Goal: Information Seeking & Learning: Learn about a topic

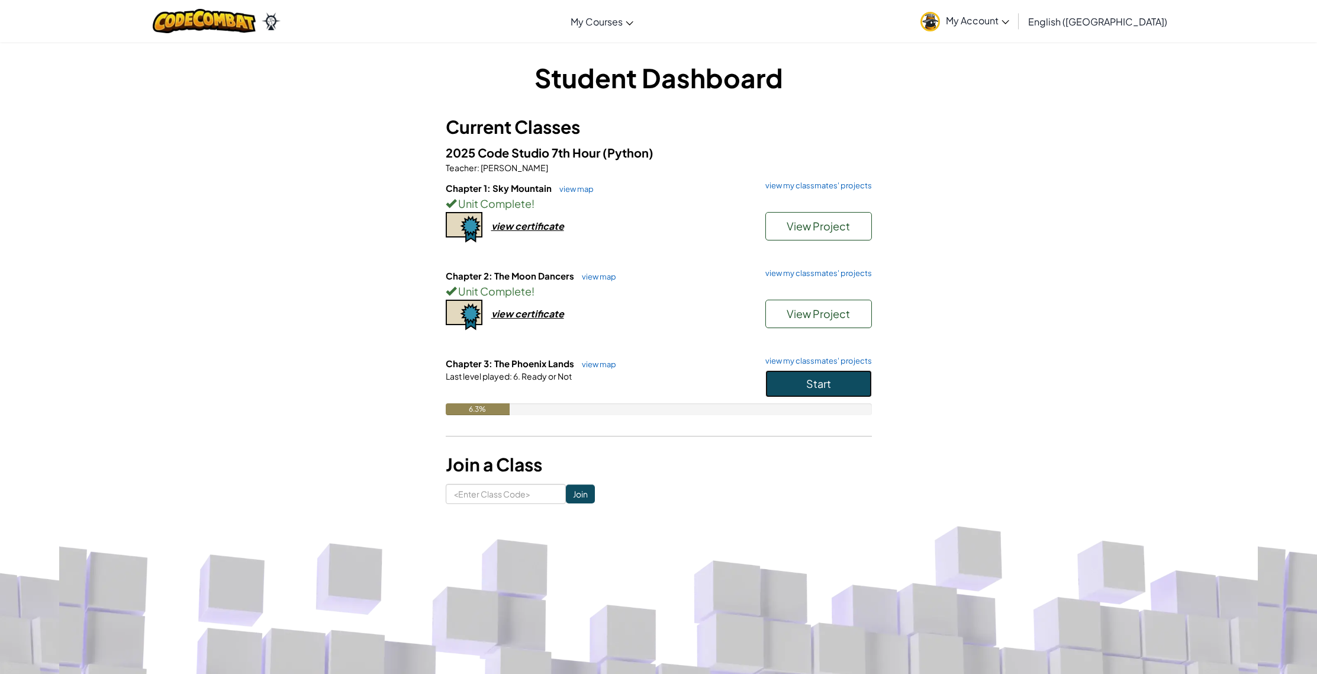
click at [802, 381] on button "Start" at bounding box center [819, 383] width 107 height 27
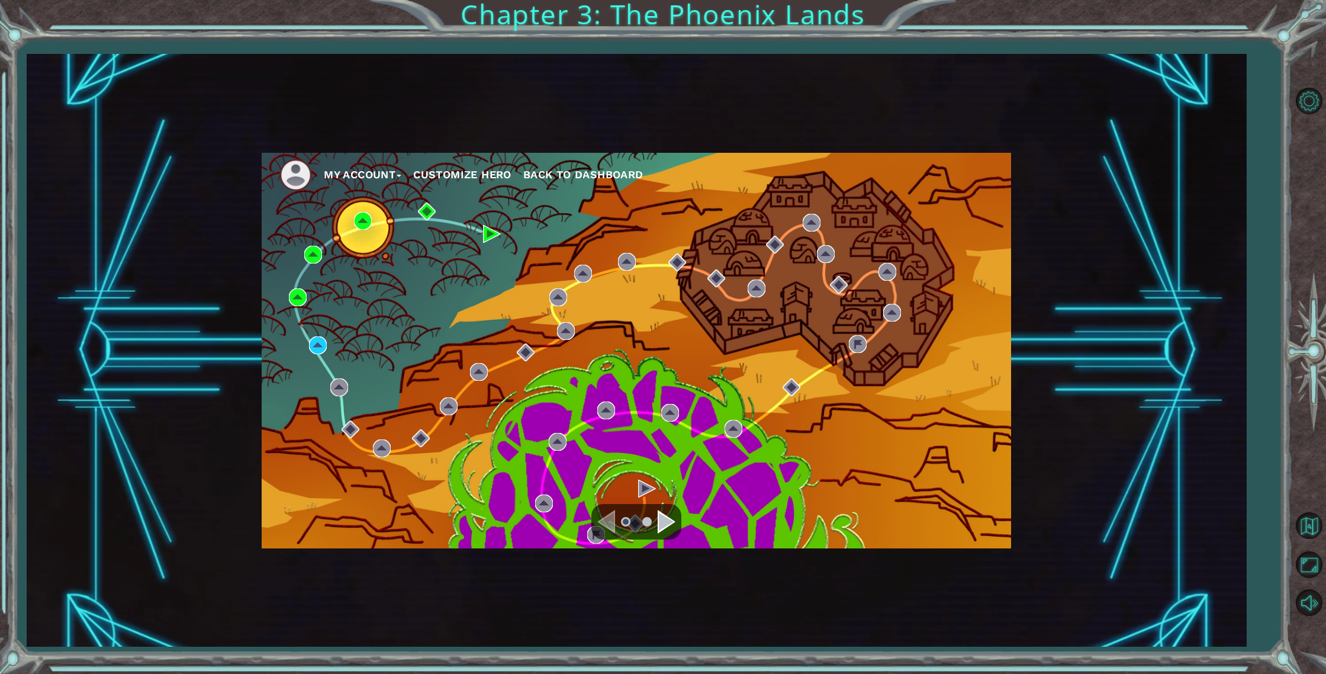
click at [670, 531] on div "Navigate to the next page" at bounding box center [667, 522] width 18 height 24
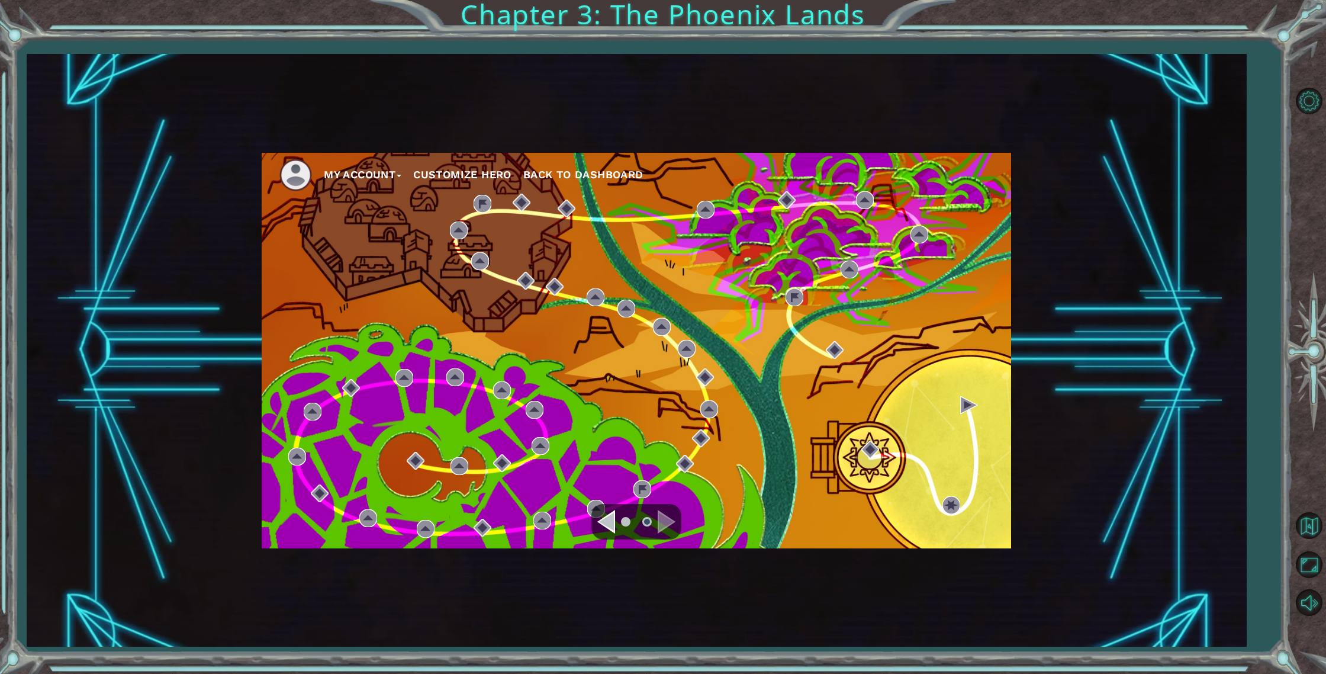
click at [664, 520] on div "Navigate to the next page" at bounding box center [667, 522] width 18 height 24
click at [604, 525] on div "Navigate to the previous page" at bounding box center [606, 522] width 18 height 24
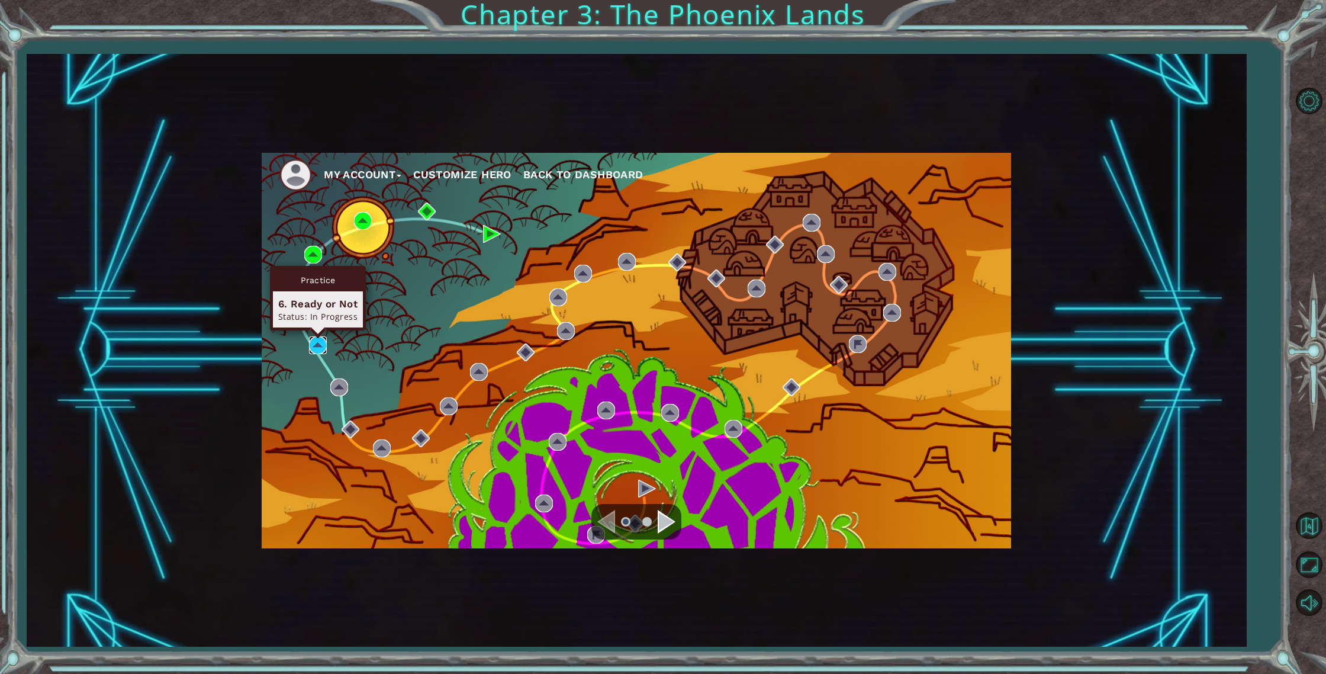
click at [313, 342] on img at bounding box center [318, 345] width 18 height 18
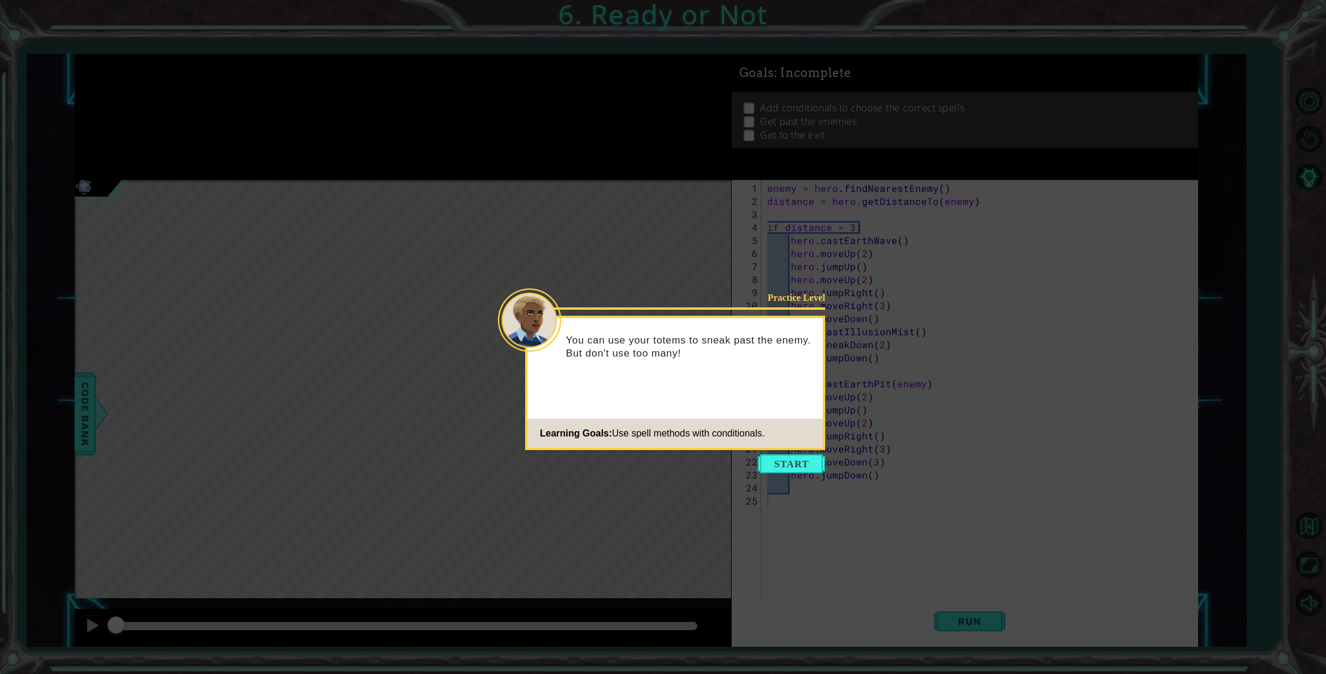
click at [798, 451] on icon at bounding box center [663, 337] width 1326 height 674
click at [796, 456] on button "Start" at bounding box center [791, 463] width 67 height 19
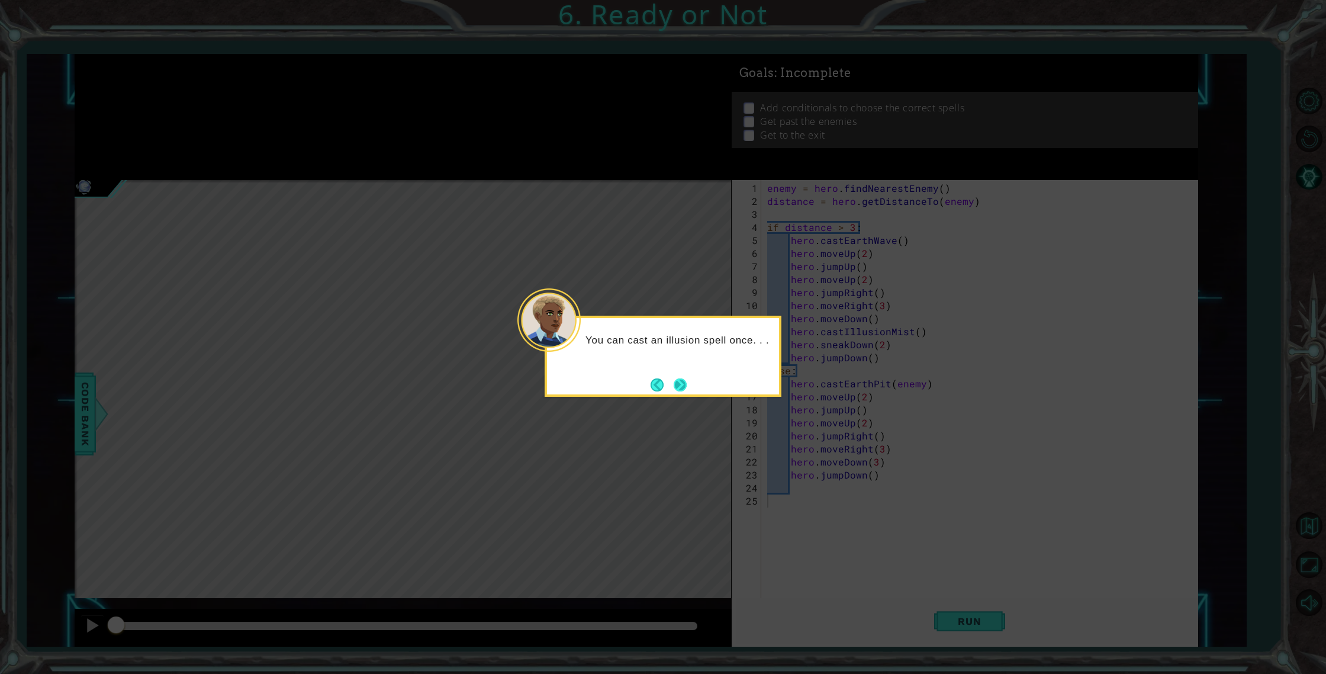
click at [687, 387] on button "Next" at bounding box center [680, 384] width 13 height 13
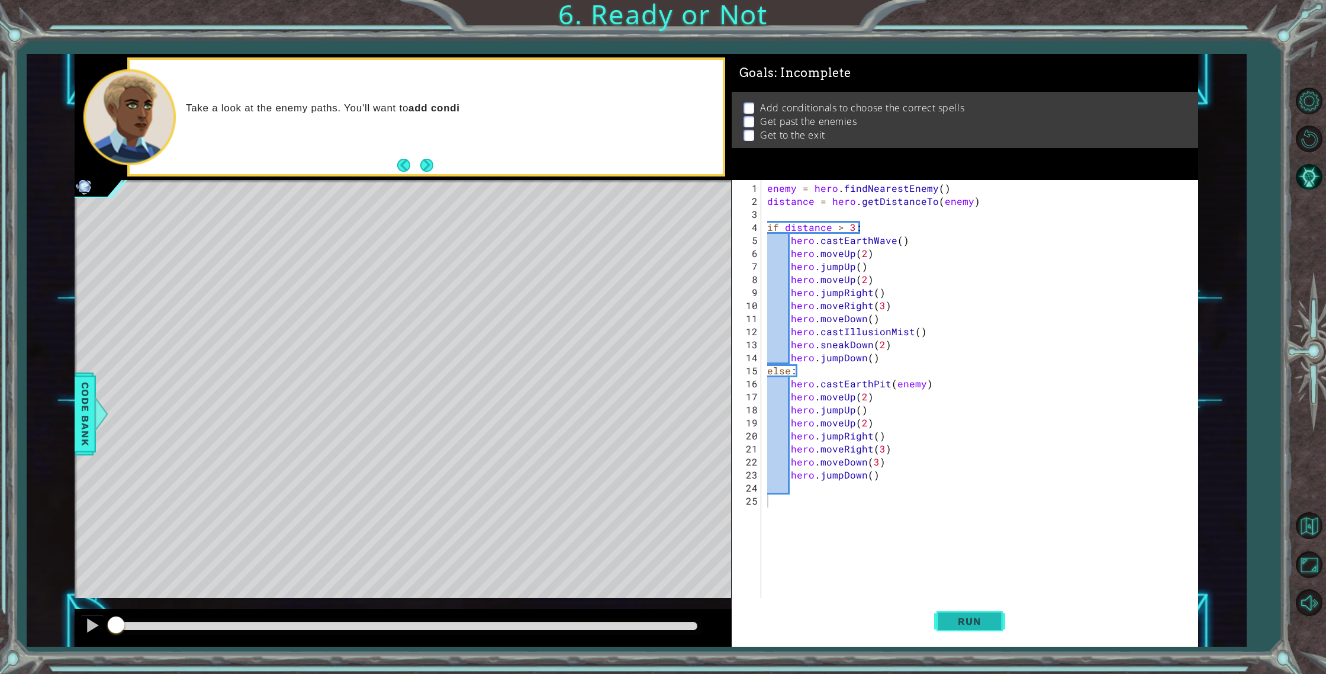
click at [976, 611] on button "Run" at bounding box center [969, 621] width 71 height 47
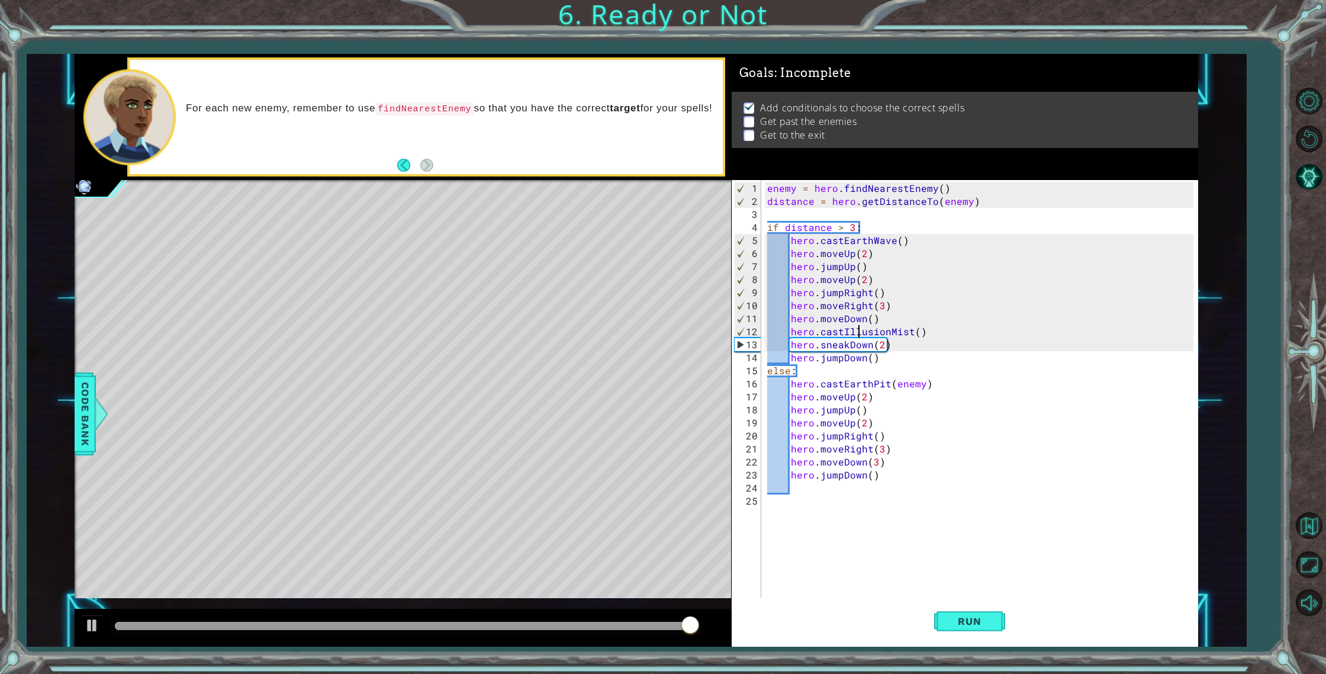
click at [857, 331] on div "enemy = hero . findNearestEnemy ( ) distance = hero . getDistanceTo ( enemy ) i…" at bounding box center [982, 410] width 435 height 456
click at [925, 323] on div "enemy = hero . findNearestEnemy ( ) distance = hero . getDistanceTo ( enemy ) i…" at bounding box center [982, 410] width 435 height 456
click at [908, 325] on div "enemy = hero . findNearestEnemy ( ) distance = hero . getDistanceTo ( enemy ) i…" at bounding box center [982, 410] width 435 height 456
click at [831, 332] on div "enemy = hero . findNearestEnemy ( ) distance = hero . getDistanceTo ( enemy ) i…" at bounding box center [982, 410] width 435 height 456
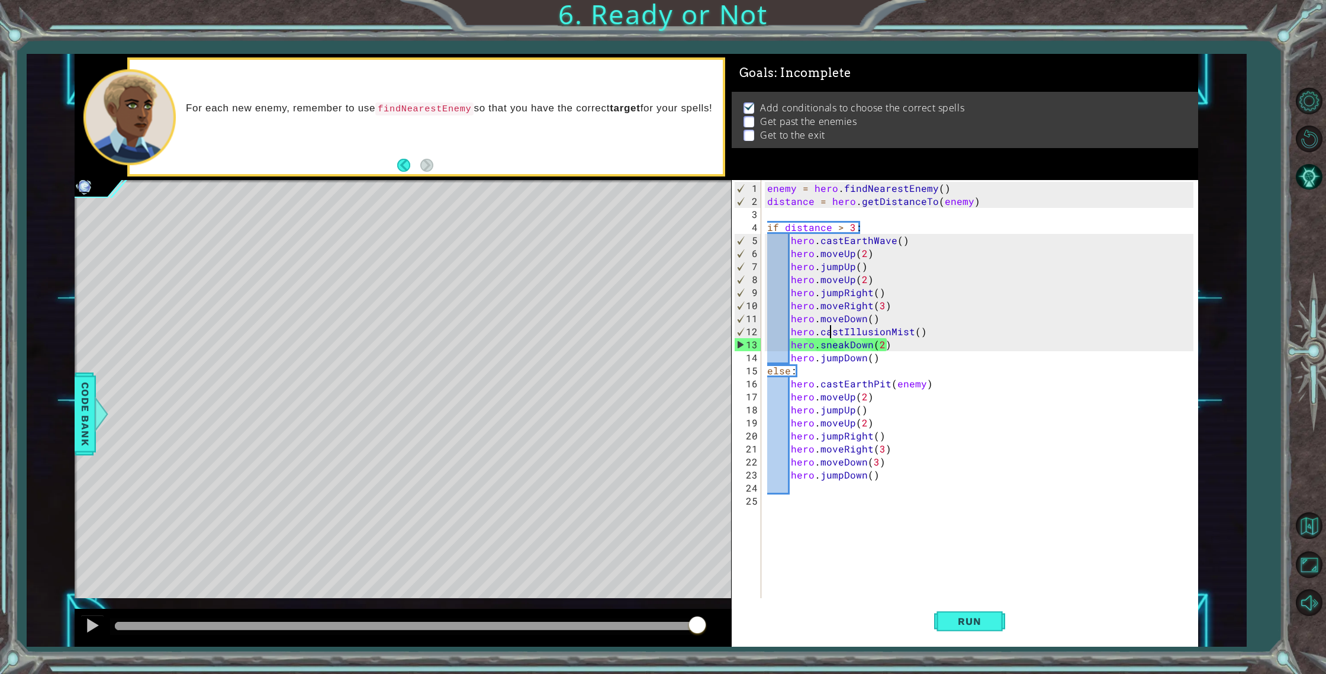
click at [831, 331] on div "enemy = hero . findNearestEnemy ( ) distance = hero . getDistanceTo ( enemy ) i…" at bounding box center [982, 410] width 435 height 456
click at [857, 329] on div "enemy = hero . findNearestEnemy ( ) distance = hero . getDistanceTo ( enemy ) i…" at bounding box center [982, 410] width 435 height 456
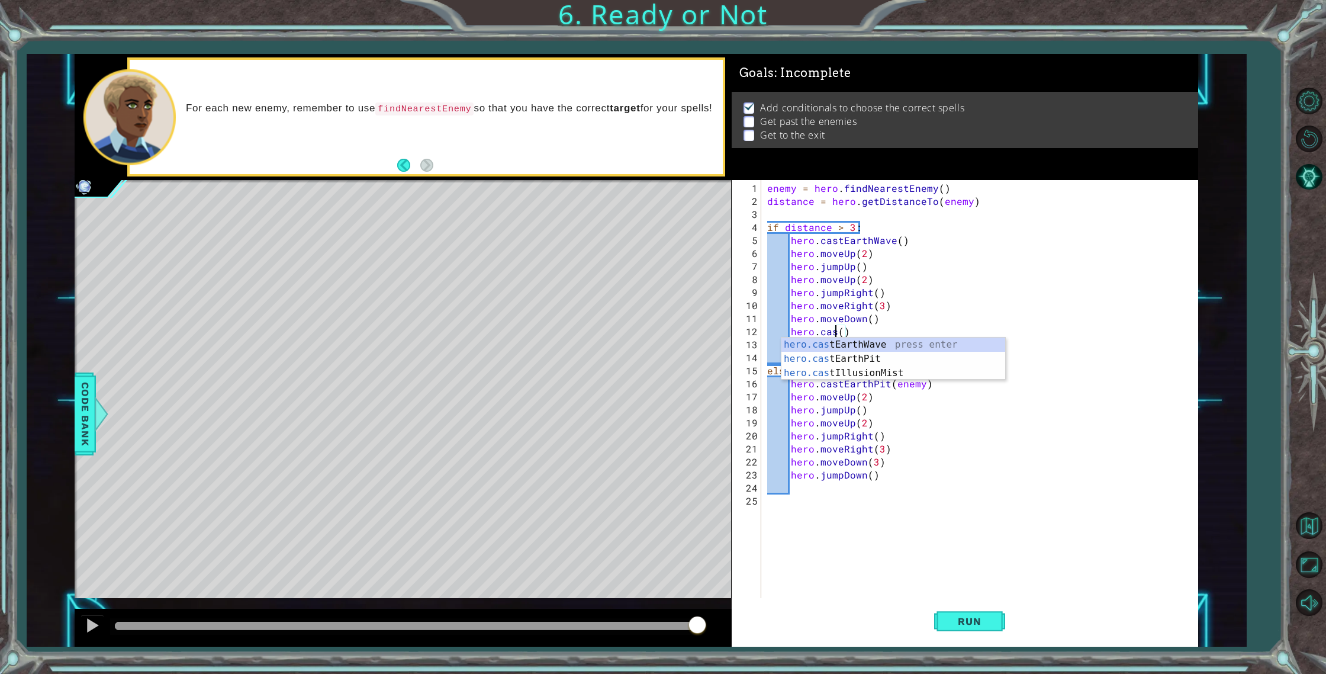
scroll to position [0, 4]
click at [858, 355] on div "hero.cas tEarthWave press enter hero.cas tEarthPit press enter hero.cas tIllusi…" at bounding box center [894, 372] width 224 height 71
click at [884, 347] on div "enemy = hero . findNearestEnemy ( ) distance = hero . getDistanceTo ( enemy ) i…" at bounding box center [982, 410] width 435 height 456
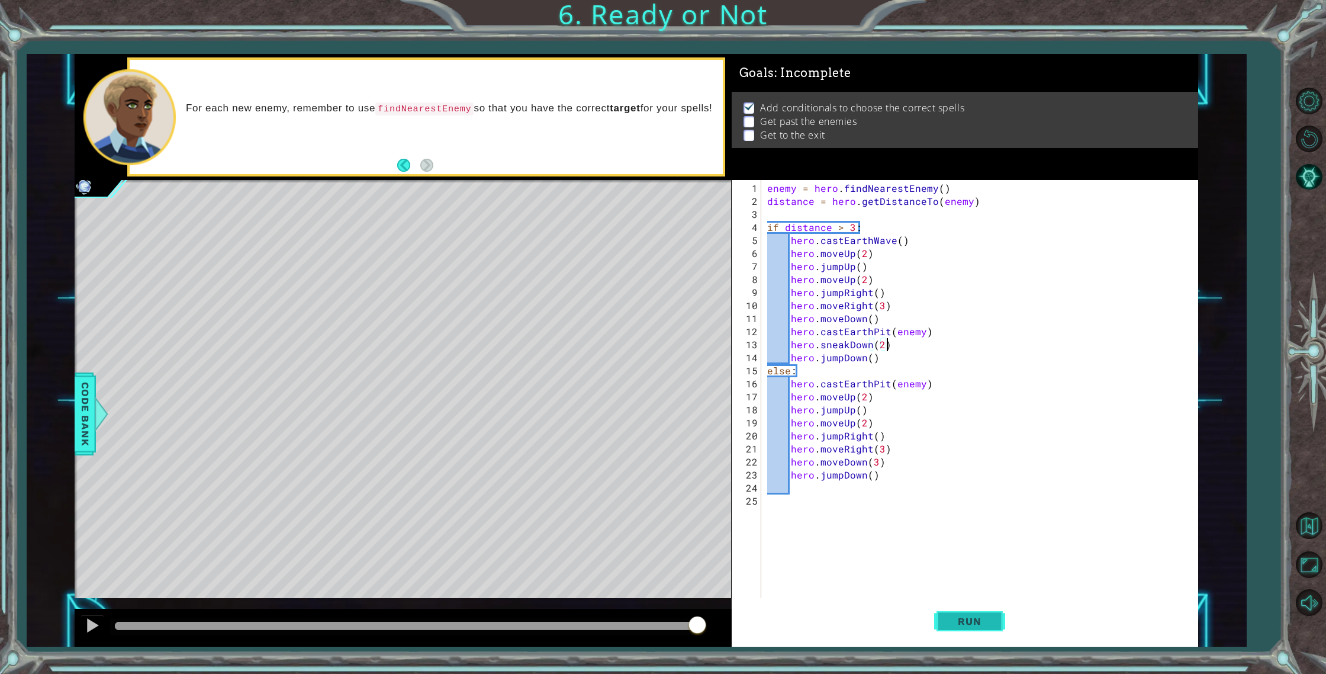
click at [996, 599] on button "Run" at bounding box center [969, 621] width 71 height 47
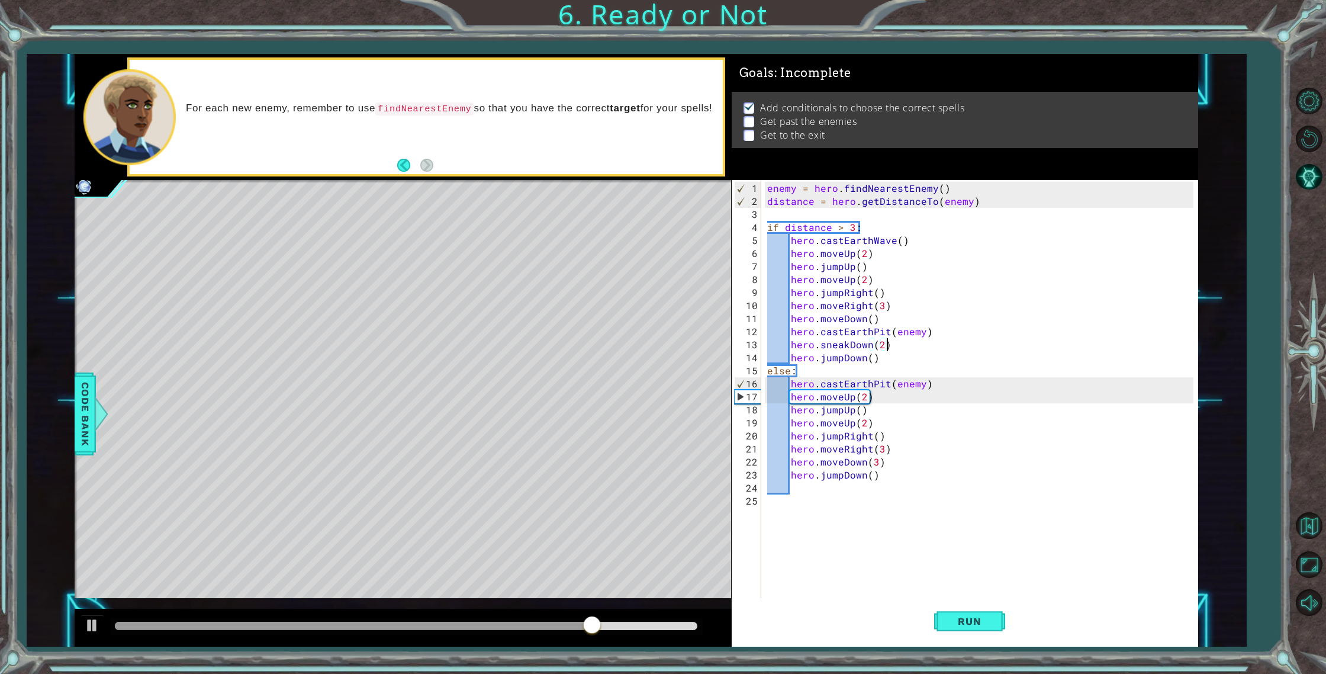
click at [893, 382] on div "enemy = hero . findNearestEnemy ( ) distance = hero . getDistanceTo ( enemy ) i…" at bounding box center [982, 410] width 435 height 456
click at [857, 381] on div "enemy = hero . findNearestEnemy ( ) distance = hero . getDistanceTo ( enemy ) i…" at bounding box center [982, 410] width 435 height 456
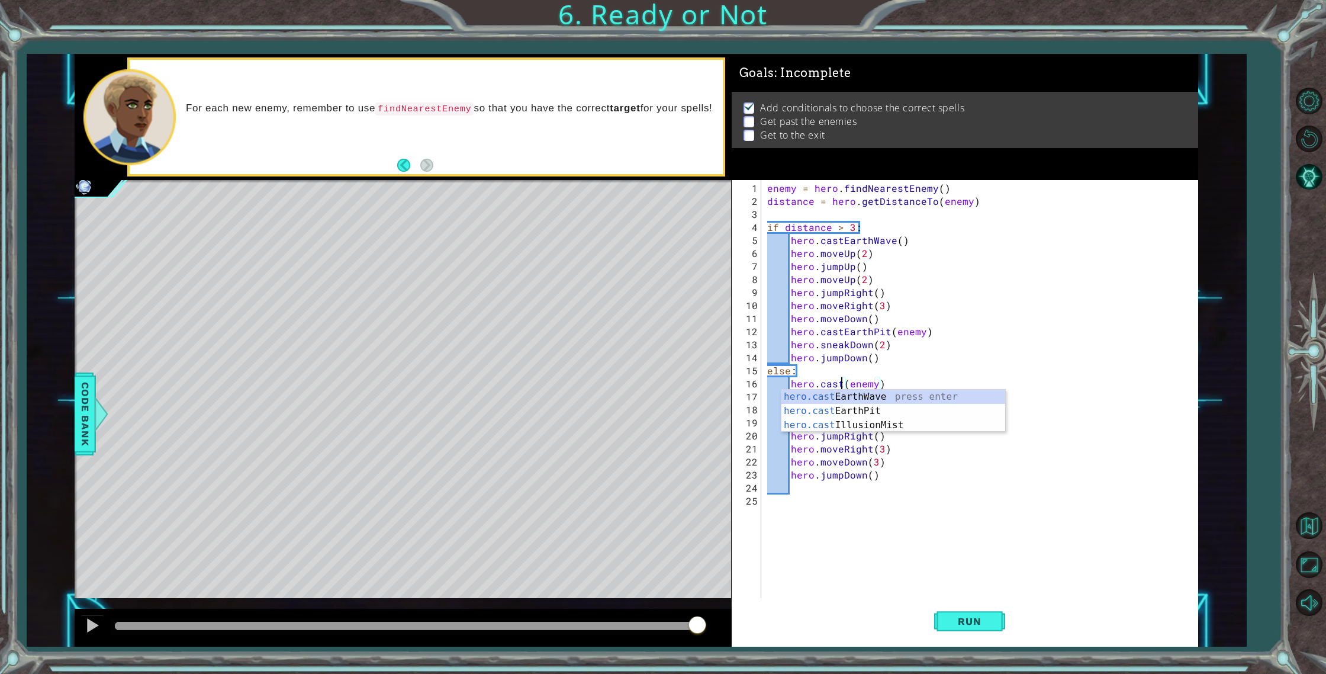
scroll to position [0, 5]
click at [886, 398] on div "hero.cast EarthWave press enter hero.cast EarthPit press enter hero.cast Illusi…" at bounding box center [894, 425] width 224 height 71
click at [909, 387] on div "enemy = hero . findNearestEnemy ( ) distance = hero . getDistanceTo ( enemy ) i…" at bounding box center [982, 410] width 435 height 456
click at [981, 604] on button "Run" at bounding box center [969, 621] width 71 height 47
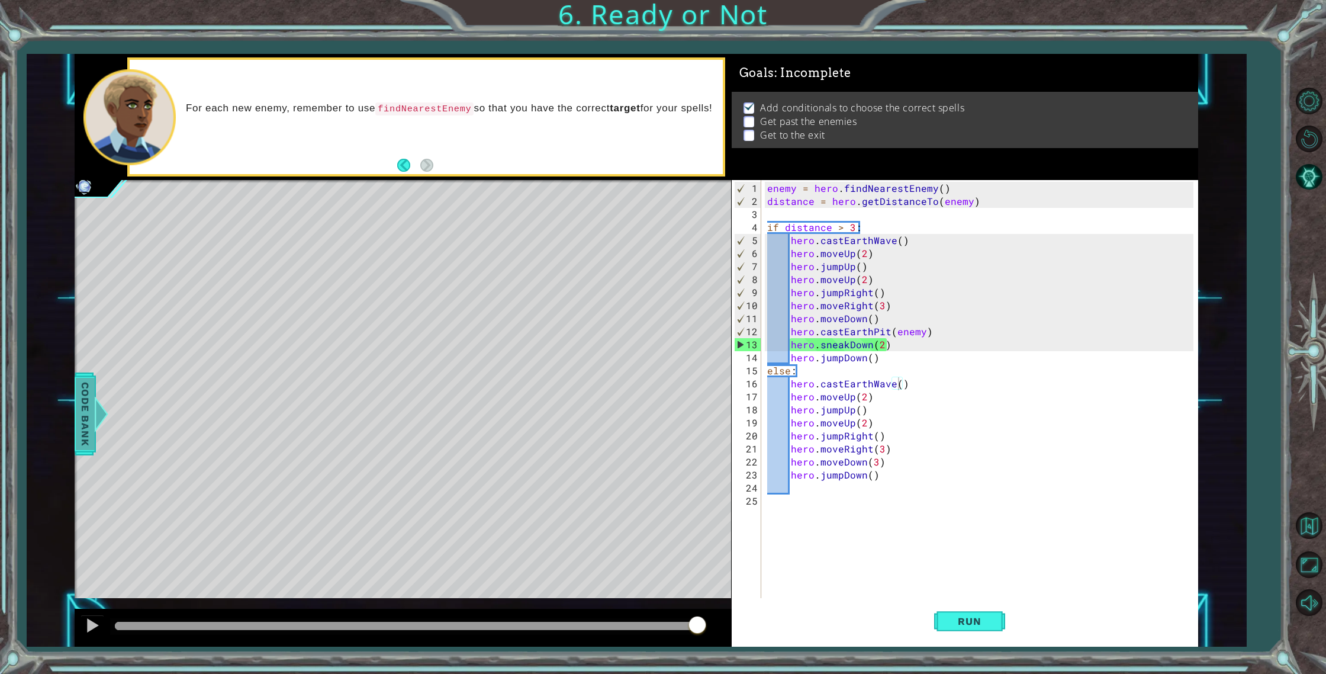
click at [85, 414] on span "Code Bank" at bounding box center [85, 414] width 19 height 72
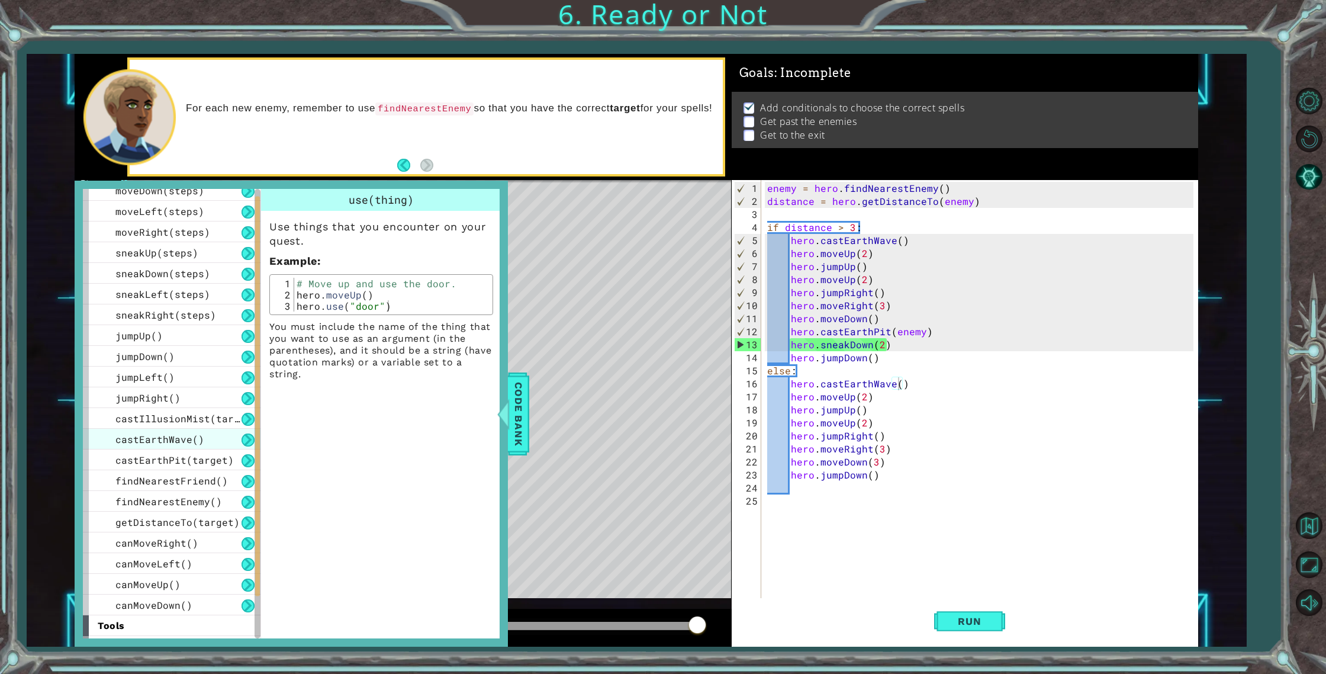
scroll to position [131, 0]
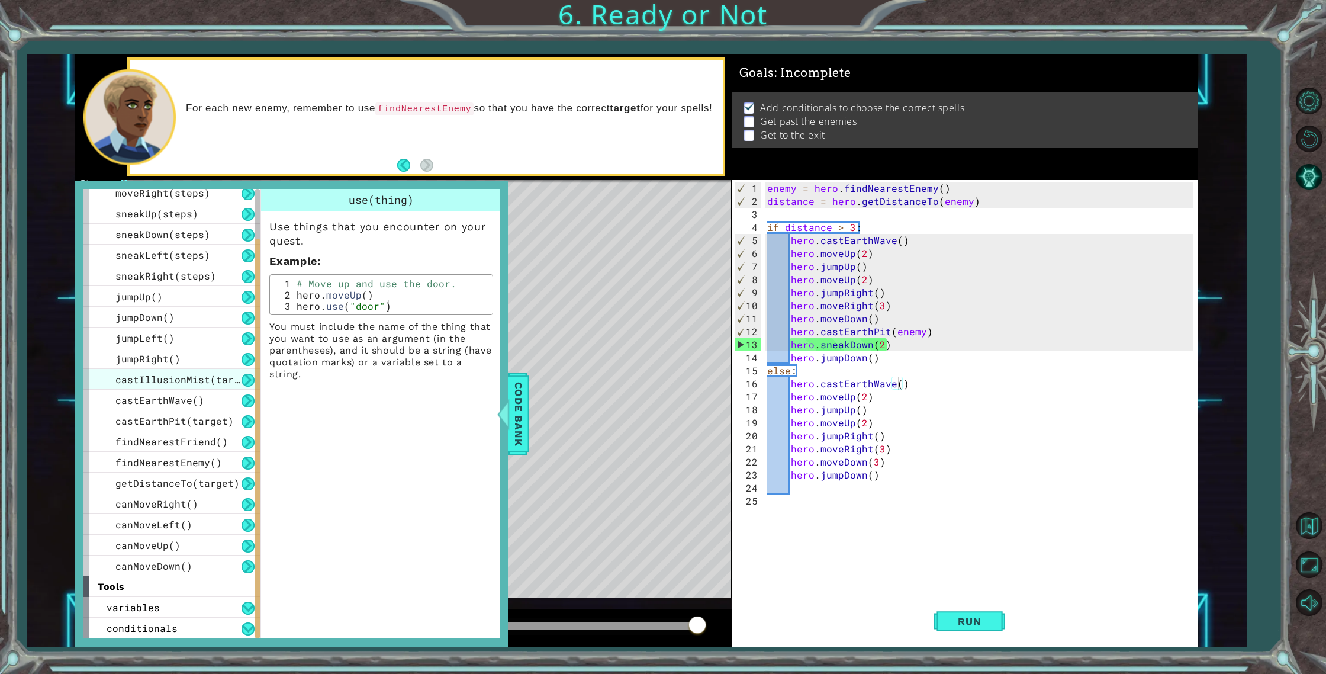
click at [201, 382] on span "castIllusionMist(target)" at bounding box center [186, 379] width 142 height 12
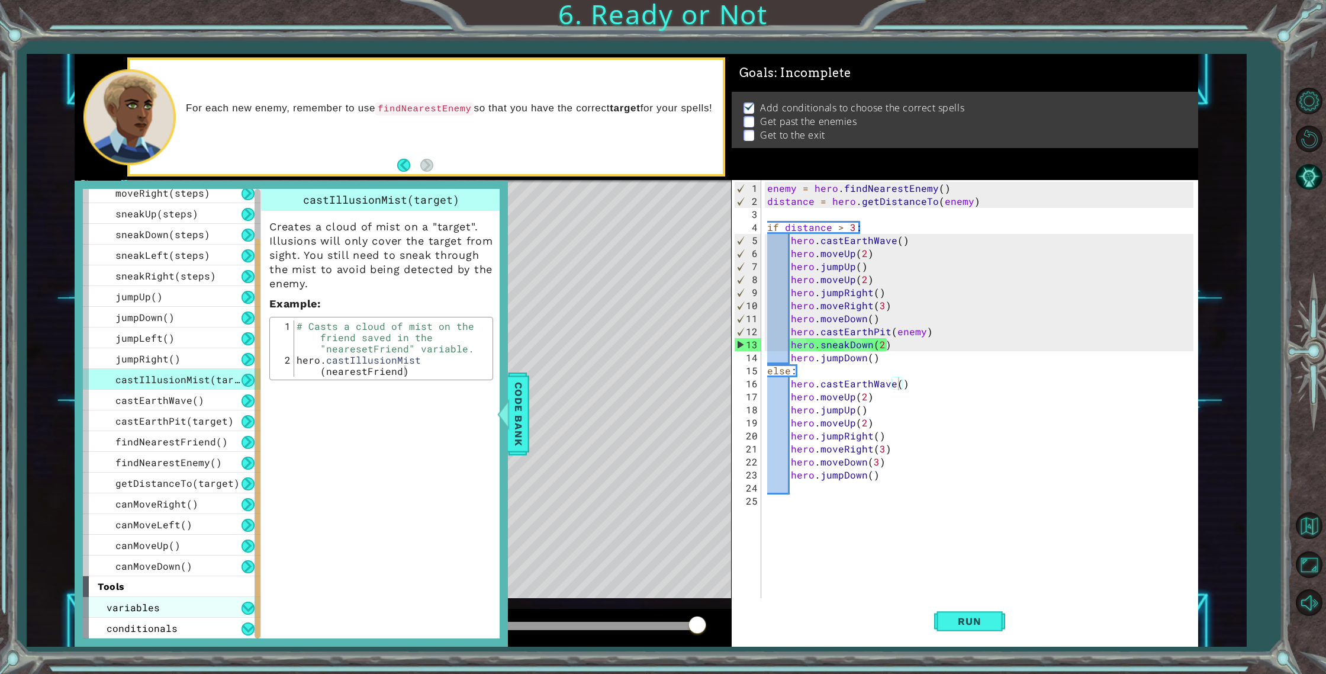
click at [181, 605] on div "variables" at bounding box center [172, 607] width 178 height 21
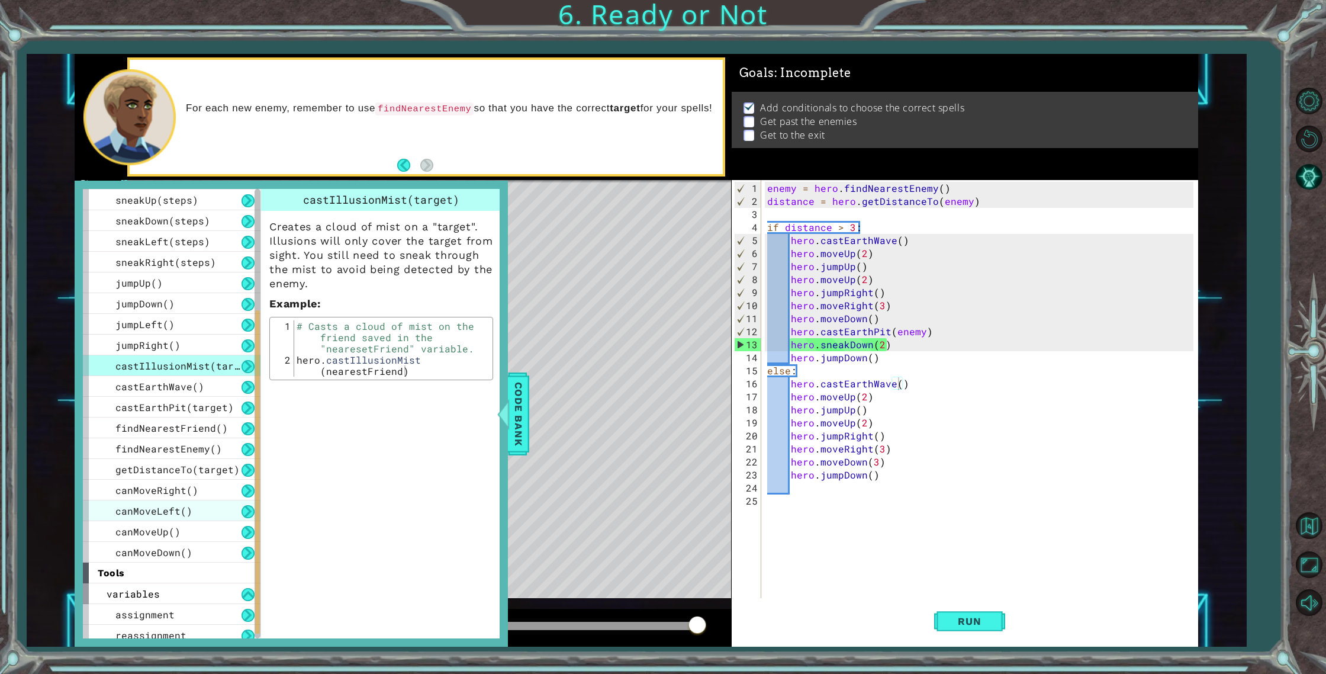
scroll to position [172, 0]
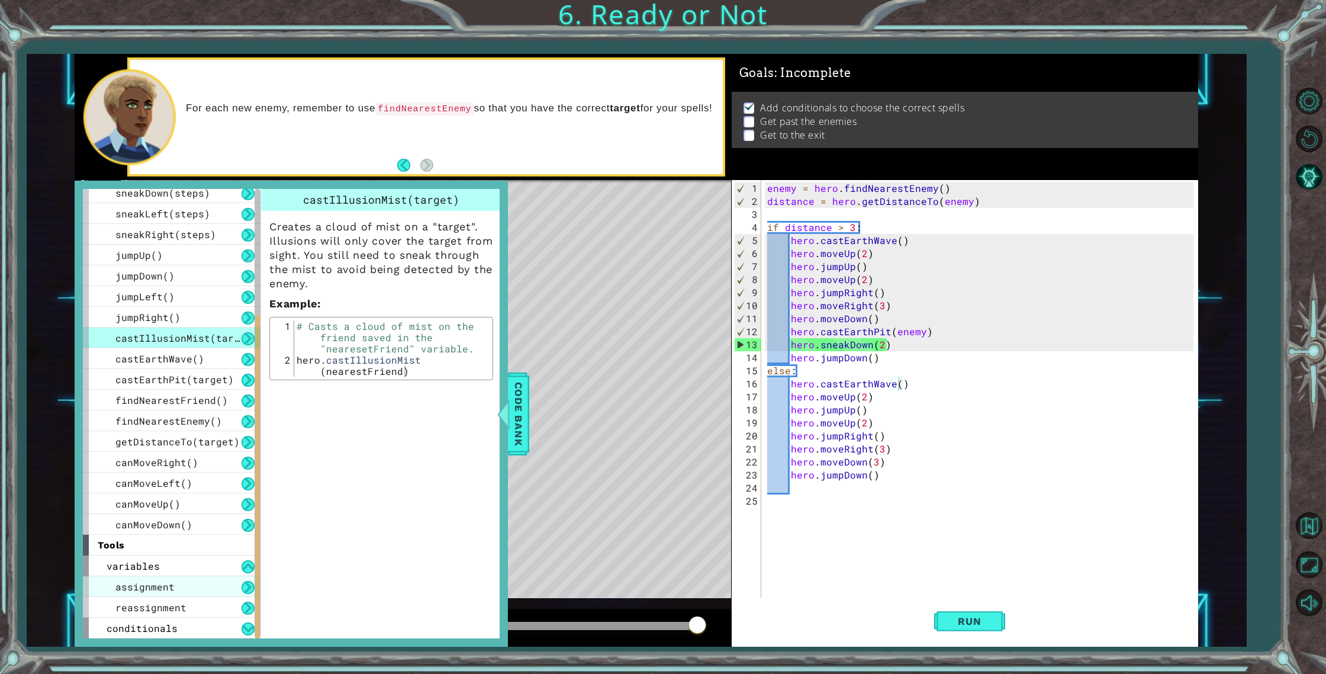
click at [127, 581] on span "assignment" at bounding box center [144, 586] width 59 height 12
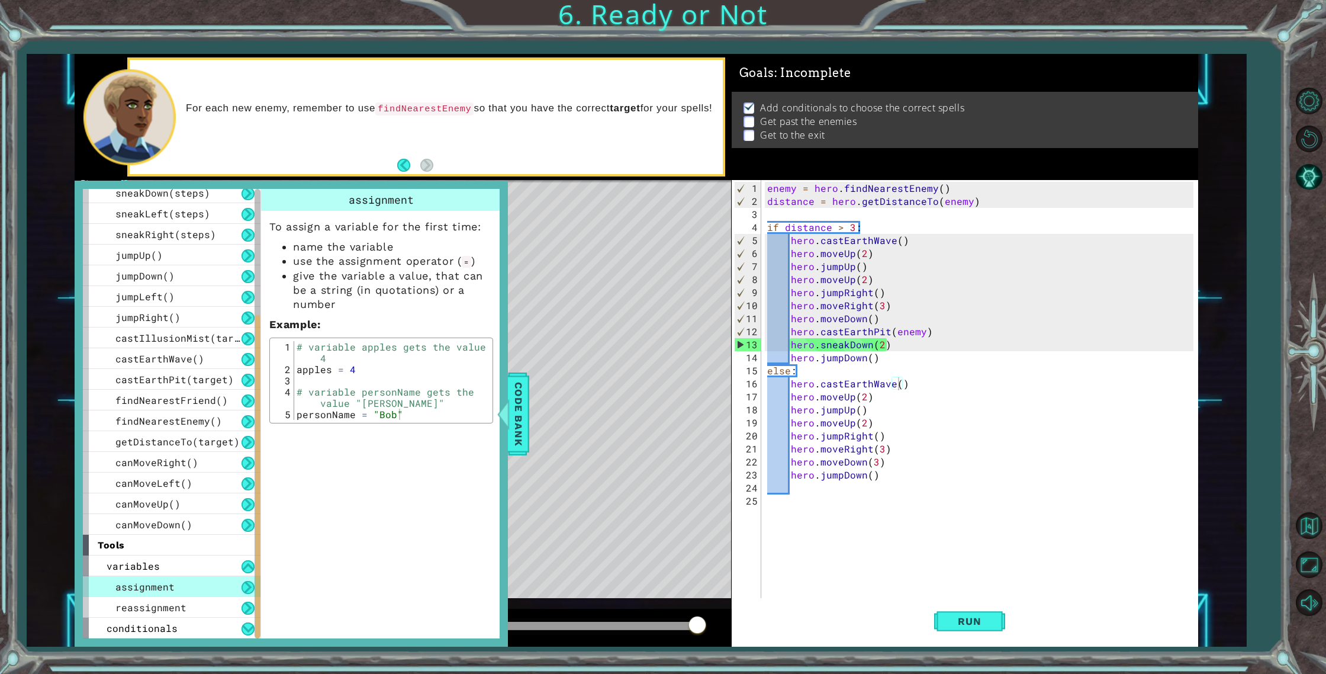
click at [162, 591] on span "assignment" at bounding box center [144, 586] width 59 height 12
click at [170, 605] on span "reassignment" at bounding box center [150, 607] width 71 height 12
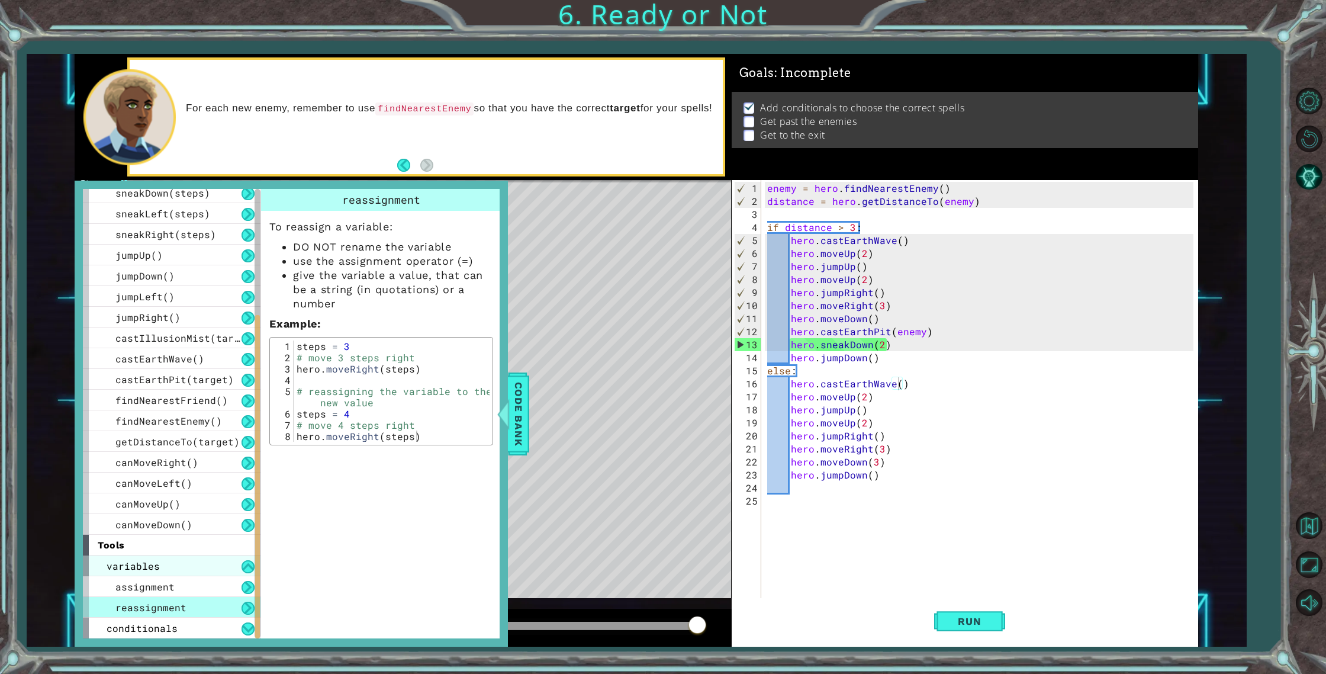
click at [165, 565] on div "variables" at bounding box center [172, 565] width 178 height 21
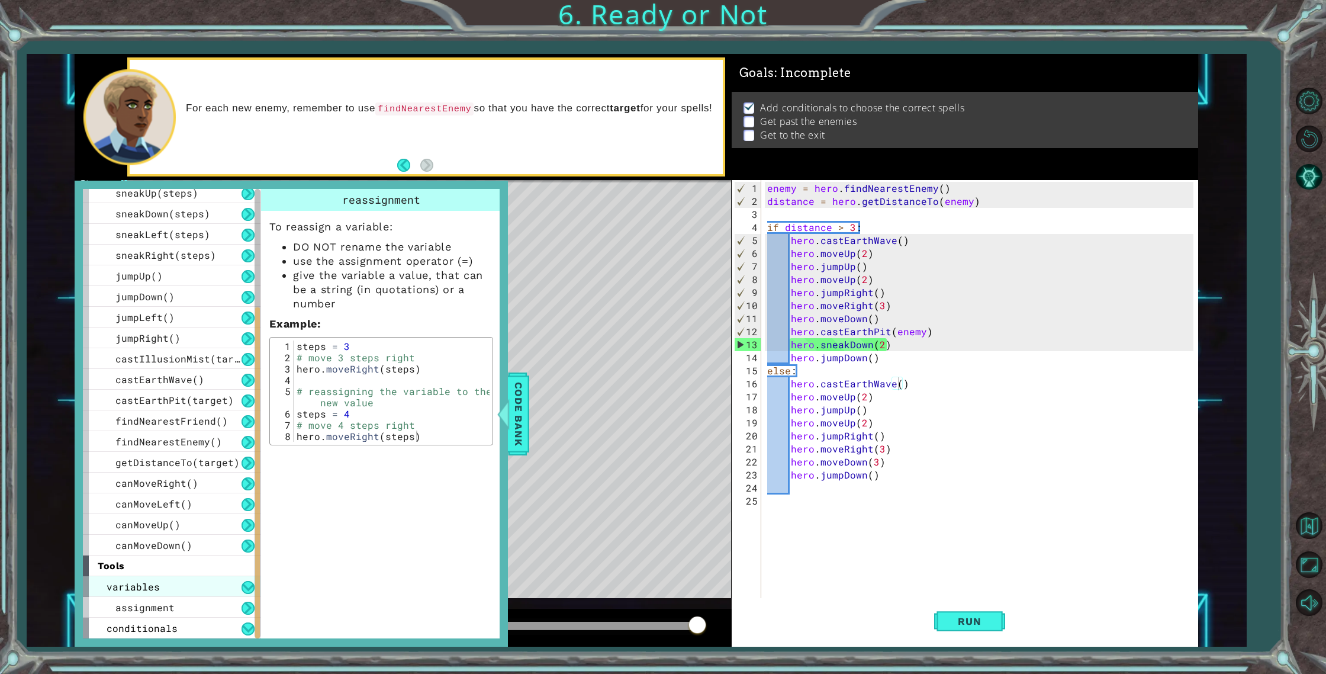
scroll to position [131, 0]
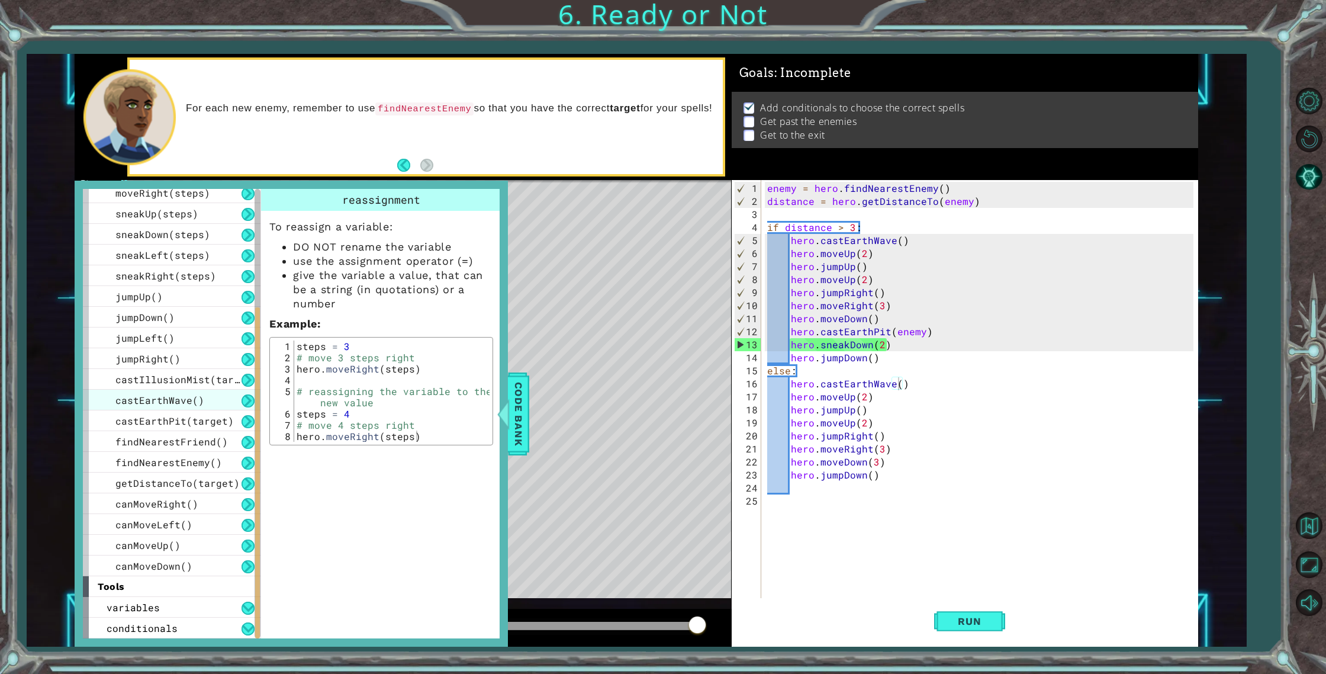
click at [181, 395] on span "castEarthWave()" at bounding box center [159, 400] width 89 height 12
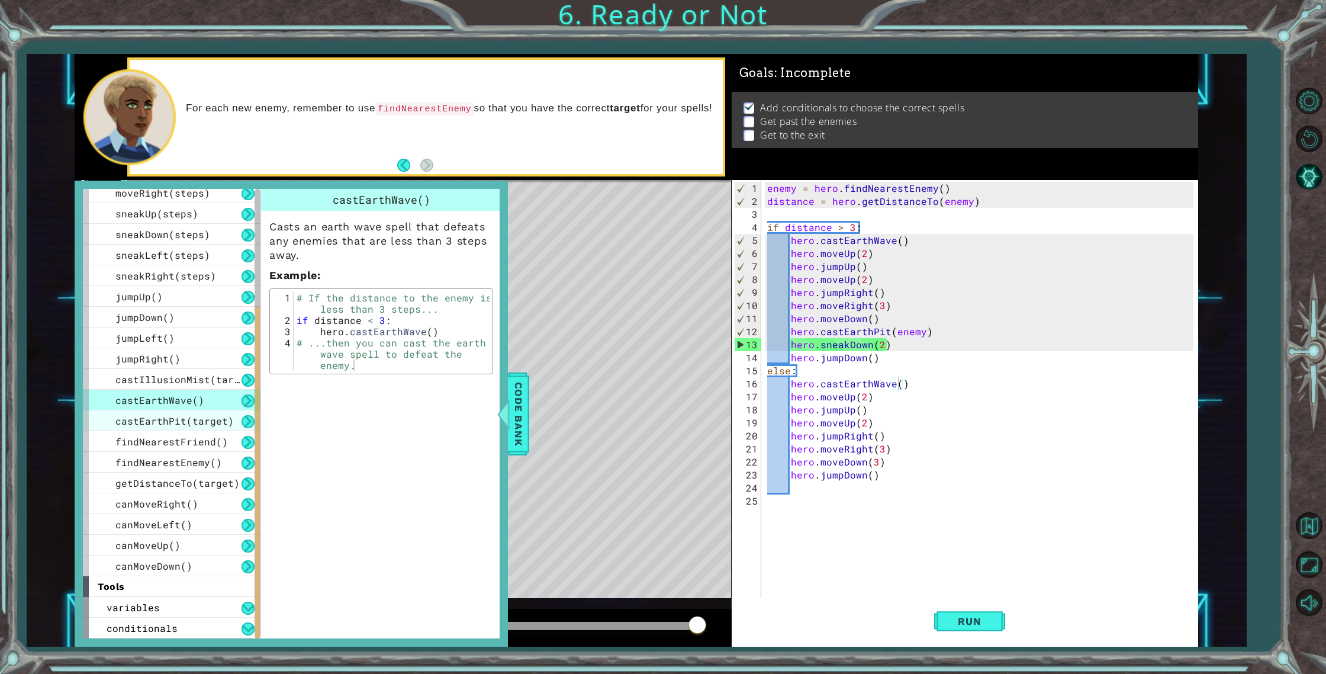
click at [182, 418] on span "castEarthPit(target)" at bounding box center [174, 420] width 118 height 12
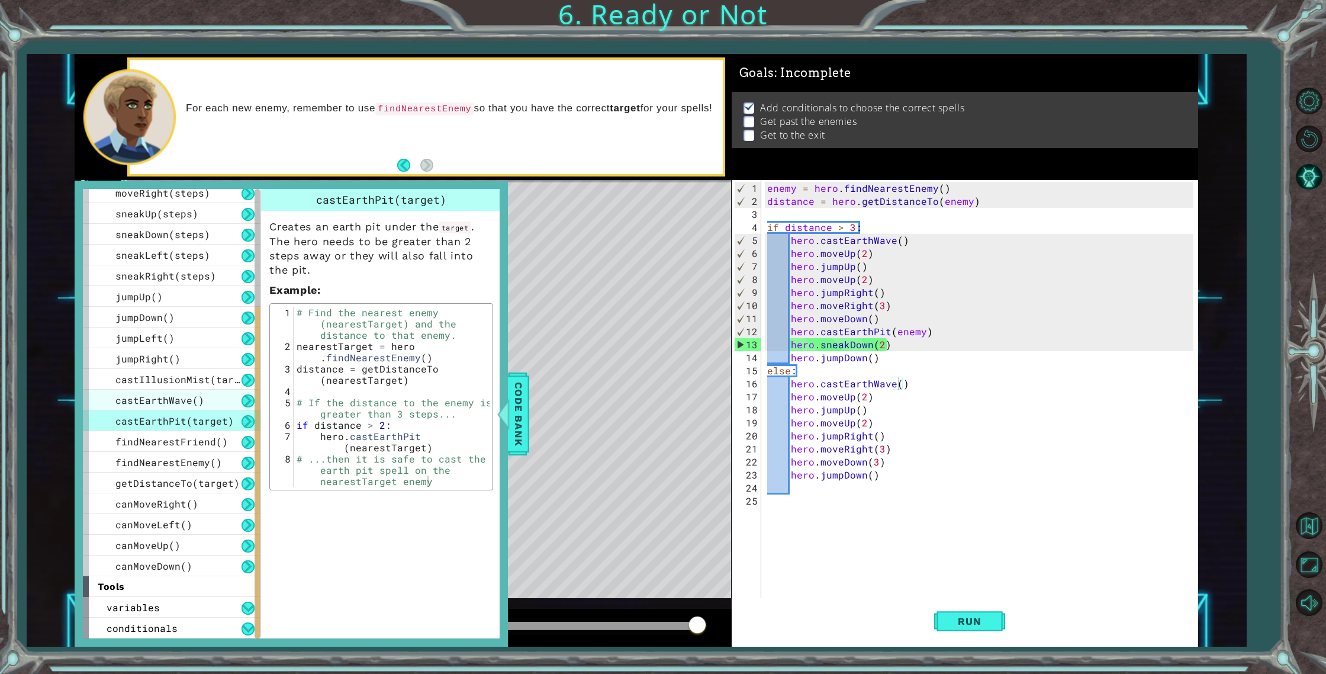
click at [121, 404] on span "castEarthWave()" at bounding box center [159, 400] width 89 height 12
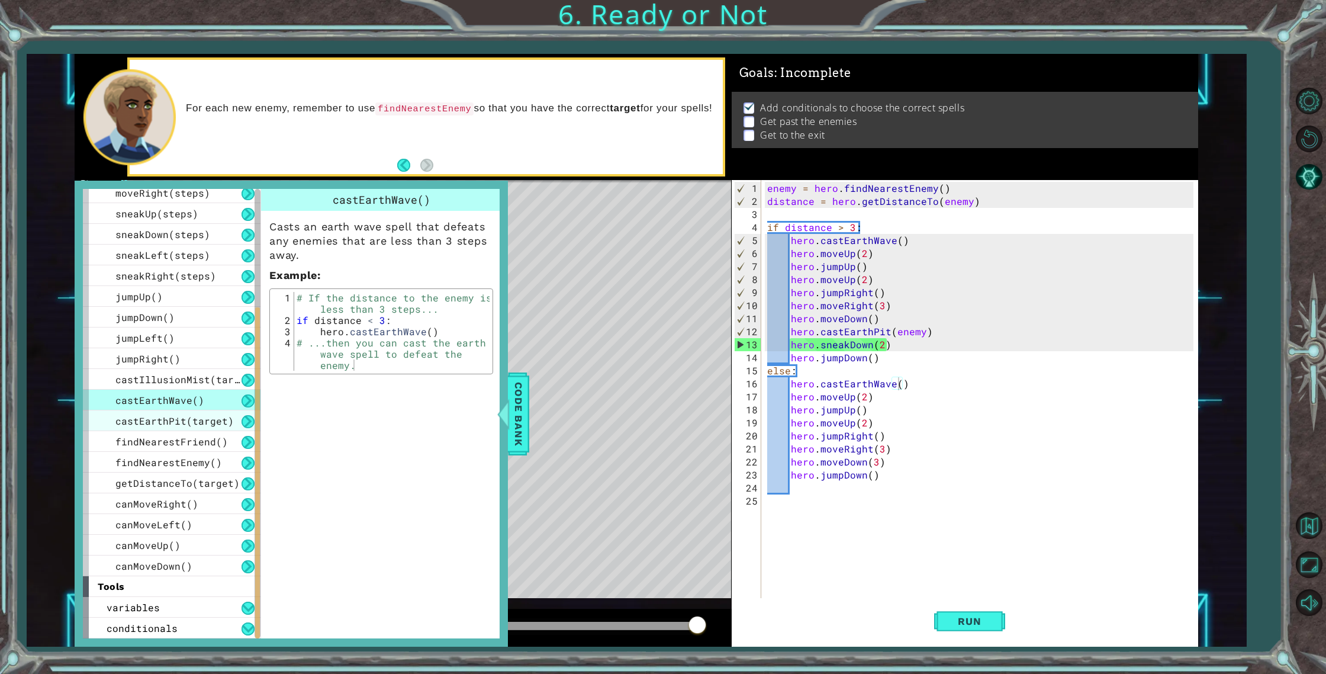
click at [194, 411] on div "use(thing) moveUp(steps) moveDown(steps) moveLeft(steps) moveRight(steps) sneak…" at bounding box center [172, 337] width 178 height 477
click at [189, 387] on div "castIllusionMist(target)" at bounding box center [172, 379] width 178 height 21
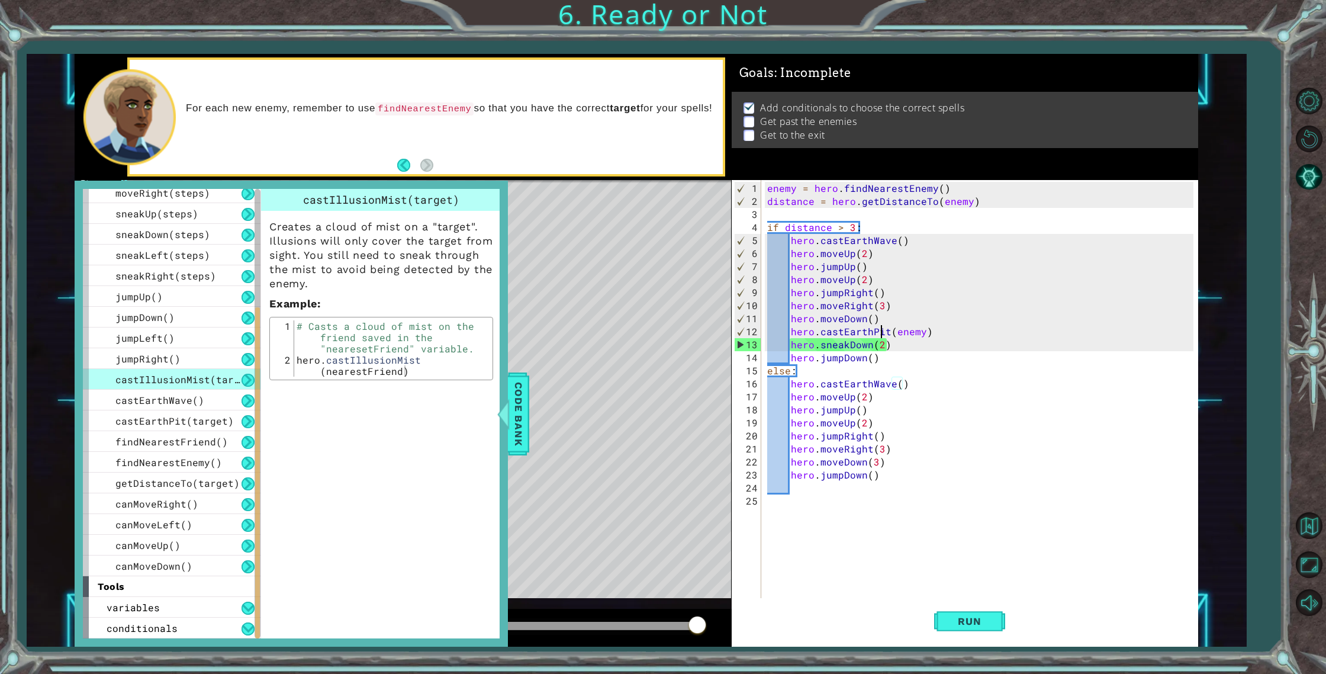
click at [882, 335] on div "enemy = hero . findNearestEnemy ( ) distance = hero . getDistanceTo ( enemy ) i…" at bounding box center [982, 410] width 435 height 456
type textarea "(enemy)"
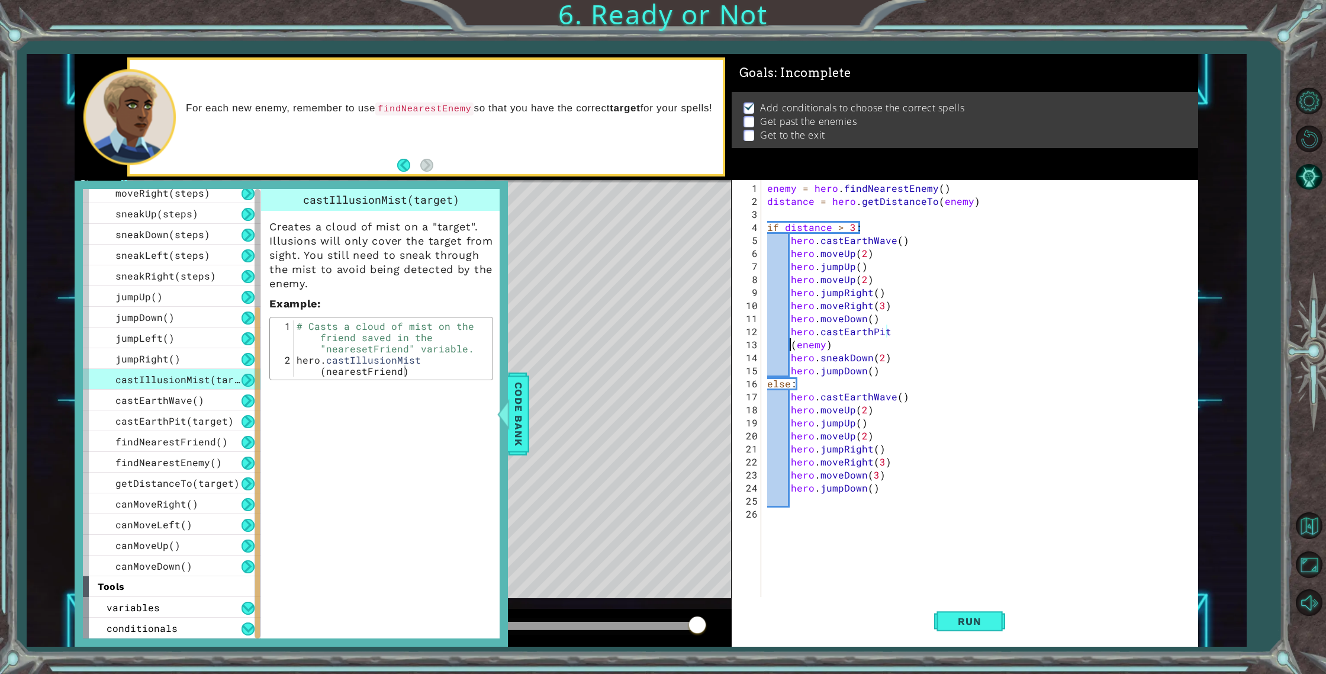
scroll to position [0, 3]
click at [969, 616] on span "Run" at bounding box center [969, 621] width 47 height 12
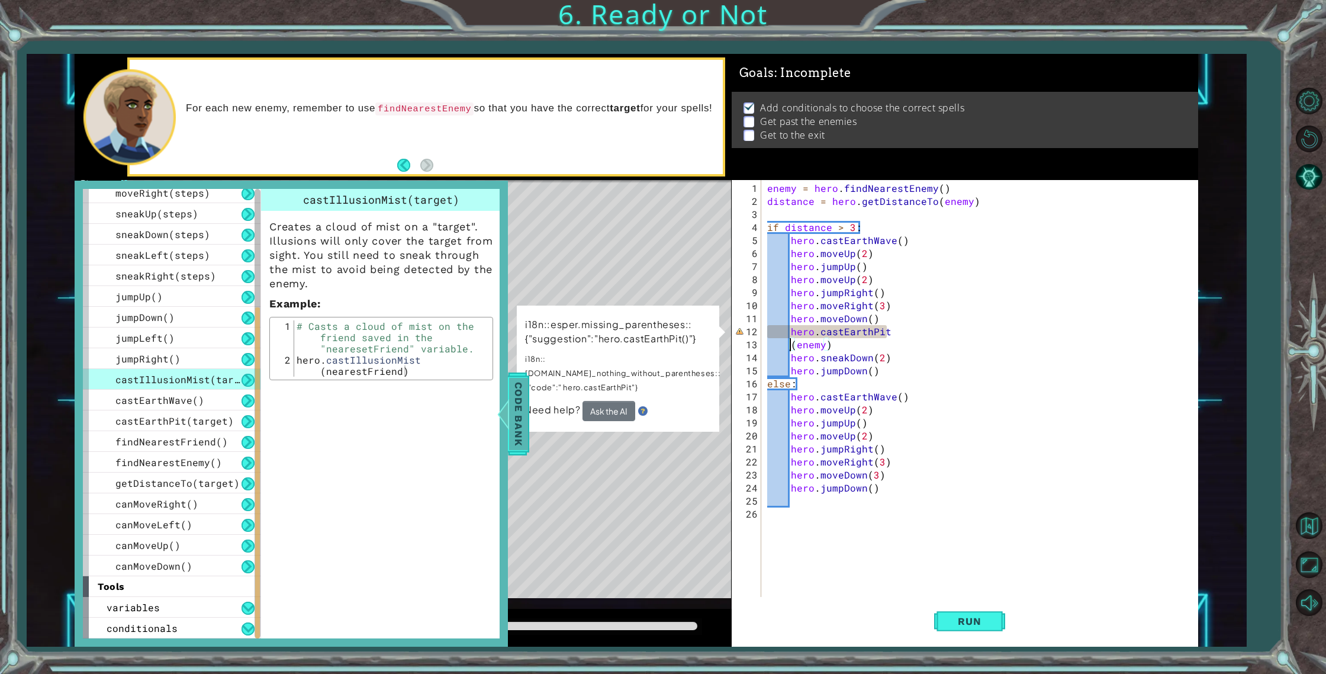
click at [523, 403] on span "Code Bank" at bounding box center [518, 414] width 19 height 72
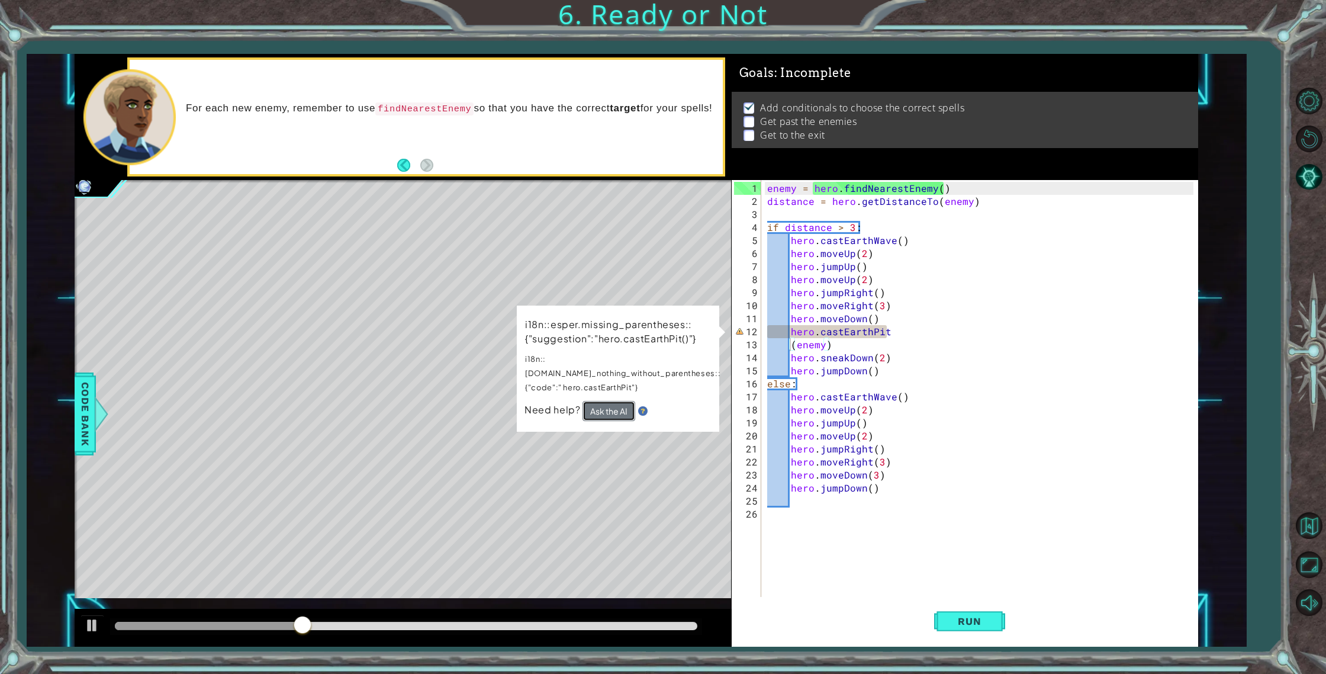
click at [610, 401] on button "Ask the AI" at bounding box center [609, 411] width 53 height 20
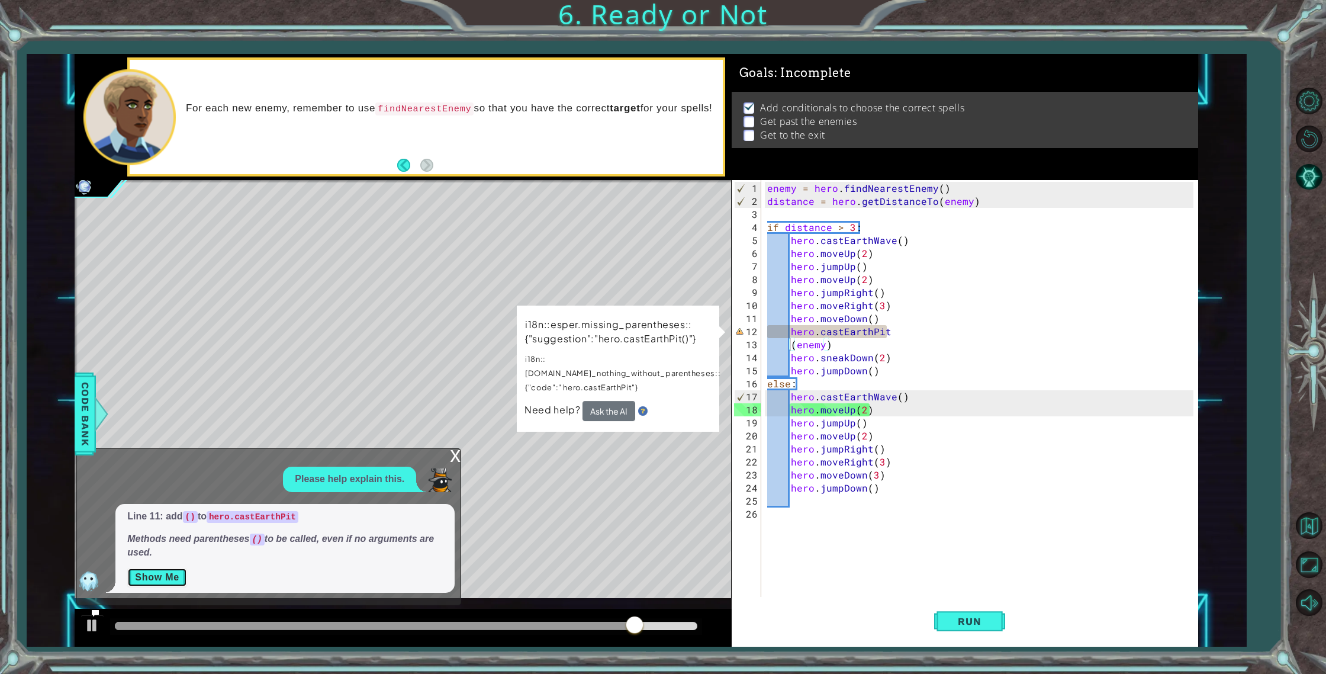
click at [168, 571] on button "Show Me" at bounding box center [157, 577] width 60 height 19
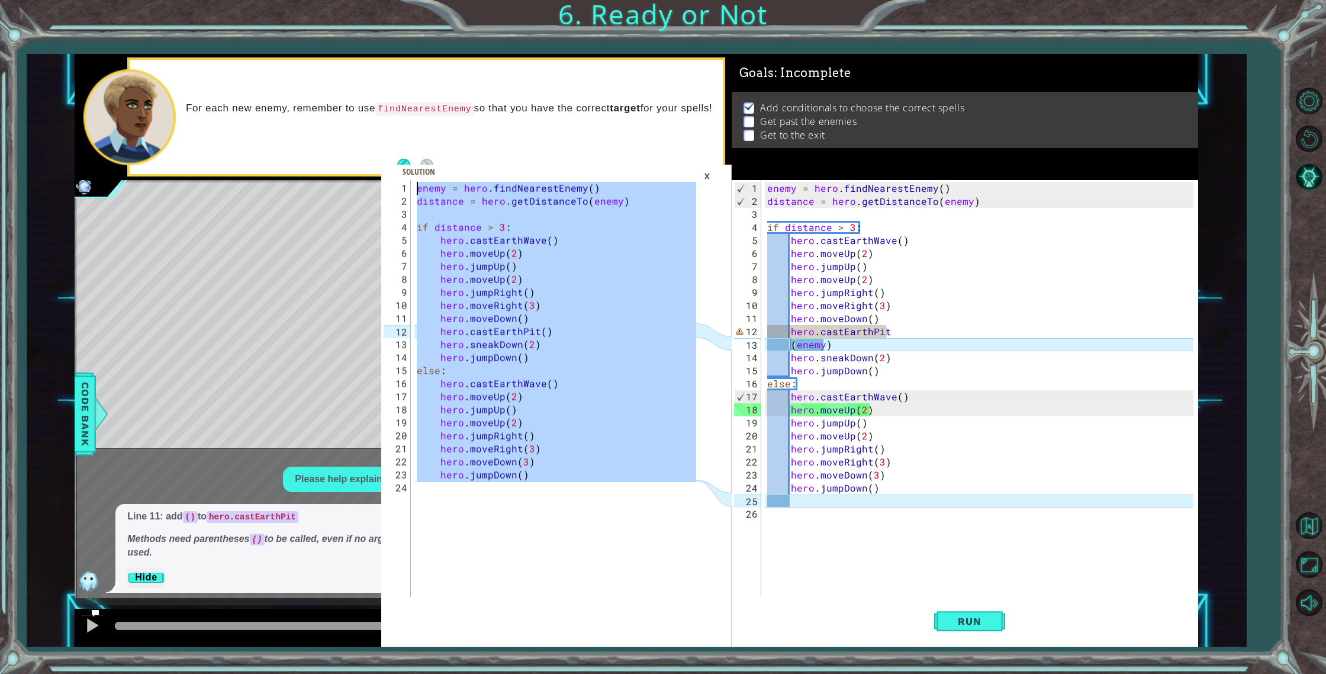
drag, startPoint x: 624, startPoint y: 494, endPoint x: 333, endPoint y: 73, distance: 511.6
click at [333, 73] on div "1 2 3 4 5 6 7 8 9 10 11 12 13 14 15 16 17 18 19 20 21 22 23 24 enemy = hero . f…" at bounding box center [637, 350] width 1124 height 593
type textarea "enemy = hero.findNearestEnemy() distance = hero.getDistanceTo(enemy)"
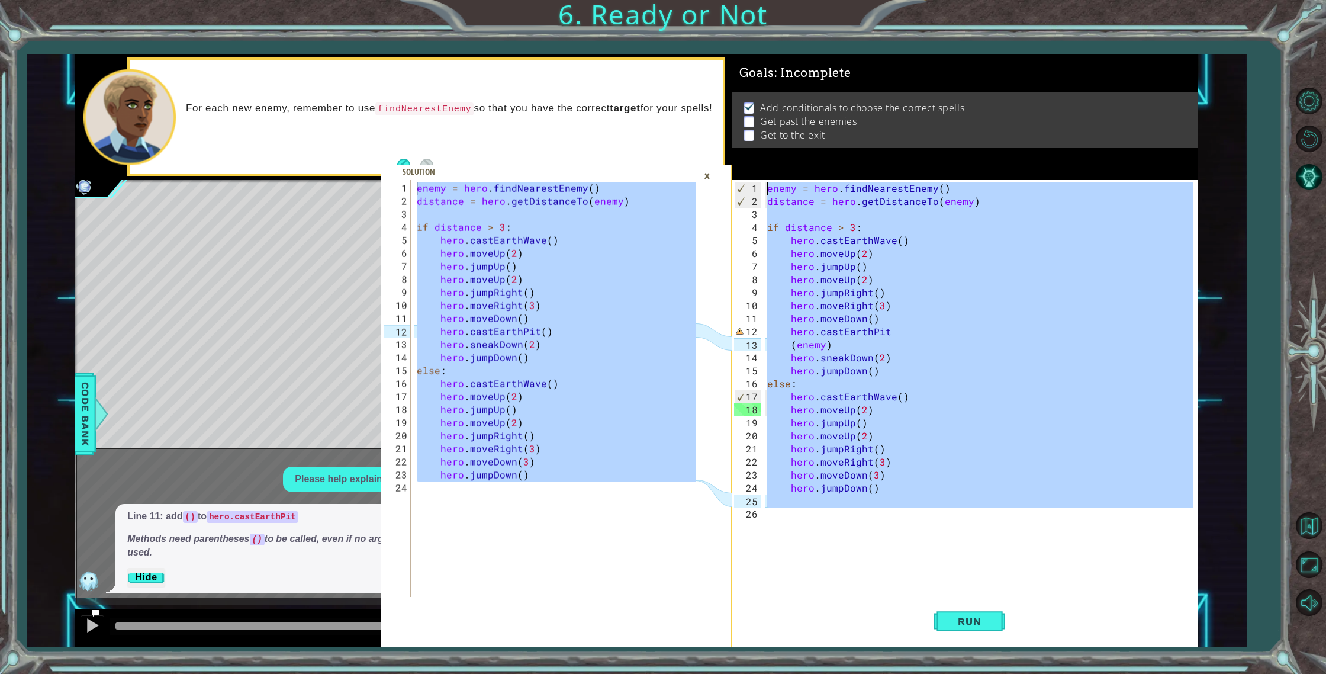
drag, startPoint x: 919, startPoint y: 507, endPoint x: 697, endPoint y: 146, distance: 423.7
click at [697, 146] on div "enemy = hero.findNearestEnemy() distance = hero.getDistanceTo(enemy) 1 2 3 4 5 …" at bounding box center [637, 350] width 1124 height 593
type textarea "enemy = hero.findNearestEnemy() distance = hero.getDistanceTo(enemy)"
paste textarea "Code Area"
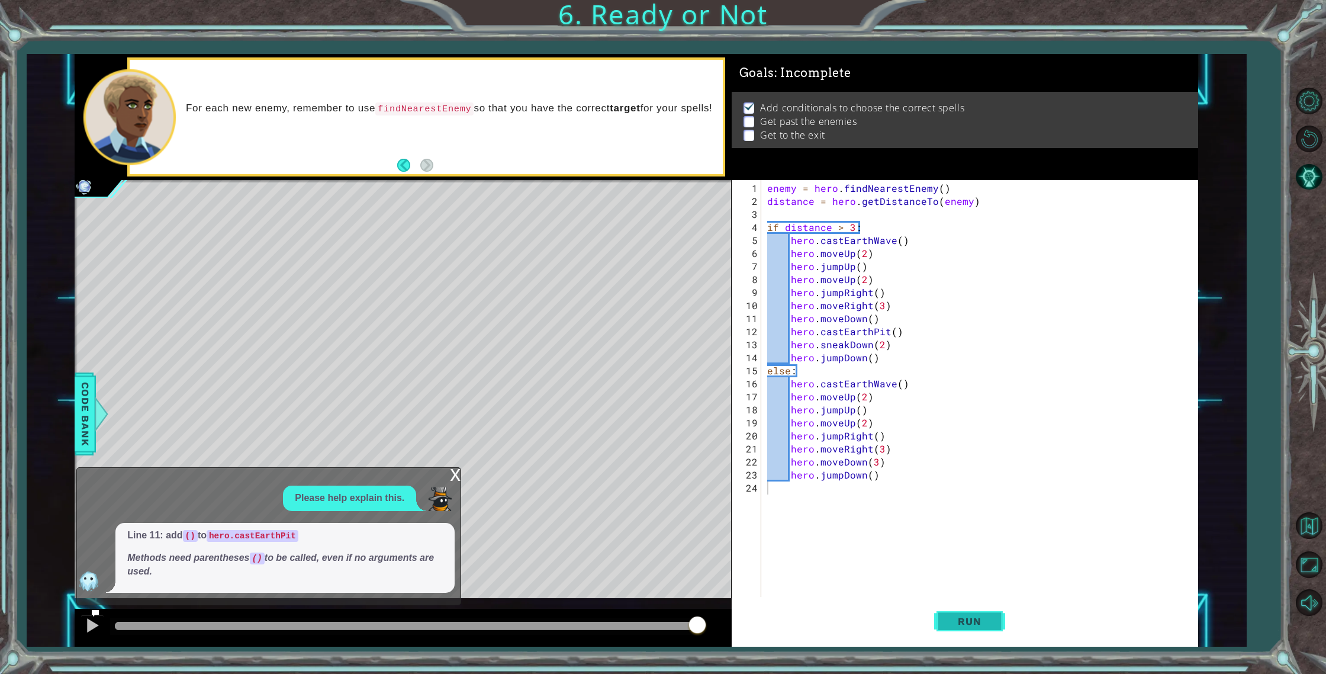
click at [959, 617] on span "Run" at bounding box center [969, 621] width 47 height 12
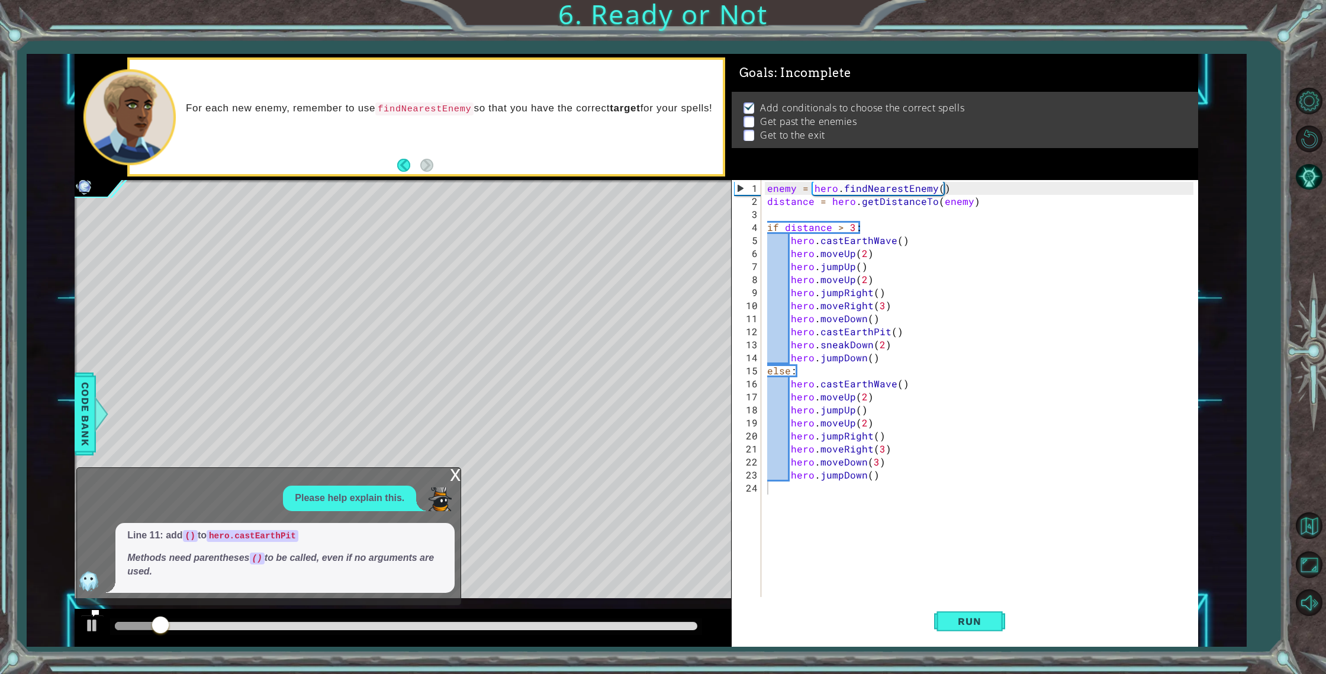
click at [450, 476] on div "x" at bounding box center [455, 474] width 11 height 12
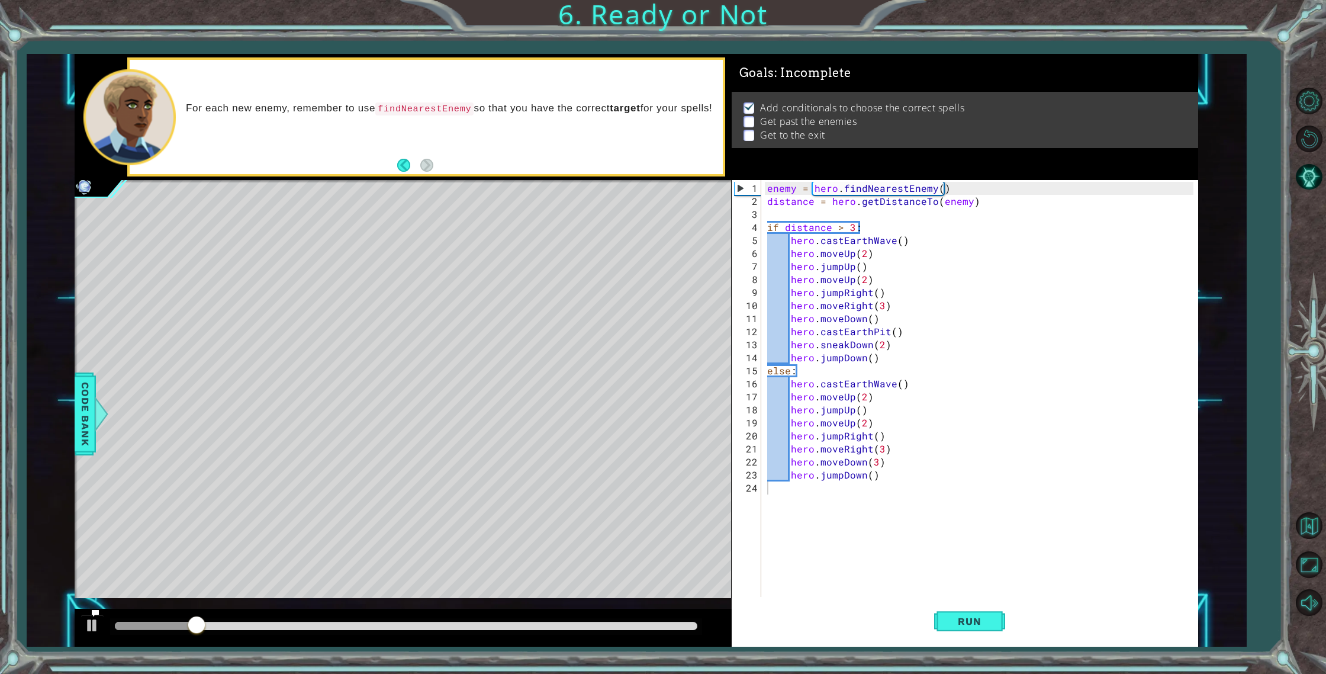
click at [749, 119] on p at bounding box center [749, 121] width 11 height 11
click at [750, 118] on p at bounding box center [749, 121] width 11 height 11
click at [751, 121] on p at bounding box center [749, 121] width 11 height 11
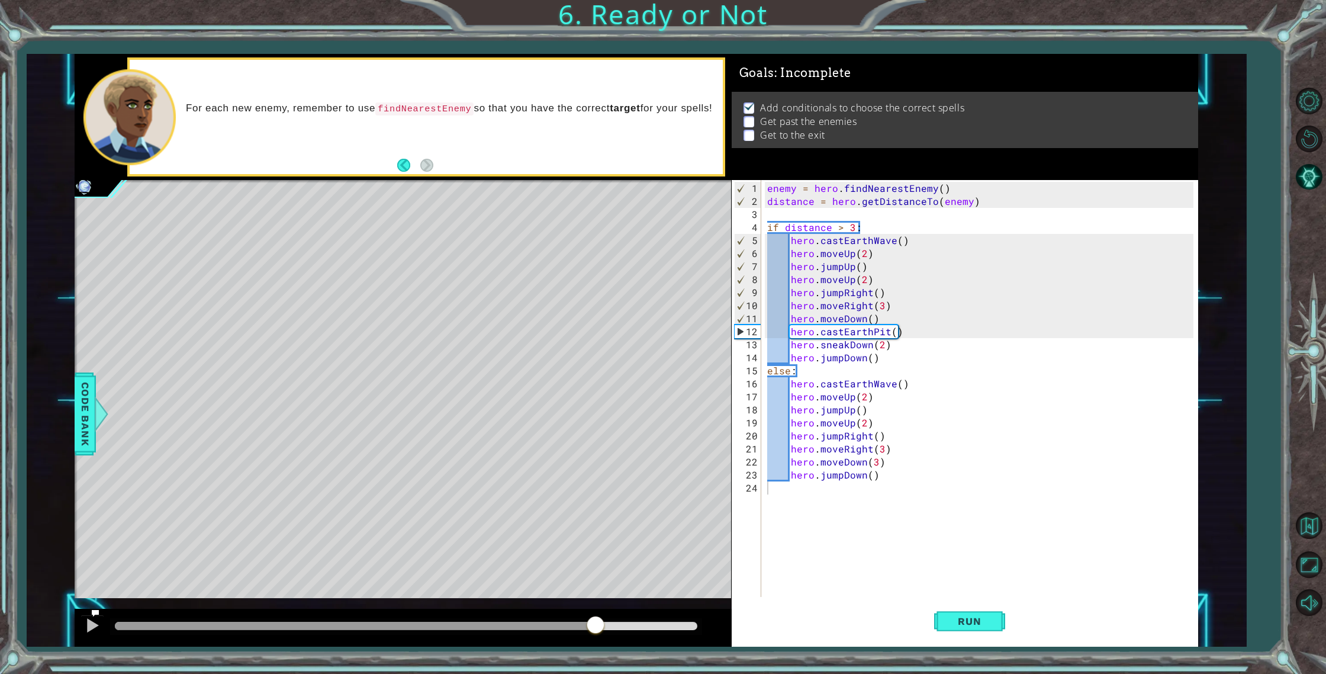
drag, startPoint x: 277, startPoint y: 628, endPoint x: 594, endPoint y: 612, distance: 318.4
click at [594, 612] on div at bounding box center [403, 628] width 657 height 38
drag, startPoint x: 594, startPoint y: 612, endPoint x: 570, endPoint y: 613, distance: 24.3
click at [570, 613] on div at bounding box center [403, 628] width 657 height 38
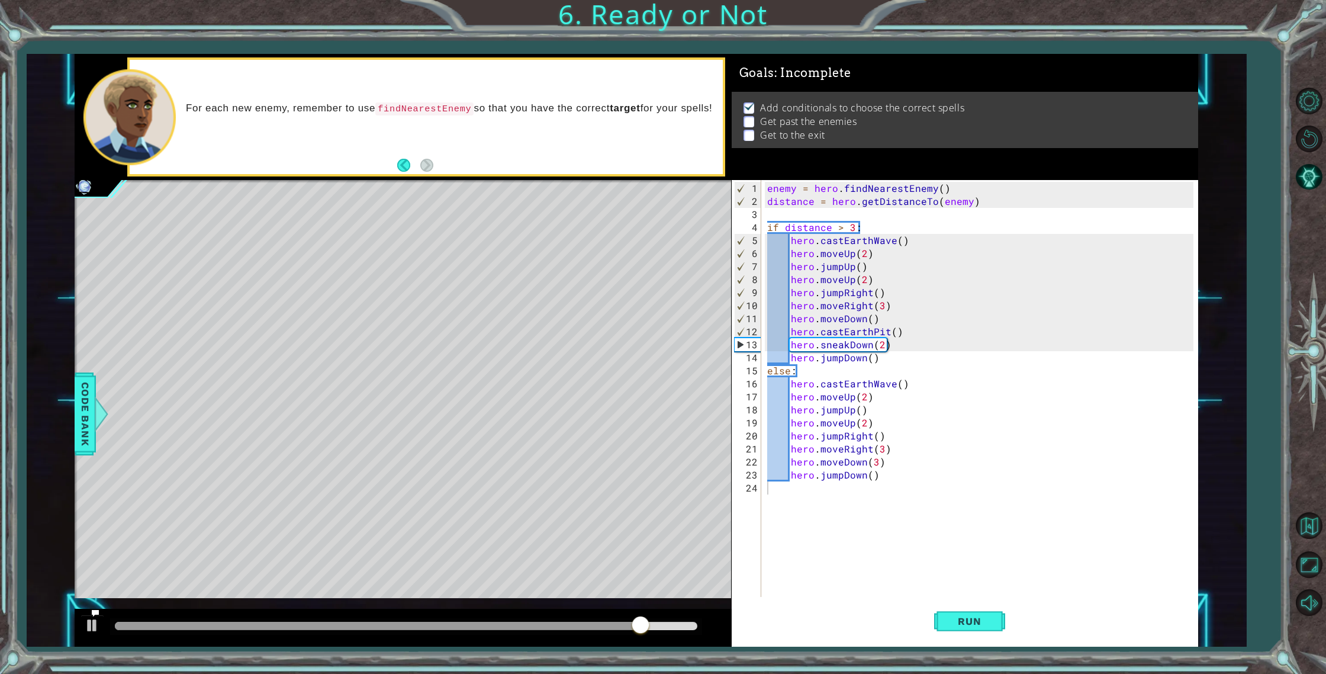
drag, startPoint x: 610, startPoint y: 619, endPoint x: 590, endPoint y: 618, distance: 20.8
click at [590, 618] on div at bounding box center [403, 628] width 657 height 38
click at [838, 350] on div "enemy = hero . findNearestEnemy ( ) distance = hero . getDistanceTo ( enemy ) i…" at bounding box center [982, 403] width 435 height 443
click at [861, 335] on div "enemy = hero . findNearestEnemy ( ) distance = hero . getDistanceTo ( enemy ) i…" at bounding box center [982, 403] width 435 height 443
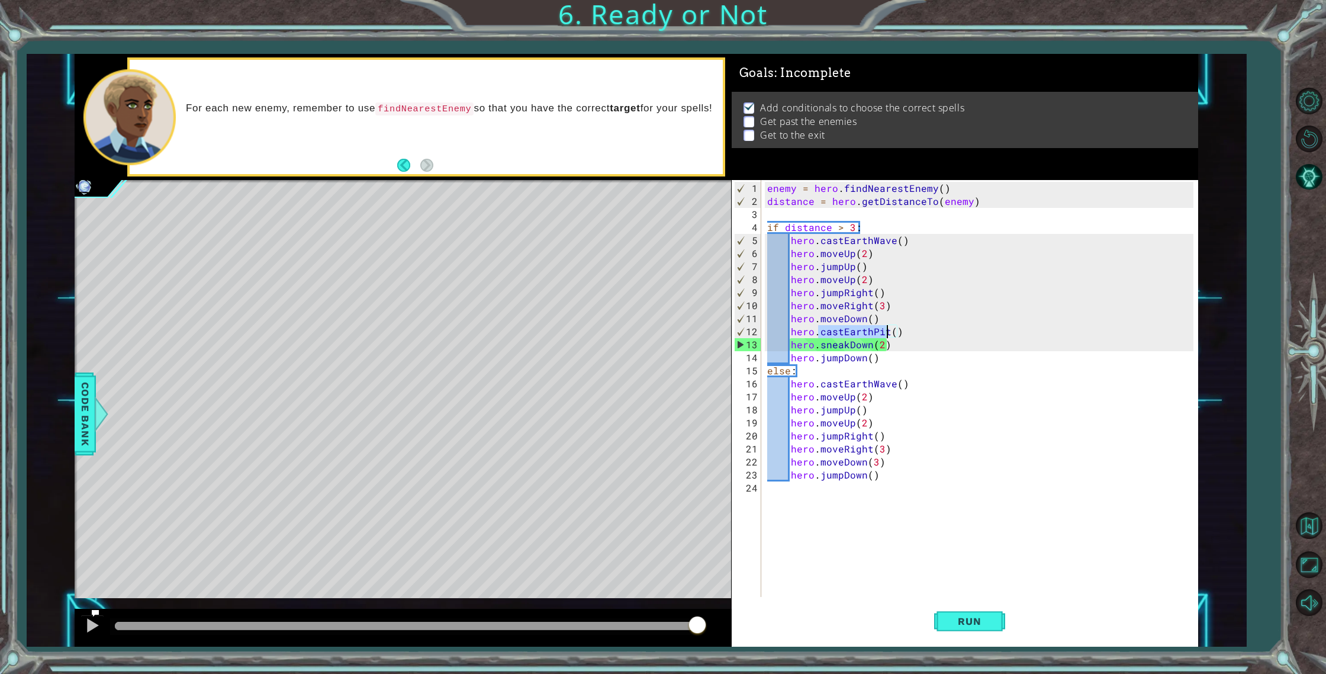
click at [861, 335] on div "enemy = hero . findNearestEnemy ( ) distance = hero . getDistanceTo ( enemy ) i…" at bounding box center [982, 403] width 435 height 443
click at [893, 333] on div "enemy = hero . findNearestEnemy ( ) distance = hero . getDistanceTo ( enemy ) i…" at bounding box center [982, 403] width 435 height 443
click at [850, 330] on div "enemy = hero . findNearestEnemy ( ) distance = hero . getDistanceTo ( enemy ) i…" at bounding box center [982, 403] width 435 height 443
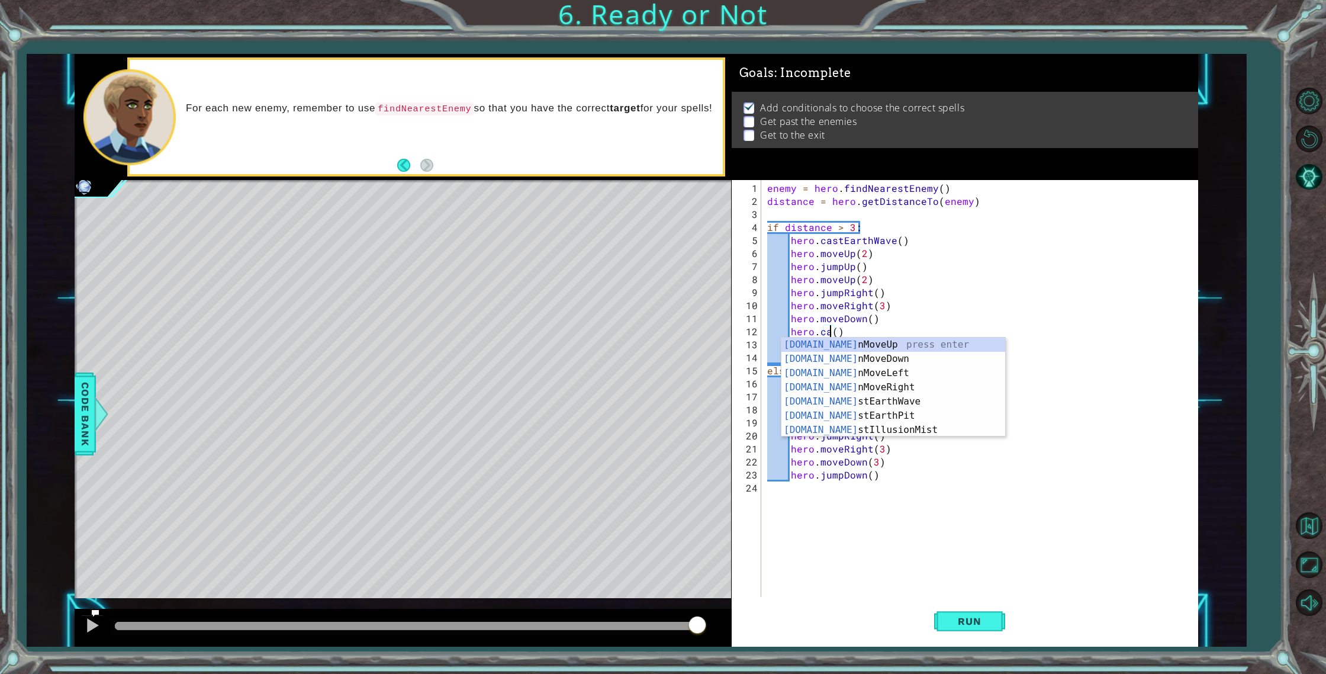
scroll to position [0, 4]
click at [886, 342] on div "hero.cas tEarthWave press enter hero.cas tEarthPit press enter hero.cas tIllusi…" at bounding box center [894, 372] width 224 height 71
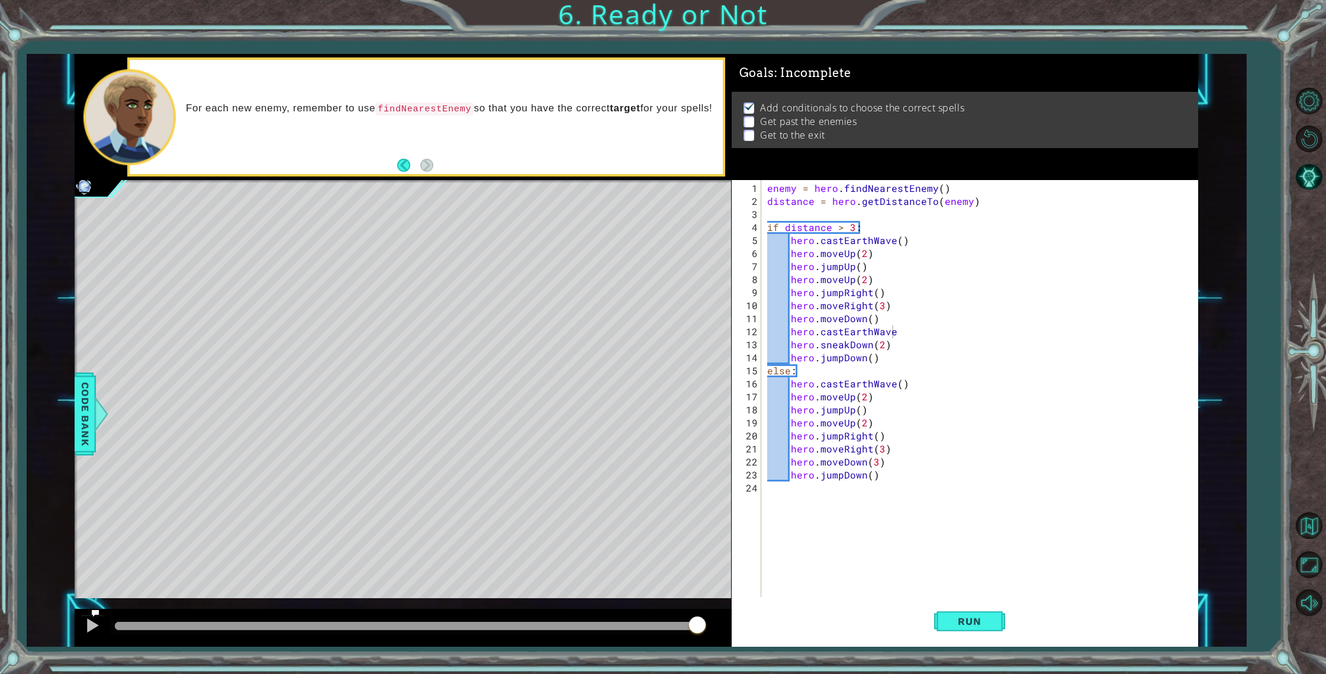
click at [949, 648] on div "enemy = hero.findNearestEnemy() distance = hero.getDistanceTo(enemy) 1 2 3 4 5 …" at bounding box center [663, 337] width 1326 height 674
click at [951, 632] on button "Run" at bounding box center [969, 621] width 71 height 47
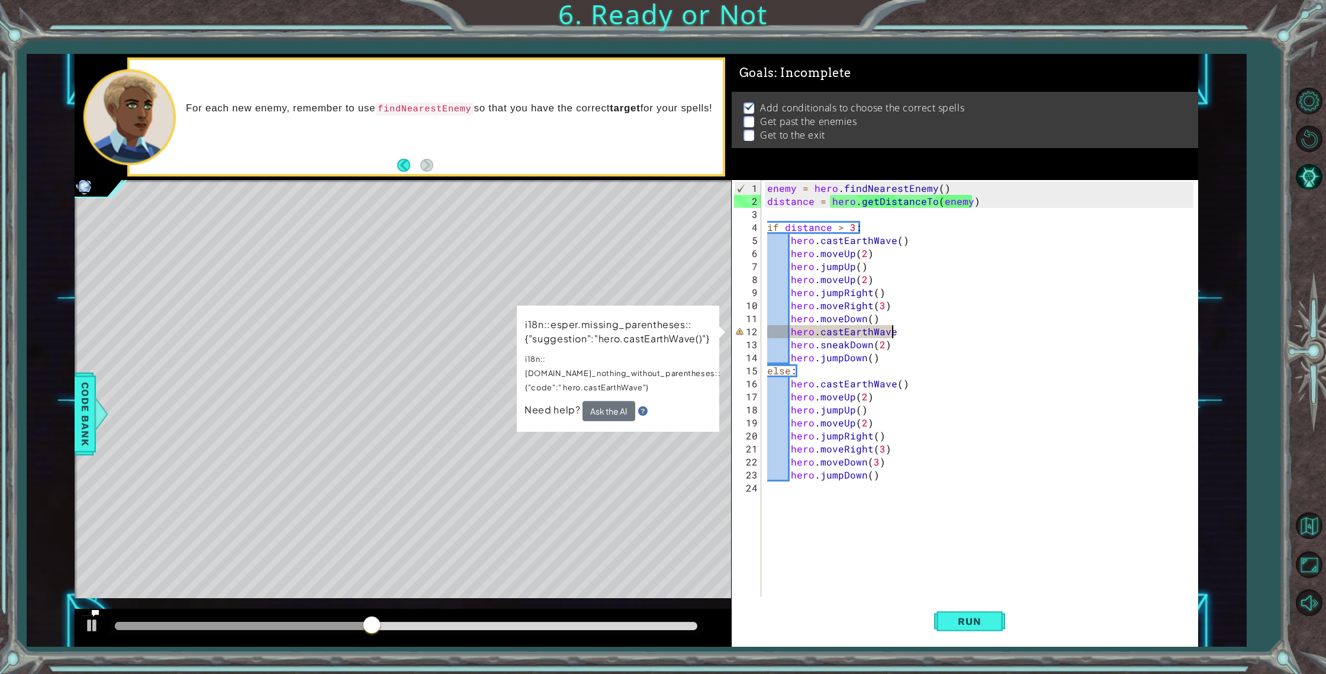
scroll to position [0, 8]
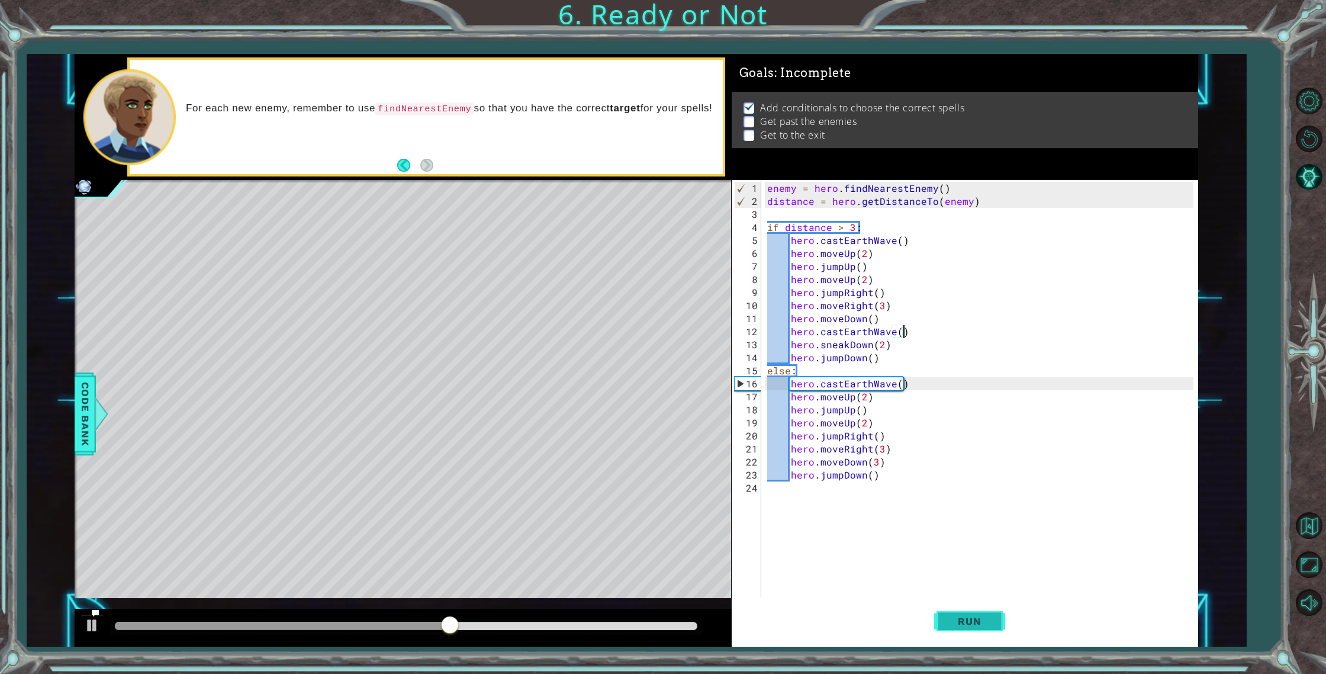
click at [974, 629] on button "Run" at bounding box center [969, 621] width 71 height 47
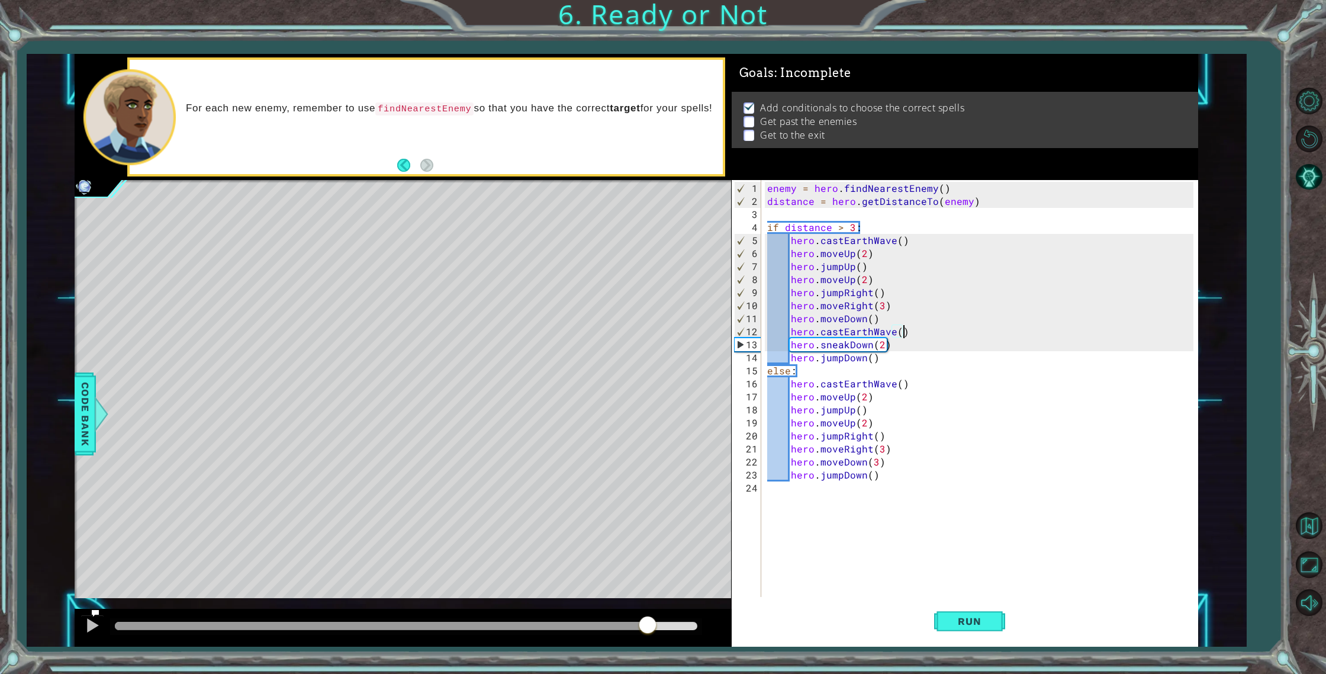
click at [647, 586] on div "methods hero use(thing) moveUp(steps) moveDown(steps) moveLeft(steps) moveRight…" at bounding box center [637, 350] width 1124 height 593
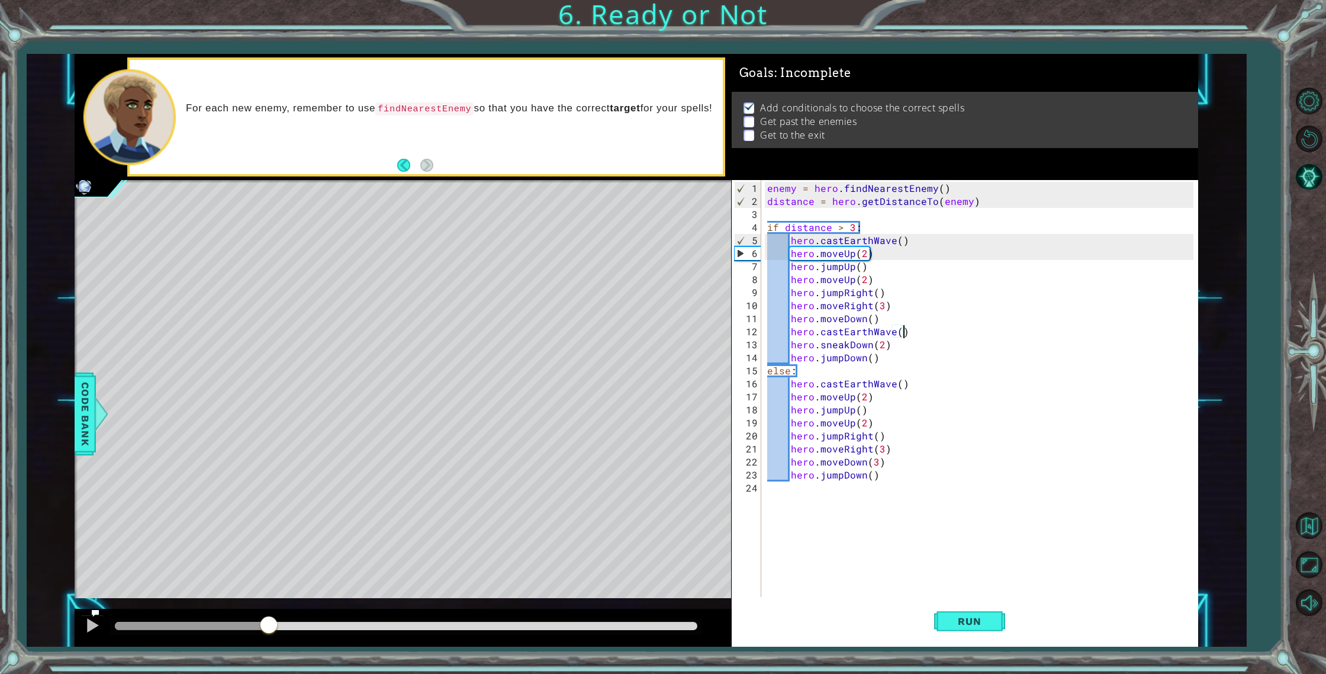
click at [268, 591] on div "methods hero use(thing) moveUp(steps) moveDown(steps) moveLeft(steps) moveRight…" at bounding box center [637, 350] width 1124 height 593
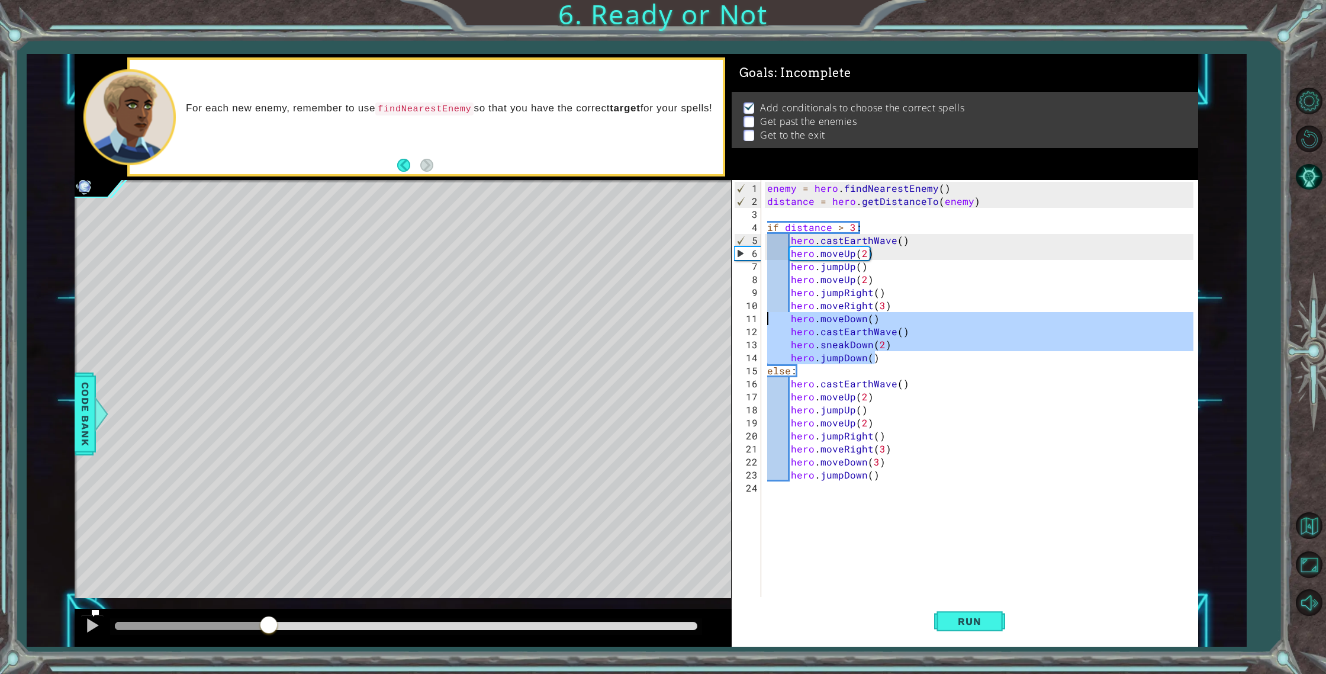
drag, startPoint x: 896, startPoint y: 353, endPoint x: 752, endPoint y: 314, distance: 149.1
click at [752, 314] on div "hero.castEarthWave() 1 2 3 4 5 6 7 8 9 10 11 12 13 14 15 16 17 18 19 20 21 22 2…" at bounding box center [963, 388] width 462 height 417
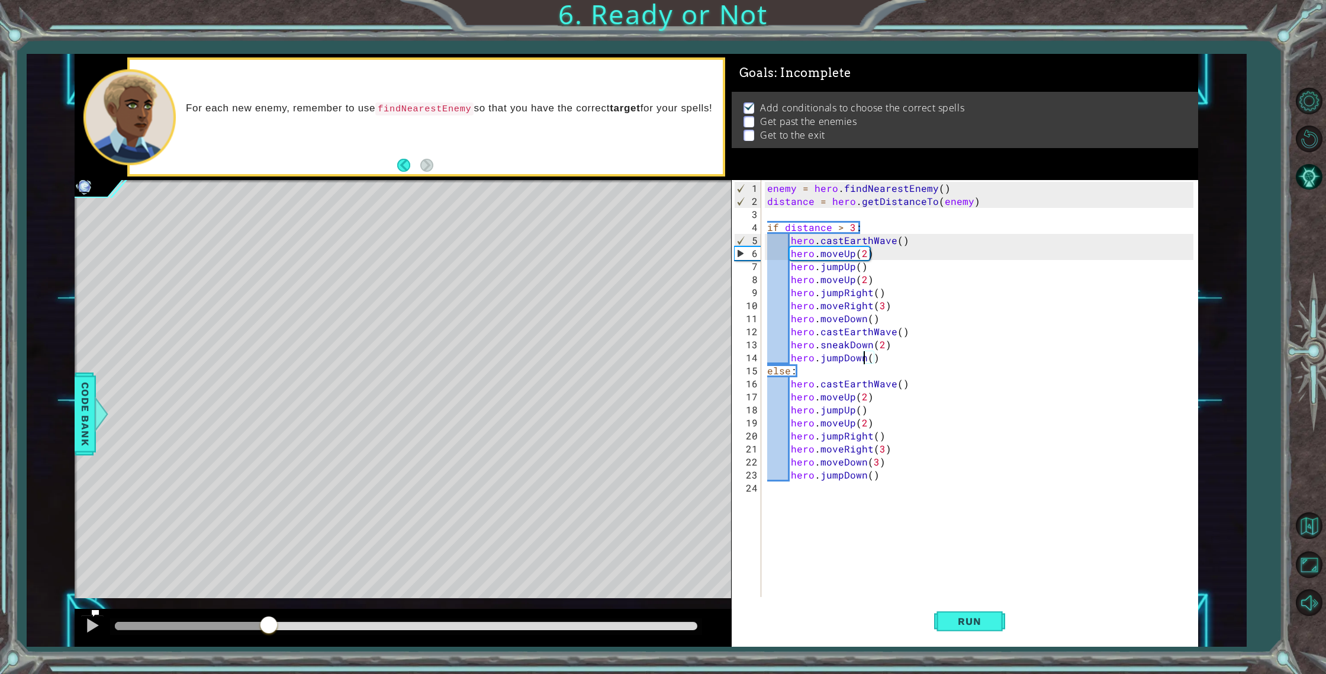
click at [874, 359] on div "enemy = hero . findNearestEnemy ( ) distance = hero . getDistanceTo ( enemy ) i…" at bounding box center [982, 403] width 435 height 443
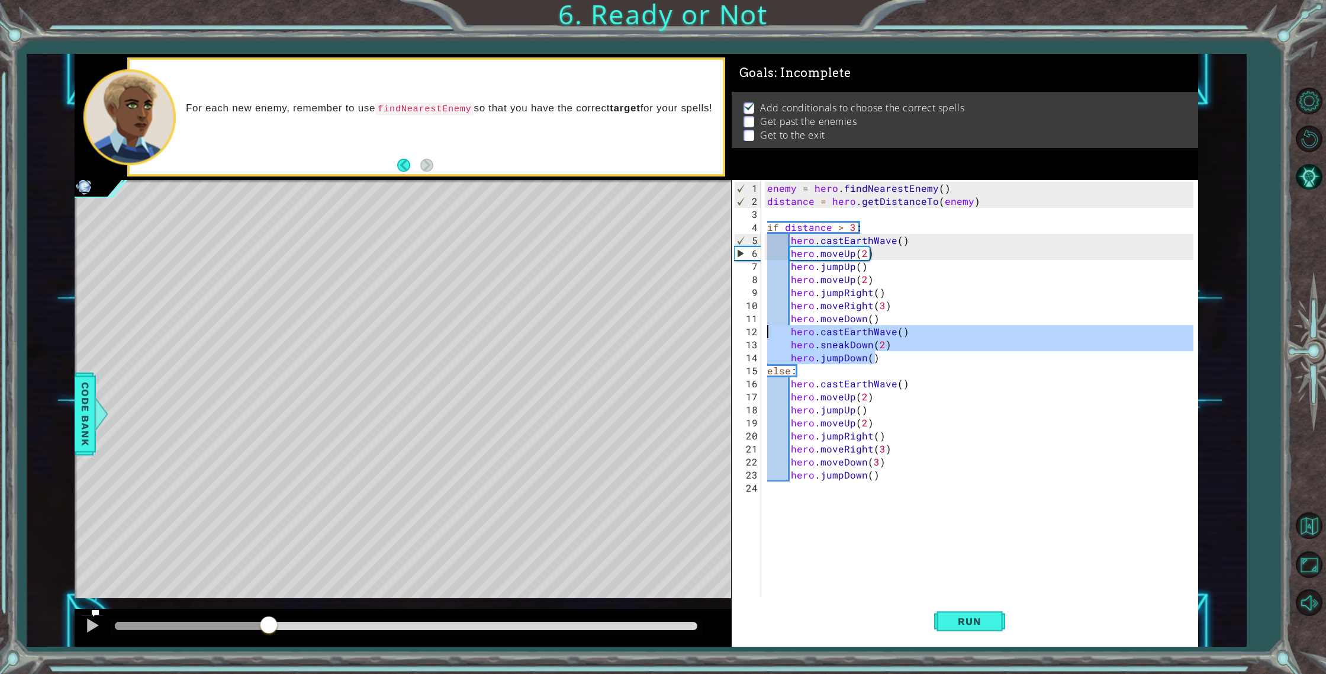
drag, startPoint x: 874, startPoint y: 359, endPoint x: 754, endPoint y: 328, distance: 124.1
click at [754, 328] on div "hero.jumpDown() 1 2 3 4 5 6 7 8 9 10 11 12 13 14 15 16 17 18 19 20 21 22 23 24 …" at bounding box center [963, 388] width 462 height 417
type textarea "hero.castEarthWave() hero.sneakDown(2)"
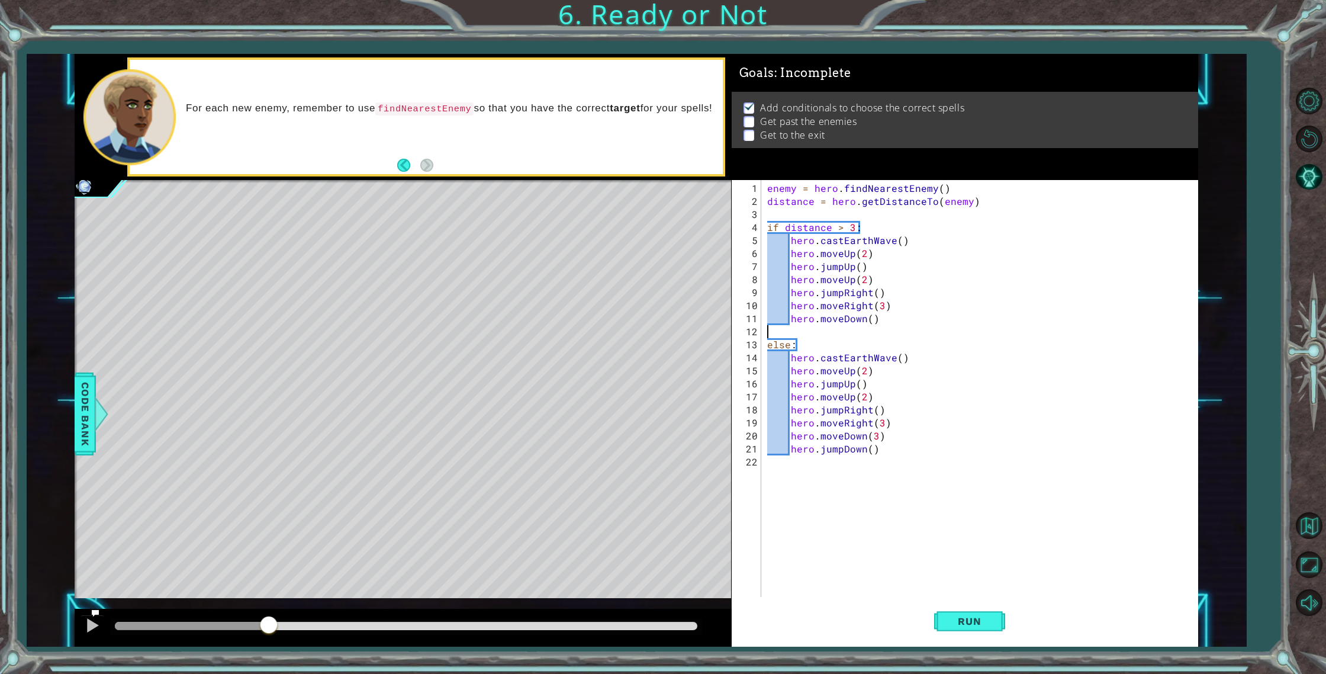
type textarea "hero.moveDown()"
click at [952, 630] on button "Run" at bounding box center [969, 621] width 71 height 47
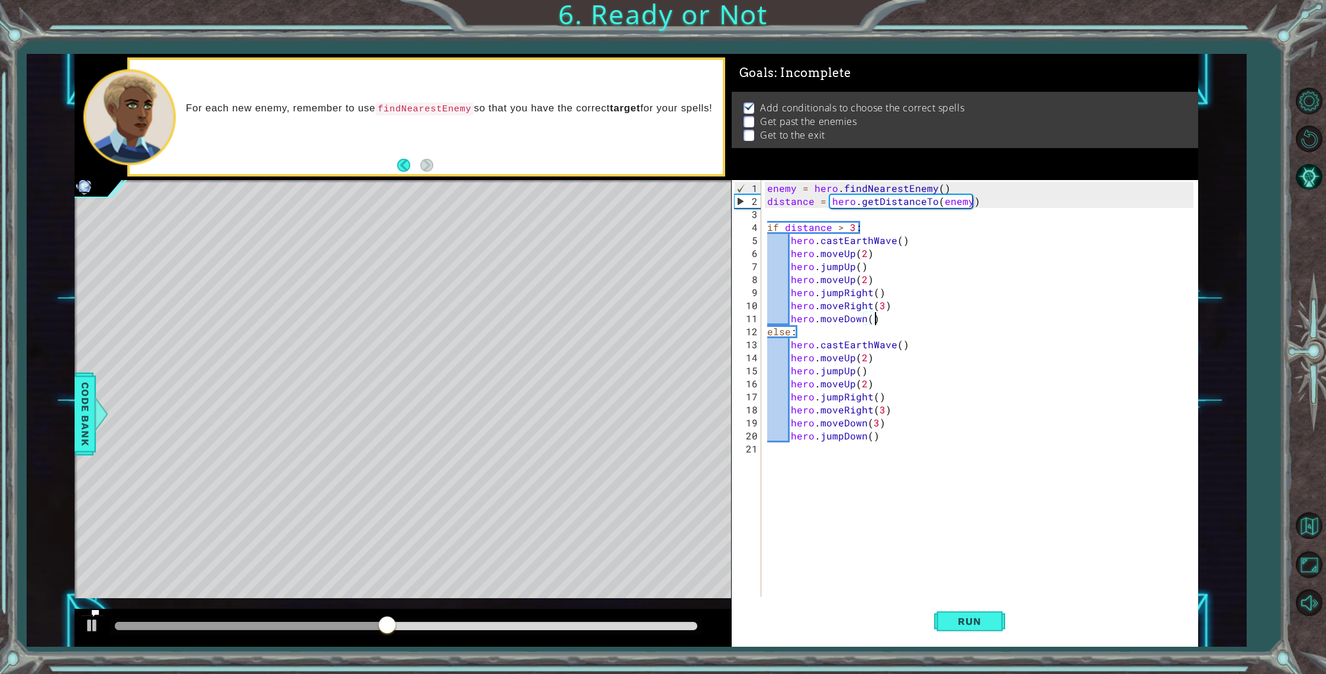
click at [867, 510] on div "enemy = hero . findNearestEnemy ( ) distance = hero . getDistanceTo ( enemy ) i…" at bounding box center [982, 403] width 435 height 443
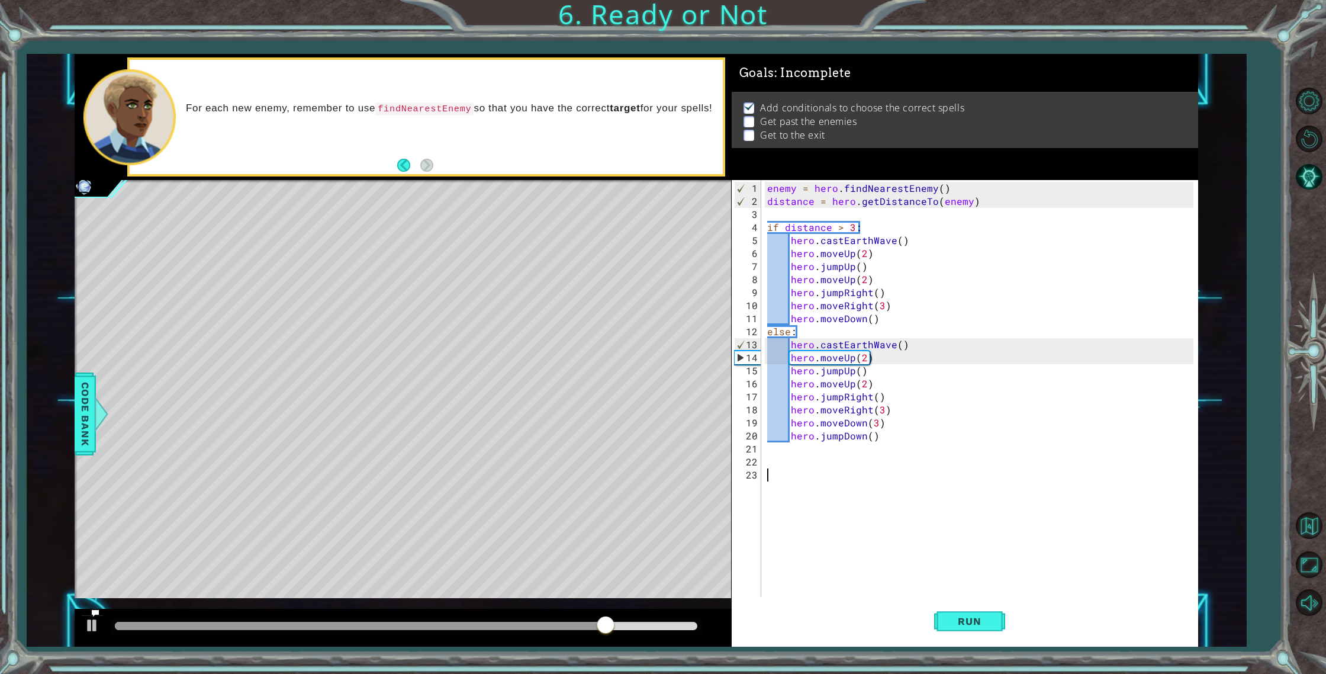
paste textarea "hero.jumpDown()"
click at [842, 478] on div "enemy = hero . findNearestEnemy ( ) distance = hero . getDistanceTo ( enemy ) i…" at bounding box center [982, 403] width 435 height 443
type textarea "hero.castEarthWave() hero.sneakDown(2)"
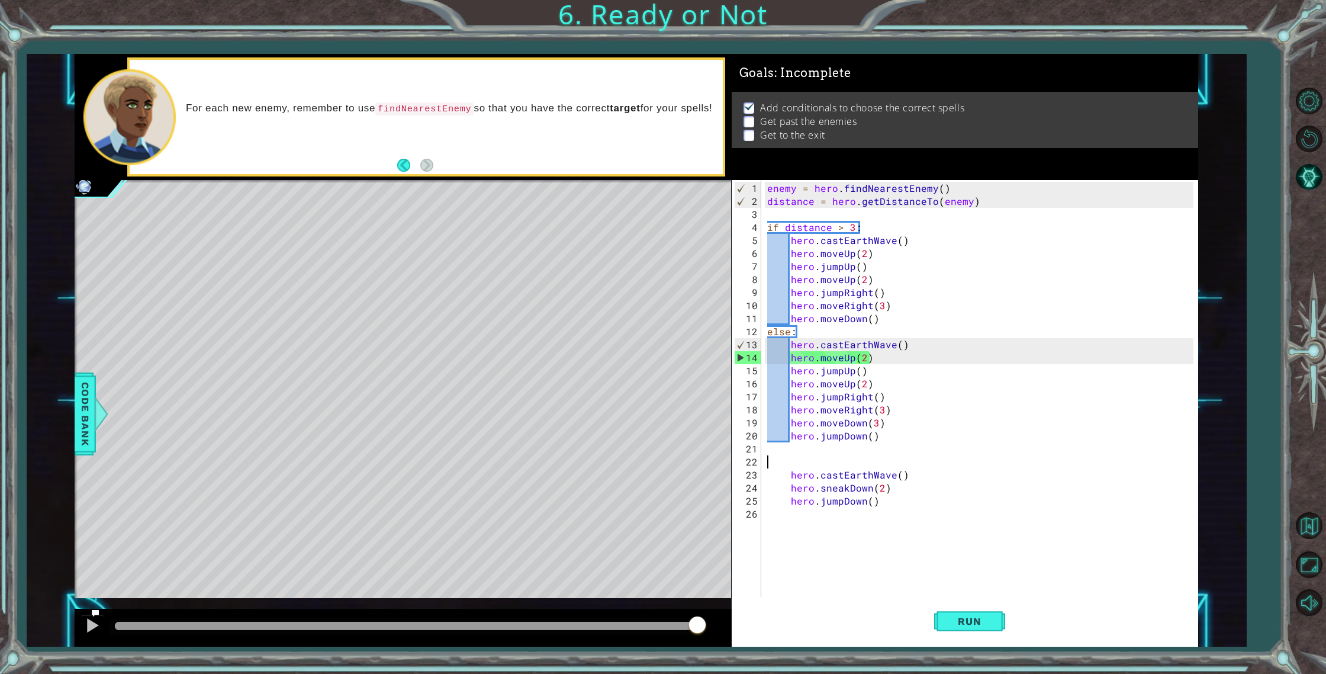
click at [888, 461] on div "enemy = hero . findNearestEnemy ( ) distance = hero . getDistanceTo ( enemy ) i…" at bounding box center [982, 403] width 435 height 443
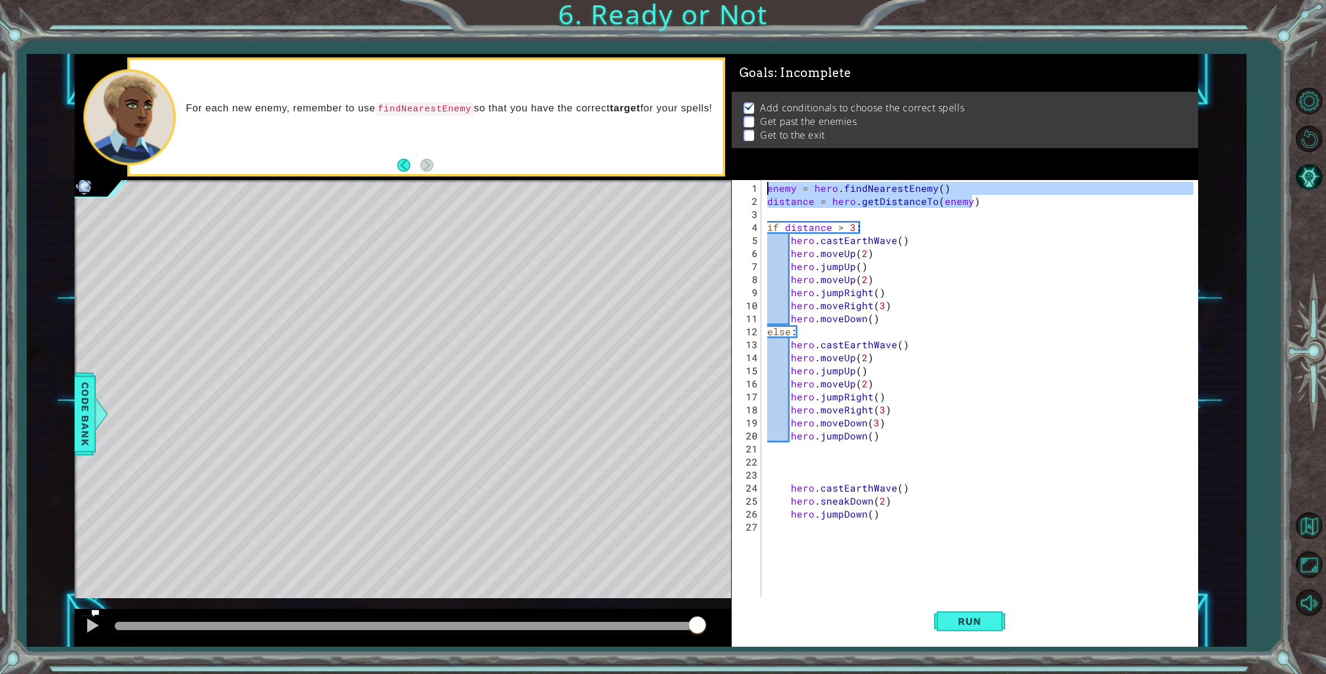
drag, startPoint x: 906, startPoint y: 202, endPoint x: 719, endPoint y: 182, distance: 188.2
click at [719, 182] on div "enemy = hero.findNearestEnemy() distance = hero.getDistanceTo(enemy) 1 2 3 4 5 …" at bounding box center [637, 350] width 1124 height 593
type textarea "enemy = hero.findNearestEnemy() distance = hero.getDistanceTo(enemy)"
click at [851, 465] on div "enemy = hero . findNearestEnemy ( ) distance = hero . getDistanceTo ( enemy ) i…" at bounding box center [982, 403] width 435 height 443
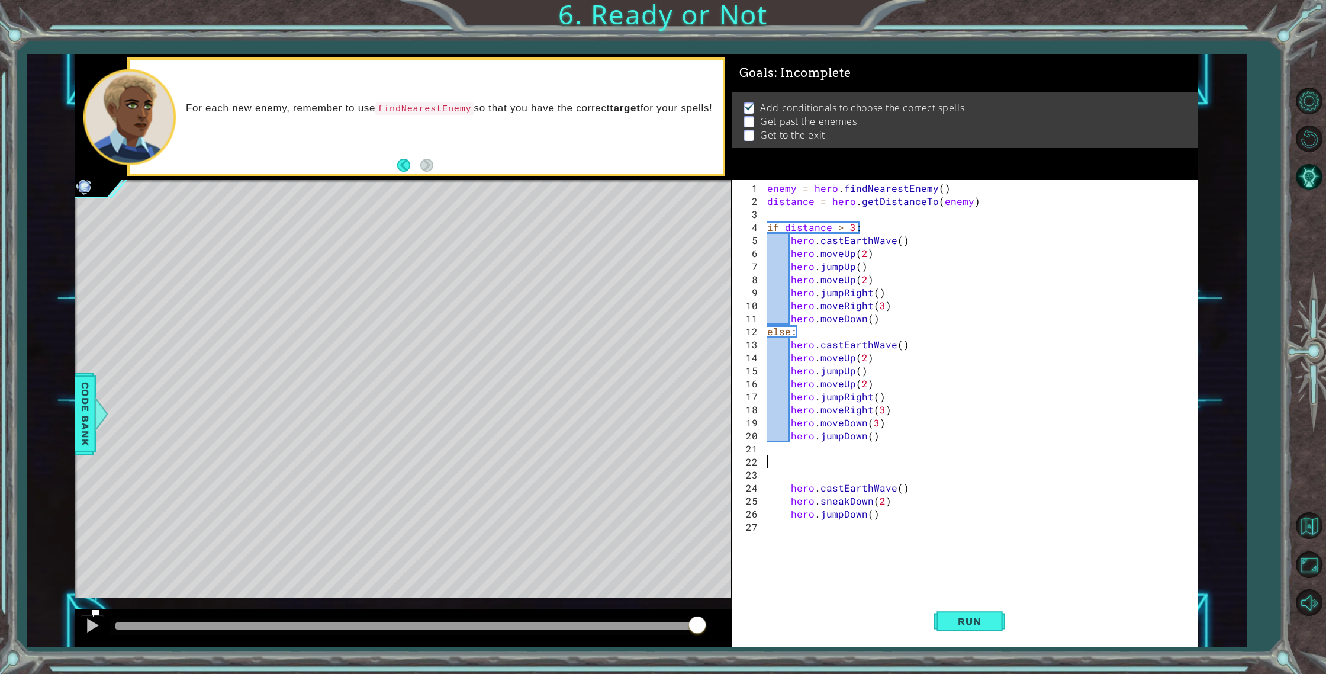
click at [848, 471] on div "enemy = hero . findNearestEnemy ( ) distance = hero . getDistanceTo ( enemy ) i…" at bounding box center [982, 403] width 435 height 443
type textarea "√"
paste textarea "distance = hero.getDistanceTo(enemy)"
click at [958, 613] on button "Run" at bounding box center [969, 621] width 71 height 47
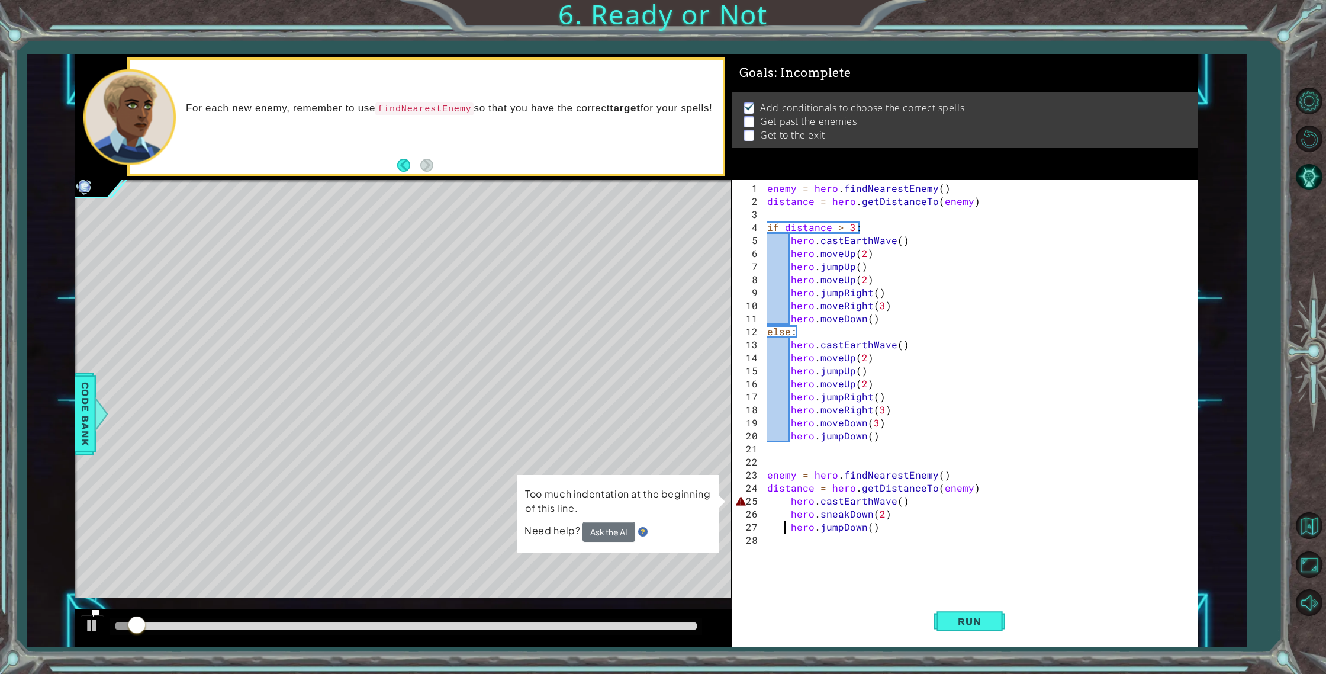
click at [787, 528] on div "enemy = hero . findNearestEnemy ( ) distance = hero . getDistanceTo ( enemy ) i…" at bounding box center [982, 403] width 435 height 443
click at [789, 527] on div "enemy = hero . findNearestEnemy ( ) distance = hero . getDistanceTo ( enemy ) i…" at bounding box center [982, 403] width 435 height 443
click at [790, 516] on div "enemy = hero . findNearestEnemy ( ) distance = hero . getDistanceTo ( enemy ) i…" at bounding box center [982, 403] width 435 height 443
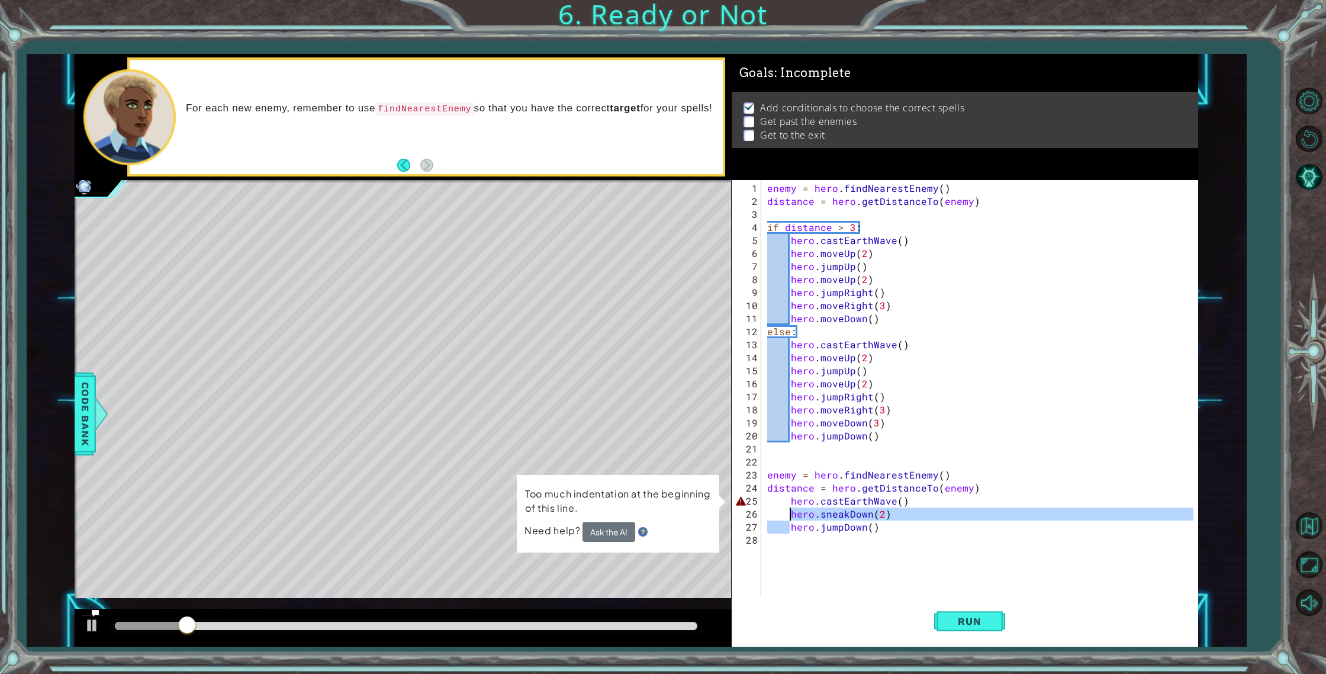
click at [789, 529] on div "enemy = hero . findNearestEnemy ( ) distance = hero . getDistanceTo ( enemy ) i…" at bounding box center [982, 403] width 435 height 443
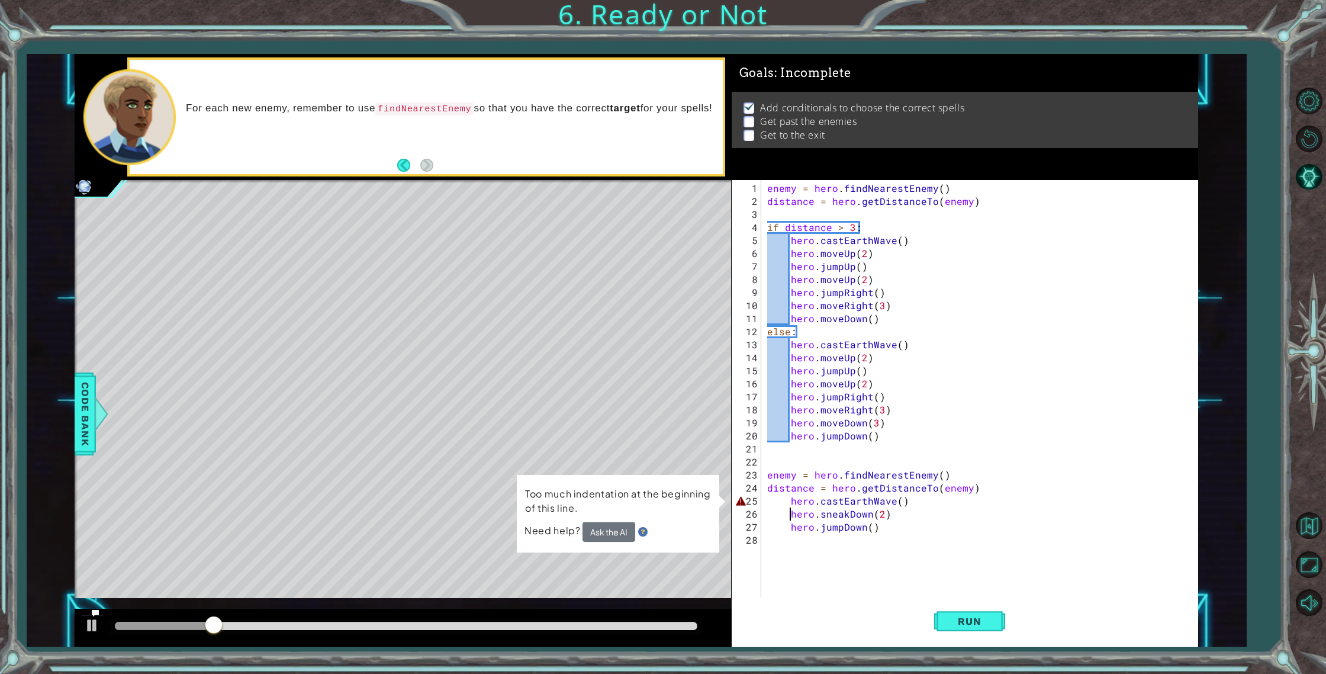
click at [791, 516] on div "enemy = hero . findNearestEnemy ( ) distance = hero . getDistanceTo ( enemy ) i…" at bounding box center [982, 403] width 435 height 443
click at [790, 526] on div "enemy = hero . findNearestEnemy ( ) distance = hero . getDistanceTo ( enemy ) i…" at bounding box center [982, 403] width 435 height 443
click at [789, 503] on div "enemy = hero . findNearestEnemy ( ) distance = hero . getDistanceTo ( enemy ) i…" at bounding box center [982, 403] width 435 height 443
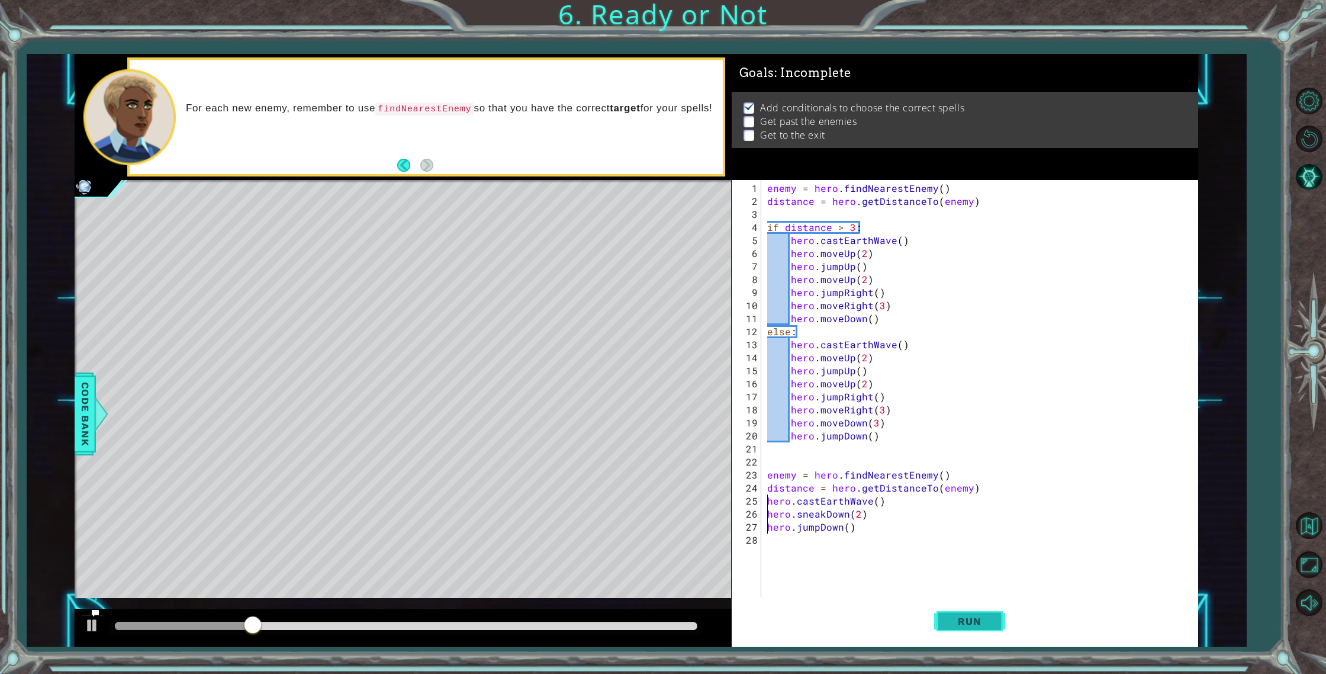
click at [954, 609] on button "Run" at bounding box center [969, 621] width 71 height 47
drag, startPoint x: 982, startPoint y: 628, endPoint x: 980, endPoint y: 619, distance: 9.1
click at [980, 621] on button "Run" at bounding box center [969, 621] width 71 height 47
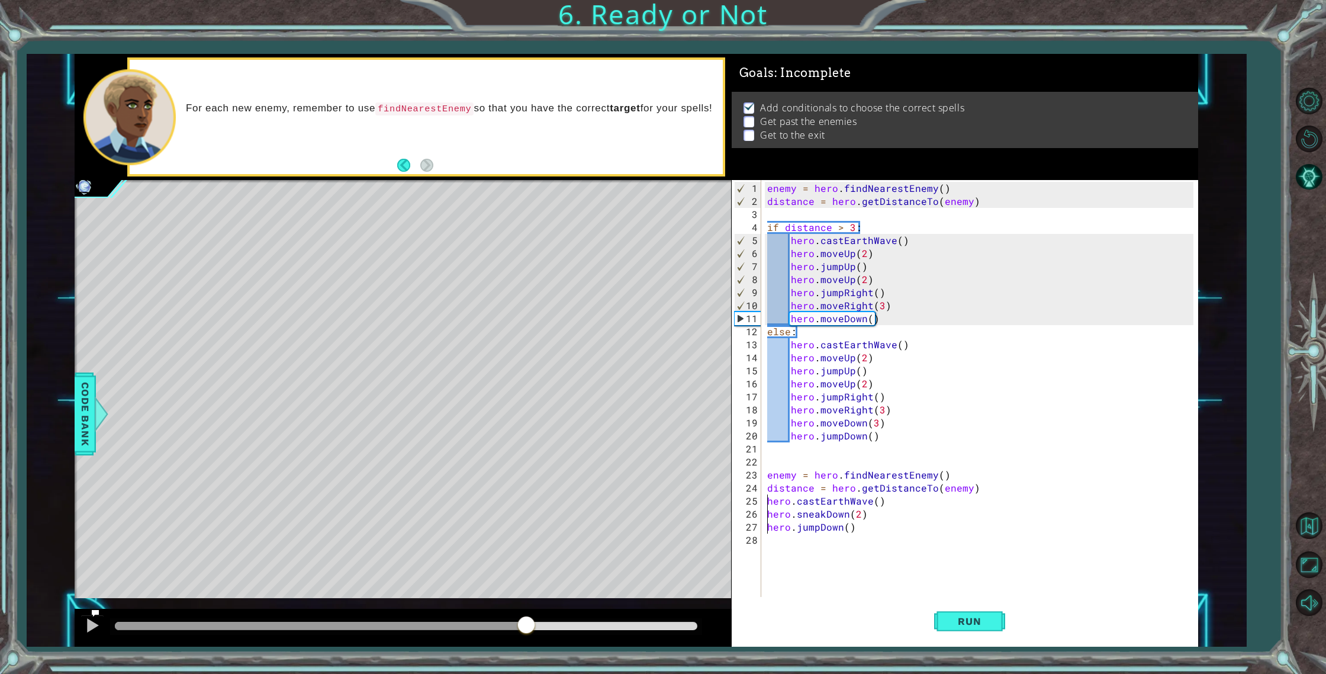
drag, startPoint x: 200, startPoint y: 626, endPoint x: 542, endPoint y: 614, distance: 342.4
click at [537, 614] on div at bounding box center [403, 628] width 657 height 38
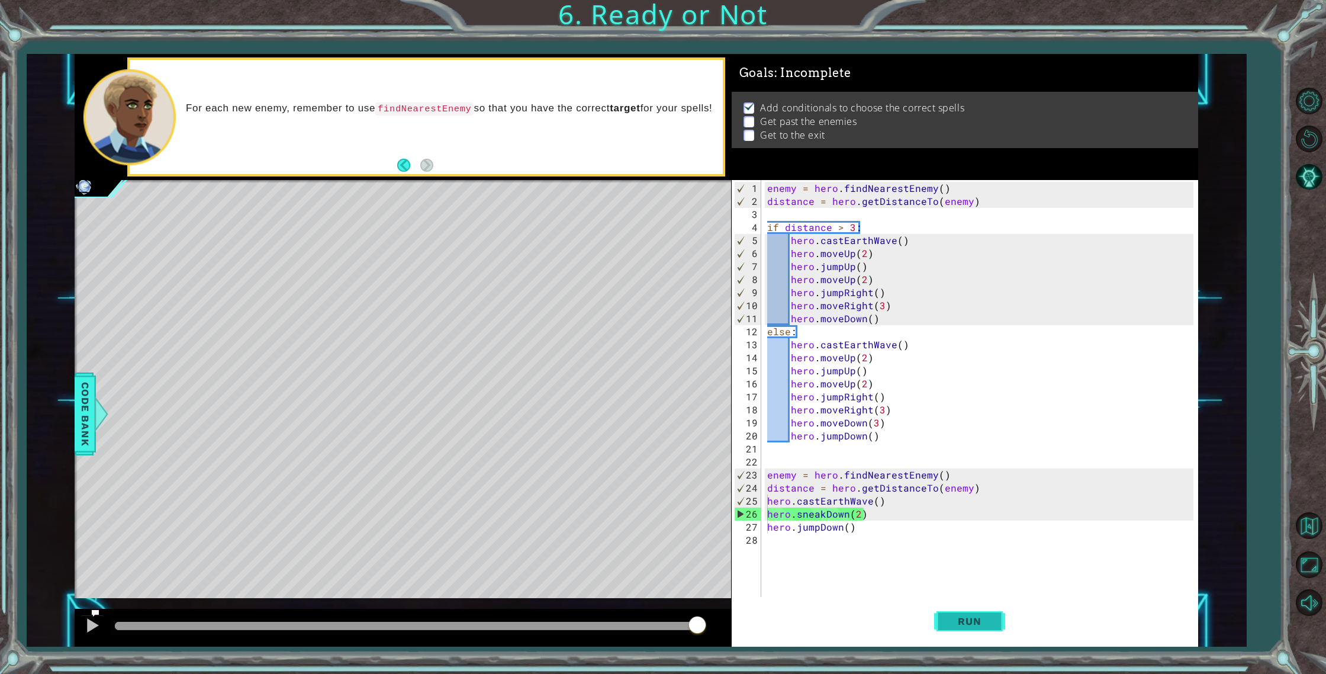
click at [960, 628] on button "Run" at bounding box center [969, 621] width 71 height 47
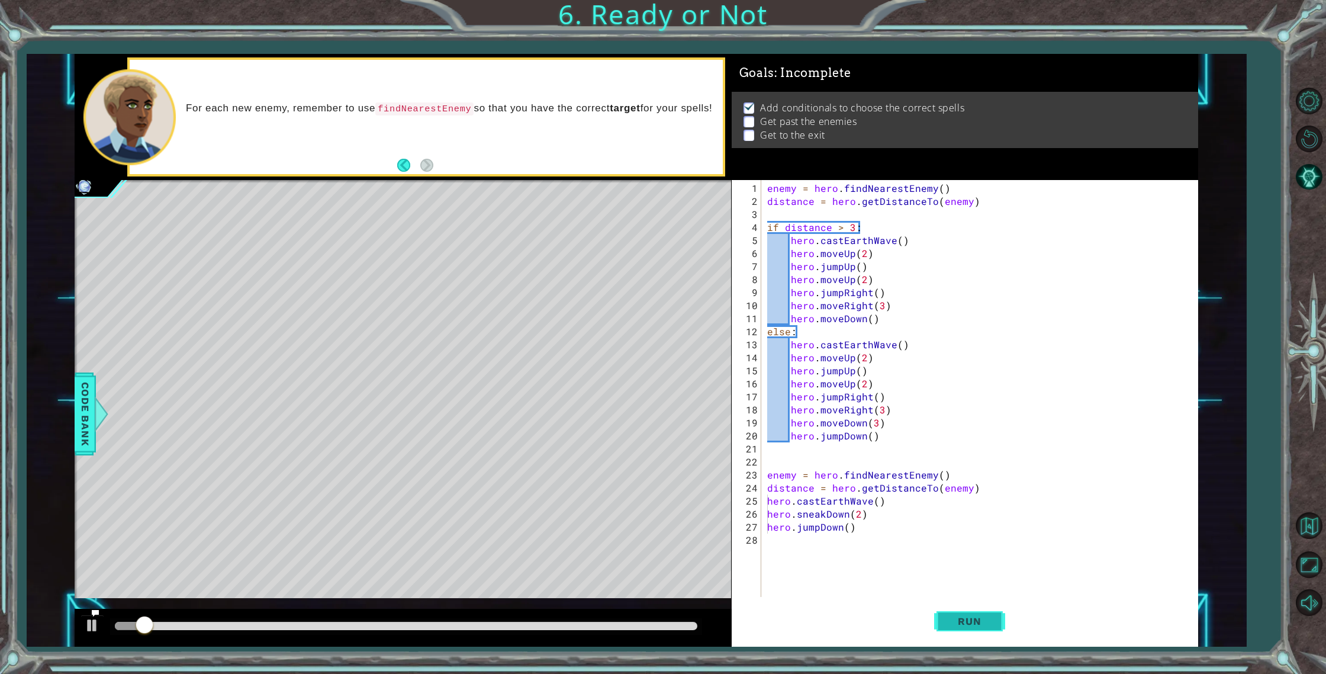
click at [961, 628] on button "Run" at bounding box center [969, 621] width 71 height 47
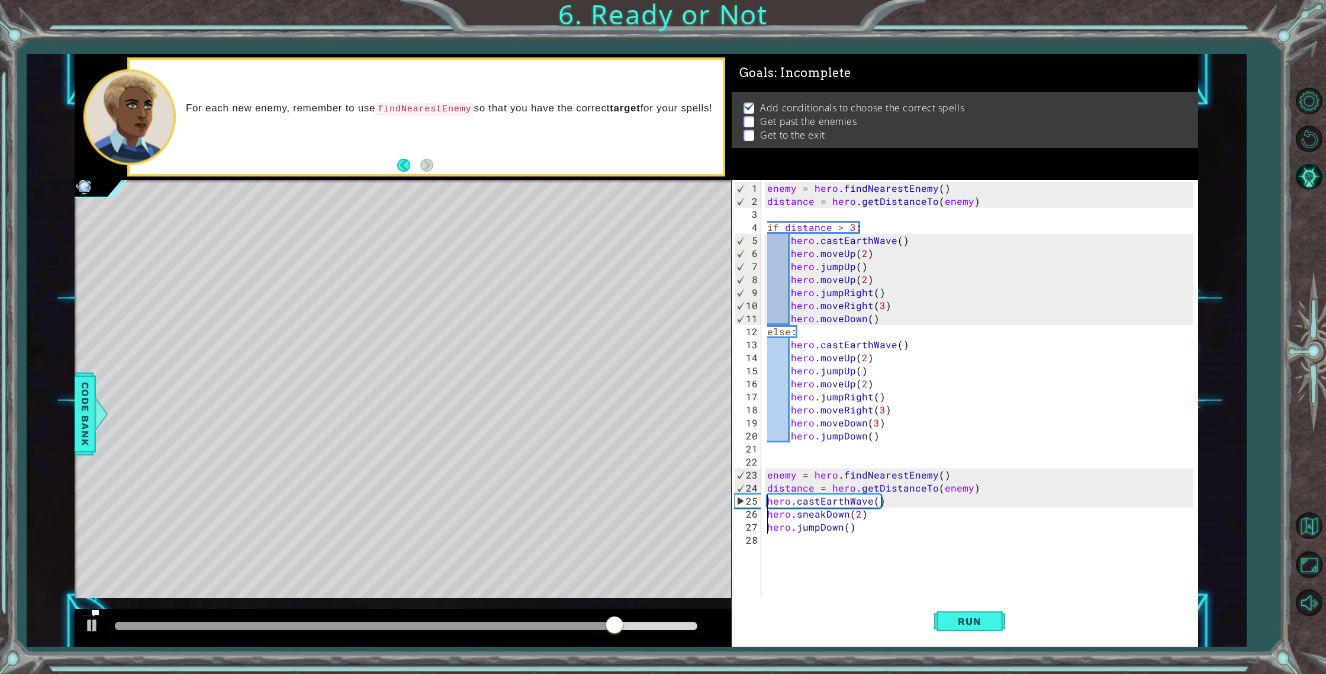
click at [909, 486] on div "enemy = hero . findNearestEnemy ( ) distance = hero . getDistanceTo ( enemy ) i…" at bounding box center [982, 403] width 435 height 443
click at [835, 500] on div "enemy = hero . findNearestEnemy ( ) distance = hero . getDistanceTo ( enemy ) i…" at bounding box center [982, 403] width 435 height 443
click at [834, 500] on div "enemy = hero . findNearestEnemy ( ) distance = hero . getDistanceTo ( enemy ) i…" at bounding box center [982, 403] width 435 height 443
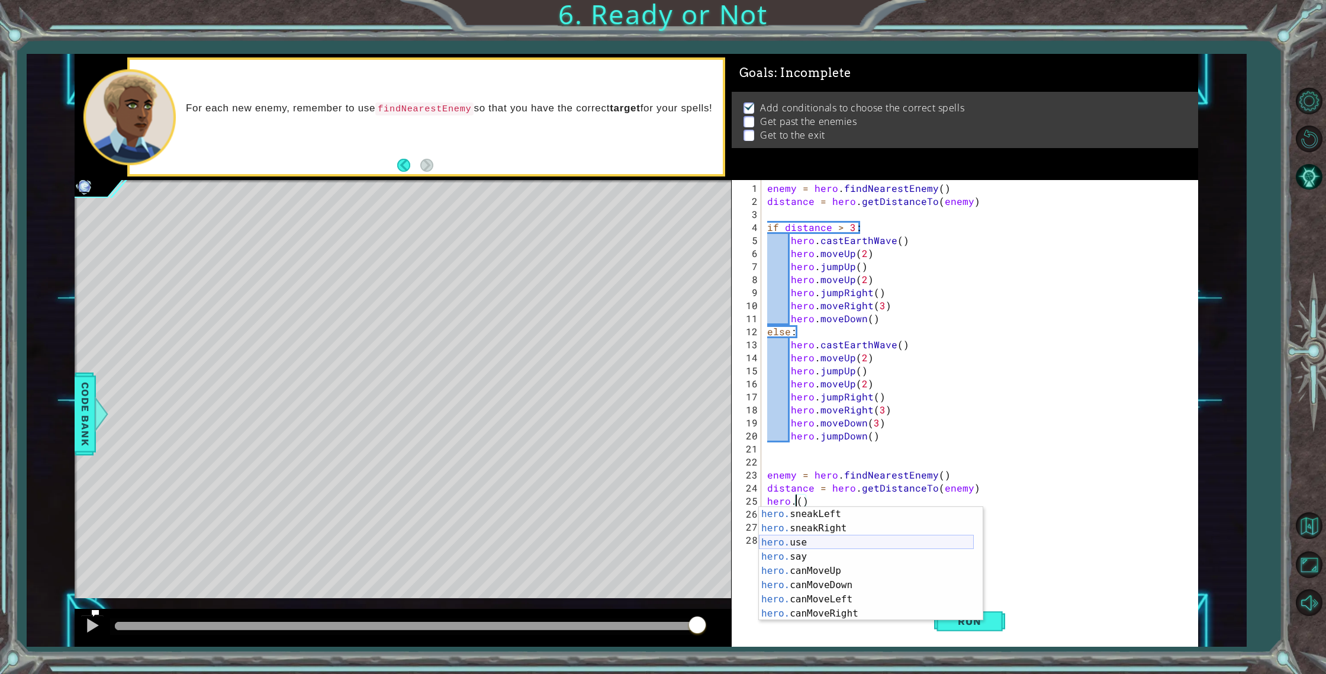
scroll to position [178, 0]
click at [845, 589] on div "hero. use press enter hero. say press enter hero. canMoveUp press enter hero. c…" at bounding box center [866, 571] width 215 height 142
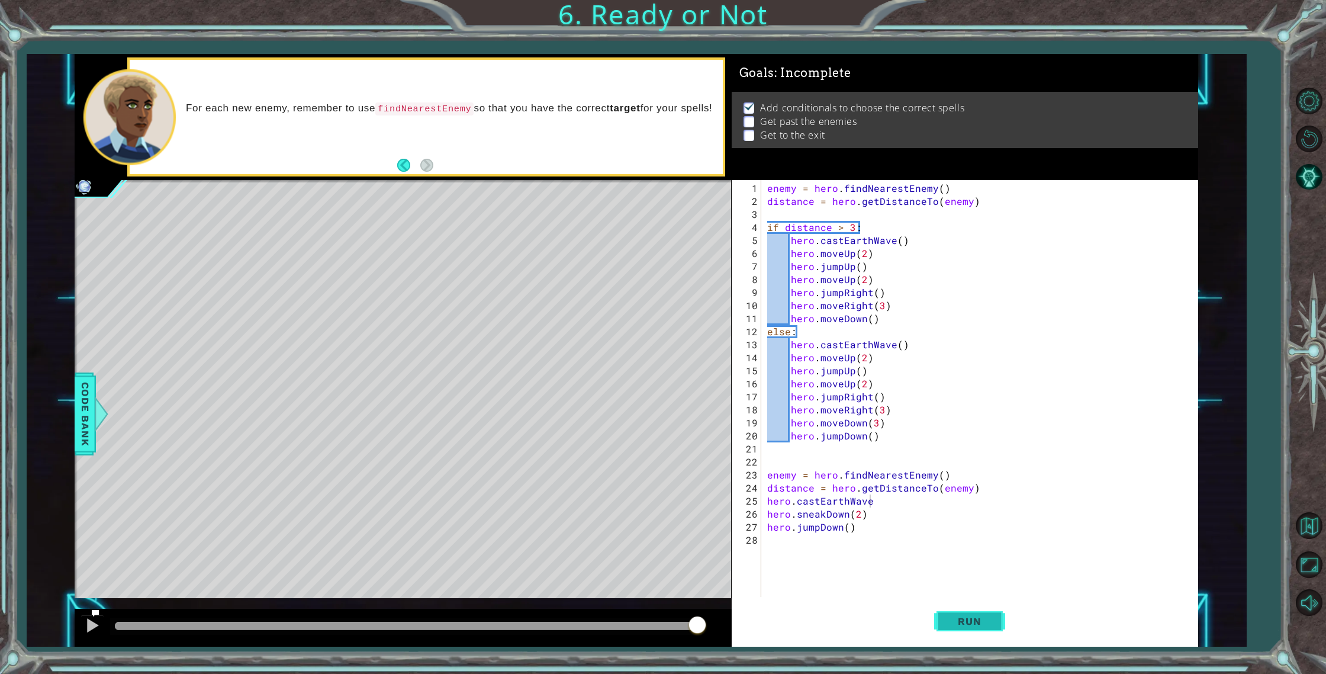
click at [963, 622] on span "Run" at bounding box center [969, 621] width 47 height 12
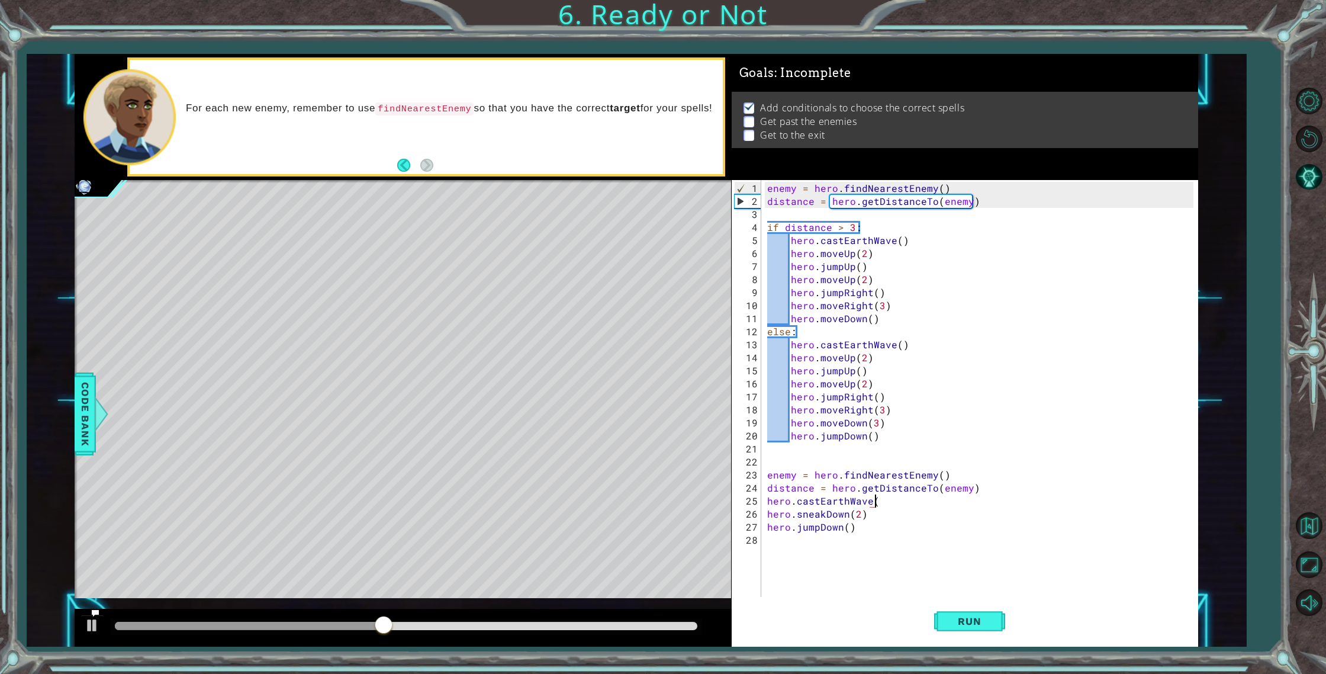
scroll to position [0, 7]
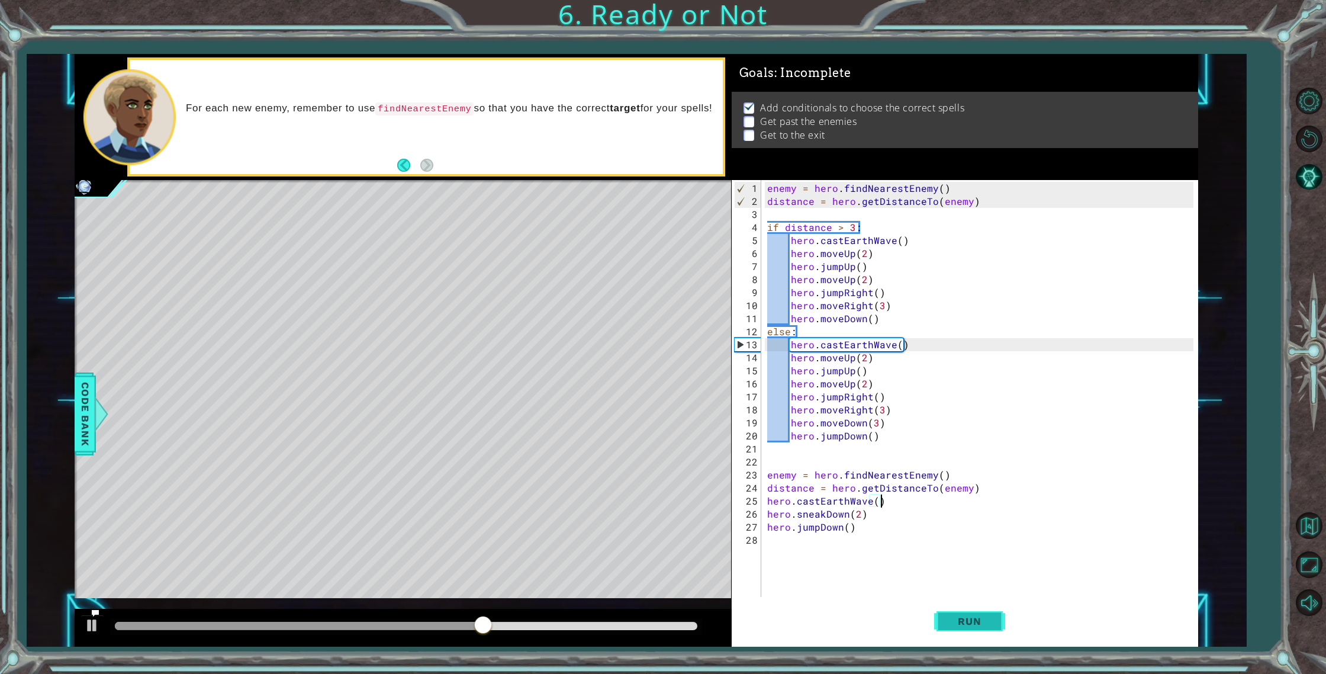
type textarea "hero.castEarthWave()"
click at [951, 612] on button "Run" at bounding box center [969, 621] width 71 height 47
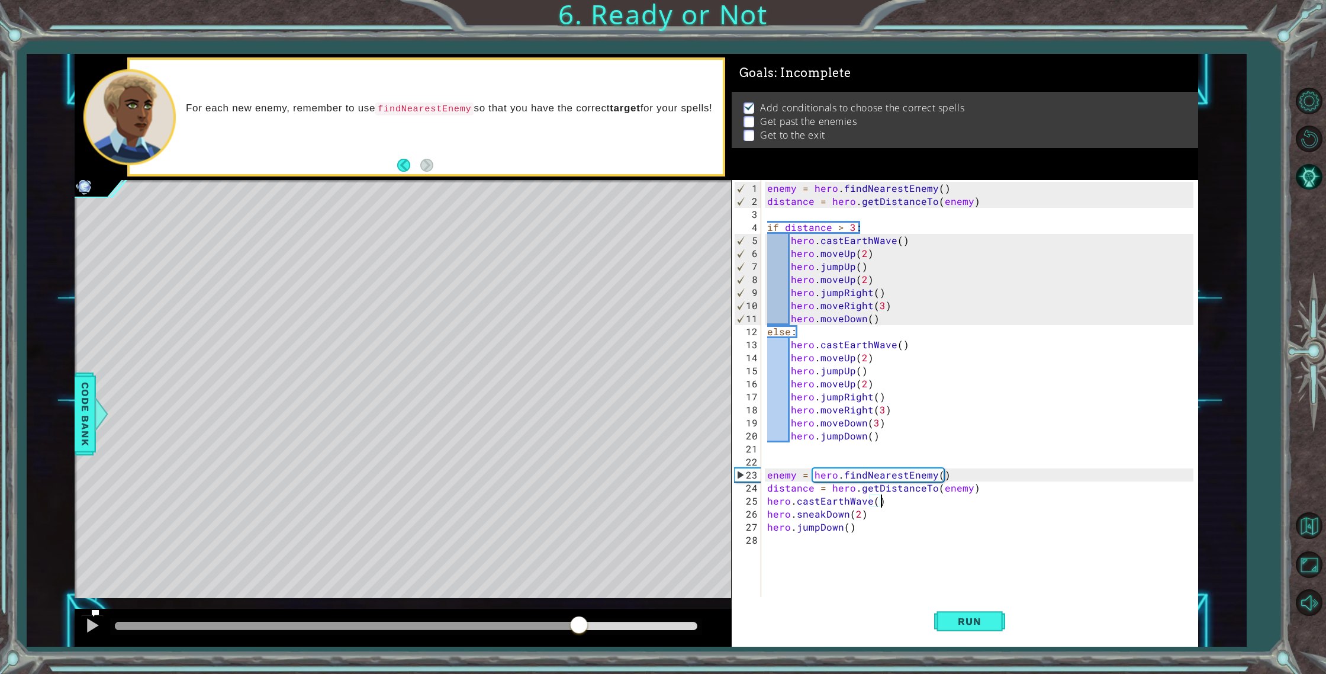
drag, startPoint x: 557, startPoint y: 623, endPoint x: 578, endPoint y: 621, distance: 20.9
click at [578, 622] on div at bounding box center [406, 626] width 582 height 8
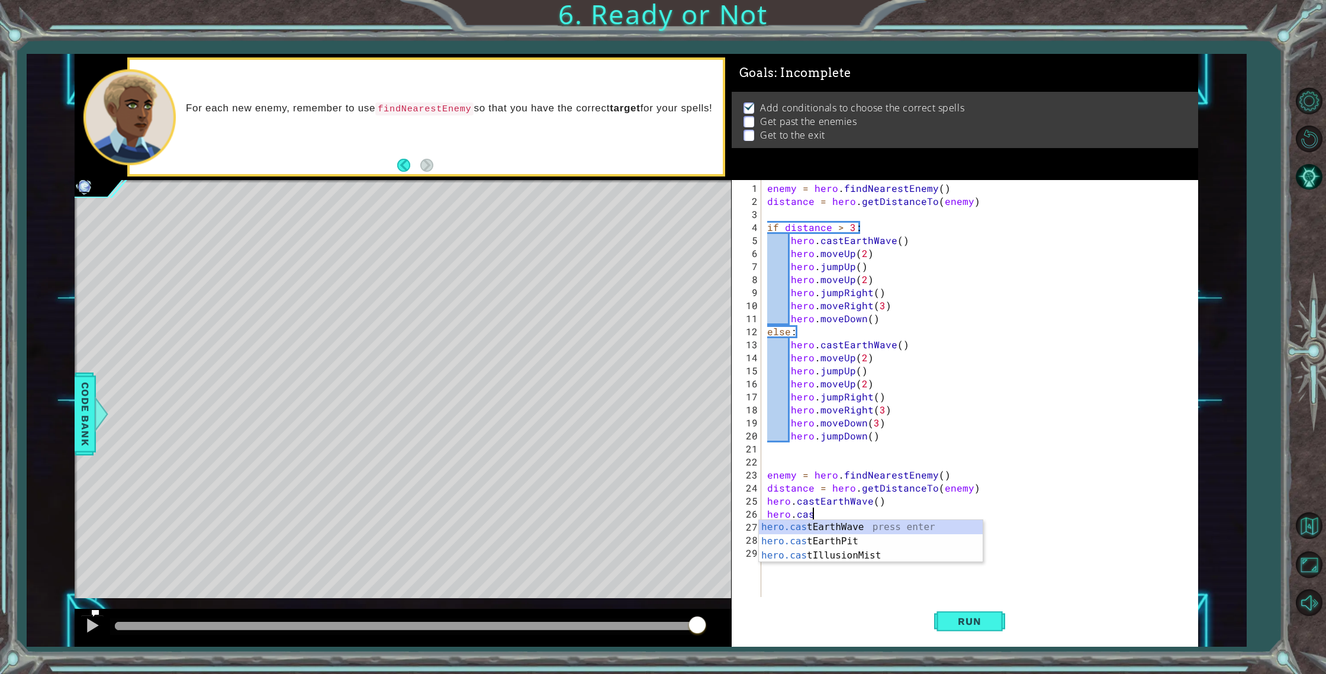
scroll to position [0, 2]
click at [879, 555] on div "hero.cas tEarthWave press enter hero.cas tEarthPit press enter hero.cas tIllusi…" at bounding box center [871, 555] width 224 height 71
click at [972, 622] on span "Run" at bounding box center [969, 621] width 47 height 12
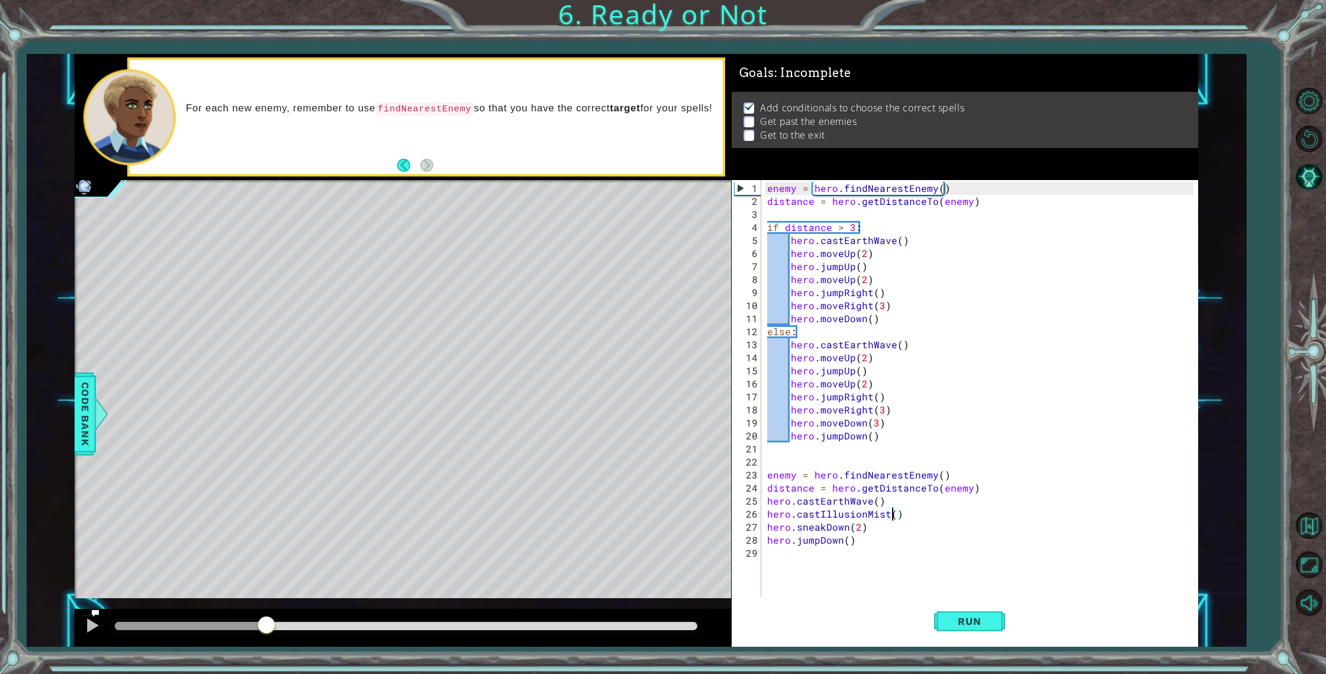
click at [262, 622] on div at bounding box center [191, 626] width 152 height 8
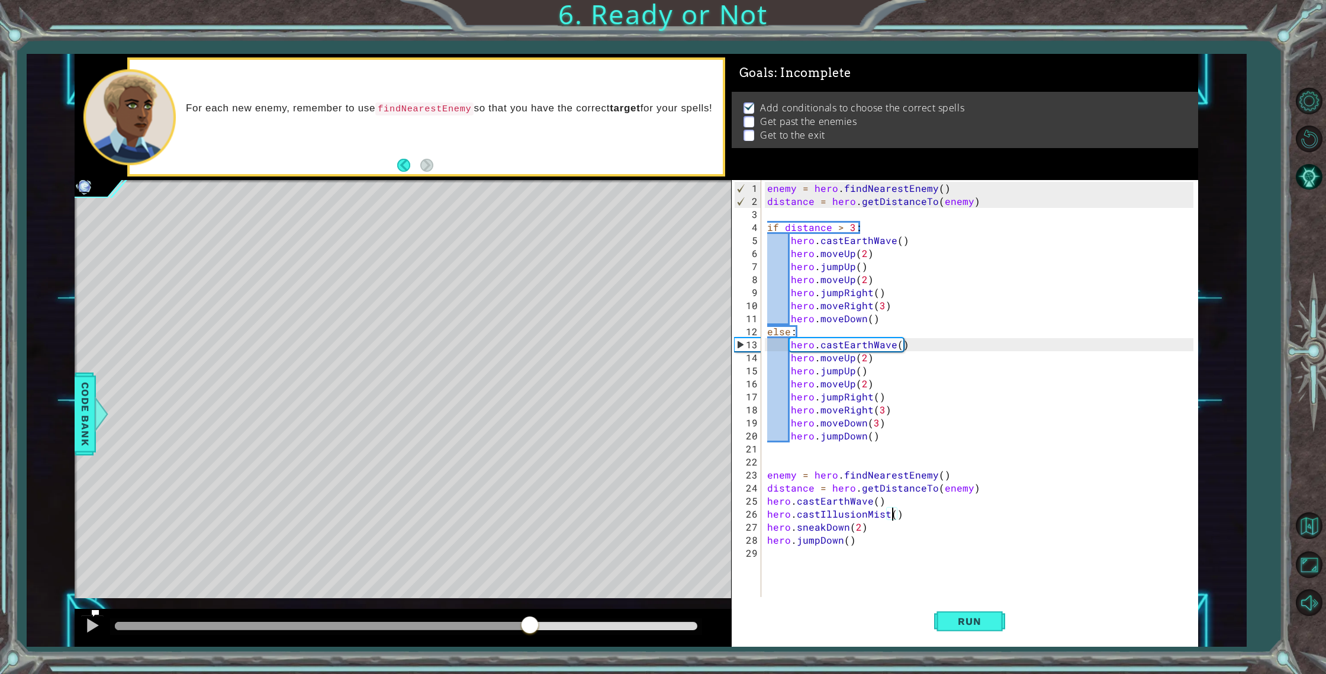
drag, startPoint x: 264, startPoint y: 621, endPoint x: 565, endPoint y: 605, distance: 301.8
click at [565, 605] on div "methods hero use(thing) moveUp(steps) moveDown(steps) moveLeft(steps) moveRight…" at bounding box center [637, 350] width 1124 height 593
click at [889, 612] on div "Run" at bounding box center [969, 621] width 467 height 47
click at [966, 607] on button "Run" at bounding box center [969, 621] width 71 height 47
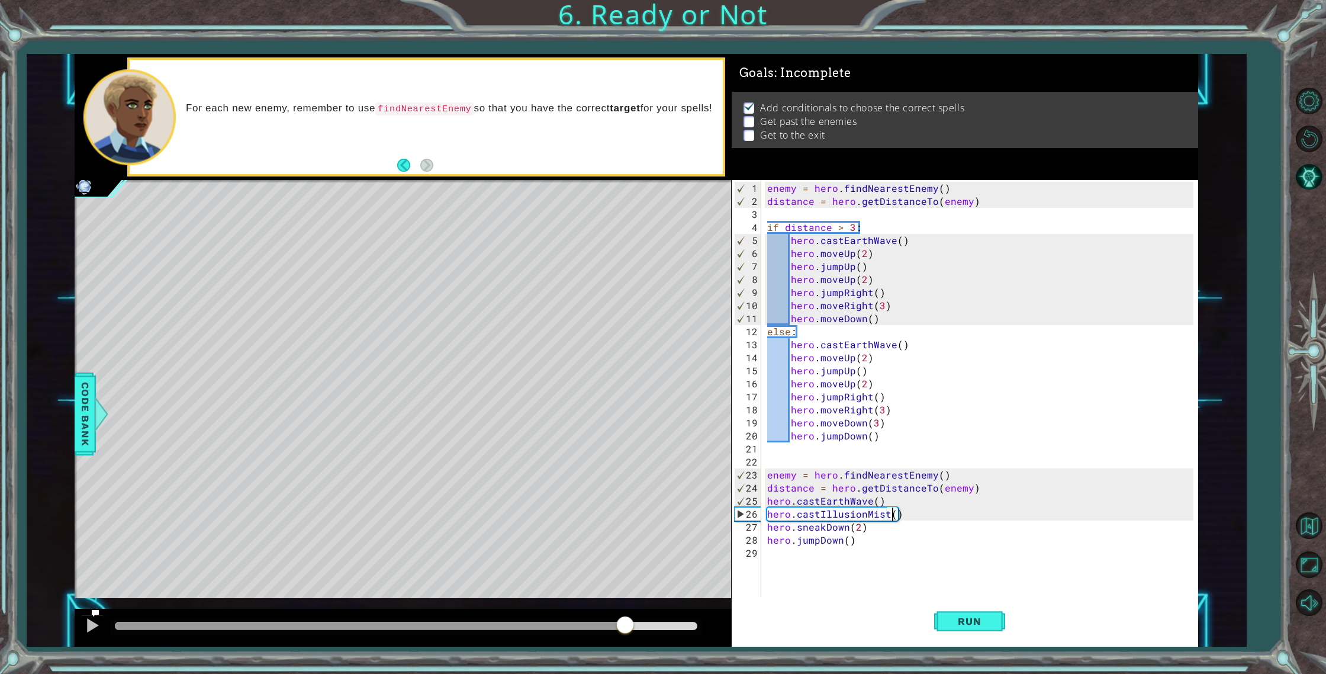
drag, startPoint x: 155, startPoint y: 621, endPoint x: 625, endPoint y: 610, distance: 470.2
click at [625, 610] on div at bounding box center [403, 628] width 657 height 38
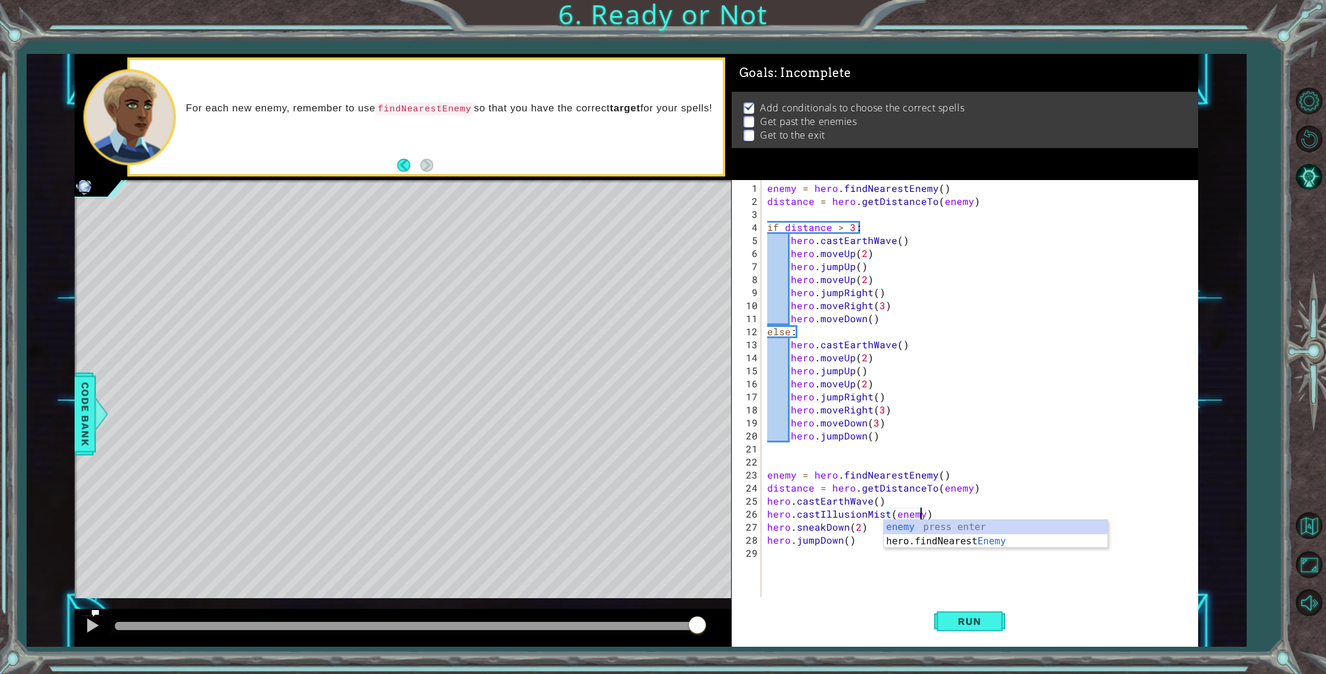
scroll to position [0, 9]
type textarea "hero.castIllusionMist(enemy)"
click at [978, 621] on span "Run" at bounding box center [969, 621] width 47 height 12
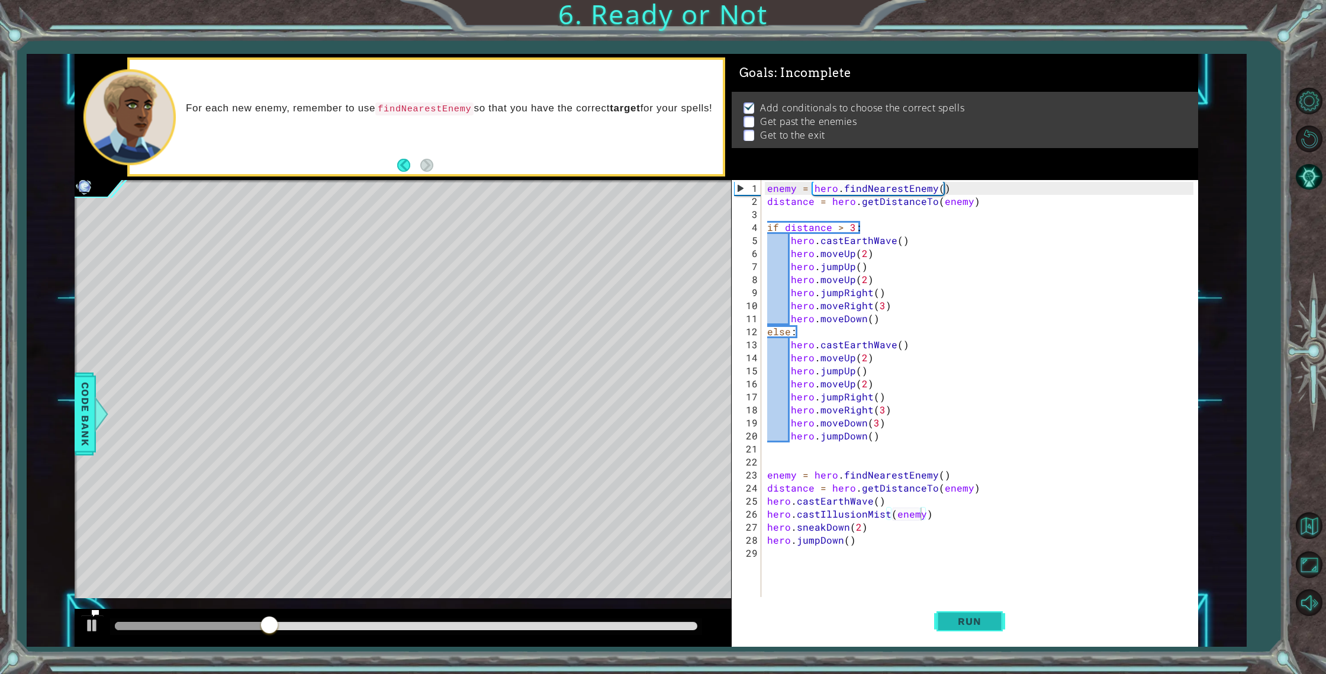
drag, startPoint x: 992, startPoint y: 610, endPoint x: 956, endPoint y: 618, distance: 37.5
click at [989, 611] on button "Run" at bounding box center [969, 621] width 71 height 47
drag, startPoint x: 578, startPoint y: 616, endPoint x: 600, endPoint y: 617, distance: 21.9
click at [600, 617] on div at bounding box center [403, 628] width 657 height 38
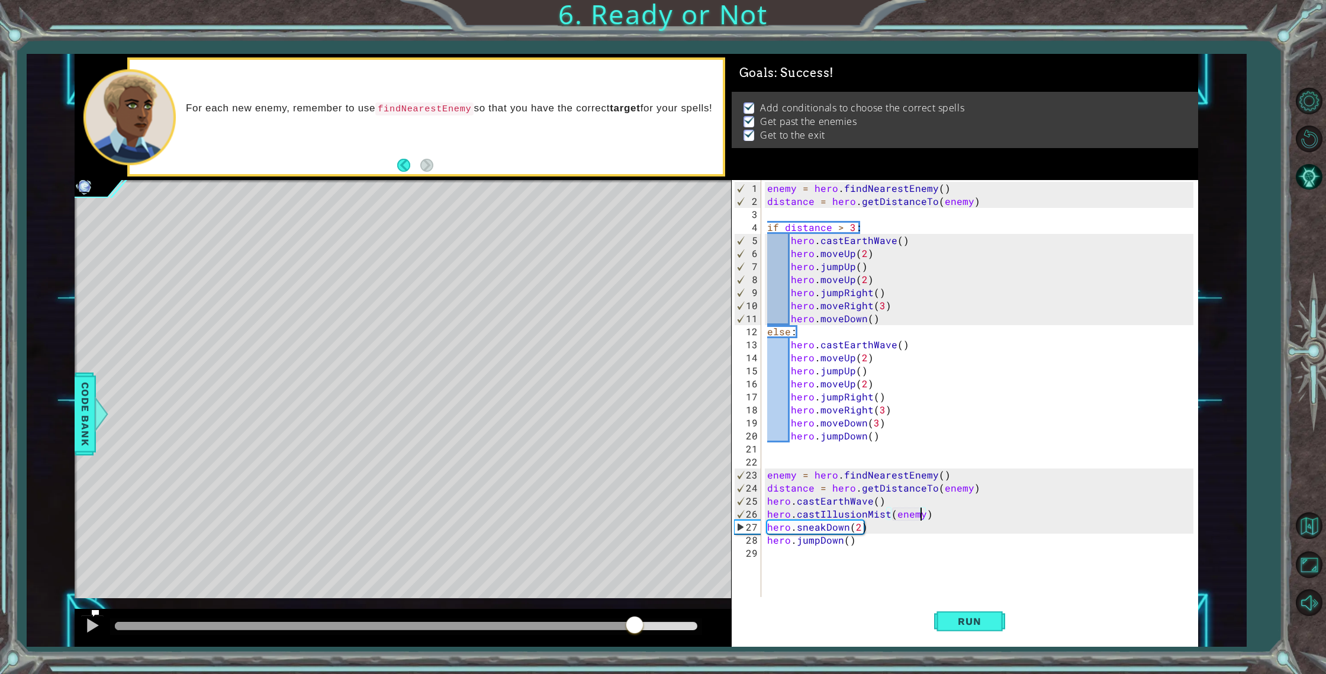
drag, startPoint x: 632, startPoint y: 623, endPoint x: 652, endPoint y: 623, distance: 20.1
click at [652, 623] on div at bounding box center [406, 626] width 582 height 8
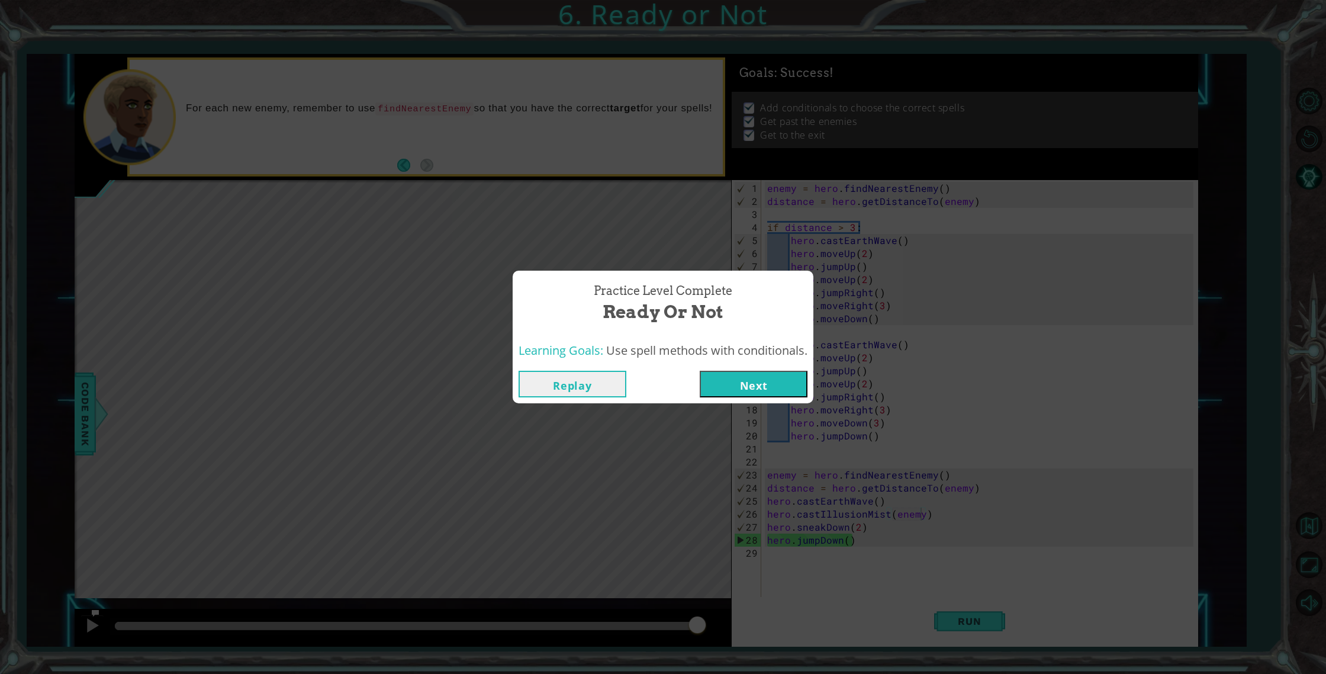
click at [735, 394] on button "Next" at bounding box center [754, 384] width 108 height 27
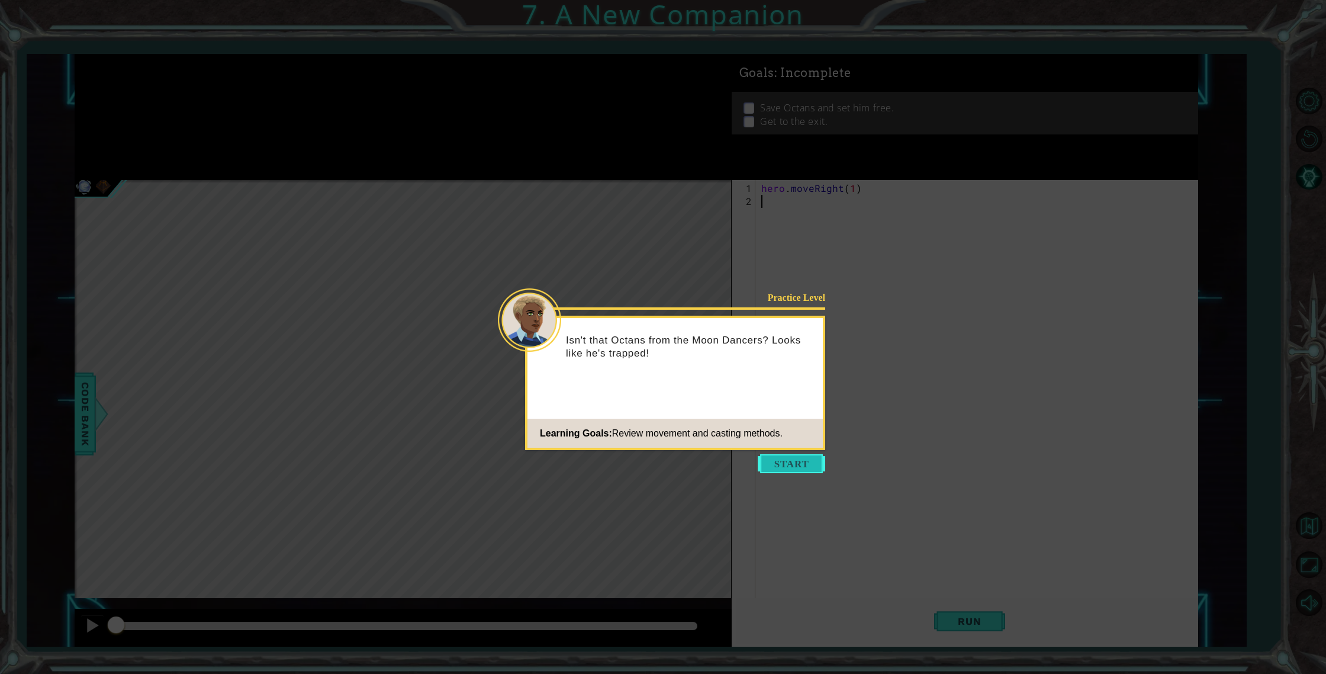
click at [773, 456] on button "Start" at bounding box center [791, 463] width 67 height 19
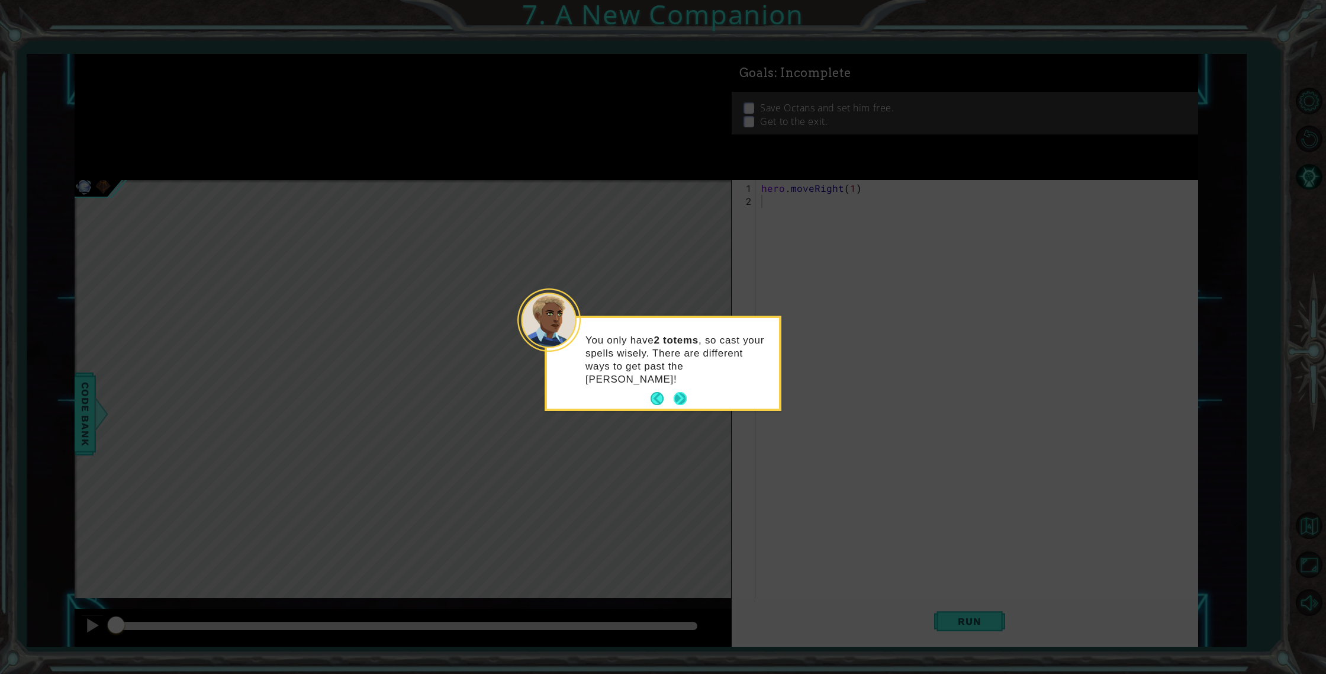
click at [676, 392] on button "Next" at bounding box center [680, 398] width 13 height 13
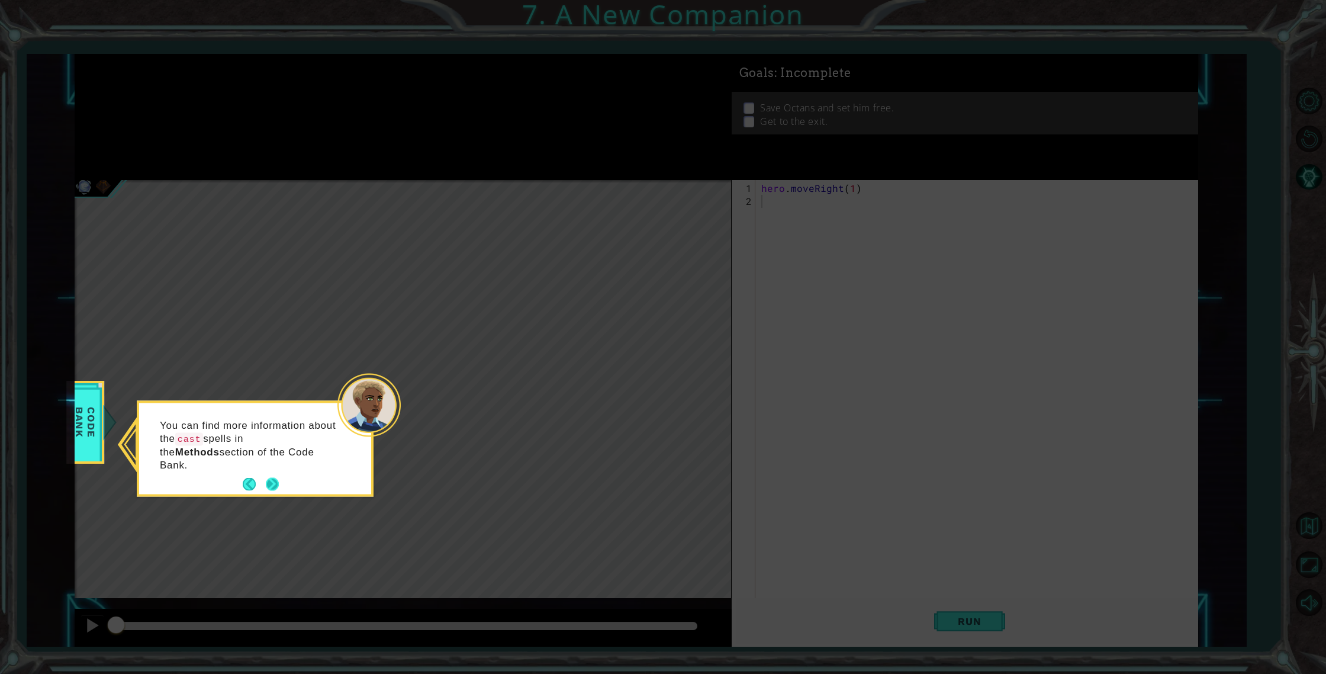
click at [277, 478] on button "Next" at bounding box center [272, 484] width 13 height 13
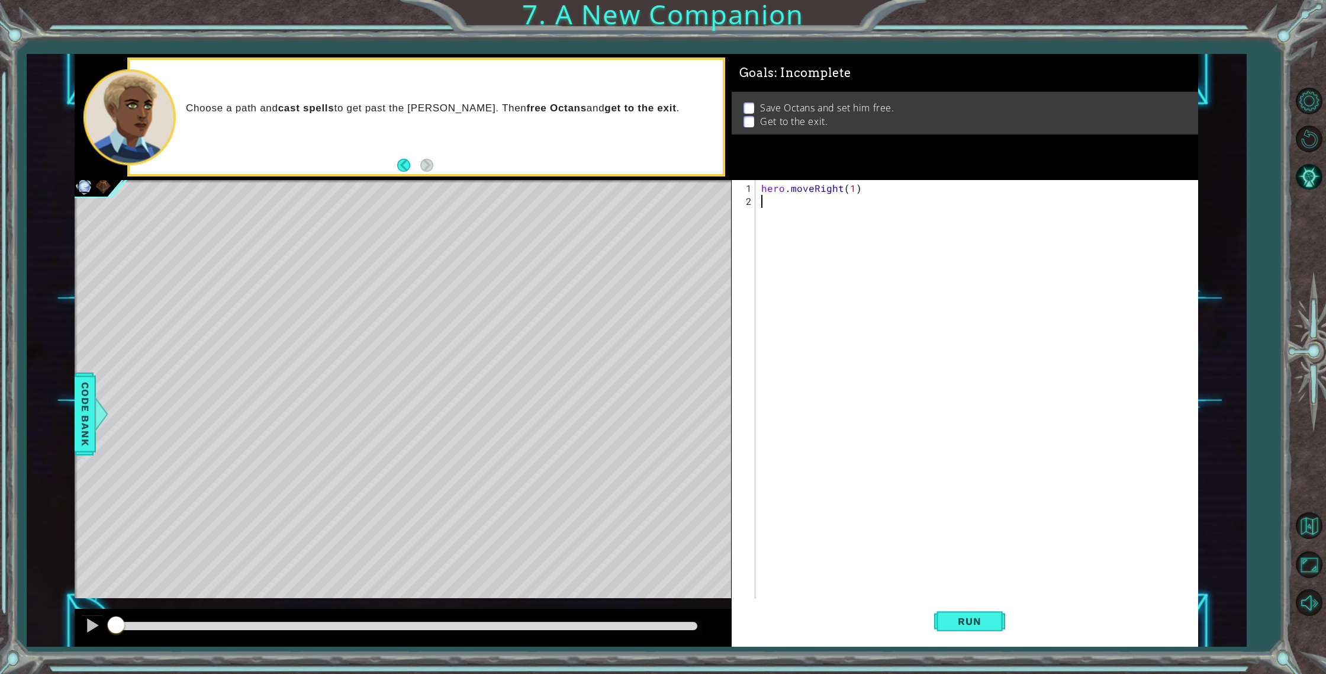
click at [89, 411] on span "Code Bank" at bounding box center [85, 414] width 19 height 72
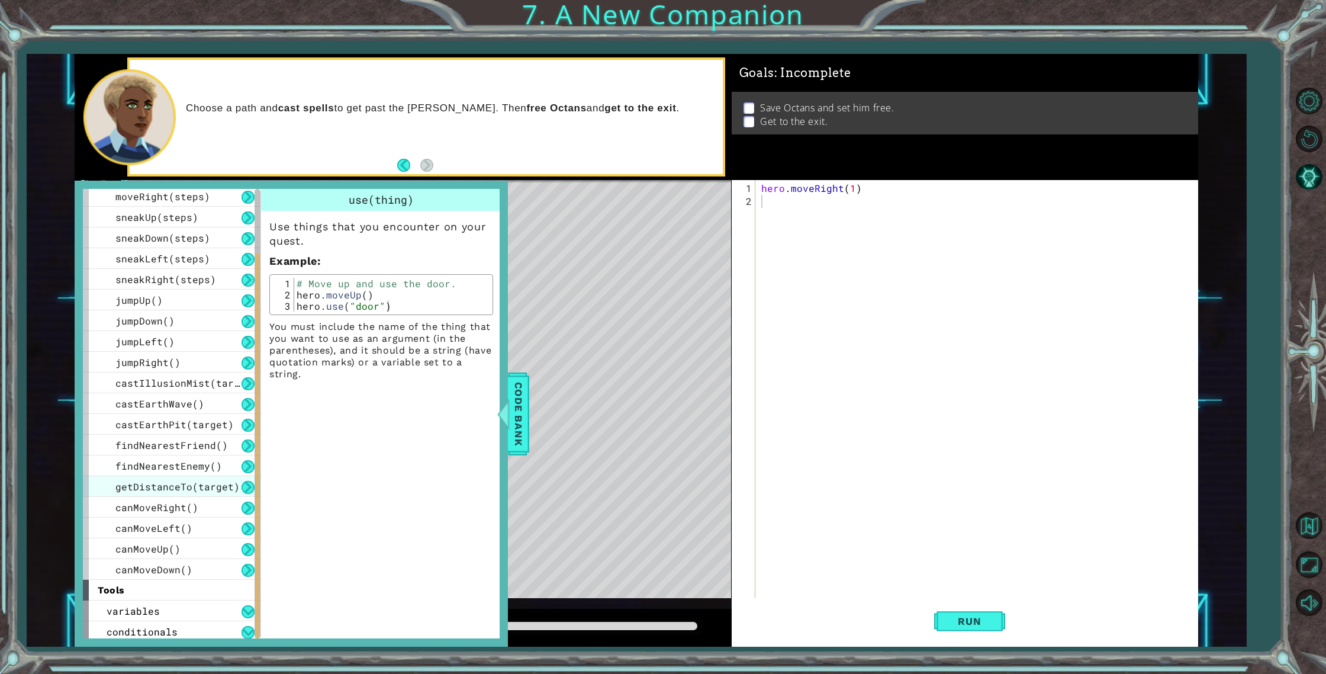
scroll to position [131, 0]
click at [191, 377] on span "castIllusionMist(target)" at bounding box center [186, 379] width 142 height 12
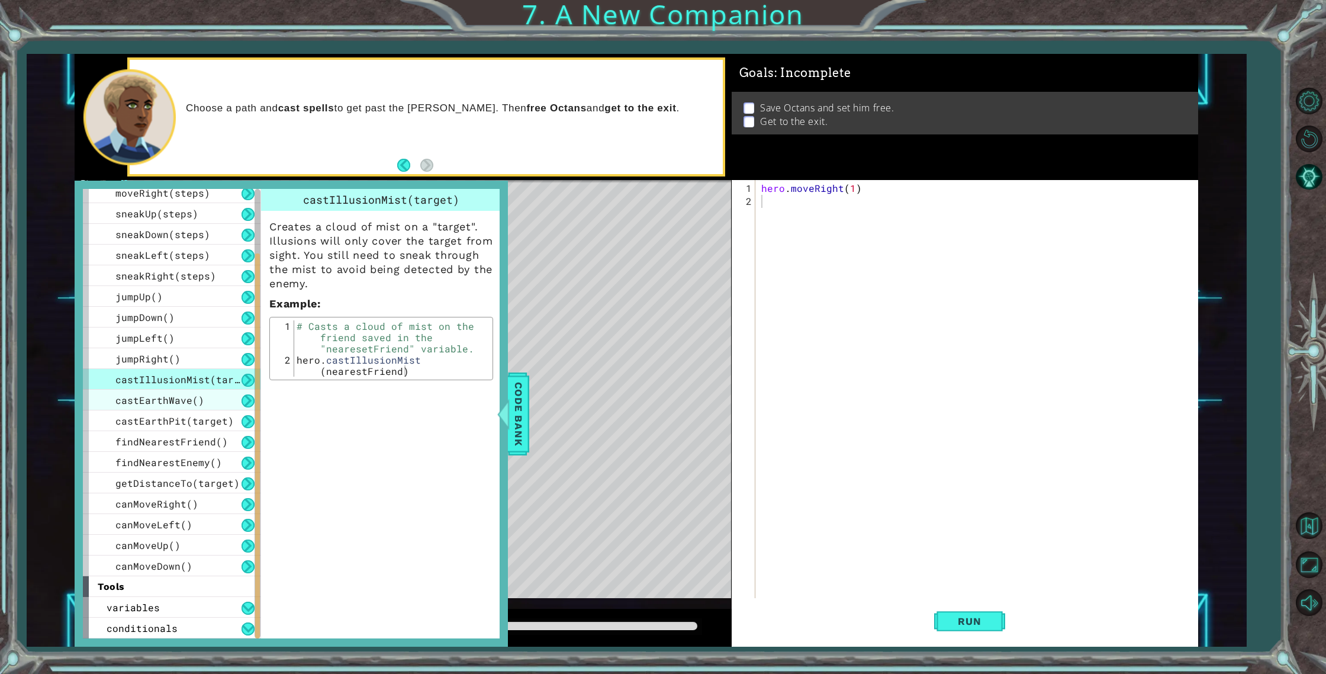
click at [195, 394] on span "castEarthWave()" at bounding box center [159, 400] width 89 height 12
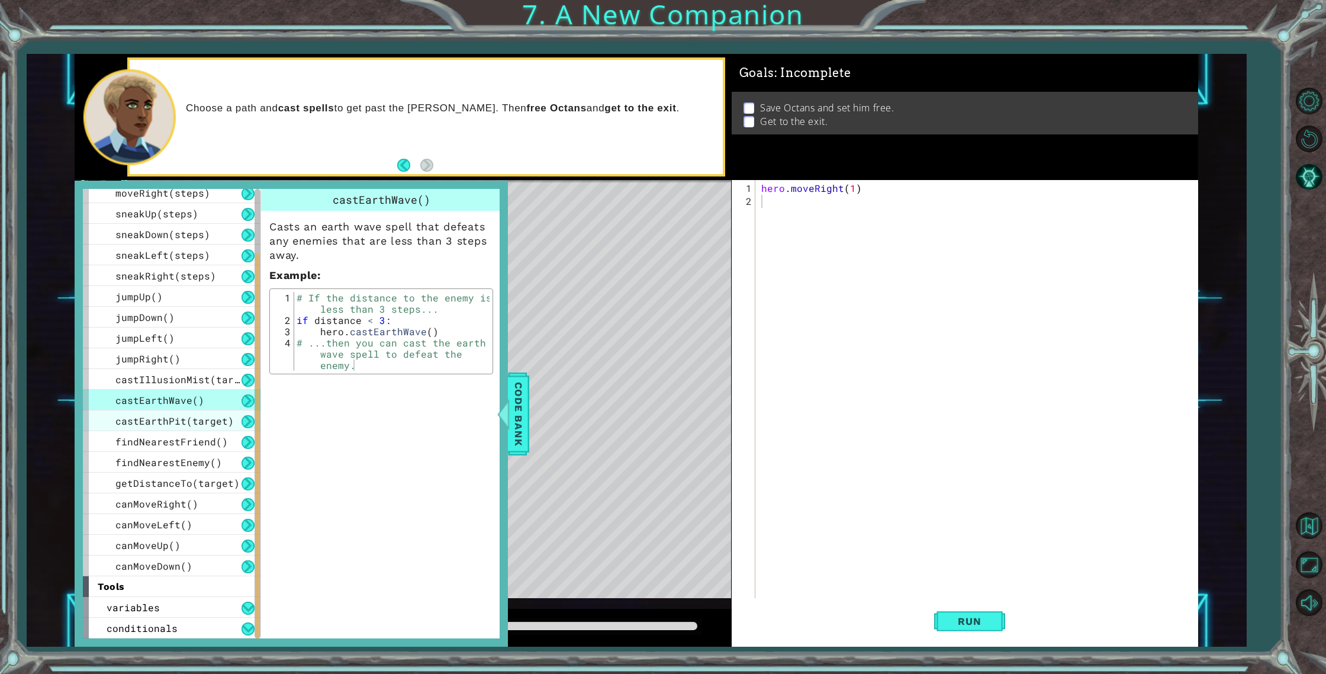
click at [176, 420] on span "castEarthPit(target)" at bounding box center [174, 420] width 118 height 12
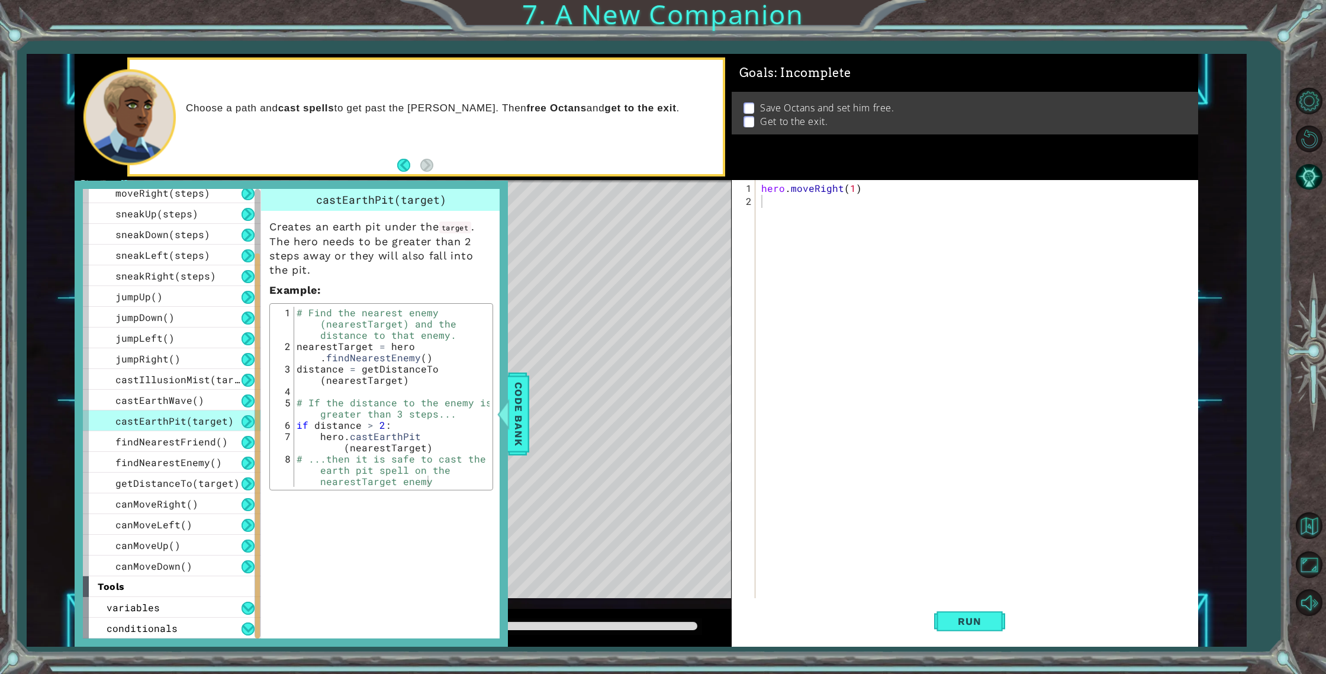
type textarea "# ...then it is safe to cast the earth pit spell on the nearestTarget enemy"
drag, startPoint x: 354, startPoint y: 460, endPoint x: 388, endPoint y: 463, distance: 34.5
click at [383, 462] on div "# Find the nearest enemy (nearestTarget) and the distance to that enemy. neares…" at bounding box center [392, 430] width 196 height 247
click at [507, 422] on div at bounding box center [503, 414] width 15 height 36
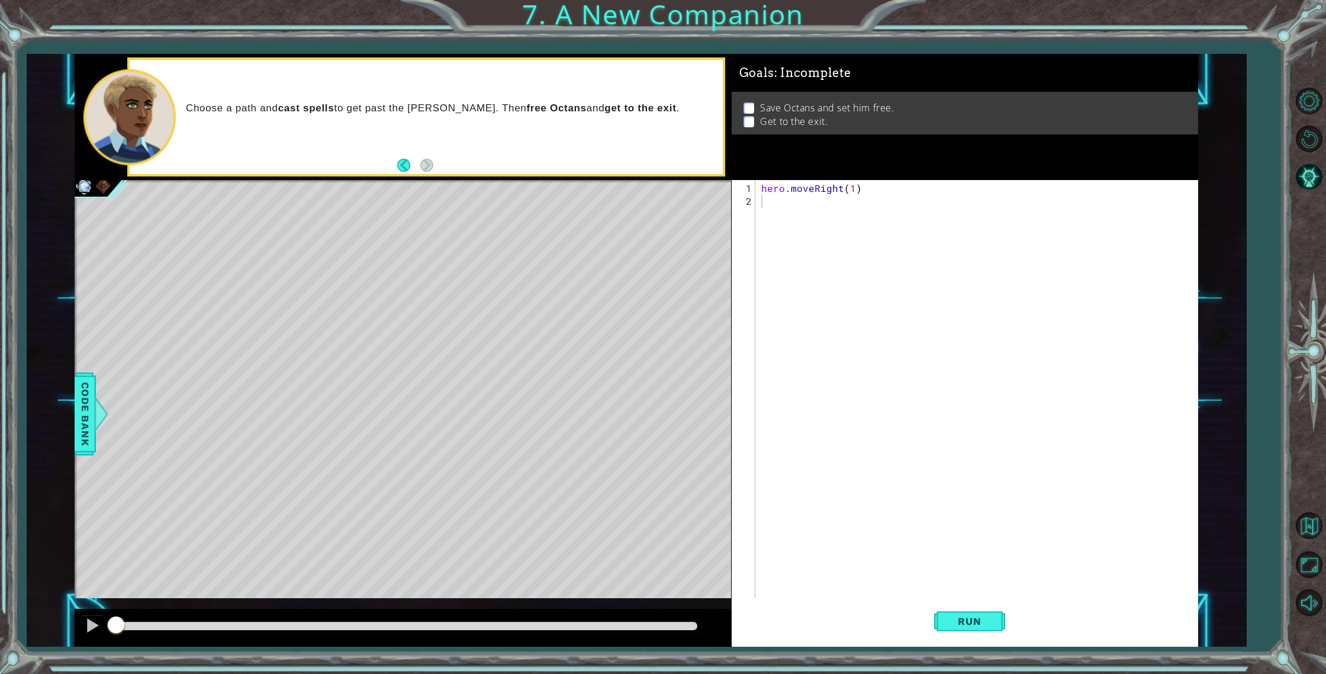
click at [947, 239] on div "hero . moveRight ( 1 )" at bounding box center [979, 410] width 441 height 456
type textarea "#"
type textarea "hero.moveRight()"
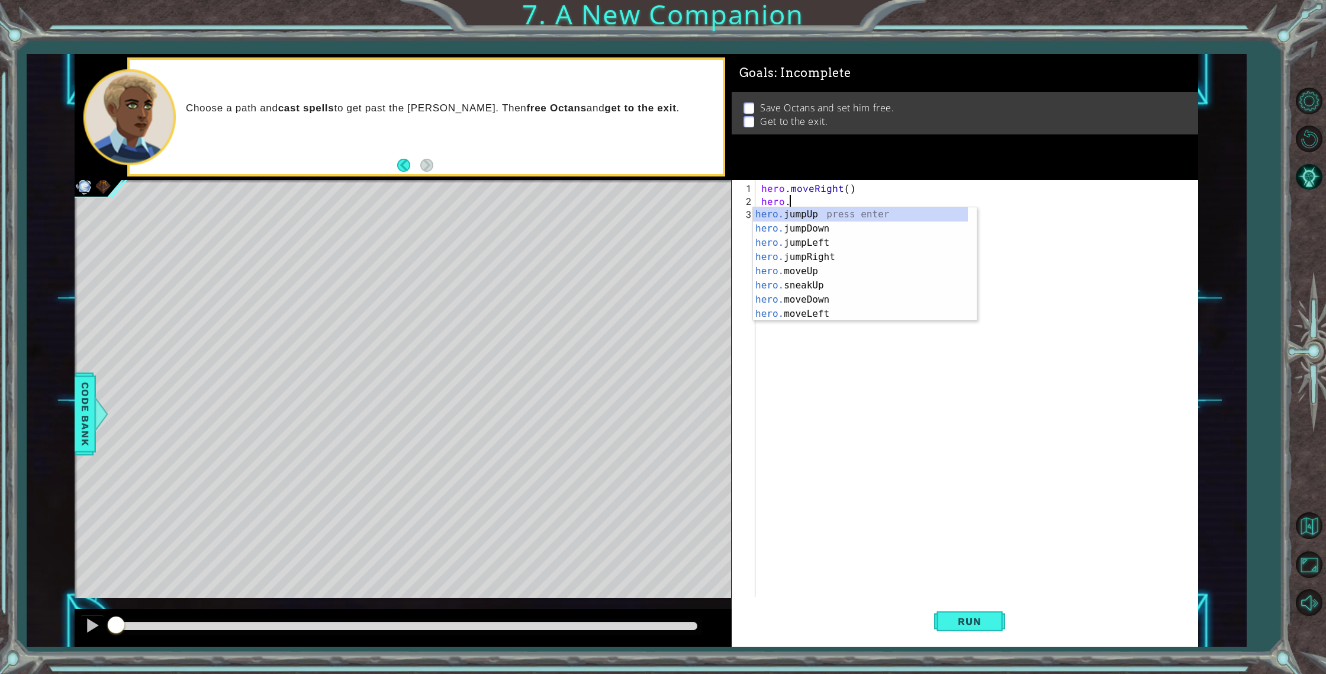
scroll to position [0, 1]
type textarea "hero.f"
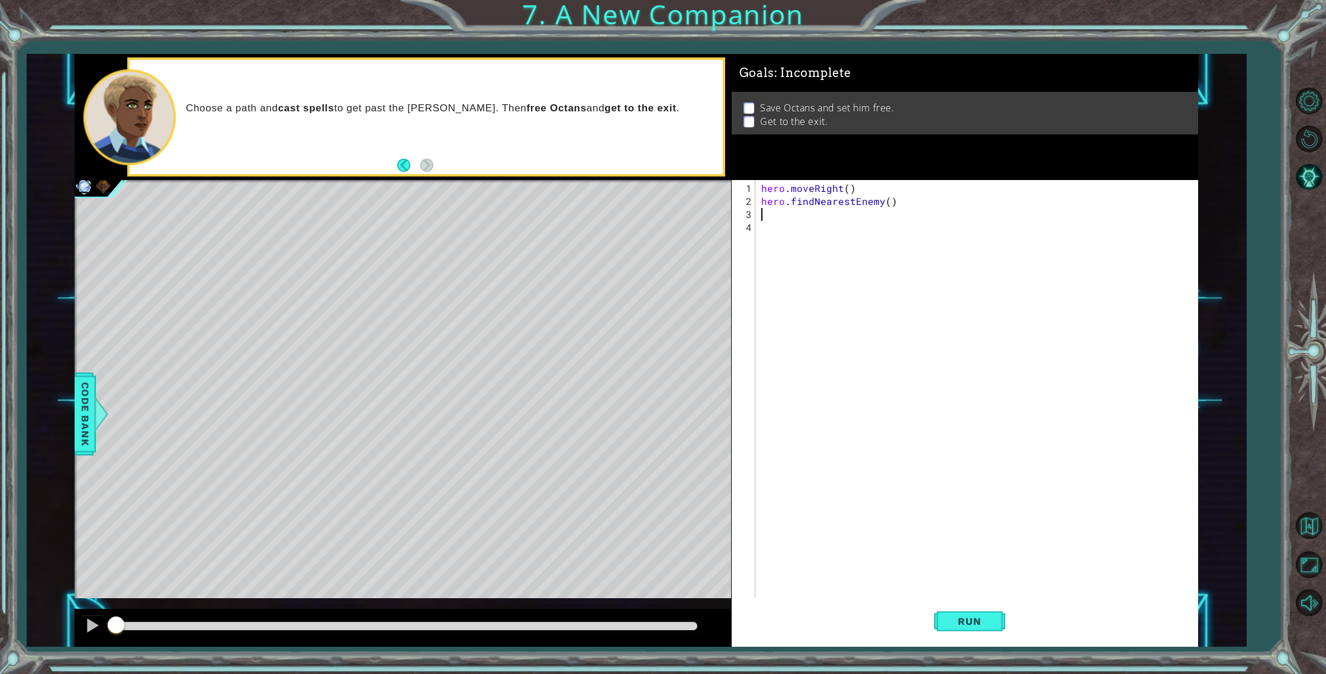
scroll to position [0, 0]
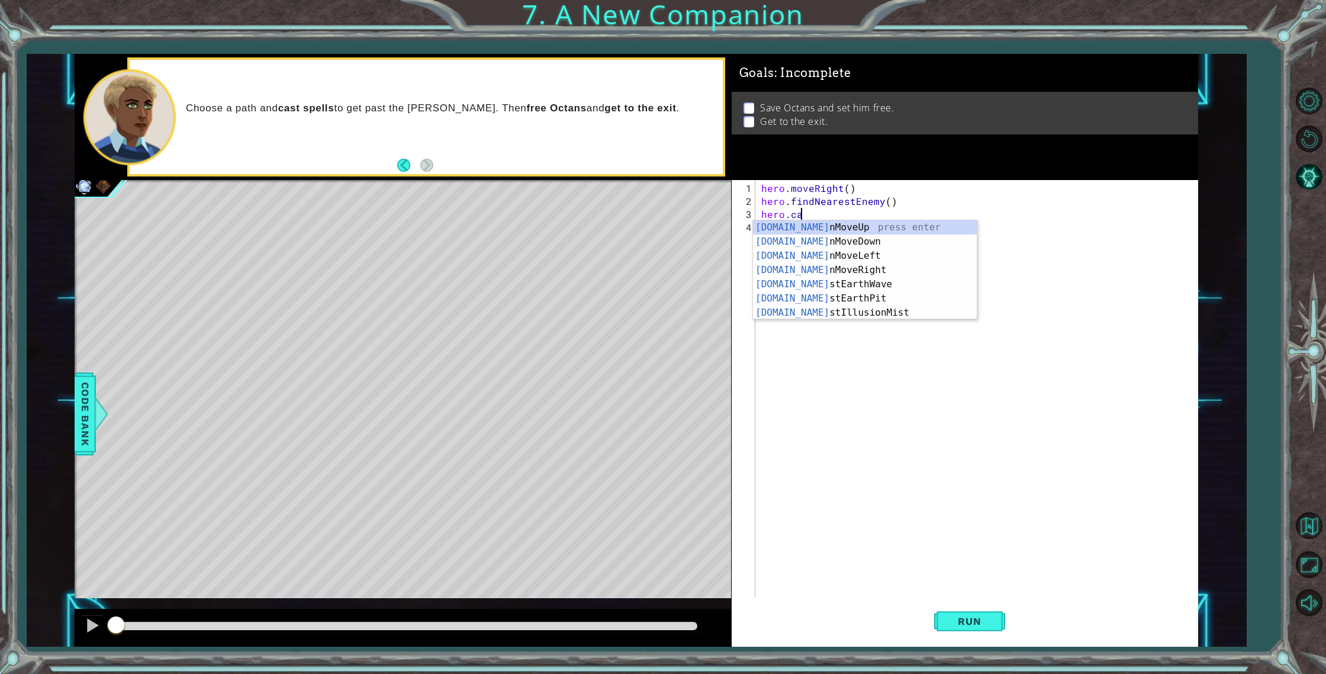
type textarea "hero.cas"
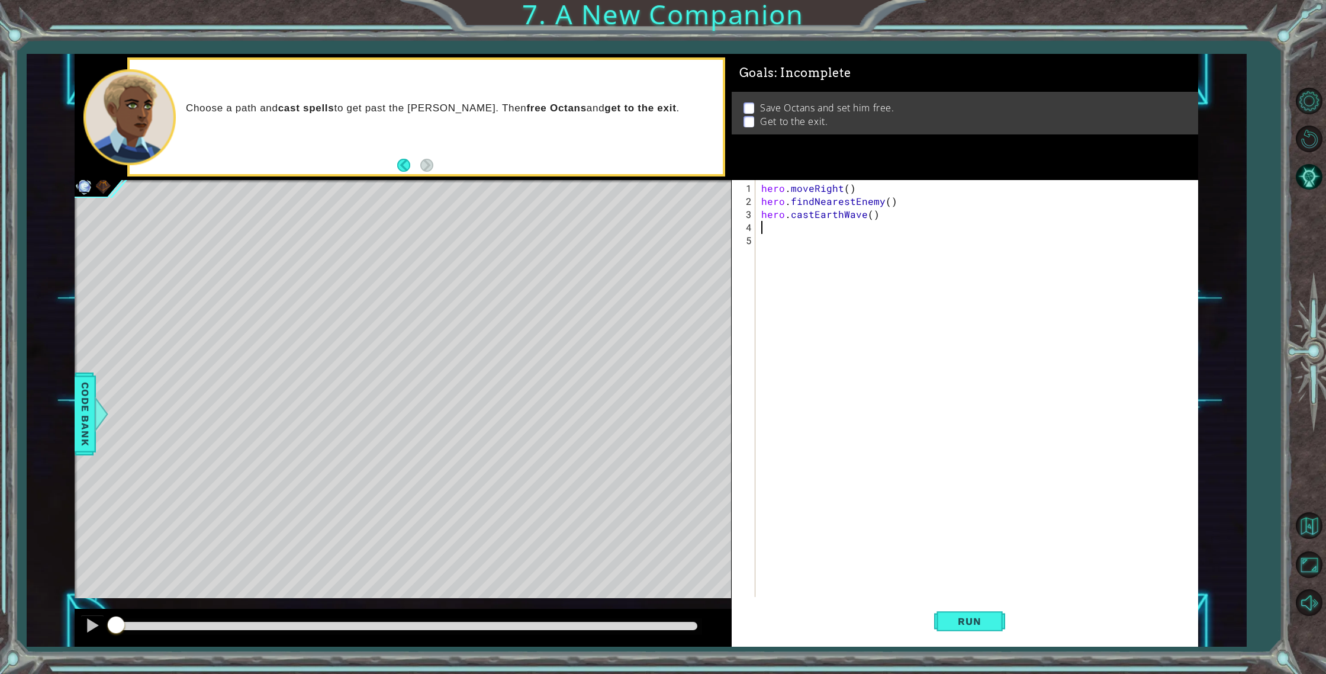
click at [871, 215] on div "hero . moveRight ( ) hero . findNearestEnemy ( ) hero . [GEOGRAPHIC_DATA] ( )" at bounding box center [979, 403] width 441 height 443
click at [875, 200] on div "hero . moveRight ( ) hero . findNearestEnemy ( ) hero . [GEOGRAPHIC_DATA] ( )" at bounding box center [979, 403] width 441 height 443
click at [873, 211] on div "hero . moveRight ( ) hero . findNearestEnemy ( ) hero . [GEOGRAPHIC_DATA] ( )" at bounding box center [979, 403] width 441 height 443
click at [871, 213] on div "hero . moveRight ( ) hero . findNearestEnemy ( ) hero . [GEOGRAPHIC_DATA] ( )" at bounding box center [979, 403] width 441 height 443
type textarea "hero.castEarthWave()"
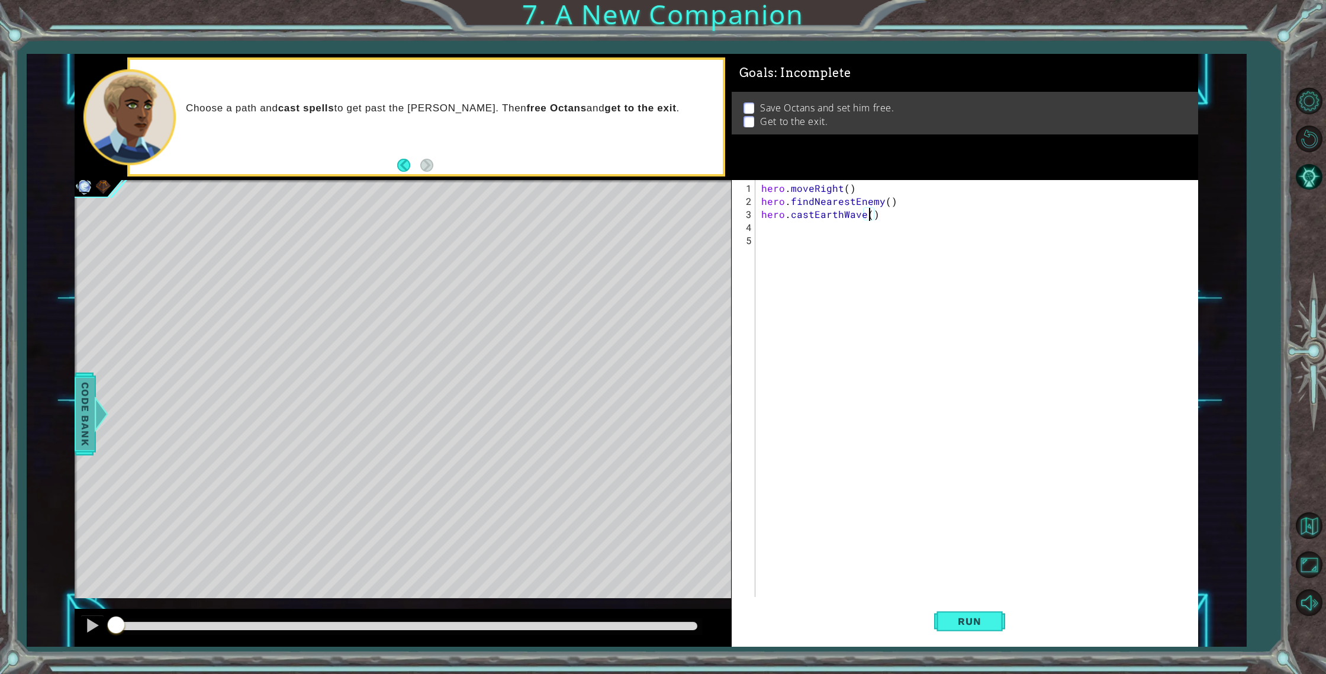
click at [98, 406] on div at bounding box center [101, 414] width 15 height 36
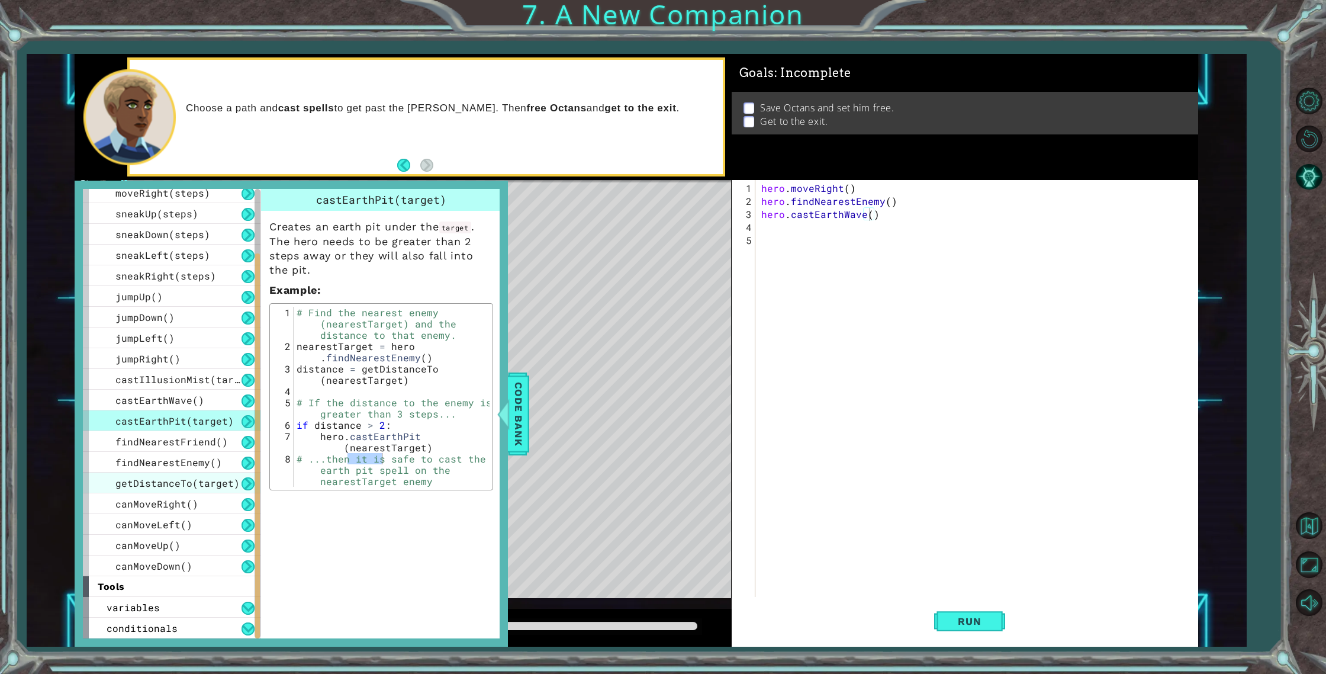
click at [185, 480] on span "getDistanceTo(target)" at bounding box center [177, 483] width 124 height 12
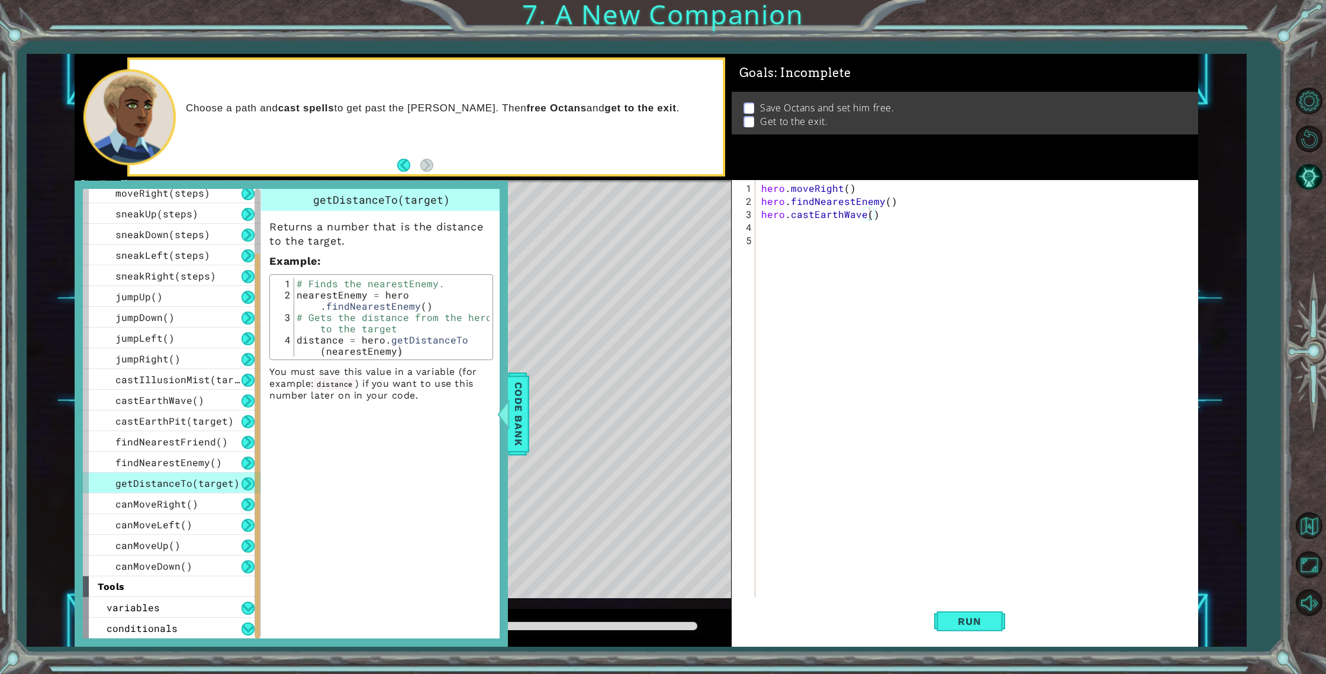
type textarea "nearestEnemy = hero.findNearestEnemy()"
drag, startPoint x: 297, startPoint y: 294, endPoint x: 436, endPoint y: 298, distance: 139.2
click at [436, 298] on div "# Finds the nearestEnemy. nearestEnemy = hero . findNearestEnemy ( ) # Gets the…" at bounding box center [392, 334] width 196 height 112
click at [436, 302] on div "# Finds the nearestEnemy. nearestEnemy = hero . findNearestEnemy ( ) # Gets the…" at bounding box center [392, 334] width 196 height 112
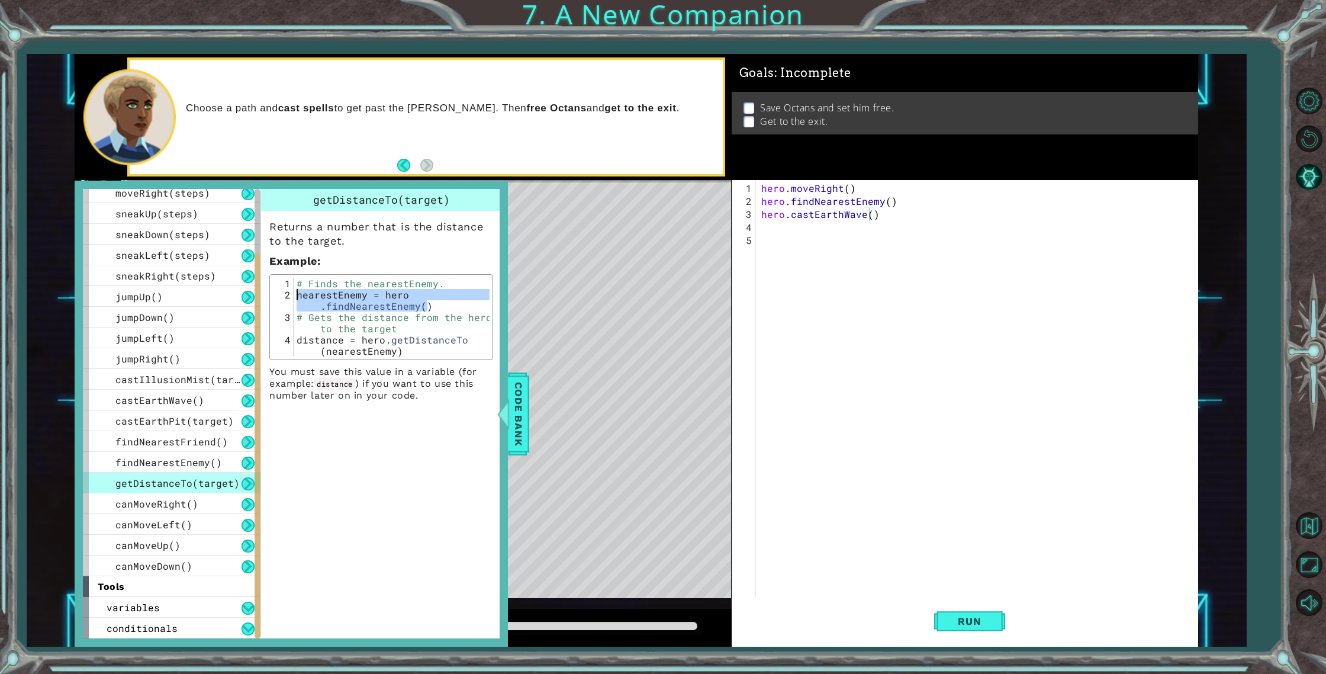
drag, startPoint x: 435, startPoint y: 306, endPoint x: 274, endPoint y: 291, distance: 161.7
click at [274, 291] on div "nearestEnemy = hero.findNearestEnemy() 1 2 3 4 # Finds the nearestEnemy. neares…" at bounding box center [381, 317] width 217 height 79
click at [765, 203] on div "hero . moveRight ( ) hero . findNearestEnemy ( ) hero . [GEOGRAPHIC_DATA] ( )" at bounding box center [979, 403] width 441 height 443
click at [996, 607] on button "Run" at bounding box center [969, 621] width 71 height 47
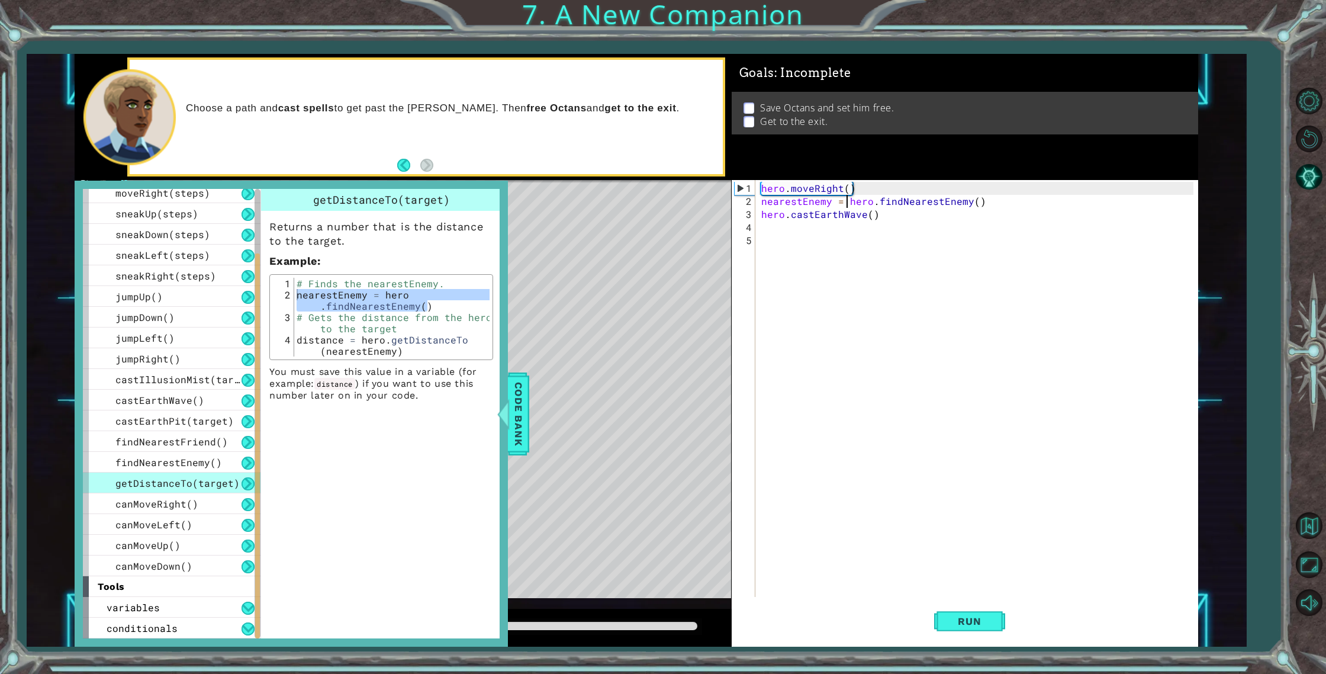
click at [868, 215] on div "hero . moveRight ( ) nearestEnemy = hero . findNearestEnemy ( ) hero . [GEOGRAP…" at bounding box center [979, 403] width 441 height 443
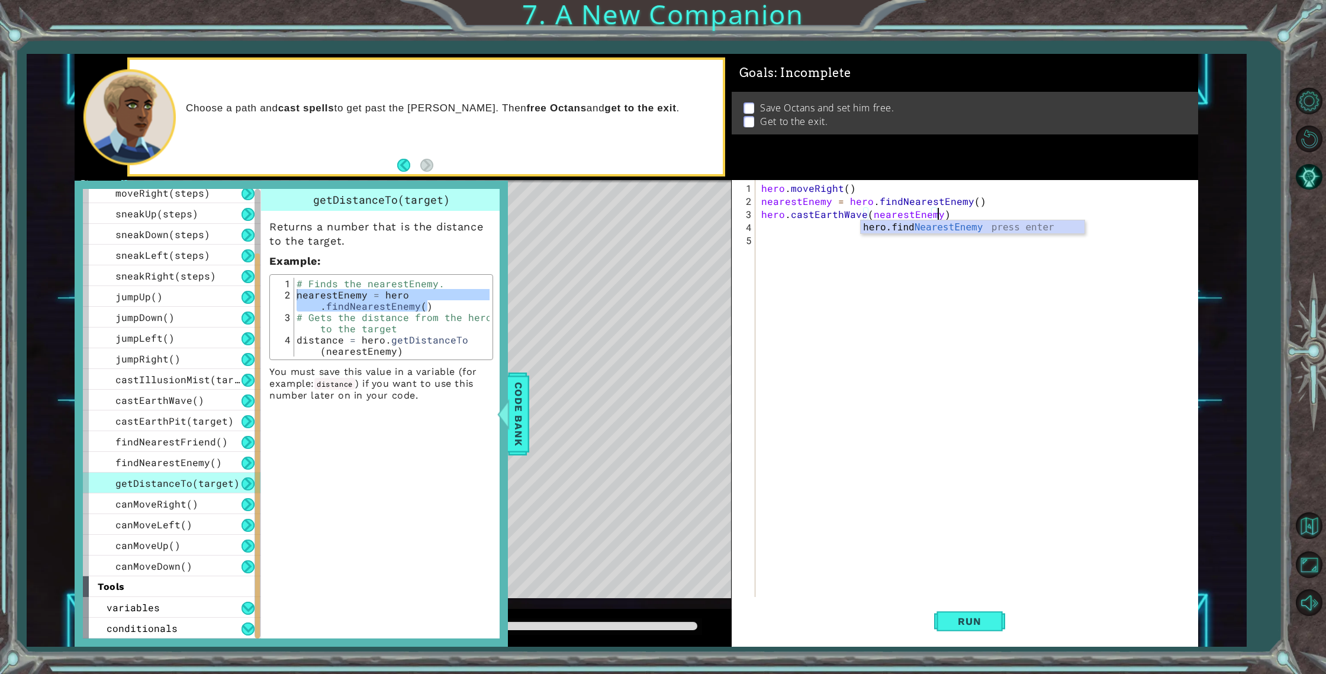
scroll to position [0, 11]
type textarea "hero.castEarthWave(nearestEnemy)"
click at [969, 620] on span "Run" at bounding box center [969, 621] width 47 height 12
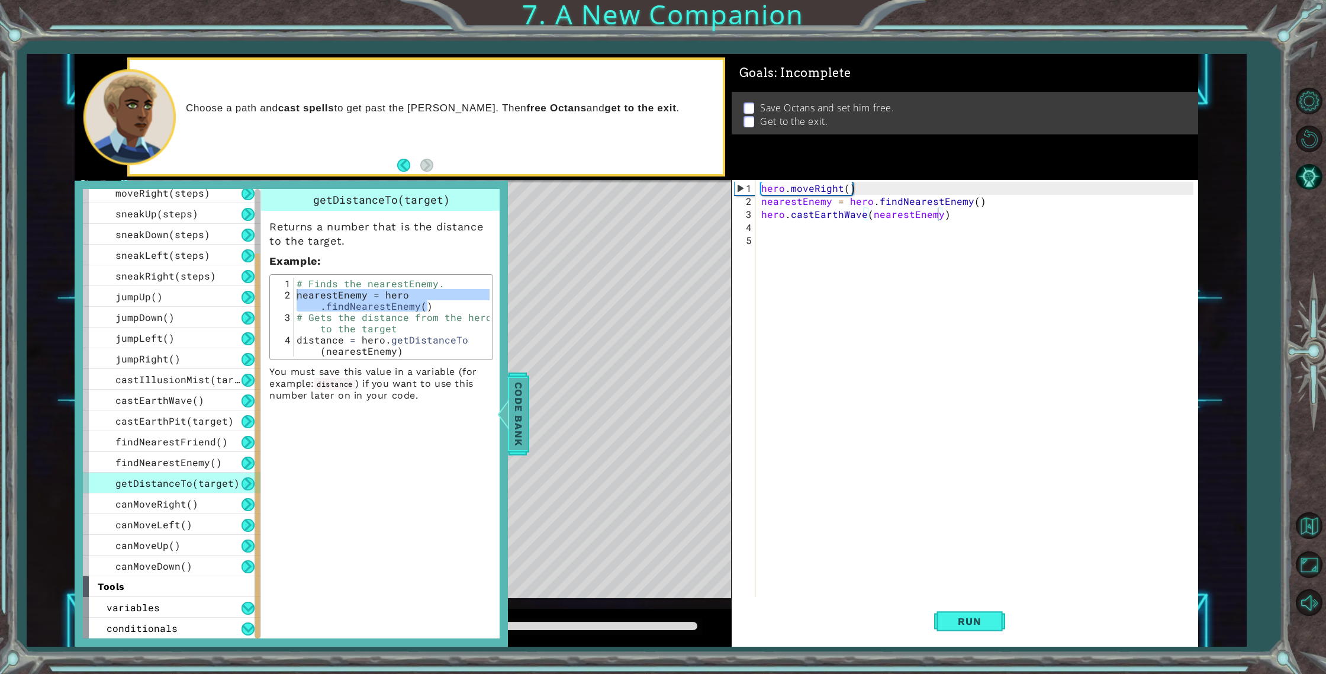
click at [517, 438] on span "Code Bank" at bounding box center [518, 414] width 19 height 72
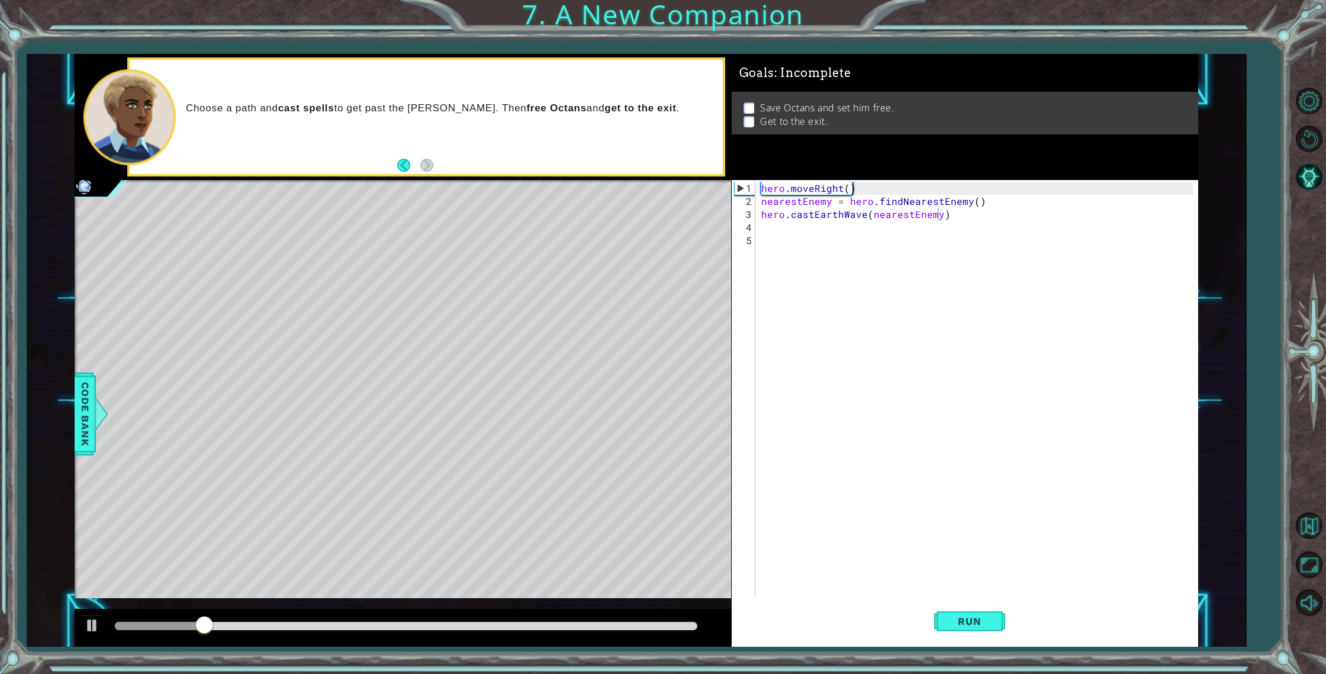
click at [867, 357] on div "hero . moveRight ( ) nearestEnemy = hero . findNearestEnemy ( ) hero . [GEOGRAP…" at bounding box center [979, 403] width 441 height 443
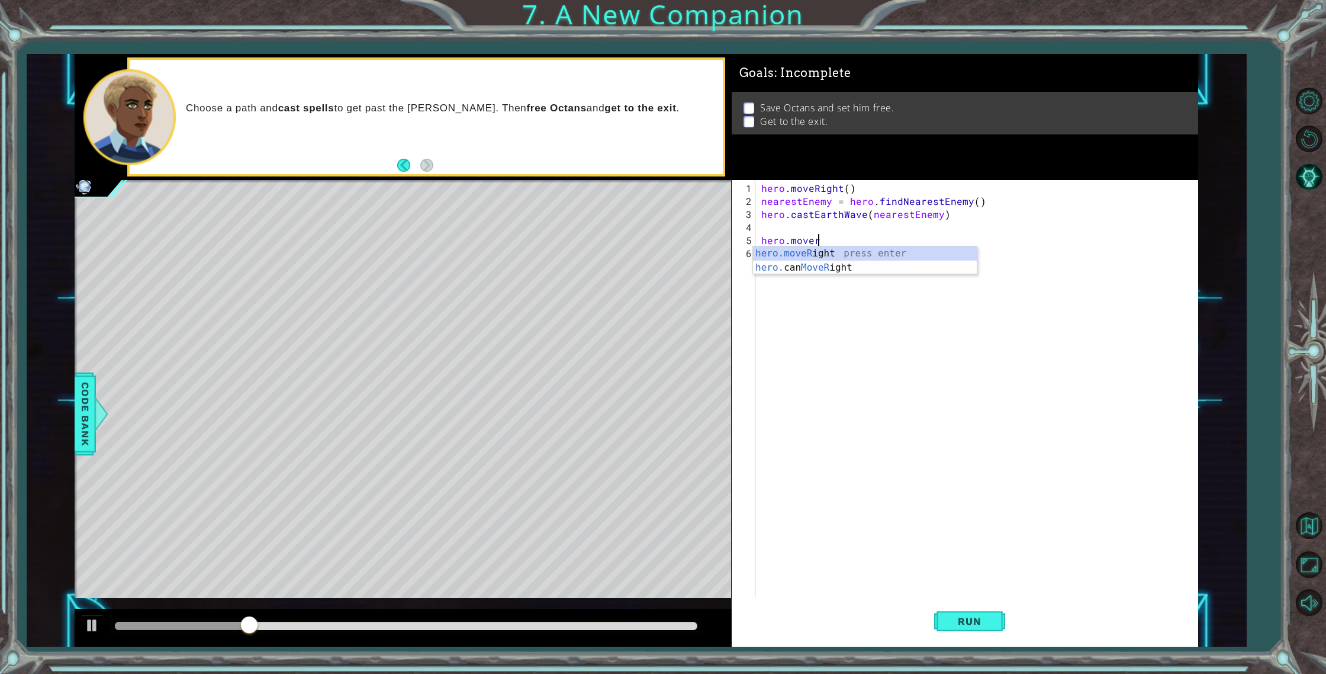
scroll to position [0, 3]
type textarea "hero.moveRight(2)"
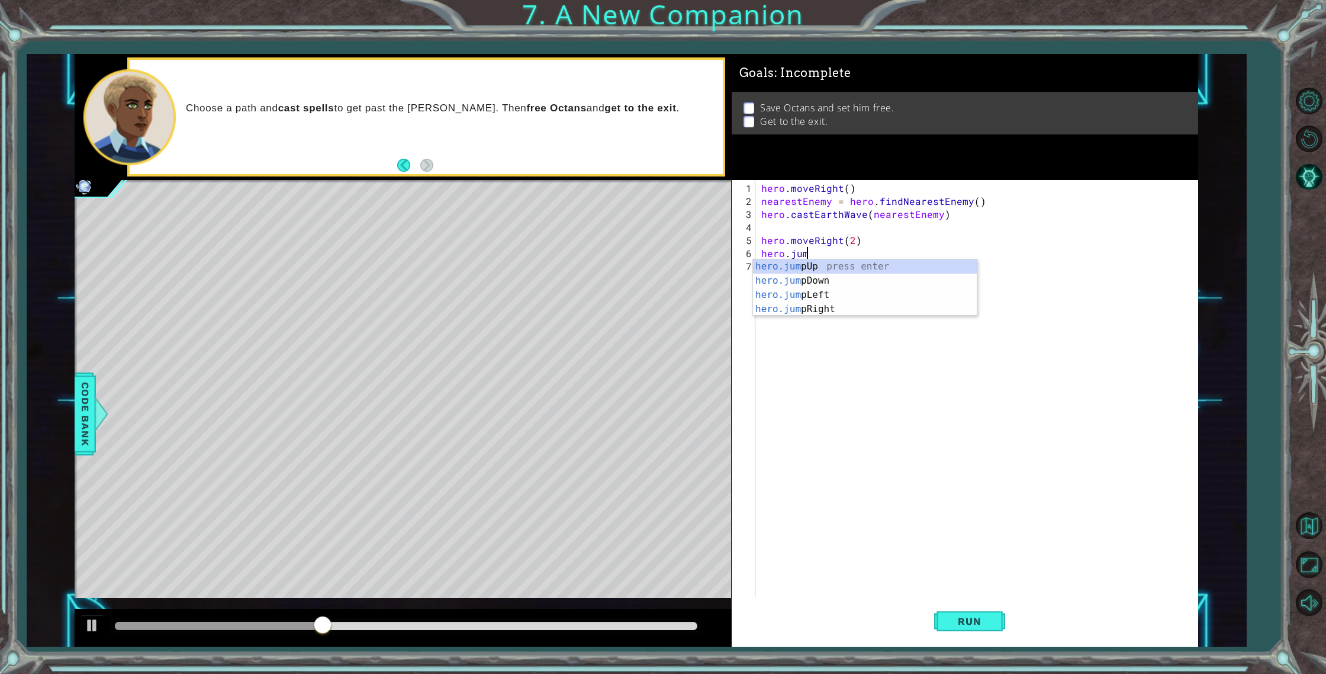
type textarea "hero.jumpr"
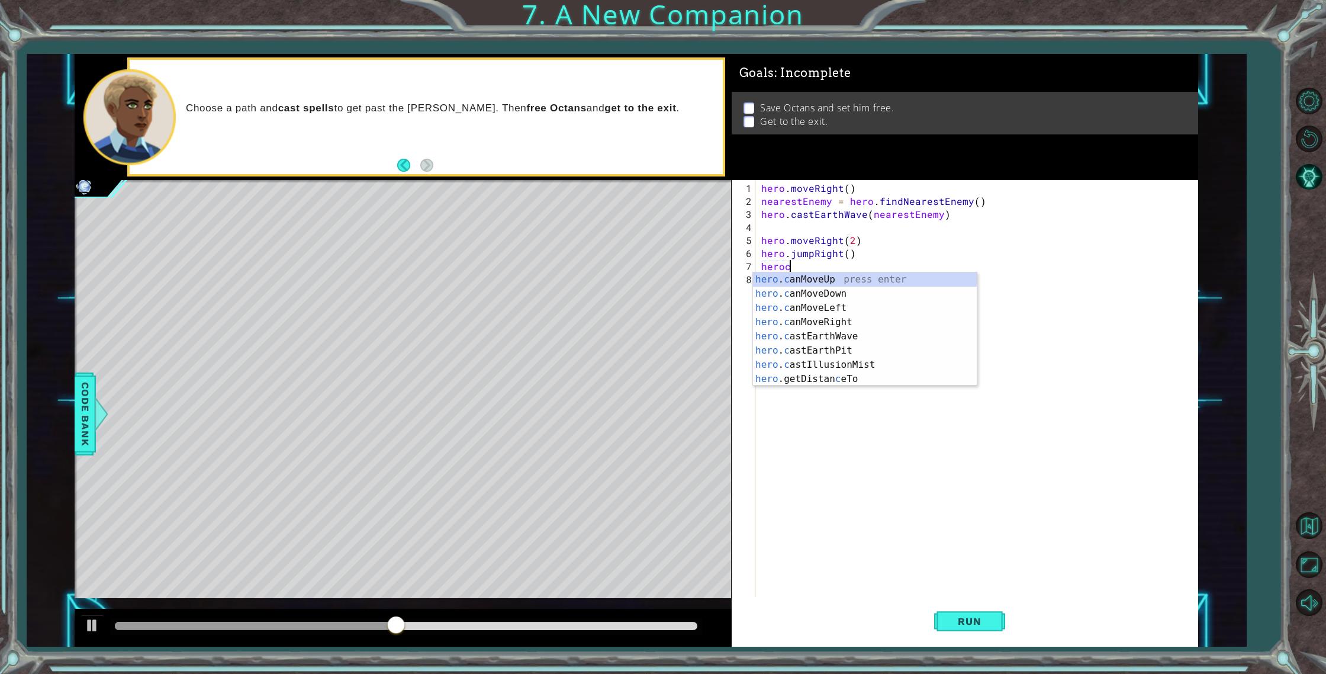
scroll to position [0, 1]
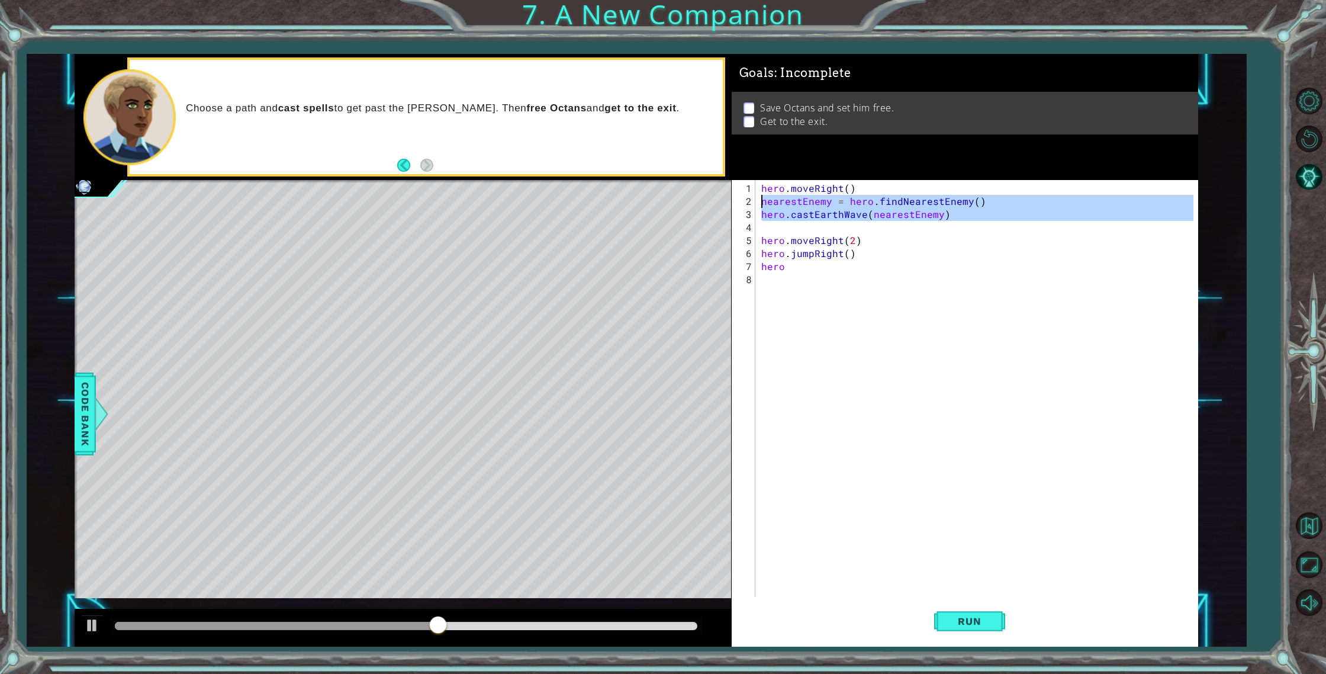
drag, startPoint x: 911, startPoint y: 220, endPoint x: 750, endPoint y: 202, distance: 162.0
click at [750, 202] on div "hero 1 2 3 4 5 6 7 8 hero . moveRight ( ) nearestEnemy = hero . findNearestEnem…" at bounding box center [963, 388] width 462 height 417
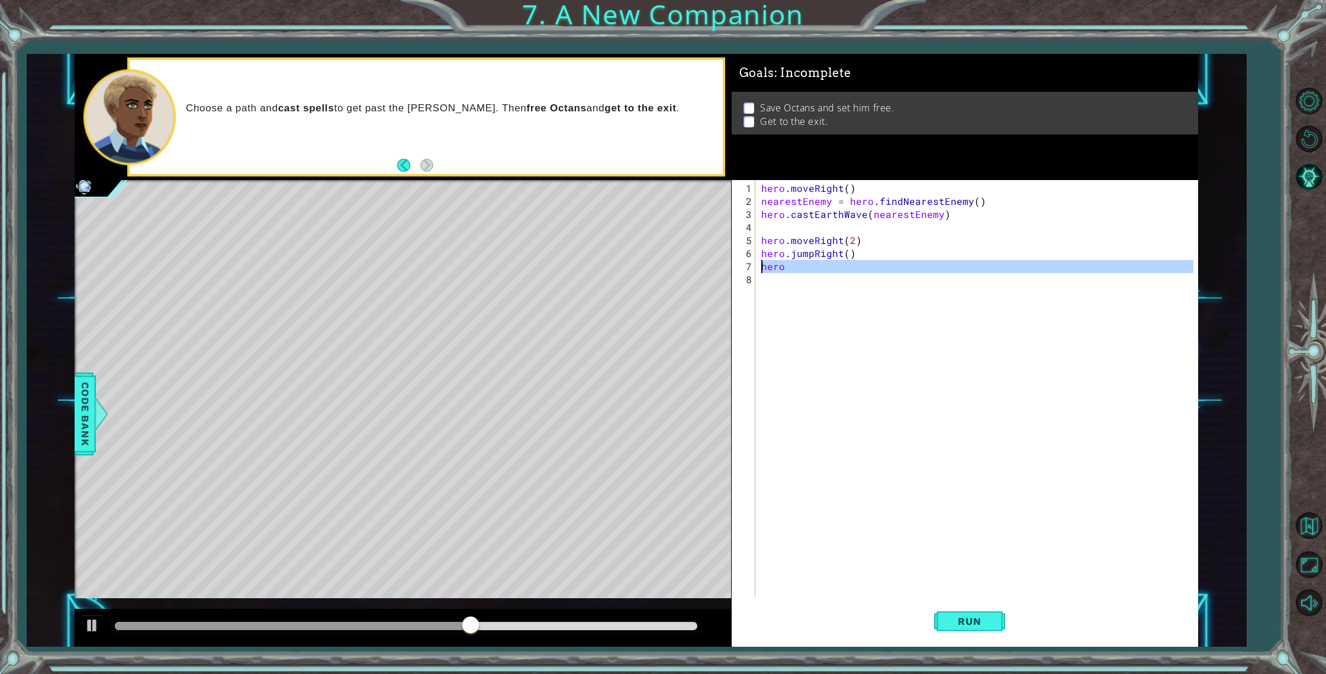
drag, startPoint x: 825, startPoint y: 281, endPoint x: 760, endPoint y: 268, distance: 66.4
click at [760, 268] on div "hero . moveRight ( ) nearestEnemy = hero . findNearestEnemy ( ) hero . [GEOGRAP…" at bounding box center [979, 403] width 441 height 443
type textarea "hero"
paste textarea "Code Area"
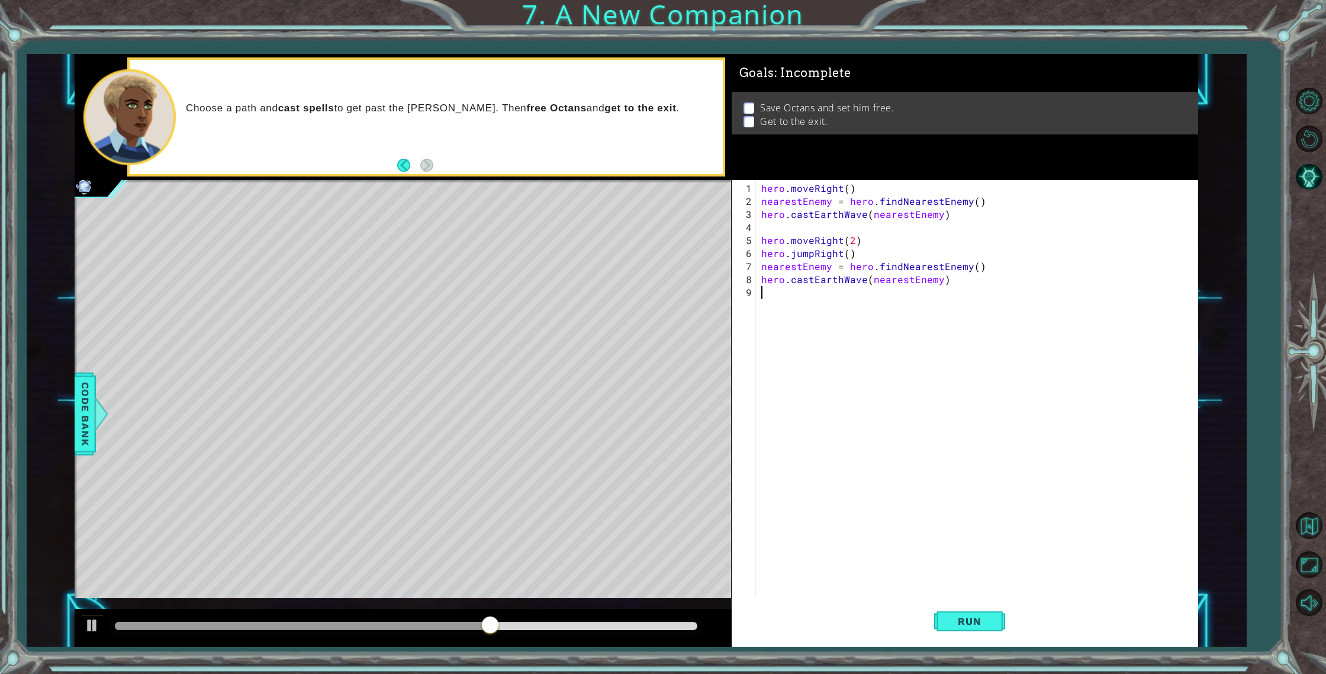
scroll to position [0, 0]
click at [883, 275] on div "hero . moveRight ( ) nearestEnemy = hero . findNearestEnemy ( ) hero . [GEOGRAP…" at bounding box center [979, 403] width 441 height 443
type textarea "hero.castEarthWave(nearestEnemy)"
click at [874, 291] on div "hero . moveRight ( ) nearestEnemy = hero . findNearestEnemy ( ) hero . [GEOGRAP…" at bounding box center [979, 403] width 441 height 443
click at [819, 274] on div "hero . moveRight ( ) nearestEnemy = hero . findNearestEnemy ( ) hero . [GEOGRAP…" at bounding box center [979, 403] width 441 height 443
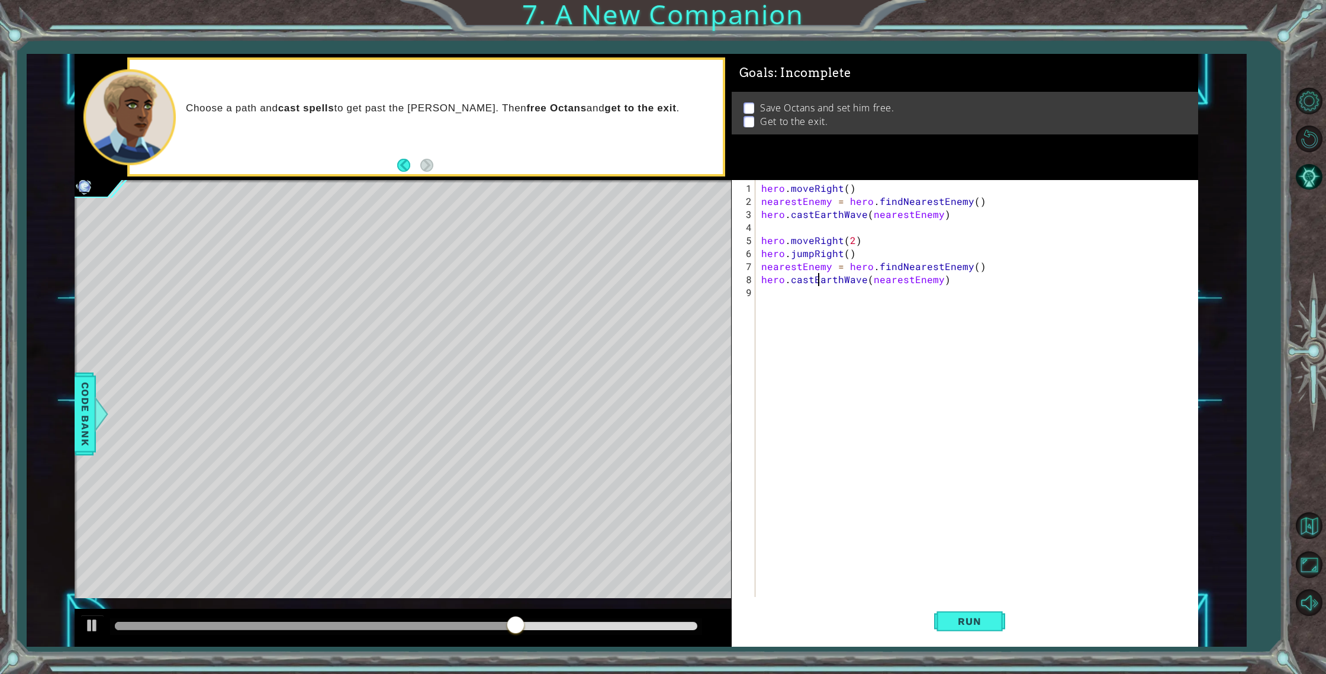
click at [819, 274] on div "hero . moveRight ( ) nearestEnemy = hero . findNearestEnemy ( ) hero . [GEOGRAP…" at bounding box center [979, 403] width 441 height 443
click at [895, 282] on div "hero . moveRight ( ) nearestEnemy = hero . findNearestEnemy ( ) hero . [GEOGRAP…" at bounding box center [979, 403] width 441 height 443
click at [853, 282] on div "hero . moveRight ( ) nearestEnemy = hero . findNearestEnemy ( ) hero . [GEOGRAP…" at bounding box center [979, 403] width 441 height 443
click at [859, 282] on div "hero . moveRight ( ) nearestEnemy = hero . findNearestEnemy ( ) hero . [GEOGRAP…" at bounding box center [979, 403] width 441 height 443
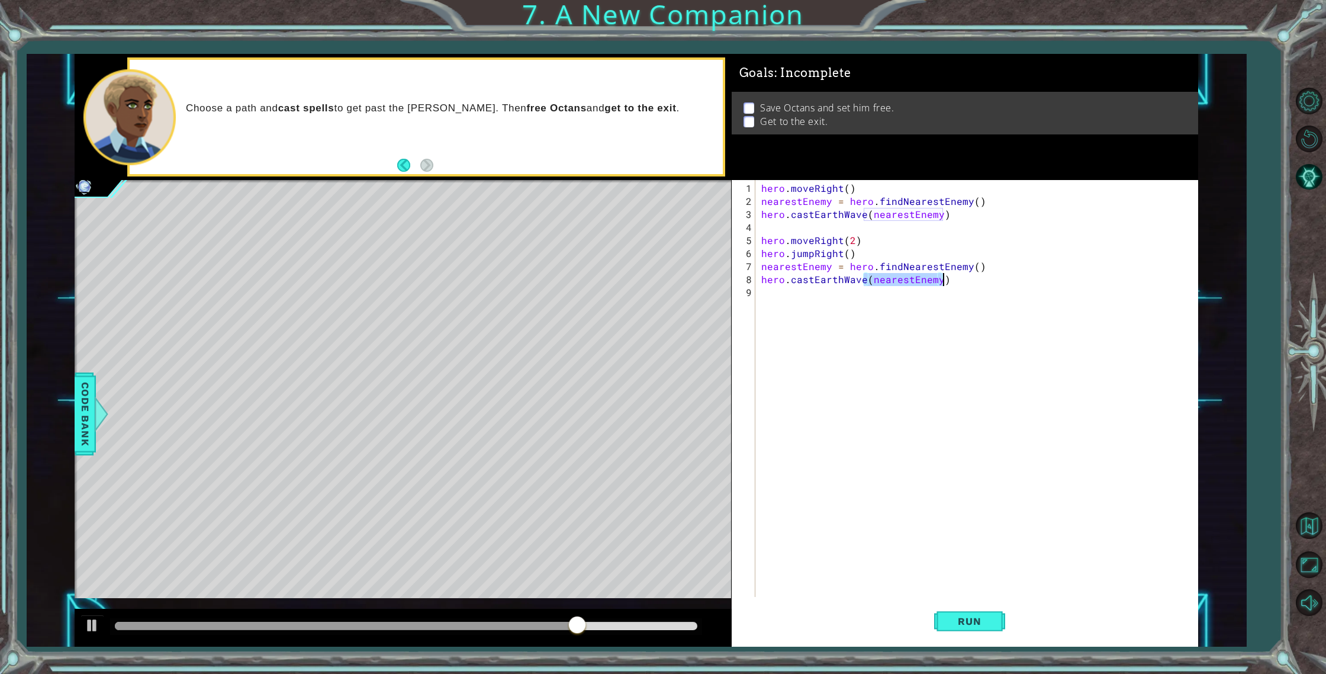
drag, startPoint x: 863, startPoint y: 280, endPoint x: 964, endPoint y: 282, distance: 100.7
click at [964, 282] on div "hero . moveRight ( ) nearestEnemy = hero . findNearestEnemy ( ) hero . [GEOGRAP…" at bounding box center [979, 403] width 441 height 443
click at [914, 305] on div "hero.castEar thWave press enter hero.castEar thPit press enter" at bounding box center [865, 313] width 224 height 57
click at [967, 629] on button "Run" at bounding box center [969, 621] width 71 height 47
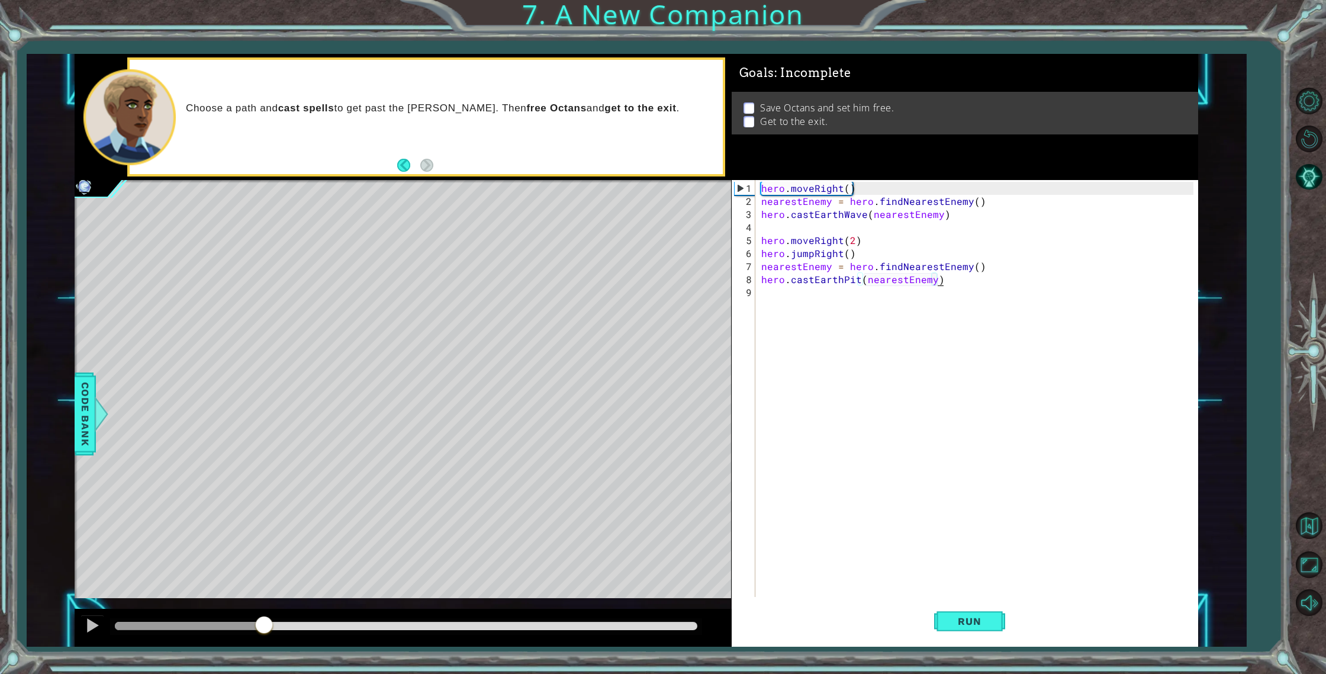
drag, startPoint x: 287, startPoint y: 625, endPoint x: 264, endPoint y: 620, distance: 23.6
click at [264, 622] on div at bounding box center [406, 626] width 582 height 8
drag, startPoint x: 264, startPoint y: 620, endPoint x: 175, endPoint y: 626, distance: 89.6
click at [175, 626] on div at bounding box center [174, 625] width 21 height 21
click at [858, 279] on div "hero . moveRight ( ) nearestEnemy = hero . findNearestEnemy ( ) hero . [GEOGRAP…" at bounding box center [979, 403] width 441 height 443
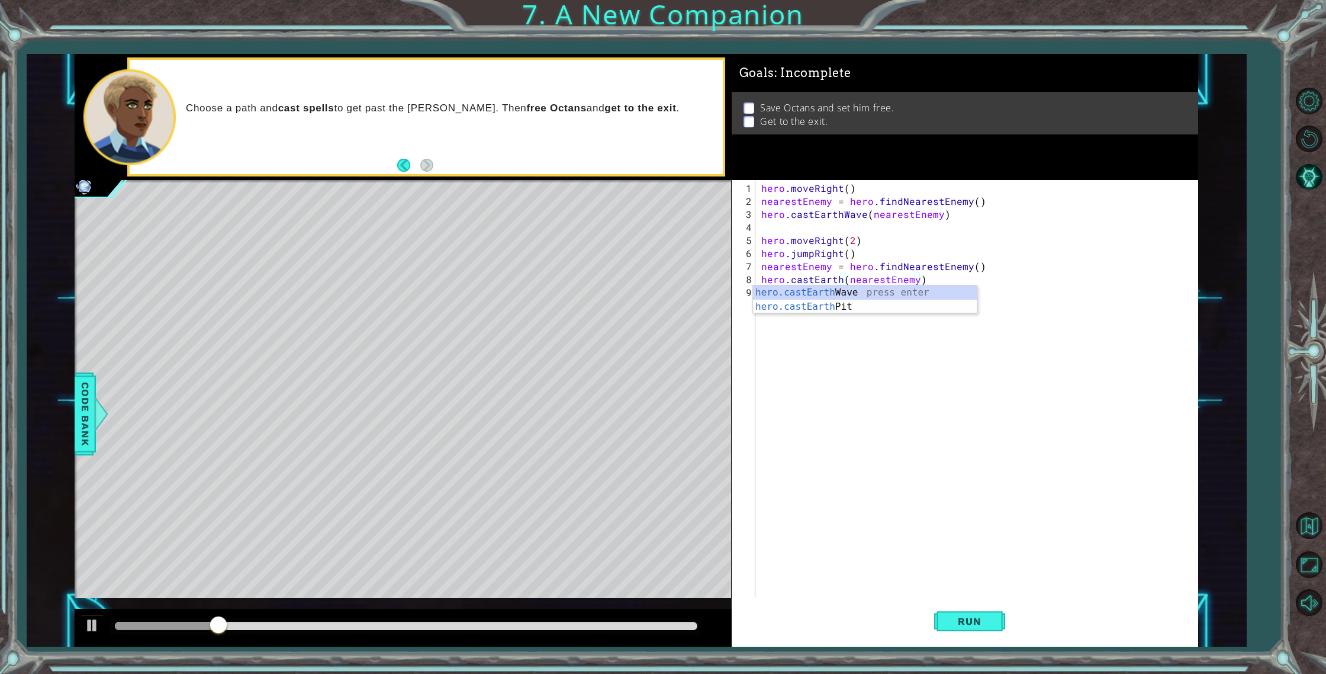
scroll to position [0, 5]
click at [883, 279] on div "hero . moveRight ( ) nearestEnemy = hero . findNearestEnemy ( ) hero . [GEOGRAP…" at bounding box center [979, 403] width 441 height 443
click at [986, 618] on span "Run" at bounding box center [969, 621] width 47 height 12
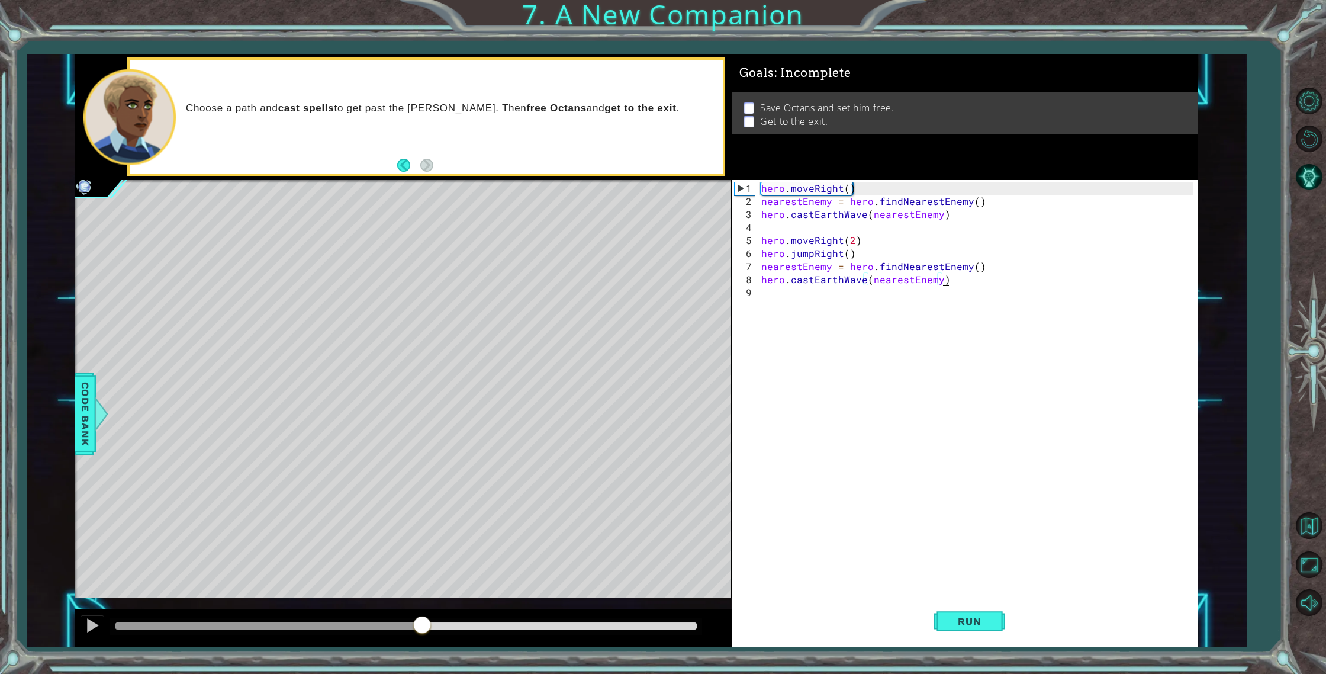
drag, startPoint x: 558, startPoint y: 622, endPoint x: 379, endPoint y: 636, distance: 180.0
click at [379, 636] on div at bounding box center [403, 628] width 657 height 38
drag, startPoint x: 379, startPoint y: 636, endPoint x: 298, endPoint y: 635, distance: 81.1
click at [295, 636] on div at bounding box center [403, 628] width 657 height 38
drag, startPoint x: 355, startPoint y: 629, endPoint x: 275, endPoint y: 629, distance: 80.5
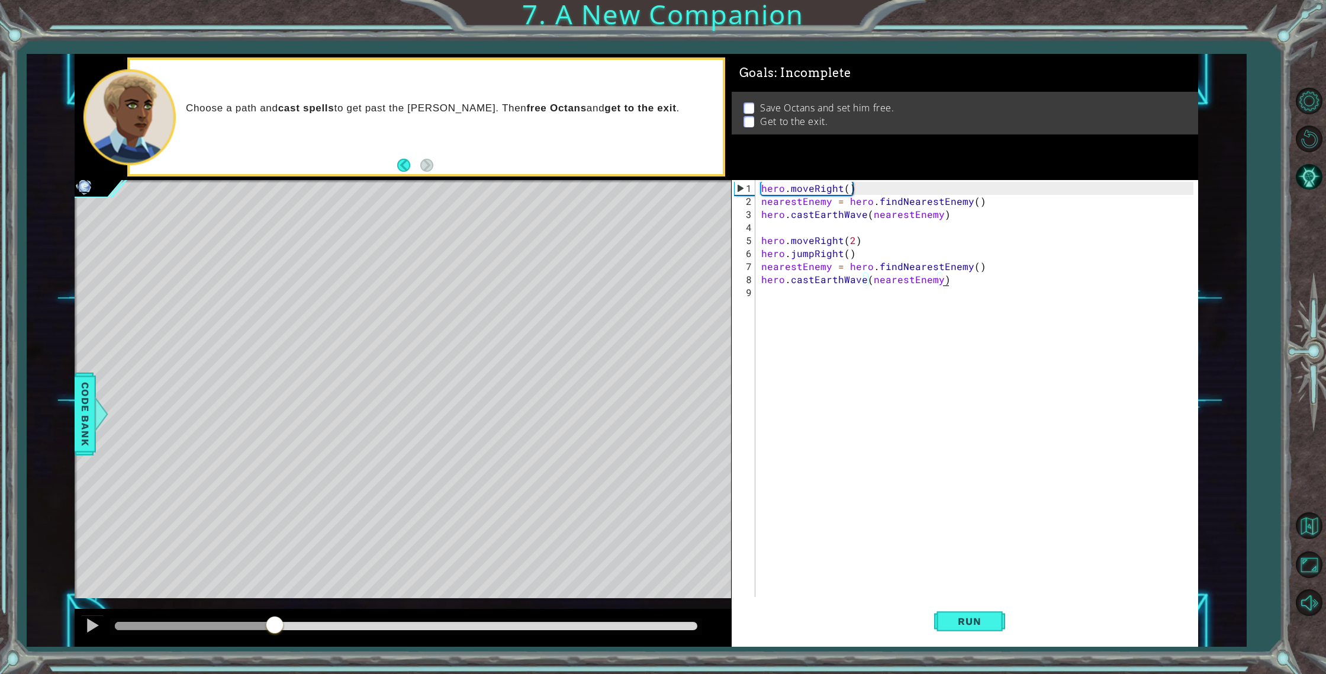
click at [274, 629] on div at bounding box center [194, 626] width 159 height 8
click at [911, 281] on div "hero . moveRight ( ) nearestEnemy = hero . findNearestEnemy ( ) hero . [GEOGRAP…" at bounding box center [979, 403] width 441 height 443
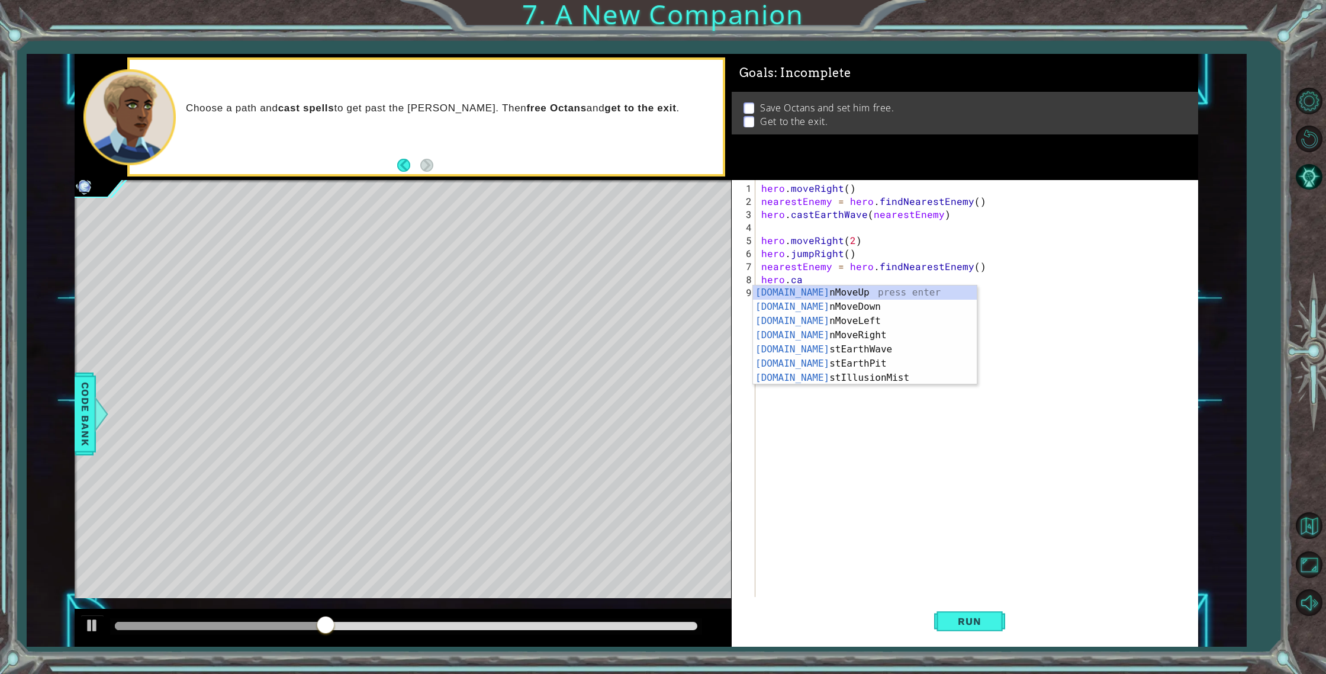
scroll to position [0, 2]
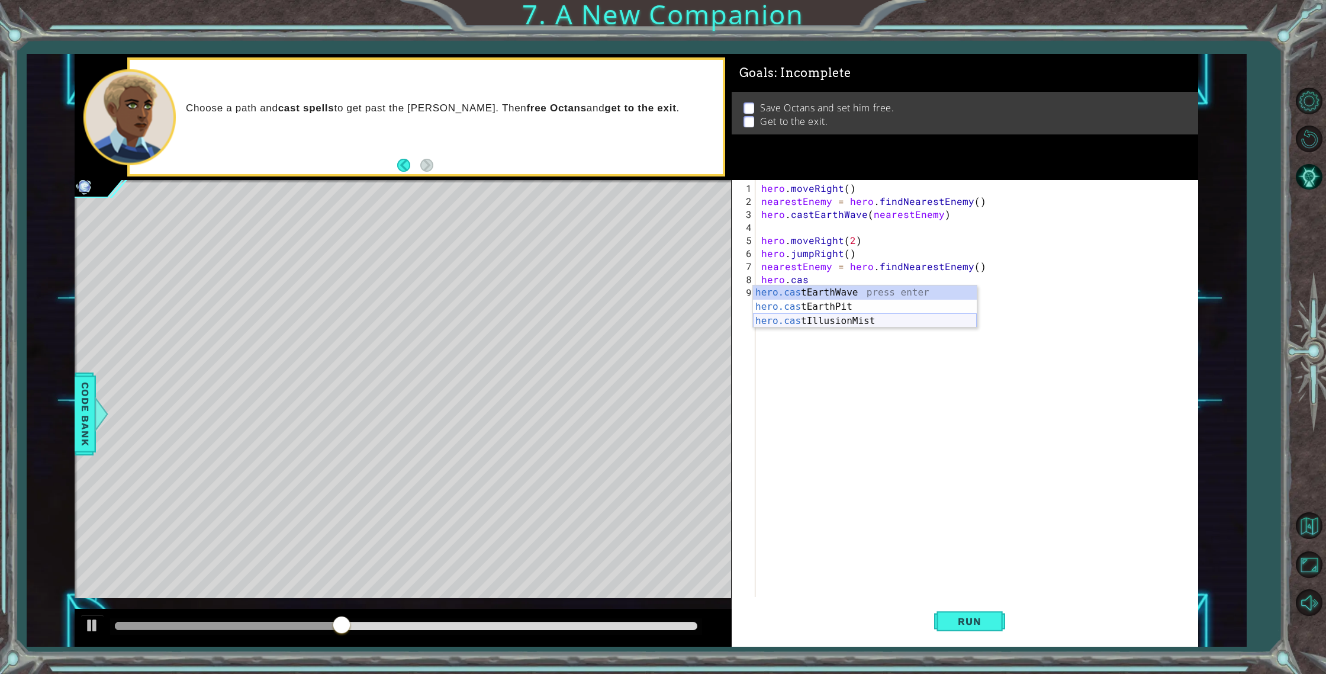
click at [912, 327] on div "hero.cas tEarthWave press enter hero.cas tEarthPit press enter hero.cas tIllusi…" at bounding box center [865, 320] width 224 height 71
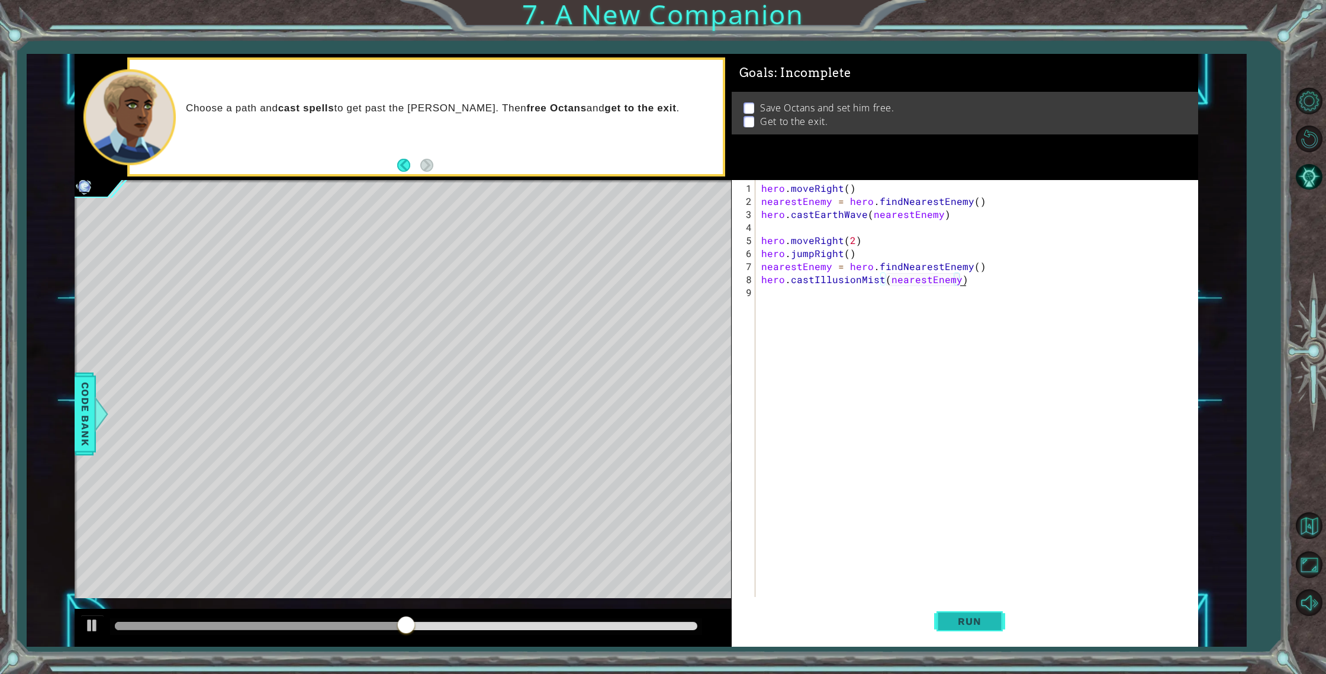
type textarea "hero.castIllusionMist(nearestEnemy)"
click at [947, 632] on button "Run" at bounding box center [969, 621] width 71 height 47
drag, startPoint x: 318, startPoint y: 628, endPoint x: 371, endPoint y: 621, distance: 53.2
click at [371, 622] on div at bounding box center [406, 626] width 582 height 8
drag, startPoint x: 342, startPoint y: 621, endPoint x: 319, endPoint y: 621, distance: 23.1
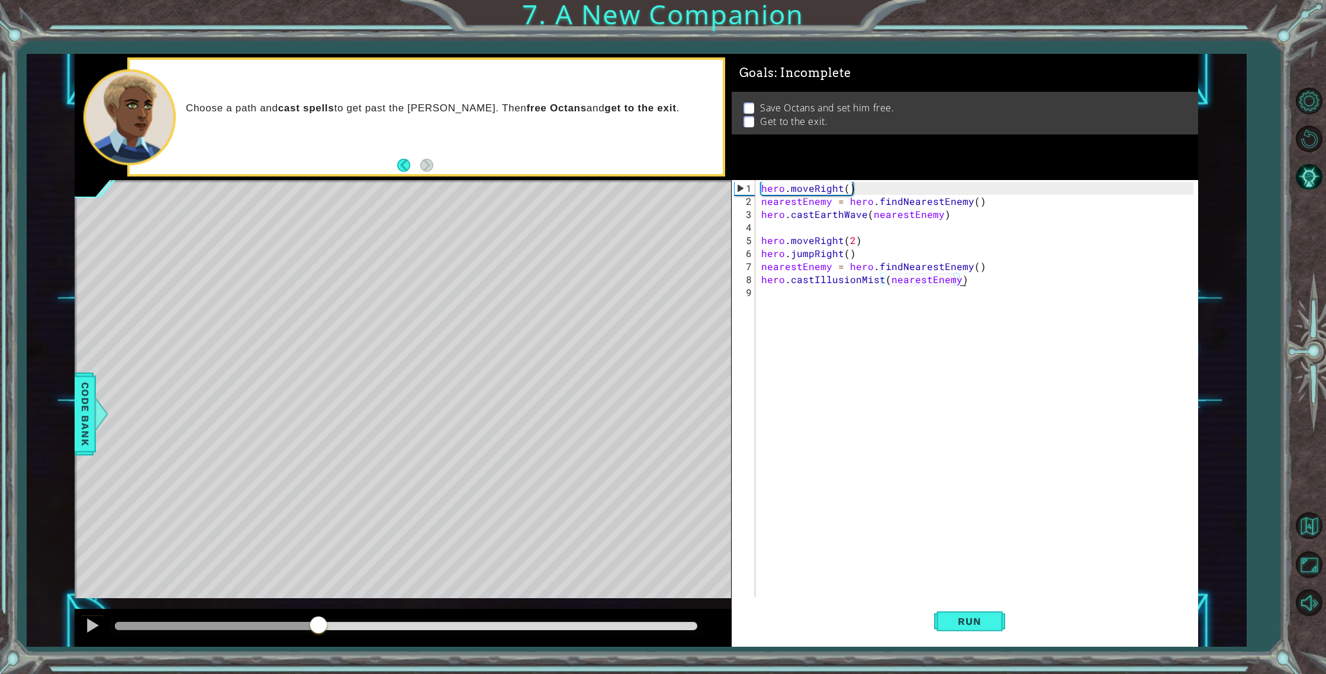
click at [319, 621] on div at bounding box center [318, 625] width 21 height 21
click at [915, 348] on div "hero . moveRight ( ) nearestEnemy = hero . findNearestEnemy ( ) hero . [GEOGRAP…" at bounding box center [979, 403] width 441 height 443
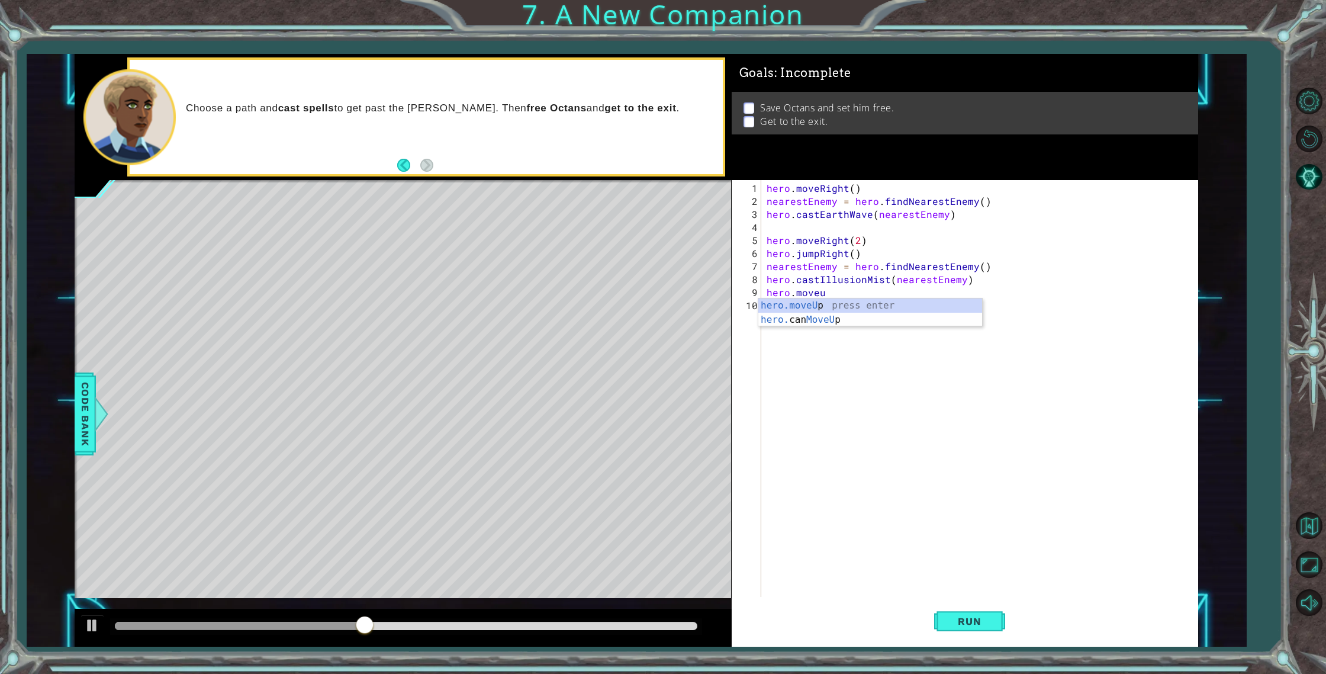
scroll to position [0, 3]
type textarea "hero.moveUp(3)"
type textarea "j"
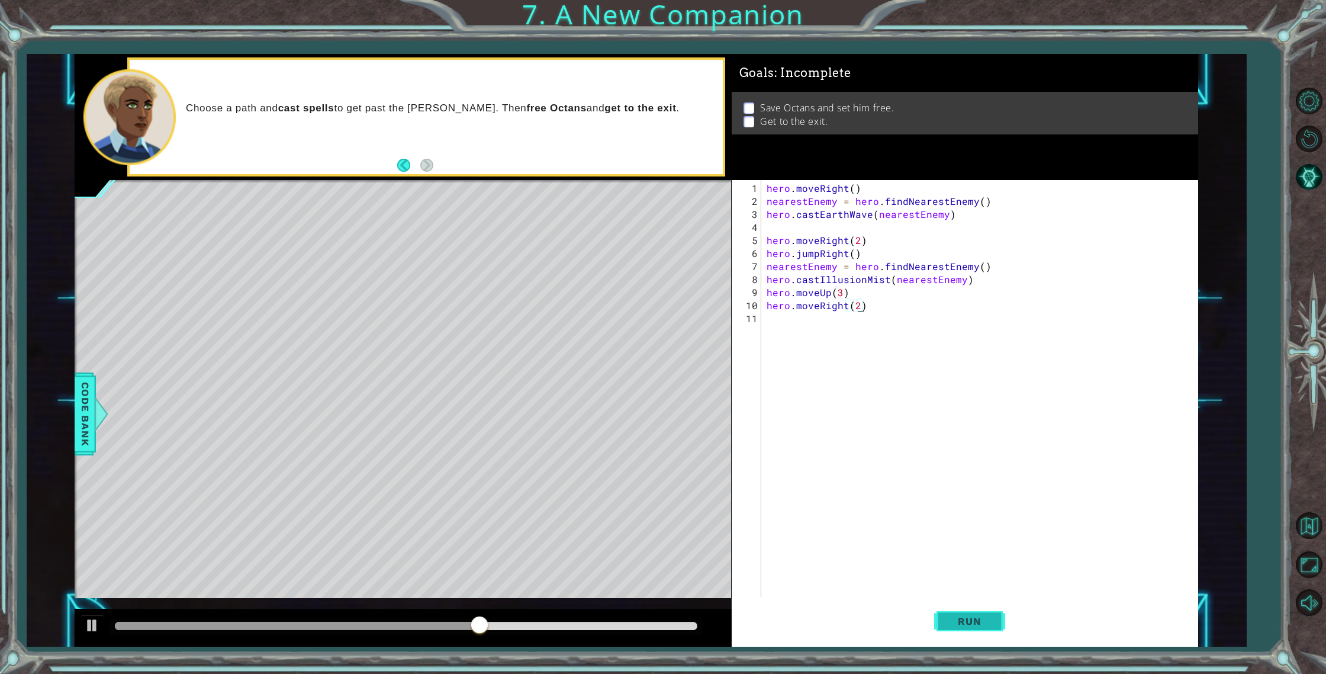
click at [940, 641] on button "Run" at bounding box center [969, 621] width 71 height 47
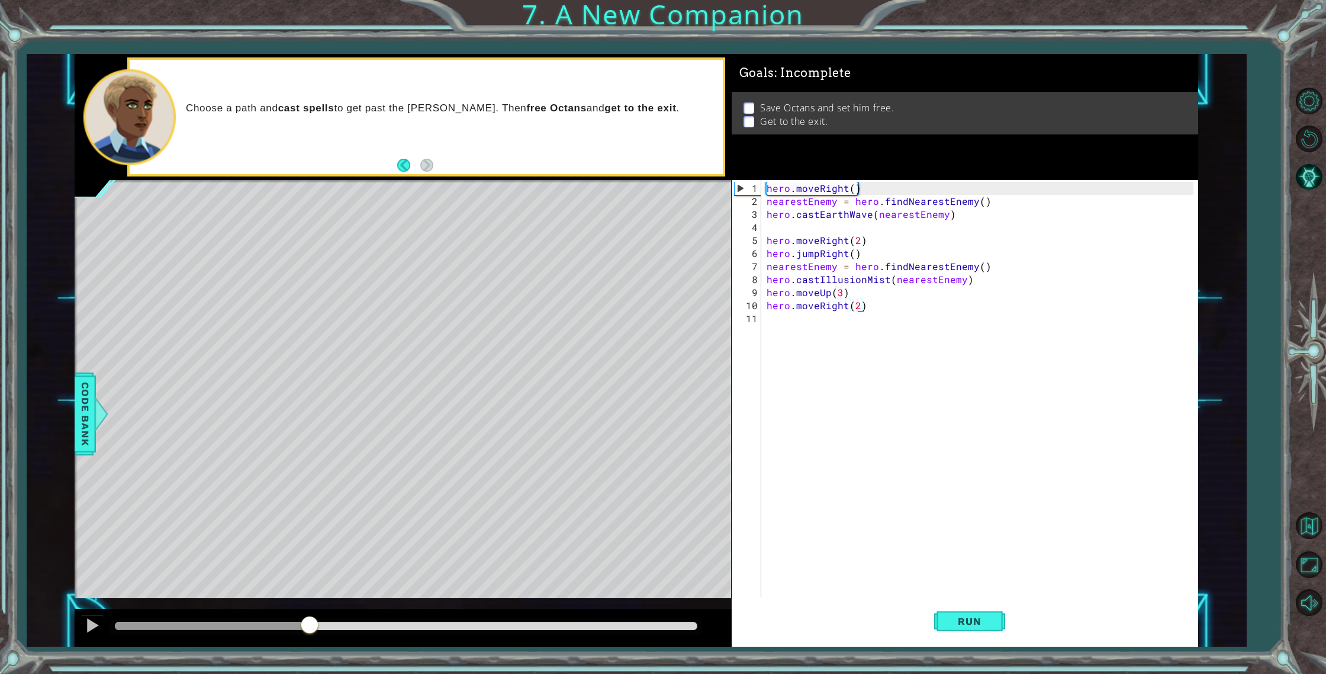
click at [307, 626] on div at bounding box center [406, 626] width 582 height 8
click at [819, 292] on div "hero . moveRight ( ) nearestEnemy = hero . findNearestEnemy ( ) hero . [GEOGRAP…" at bounding box center [982, 403] width 436 height 443
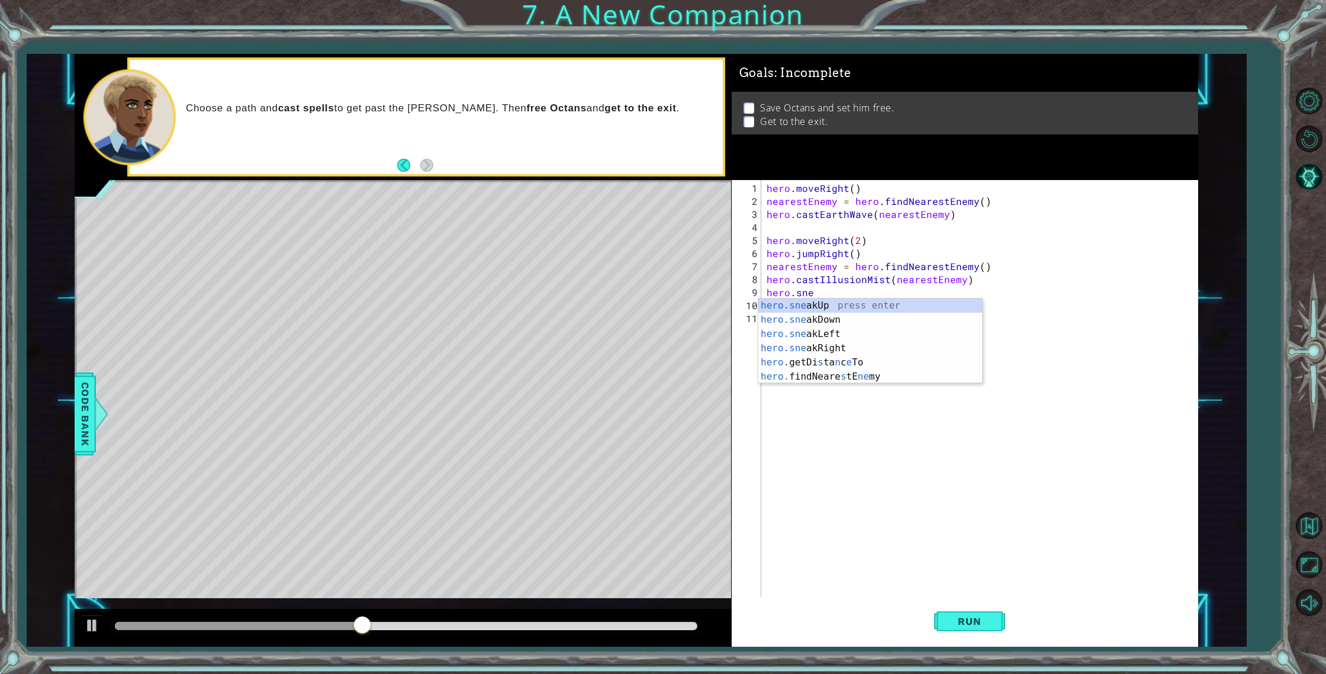
scroll to position [0, 2]
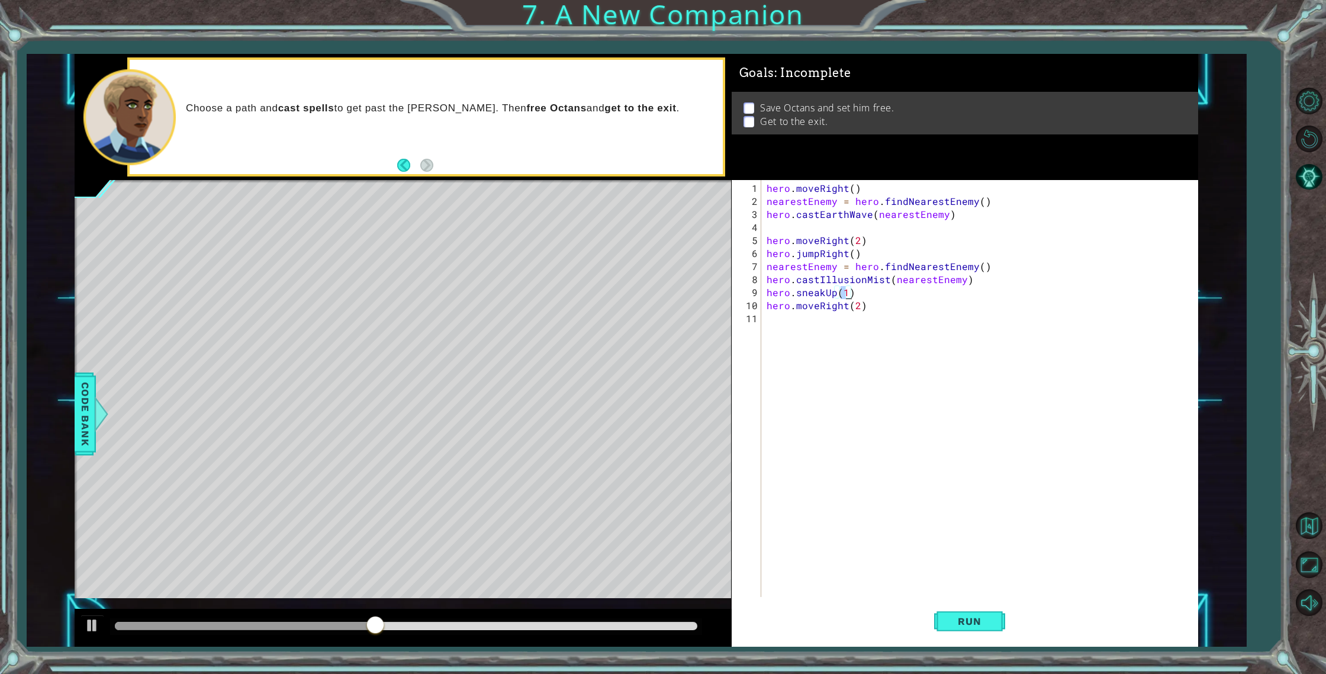
type textarea "hero.sneakUp(3)"
click at [955, 593] on div "hero . moveRight ( ) nearestEnemy = hero . findNearestEnemy ( ) hero . [GEOGRAP…" at bounding box center [982, 403] width 436 height 443
click at [957, 609] on button "Run" at bounding box center [969, 621] width 71 height 47
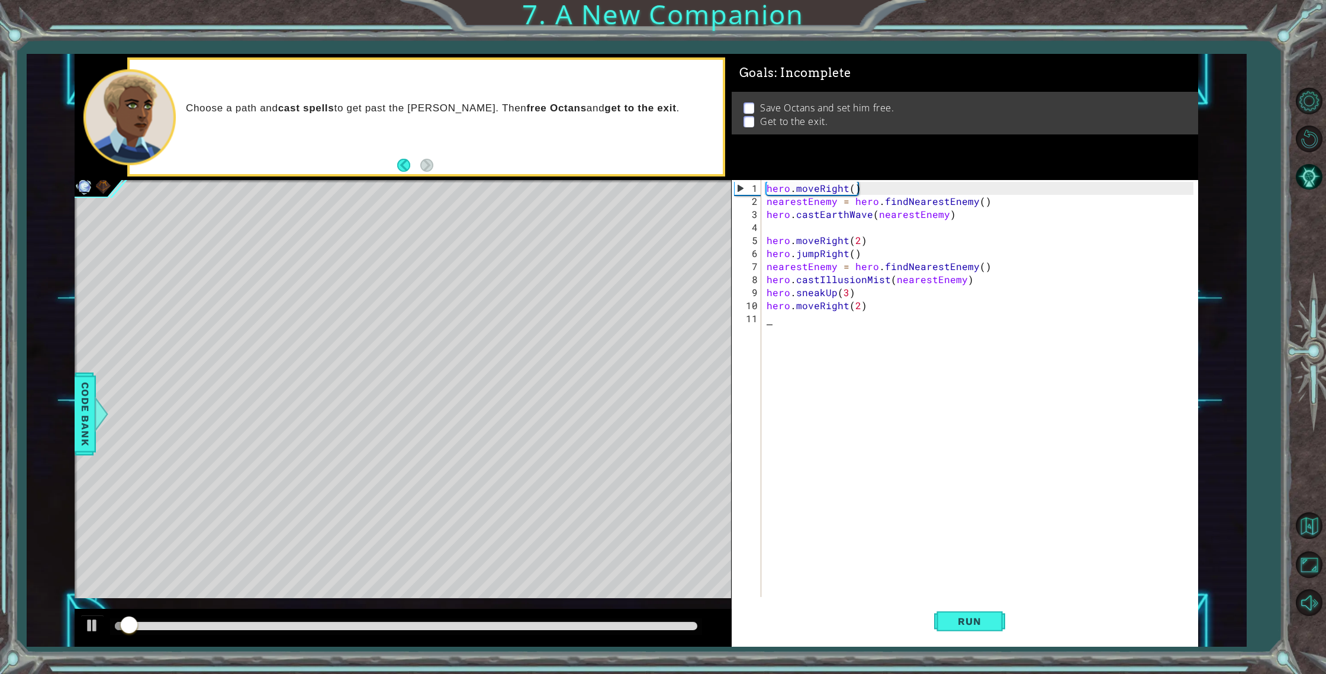
click at [604, 627] on div at bounding box center [406, 626] width 582 height 8
drag, startPoint x: 631, startPoint y: 625, endPoint x: 655, endPoint y: 626, distance: 24.3
click at [639, 626] on div at bounding box center [628, 625] width 21 height 21
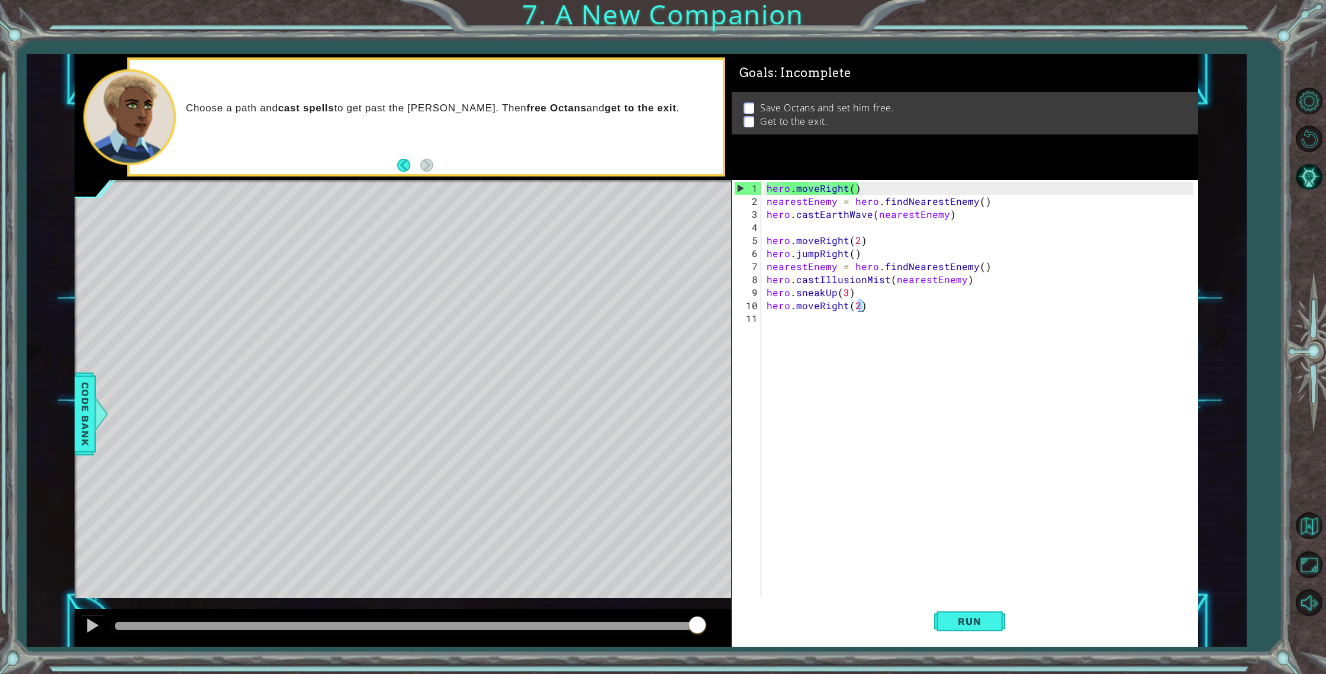
drag, startPoint x: 892, startPoint y: 306, endPoint x: 773, endPoint y: 311, distance: 118.5
click at [773, 311] on div "hero . moveRight ( ) nearestEnemy = hero . findNearestEnemy ( ) hero . [GEOGRAP…" at bounding box center [982, 403] width 436 height 443
click at [866, 291] on div "hero . moveRight ( ) nearestEnemy = hero . findNearestEnemy ( ) hero . [GEOGRAP…" at bounding box center [982, 403] width 436 height 443
type textarea "hero.sneakUp(3)"
type textarea "hero.use("bell")"
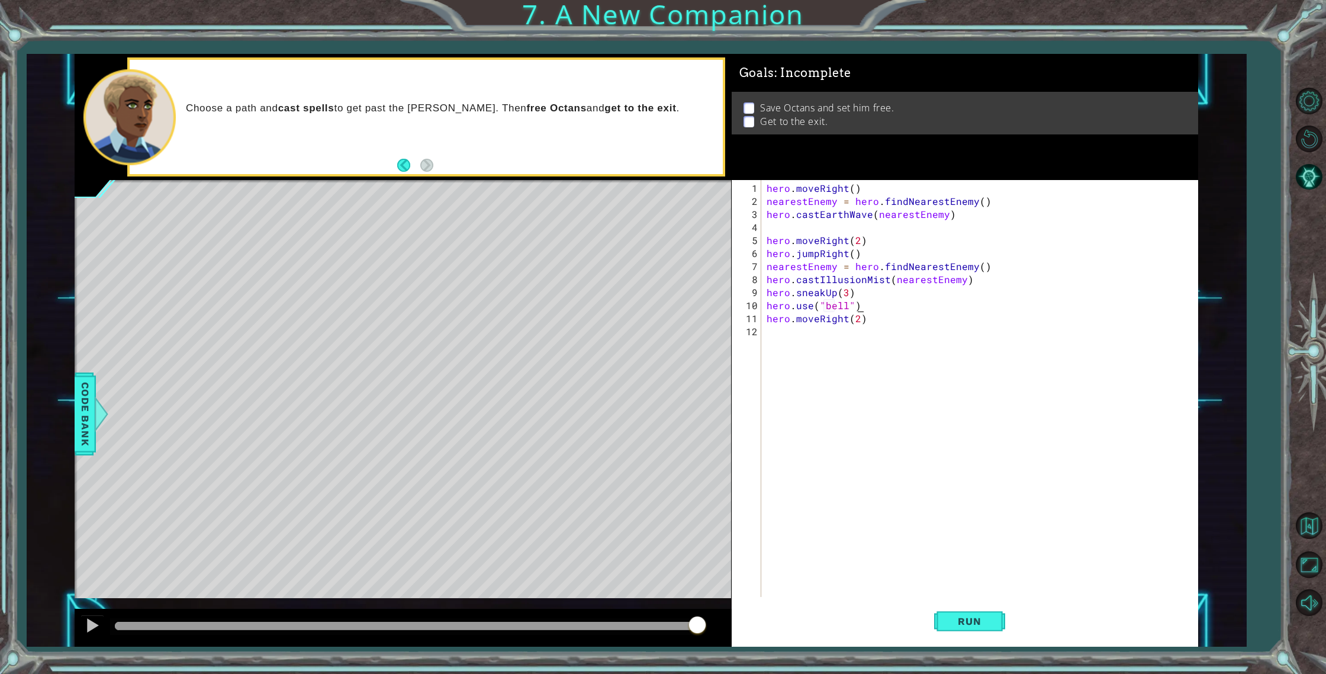
scroll to position [0, 5]
click at [890, 307] on div "hero . moveRight ( ) nearestEnemy = hero . findNearestEnemy ( ) hero . [GEOGRAP…" at bounding box center [982, 403] width 436 height 443
click at [955, 593] on div "hero . moveRight ( ) nearestEnemy = hero . findNearestEnemy ( ) hero . [GEOGRAP…" at bounding box center [982, 403] width 436 height 443
click at [956, 609] on button "Run" at bounding box center [969, 621] width 71 height 47
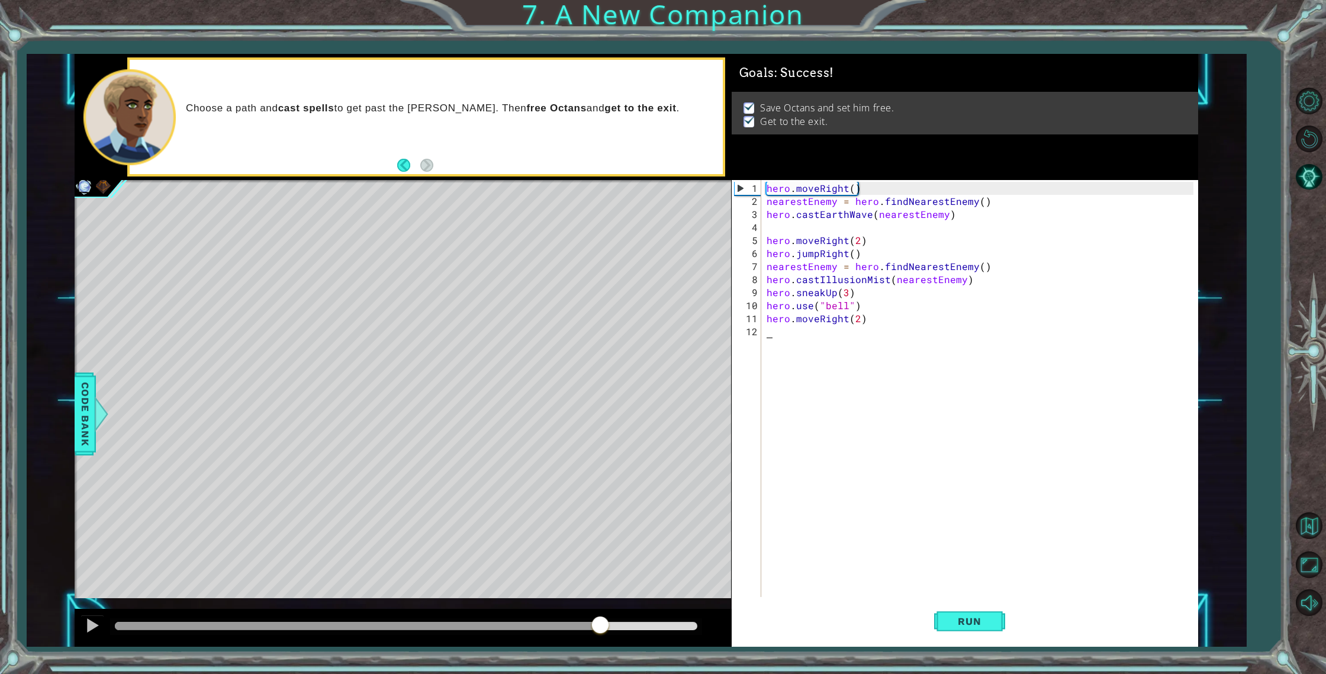
drag, startPoint x: 599, startPoint y: 626, endPoint x: 619, endPoint y: 629, distance: 20.9
click at [619, 629] on div at bounding box center [406, 626] width 582 height 8
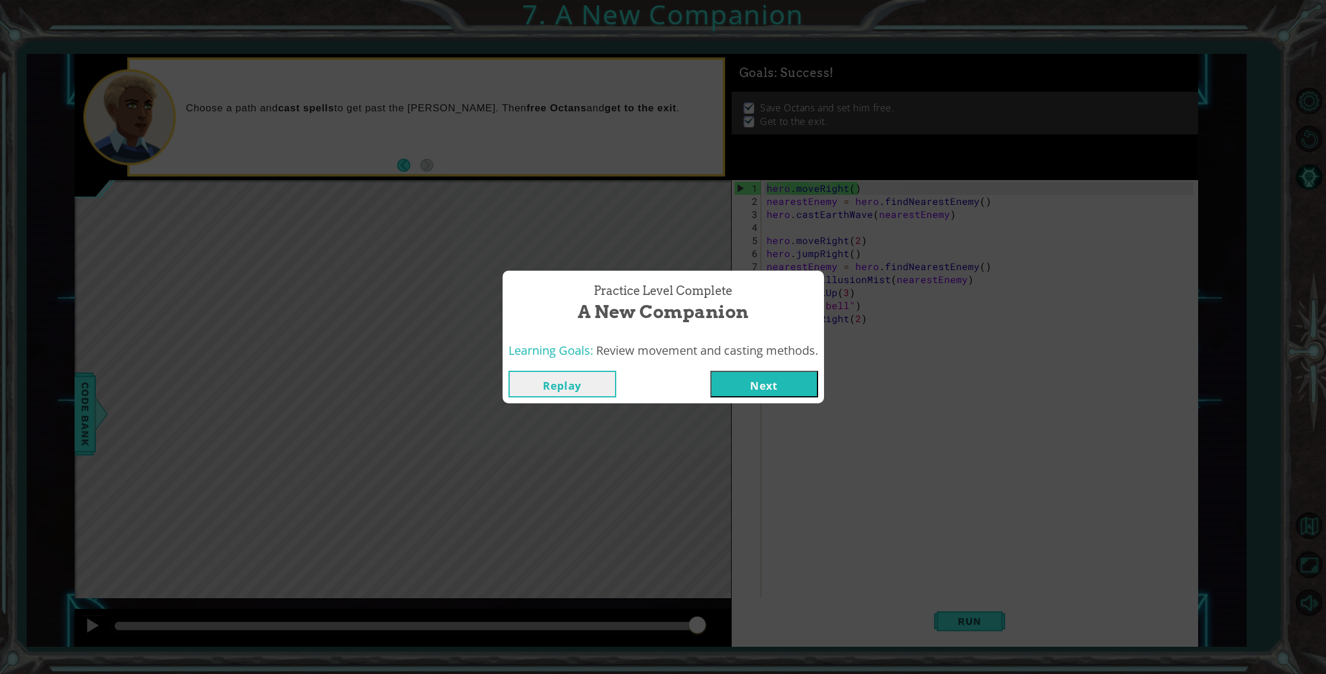
click at [740, 384] on button "Next" at bounding box center [765, 384] width 108 height 27
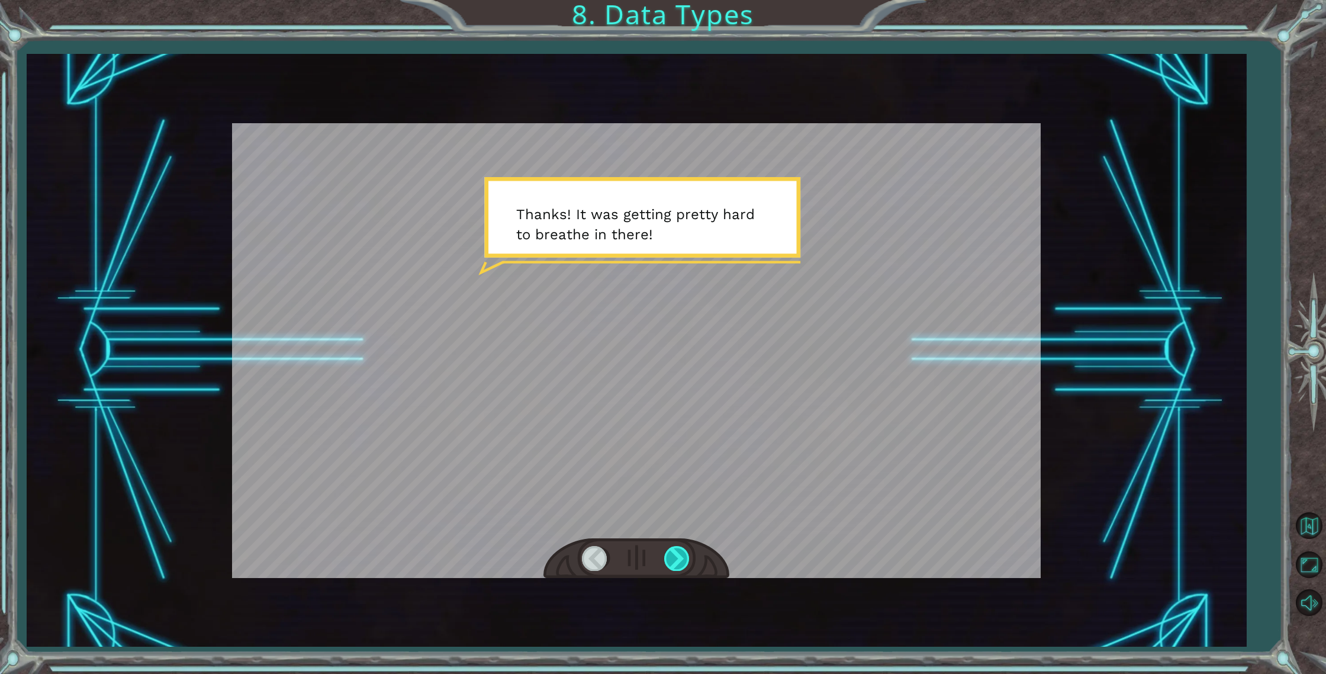
click at [675, 557] on div at bounding box center [677, 558] width 27 height 24
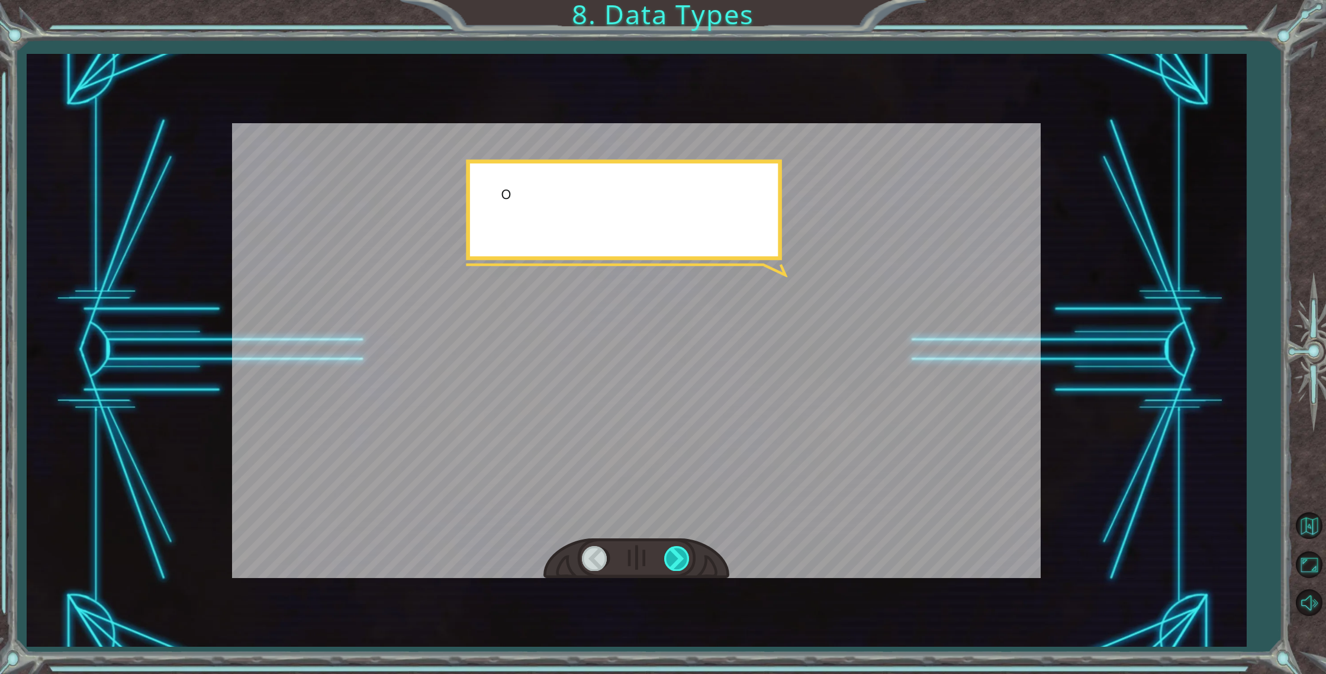
click at [675, 557] on div at bounding box center [677, 558] width 27 height 24
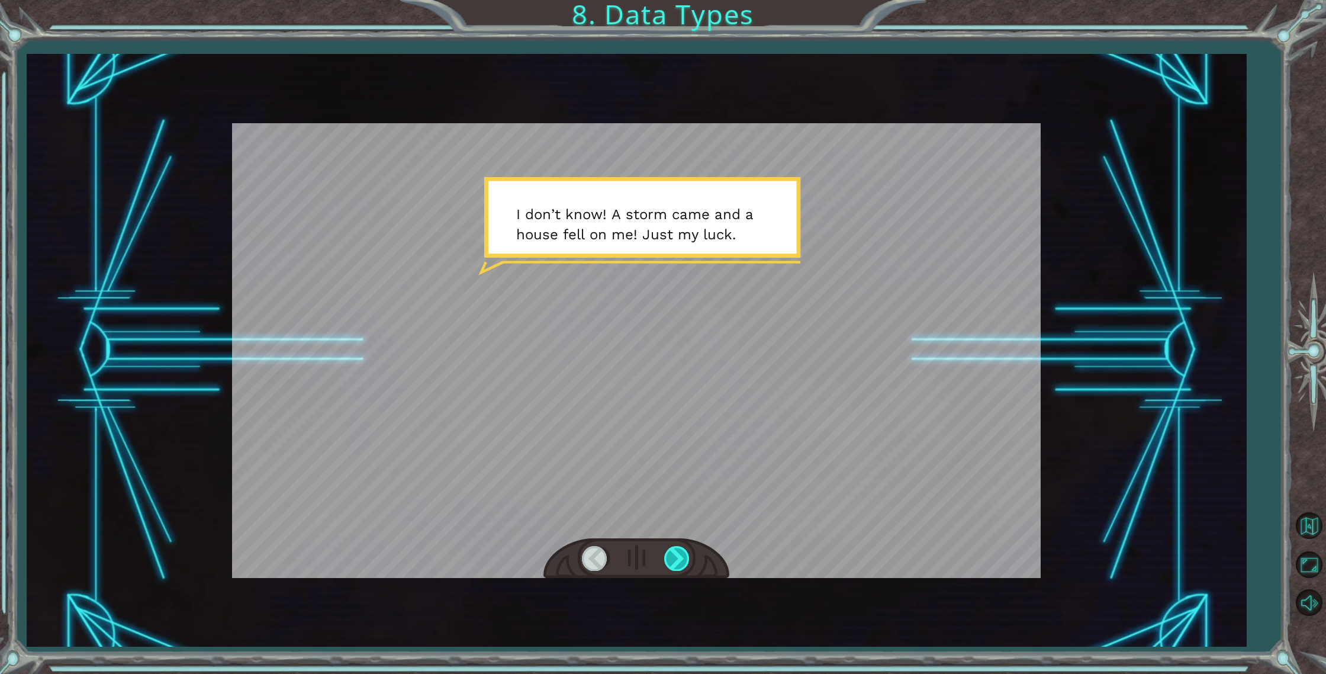
click at [676, 561] on div at bounding box center [677, 558] width 27 height 24
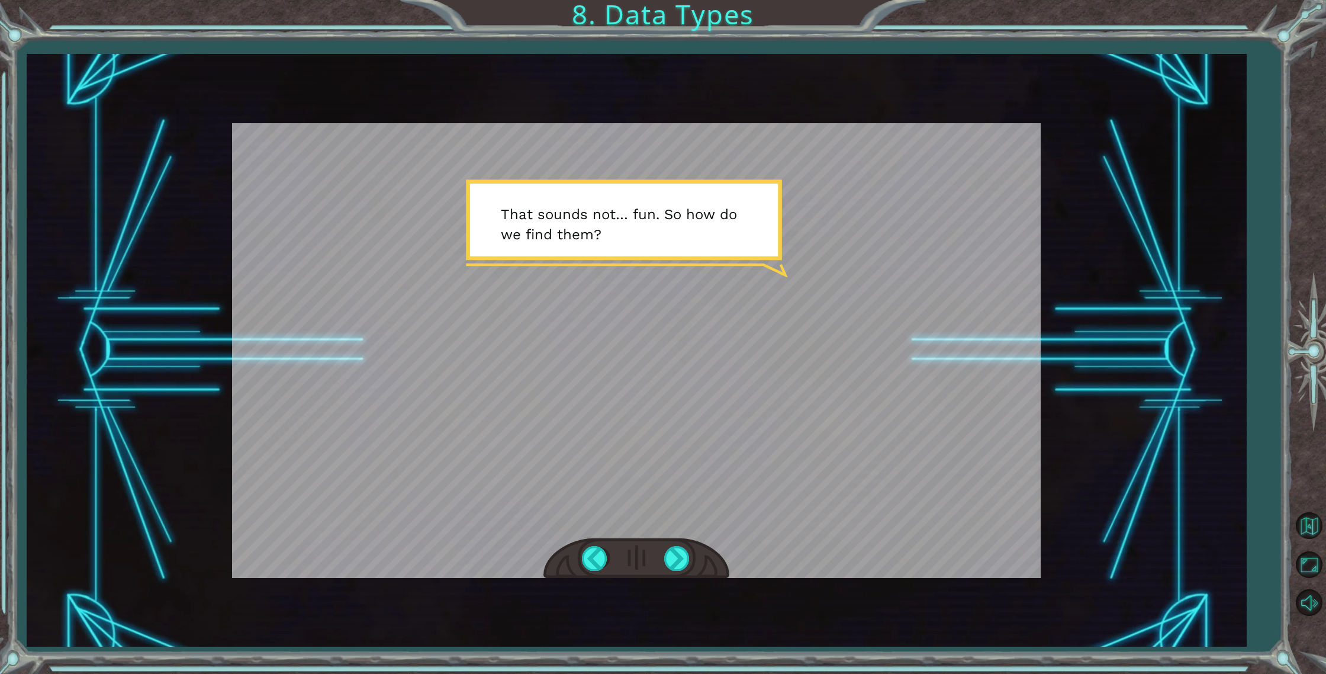
click at [680, 584] on div "Temporary Text T [PERSON_NAME] ! I t w a s g e t t i n g p r e t t y h a r d t …" at bounding box center [637, 350] width 1220 height 593
click at [687, 552] on div at bounding box center [677, 558] width 27 height 24
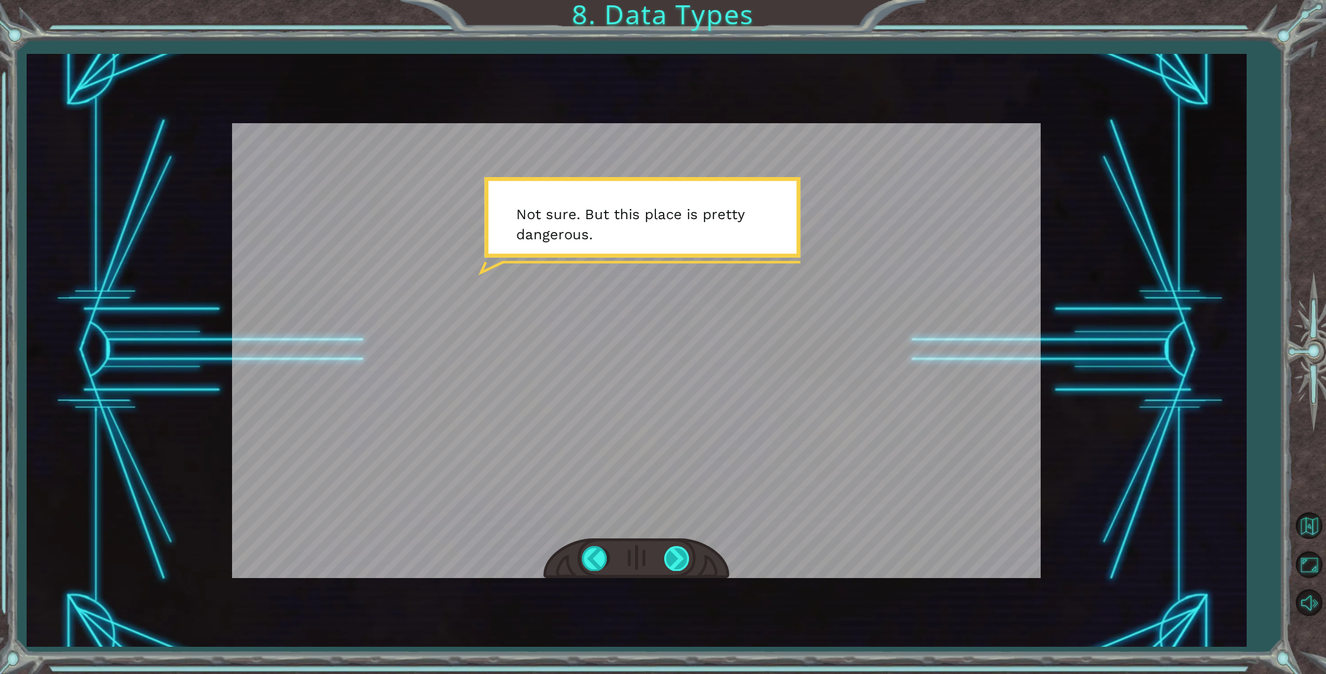
click at [689, 559] on div at bounding box center [677, 558] width 27 height 24
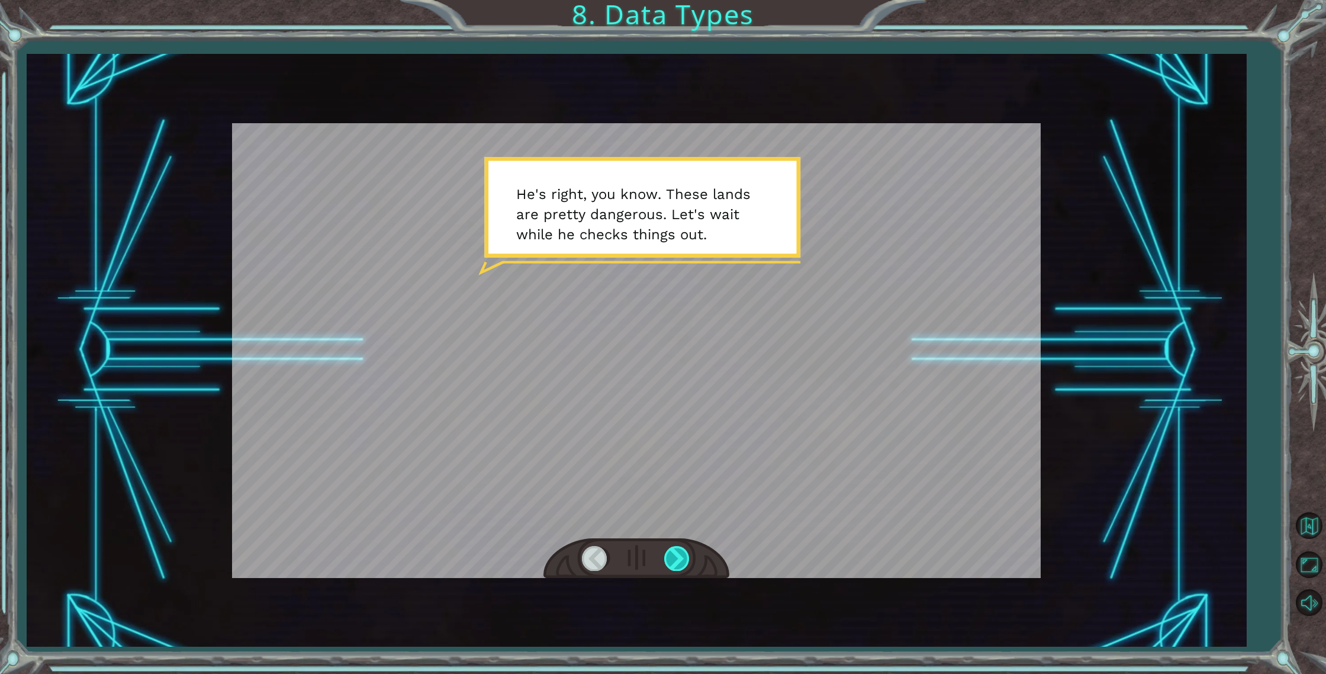
click at [687, 561] on div at bounding box center [677, 558] width 27 height 24
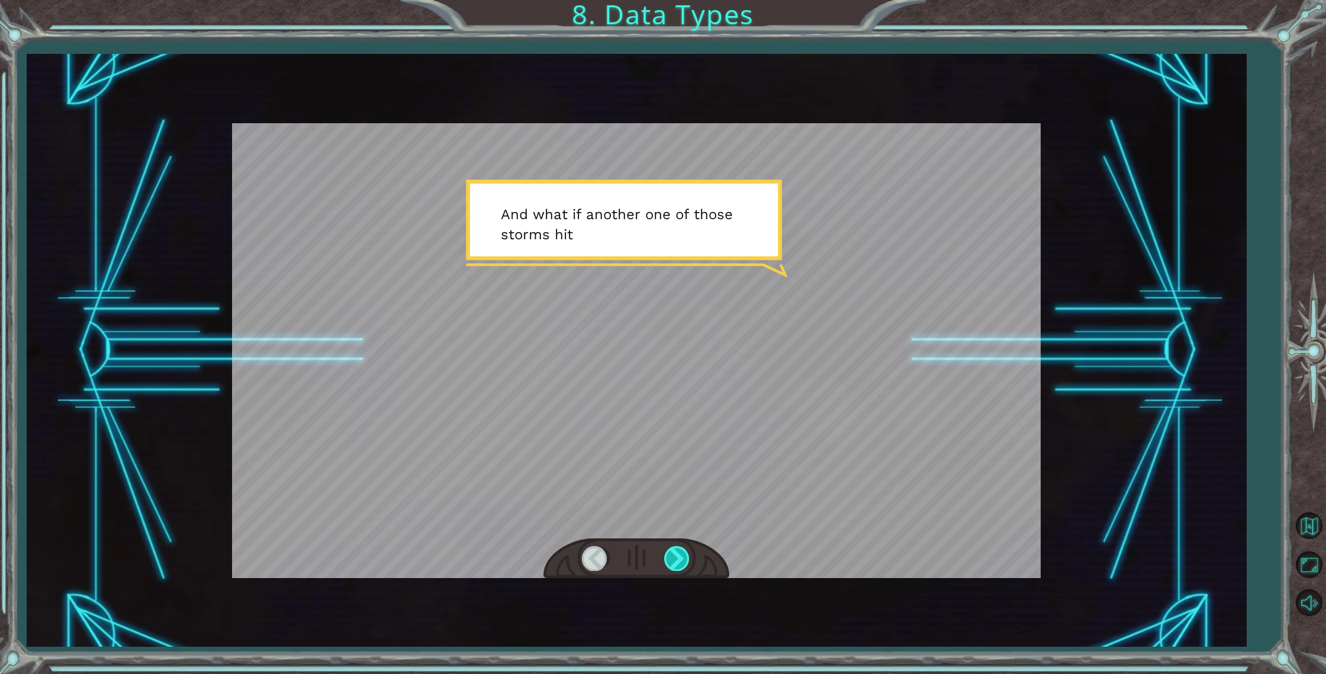
click at [687, 561] on div at bounding box center [677, 558] width 27 height 24
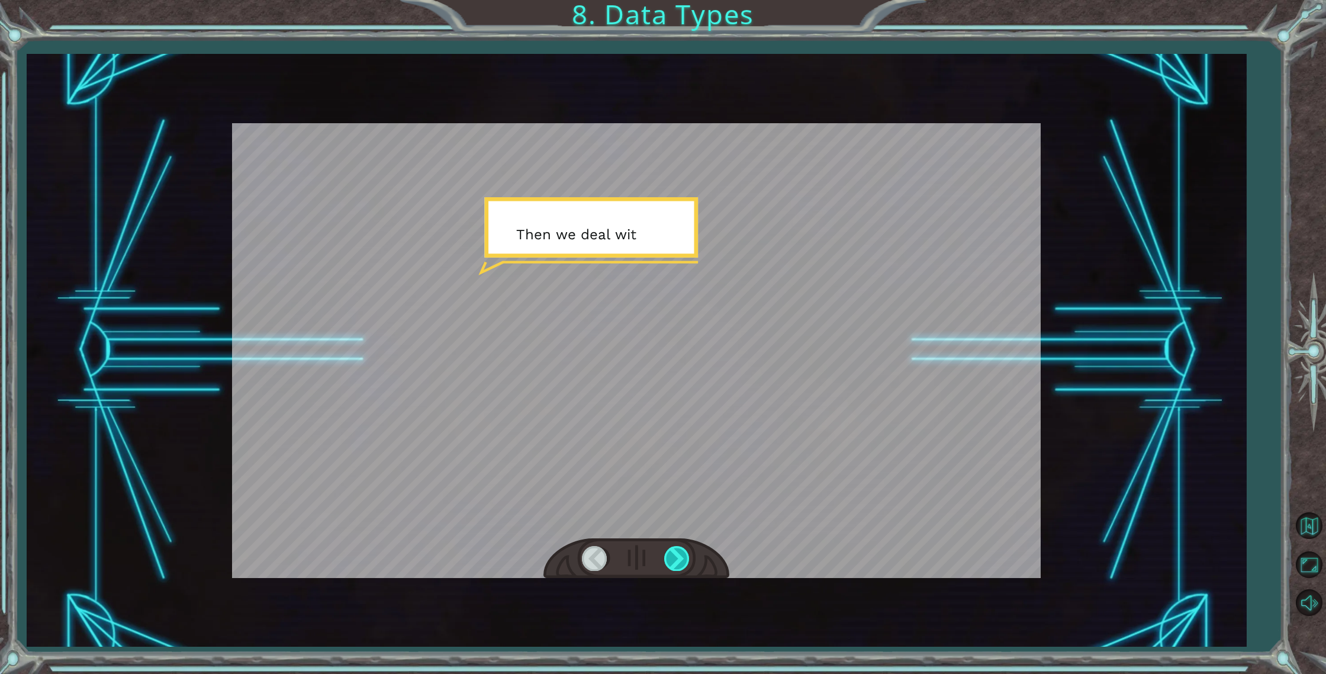
click at [687, 561] on div at bounding box center [677, 558] width 27 height 24
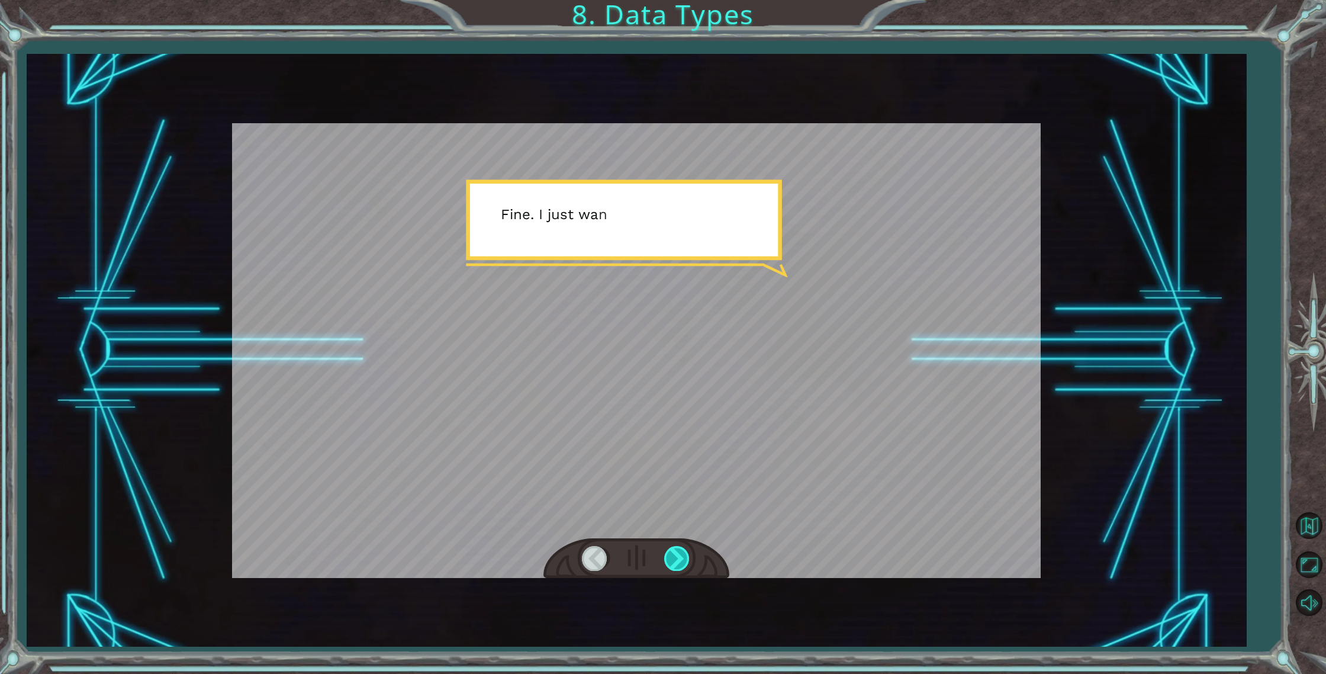
click at [687, 561] on div at bounding box center [677, 558] width 27 height 24
click at [686, 561] on div at bounding box center [677, 558] width 27 height 24
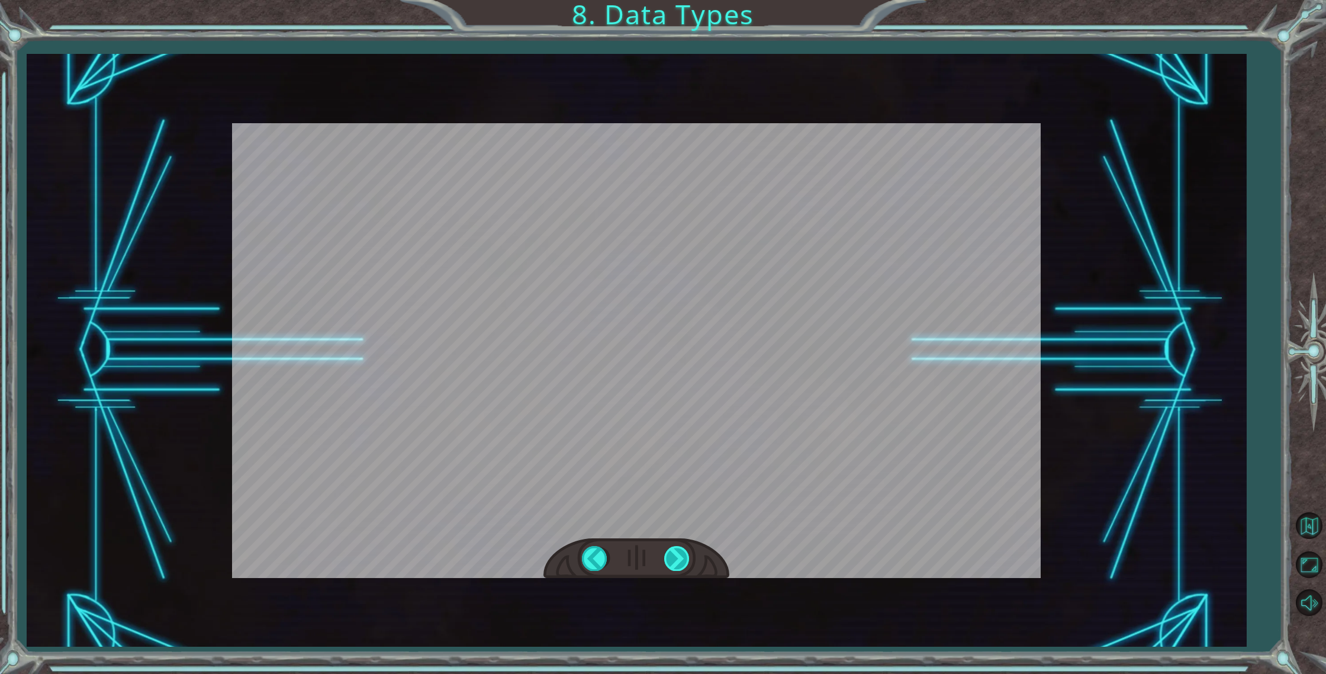
click at [686, 561] on div at bounding box center [677, 558] width 27 height 24
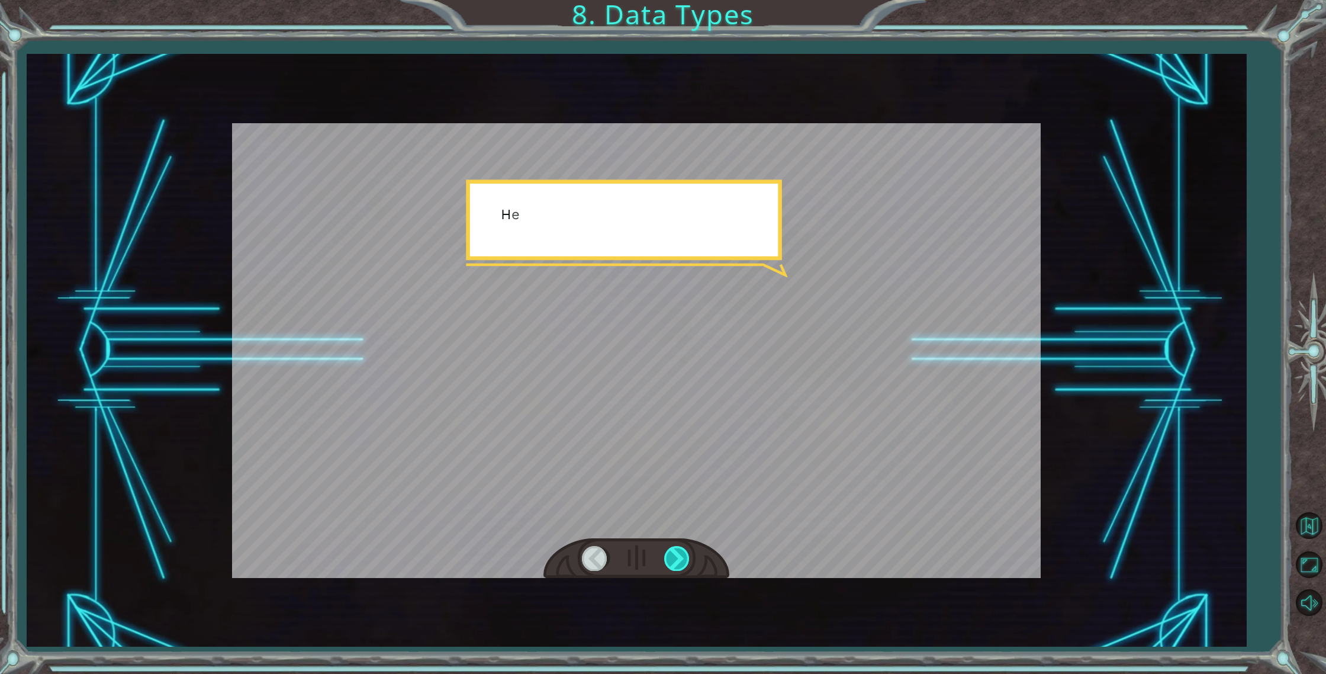
click at [686, 561] on div at bounding box center [677, 558] width 27 height 24
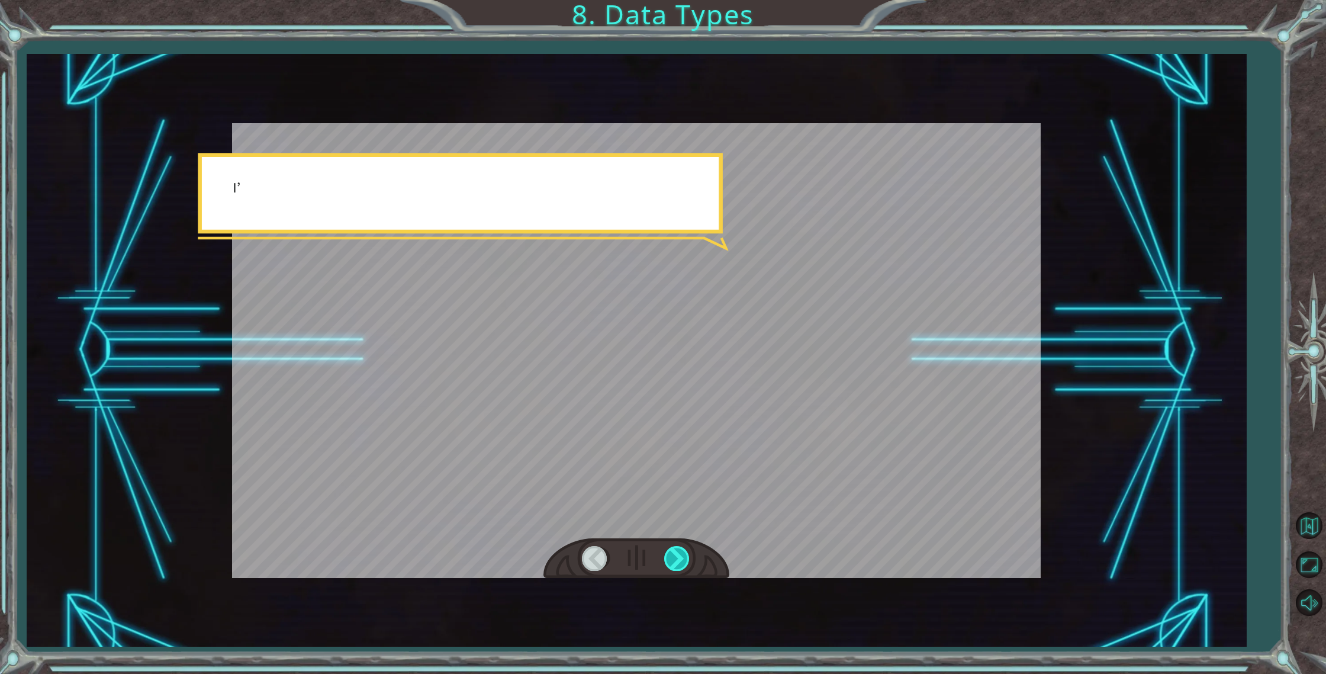
click at [686, 561] on div at bounding box center [677, 558] width 27 height 24
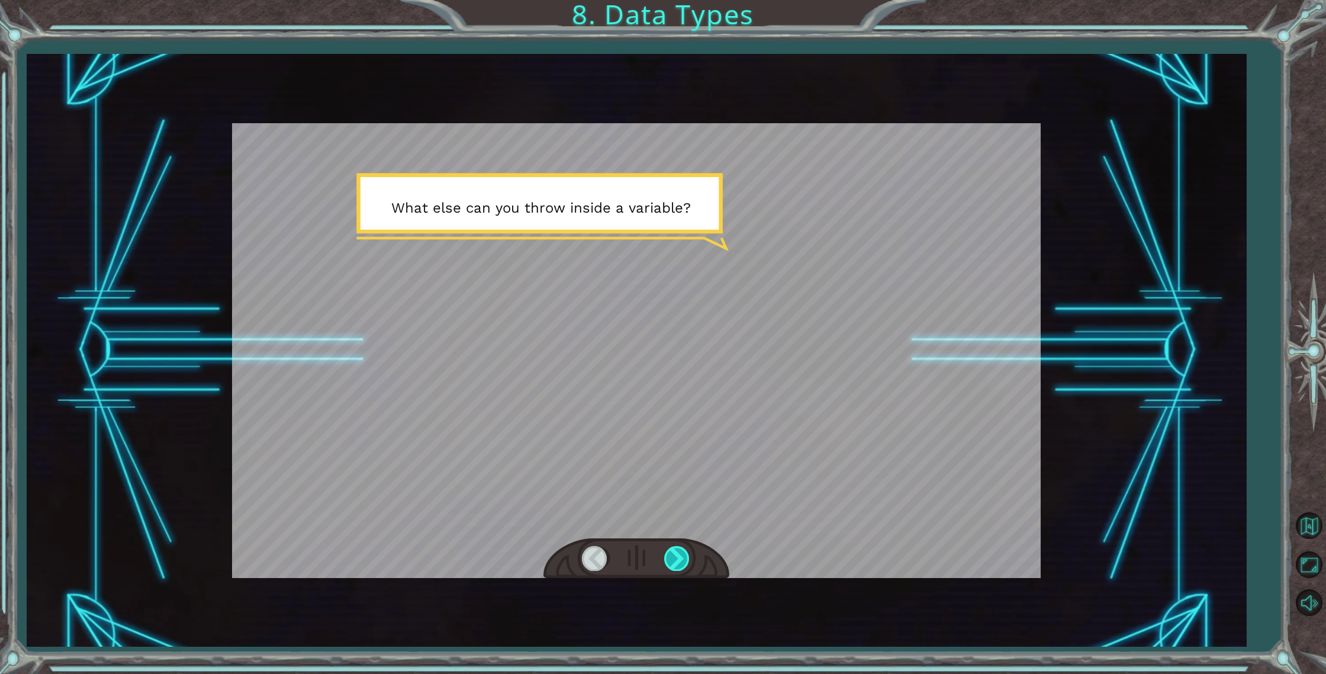
click at [686, 561] on div at bounding box center [677, 558] width 27 height 24
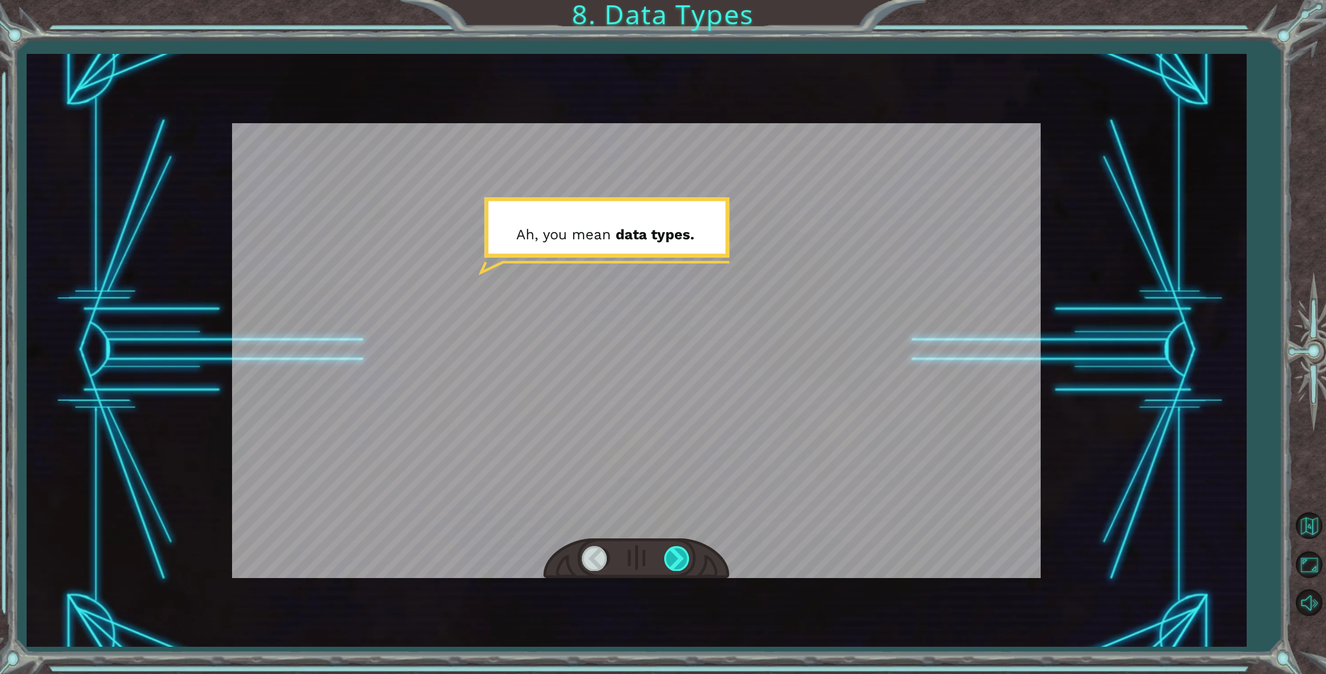
click at [685, 561] on div at bounding box center [677, 558] width 27 height 24
click at [677, 562] on div at bounding box center [677, 558] width 27 height 24
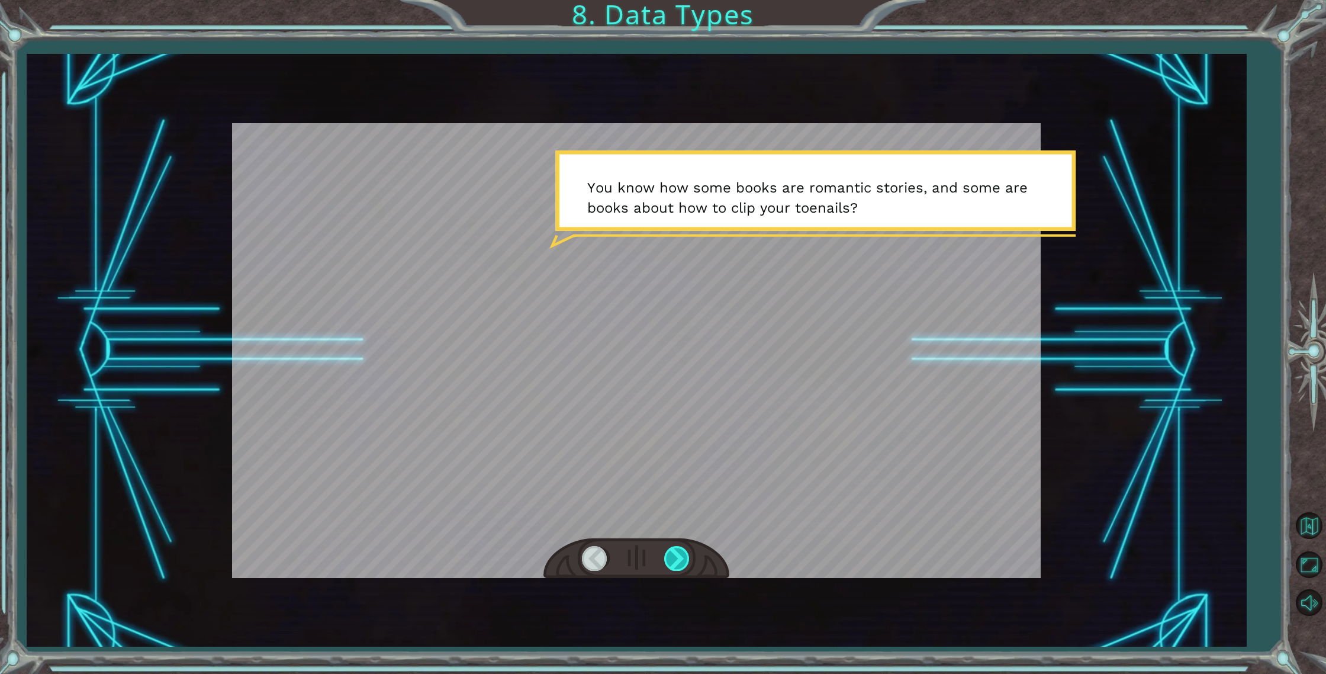
click at [676, 562] on div at bounding box center [677, 558] width 27 height 24
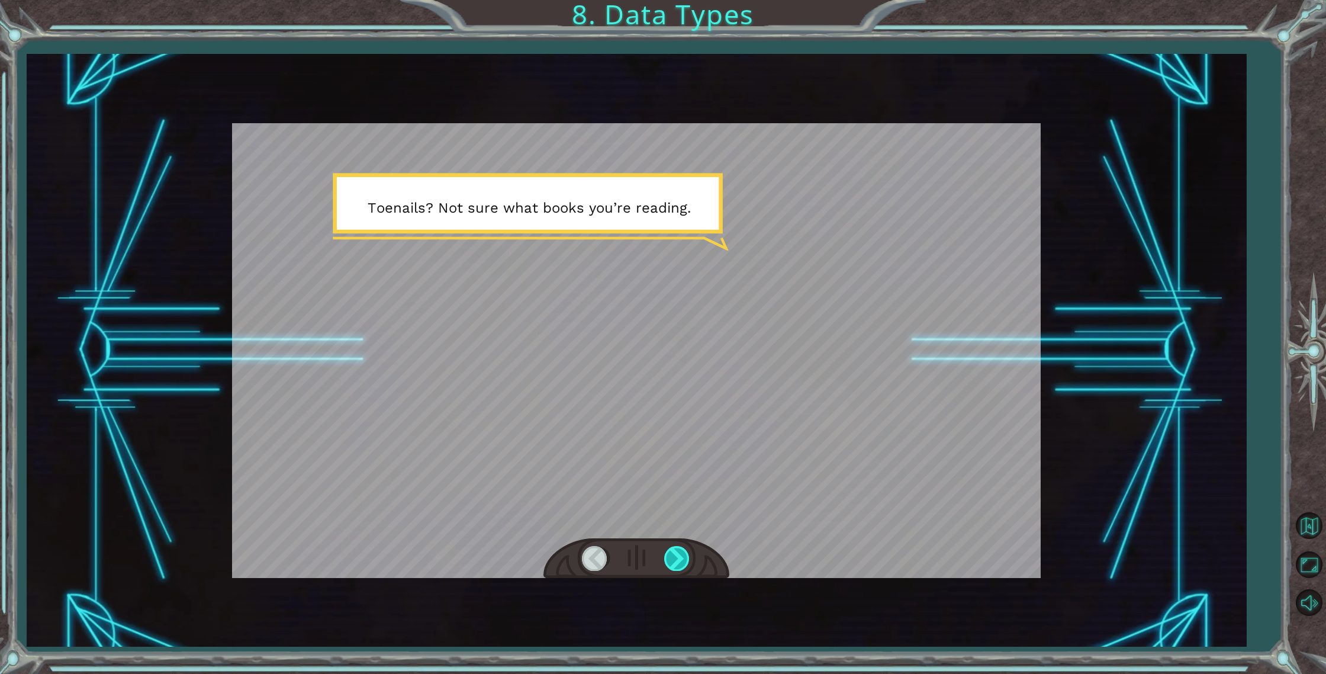
click at [676, 562] on div at bounding box center [677, 558] width 27 height 24
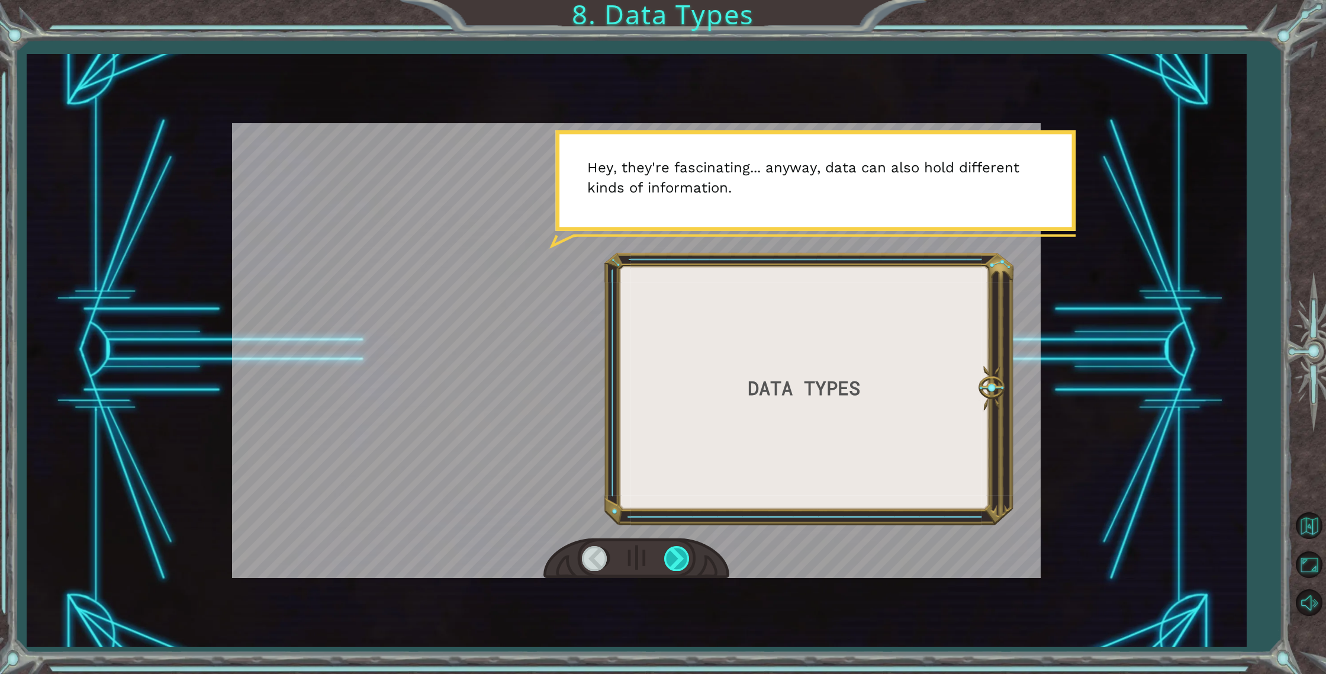
click at [676, 561] on div at bounding box center [677, 558] width 27 height 24
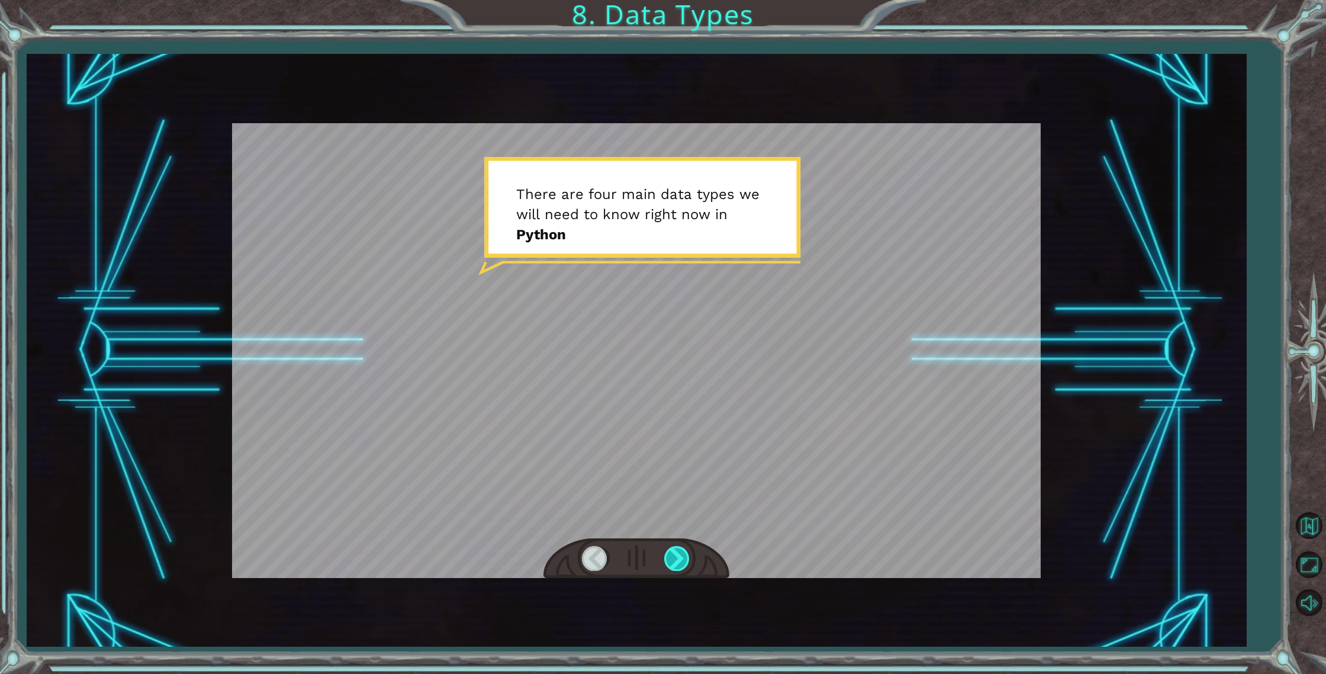
click at [675, 562] on div at bounding box center [677, 558] width 27 height 24
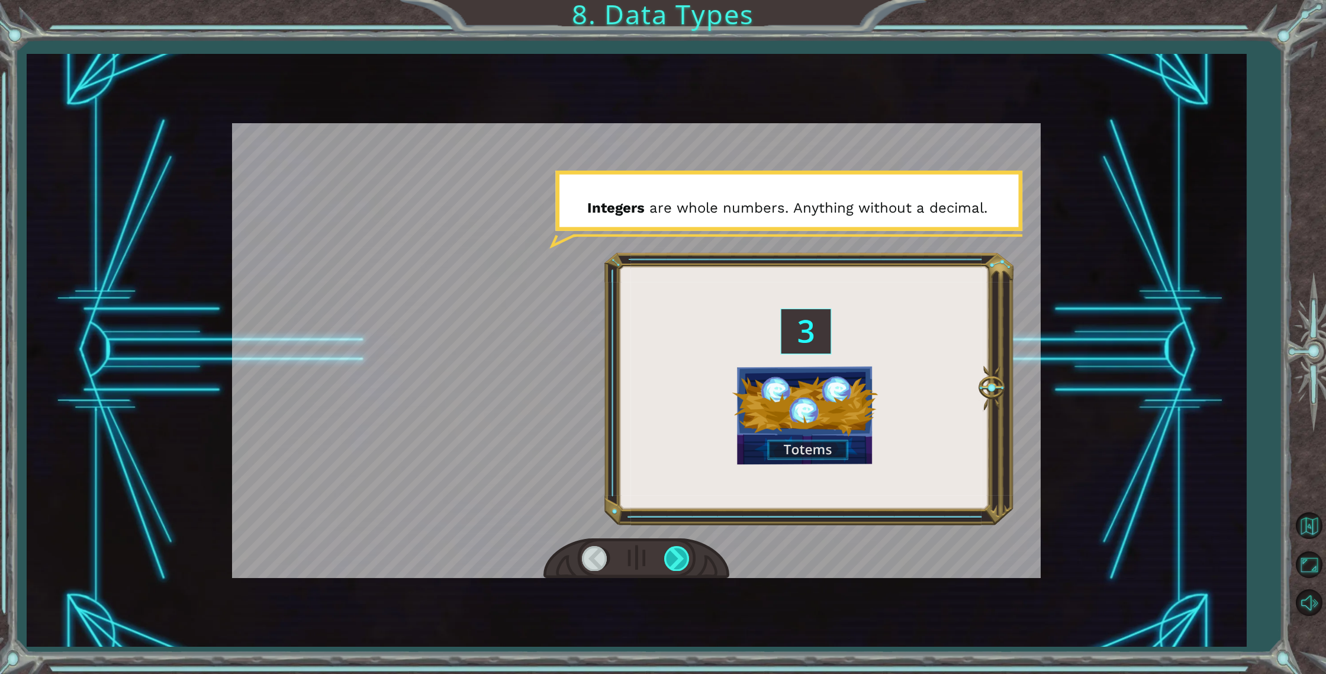
click at [675, 562] on div at bounding box center [677, 558] width 27 height 24
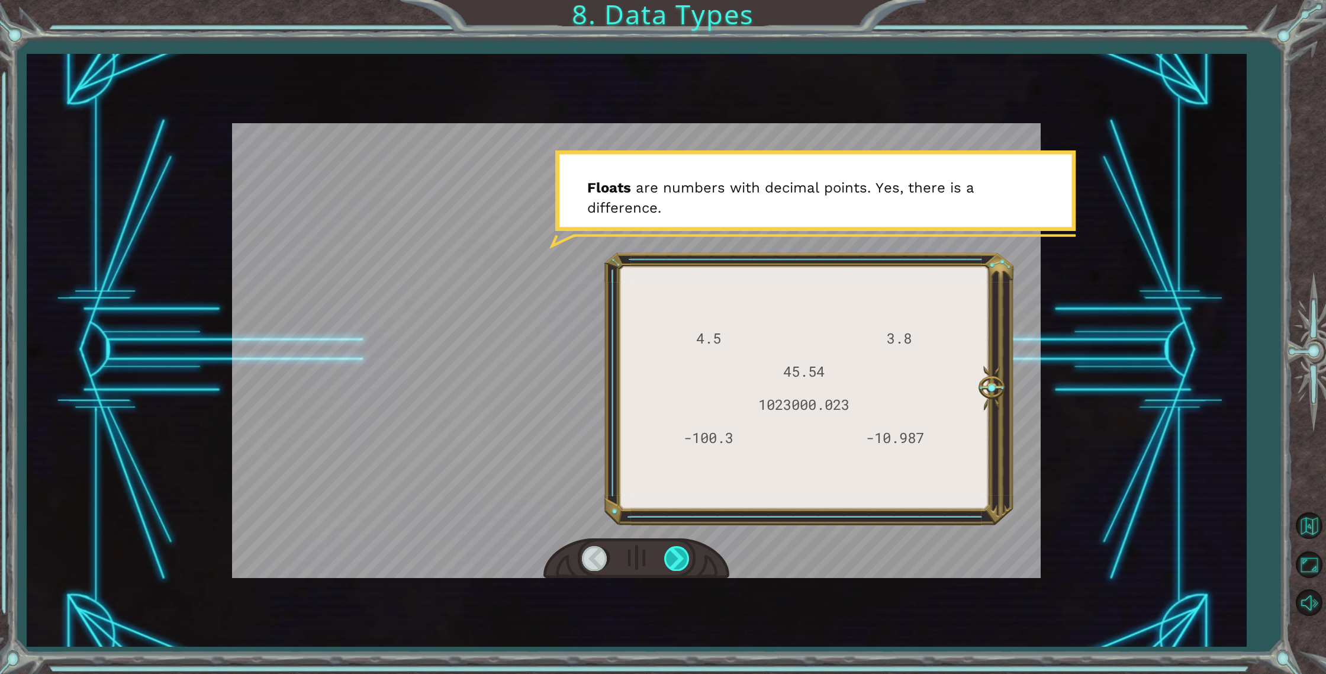
drag, startPoint x: 676, startPoint y: 561, endPoint x: 677, endPoint y: 568, distance: 7.1
click at [676, 564] on div at bounding box center [677, 558] width 27 height 24
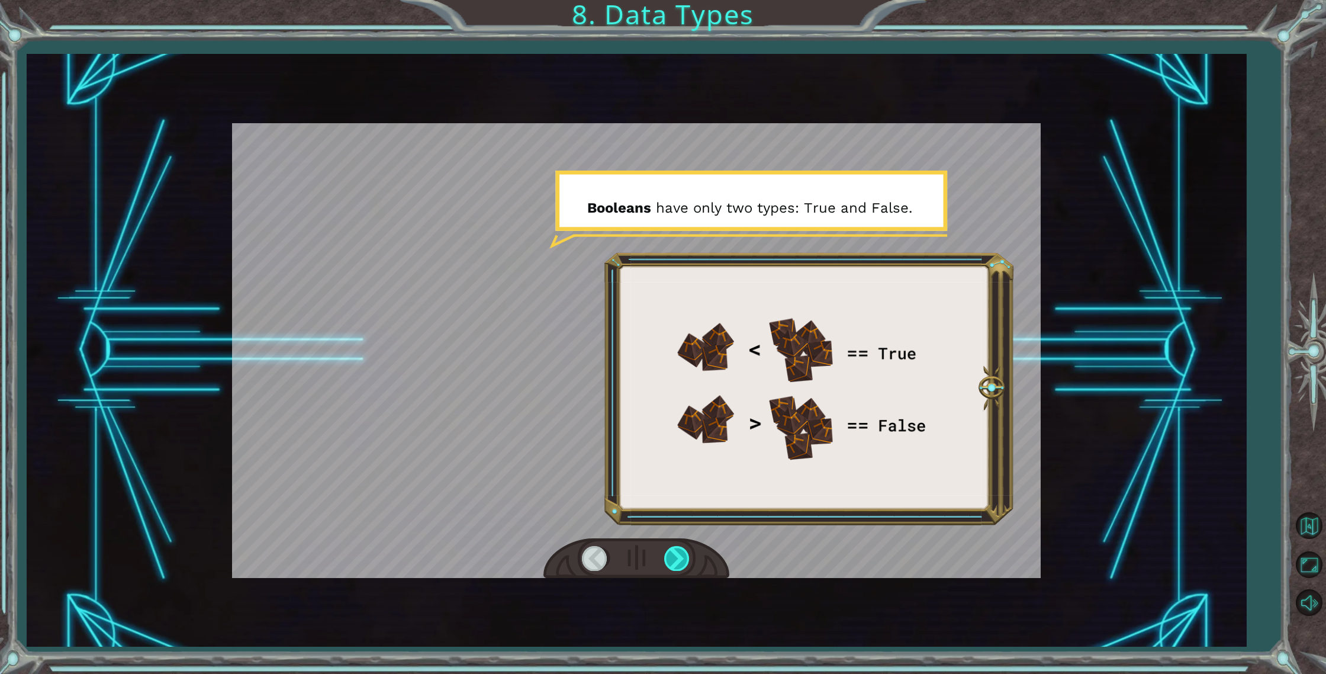
click at [676, 569] on div at bounding box center [677, 558] width 27 height 24
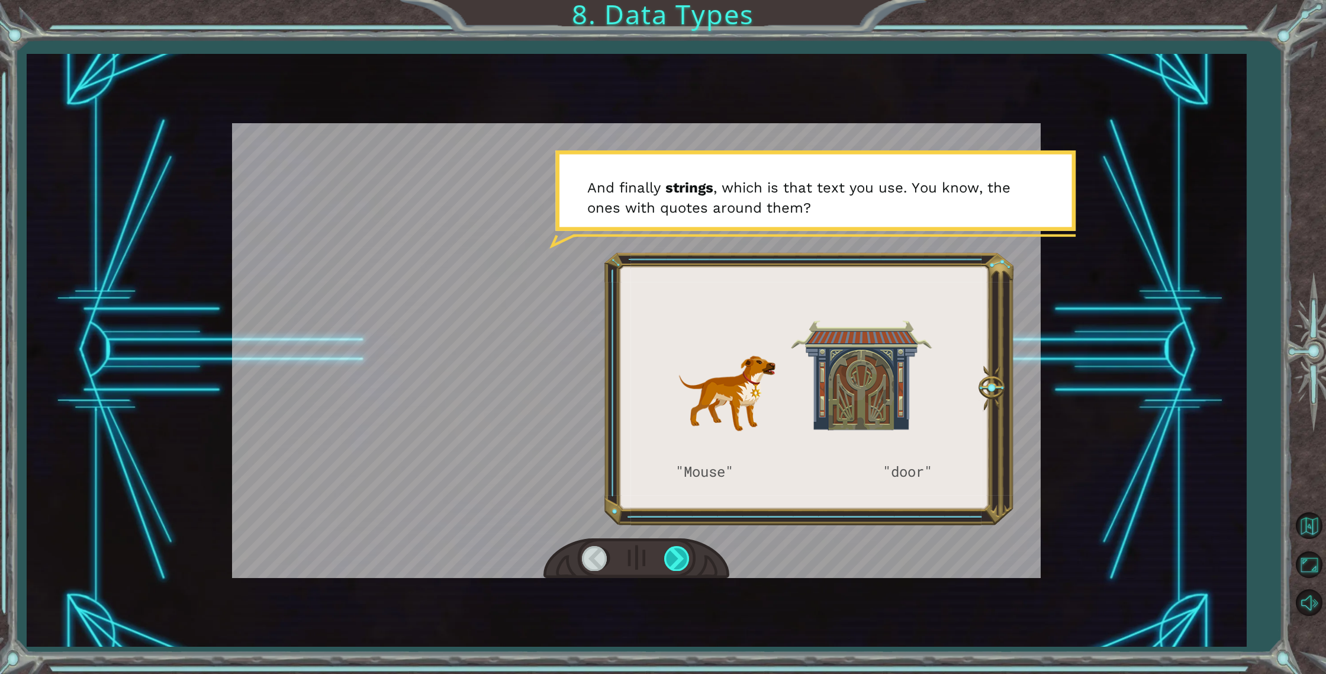
click at [676, 569] on div at bounding box center [677, 558] width 27 height 24
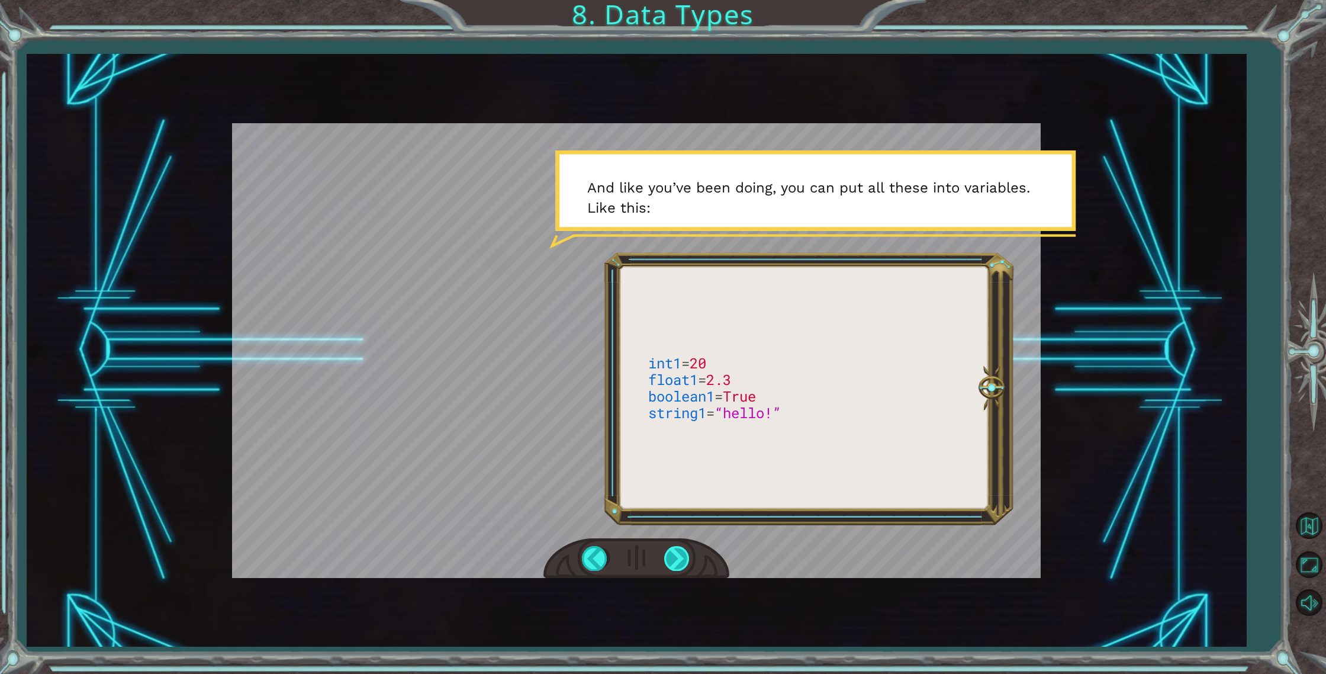
click at [676, 569] on div at bounding box center [677, 558] width 27 height 24
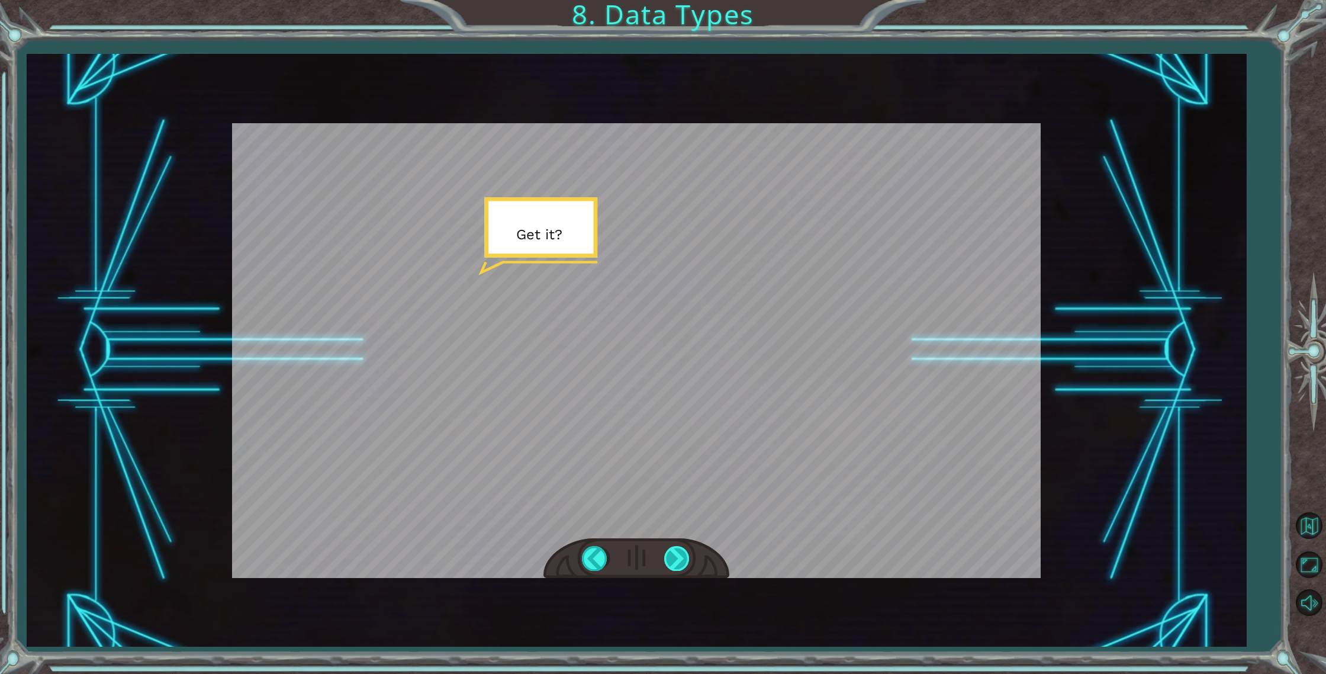
click at [676, 570] on div at bounding box center [677, 558] width 27 height 24
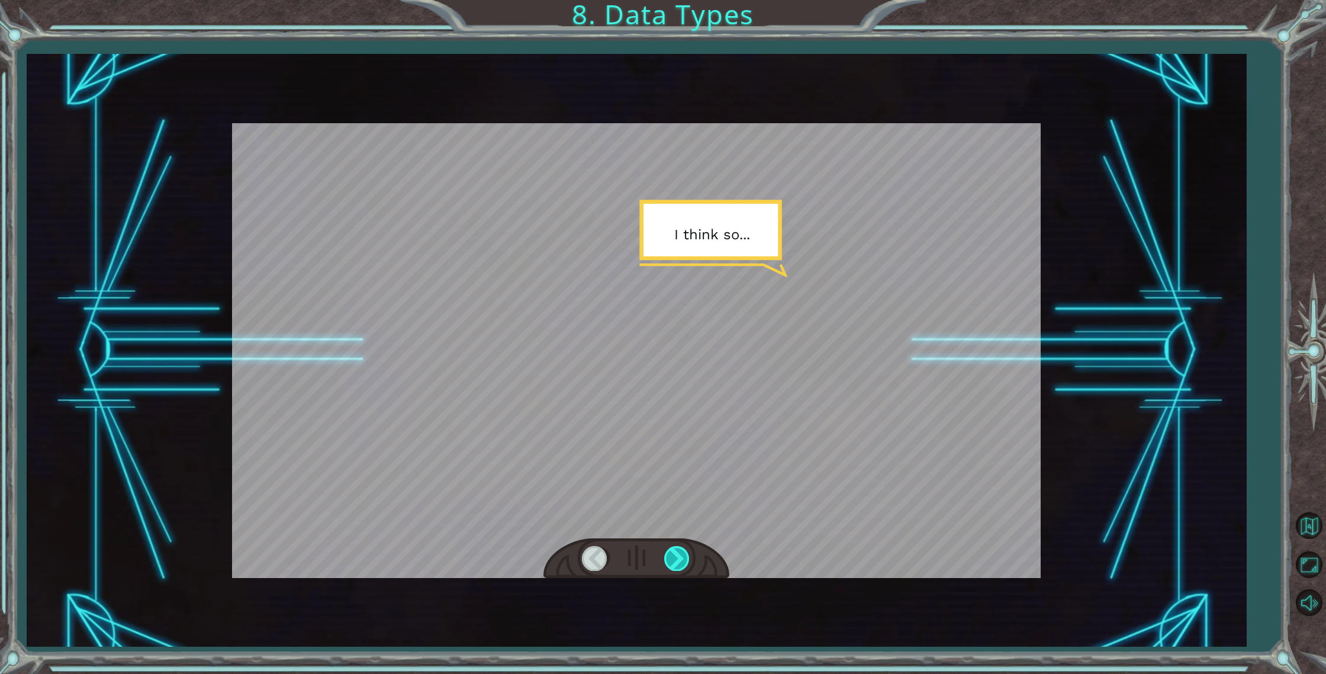
click at [676, 570] on div at bounding box center [677, 558] width 27 height 24
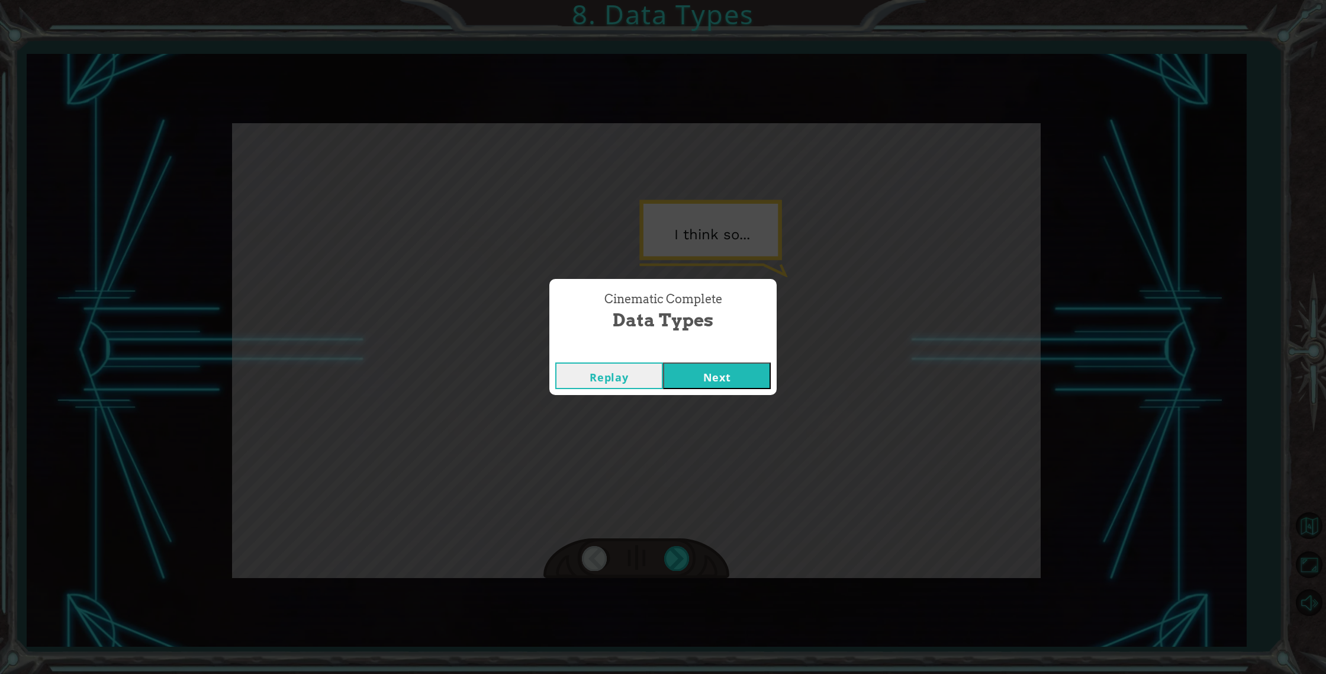
click at [676, 571] on div "Cinematic Complete Data Types Replay Next" at bounding box center [663, 337] width 1326 height 674
click at [681, 365] on button "Next" at bounding box center [717, 375] width 108 height 27
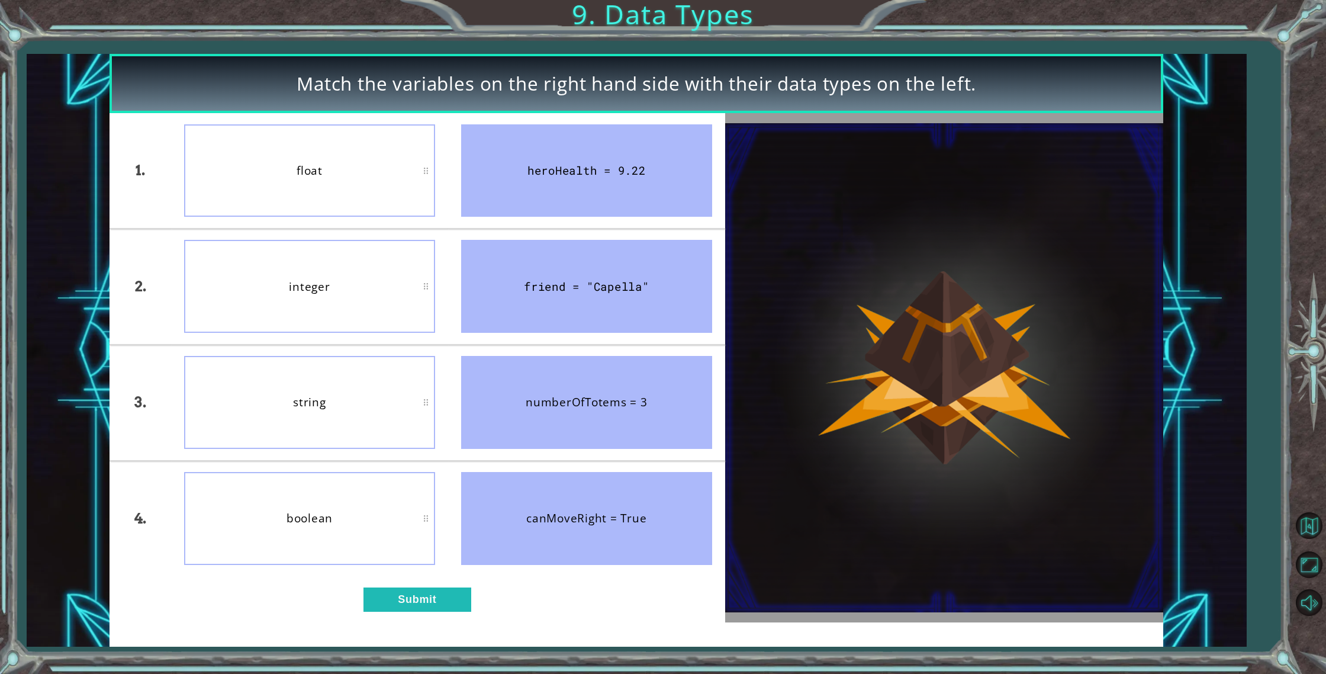
click at [285, 399] on div "string" at bounding box center [309, 402] width 251 height 93
click at [420, 600] on button "Submit" at bounding box center [418, 599] width 108 height 24
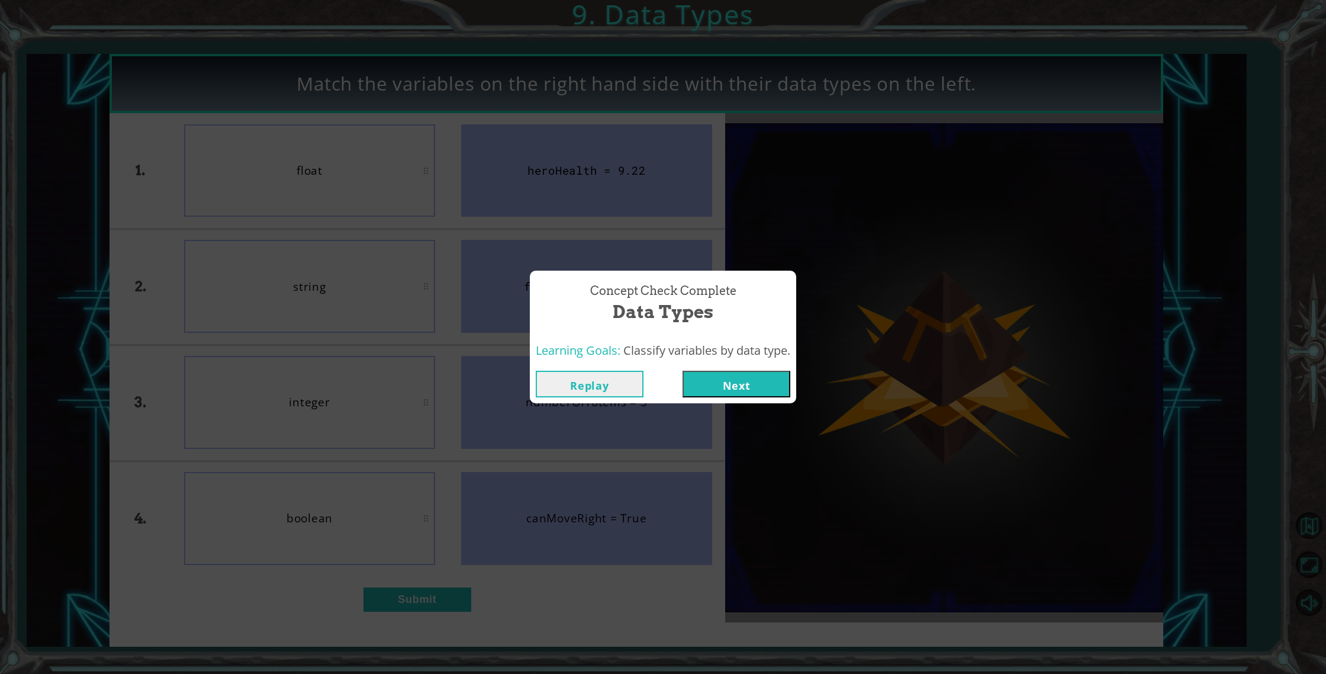
click at [757, 374] on button "Next" at bounding box center [737, 384] width 108 height 27
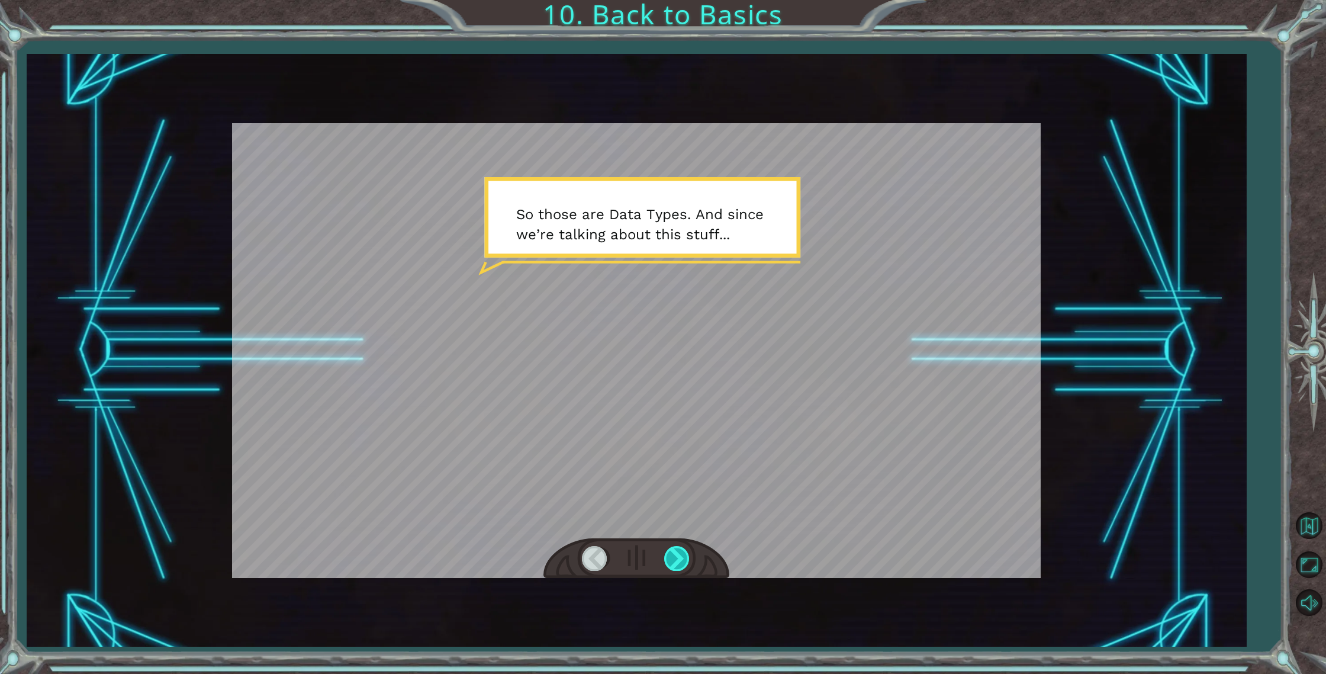
click at [666, 555] on div at bounding box center [677, 558] width 27 height 24
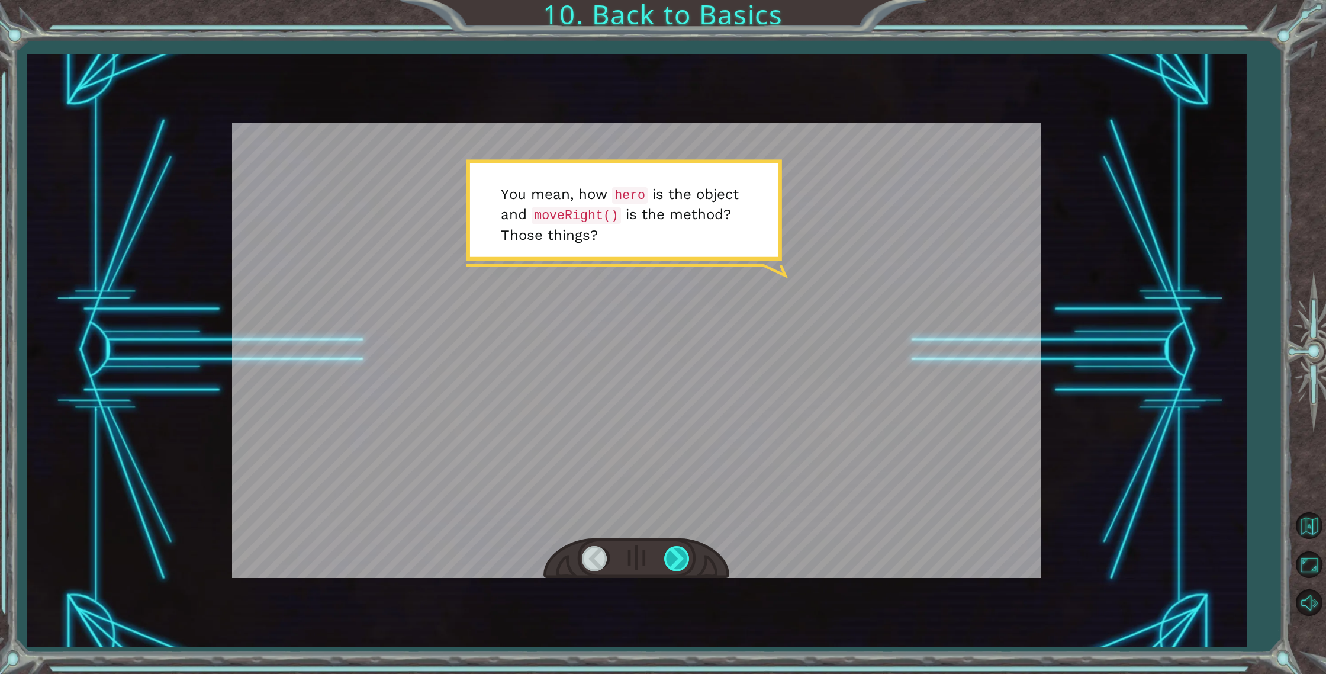
click at [666, 555] on div at bounding box center [677, 558] width 27 height 24
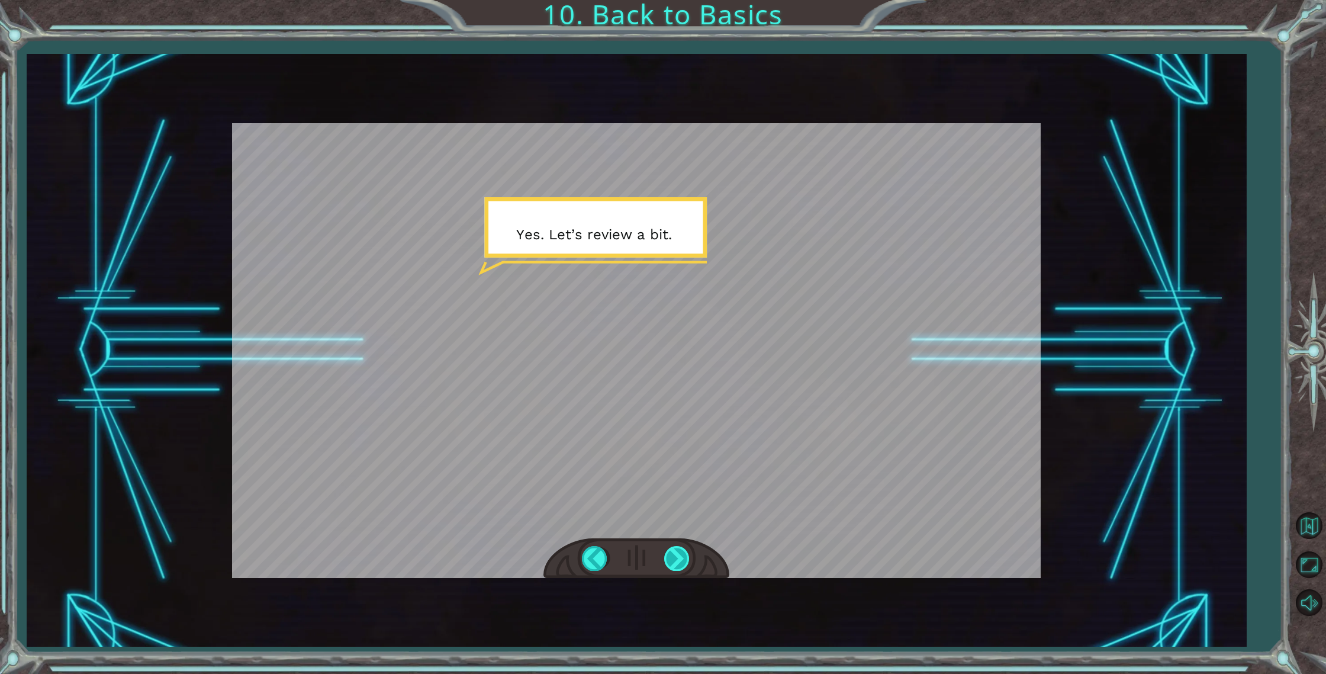
click at [666, 555] on div at bounding box center [677, 558] width 27 height 24
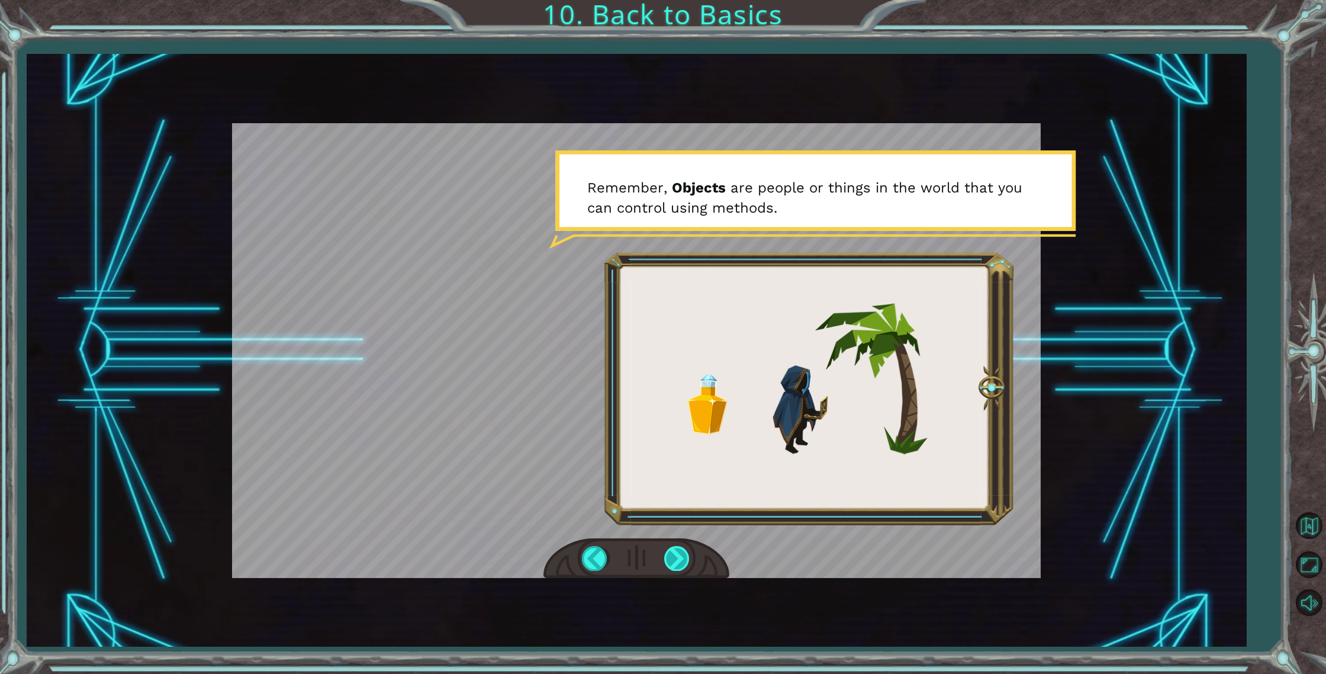
click at [666, 555] on div at bounding box center [677, 558] width 27 height 24
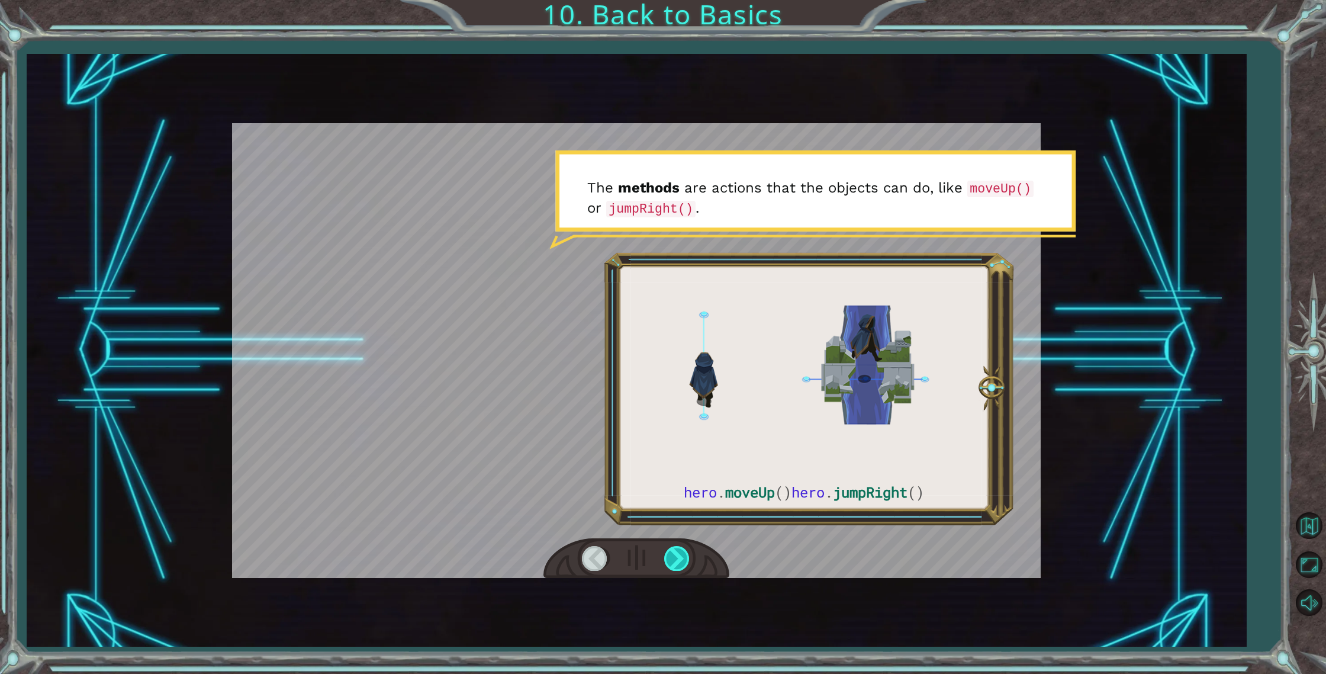
click at [666, 555] on div at bounding box center [677, 558] width 27 height 24
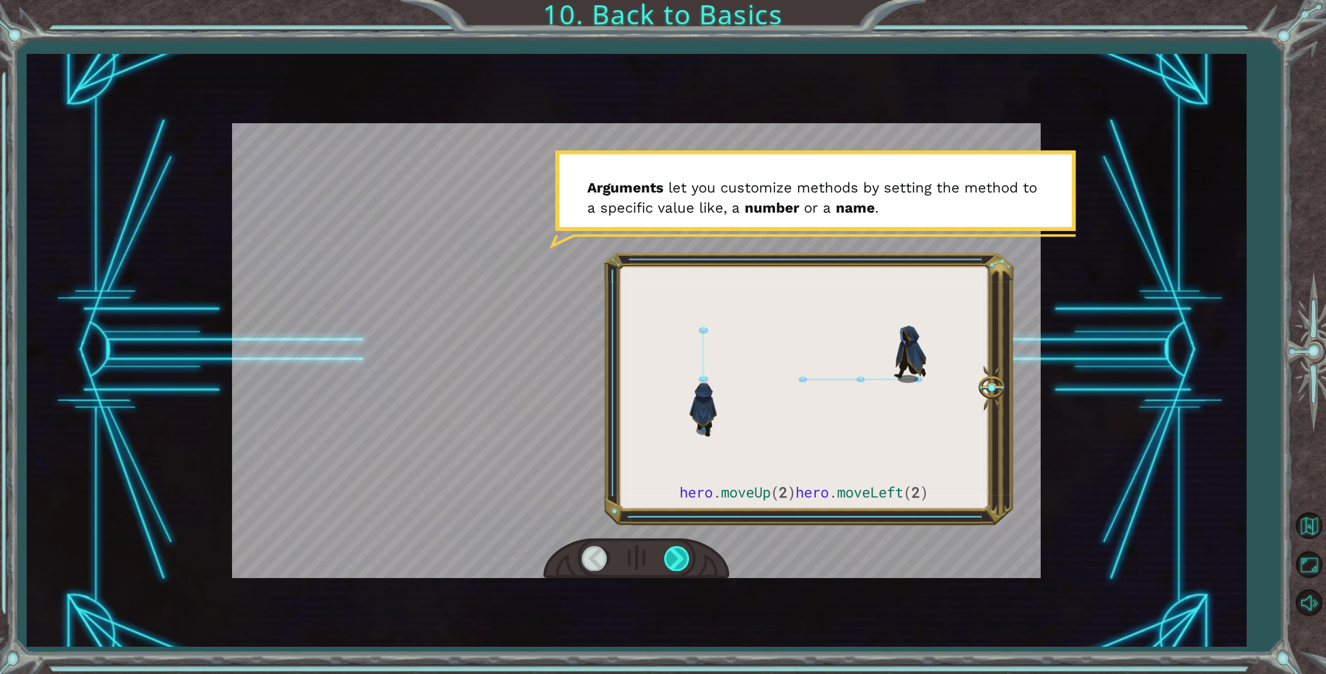
click at [666, 552] on div at bounding box center [677, 558] width 27 height 24
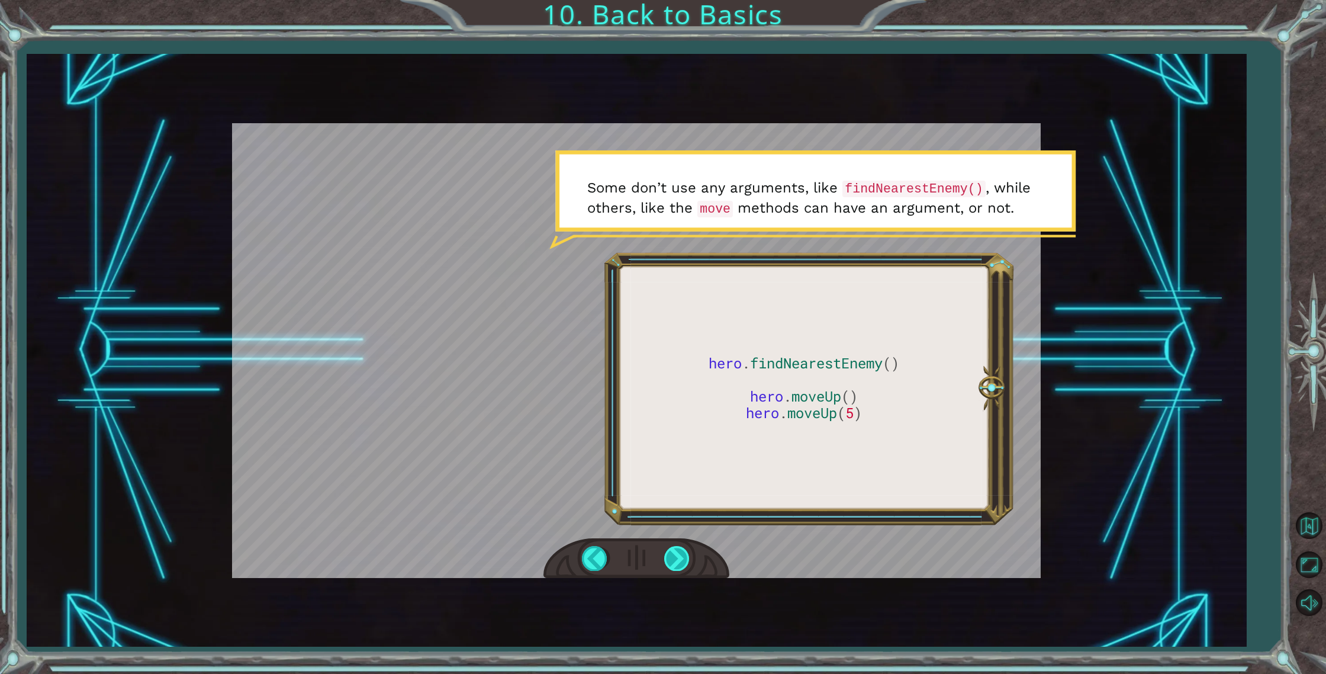
click at [666, 552] on div at bounding box center [677, 558] width 27 height 24
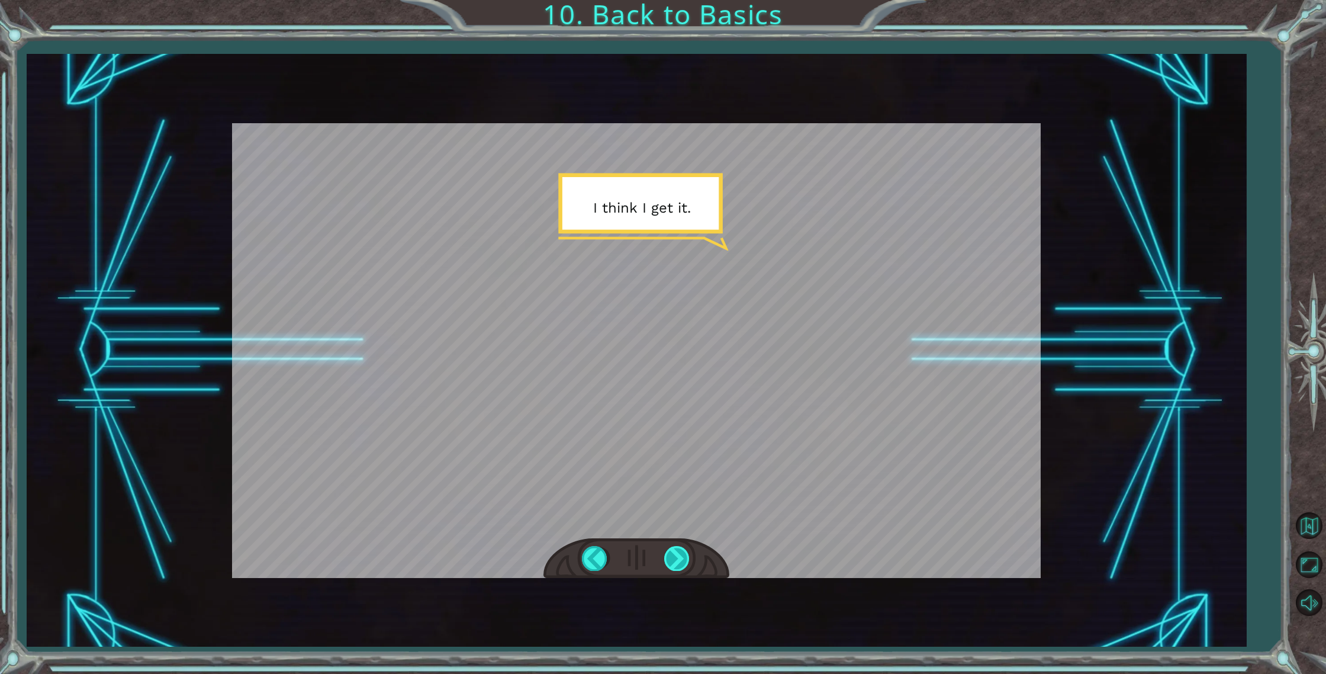
click at [666, 552] on div at bounding box center [677, 558] width 27 height 24
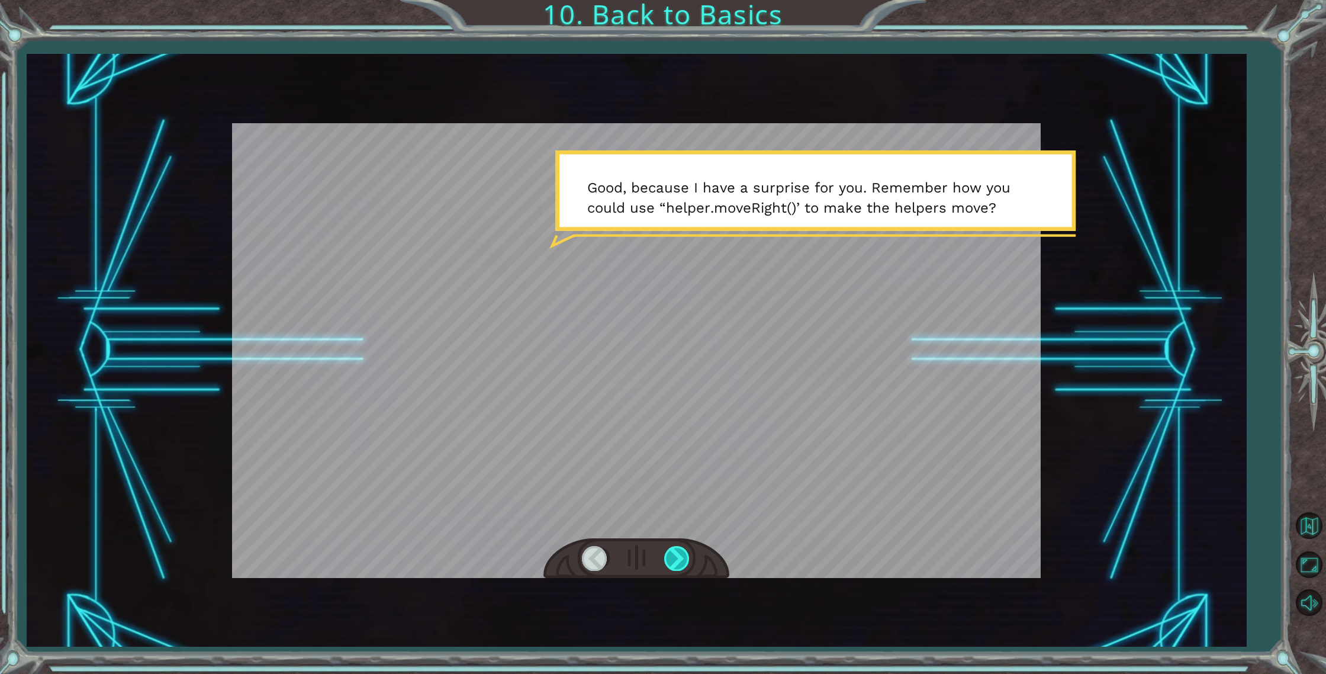
click at [666, 552] on div at bounding box center [677, 558] width 27 height 24
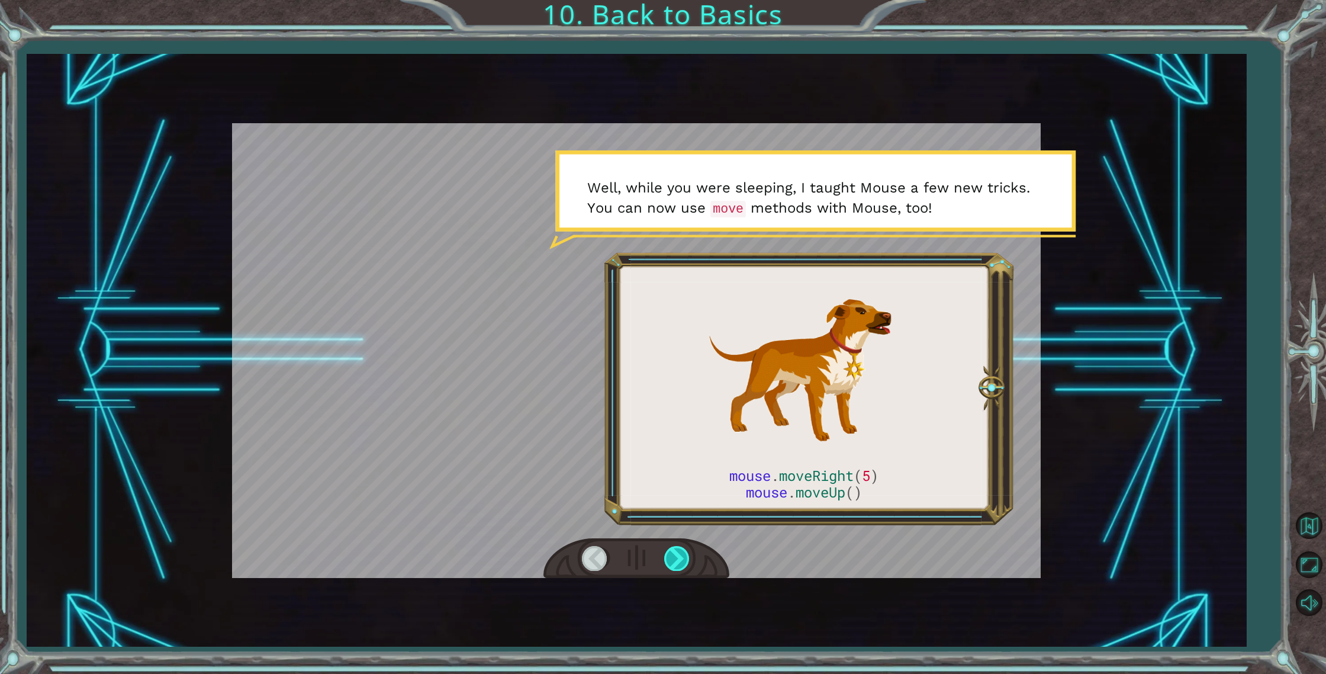
click at [667, 552] on div at bounding box center [677, 558] width 27 height 24
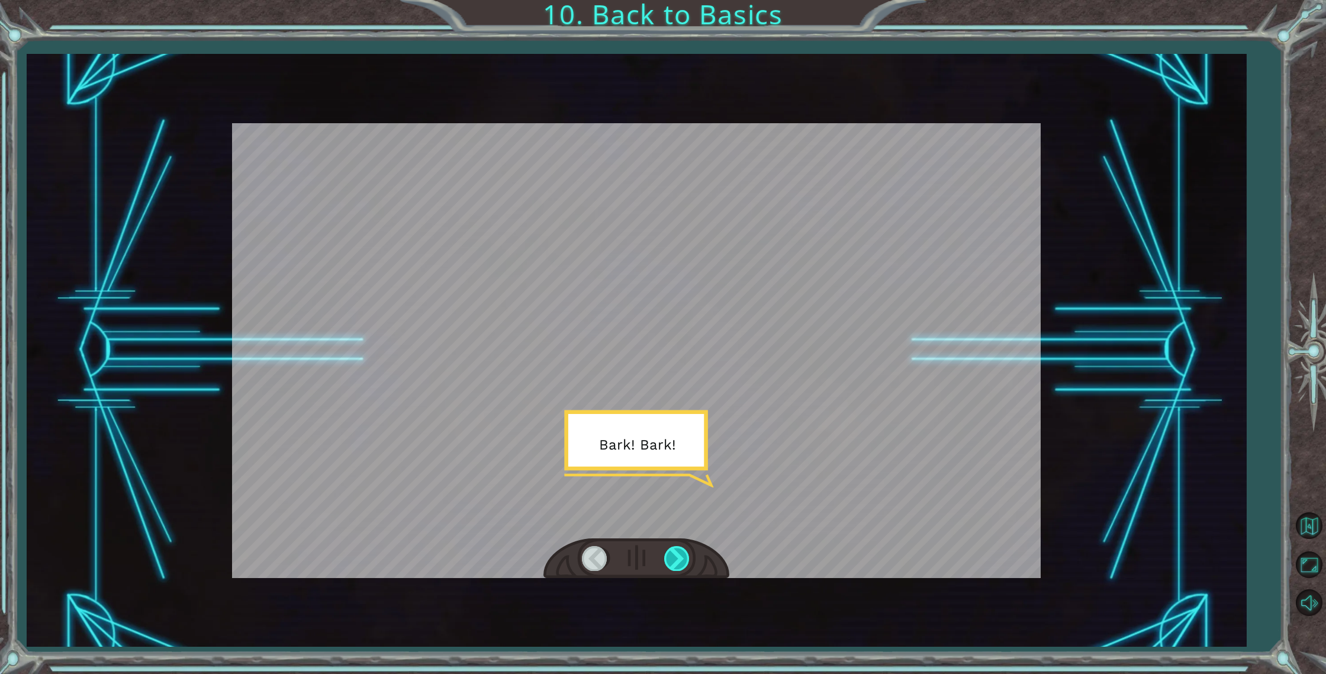
click at [667, 552] on div at bounding box center [677, 558] width 27 height 24
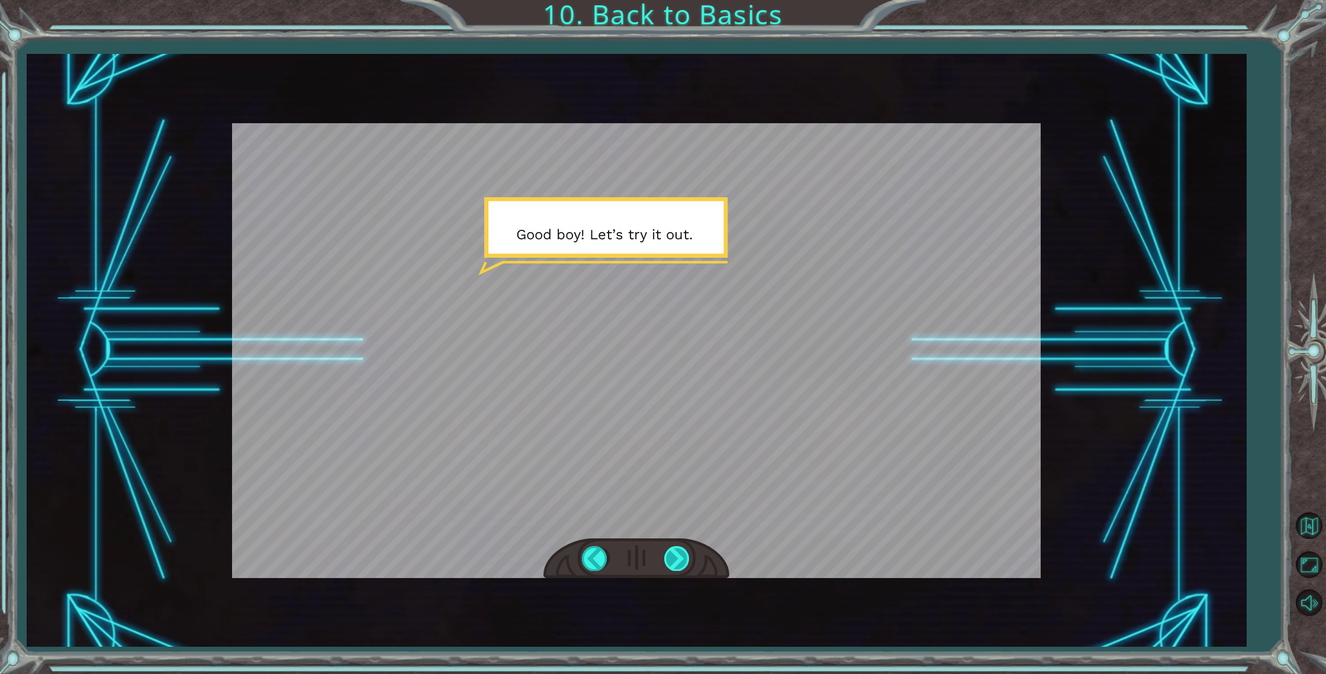
click at [666, 552] on div at bounding box center [677, 558] width 27 height 24
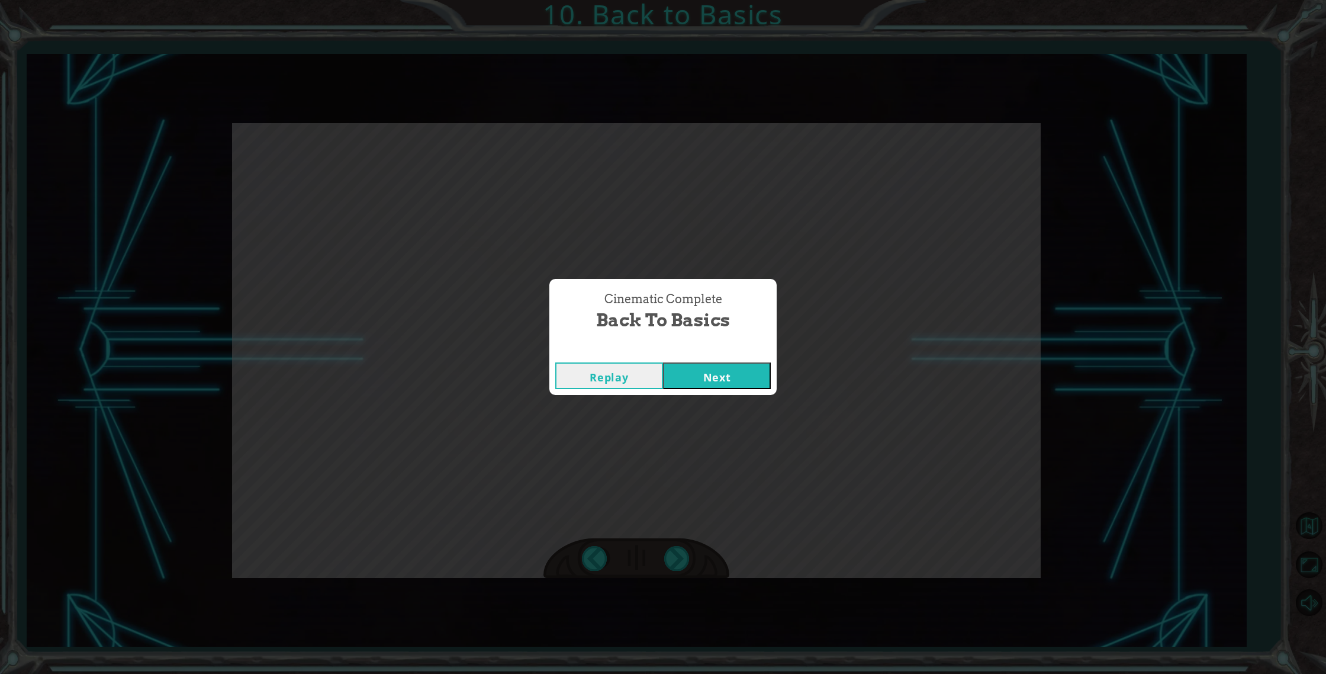
click at [681, 364] on button "Next" at bounding box center [717, 375] width 108 height 27
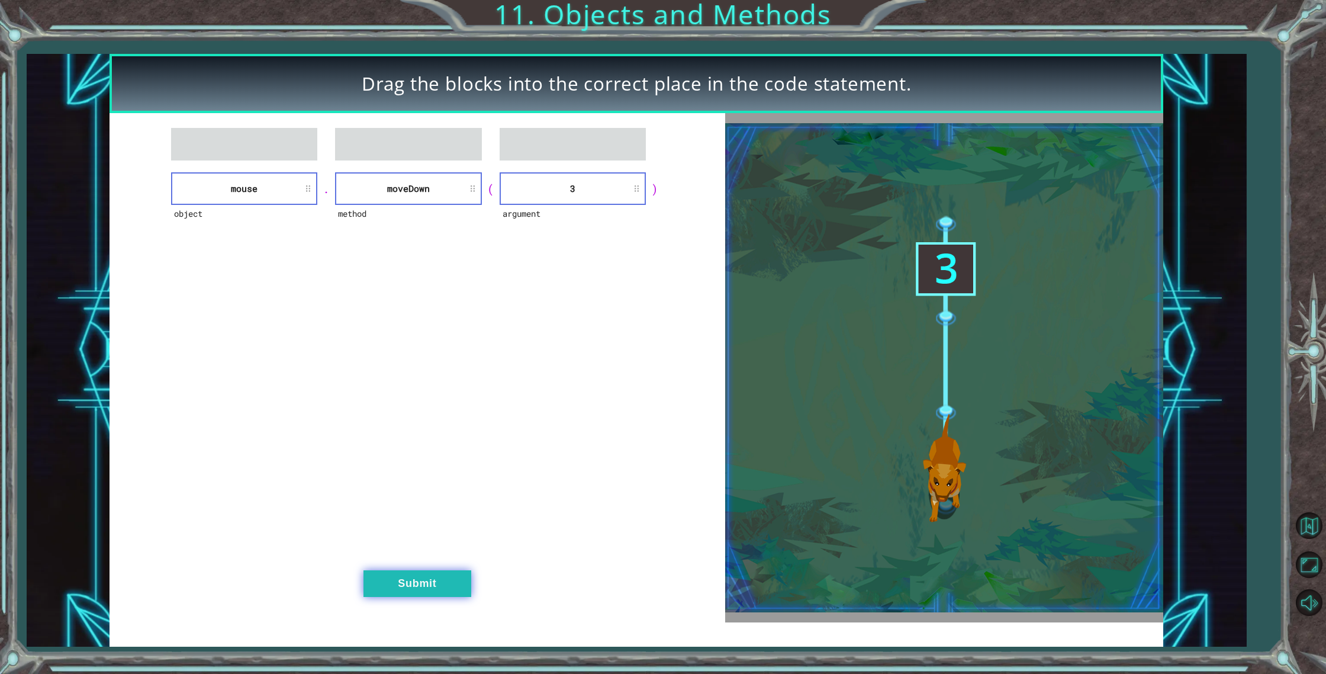
click at [458, 586] on button "Submit" at bounding box center [418, 583] width 108 height 27
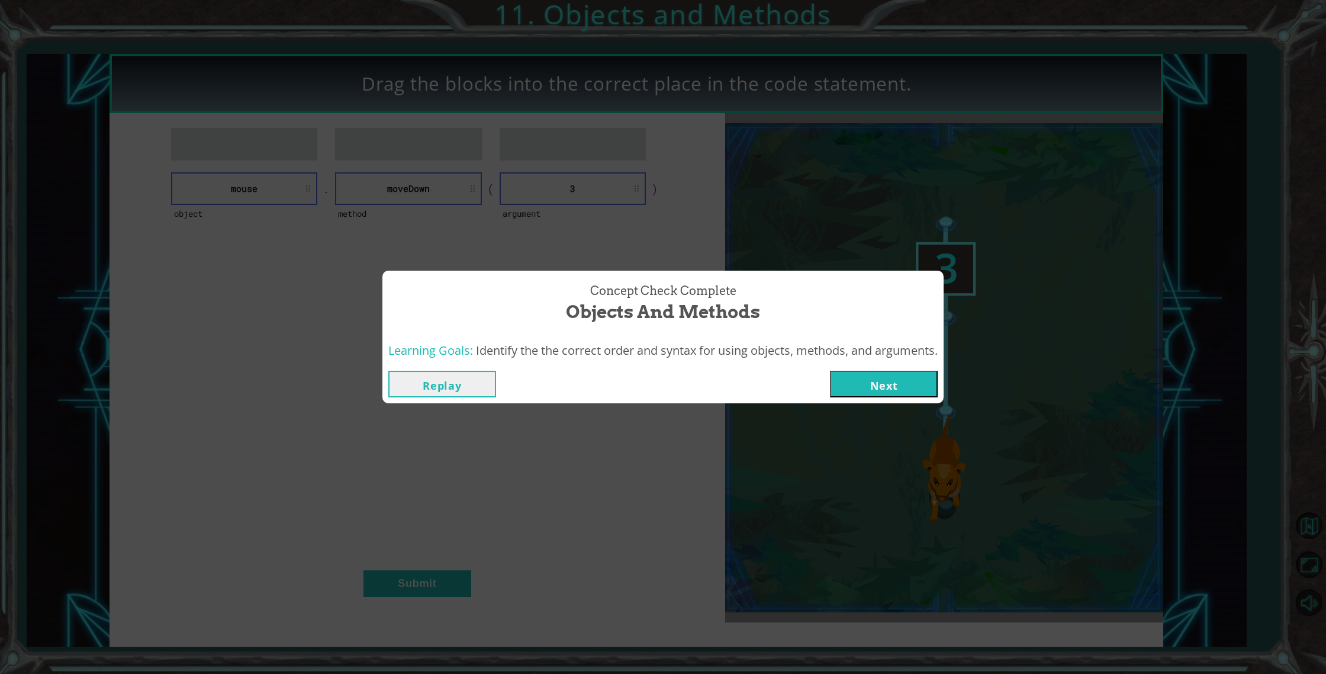
click at [905, 378] on button "Next" at bounding box center [884, 384] width 108 height 27
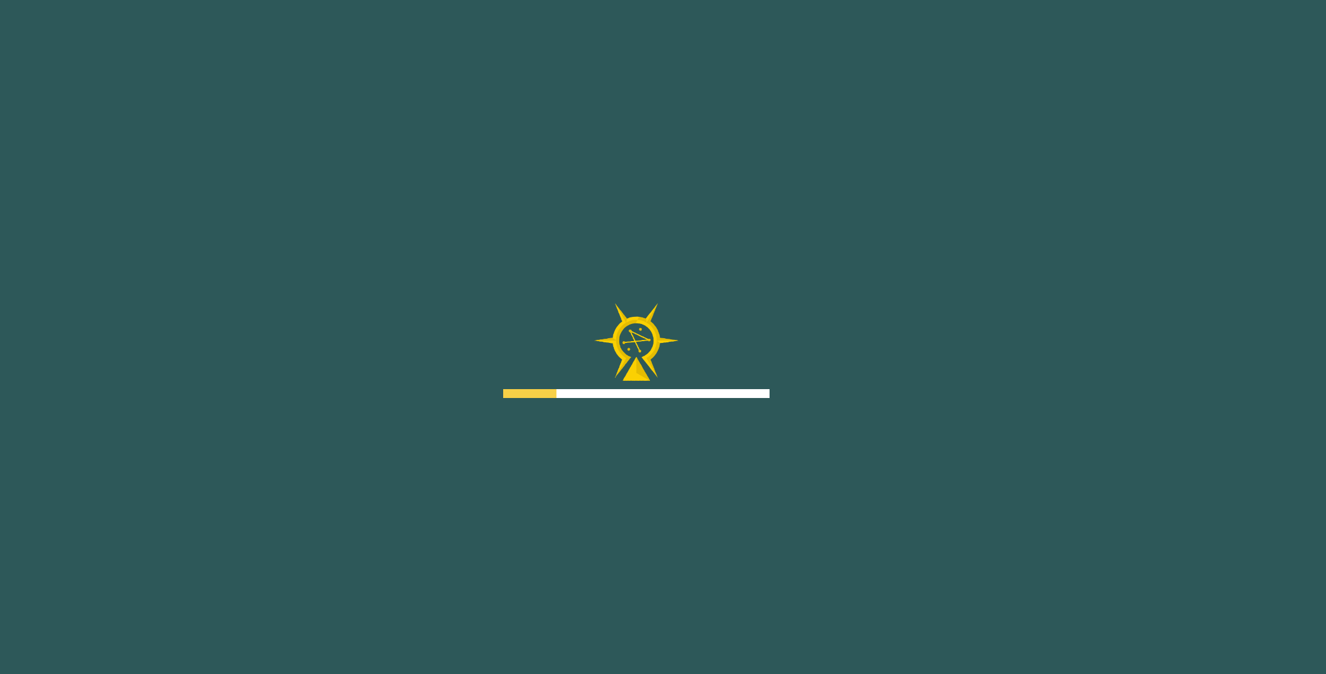
click at [716, 313] on div at bounding box center [636, 350] width 266 height 95
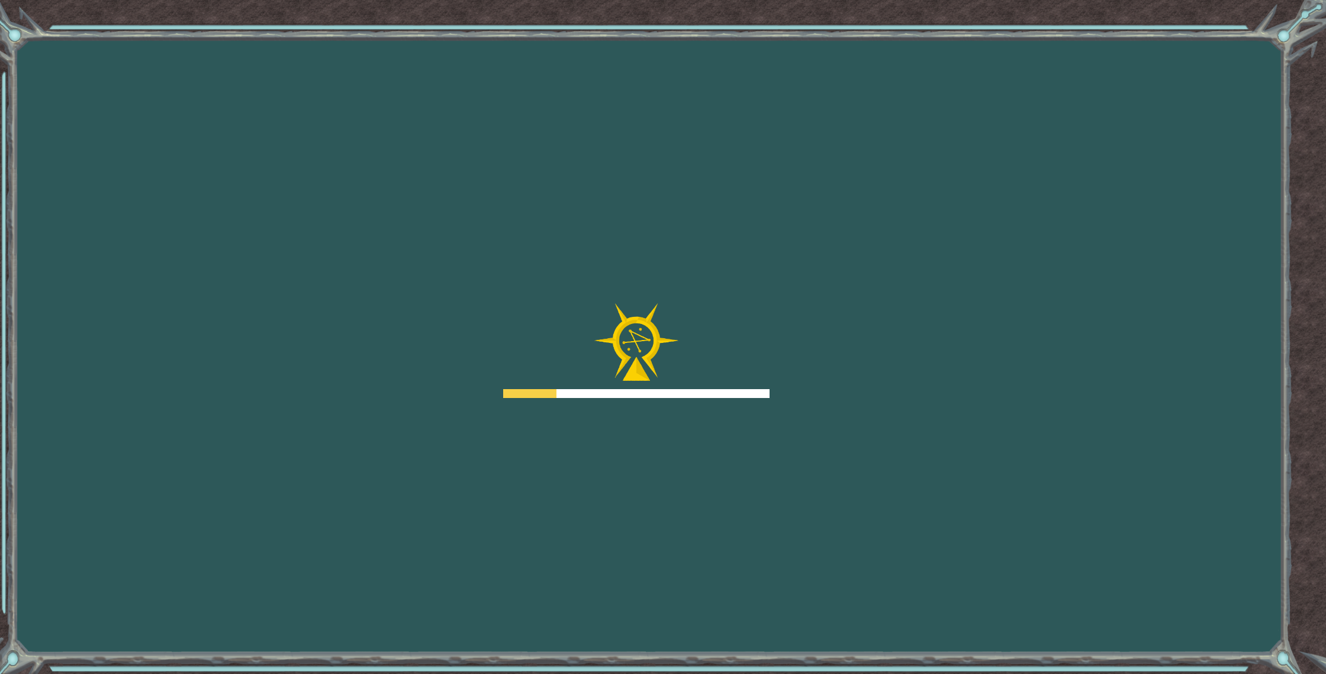
click at [716, 313] on div at bounding box center [636, 350] width 266 height 95
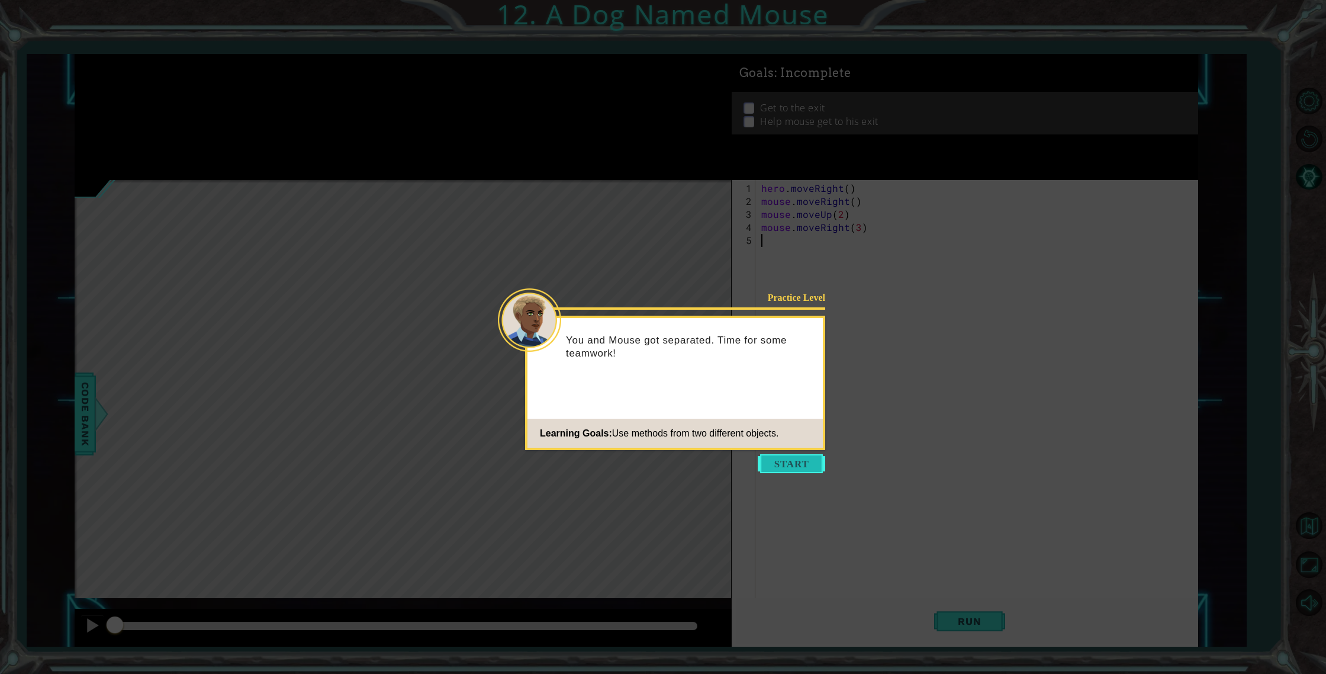
click at [778, 454] on button "Start" at bounding box center [791, 463] width 67 height 19
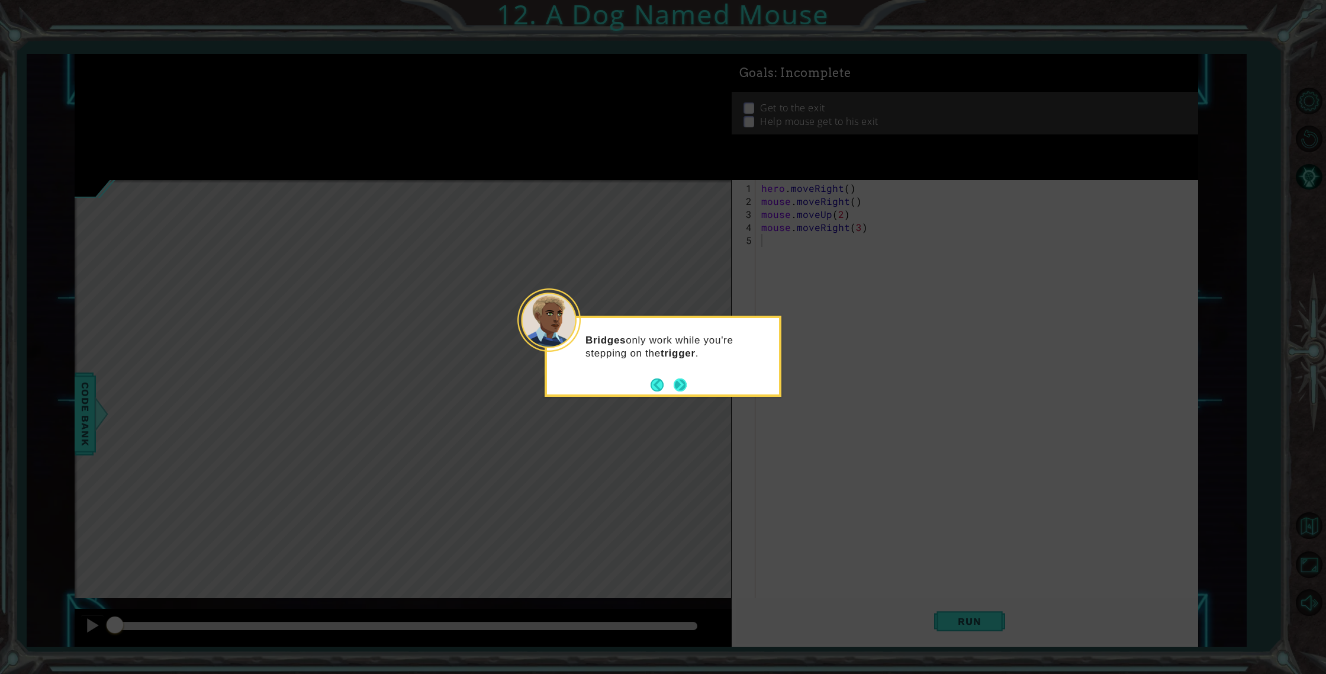
click at [681, 379] on button "Next" at bounding box center [680, 384] width 13 height 13
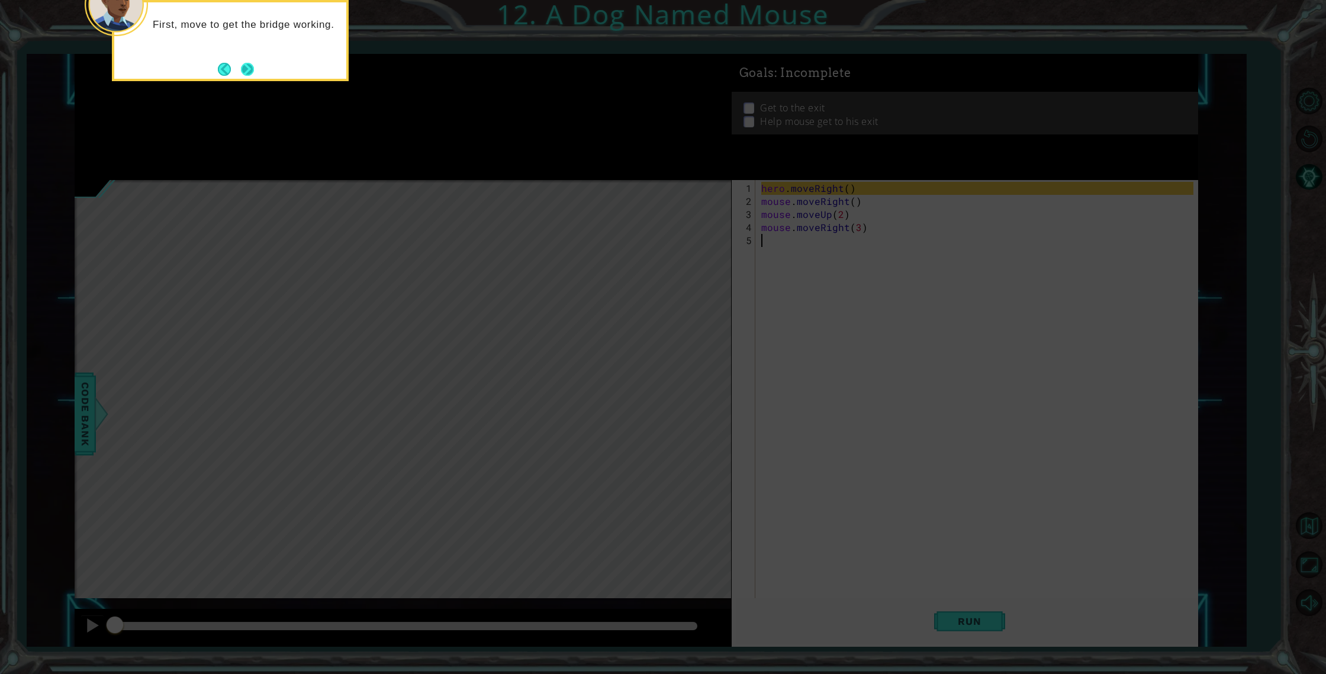
click at [245, 72] on button "Next" at bounding box center [247, 69] width 13 height 13
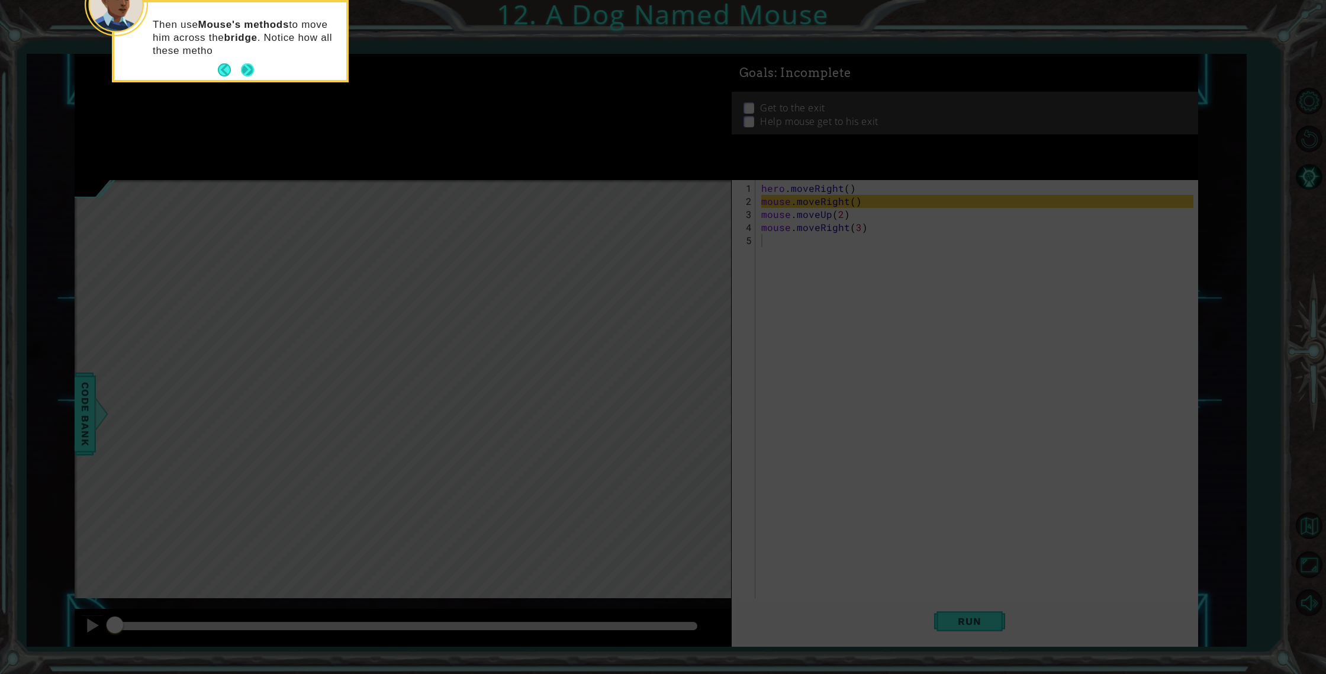
click at [249, 69] on button "Next" at bounding box center [247, 69] width 13 height 13
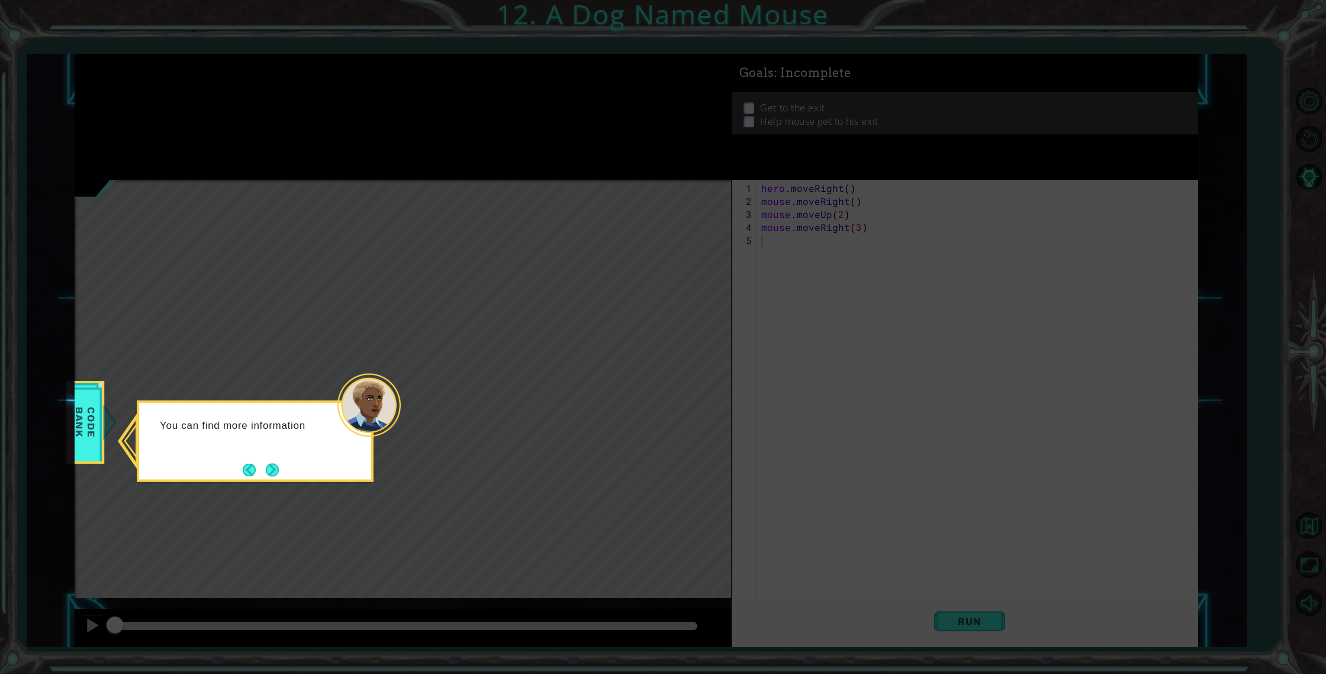
click at [293, 464] on div "You can find more information" at bounding box center [255, 441] width 237 height 81
click at [284, 454] on div "You can find more information about" at bounding box center [255, 430] width 232 height 47
click at [278, 467] on button "Next" at bounding box center [273, 470] width 14 height 14
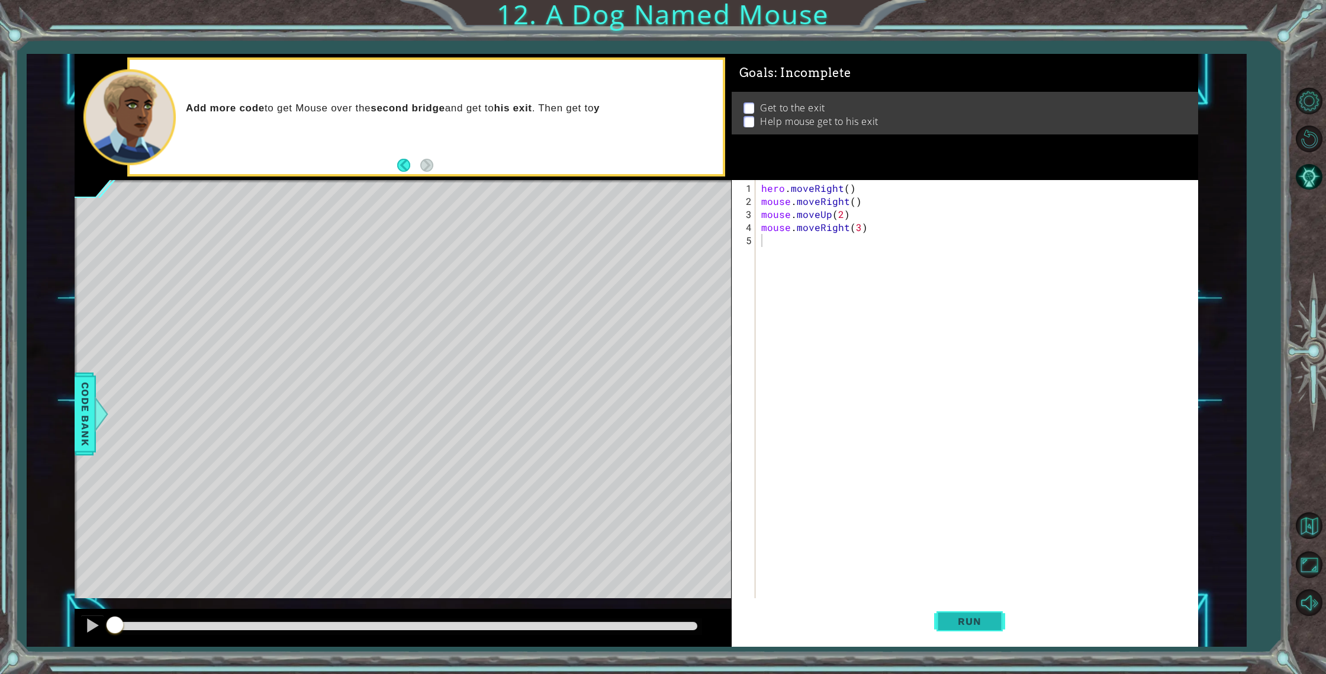
click at [943, 636] on button "Run" at bounding box center [969, 621] width 71 height 47
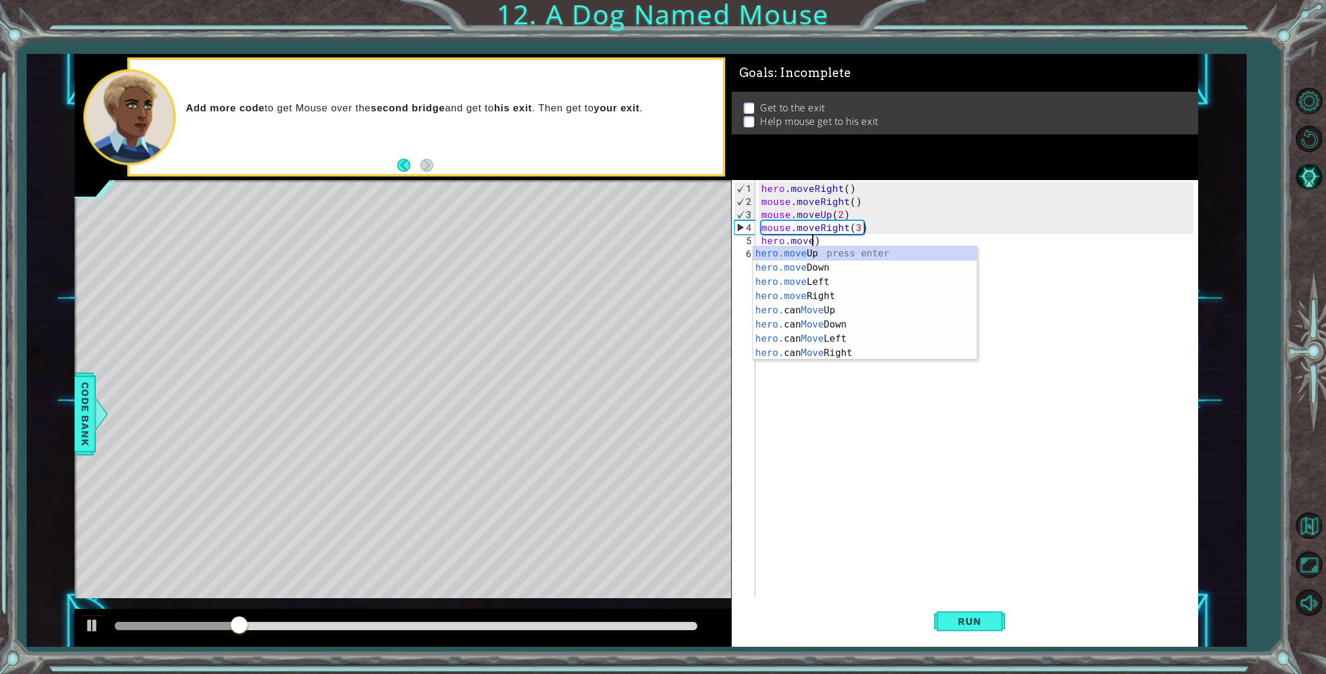
scroll to position [0, 4]
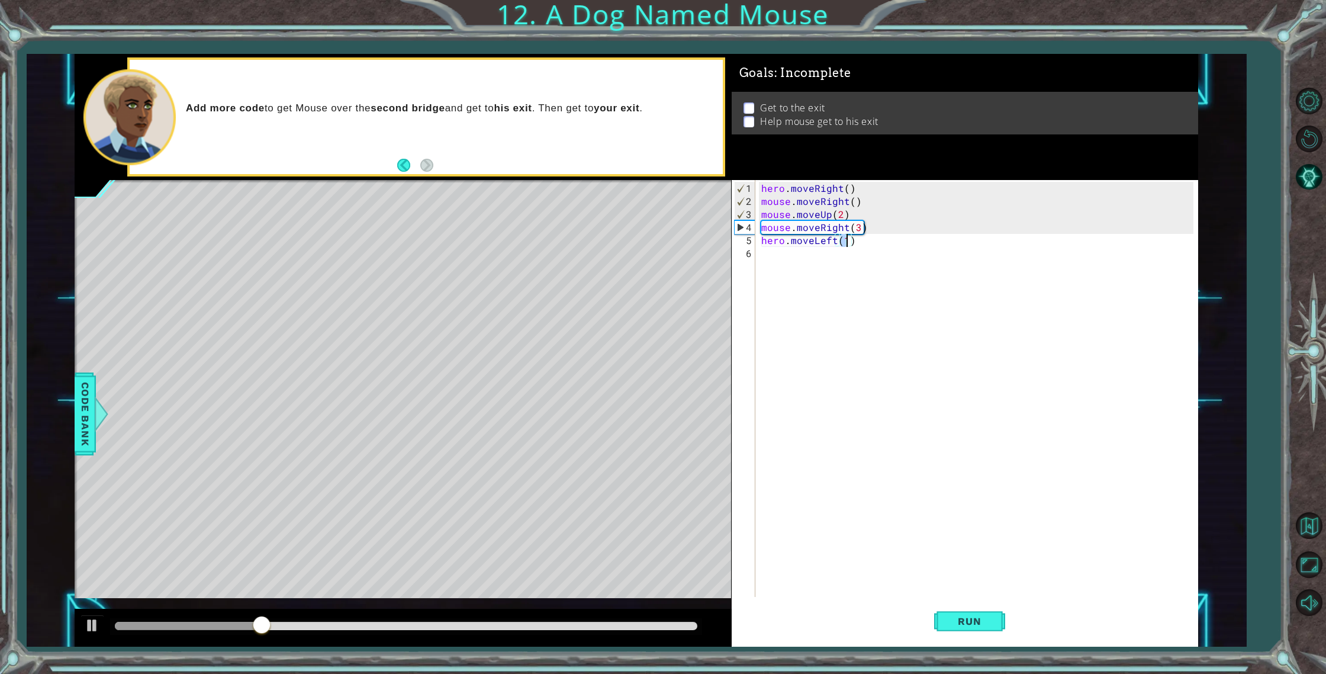
type textarea "hero.moveLeft(2)"
type textarea "mouse.moveDown(3)"
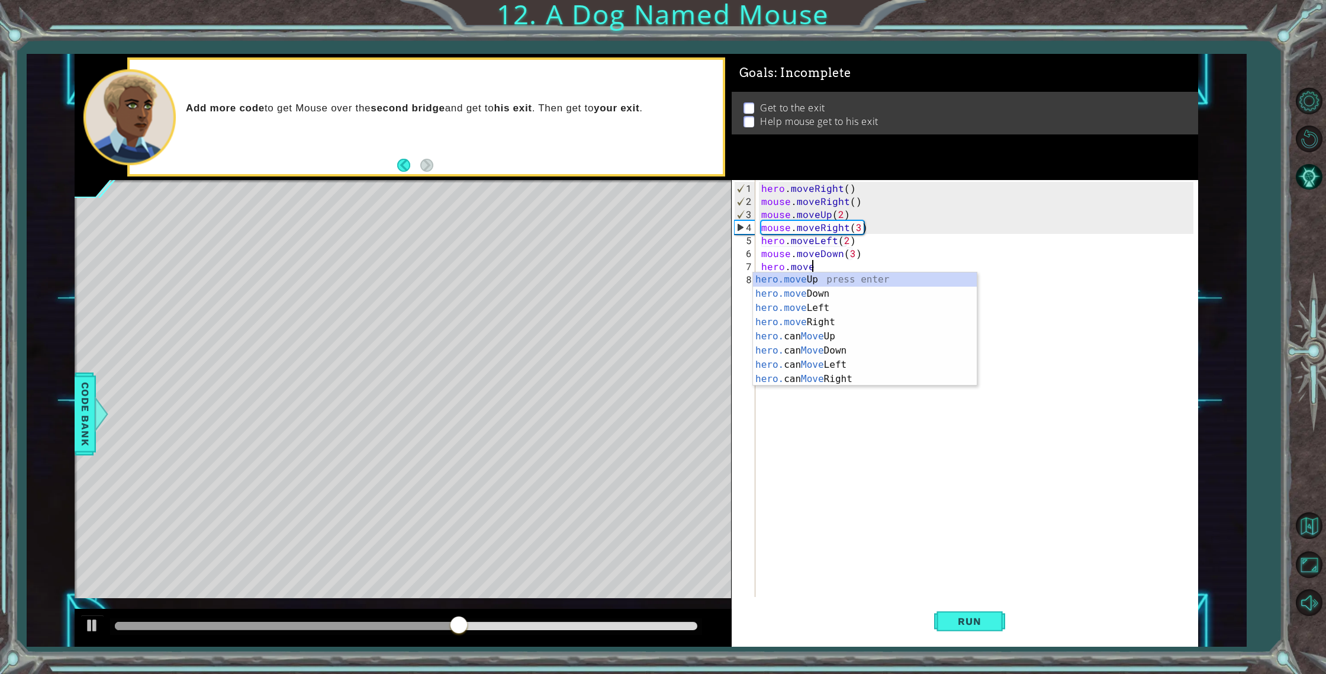
scroll to position [0, 3]
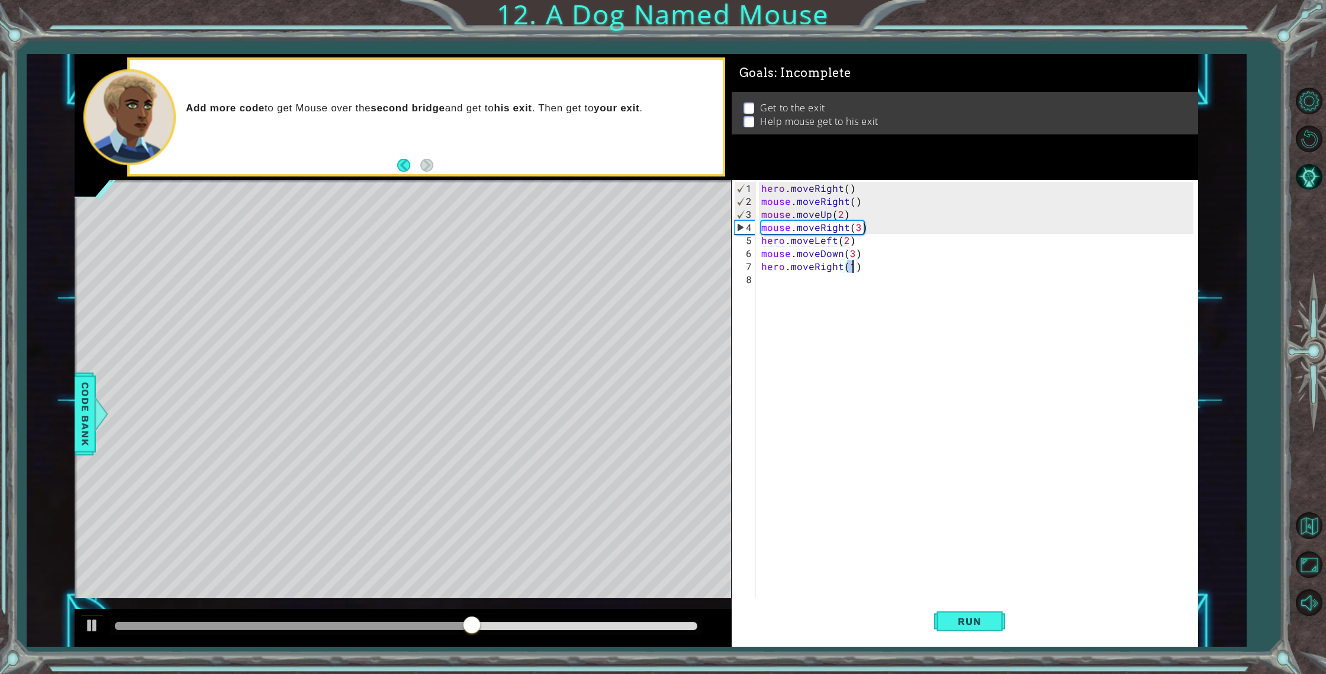
type textarea "hero.moveRight(3)"
type textarea "mouse.moveDown(3)"
click at [976, 617] on span "Run" at bounding box center [969, 621] width 47 height 12
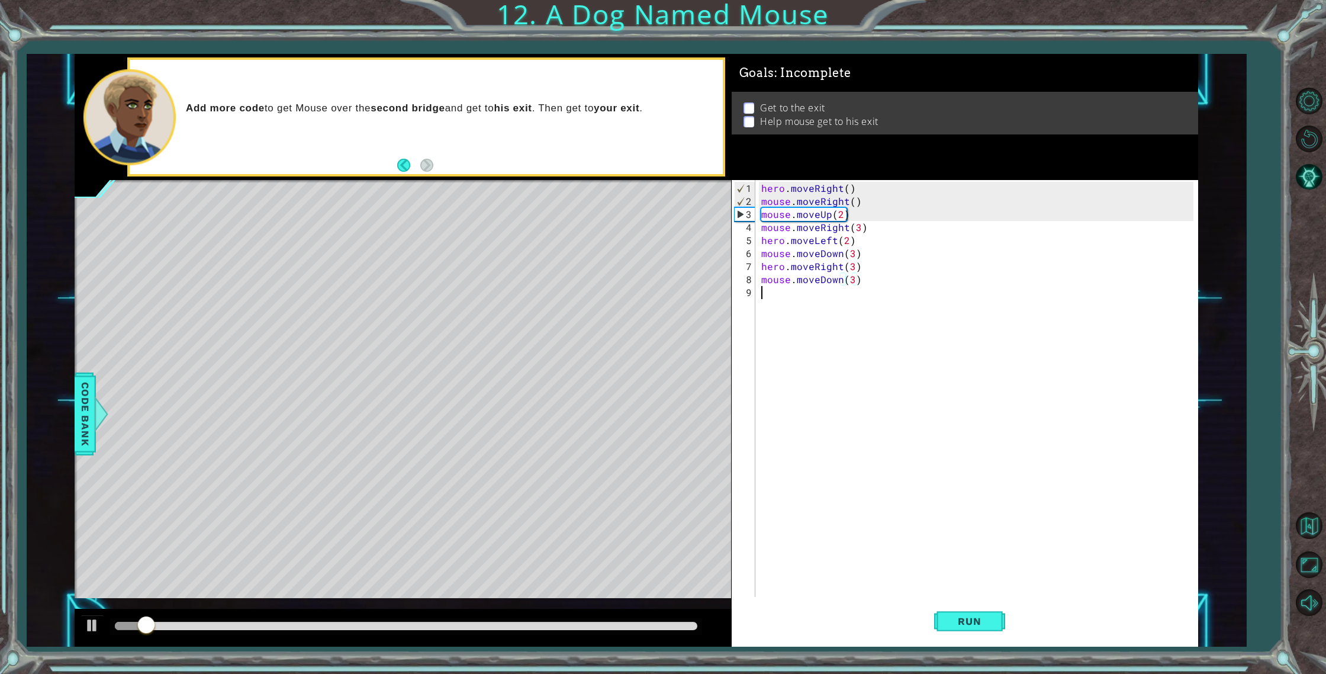
drag, startPoint x: 824, startPoint y: 294, endPoint x: 829, endPoint y: 274, distance: 20.1
click at [824, 294] on div "hero . moveRight ( ) mouse . moveRight ( ) mouse . moveUp ( 2 ) mouse . moveRig…" at bounding box center [979, 403] width 441 height 443
click at [829, 274] on div "hero . moveRight ( ) mouse . moveRight ( ) mouse . moveUp ( 2 ) mouse . moveRig…" at bounding box center [979, 403] width 441 height 443
click at [830, 274] on div "hero . moveRight ( ) mouse . moveRight ( ) mouse . moveUp ( 2 ) mouse . moveRig…" at bounding box center [979, 403] width 441 height 443
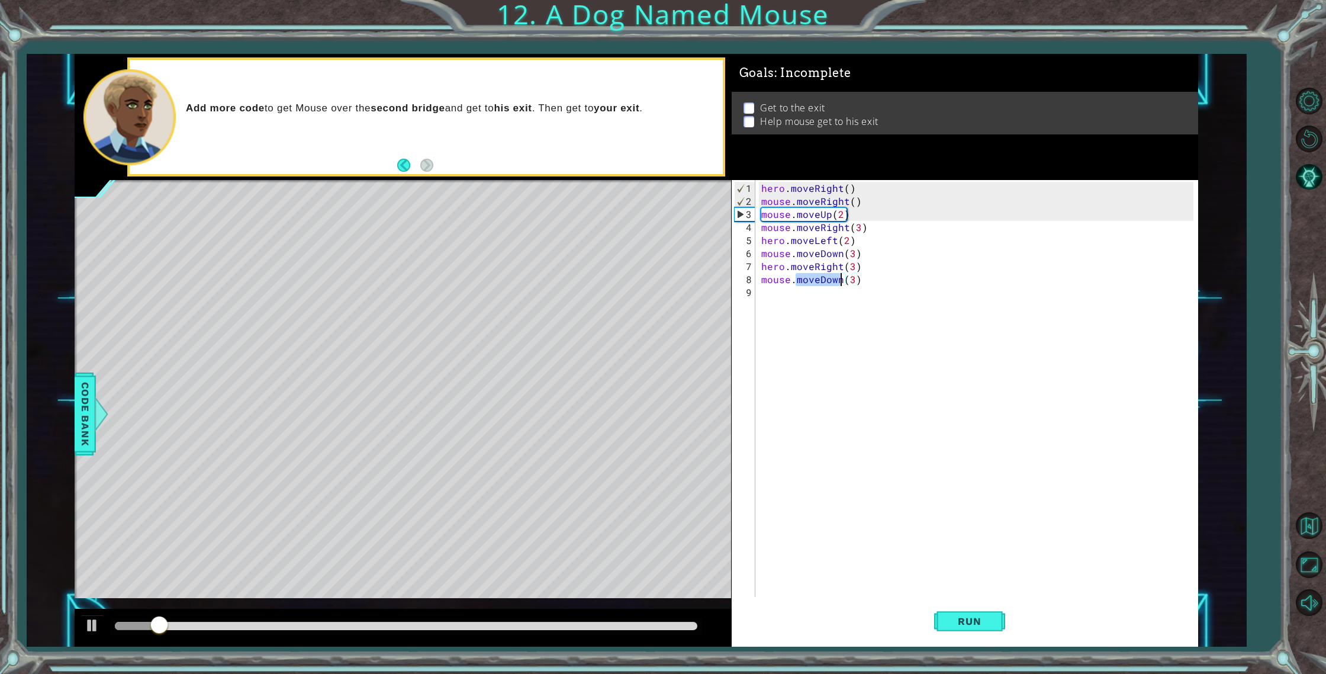
scroll to position [0, 3]
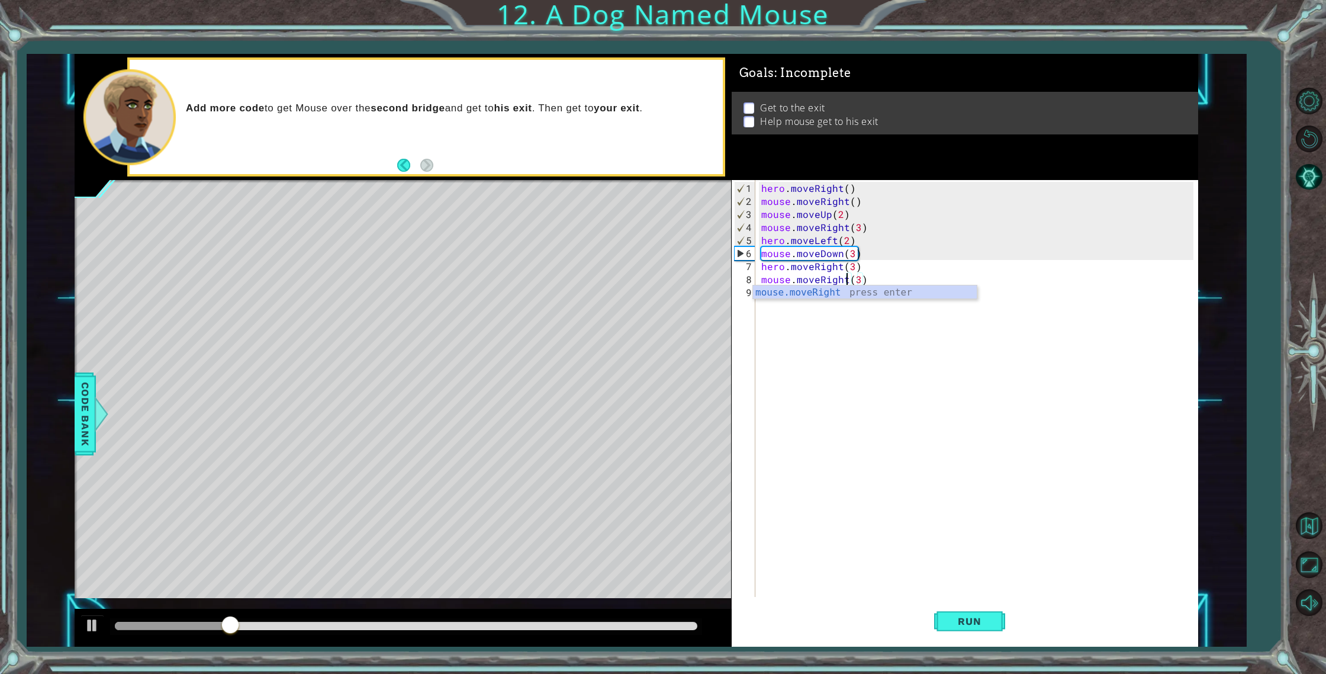
click at [967, 645] on div "mouse.moveRight(3) 1 2 3 4 5 6 7 8 9 hero . moveRight ( ) mouse . moveRight ( )…" at bounding box center [965, 413] width 467 height 467
click at [837, 201] on div "hero . moveRight ( ) mouse . moveRight ( ) mouse . moveUp ( 2 ) mouse . moveRig…" at bounding box center [979, 403] width 441 height 443
click at [816, 226] on div "hero . moveRight ( ) mouse . moveRight ( ) mouse . moveUp ( 2 ) mouse . moveRig…" at bounding box center [979, 403] width 441 height 443
click at [810, 244] on div "hero . moveRight ( ) mouse . moveRight ( ) mouse . moveUp ( 2 ) mouse . moveRig…" at bounding box center [979, 403] width 441 height 443
click at [809, 244] on div "hero . moveRight ( ) mouse . moveRight ( ) mouse . moveUp ( 2 ) mouse . moveRig…" at bounding box center [979, 403] width 441 height 443
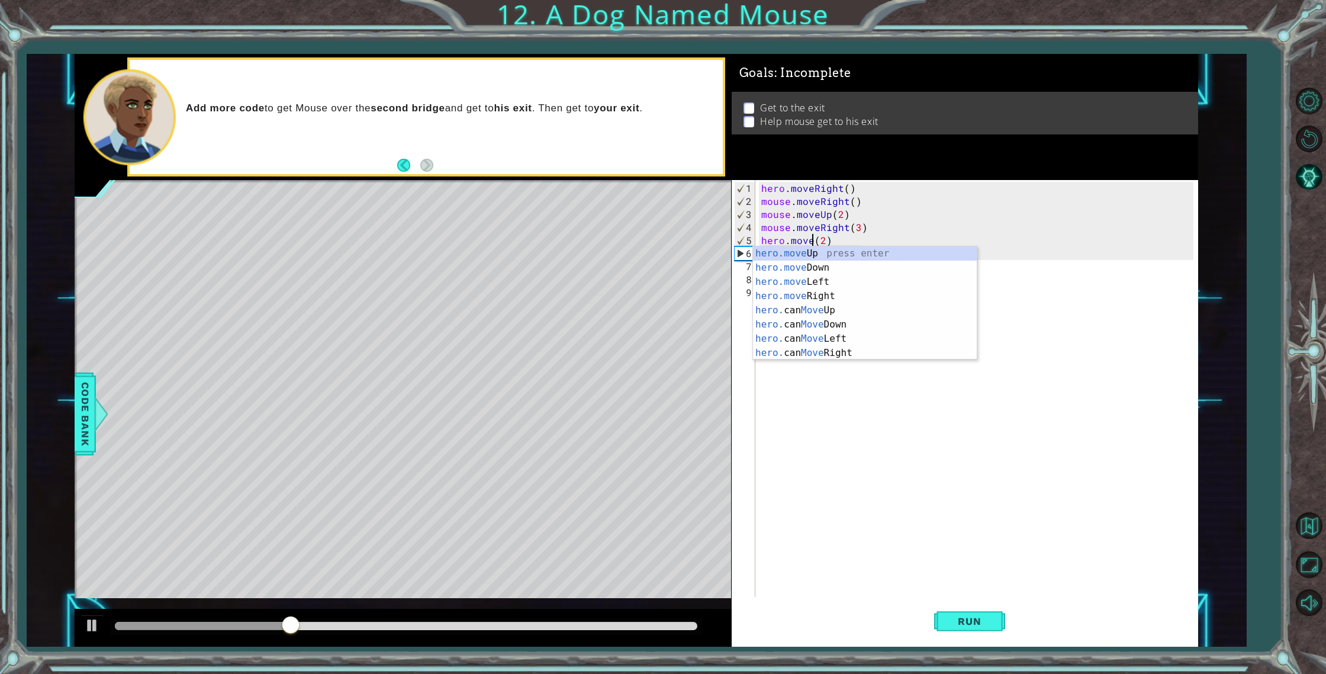
scroll to position [0, 4]
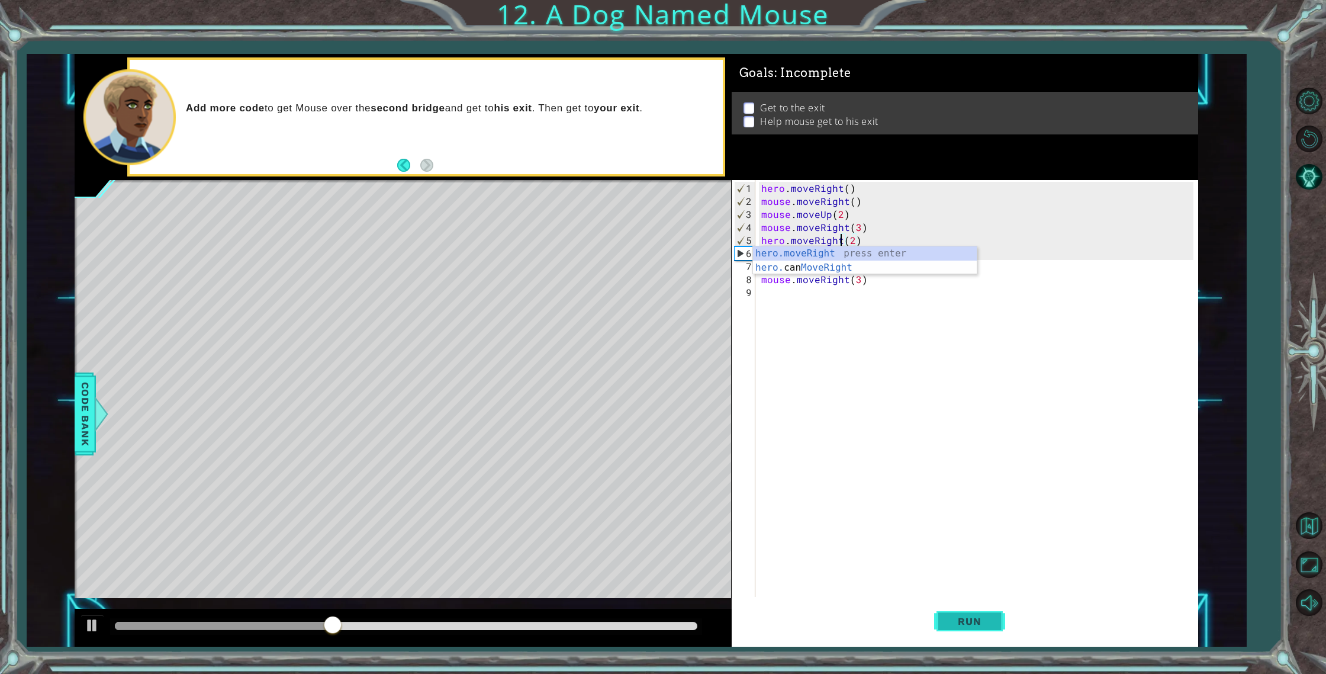
type textarea "hero.moveRight(2)"
click at [966, 631] on button "Run" at bounding box center [969, 621] width 71 height 47
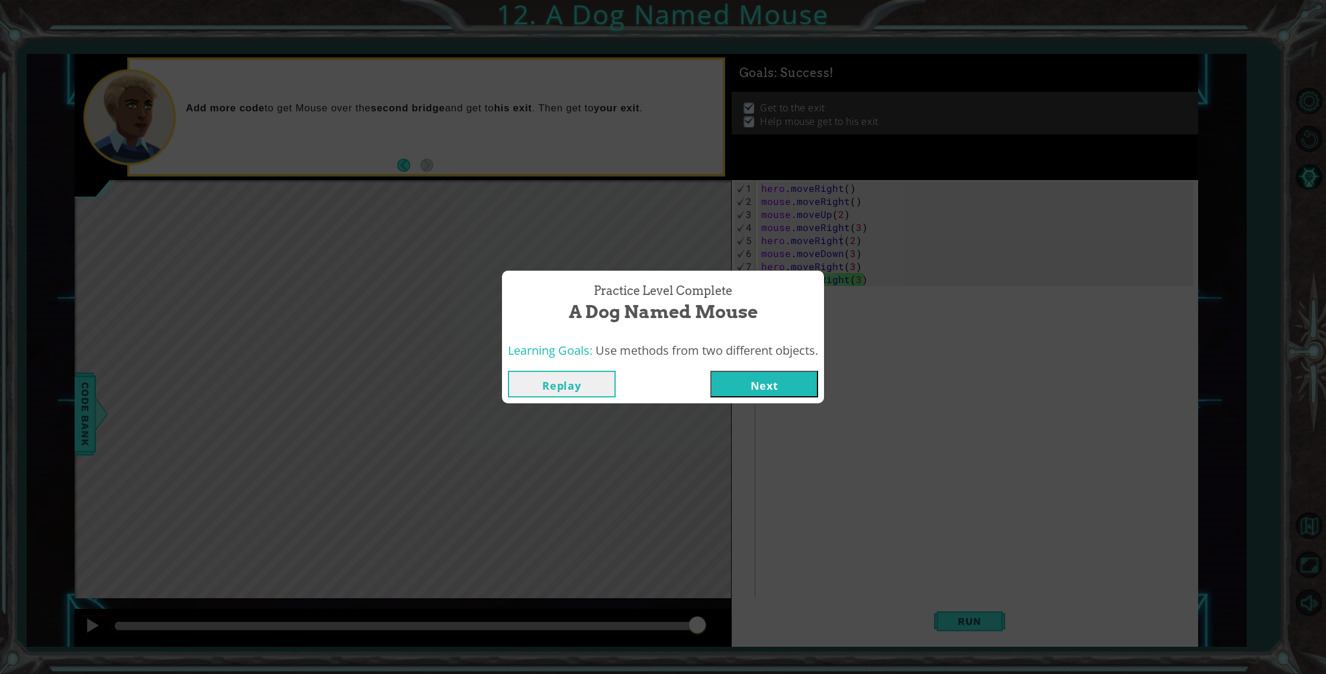
click at [756, 390] on button "Next" at bounding box center [765, 384] width 108 height 27
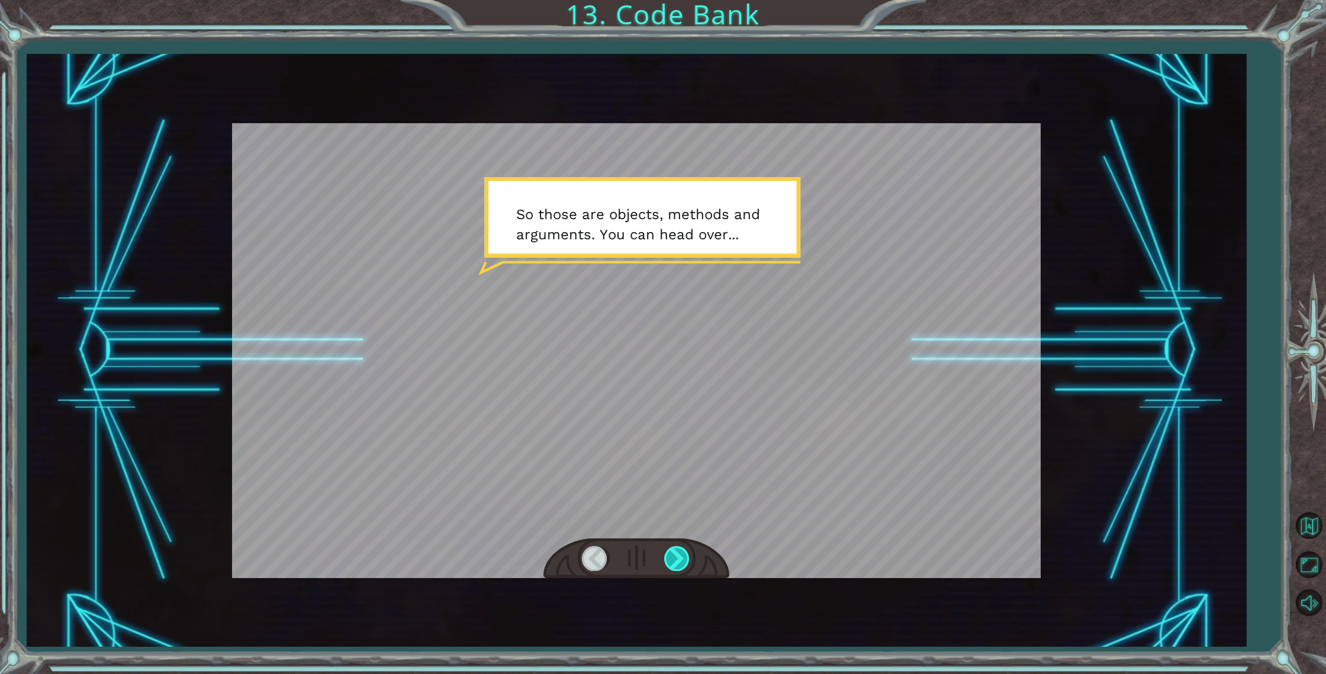
click at [673, 562] on div at bounding box center [677, 558] width 27 height 24
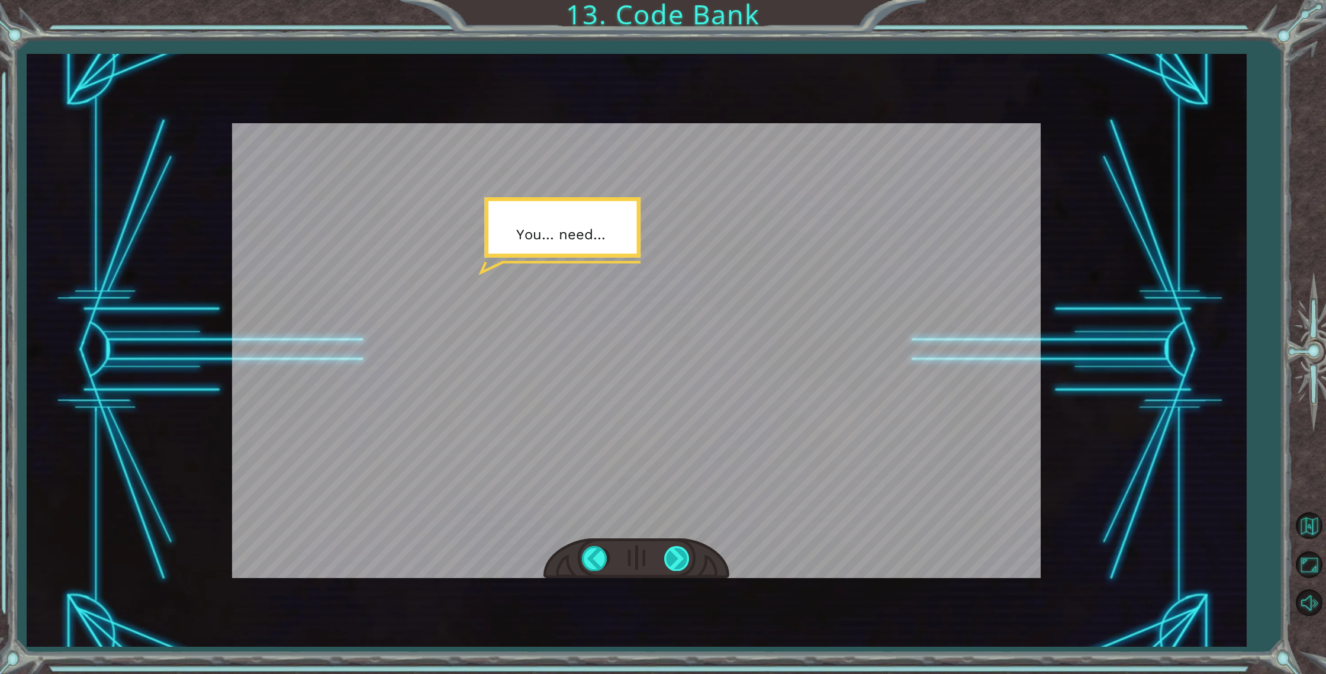
click at [673, 562] on div at bounding box center [677, 558] width 27 height 24
click at [673, 561] on div at bounding box center [677, 558] width 27 height 24
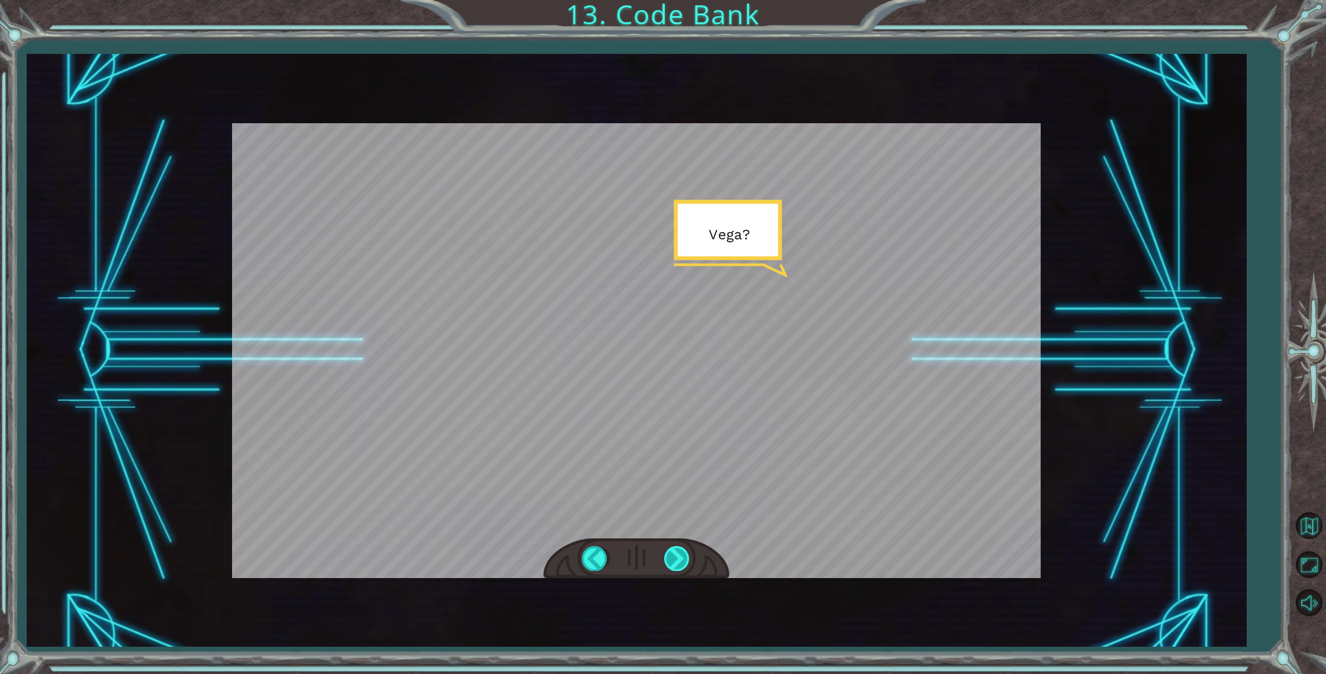
click at [673, 561] on div at bounding box center [677, 558] width 27 height 24
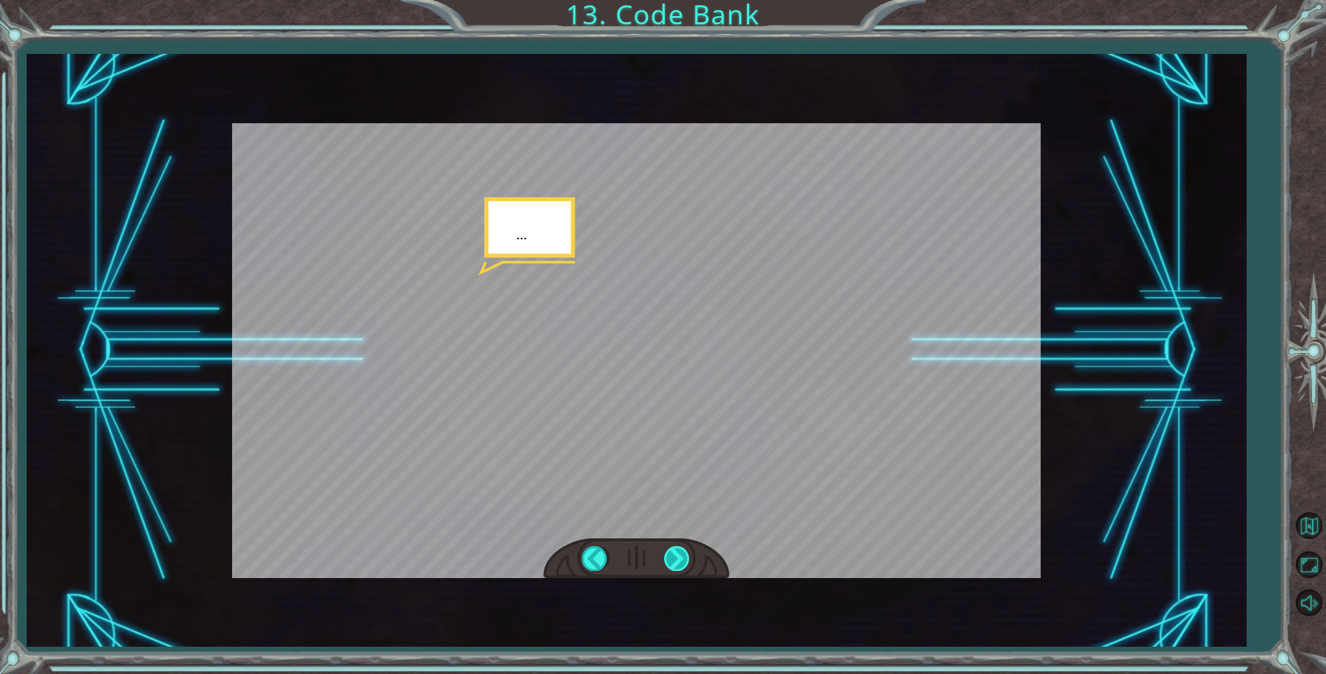
click at [673, 561] on div at bounding box center [677, 558] width 27 height 24
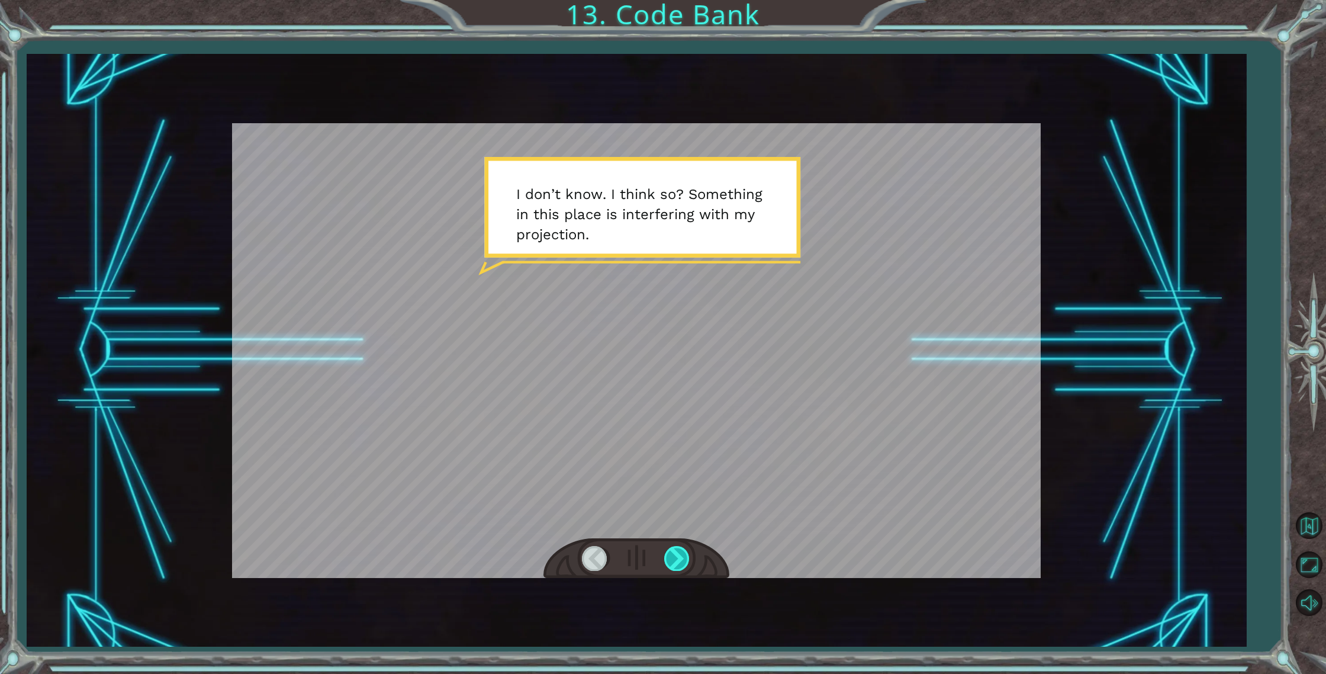
click at [673, 561] on div at bounding box center [677, 558] width 27 height 24
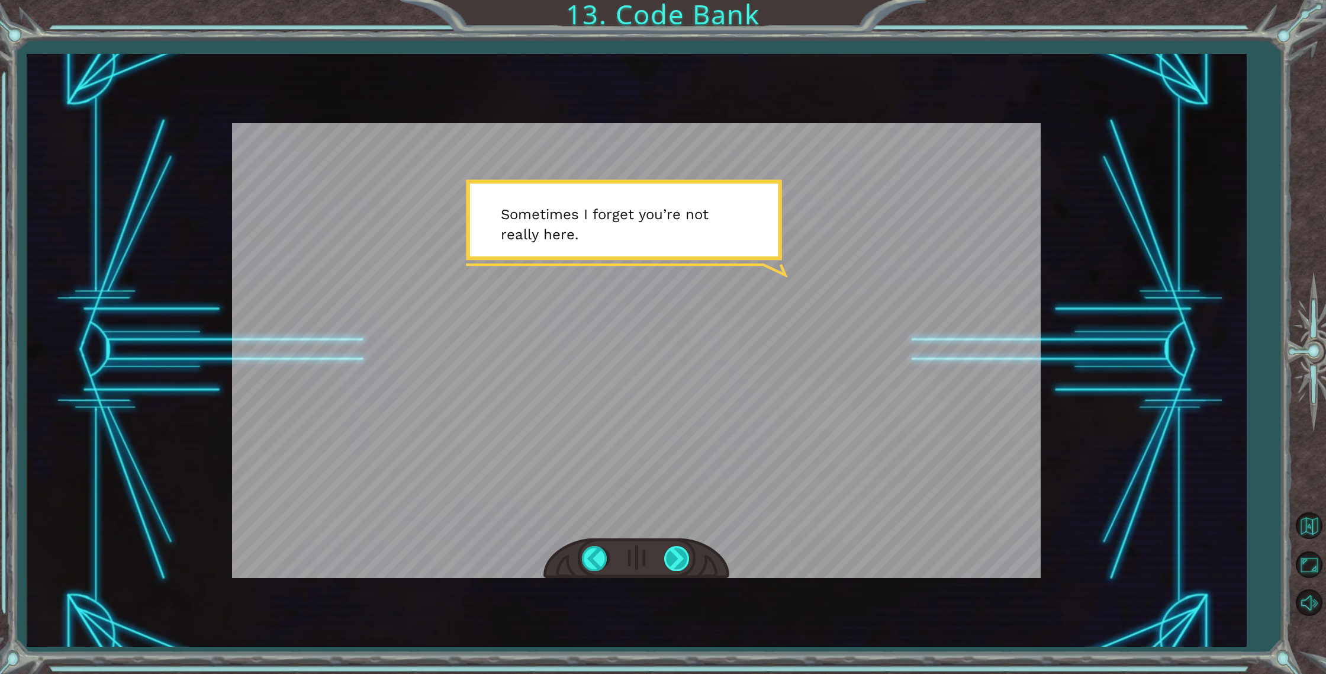
click at [673, 560] on div at bounding box center [677, 558] width 27 height 24
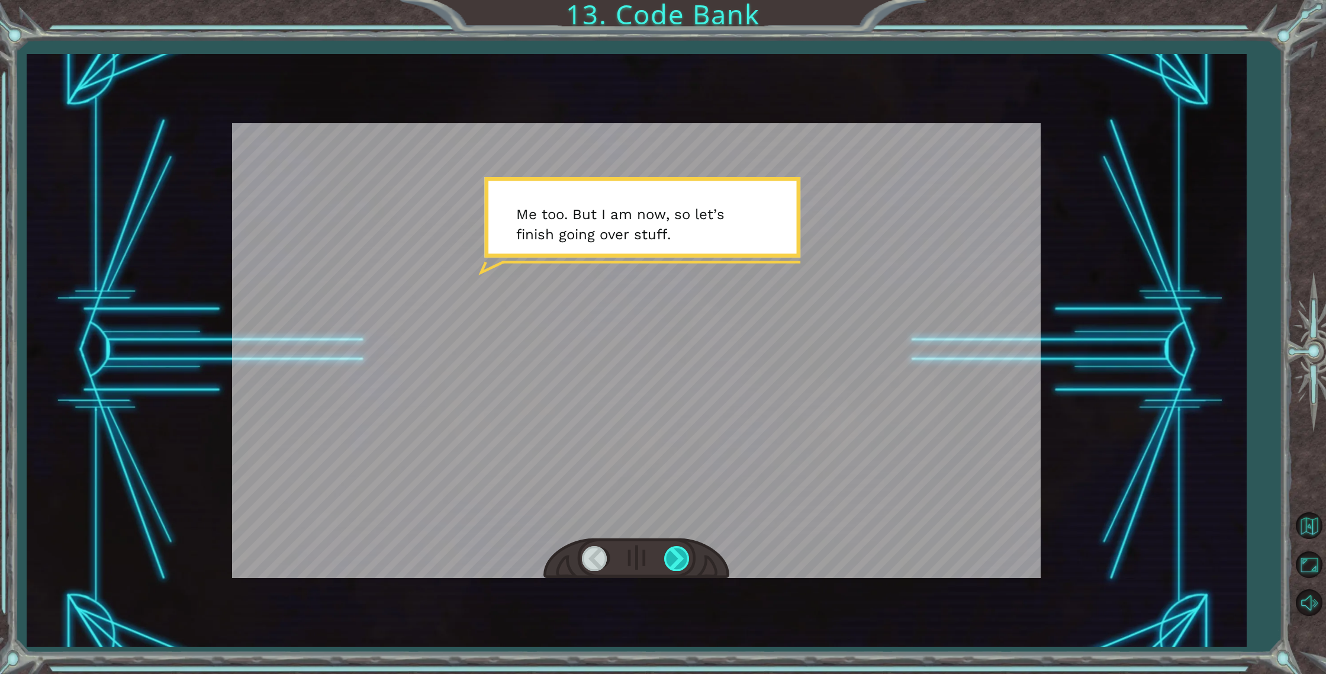
click at [673, 560] on div at bounding box center [677, 558] width 27 height 24
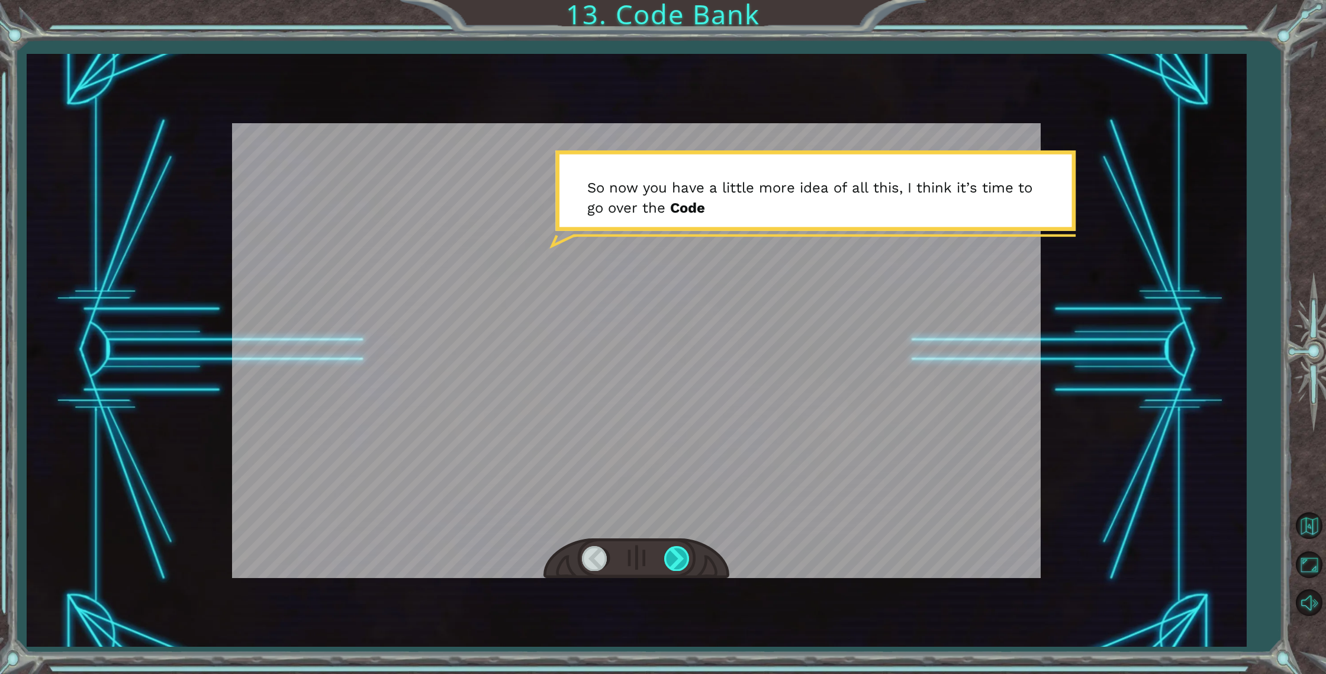
click at [673, 560] on div at bounding box center [677, 558] width 27 height 24
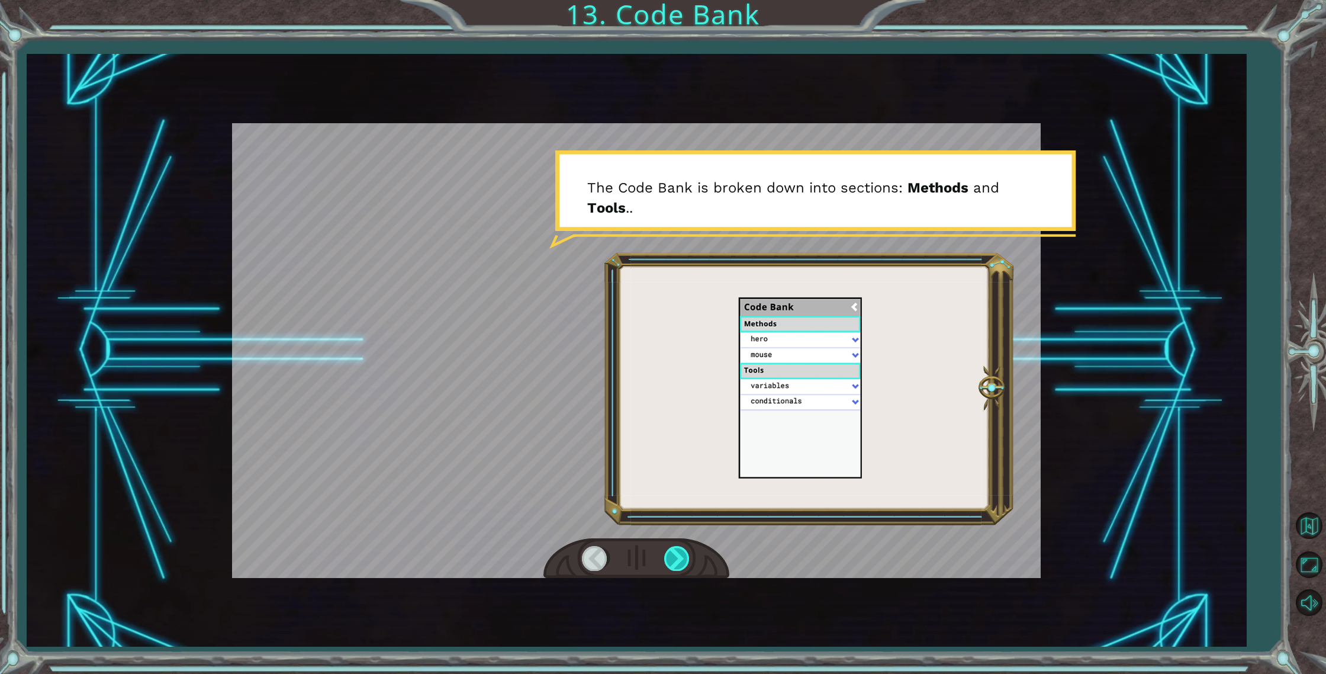
click at [673, 559] on div at bounding box center [677, 558] width 27 height 24
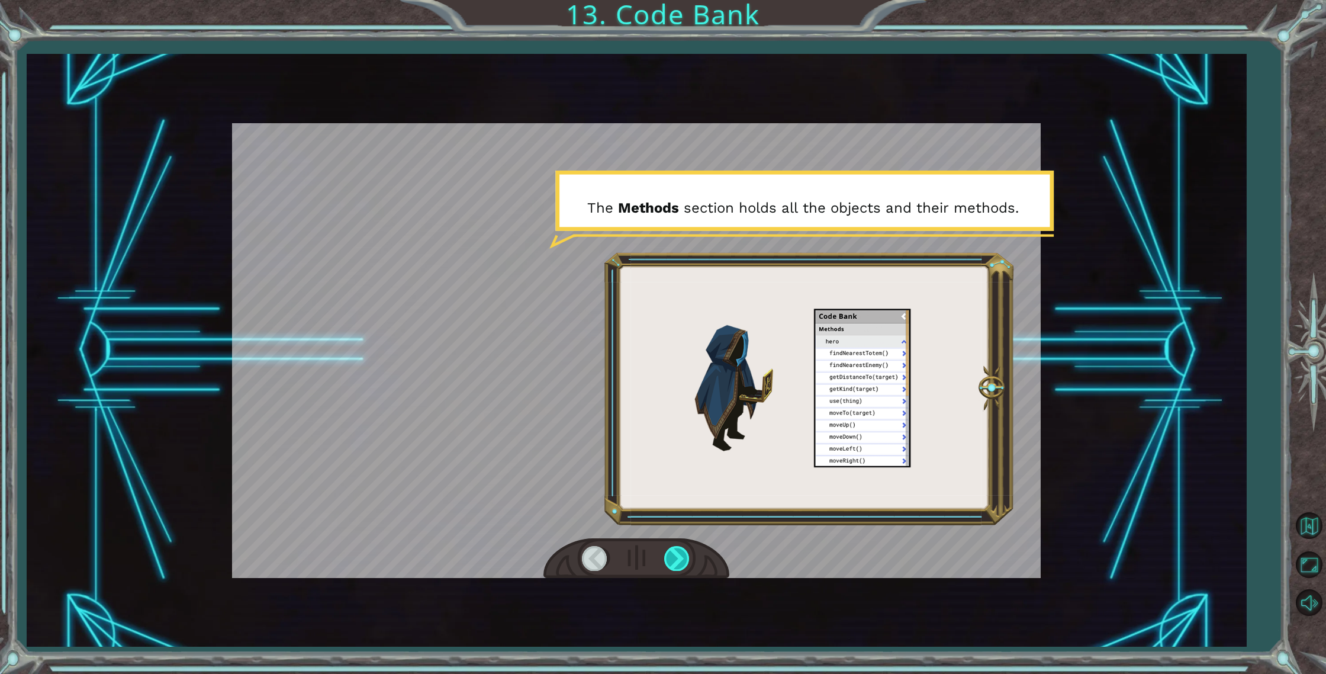
click at [673, 558] on div at bounding box center [677, 558] width 27 height 24
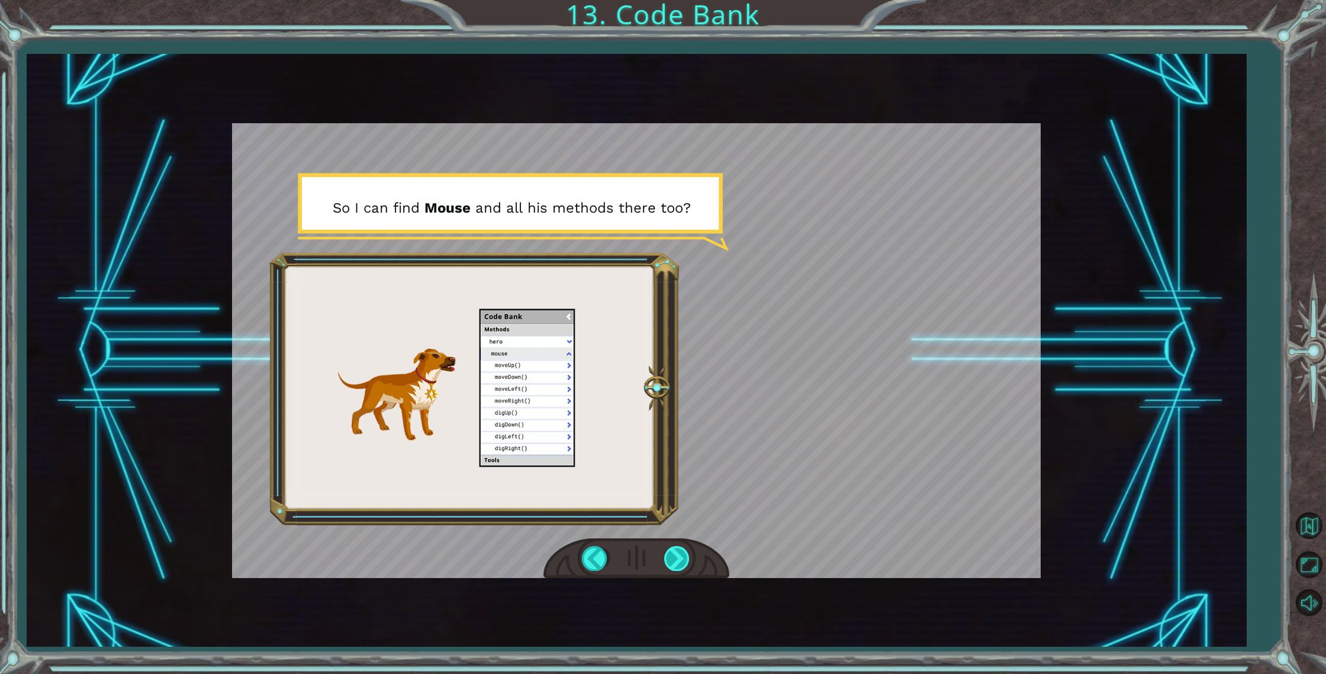
click at [673, 558] on div at bounding box center [677, 558] width 27 height 24
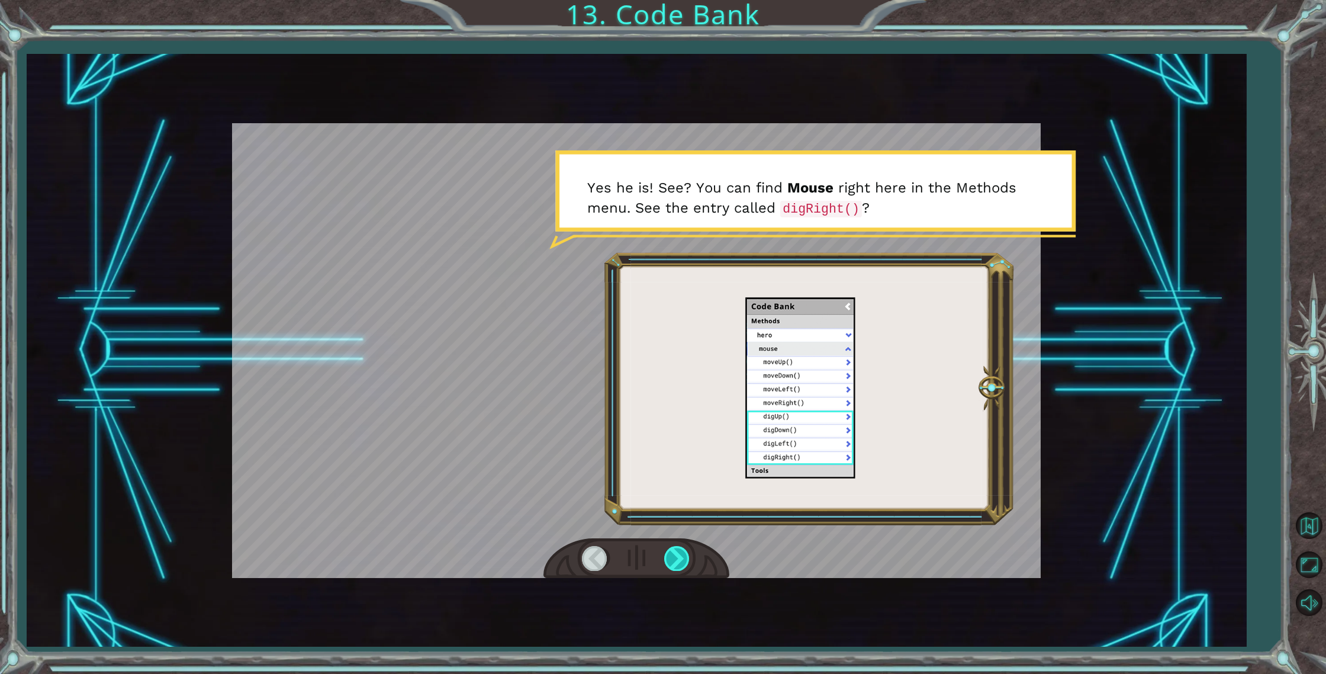
click at [673, 557] on div at bounding box center [677, 558] width 27 height 24
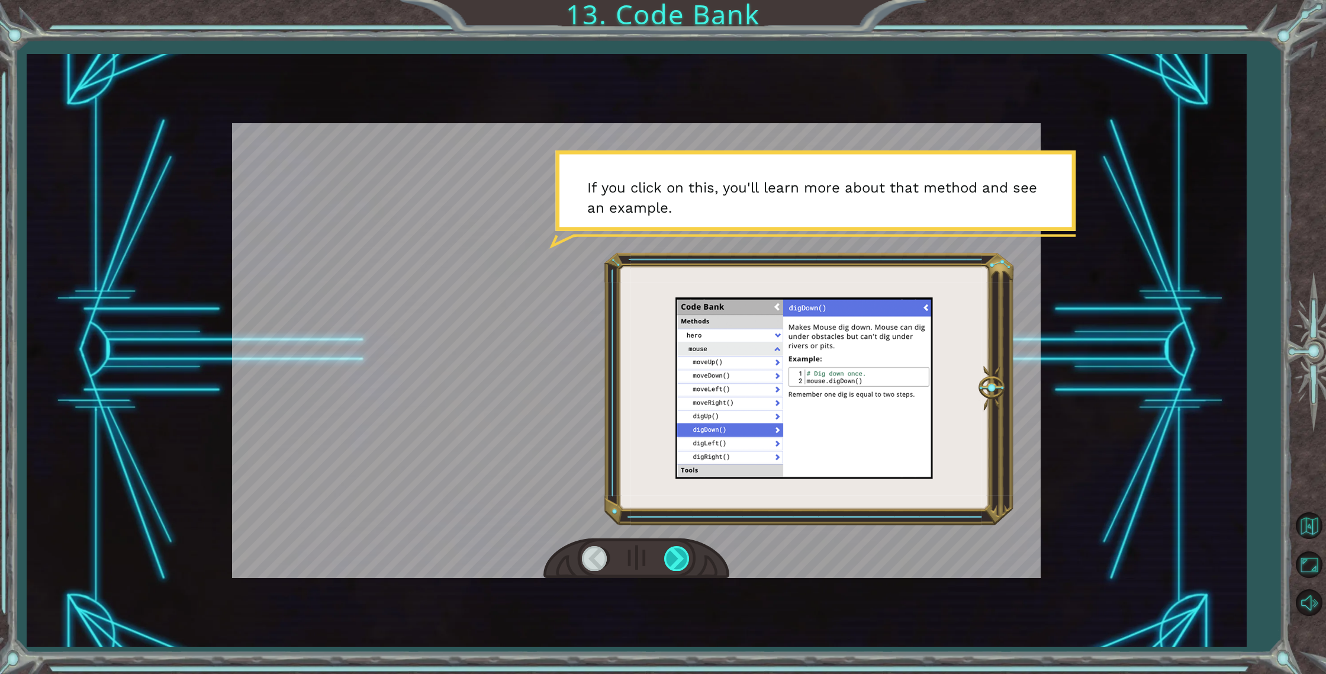
click at [673, 557] on div at bounding box center [677, 558] width 27 height 24
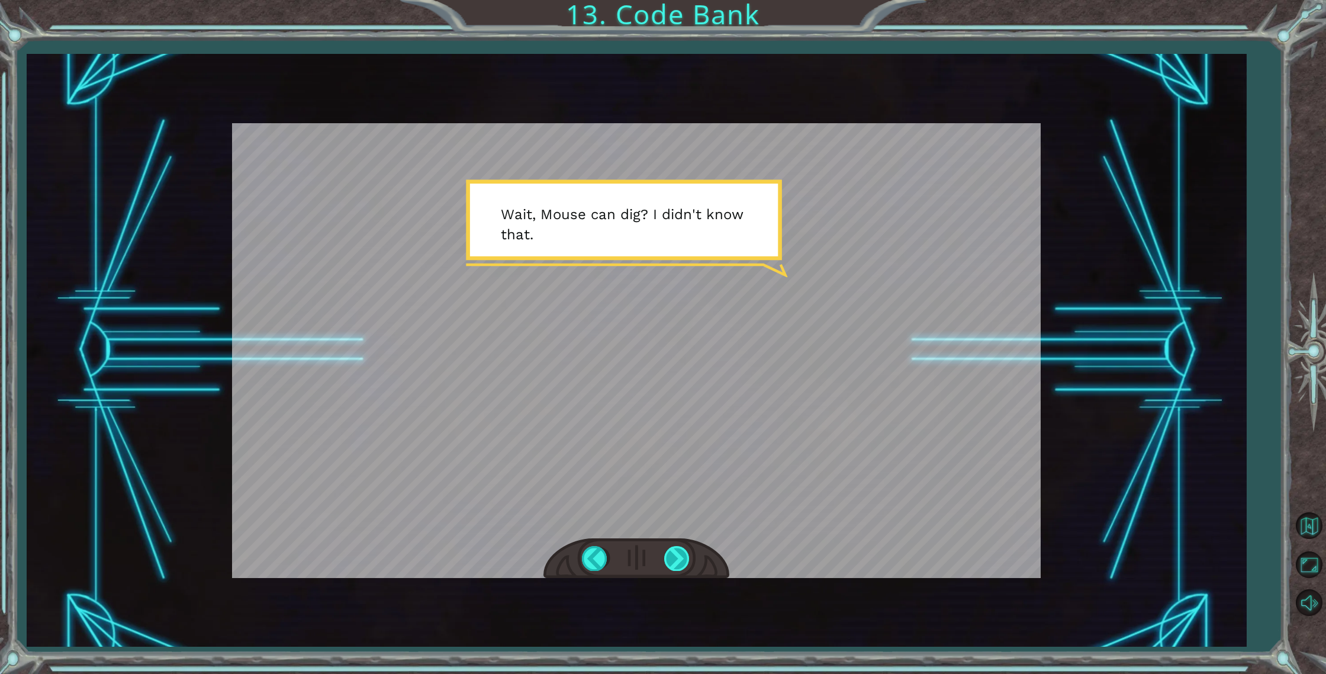
click at [673, 557] on div at bounding box center [677, 558] width 27 height 24
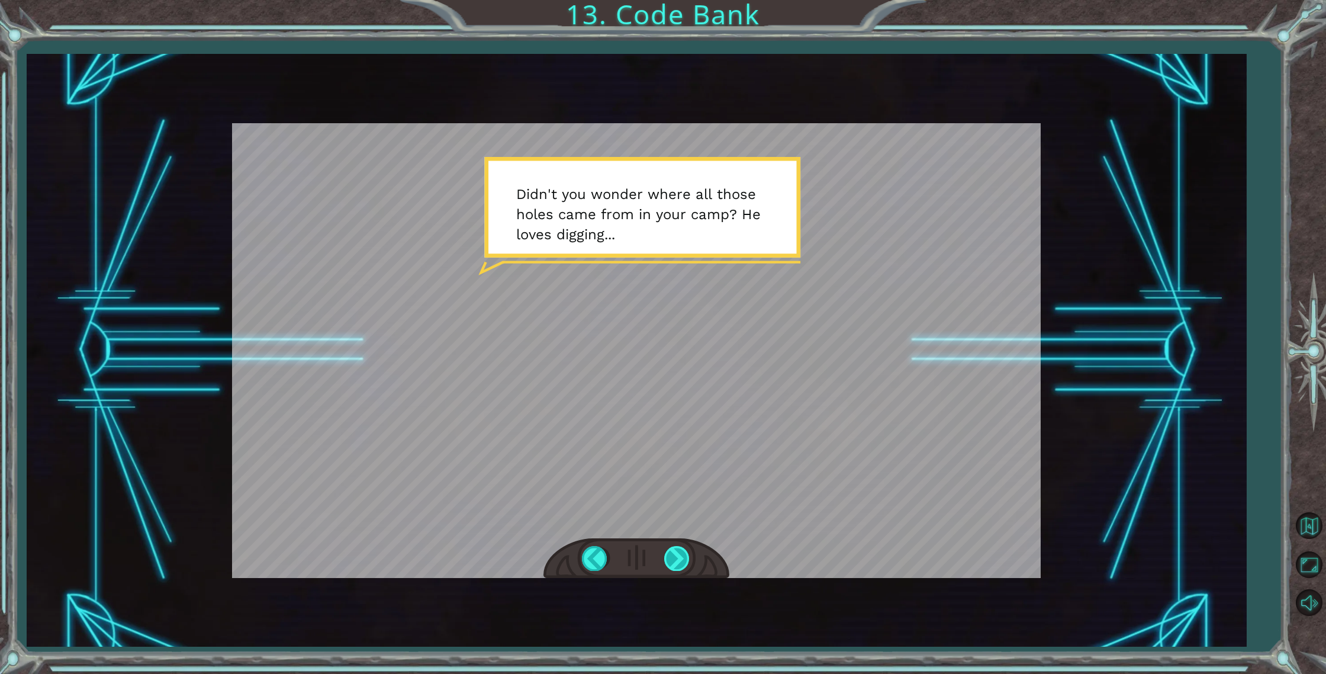
click at [673, 557] on div at bounding box center [677, 558] width 27 height 24
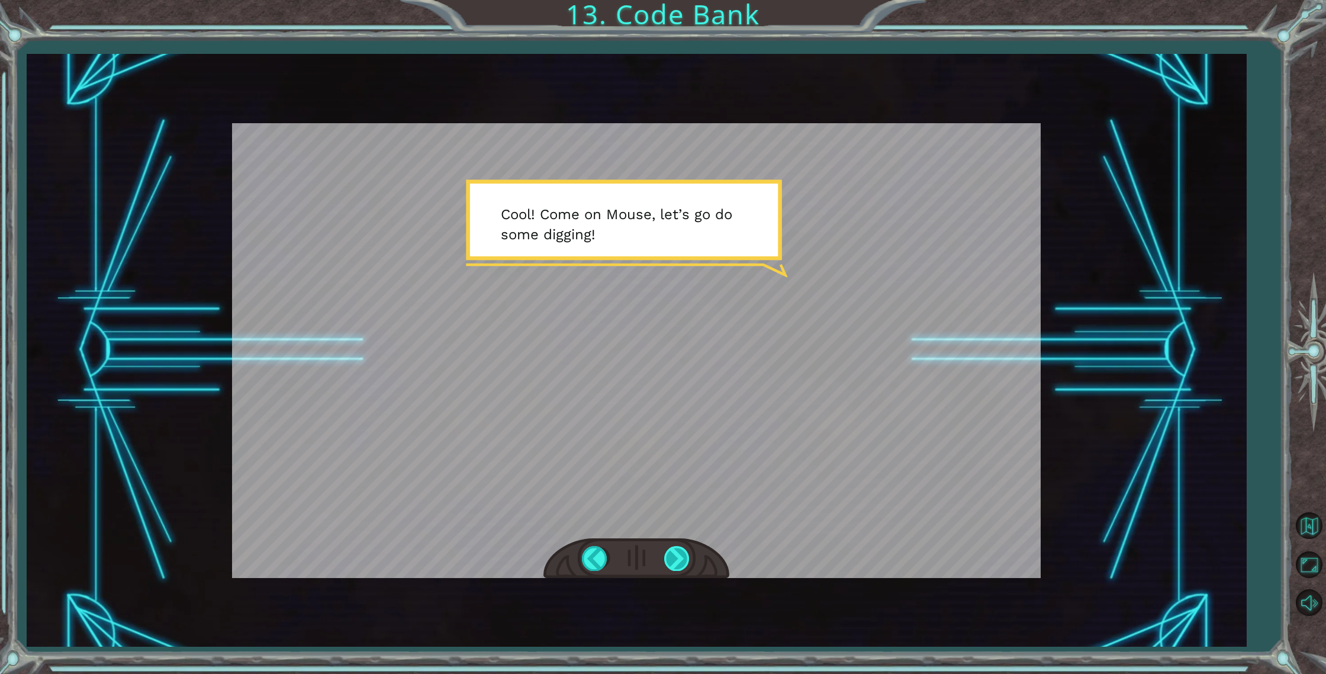
click at [673, 550] on div at bounding box center [677, 558] width 27 height 24
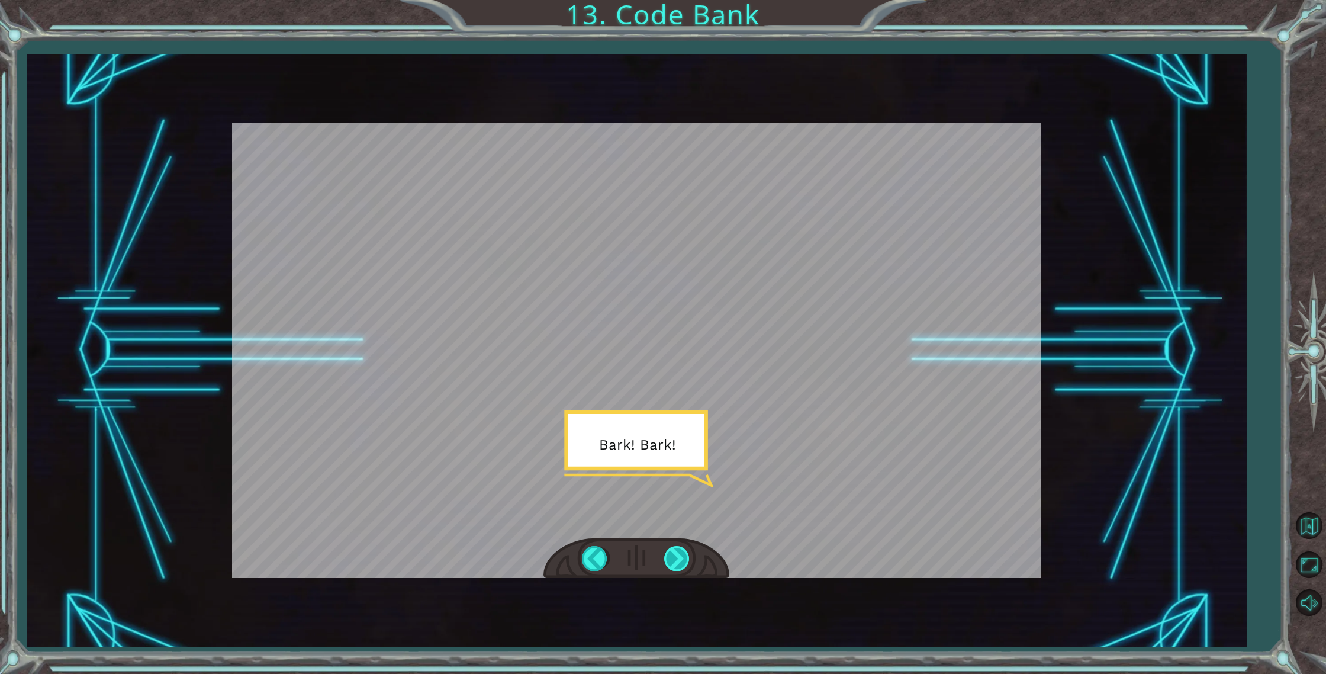
click at [673, 550] on div at bounding box center [677, 558] width 27 height 24
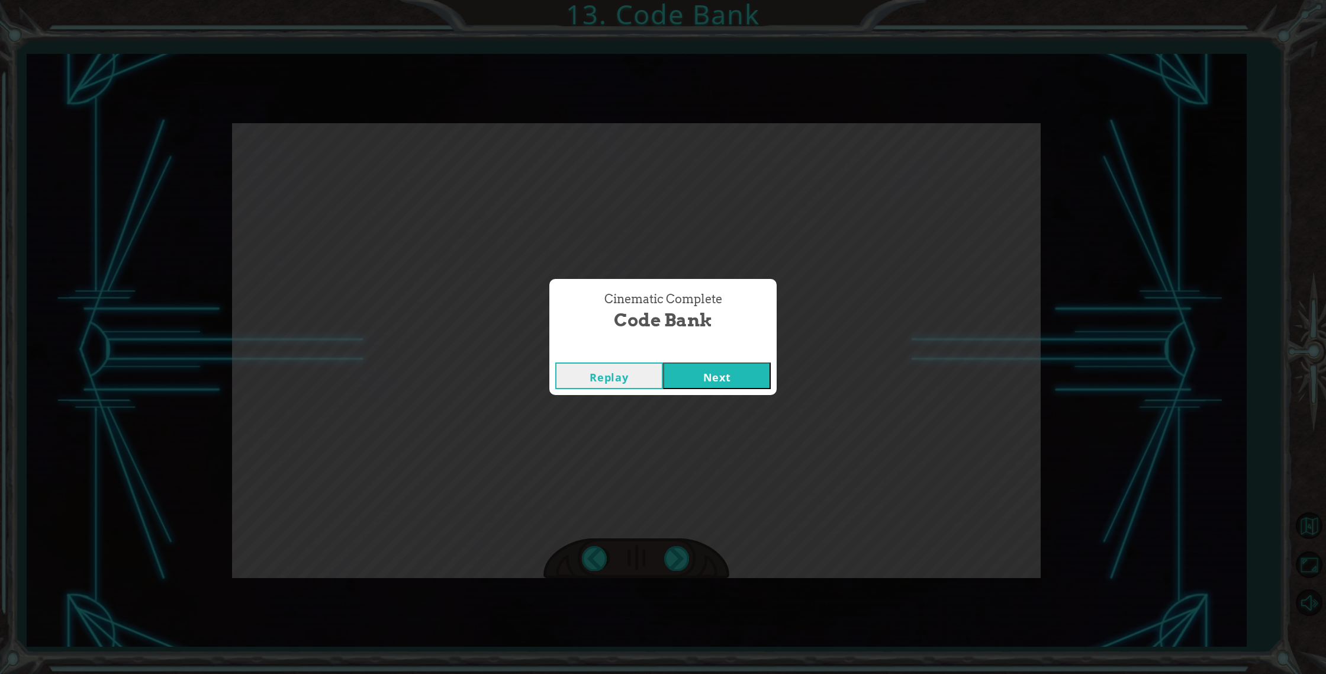
click at [697, 376] on button "Next" at bounding box center [717, 375] width 108 height 27
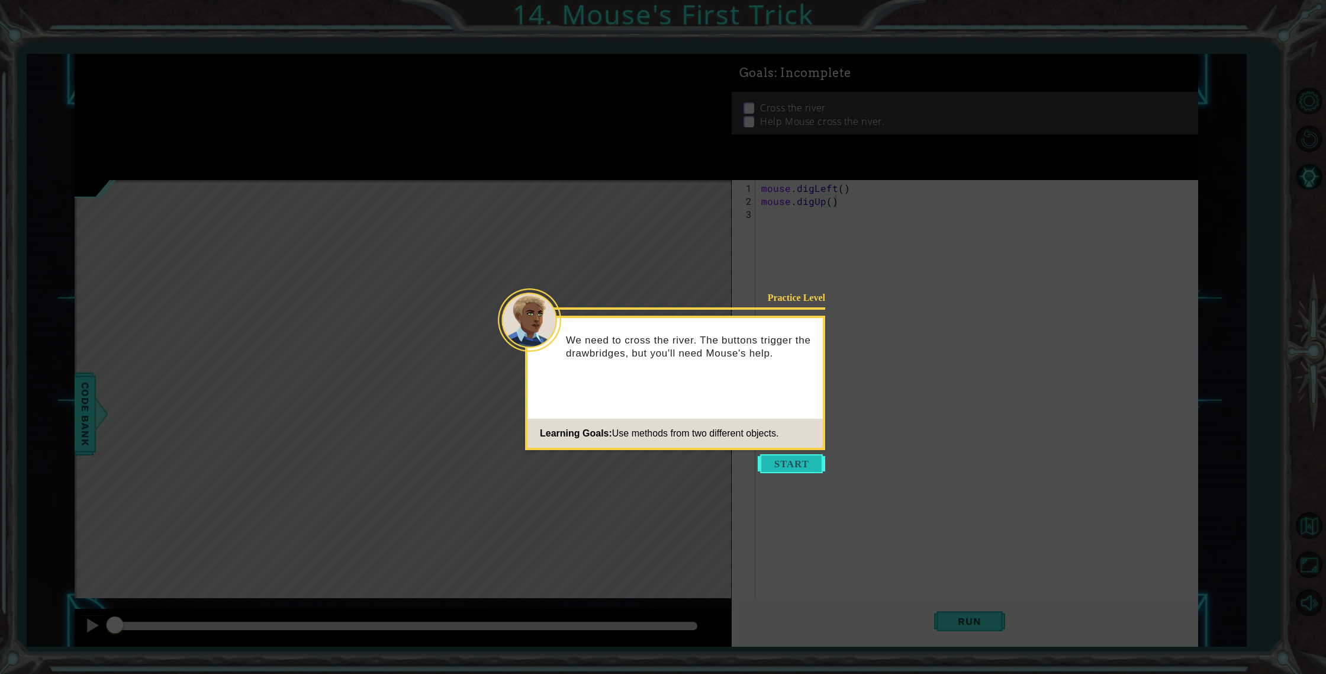
click at [776, 464] on button "Start" at bounding box center [791, 463] width 67 height 19
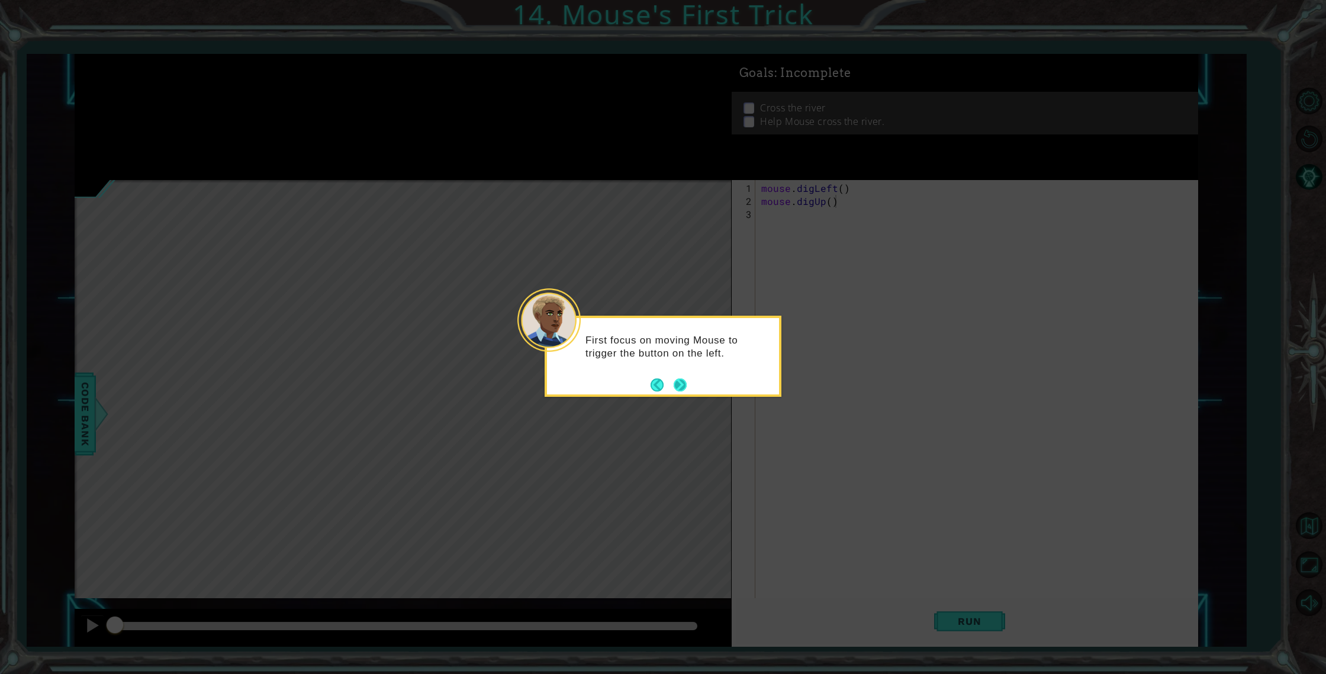
click at [680, 381] on div "First focus on moving Mouse to trigger the button on the left." at bounding box center [663, 350] width 232 height 65
click at [680, 382] on button "Next" at bounding box center [680, 384] width 13 height 13
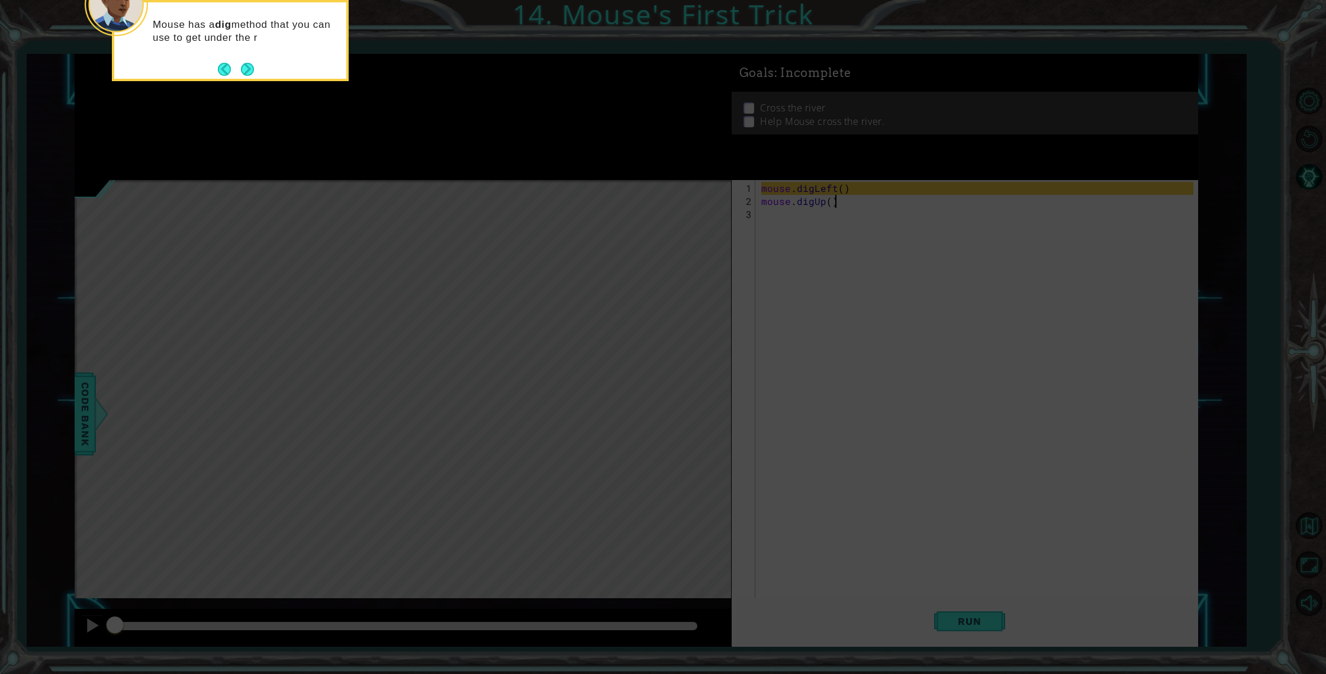
click at [230, 79] on div "Mouse has a dig method that you can use to get under the r" at bounding box center [230, 40] width 237 height 81
click at [226, 72] on button "Back" at bounding box center [229, 69] width 23 height 13
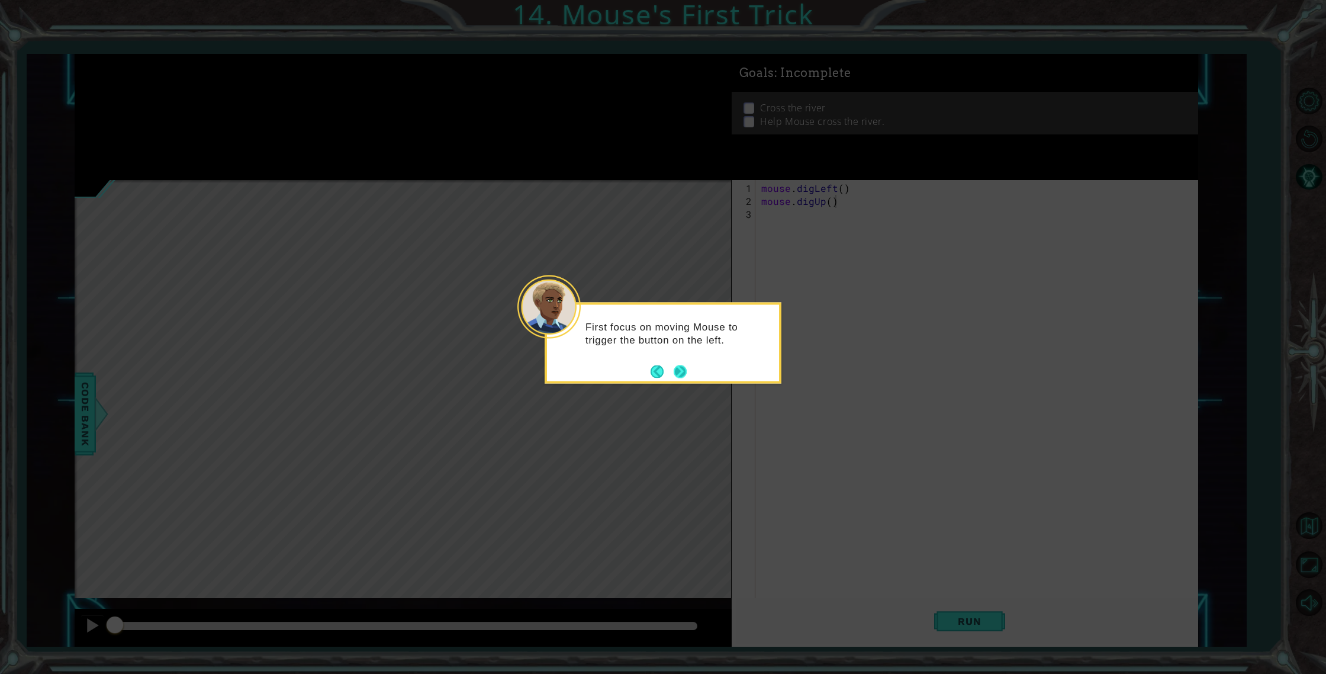
click at [676, 370] on button "Next" at bounding box center [680, 371] width 13 height 13
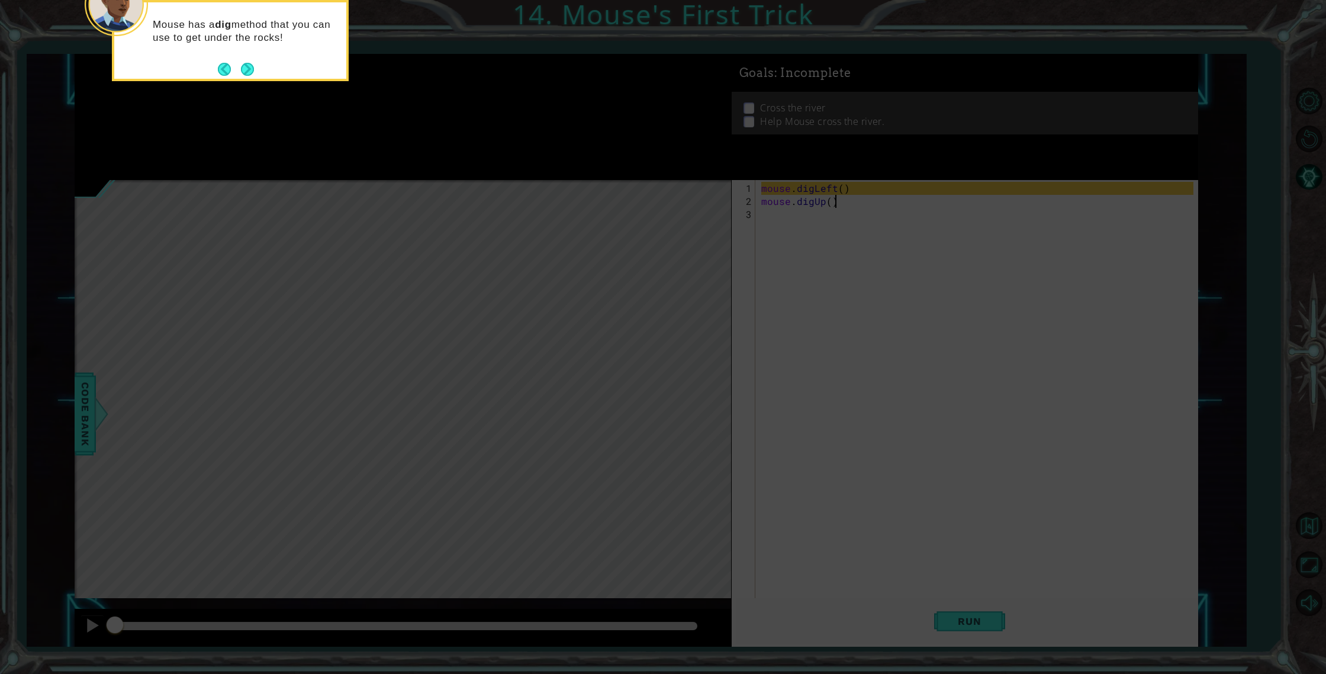
click at [246, 66] on button "Next" at bounding box center [247, 69] width 13 height 13
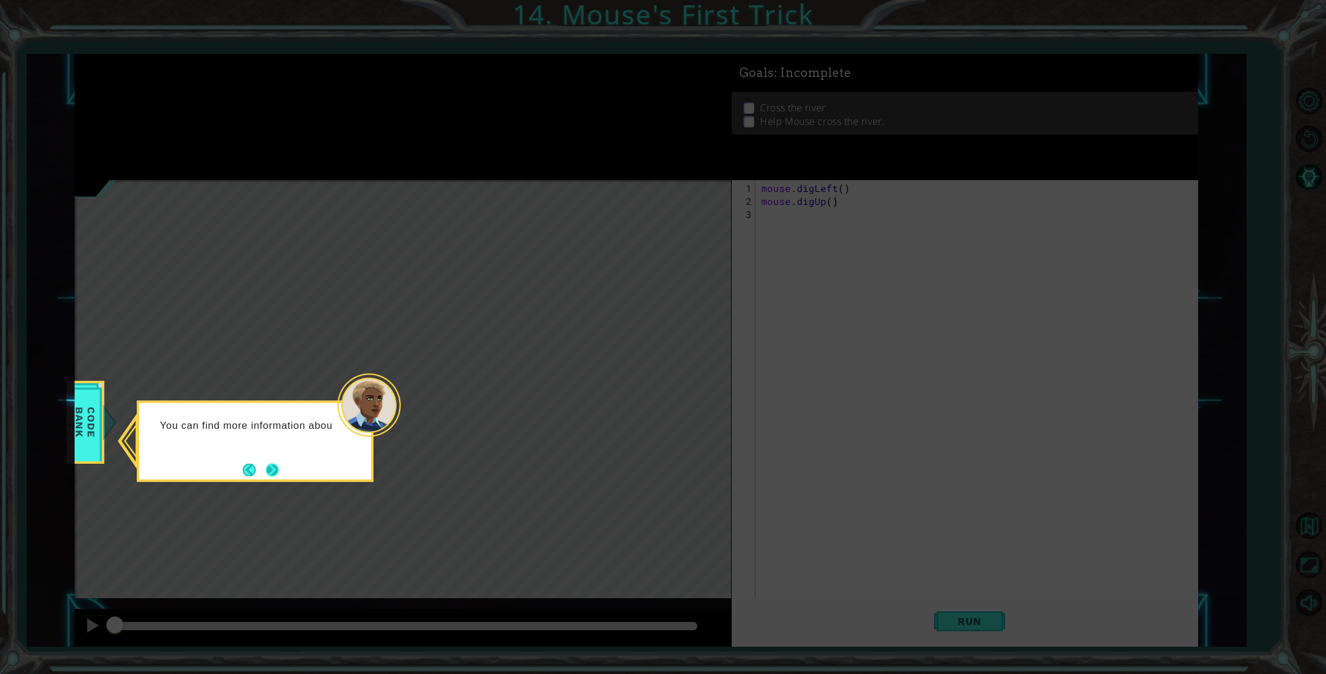
click at [274, 471] on button "Next" at bounding box center [272, 469] width 13 height 13
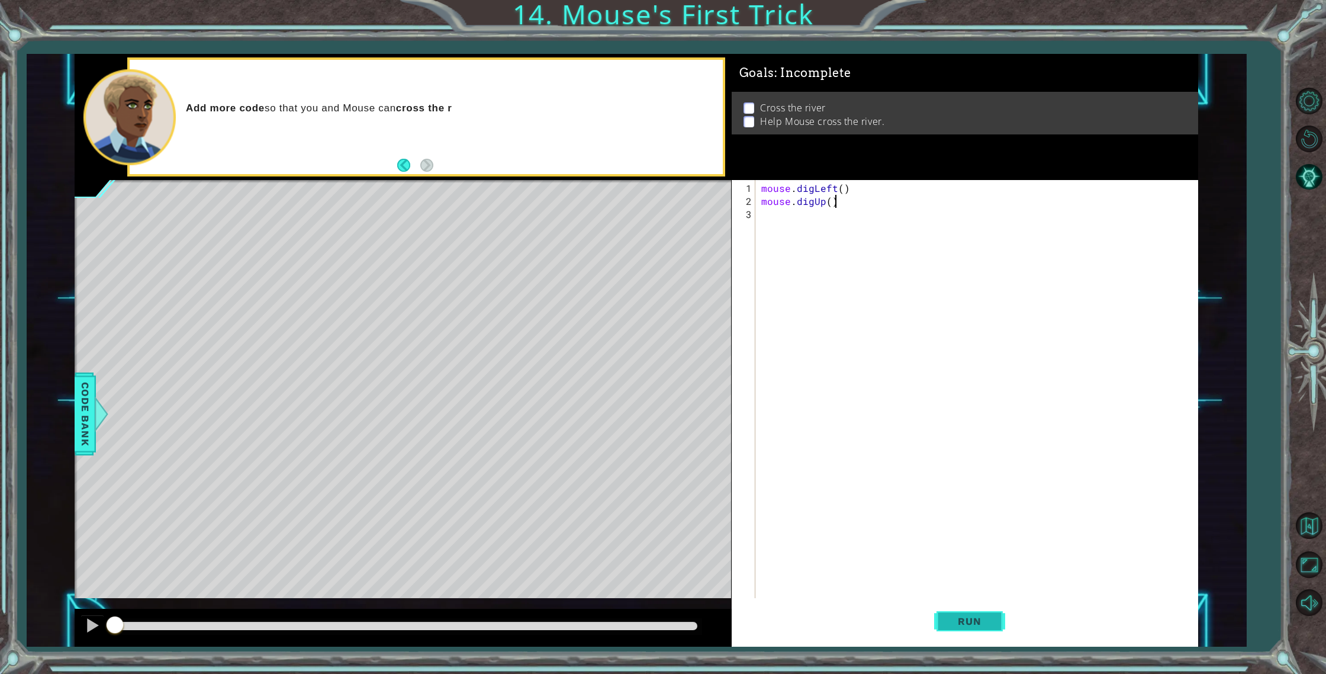
click at [961, 615] on button "Run" at bounding box center [969, 621] width 71 height 47
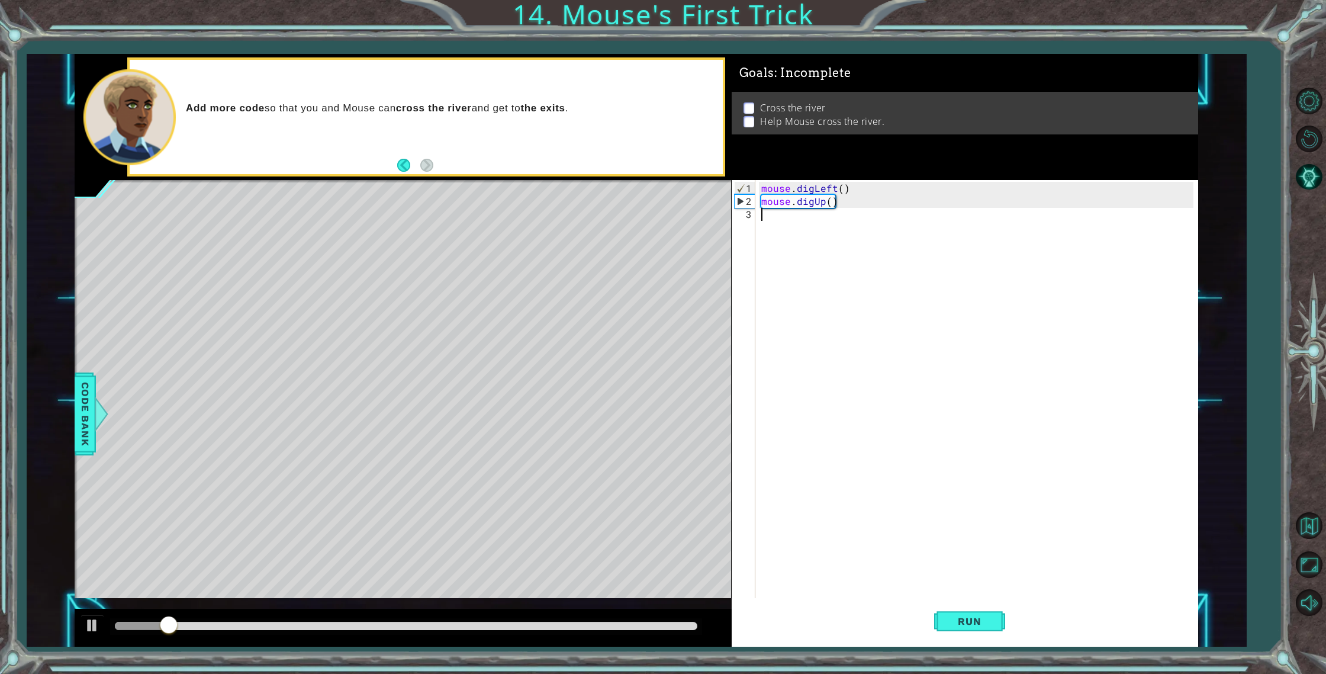
click at [822, 255] on div "mouse . digLeft ( ) mouse . digUp ( )" at bounding box center [979, 410] width 441 height 456
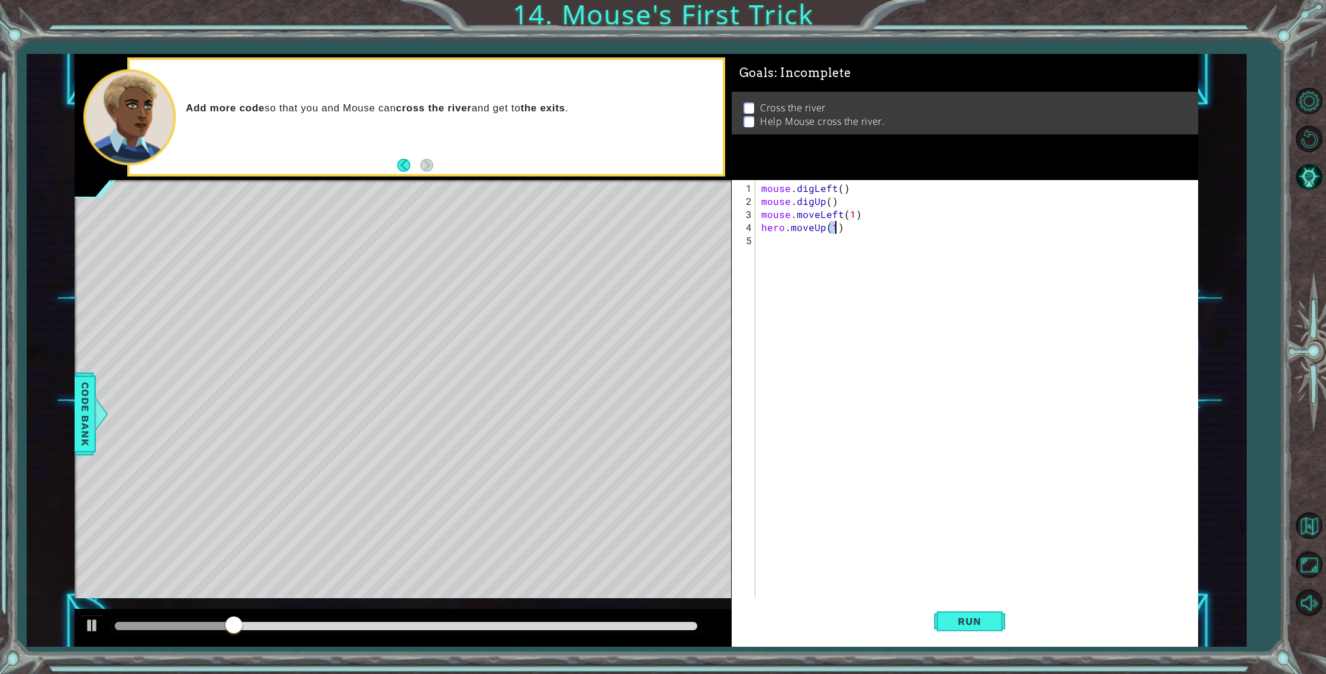
scroll to position [0, 4]
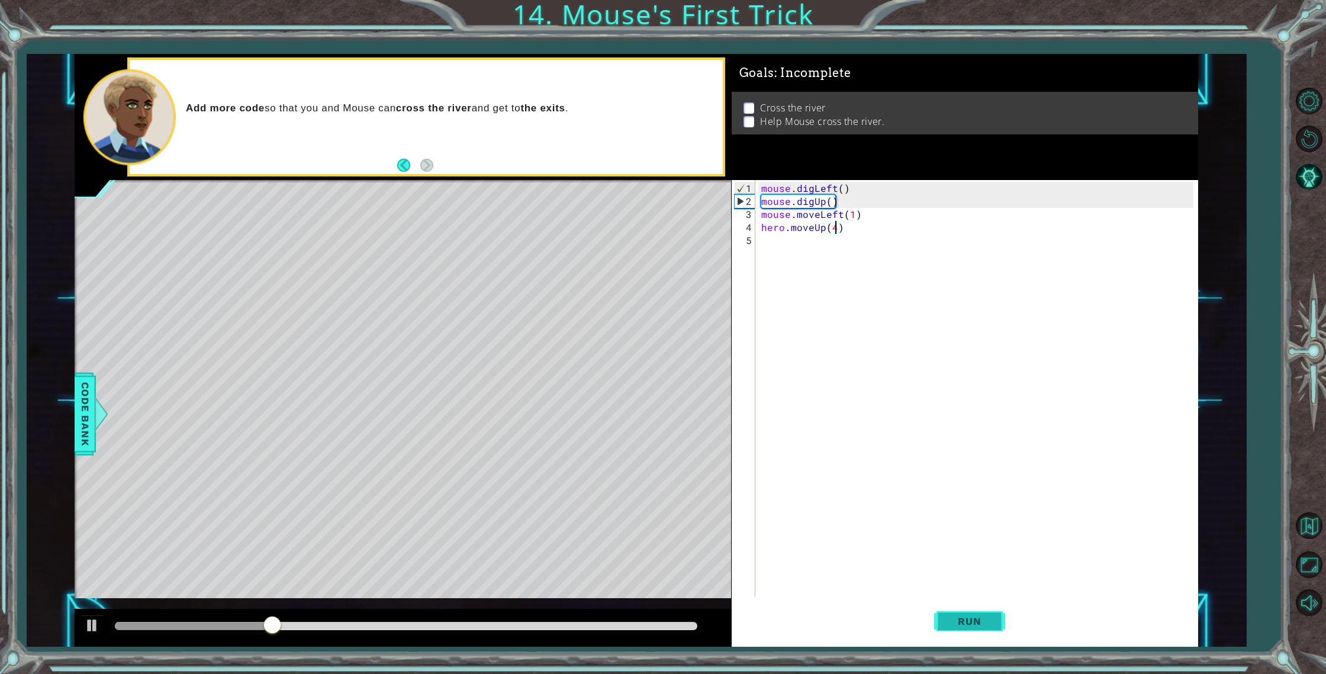
click at [998, 624] on button "Run" at bounding box center [969, 621] width 71 height 47
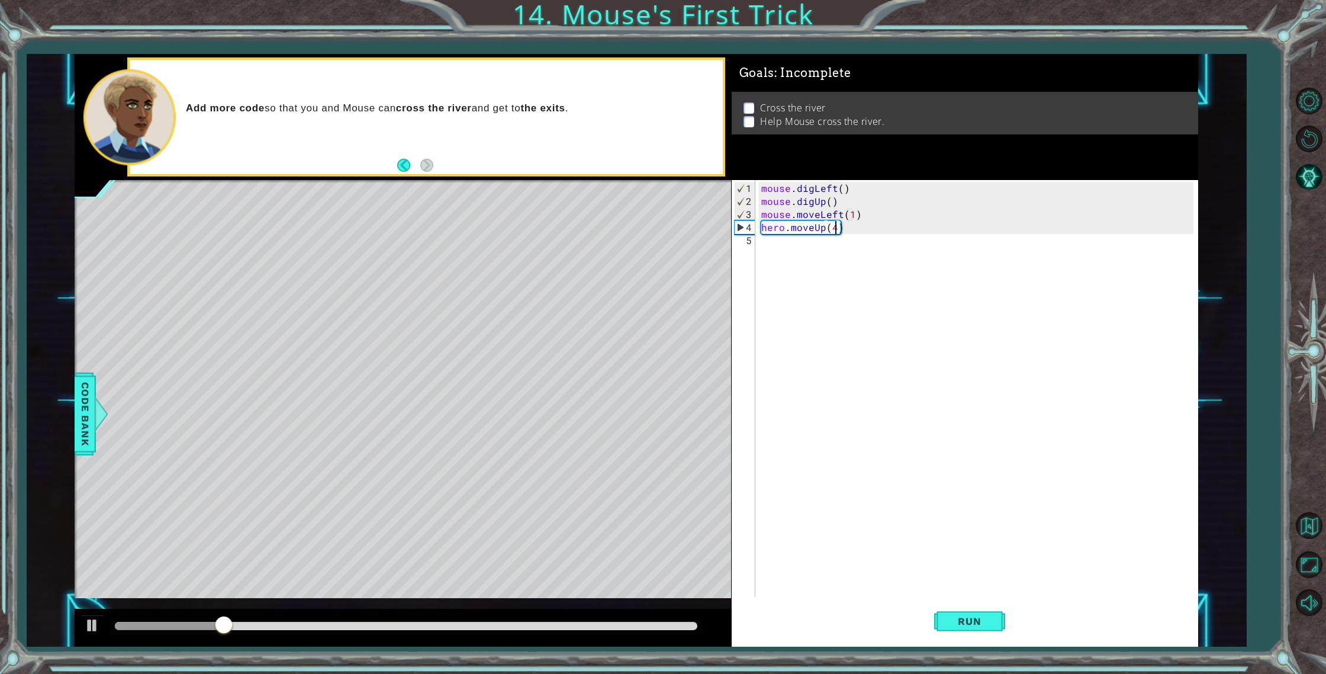
type textarea "hero.moveUp(5)"
click at [879, 255] on div "mouse . digLeft ( ) mouse . digUp ( ) mouse . moveLeft ( 1 ) hero . moveUp ( 5 )" at bounding box center [979, 403] width 441 height 443
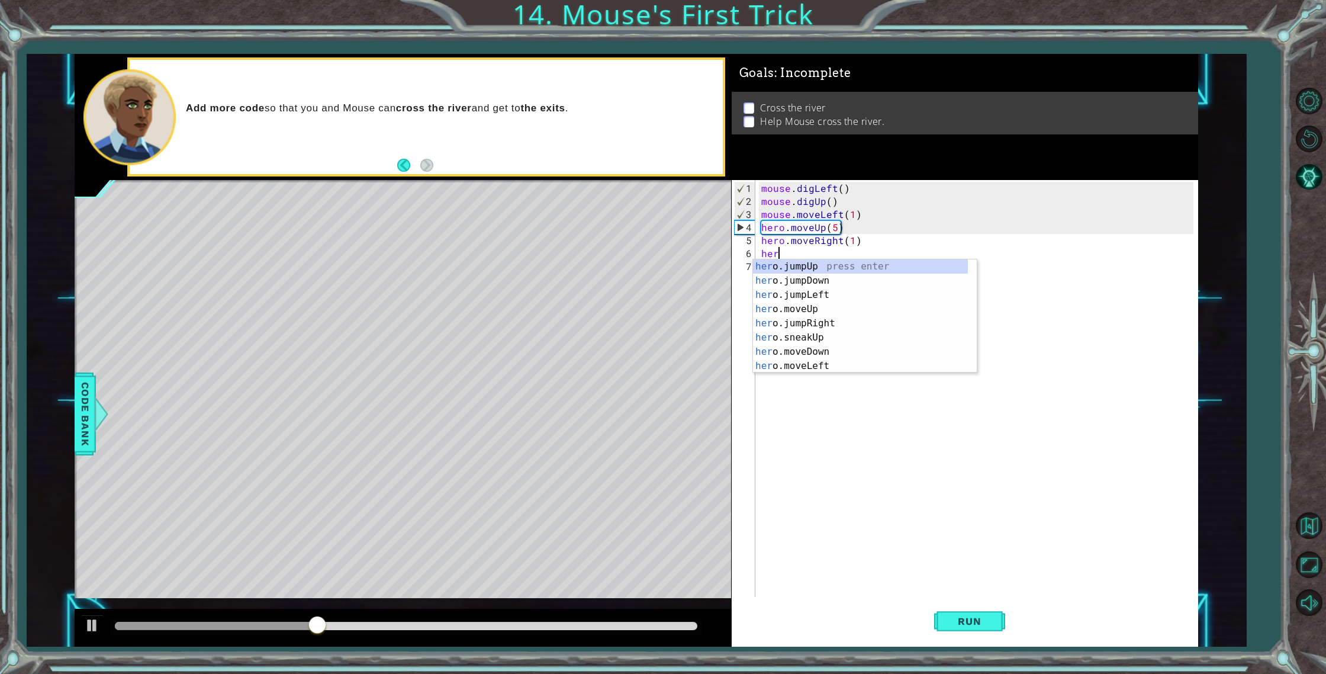
scroll to position [0, 0]
type textarea "h"
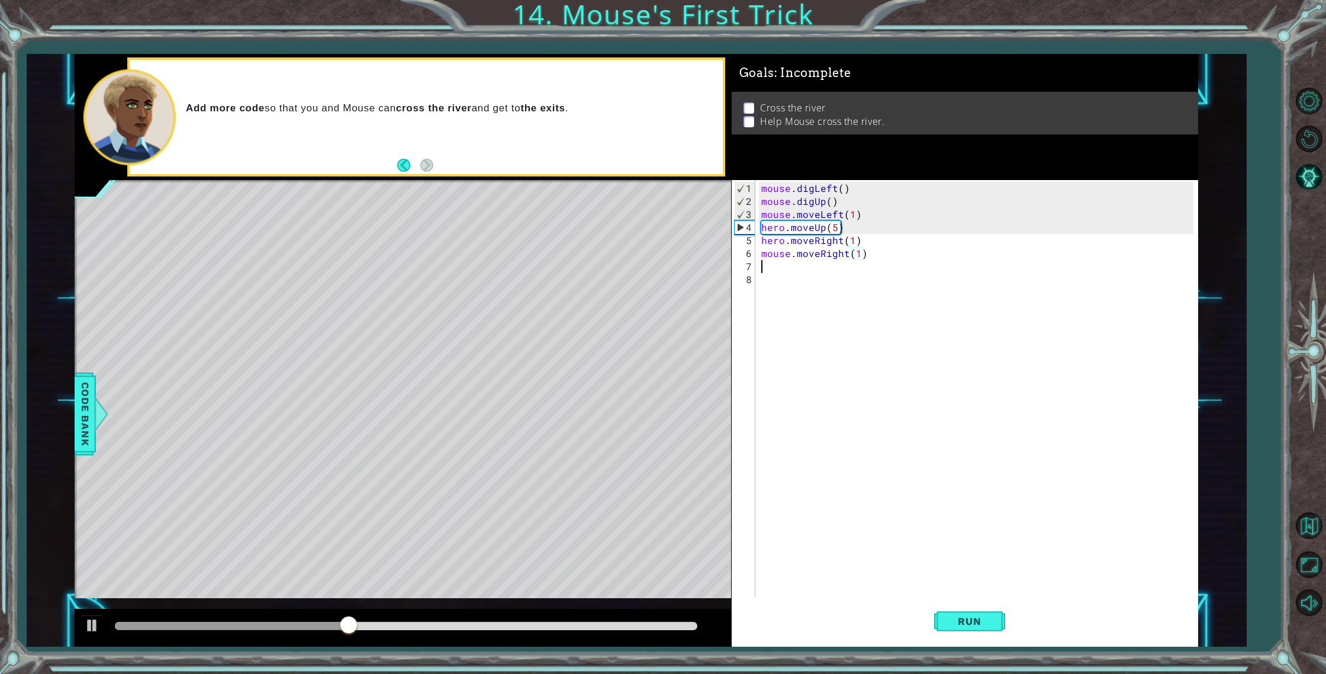
type textarea "mouse.moveRight(1)h"
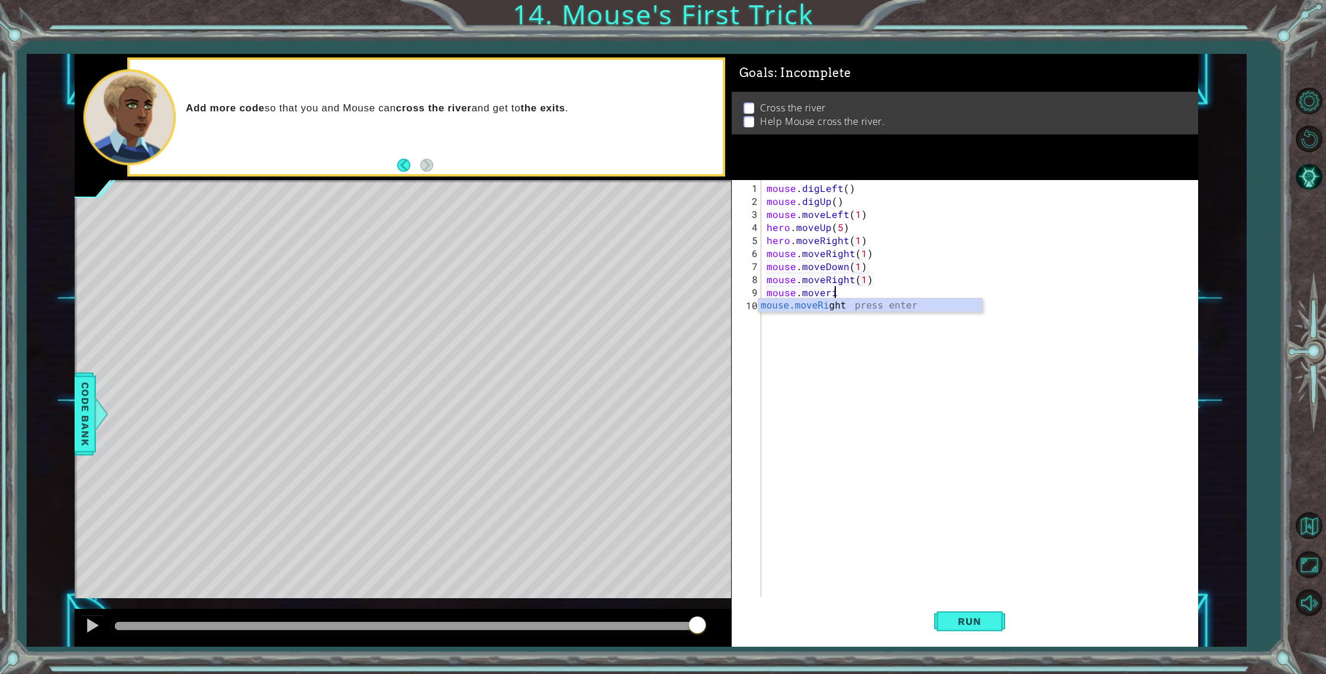
scroll to position [0, 6]
type textarea "mouse.moveRight(2)"
type textarea "mouse.moveUp(2)"
type textarea "mouse.moveRight(2)"
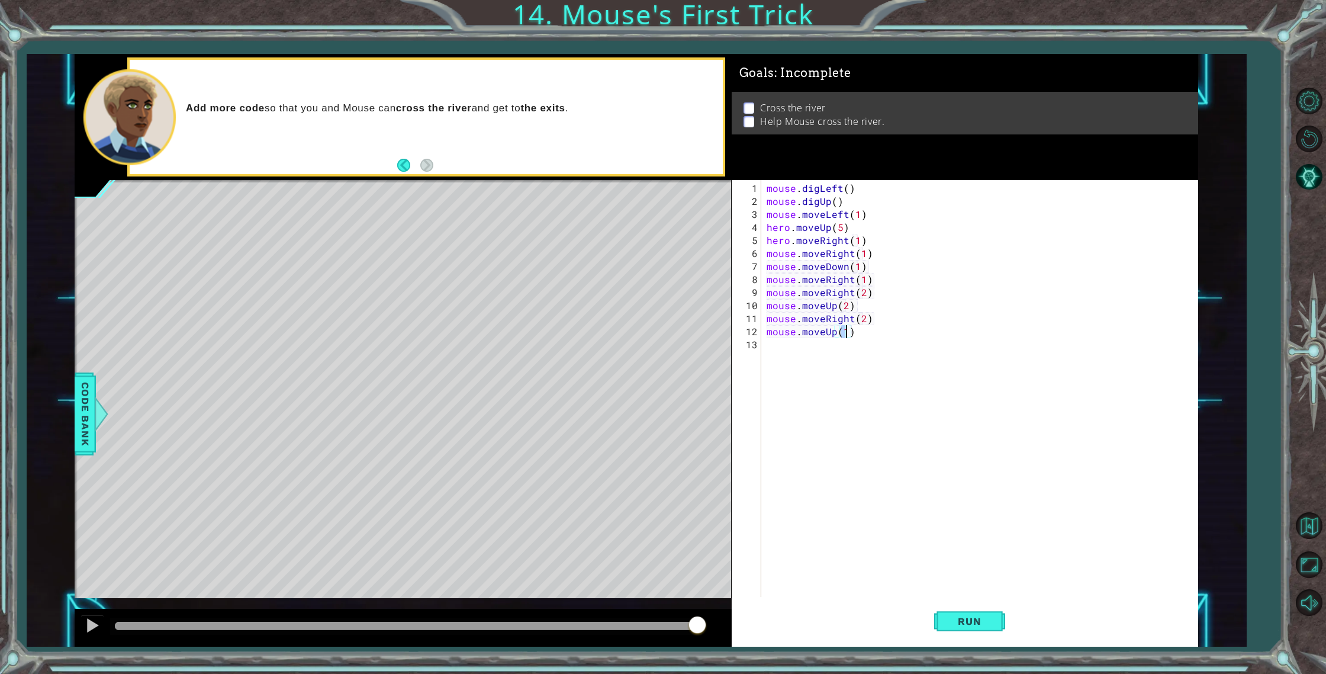
scroll to position [0, 5]
click at [953, 622] on span "Run" at bounding box center [969, 621] width 47 height 12
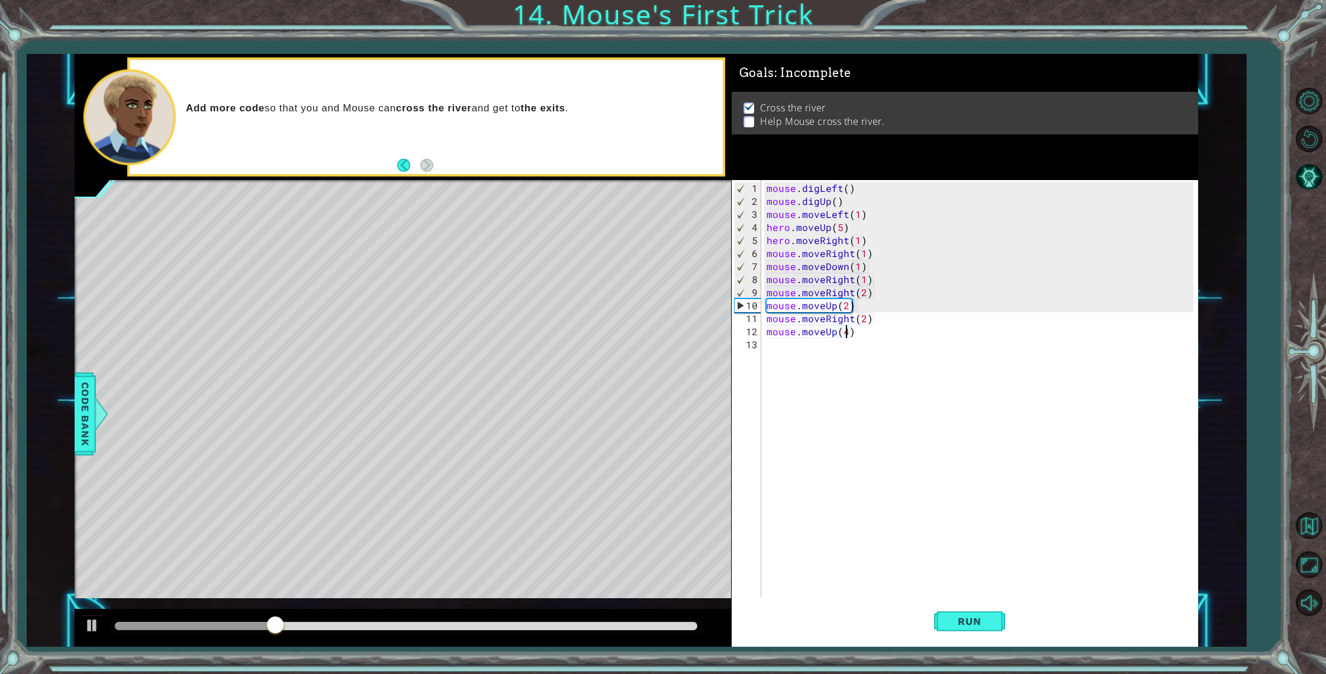
click at [778, 303] on div "mouse . digLeft ( ) mouse . digUp ( ) mouse . moveLeft ( 1 ) hero . moveUp ( 5 …" at bounding box center [982, 403] width 436 height 443
click at [869, 301] on div "mouse . digLeft ( ) mouse . digUp ( ) mouse . moveLeft ( 1 ) hero . moveUp ( 5 …" at bounding box center [982, 403] width 436 height 443
click at [871, 290] on div "mouse . digLeft ( ) mouse . digUp ( ) mouse . moveLeft ( 1 ) hero . moveUp ( 5 …" at bounding box center [982, 403] width 436 height 443
drag, startPoint x: 339, startPoint y: 613, endPoint x: 332, endPoint y: 622, distance: 11.4
click at [332, 621] on div at bounding box center [403, 628] width 657 height 38
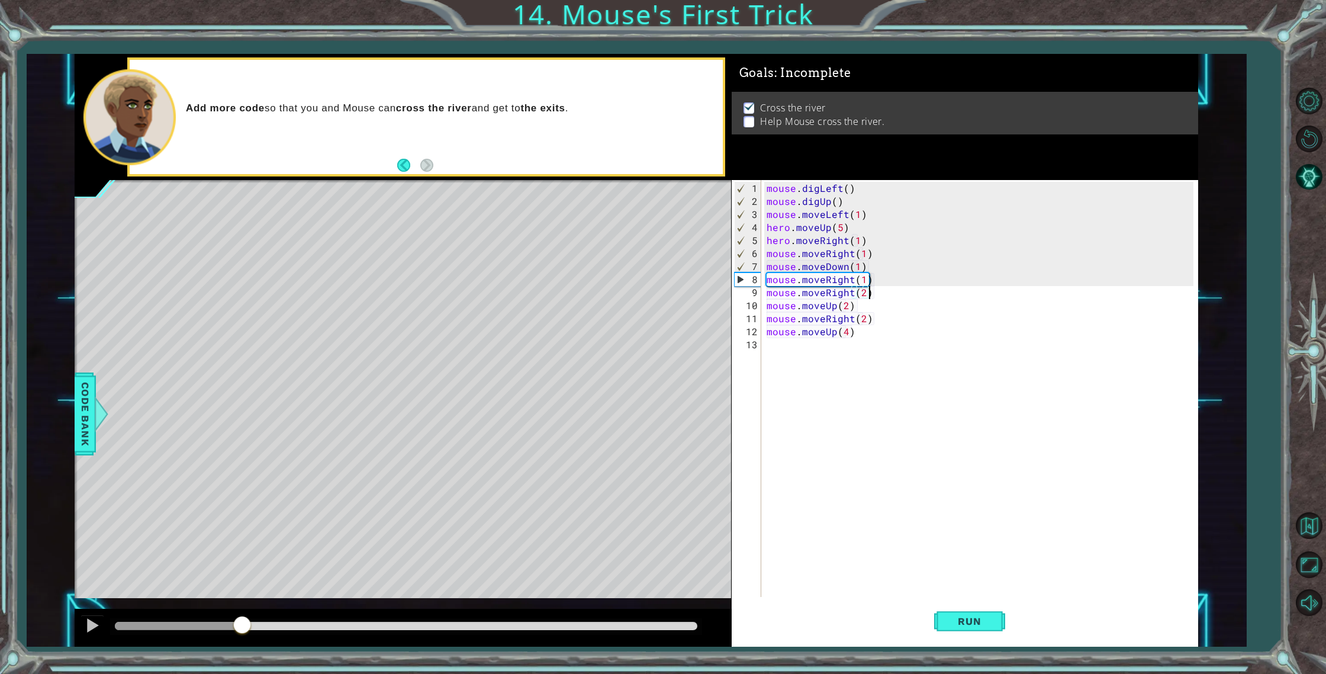
drag, startPoint x: 339, startPoint y: 632, endPoint x: 242, endPoint y: 602, distance: 101.5
click at [242, 602] on div "methods hero use(thing) moveUp(steps) moveDown(steps) moveLeft(steps) moveRight…" at bounding box center [637, 350] width 1124 height 593
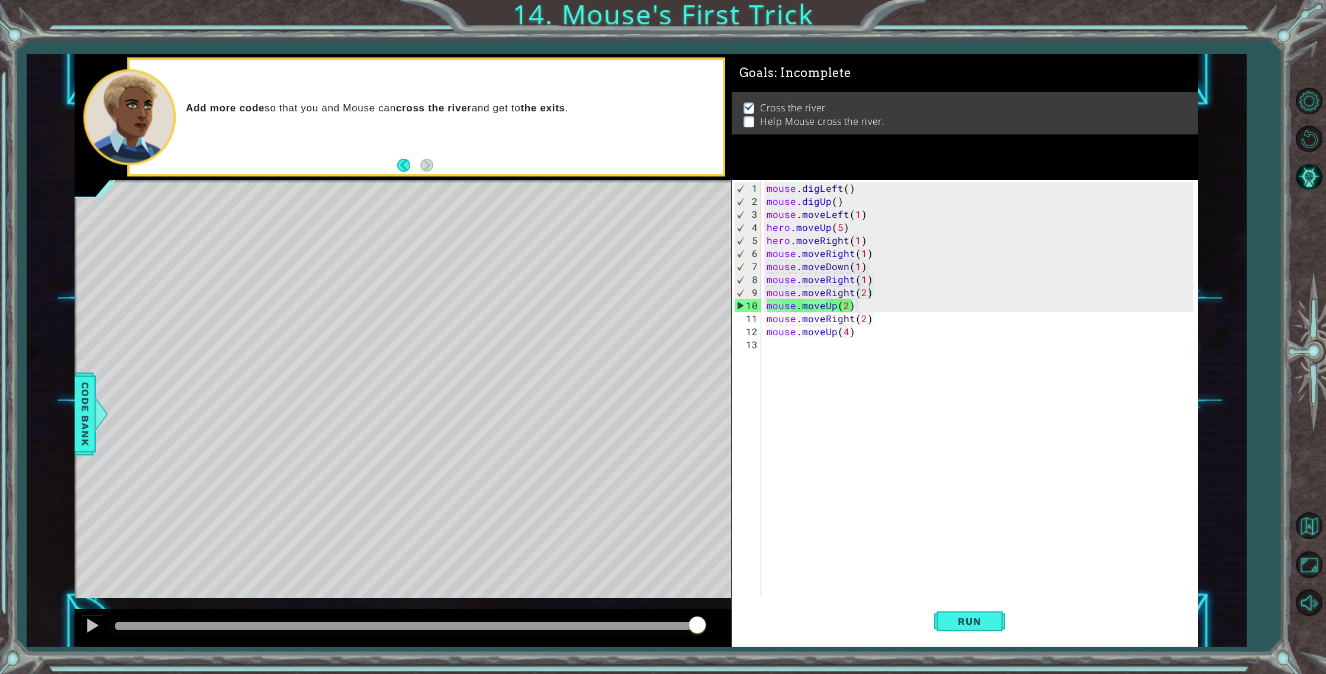
drag, startPoint x: 134, startPoint y: 631, endPoint x: 193, endPoint y: 629, distance: 59.3
click at [193, 629] on div at bounding box center [405, 626] width 591 height 17
drag, startPoint x: 219, startPoint y: 621, endPoint x: 192, endPoint y: 615, distance: 28.0
click at [192, 615] on div at bounding box center [403, 628] width 657 height 38
click at [271, 629] on div at bounding box center [193, 626] width 156 height 8
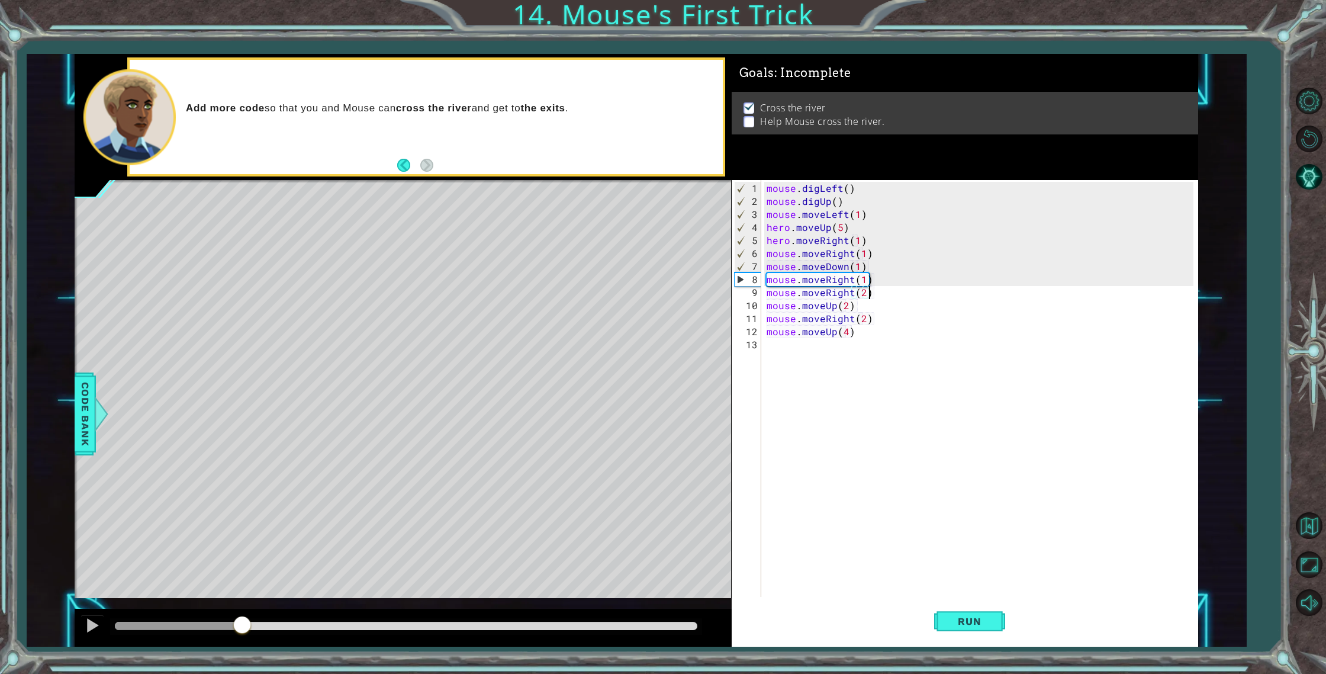
drag, startPoint x: 272, startPoint y: 629, endPoint x: 242, endPoint y: 615, distance: 32.8
click at [242, 615] on div at bounding box center [403, 628] width 657 height 38
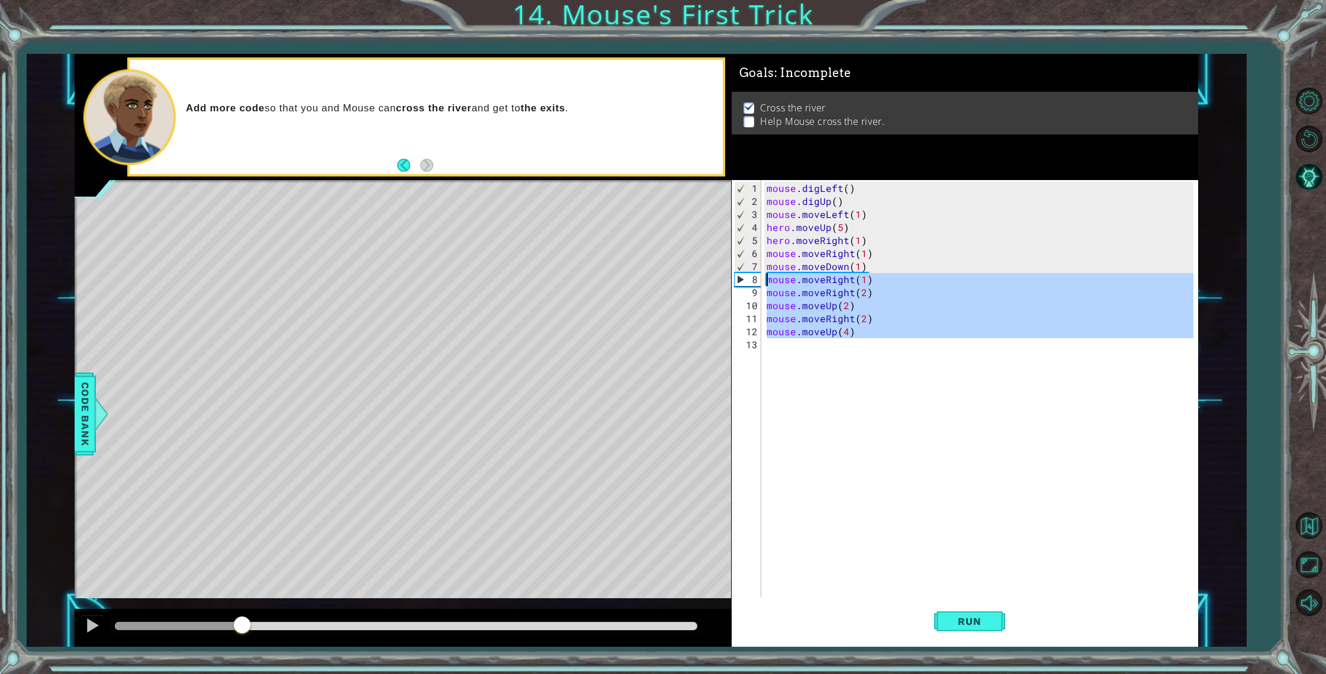
drag, startPoint x: 877, startPoint y: 353, endPoint x: 753, endPoint y: 279, distance: 144.7
click at [753, 279] on div "mouse.moveRight(2) 1 2 3 4 5 6 7 8 9 10 11 12 13 mouse . digLeft ( ) mouse . di…" at bounding box center [963, 388] width 462 height 417
type textarea "mouse.moveRight(1) mouse.moveRight(2)"
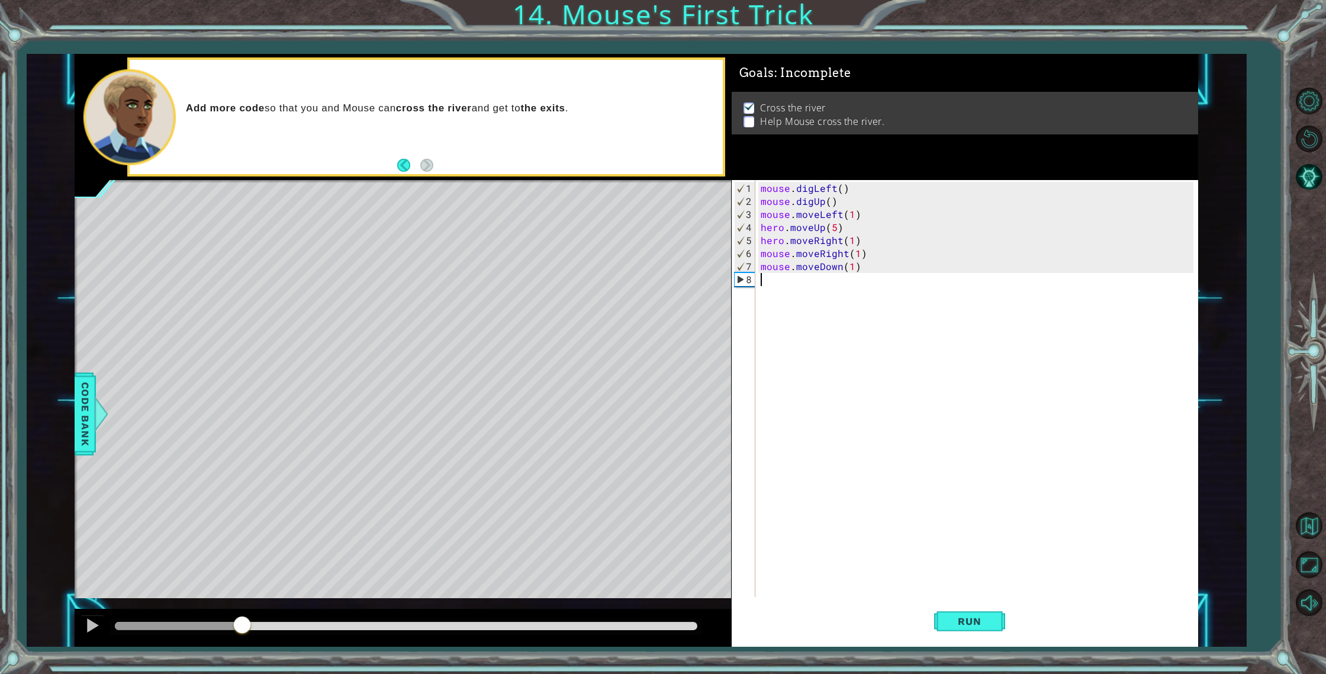
scroll to position [0, 0]
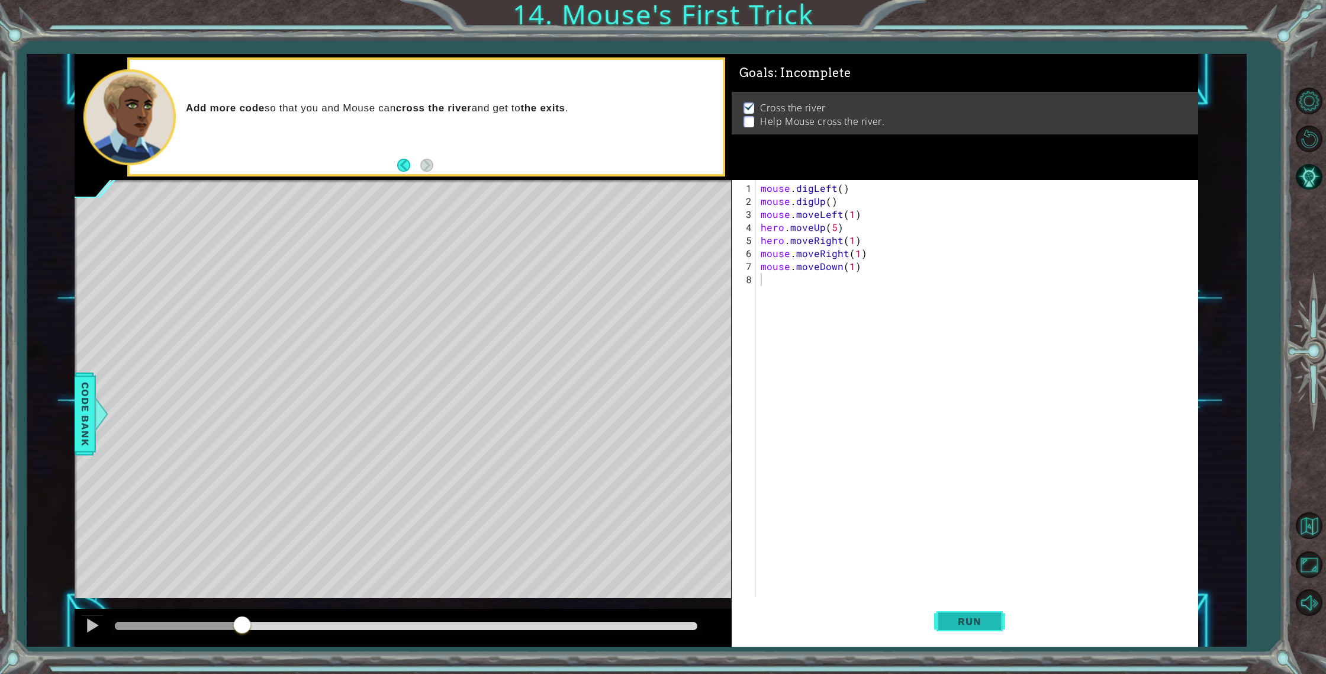
click at [967, 626] on span "Run" at bounding box center [969, 621] width 47 height 12
click at [967, 628] on button "Run" at bounding box center [969, 621] width 71 height 47
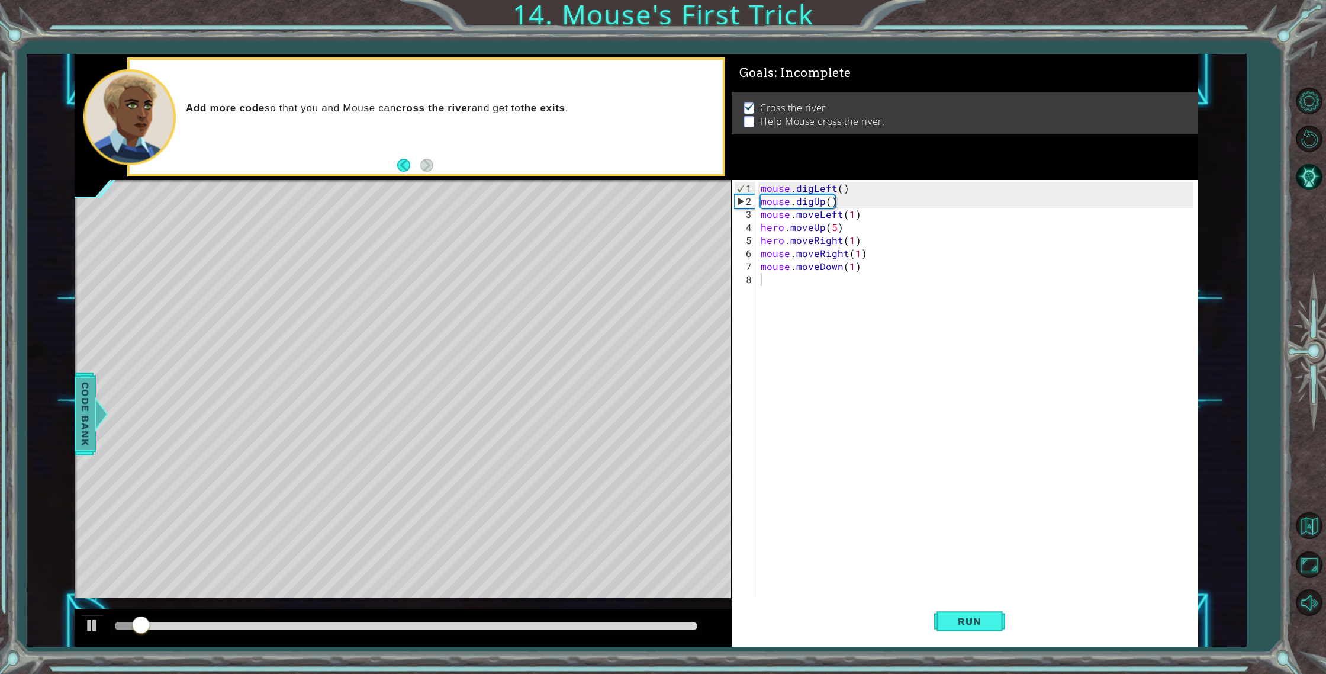
click at [79, 423] on span "Code Bank" at bounding box center [85, 414] width 19 height 72
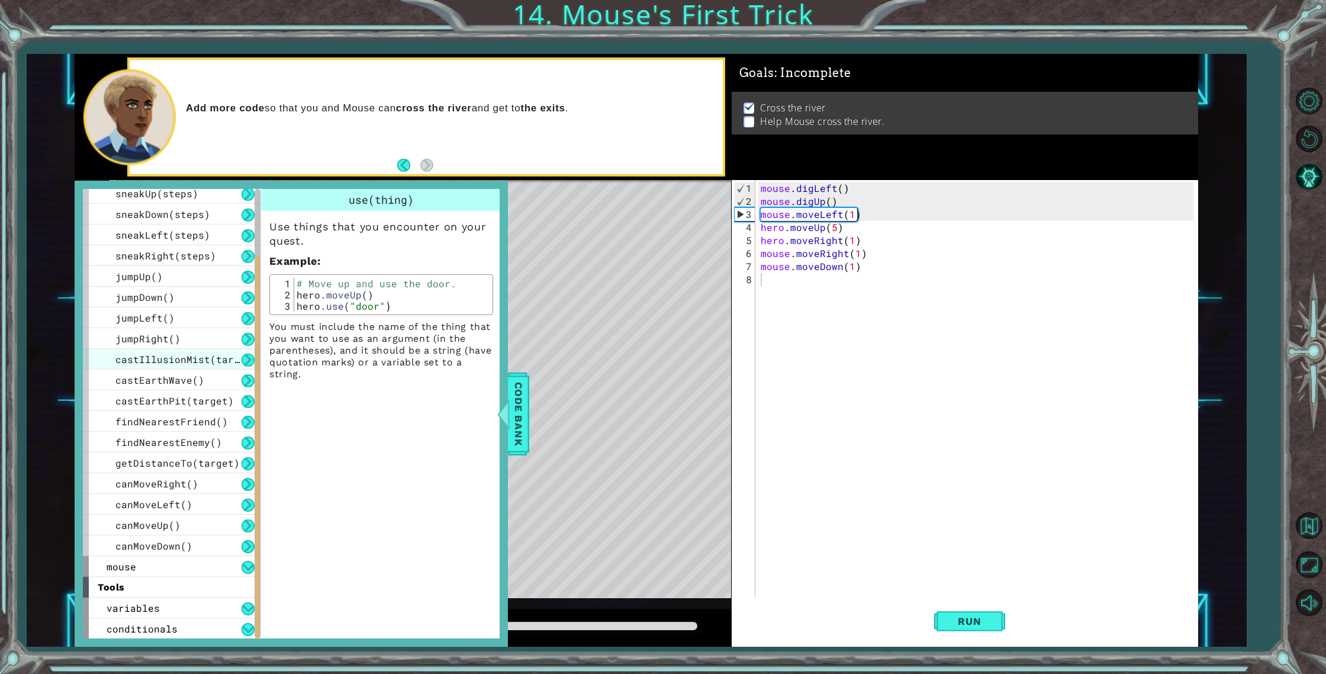
scroll to position [152, 0]
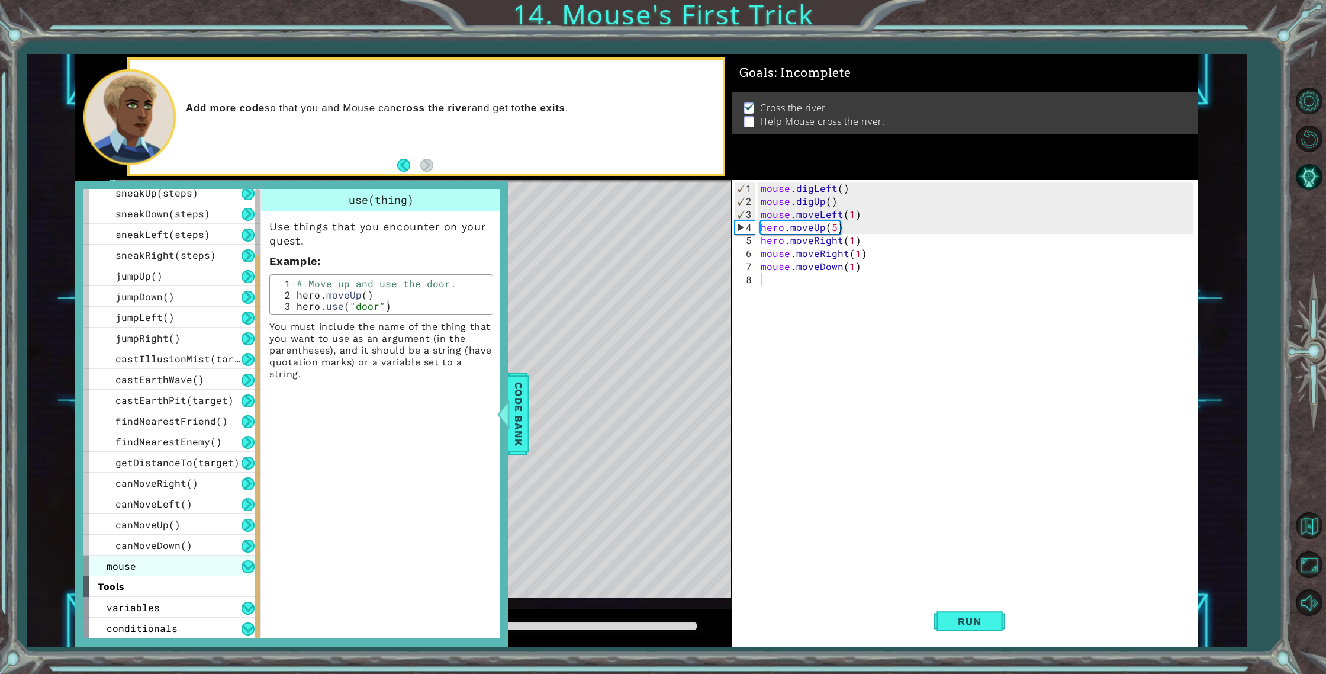
click at [184, 559] on div "mouse" at bounding box center [172, 565] width 178 height 21
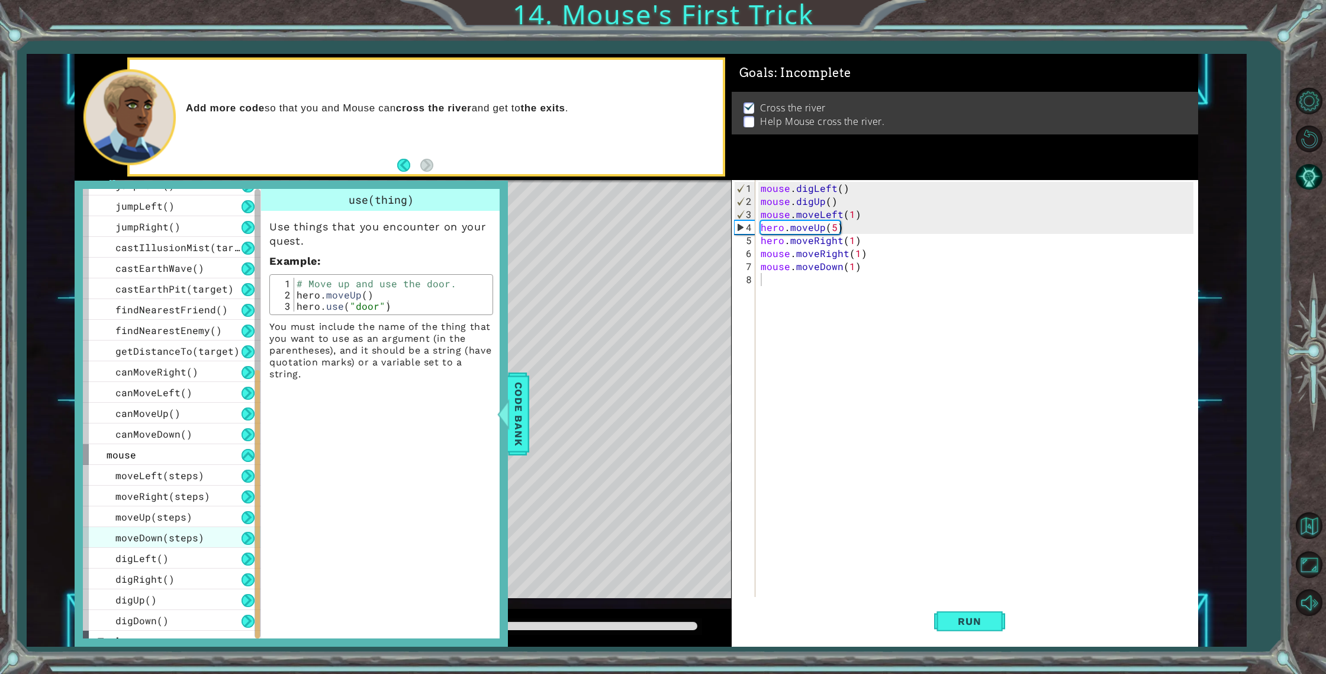
scroll to position [317, 0]
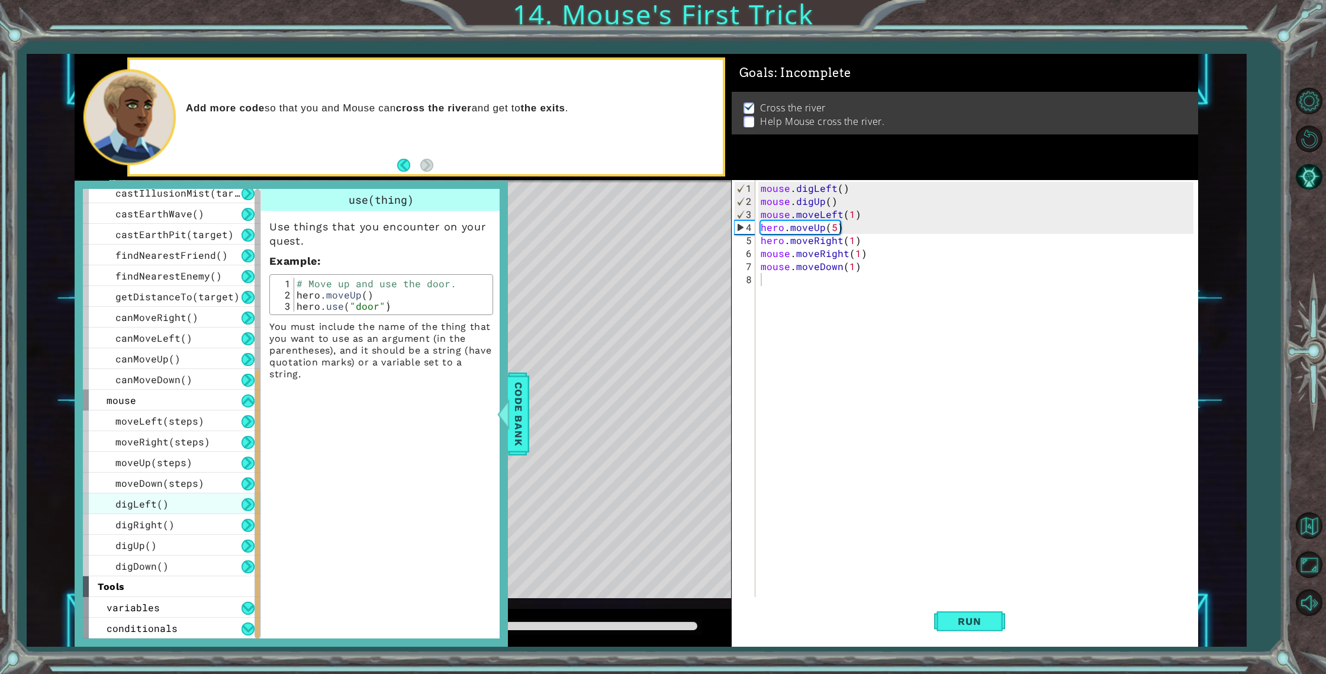
click at [189, 512] on div "digLeft()" at bounding box center [172, 503] width 178 height 21
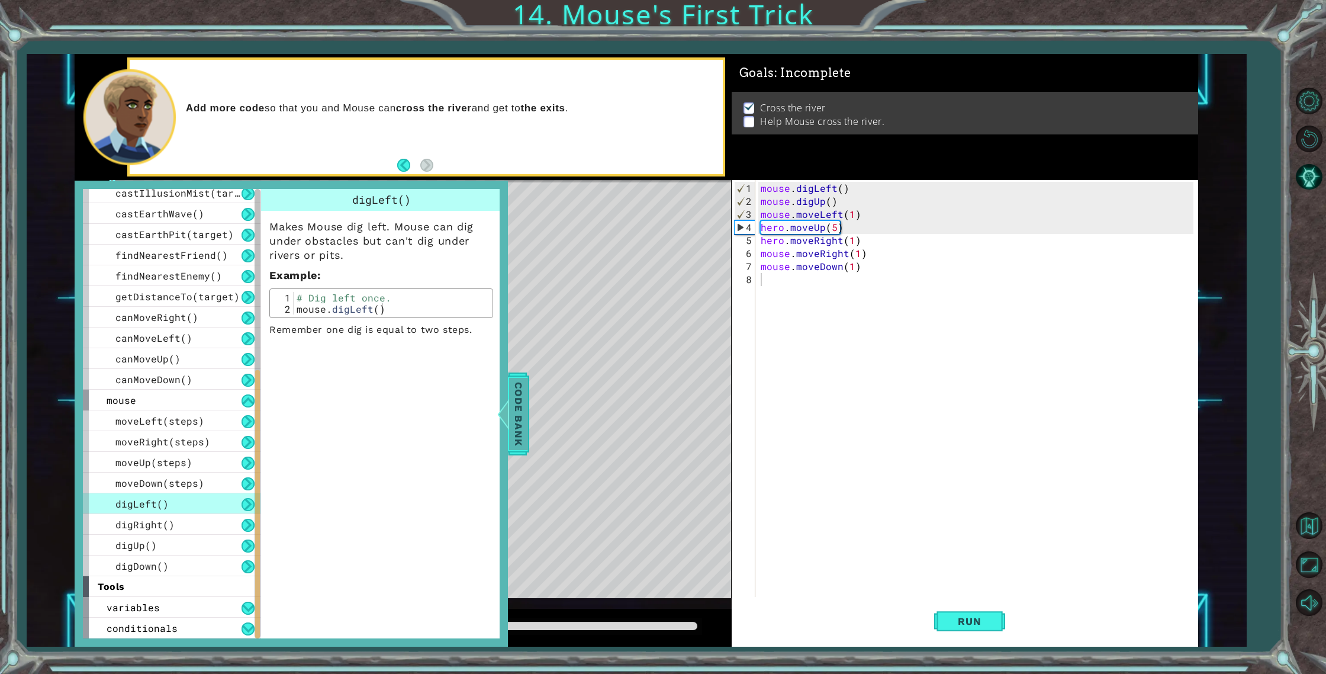
click at [509, 396] on div at bounding box center [503, 414] width 15 height 36
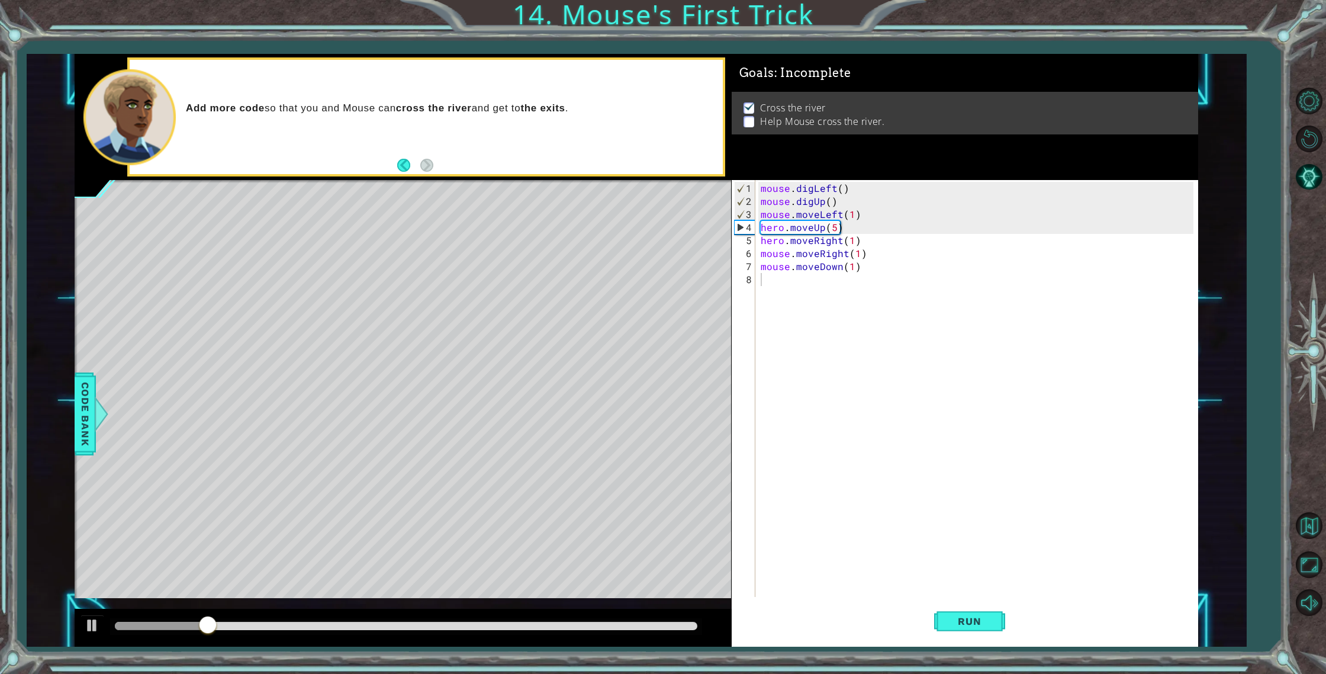
click at [815, 275] on div "mouse . digLeft ( ) mouse . digUp ( ) mouse . moveLeft ( 1 ) hero . moveUp ( 5 …" at bounding box center [978, 403] width 441 height 443
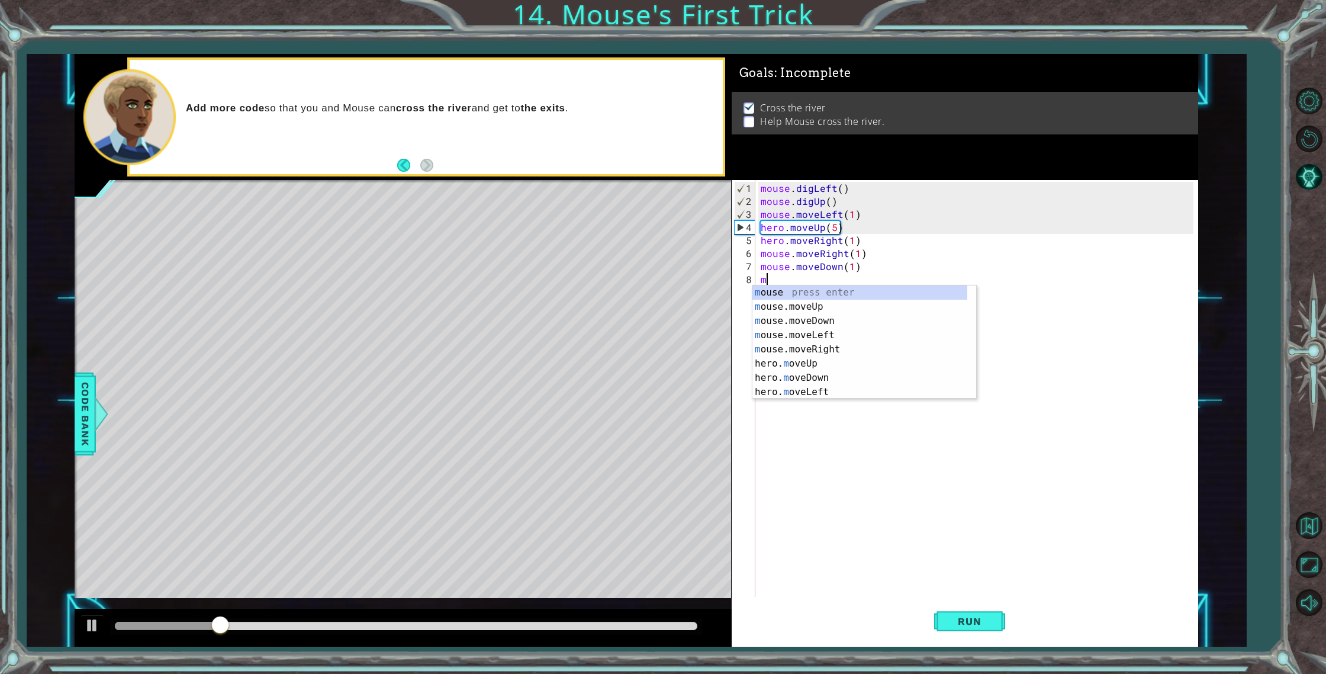
type textarea "m"
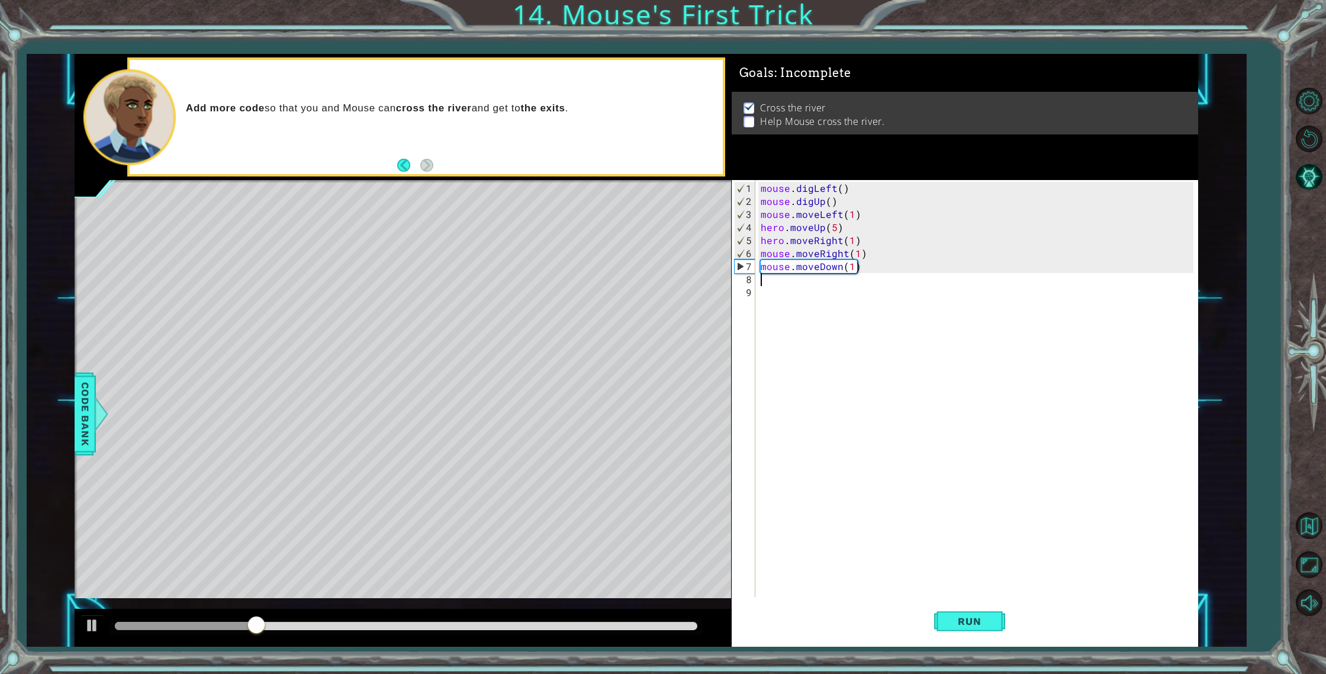
click at [842, 265] on div "mouse . digLeft ( ) mouse . digUp ( ) mouse . moveLeft ( 1 ) hero . moveUp ( 5 …" at bounding box center [978, 403] width 441 height 443
click at [841, 265] on div "mouse . digLeft ( ) mouse . digUp ( ) mouse . moveLeft ( 1 ) hero . moveUp ( 5 …" at bounding box center [978, 403] width 441 height 443
click at [858, 266] on div "mouse . digLeft ( ) mouse . digUp ( ) mouse . moveLeft ( 1 ) hero . moveUp ( 5 …" at bounding box center [978, 403] width 441 height 443
drag, startPoint x: 866, startPoint y: 265, endPoint x: 743, endPoint y: 271, distance: 123.3
click at [743, 271] on div "mouse.moveDown(1) 1 2 3 4 5 6 7 8 9 mouse . digLeft ( ) mouse . digUp ( ) mouse…" at bounding box center [963, 388] width 462 height 417
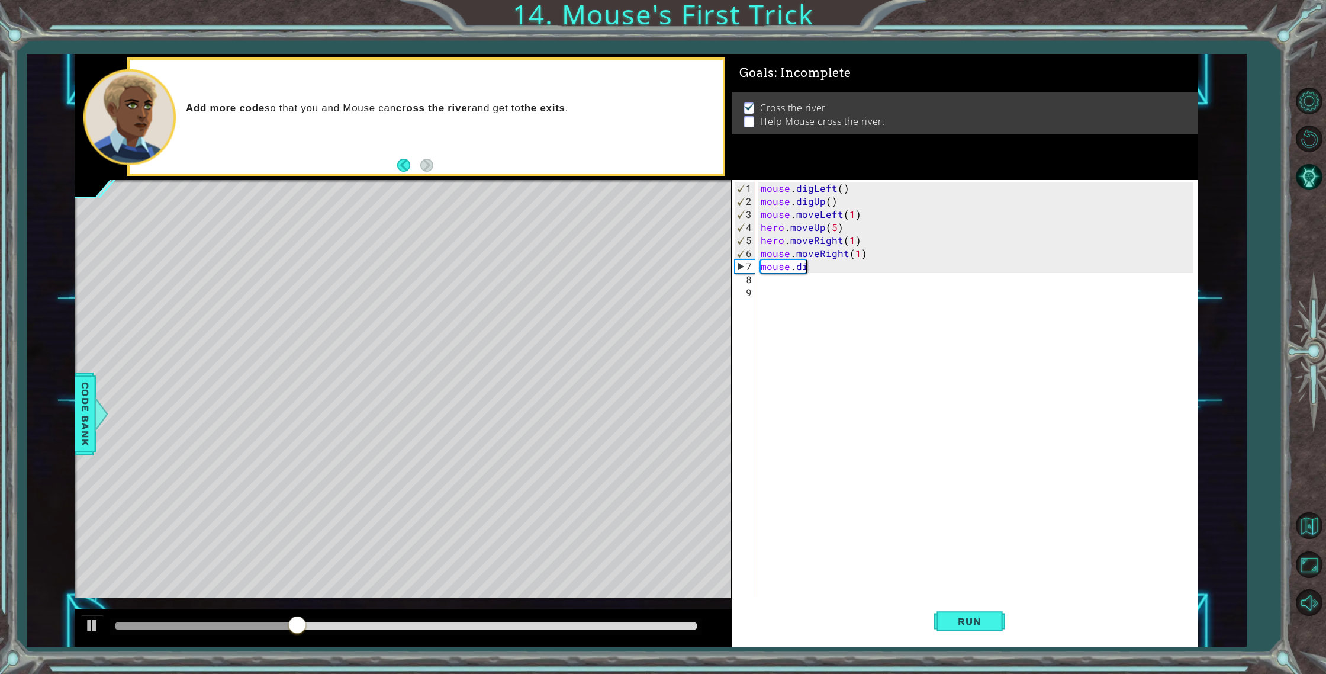
scroll to position [0, 2]
type textarea "mouse.digDown()"
type textarea "mouse.digRight()"
type textarea "mouse.moveRight(2)"
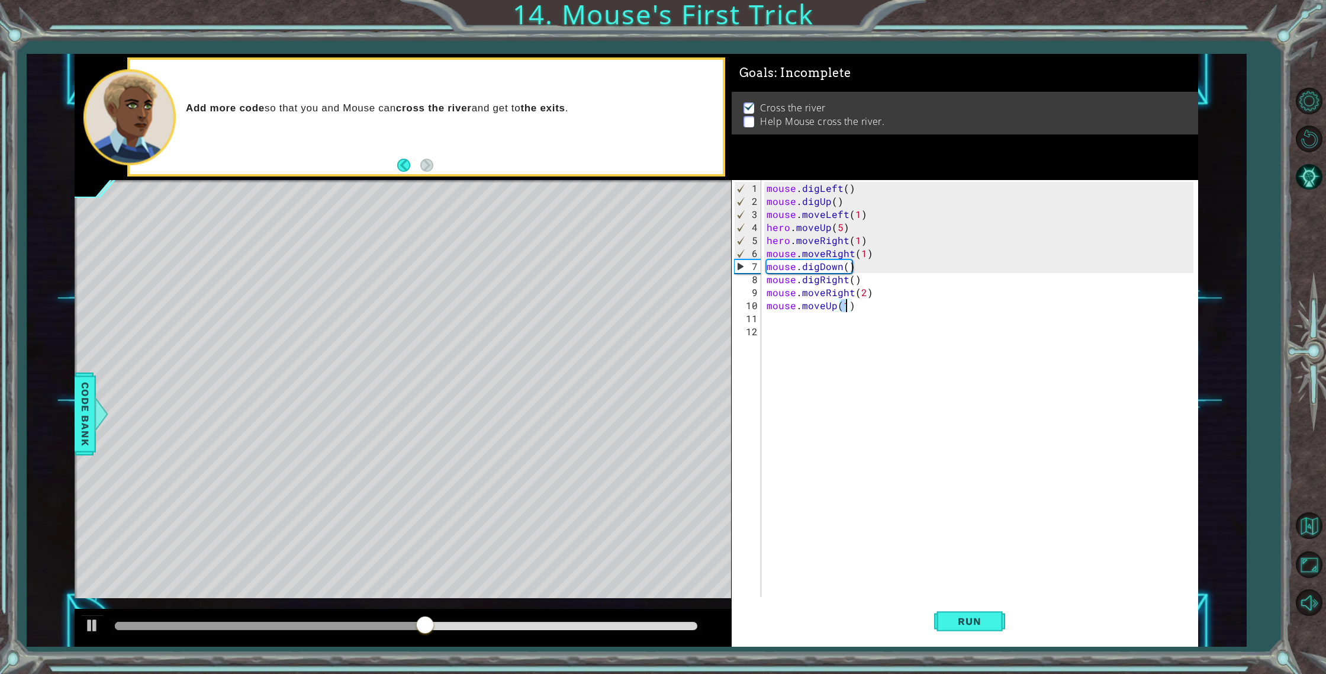
type textarea "mouse.moveUp(2)"
type textarea "mouse.moveRight(2)"
type textarea "mouse.moveUp(3)"
click at [951, 612] on button "Run" at bounding box center [969, 621] width 71 height 47
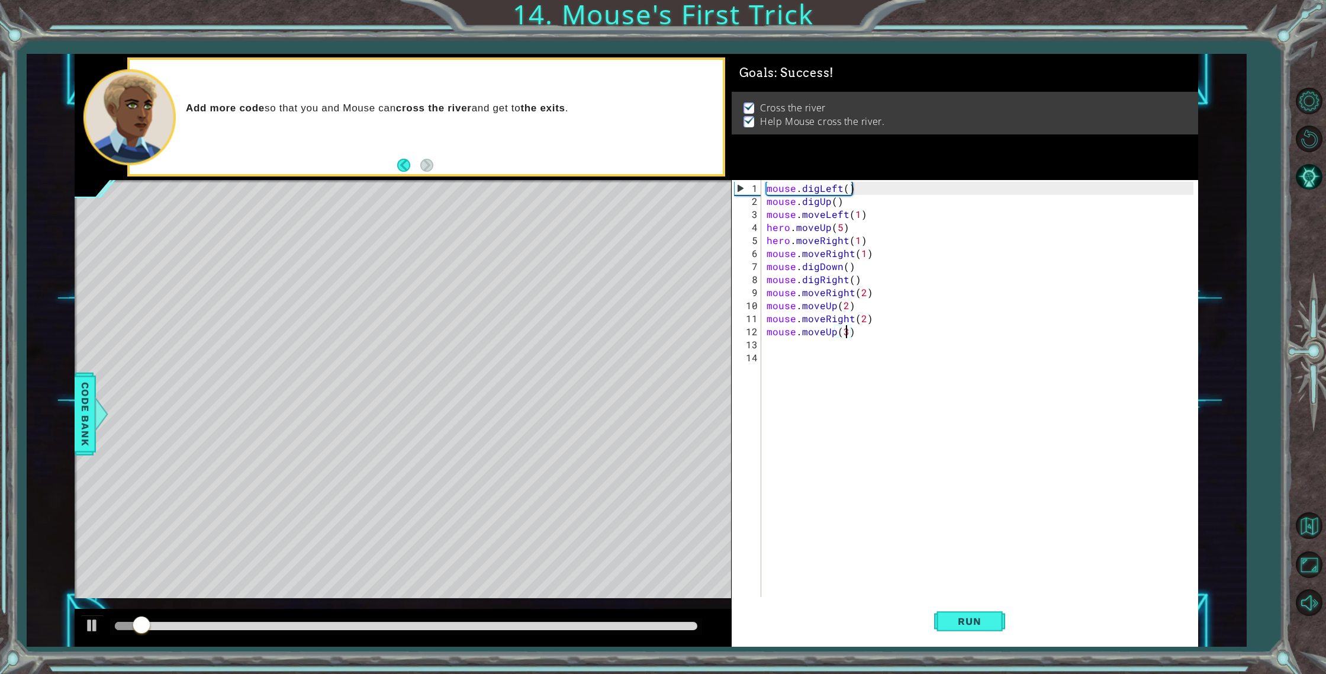
drag, startPoint x: 490, startPoint y: 618, endPoint x: 507, endPoint y: 619, distance: 17.9
click at [507, 619] on div at bounding box center [403, 628] width 657 height 38
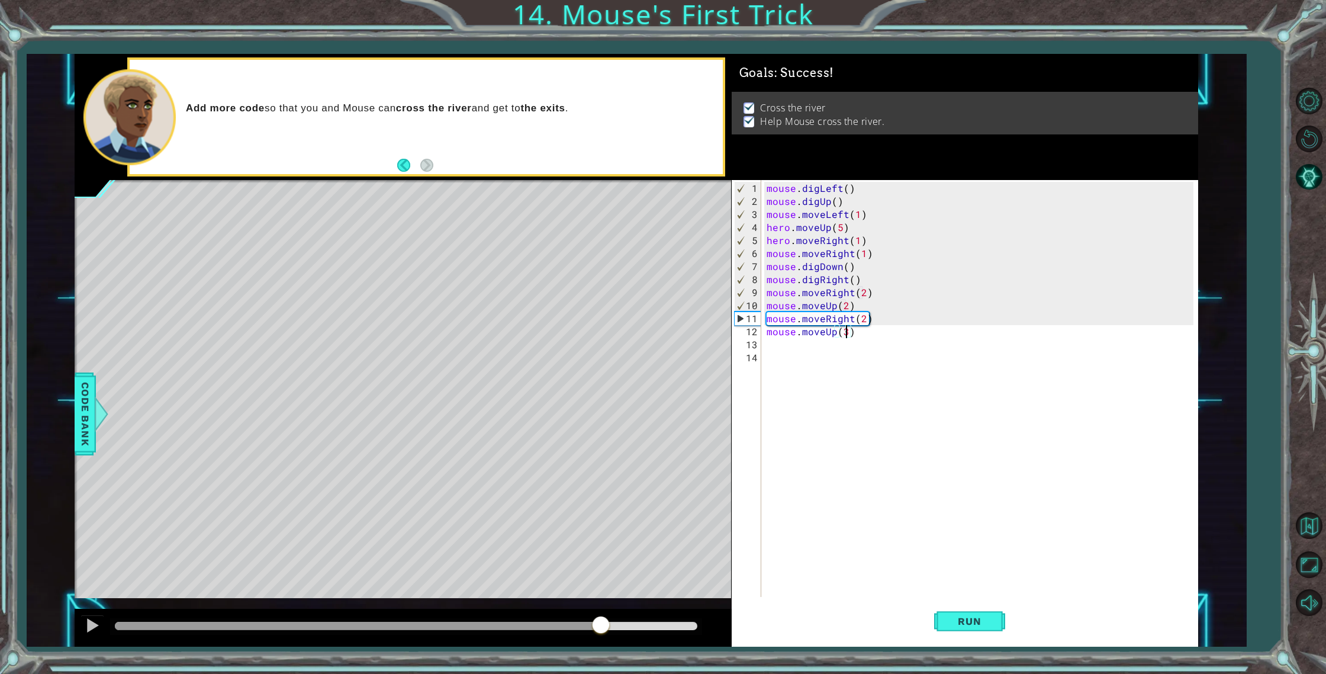
drag, startPoint x: 562, startPoint y: 622, endPoint x: 618, endPoint y: 619, distance: 56.4
click at [618, 622] on div at bounding box center [406, 626] width 582 height 8
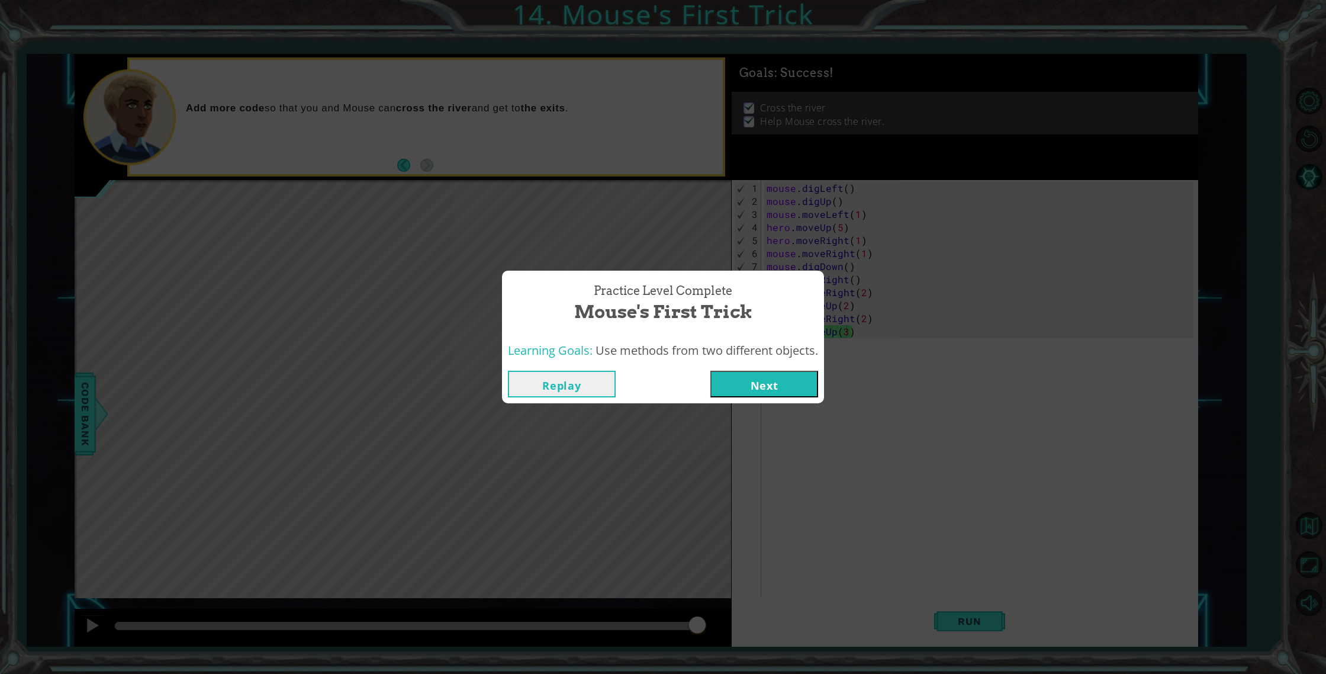
click at [788, 371] on button "Next" at bounding box center [765, 384] width 108 height 27
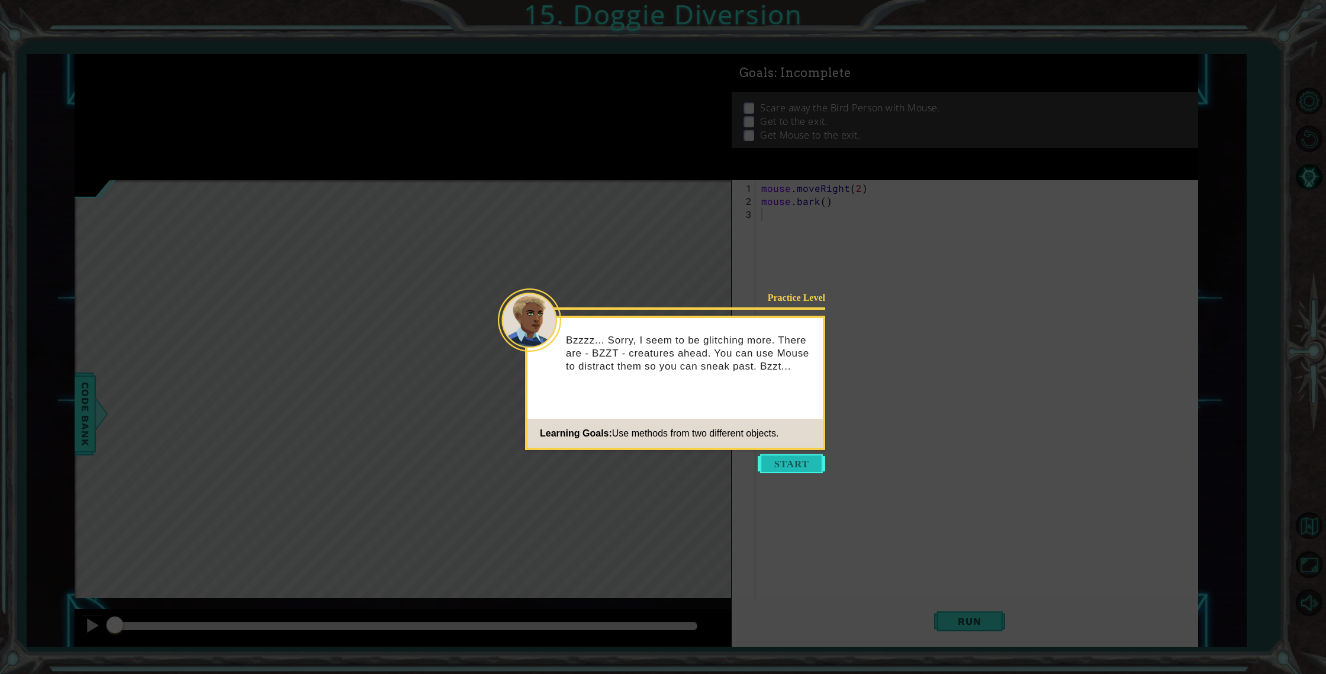
click at [769, 462] on button "Start" at bounding box center [791, 463] width 67 height 19
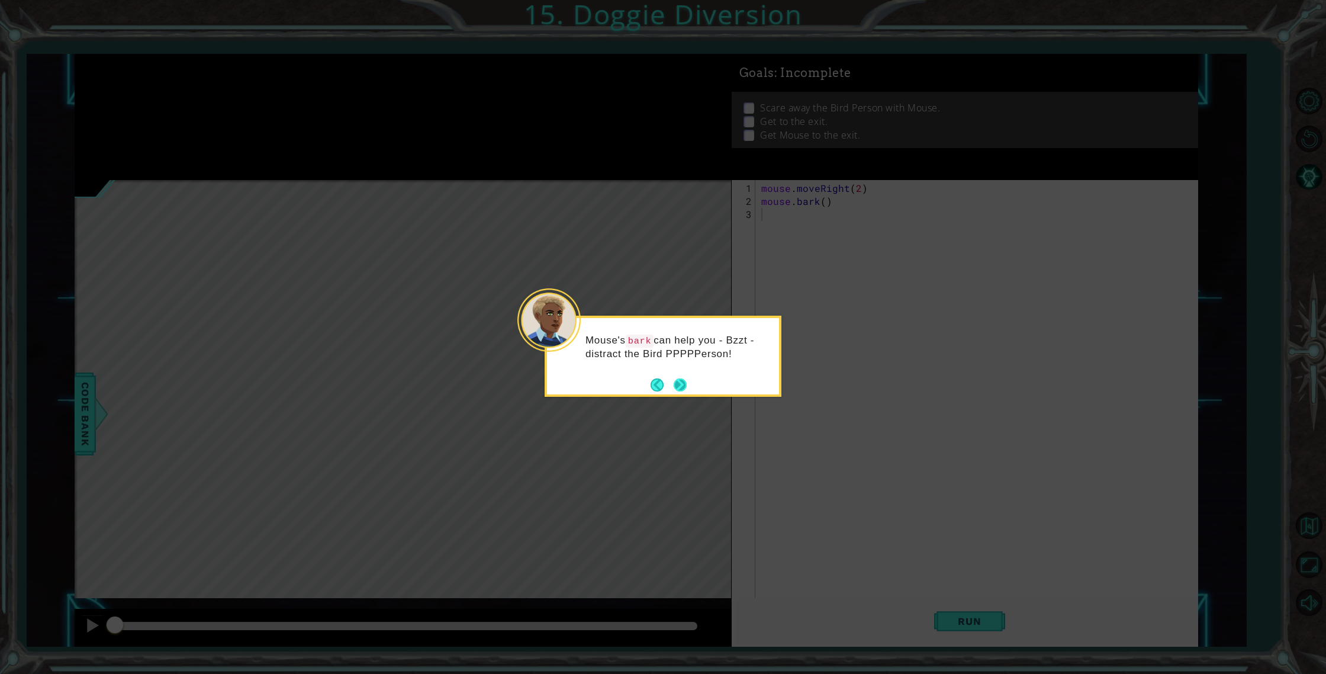
click at [684, 381] on button "Next" at bounding box center [680, 384] width 13 height 13
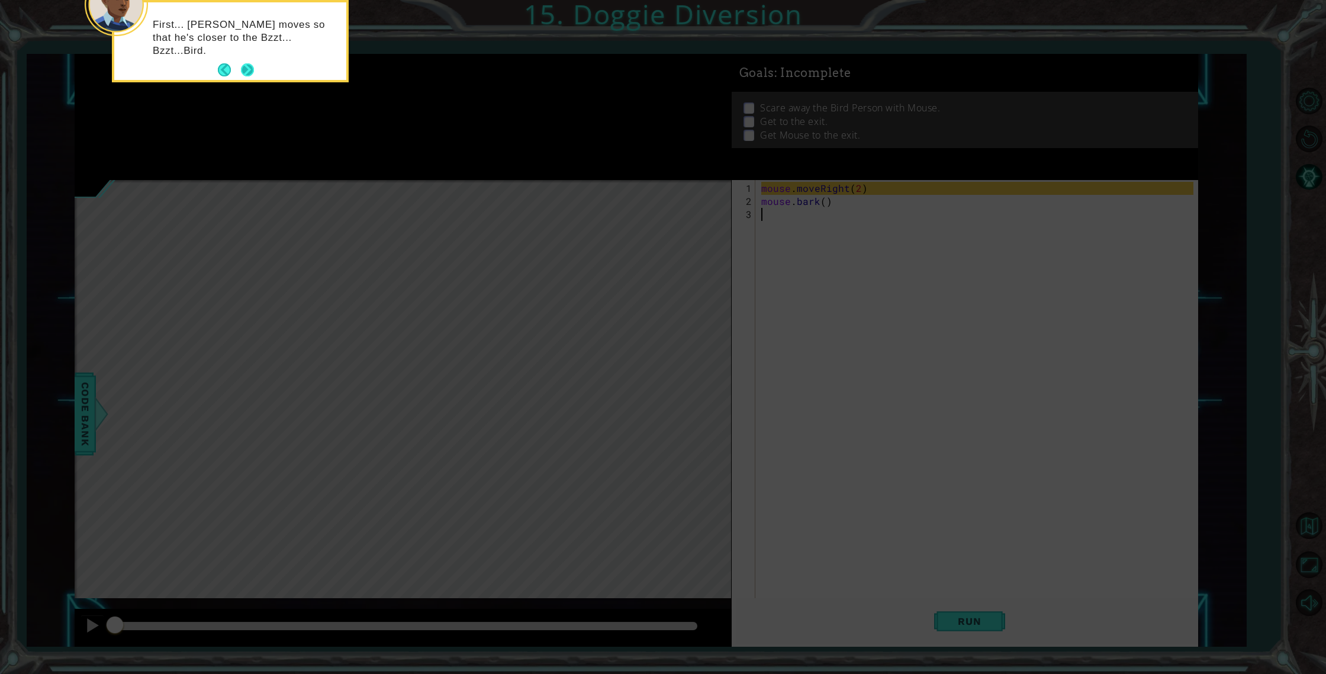
click at [245, 65] on button "Next" at bounding box center [247, 69] width 13 height 13
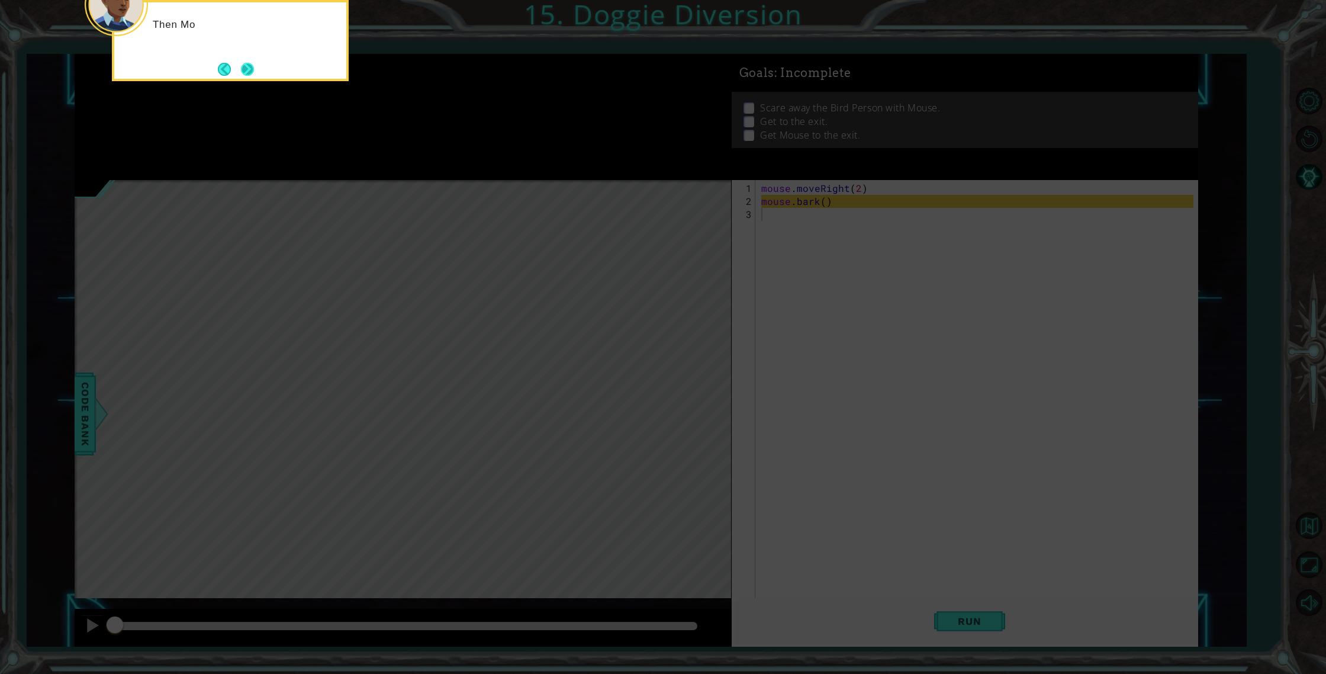
click at [245, 67] on button "Next" at bounding box center [247, 69] width 13 height 13
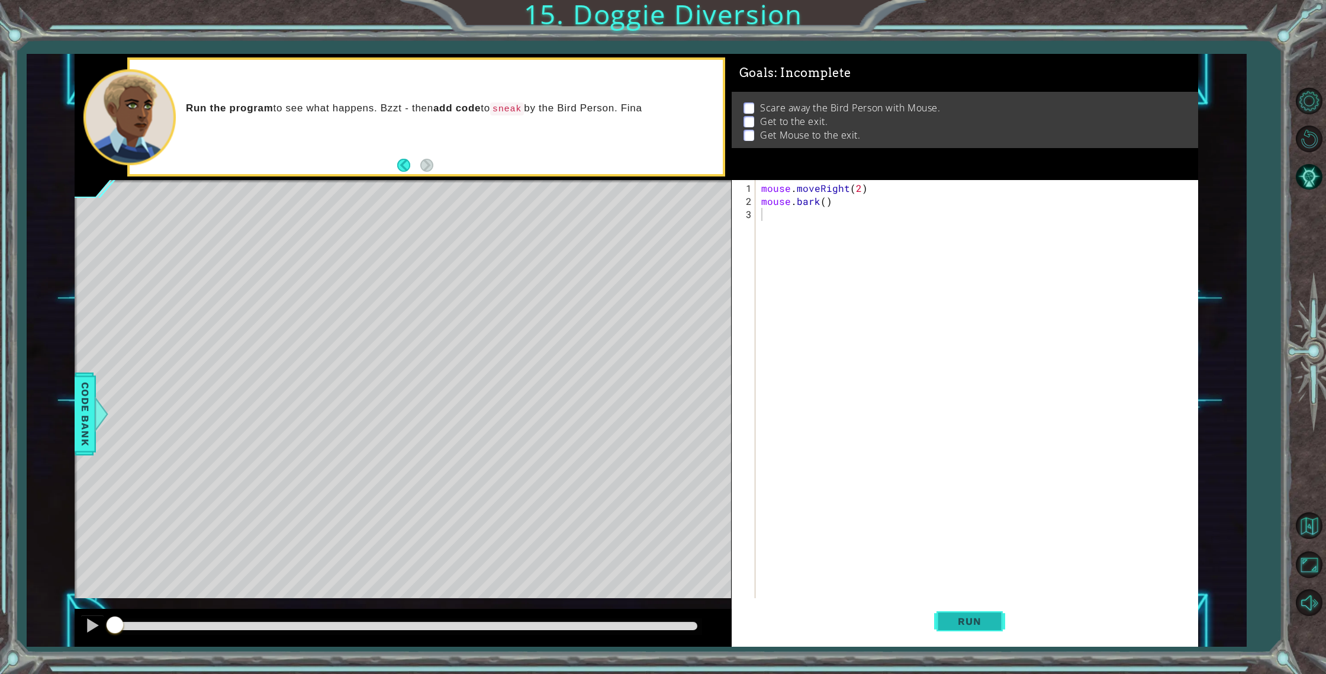
click at [965, 612] on button "Run" at bounding box center [969, 621] width 71 height 47
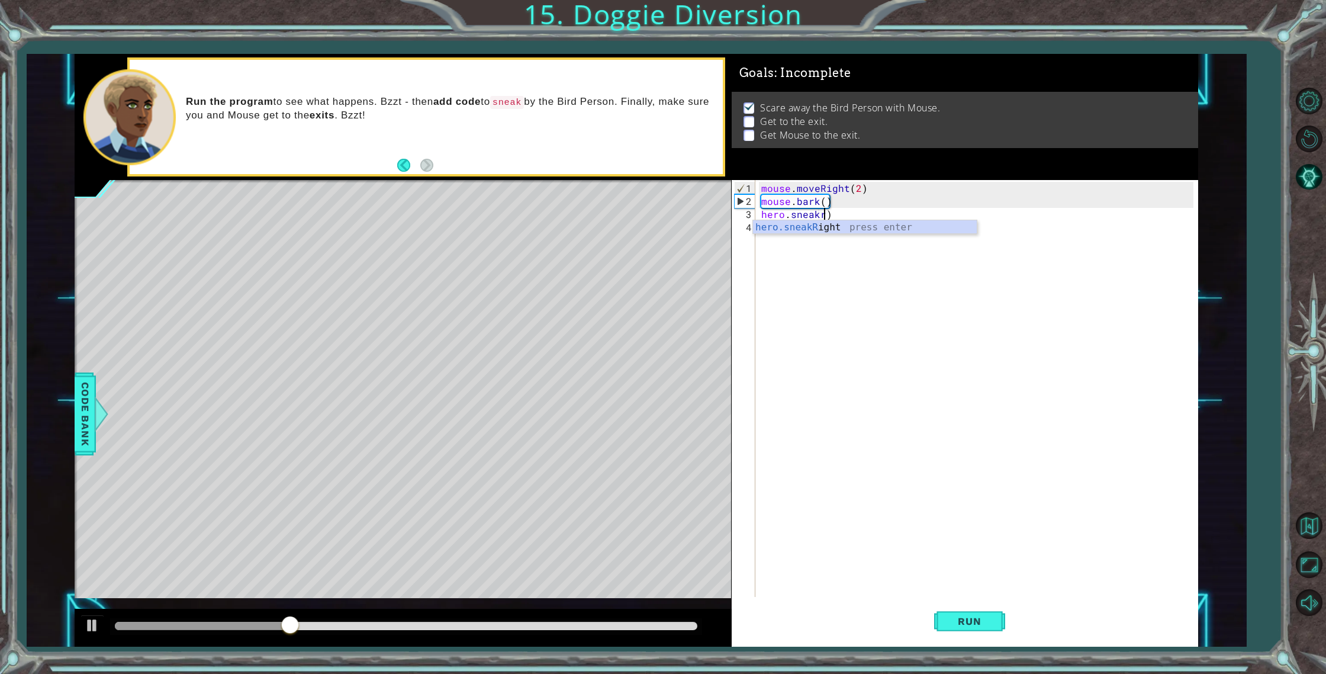
scroll to position [0, 4]
type textarea "hero.sneakRight(4)"
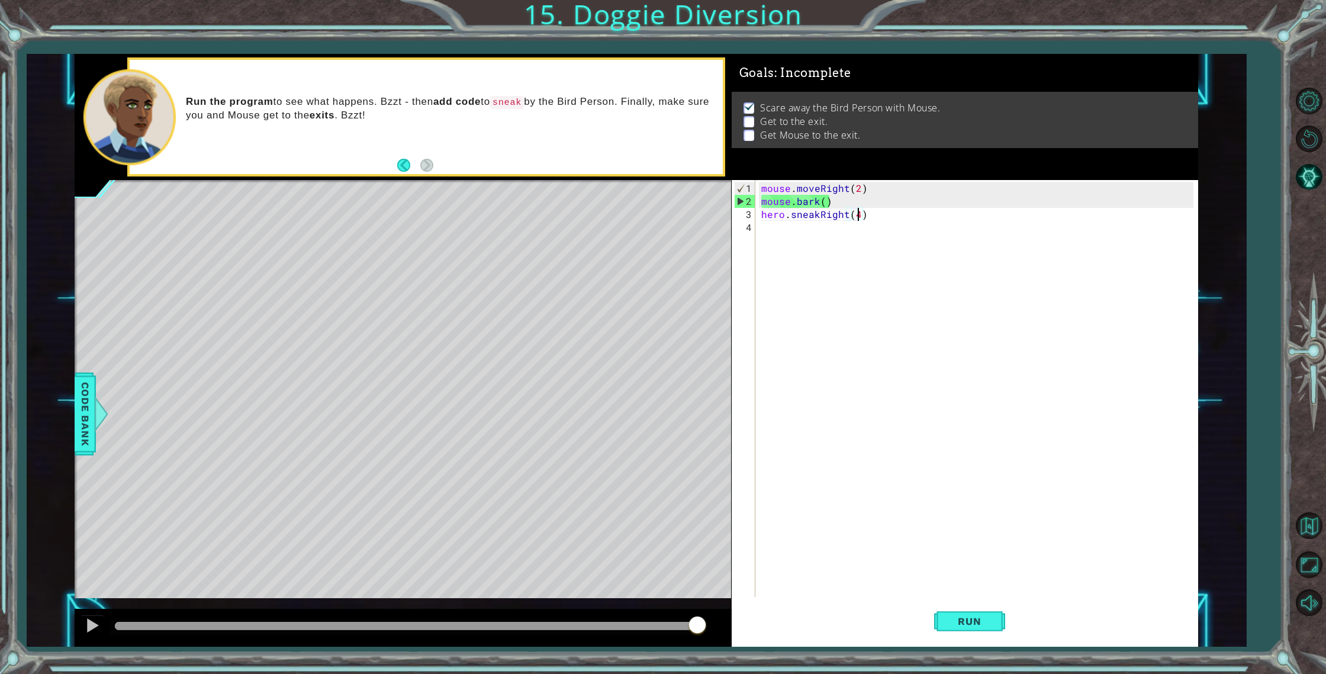
click at [874, 240] on div "mouse . moveRight ( 2 ) mouse . bark ( ) hero . sneakRight ( 4 )" at bounding box center [979, 403] width 441 height 443
click at [952, 627] on button "Run" at bounding box center [969, 621] width 71 height 47
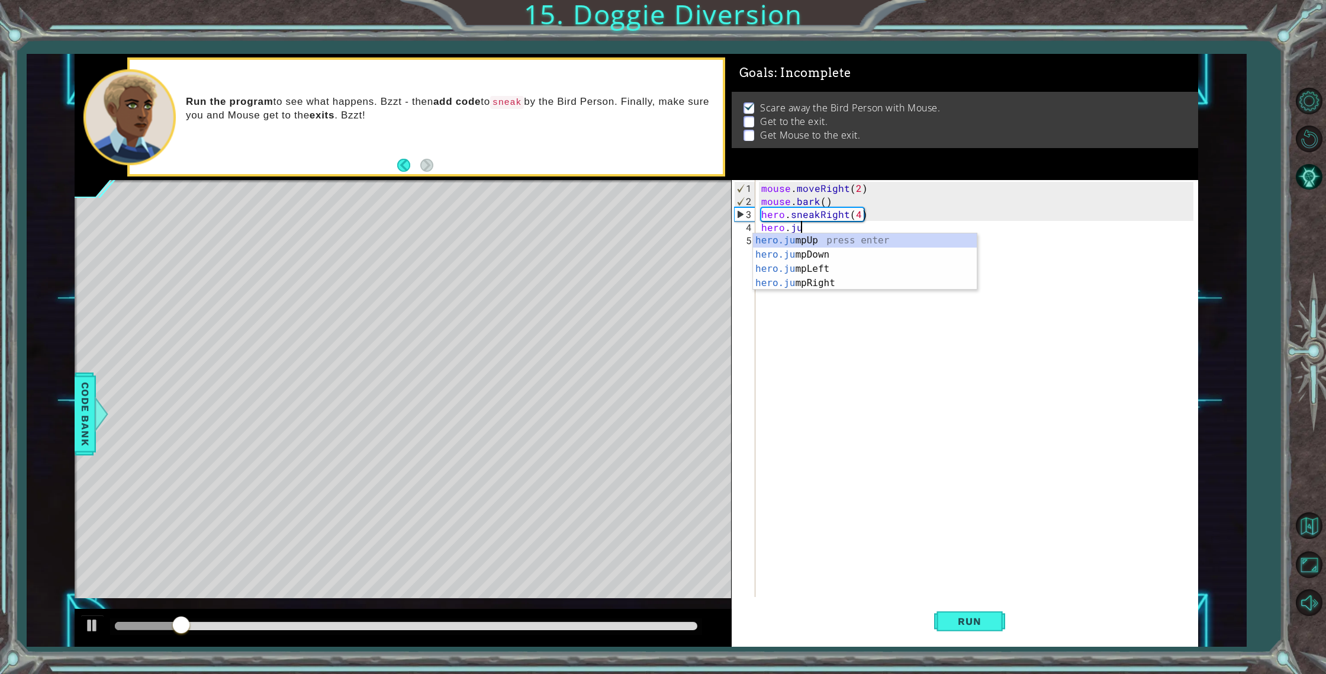
type textarea "hero.jump"
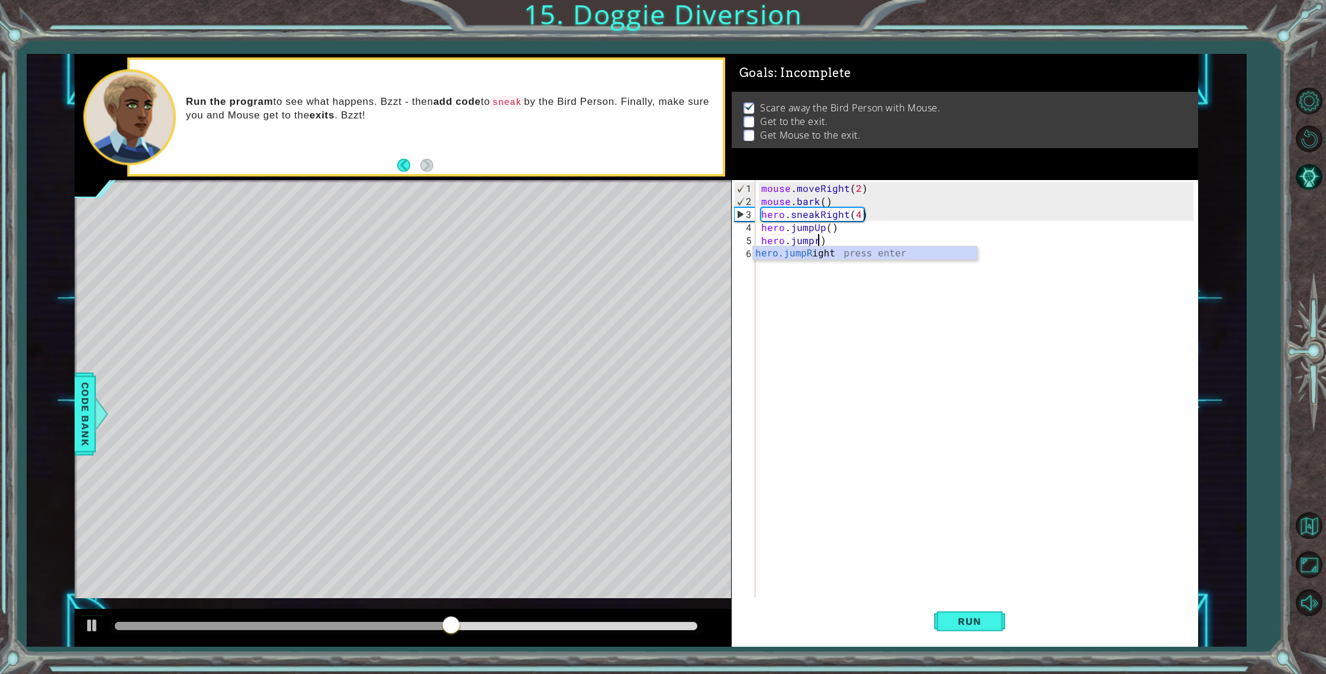
scroll to position [0, 4]
type textarea "hero.jumpRight()"
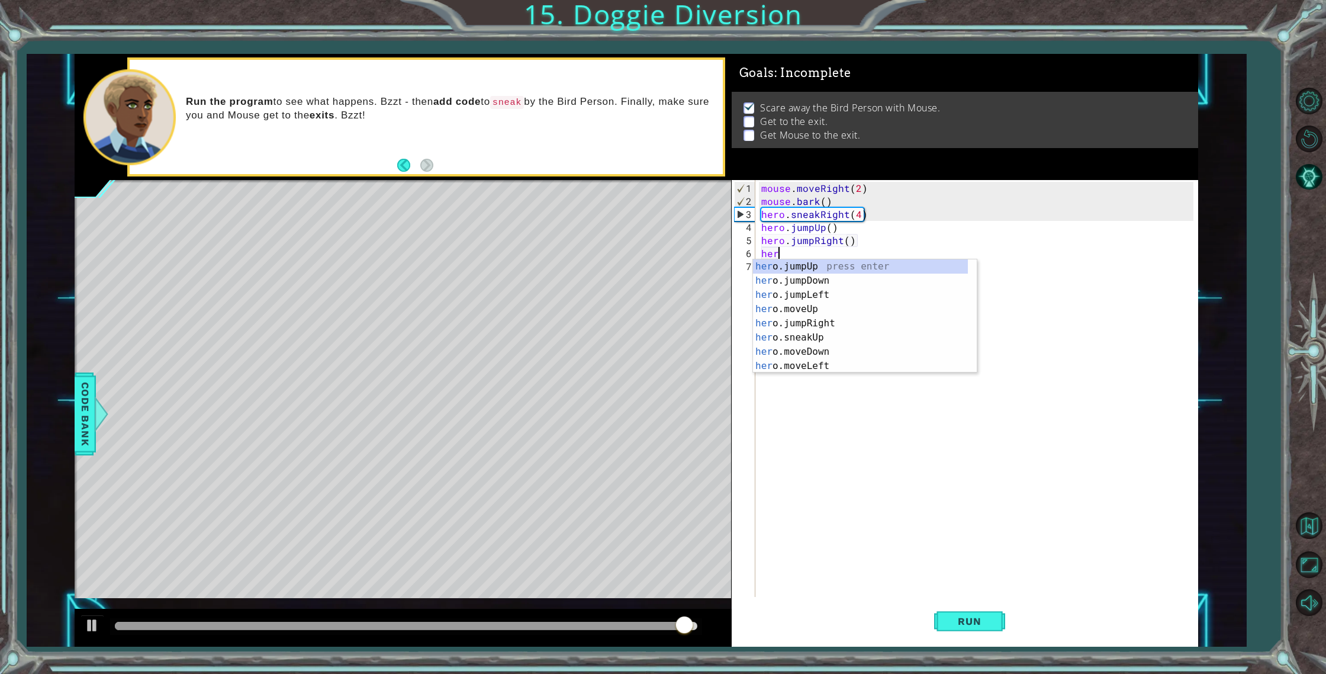
scroll to position [0, 0]
type textarea "h"
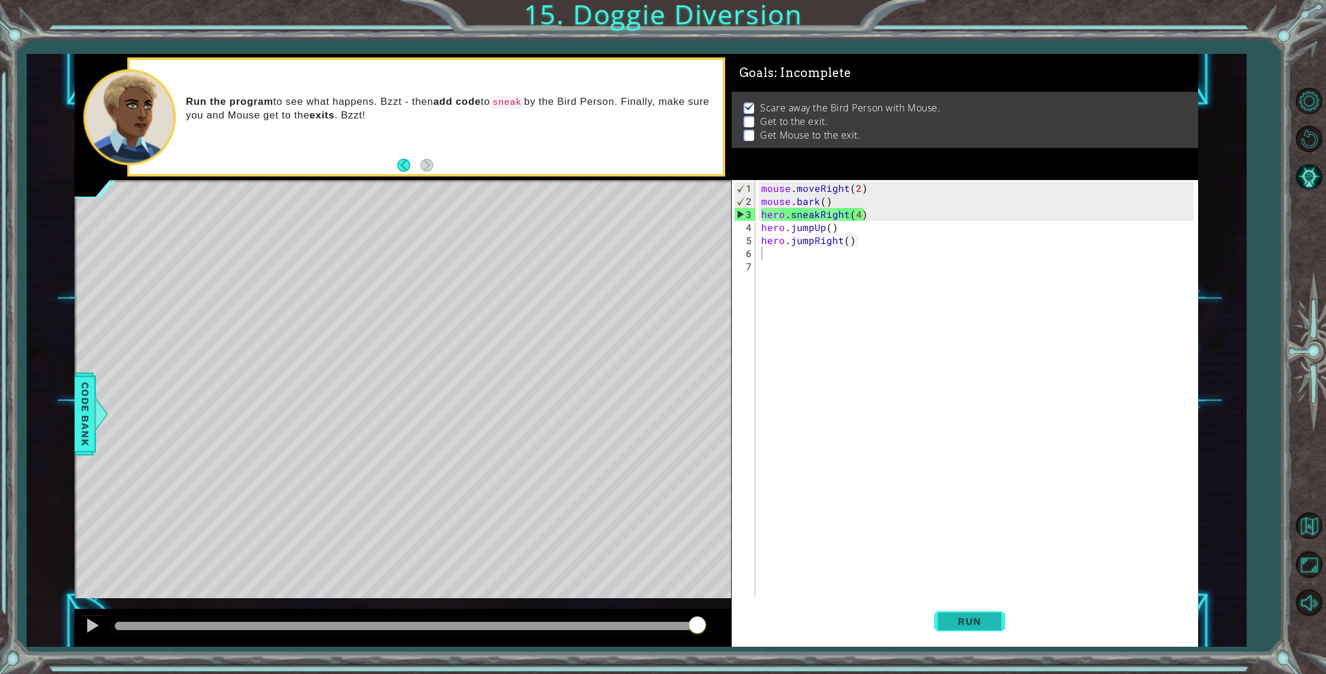
click at [962, 623] on span "Run" at bounding box center [969, 621] width 47 height 12
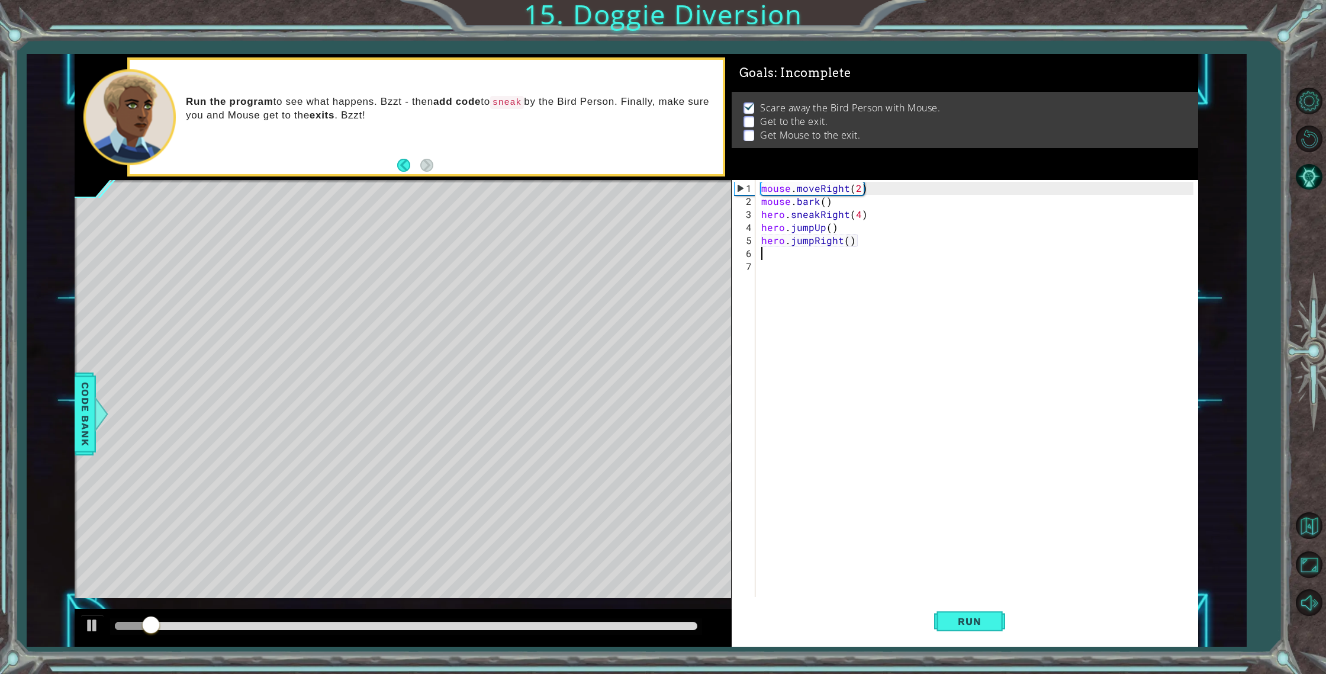
drag, startPoint x: 759, startPoint y: 382, endPoint x: 764, endPoint y: 390, distance: 9.9
click at [759, 382] on div "mouse . moveRight ( 2 ) mouse . bark ( ) hero . sneakRight ( 4 ) hero . jumpUp …" at bounding box center [979, 403] width 441 height 443
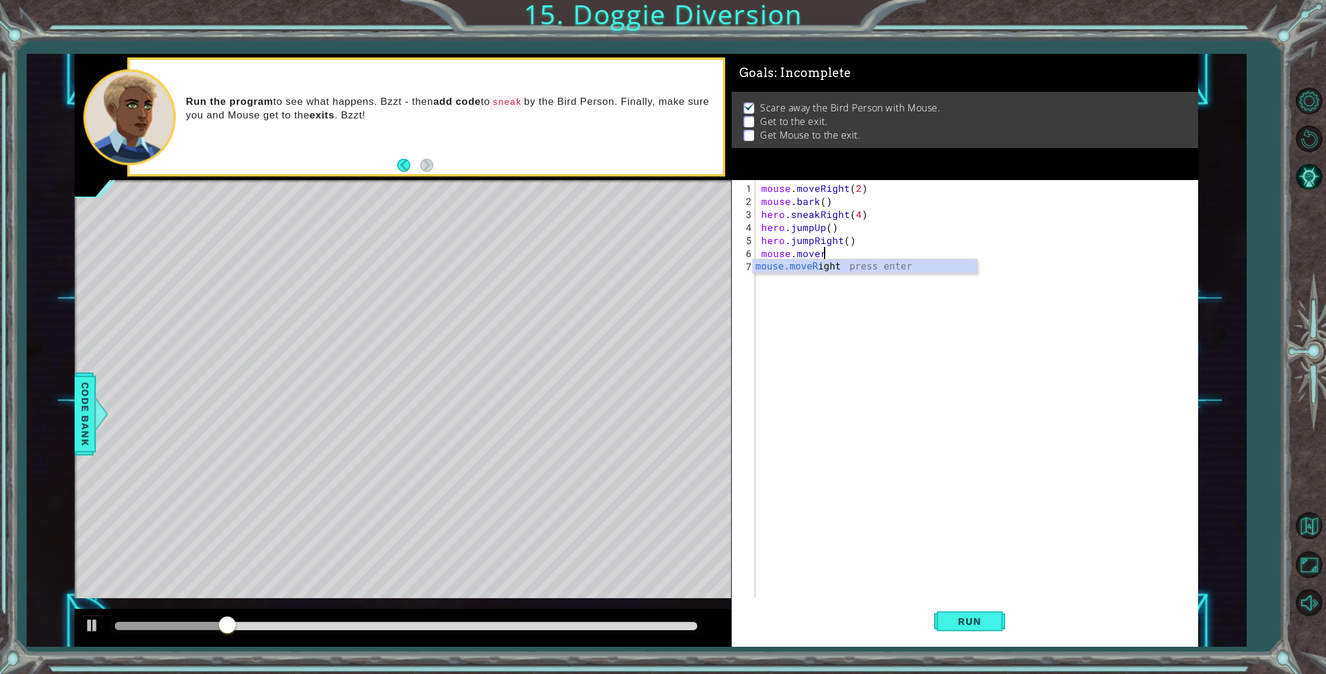
scroll to position [0, 4]
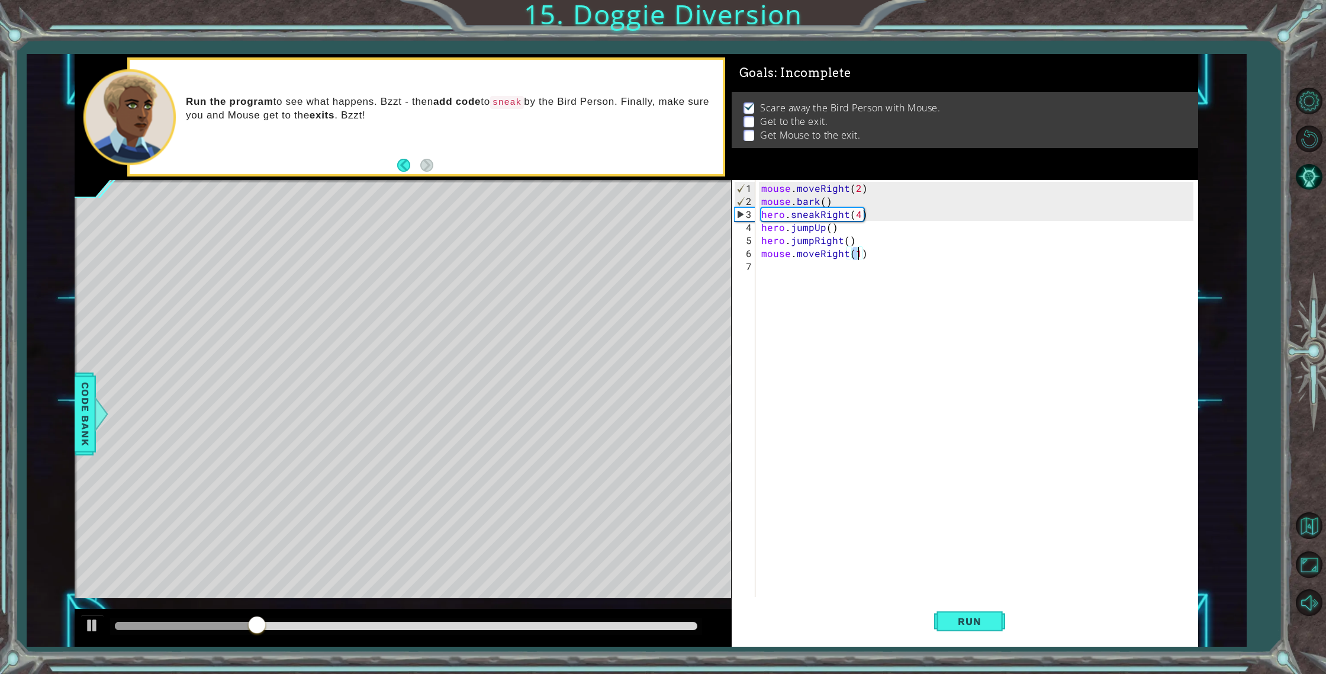
type textarea "mouse.moveRight(2)"
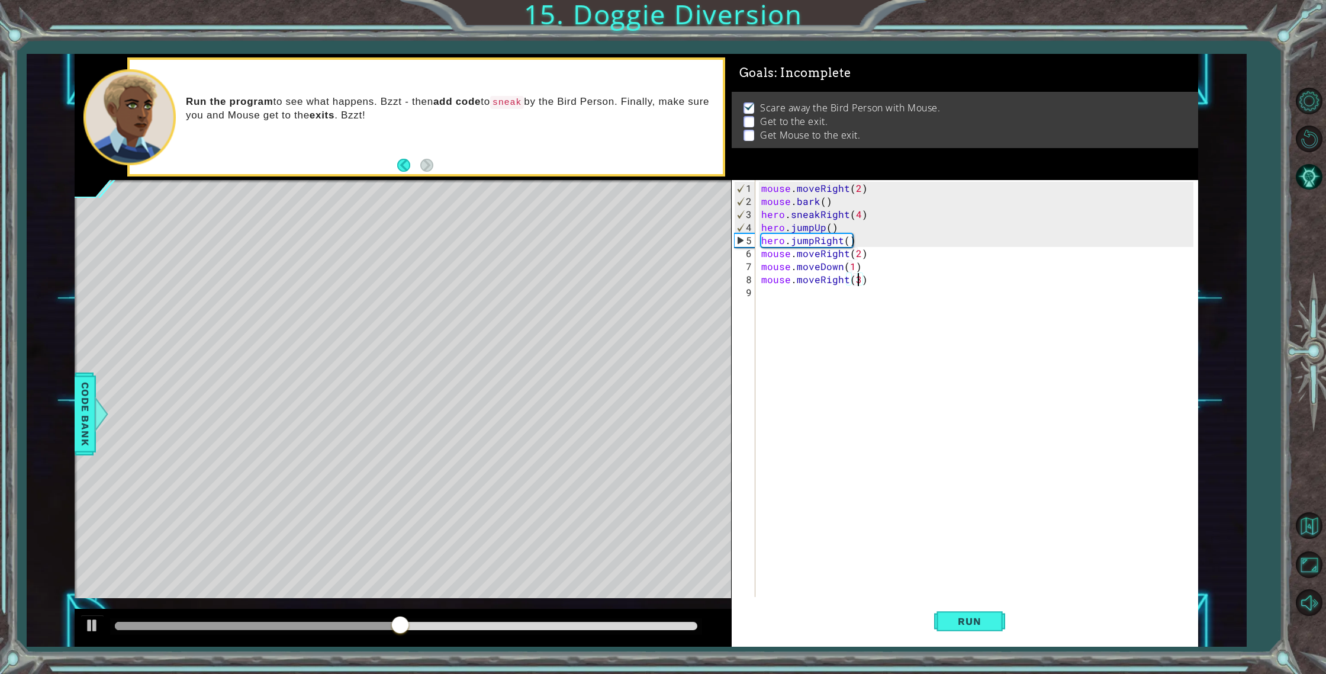
scroll to position [0, 6]
click at [977, 621] on span "Run" at bounding box center [969, 621] width 47 height 12
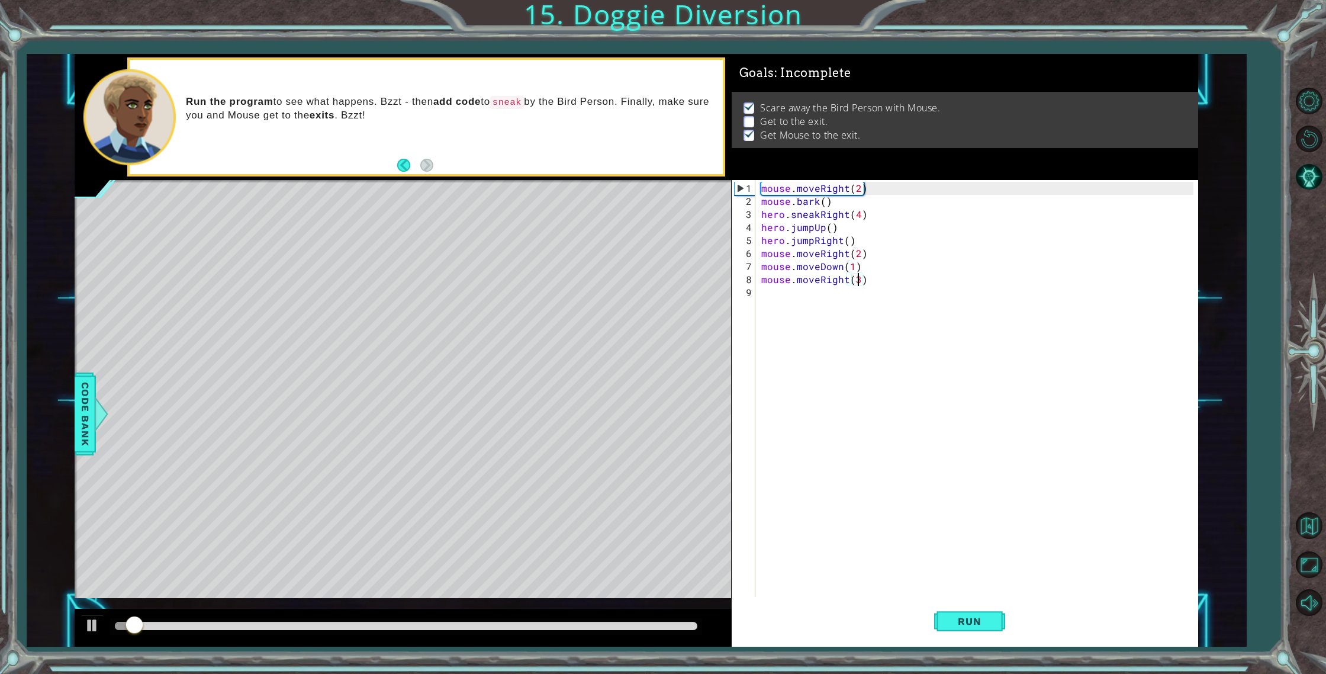
click at [657, 632] on div at bounding box center [405, 626] width 591 height 17
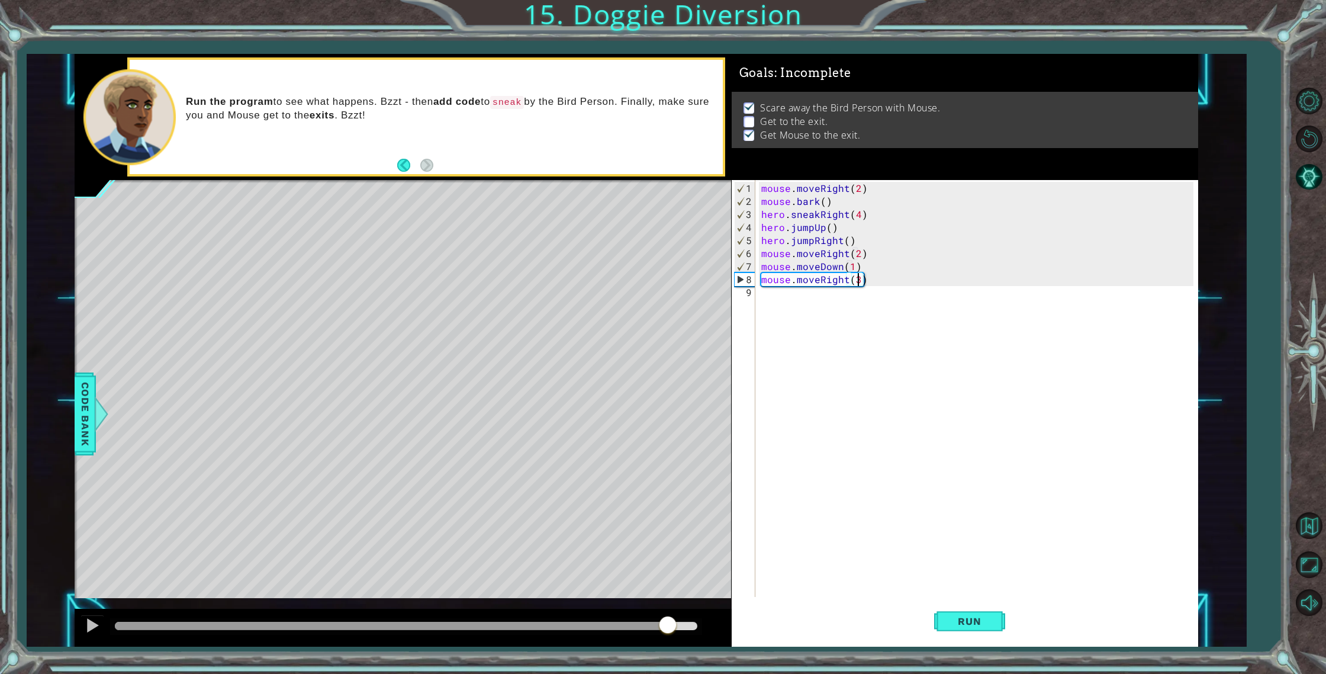
drag, startPoint x: 665, startPoint y: 628, endPoint x: 680, endPoint y: 629, distance: 15.5
click at [671, 628] on div at bounding box center [406, 626] width 582 height 8
click at [853, 257] on div "mouse . moveRight ( 2 ) mouse . bark ( ) hero . sneakRight ( 4 ) hero . jumpUp …" at bounding box center [979, 403] width 441 height 443
click at [860, 255] on div "mouse . moveRight ( 2 ) mouse . bark ( ) hero . sneakRight ( 4 ) hero . jumpUp …" at bounding box center [979, 403] width 441 height 443
click at [861, 234] on div "mouse . moveRight ( 2 ) mouse . bark ( ) hero . sneakRight ( 4 ) hero . jumpUp …" at bounding box center [979, 403] width 441 height 443
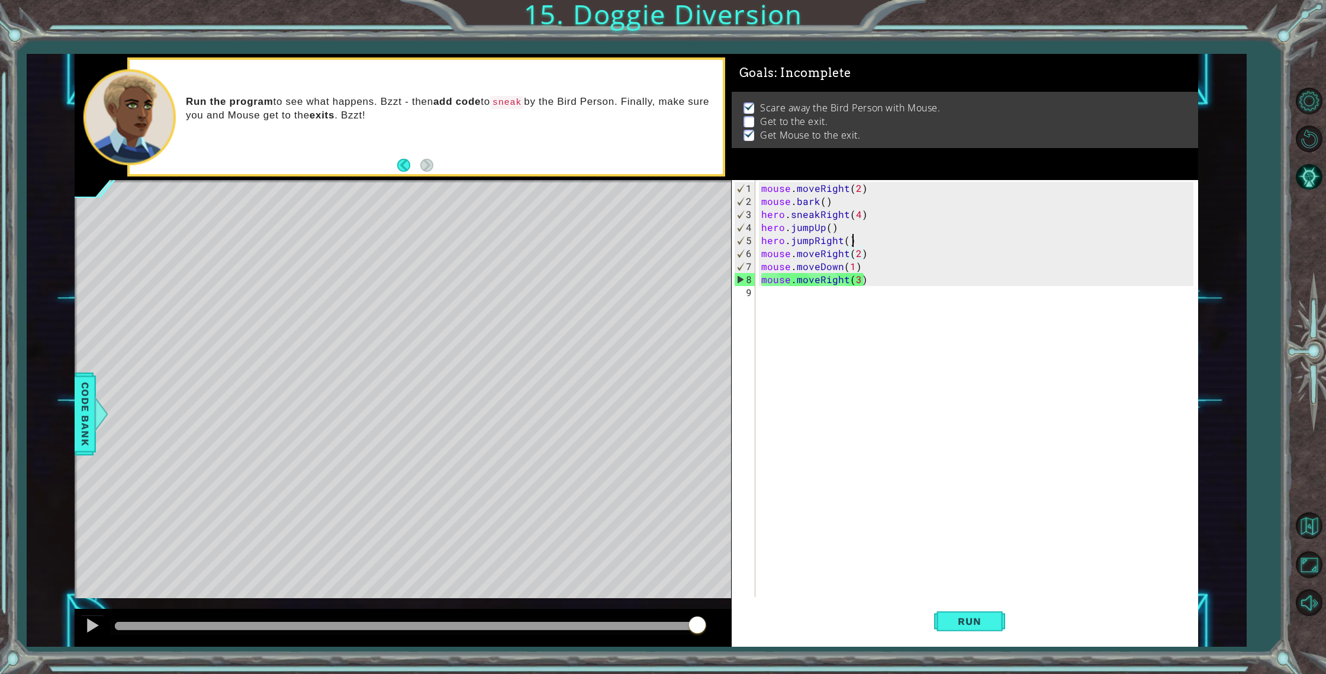
type textarea "hero.jumpRight()"
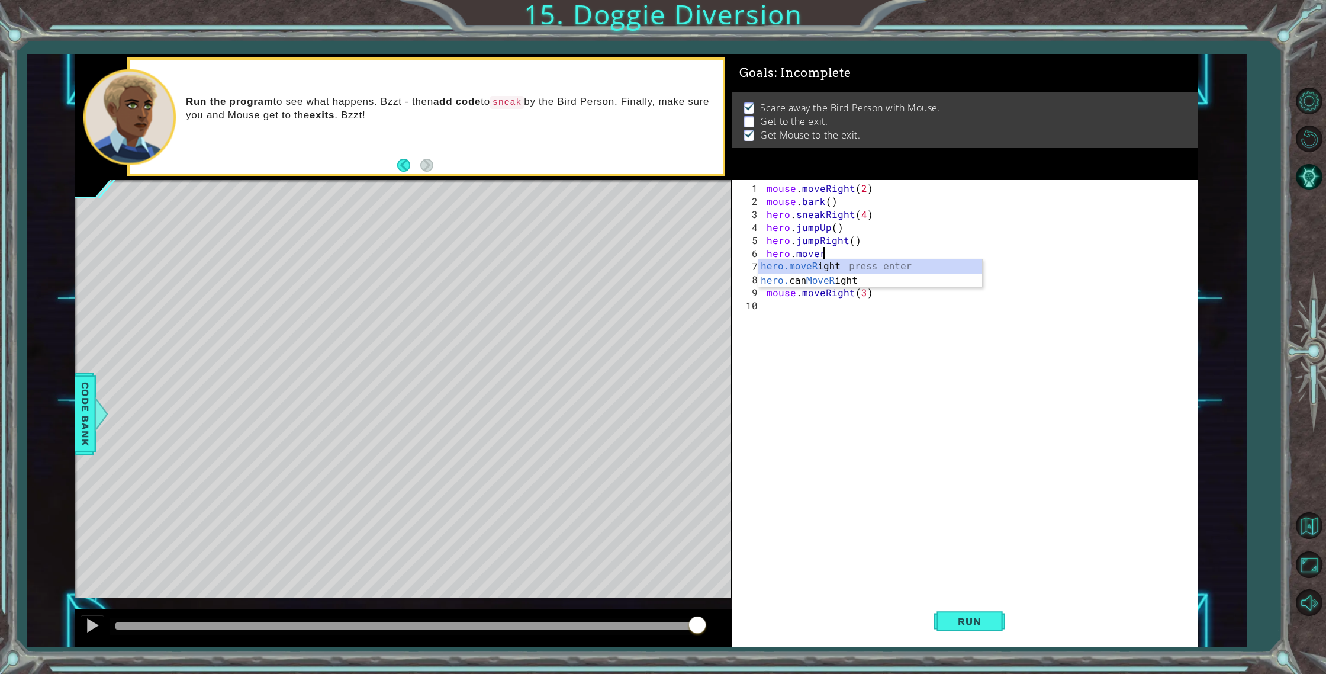
scroll to position [0, 3]
click at [972, 606] on button "Run" at bounding box center [969, 621] width 71 height 47
click at [970, 608] on button "Run" at bounding box center [969, 621] width 71 height 47
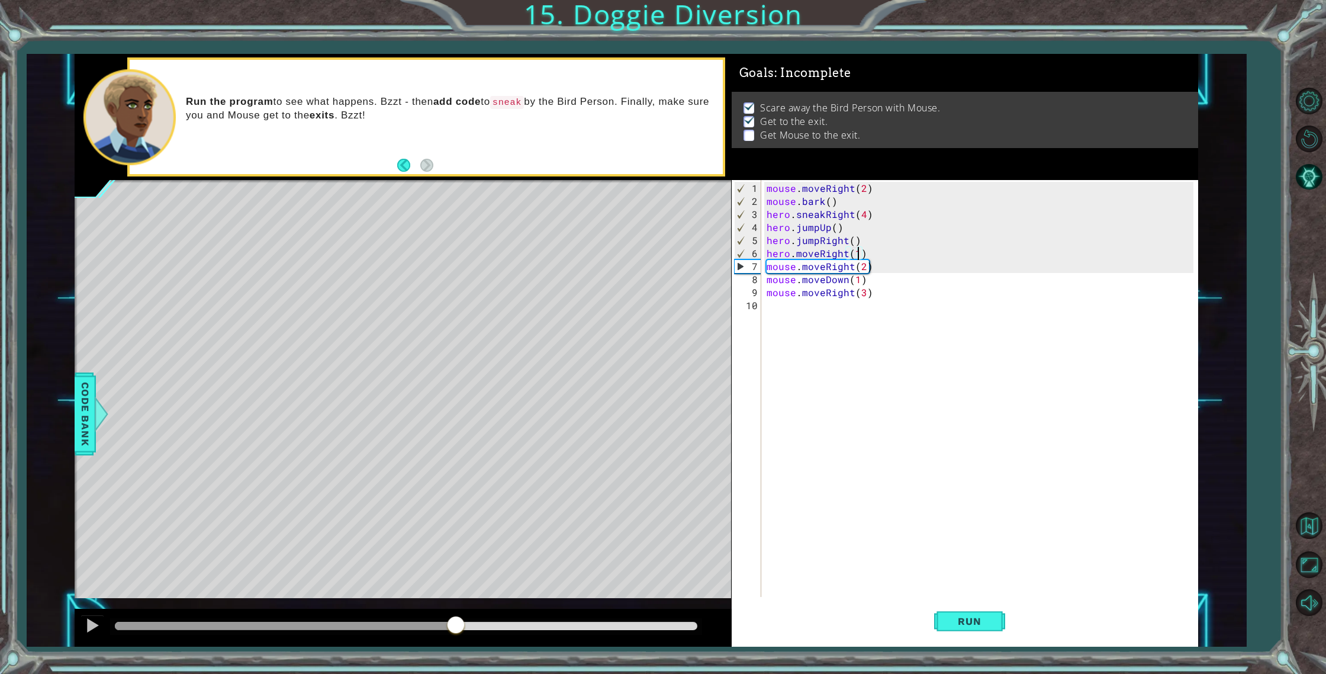
drag, startPoint x: 516, startPoint y: 628, endPoint x: 455, endPoint y: 618, distance: 61.2
click at [455, 622] on div at bounding box center [406, 626] width 582 height 8
click at [851, 269] on div "mouse . moveRight ( 2 ) mouse . bark ( ) hero . sneakRight ( 4 ) hero . jumpUp …" at bounding box center [982, 403] width 436 height 443
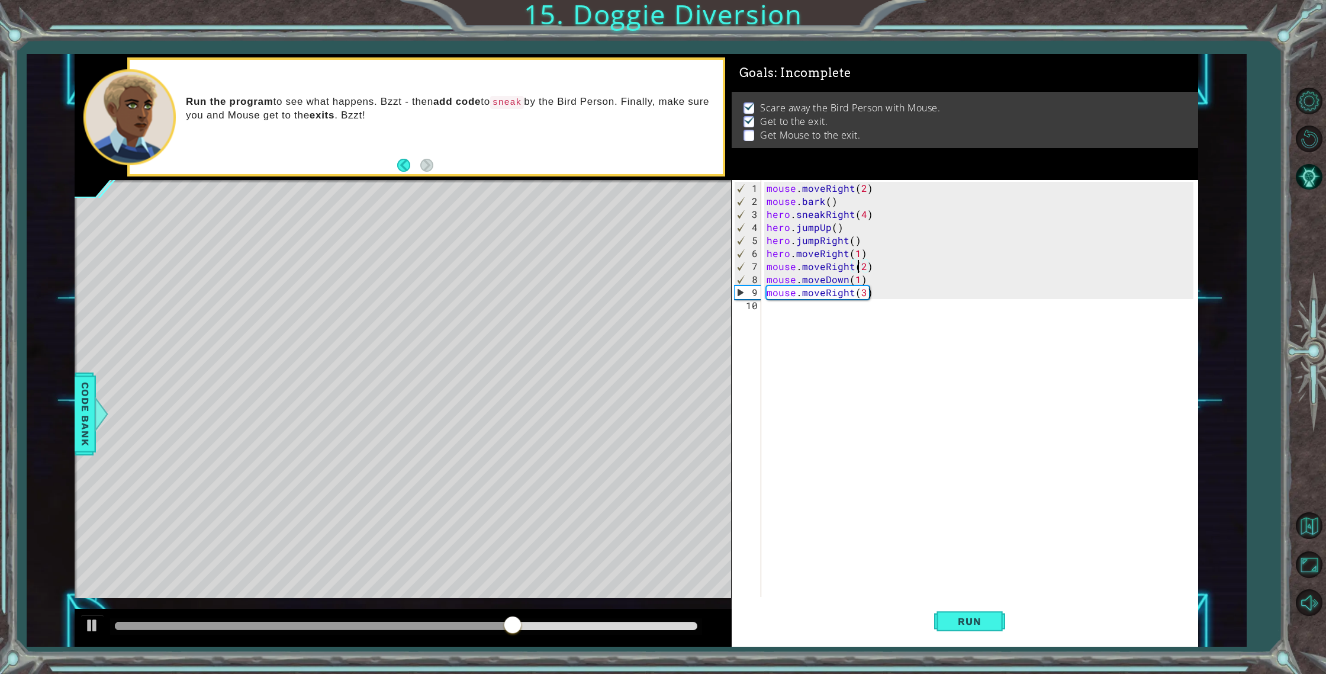
click at [859, 270] on div "mouse . moveRight ( 2 ) mouse . bark ( ) hero . sneakRight ( 4 ) hero . jumpUp …" at bounding box center [982, 403] width 436 height 443
click at [863, 269] on div "mouse . moveRight ( 2 ) mouse . bark ( ) hero . sneakRight ( 4 ) hero . jumpUp …" at bounding box center [982, 403] width 436 height 443
click at [827, 268] on div "mouse . moveRight ( 2 ) mouse . bark ( ) hero . sneakRight ( 4 ) hero . jumpUp …" at bounding box center [982, 403] width 436 height 443
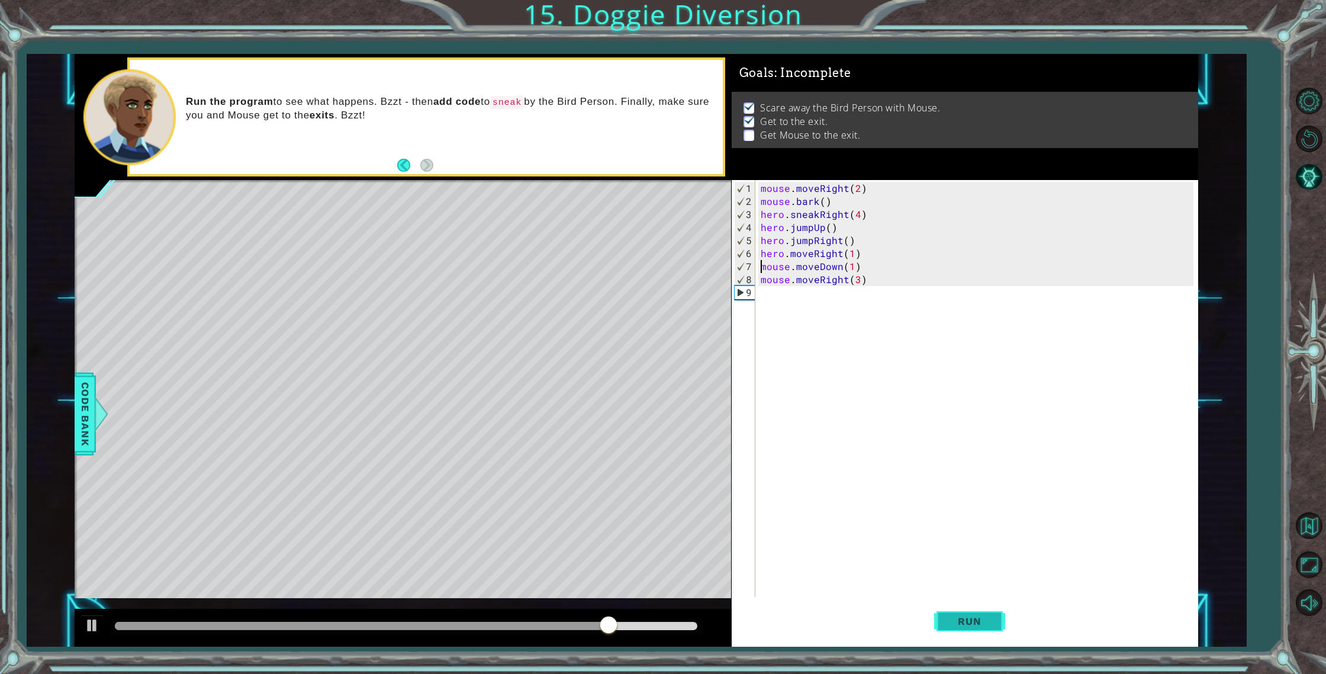
click at [950, 618] on span "Run" at bounding box center [969, 621] width 47 height 12
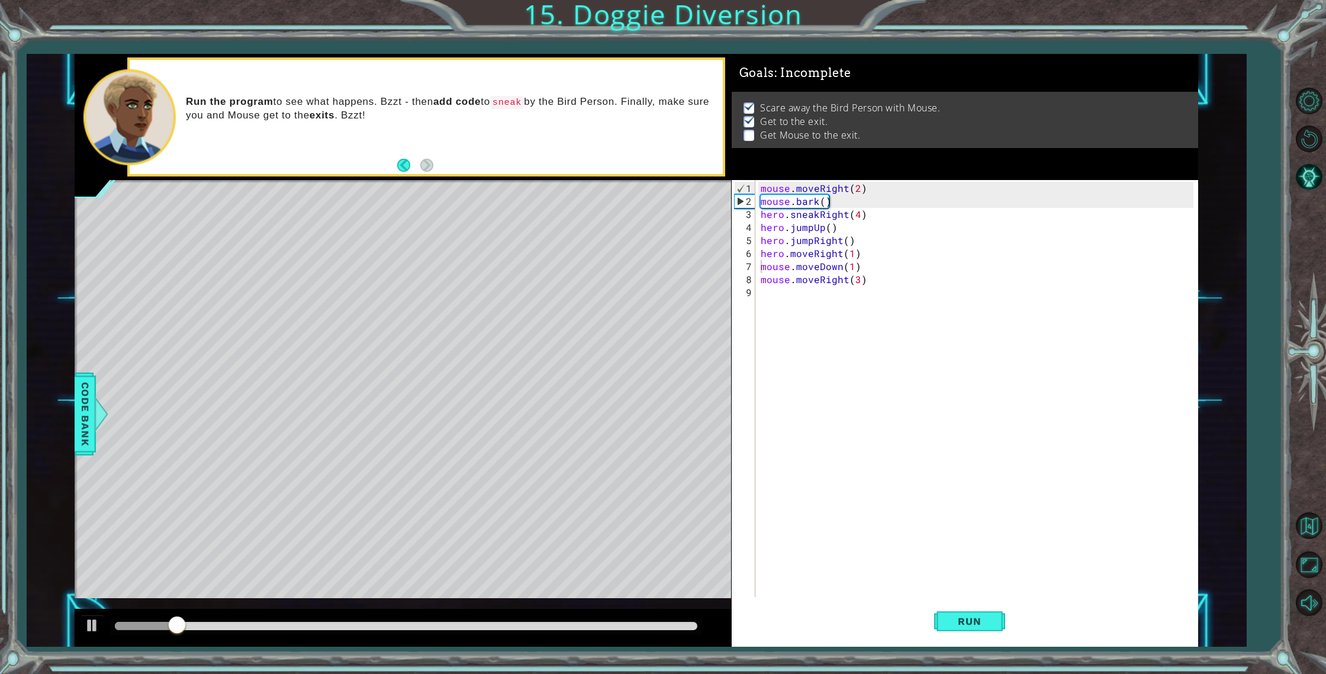
drag, startPoint x: 231, startPoint y: 615, endPoint x: 242, endPoint y: 616, distance: 11.3
click at [242, 616] on div at bounding box center [403, 628] width 657 height 38
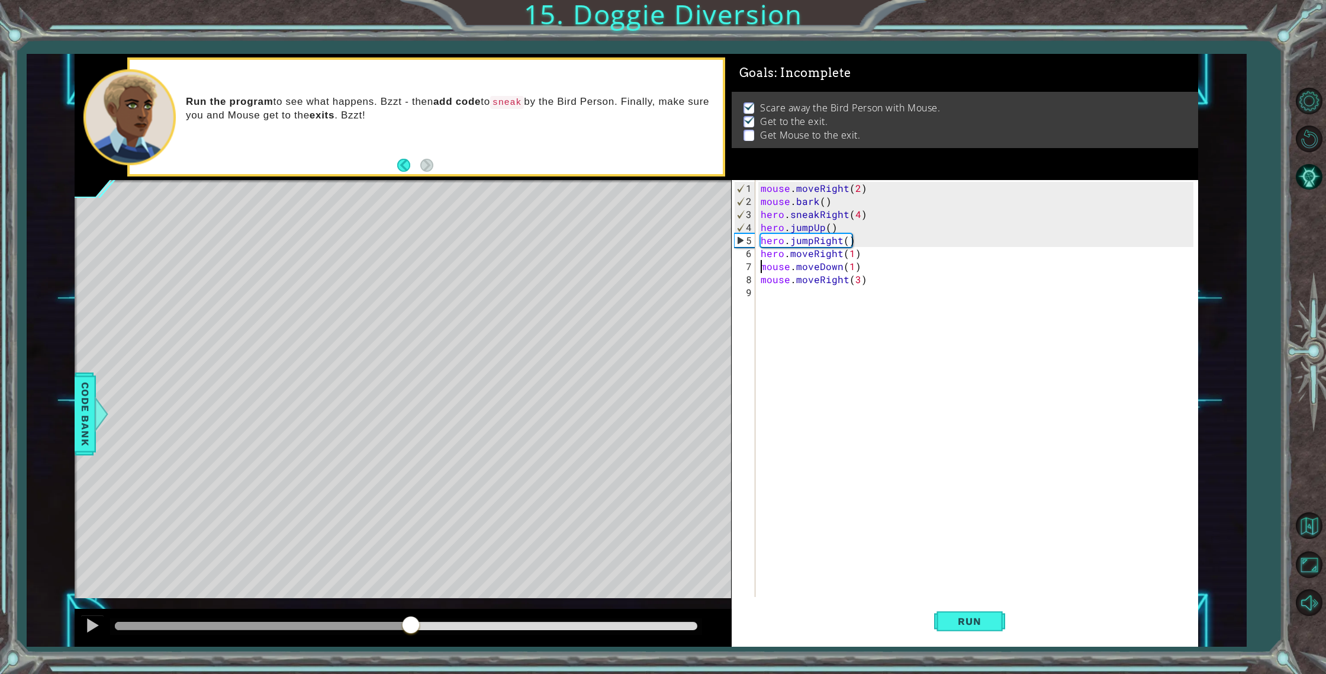
drag, startPoint x: 204, startPoint y: 621, endPoint x: 411, endPoint y: 628, distance: 207.9
click at [812, 255] on div "mouse . moveRight ( 2 ) mouse . bark ( ) hero . sneakRight ( 4 ) hero . jumpUp …" at bounding box center [978, 403] width 441 height 443
click at [812, 254] on div "mouse . moveRight ( 2 ) mouse . bark ( ) hero . sneakRight ( 4 ) hero . jumpUp …" at bounding box center [978, 403] width 441 height 443
click at [811, 255] on div "mouse . moveRight ( 2 ) mouse . bark ( ) hero . sneakRight ( 4 ) hero . jumpUp …" at bounding box center [978, 403] width 441 height 443
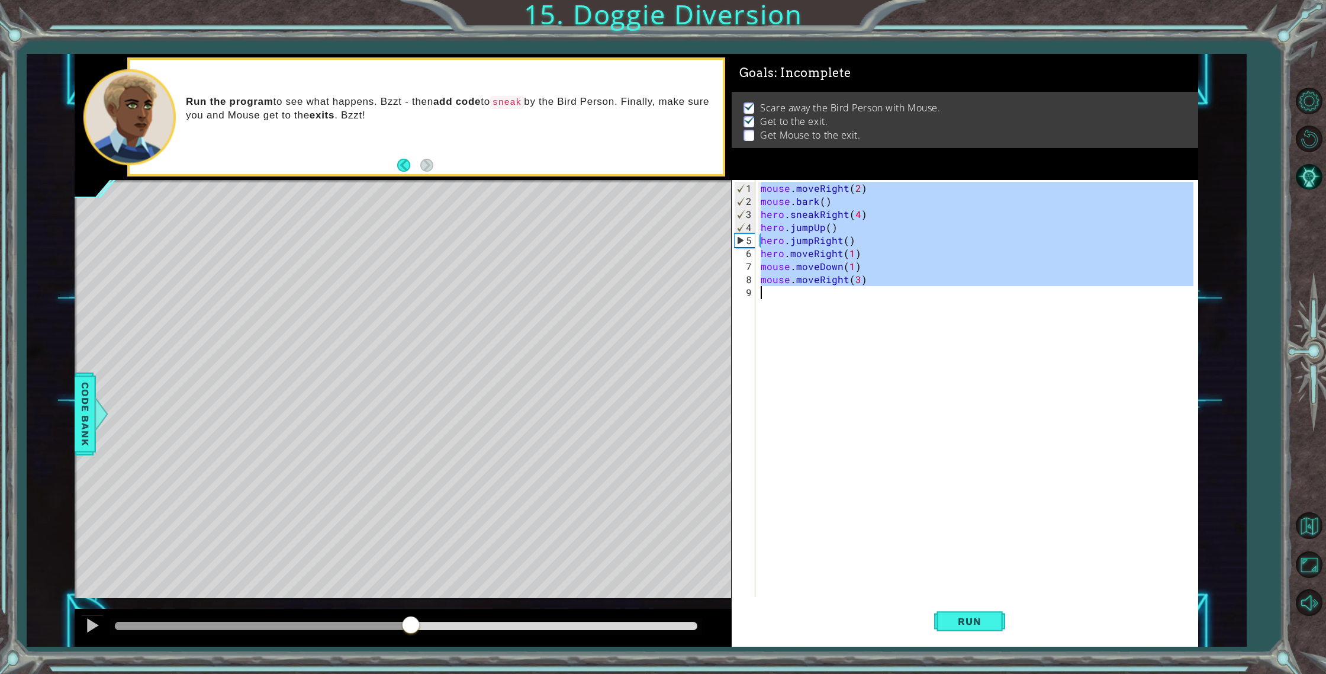
click at [811, 255] on div "mouse . moveRight ( 2 ) mouse . bark ( ) hero . sneakRight ( 4 ) hero . jumpUp …" at bounding box center [978, 403] width 441 height 443
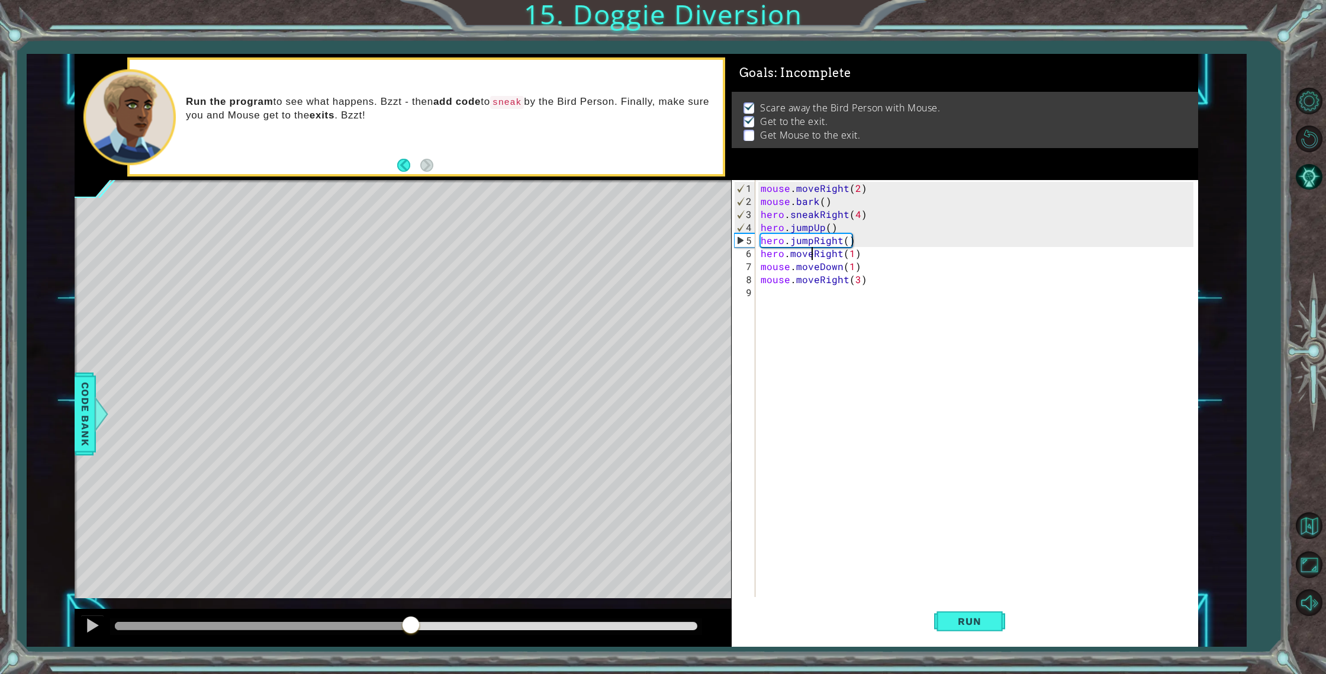
click at [811, 255] on div "mouse . moveRight ( 2 ) mouse . bark ( ) hero . sneakRight ( 4 ) hero . jumpUp …" at bounding box center [978, 403] width 441 height 443
type textarea "mouse.moveDown(1)"
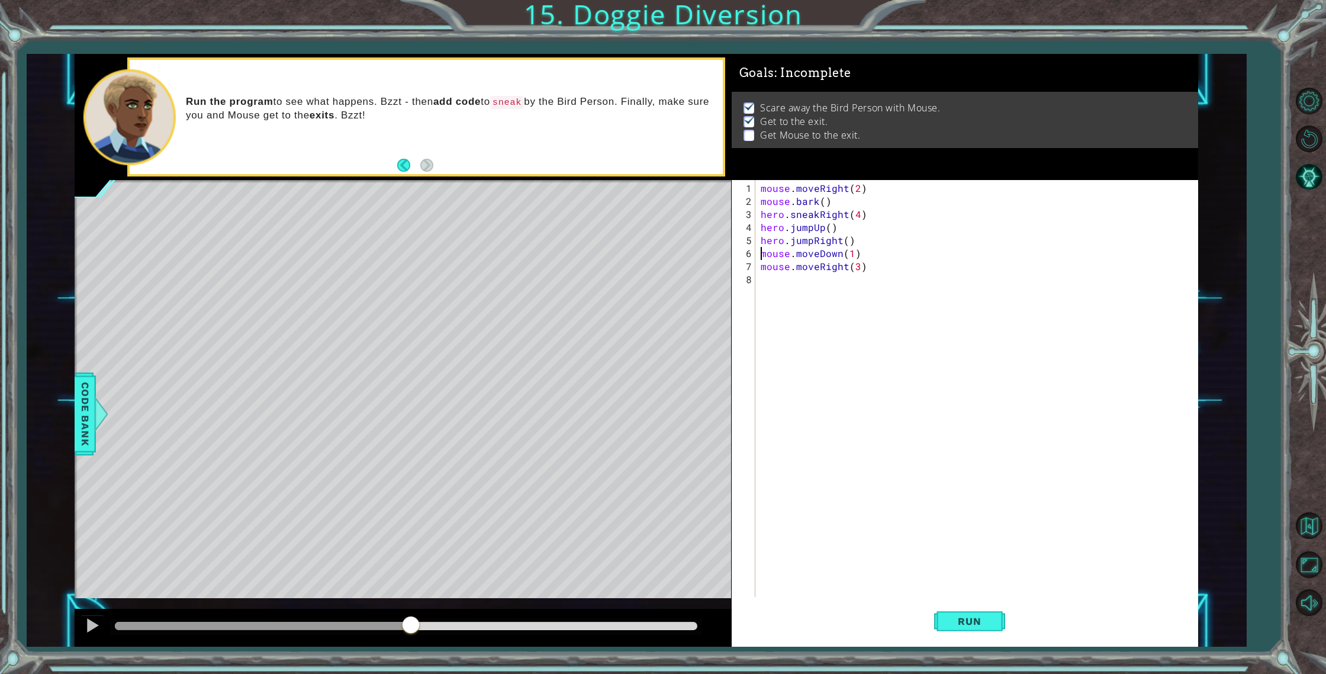
click at [825, 295] on div "mouse . moveRight ( 2 ) mouse . bark ( ) hero . sneakRight ( 4 ) hero . jumpUp …" at bounding box center [978, 403] width 441 height 443
click at [965, 581] on div "mouse . moveRight ( 2 ) mouse . bark ( ) hero . sneakRight ( 4 ) hero . jumpUp …" at bounding box center [978, 403] width 441 height 443
click at [965, 601] on button "Run" at bounding box center [969, 621] width 71 height 47
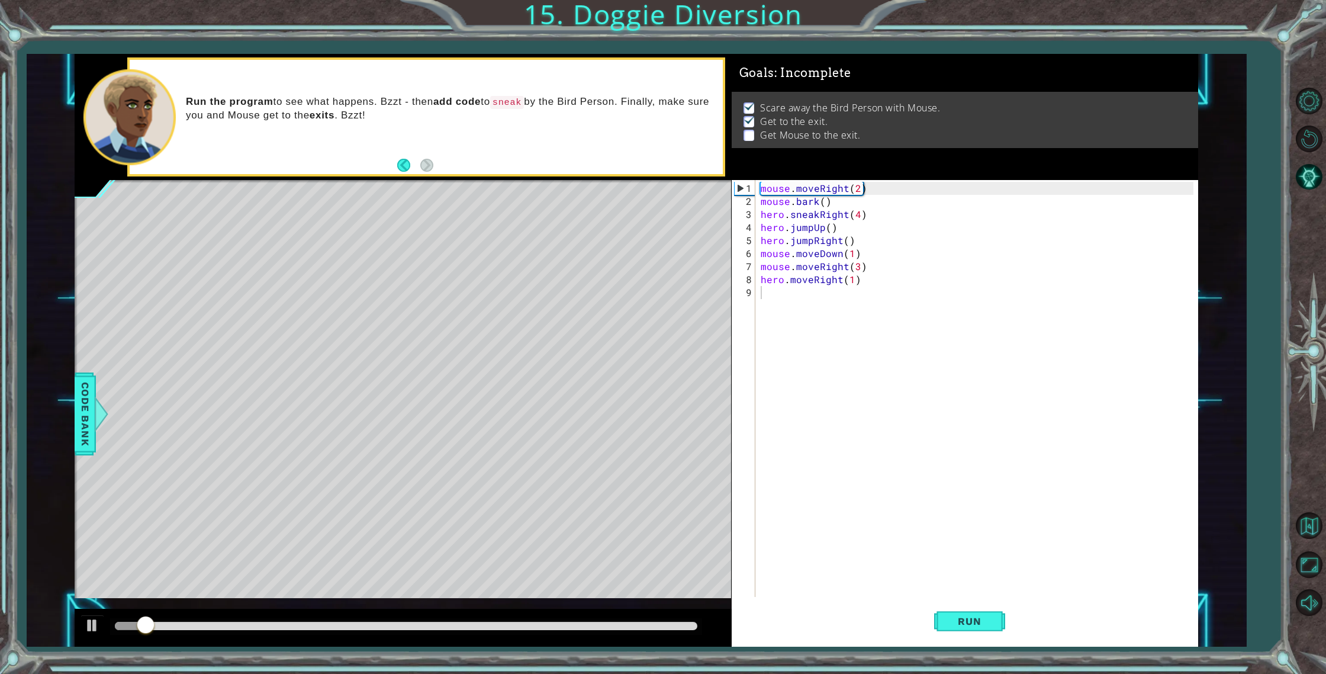
click at [418, 619] on div at bounding box center [405, 626] width 591 height 17
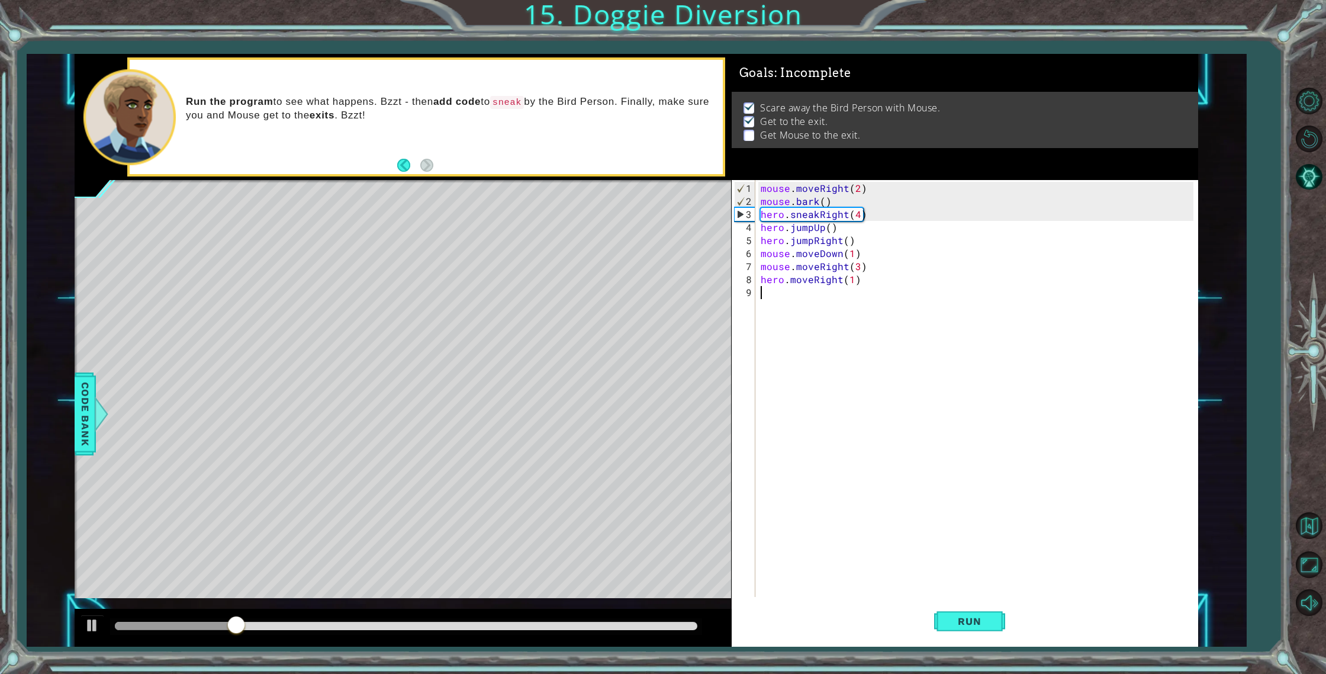
click at [856, 245] on div "mouse . moveRight ( 2 ) mouse . bark ( ) hero . sneakRight ( 4 ) hero . jumpUp …" at bounding box center [978, 403] width 441 height 443
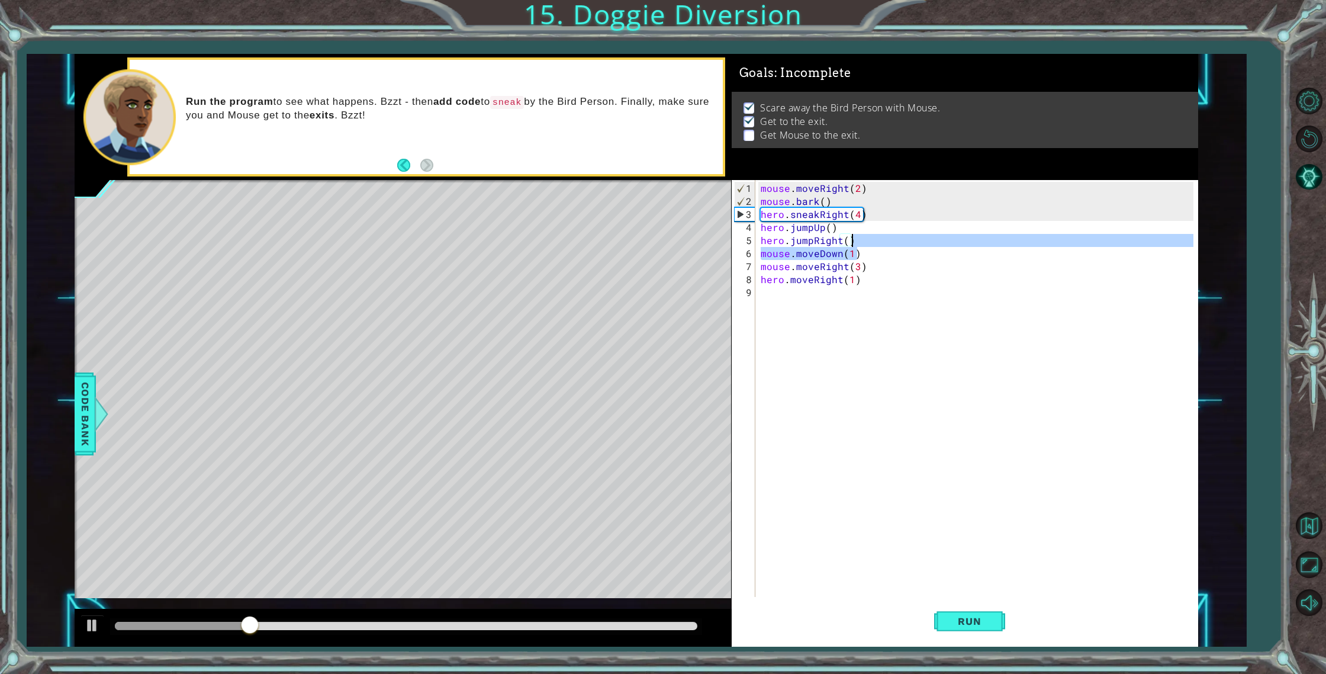
click at [857, 251] on div "mouse . moveRight ( 2 ) mouse . bark ( ) hero . sneakRight ( 4 ) hero . jumpUp …" at bounding box center [978, 403] width 441 height 443
click at [853, 242] on div "mouse . moveRight ( 2 ) mouse . bark ( ) hero . sneakRight ( 4 ) hero . jumpUp …" at bounding box center [978, 403] width 441 height 443
type textarea "hero.jumpRight()"
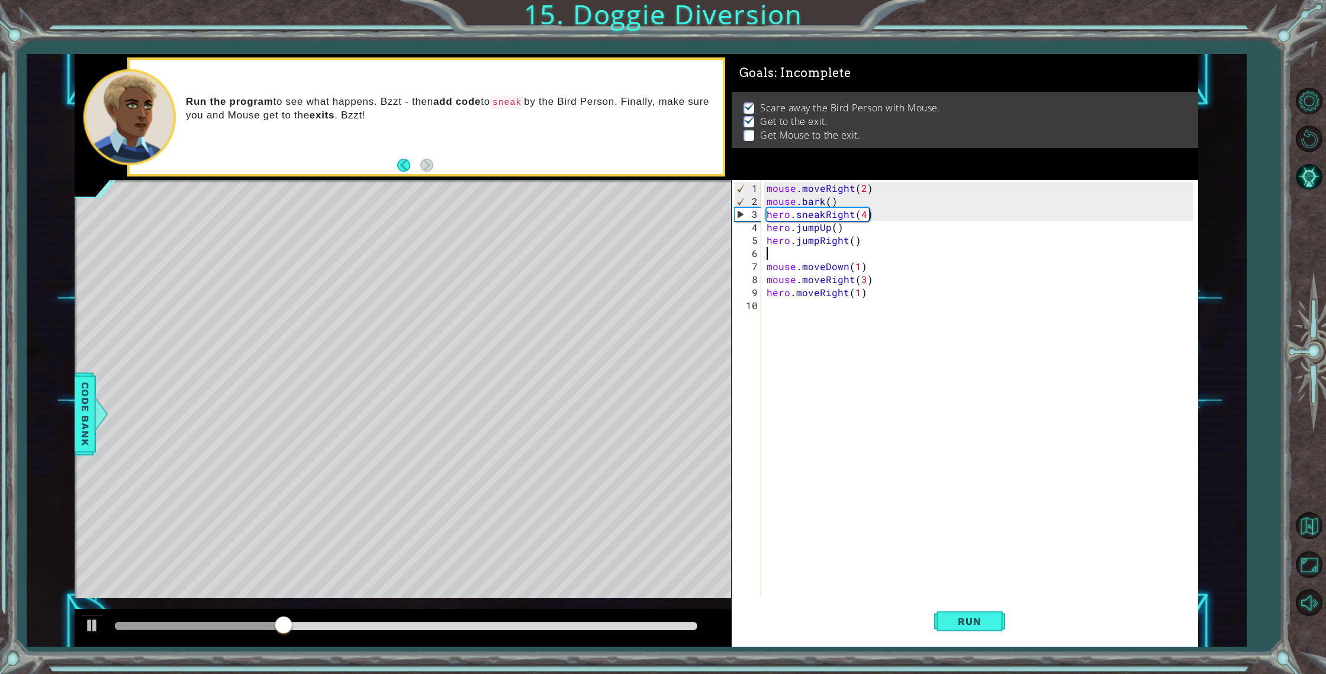
type textarea "m"
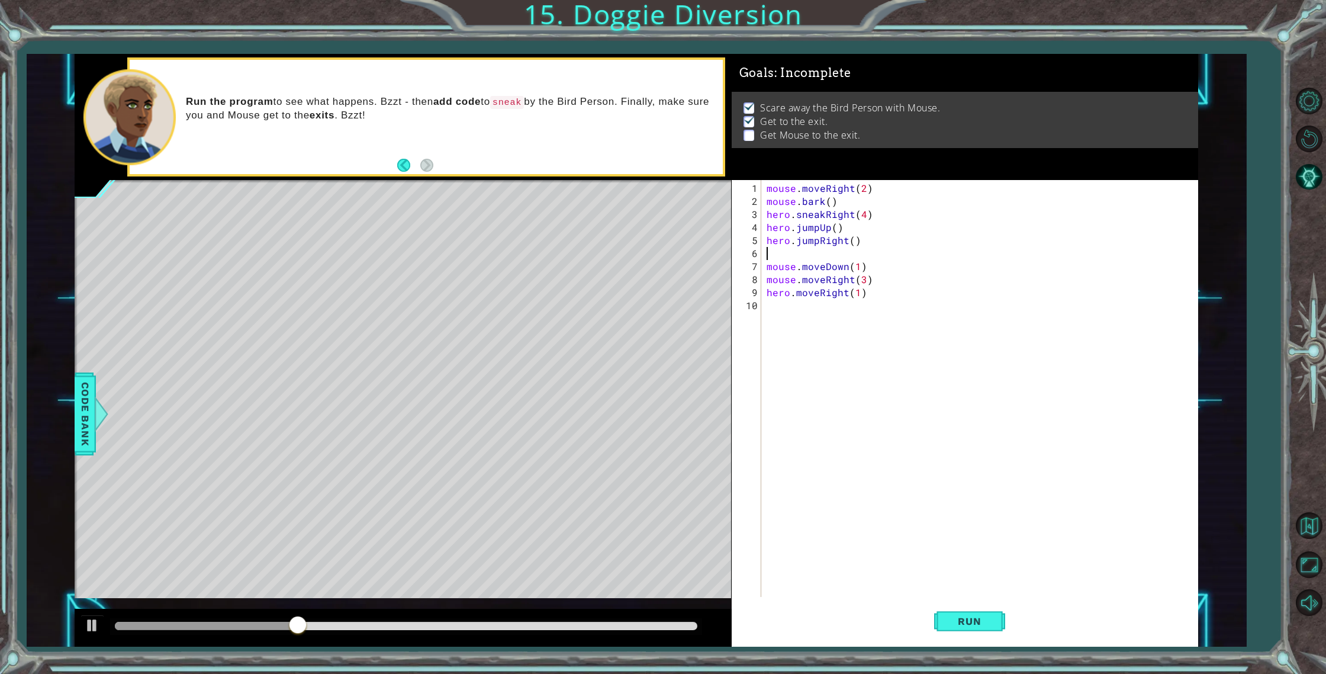
type textarea "hero.jumpRight()"
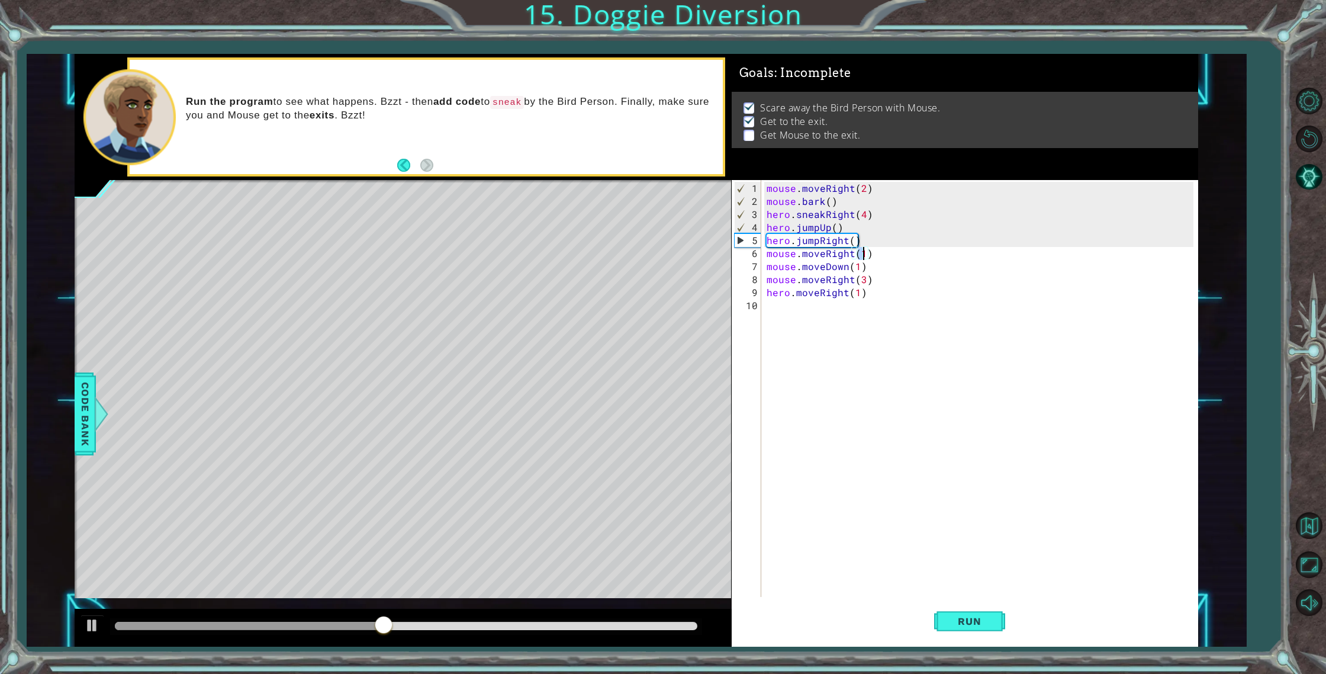
scroll to position [0, 6]
type textarea "mouse.moveRight(2)"
click at [959, 608] on button "Run" at bounding box center [969, 621] width 71 height 47
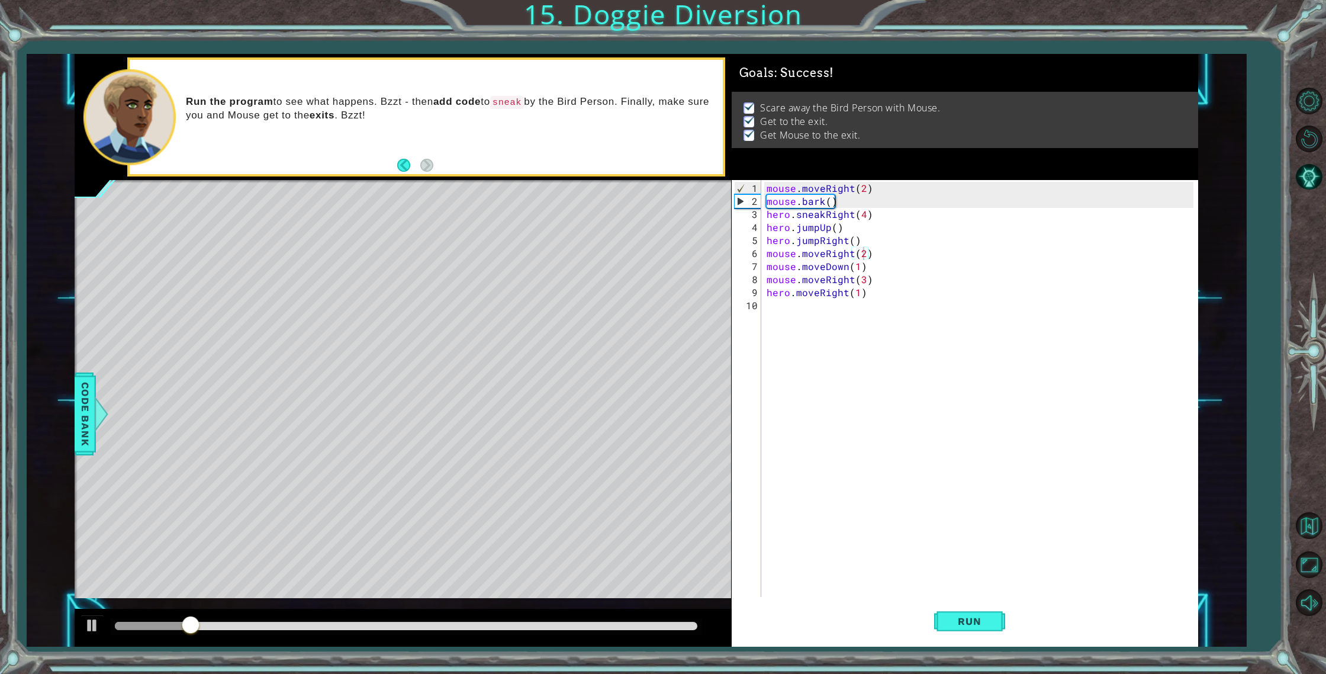
drag, startPoint x: 478, startPoint y: 632, endPoint x: 645, endPoint y: 636, distance: 167.0
click at [644, 636] on div at bounding box center [403, 628] width 657 height 38
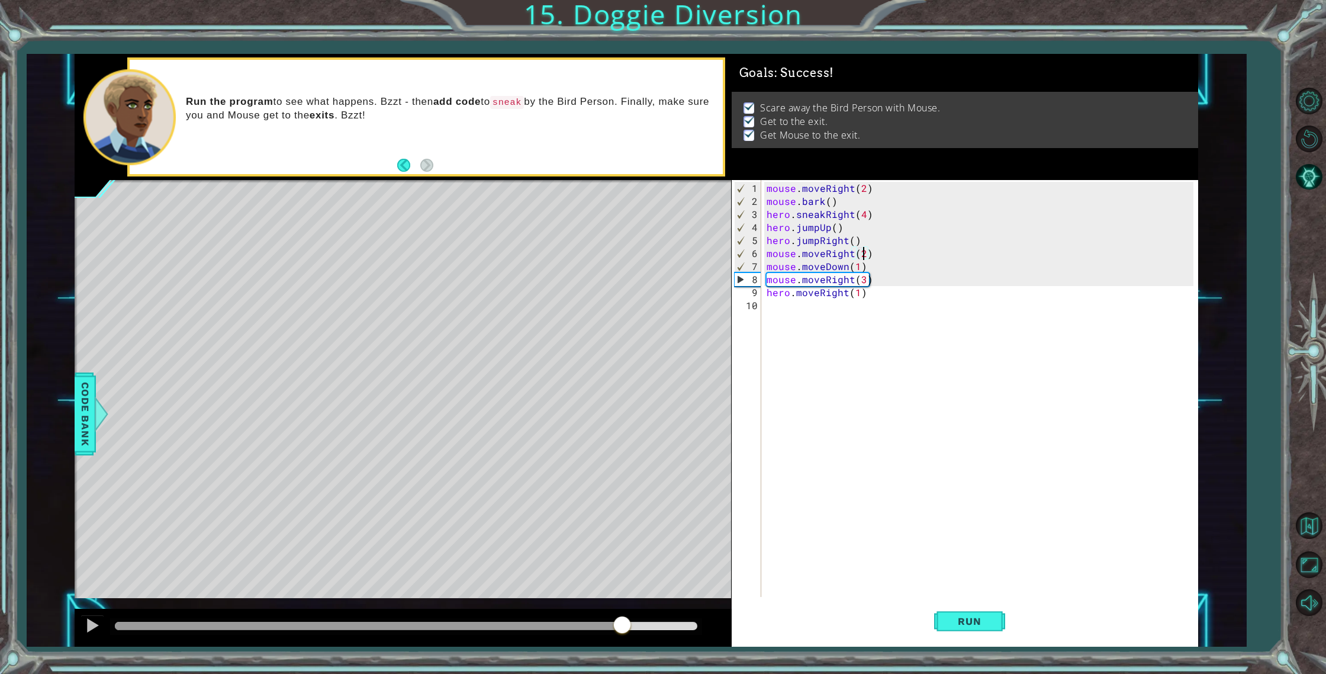
drag, startPoint x: 621, startPoint y: 628, endPoint x: 638, endPoint y: 621, distance: 18.0
click at [634, 623] on div at bounding box center [406, 626] width 582 height 8
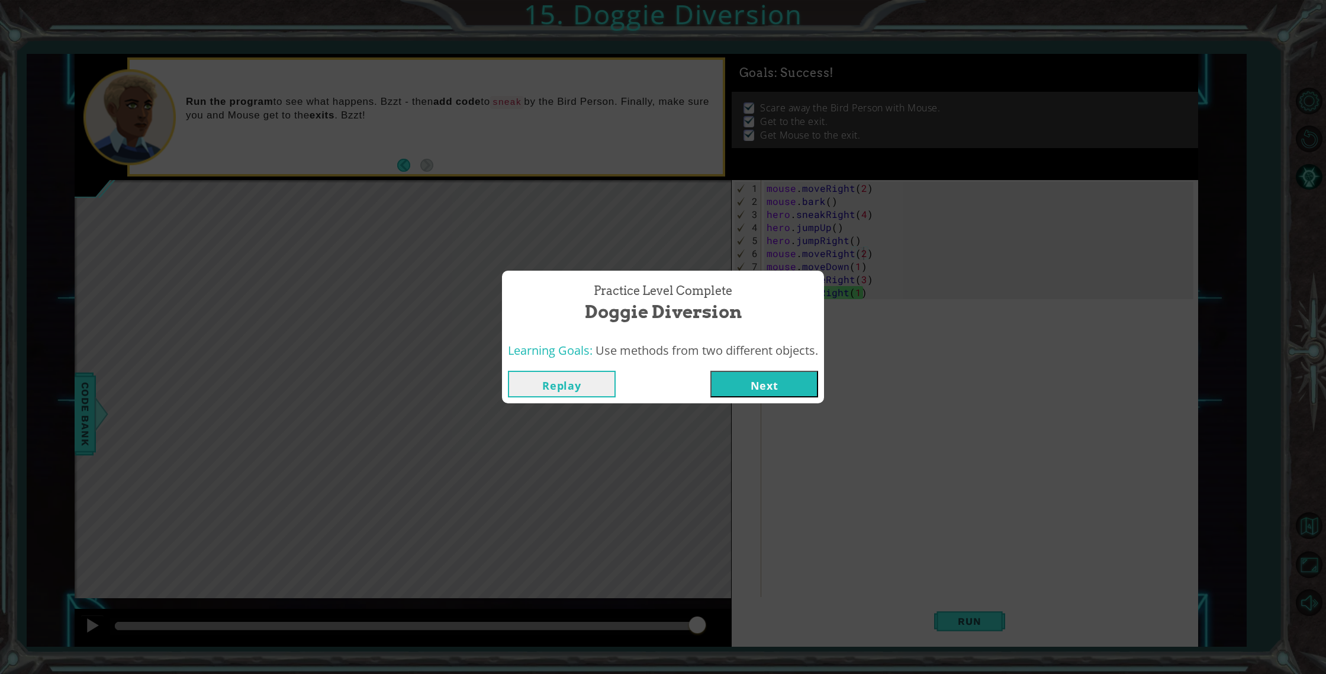
click at [727, 386] on button "Next" at bounding box center [765, 384] width 108 height 27
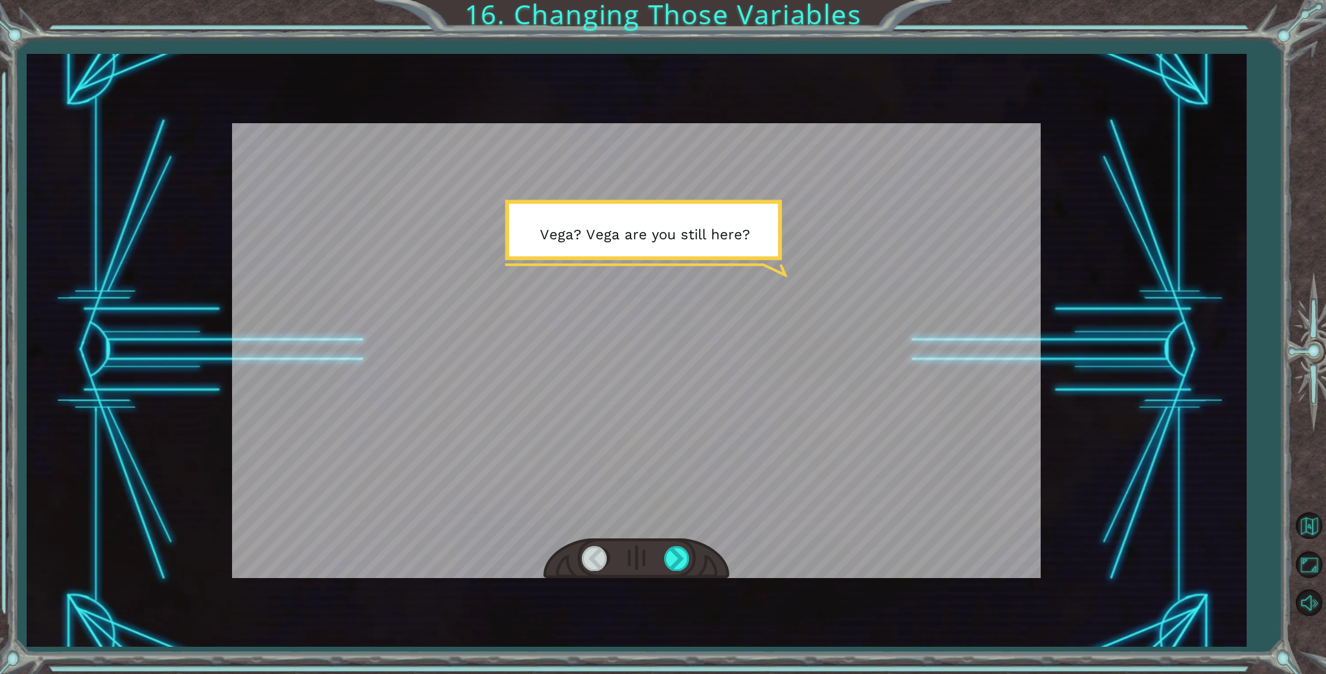
click at [669, 540] on div at bounding box center [637, 558] width 186 height 41
click at [670, 556] on div at bounding box center [677, 558] width 27 height 24
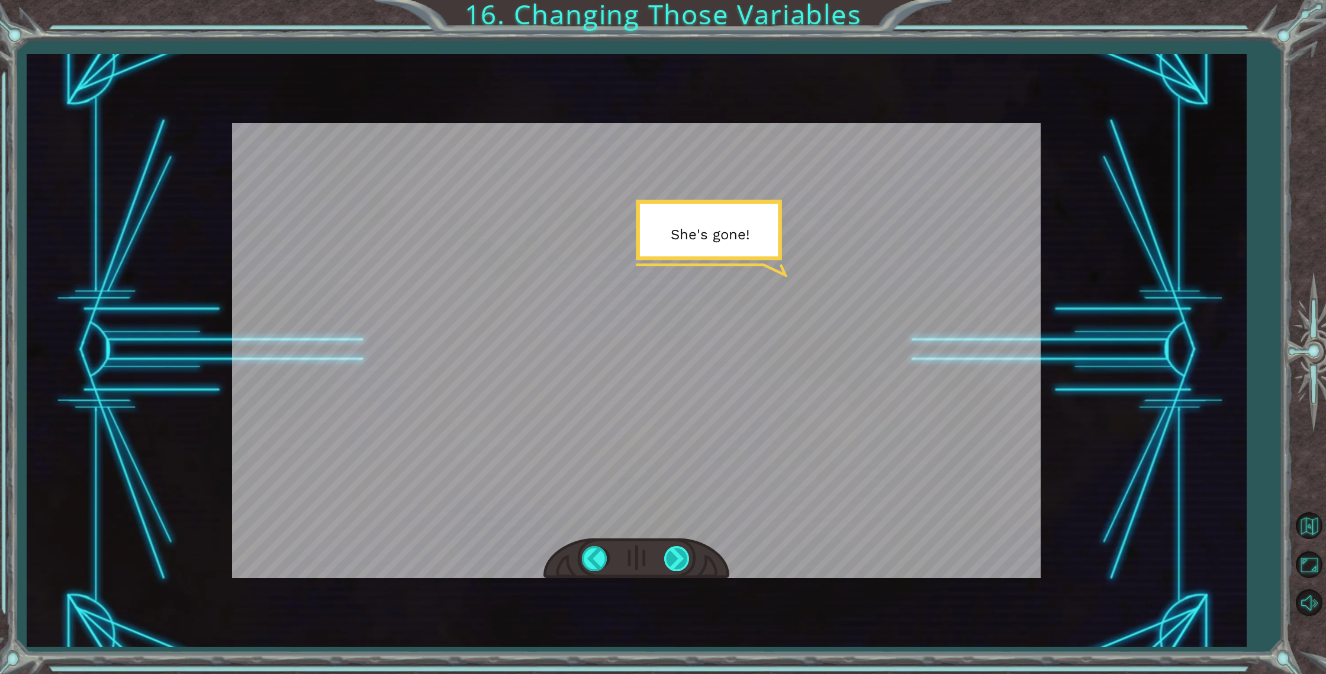
click at [671, 557] on div at bounding box center [677, 558] width 27 height 24
click at [668, 556] on div at bounding box center [677, 558] width 27 height 24
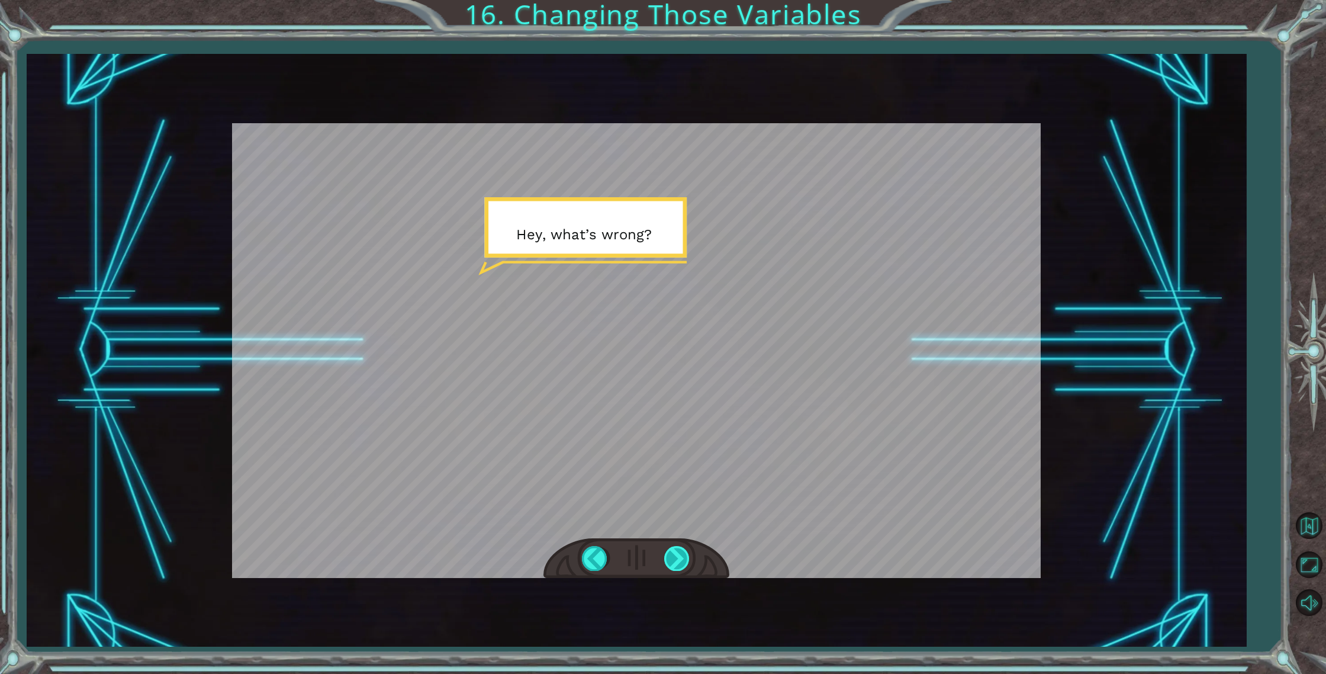
click at [667, 557] on div at bounding box center [677, 558] width 27 height 24
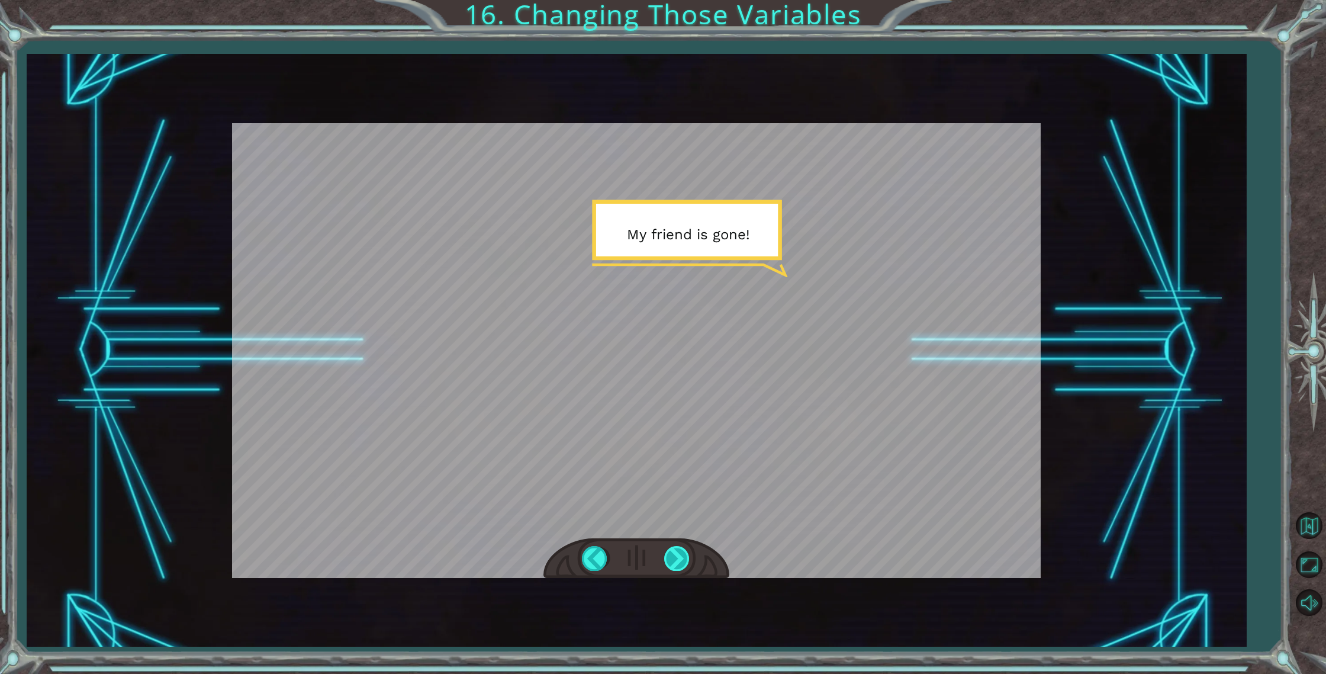
click at [667, 561] on div at bounding box center [677, 558] width 27 height 24
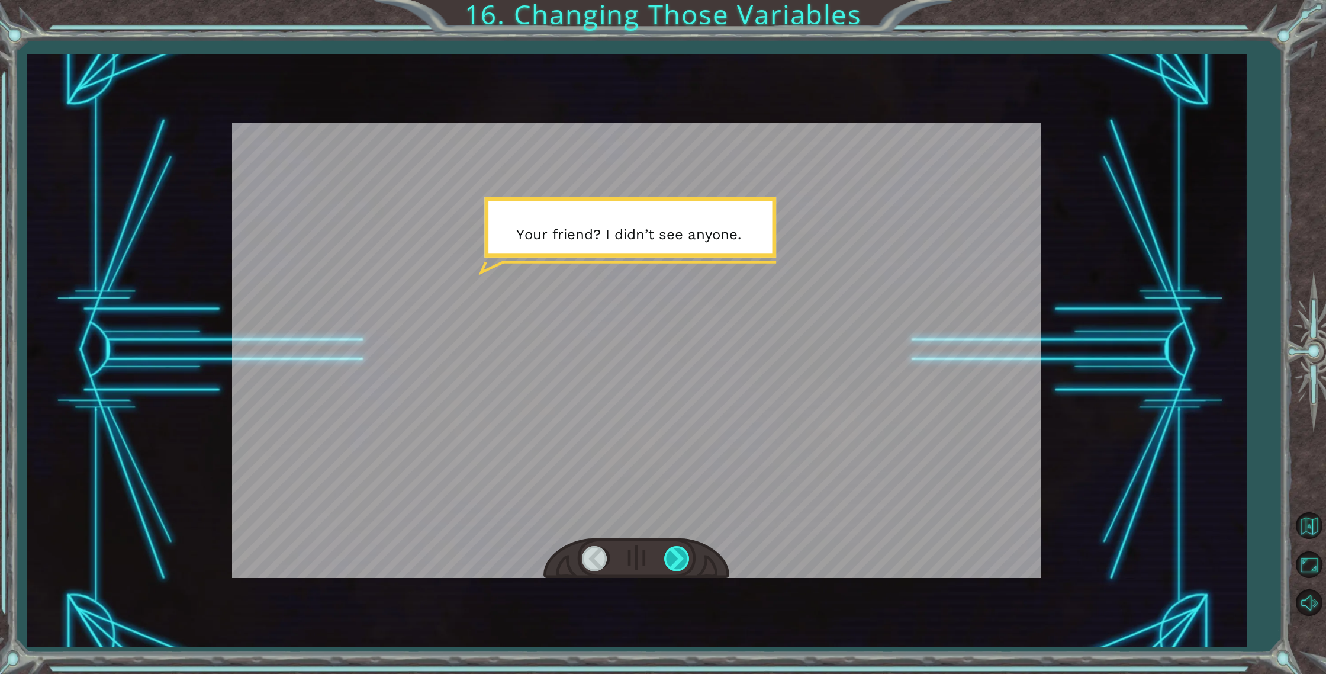
click at [667, 557] on div at bounding box center [677, 558] width 27 height 24
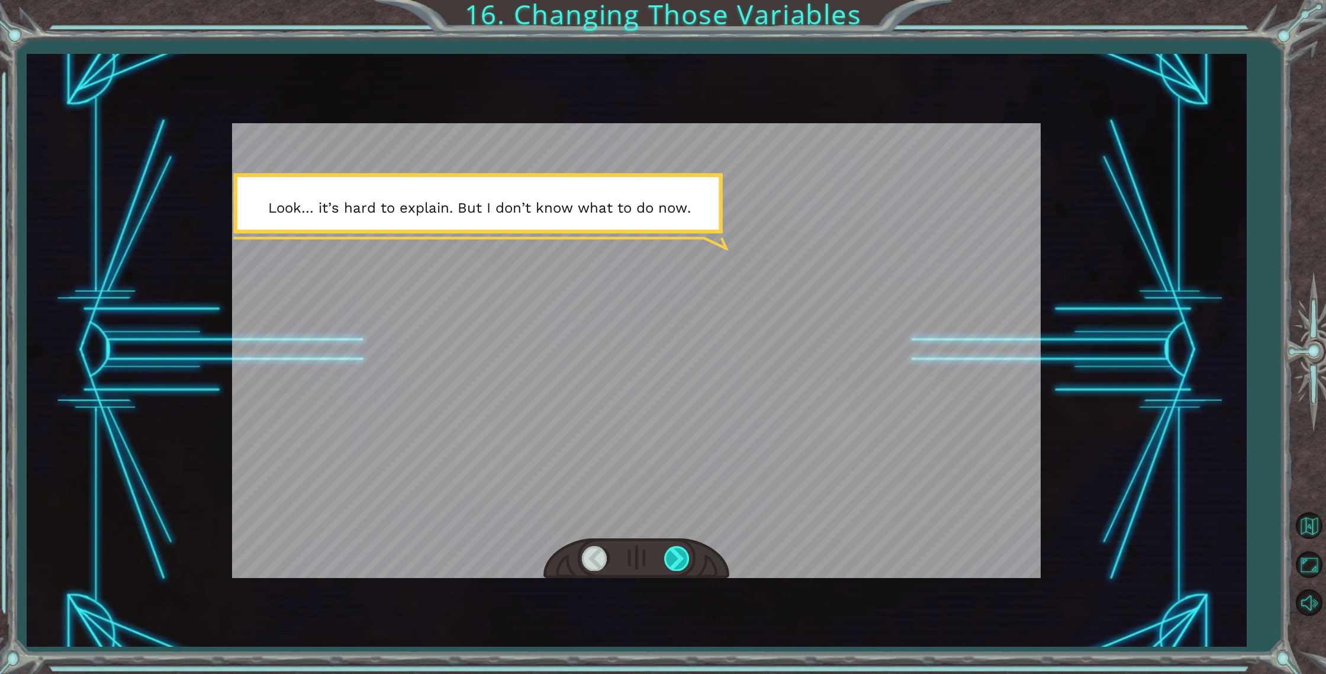
click at [667, 558] on div at bounding box center [677, 558] width 27 height 24
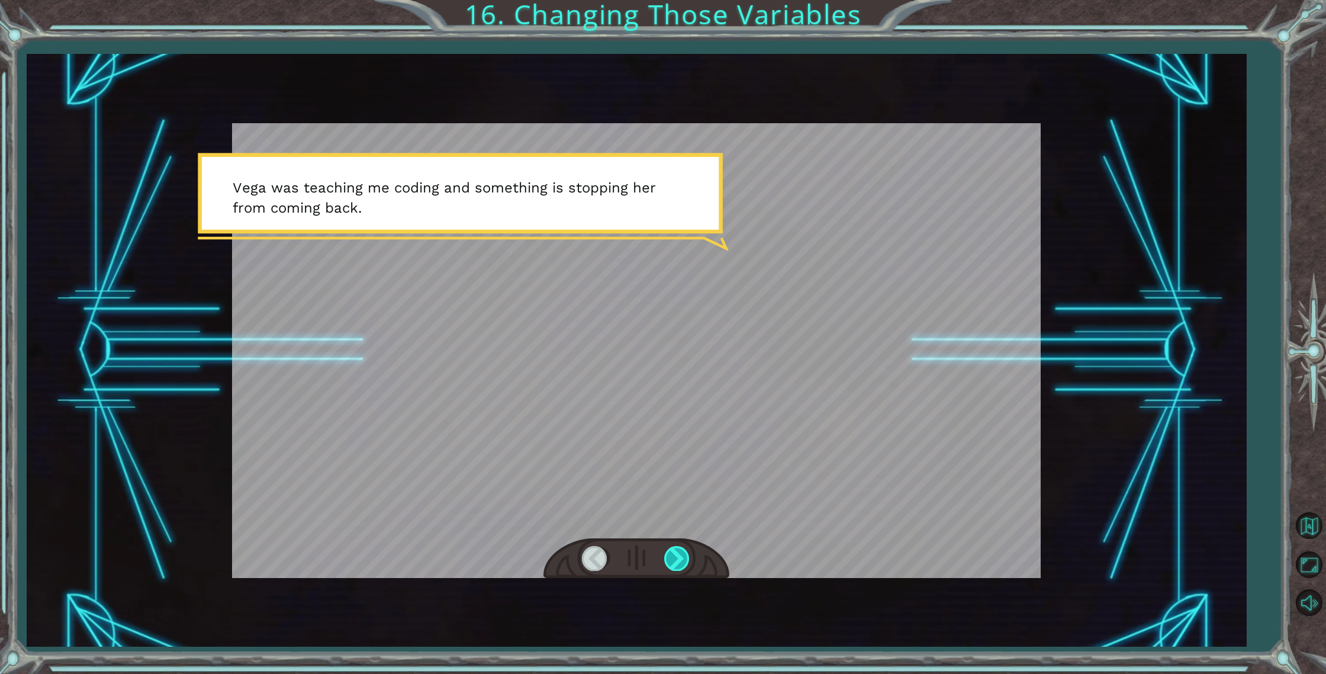
click at [668, 551] on div at bounding box center [677, 558] width 27 height 24
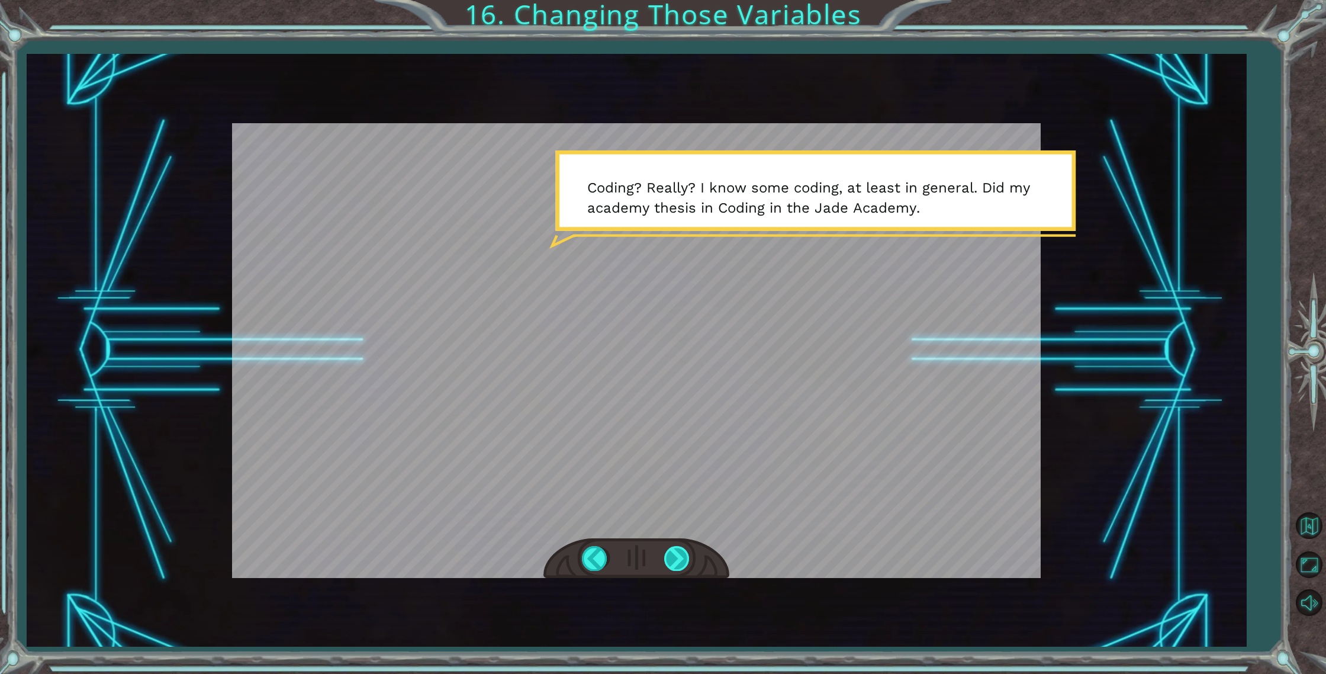
click at [670, 558] on div at bounding box center [677, 558] width 27 height 24
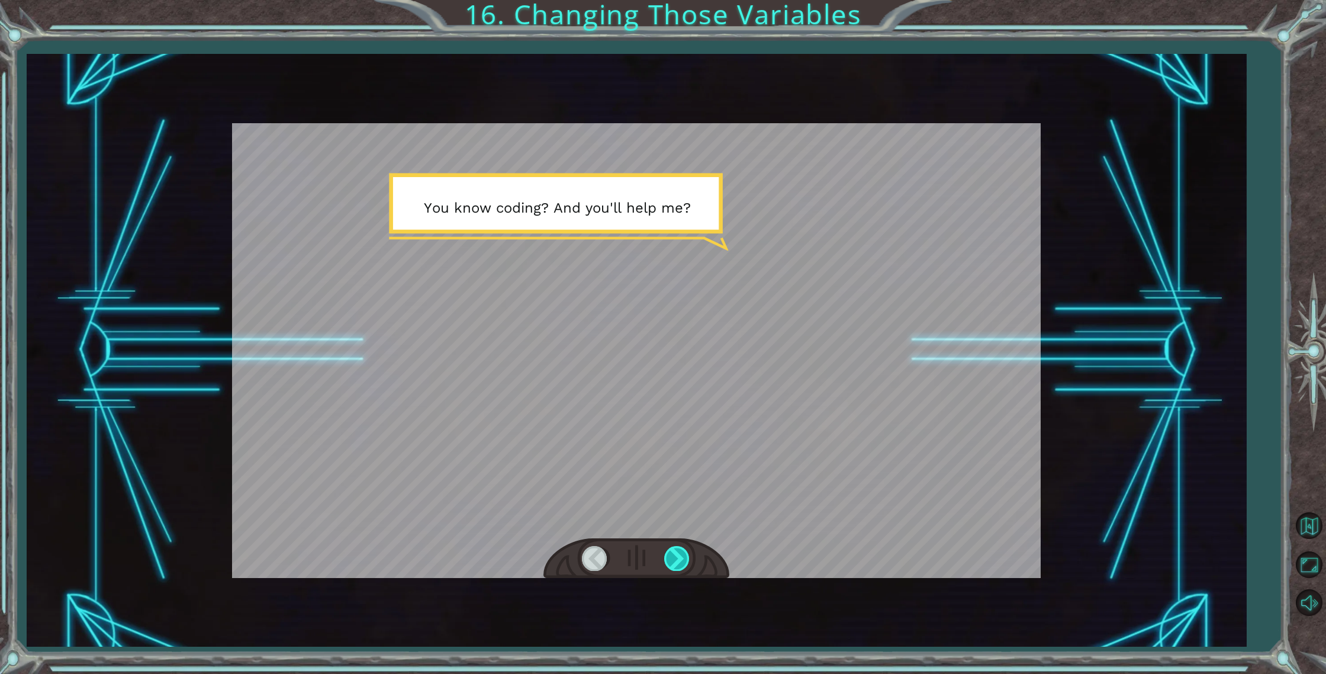
click at [670, 558] on div at bounding box center [677, 558] width 27 height 24
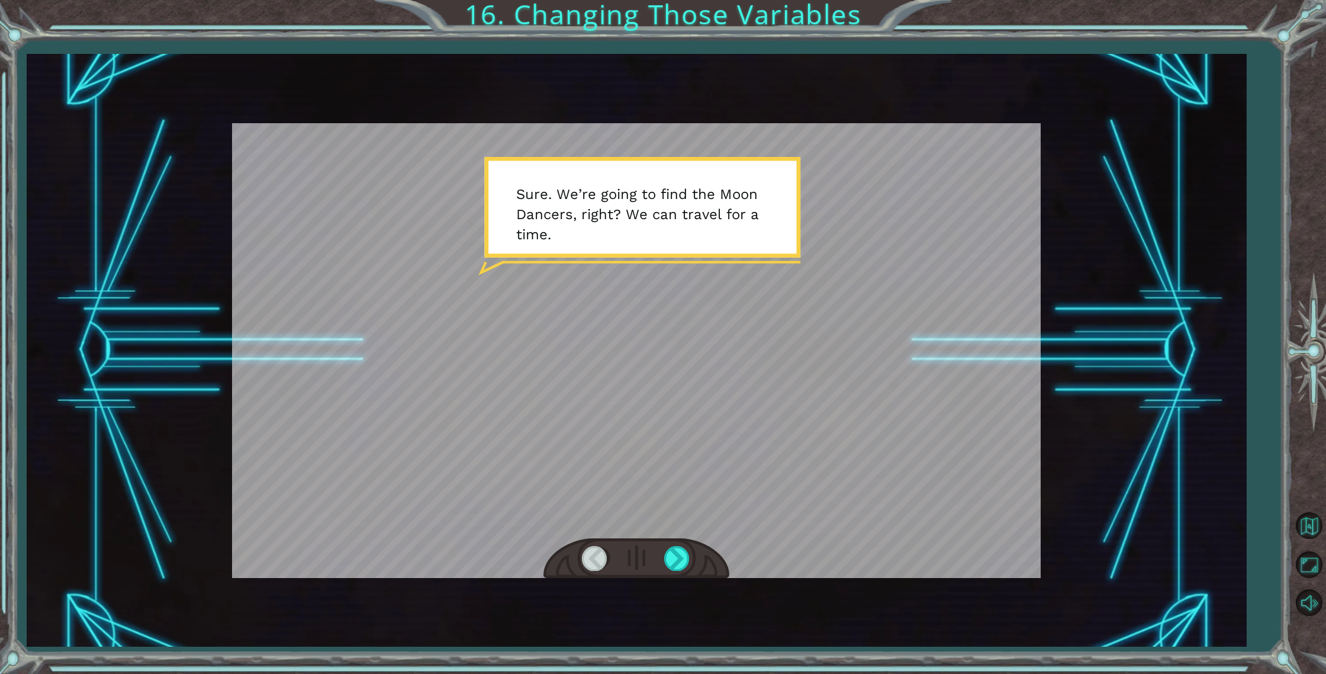
drag, startPoint x: 681, startPoint y: 548, endPoint x: 685, endPoint y: 533, distance: 15.9
click at [685, 533] on div at bounding box center [636, 350] width 809 height 455
click at [679, 553] on div at bounding box center [677, 558] width 27 height 24
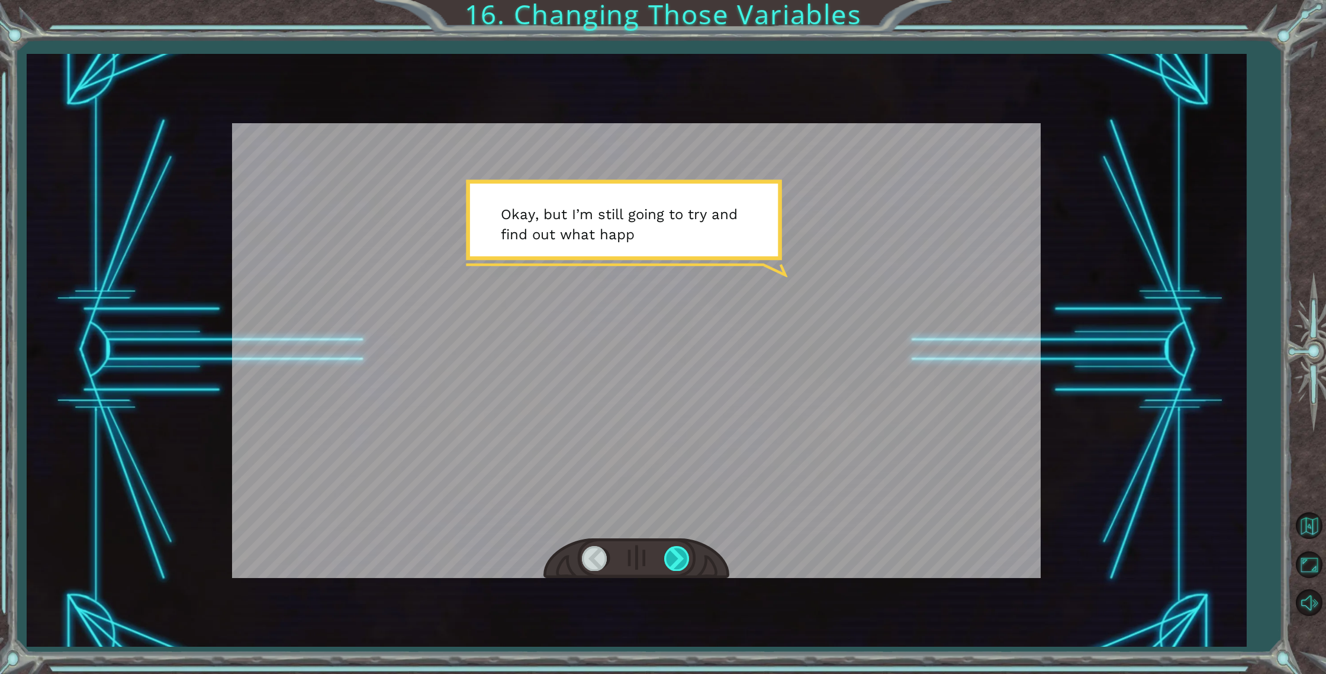
click at [677, 553] on div at bounding box center [677, 558] width 27 height 24
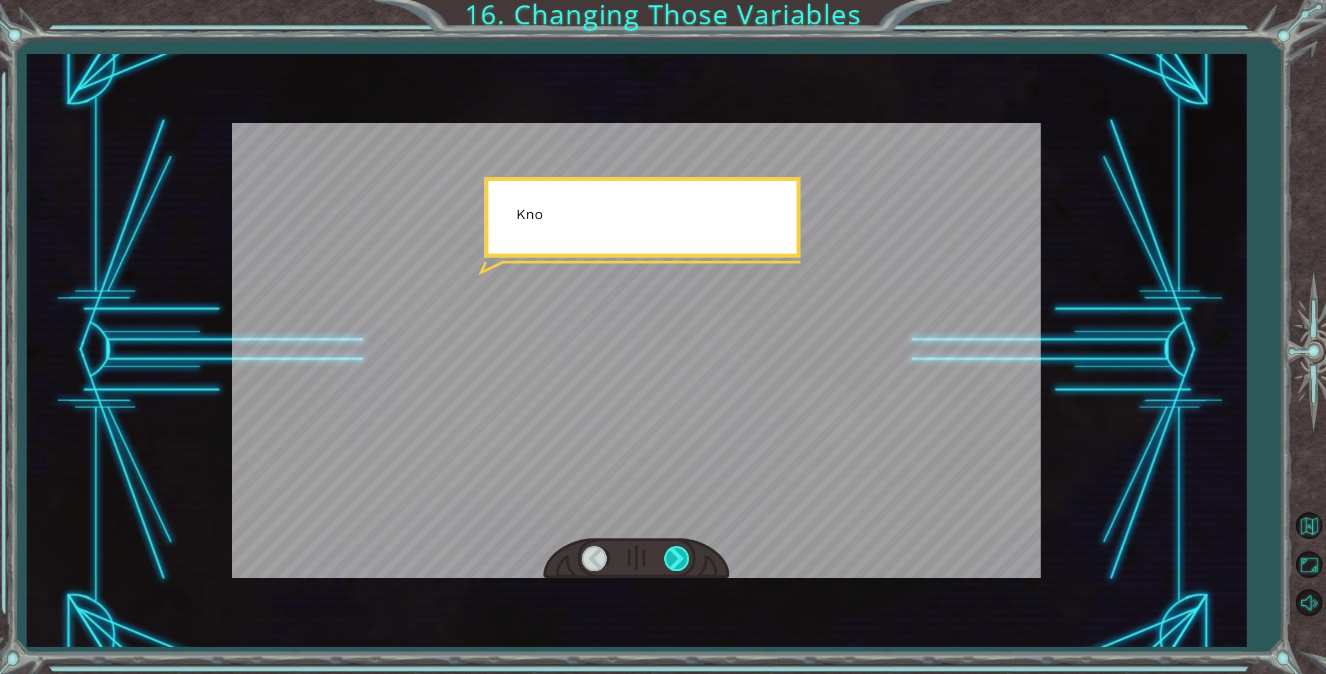
click at [677, 553] on div at bounding box center [677, 558] width 27 height 24
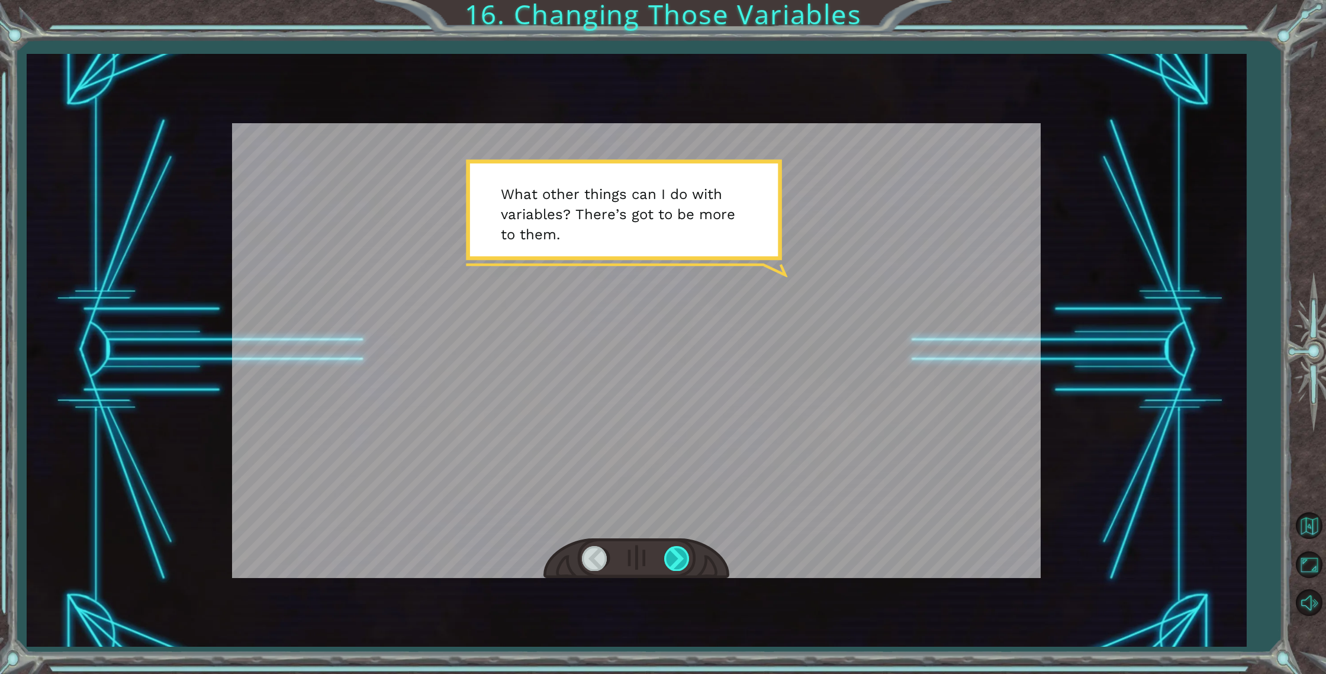
click at [680, 552] on div at bounding box center [677, 558] width 27 height 24
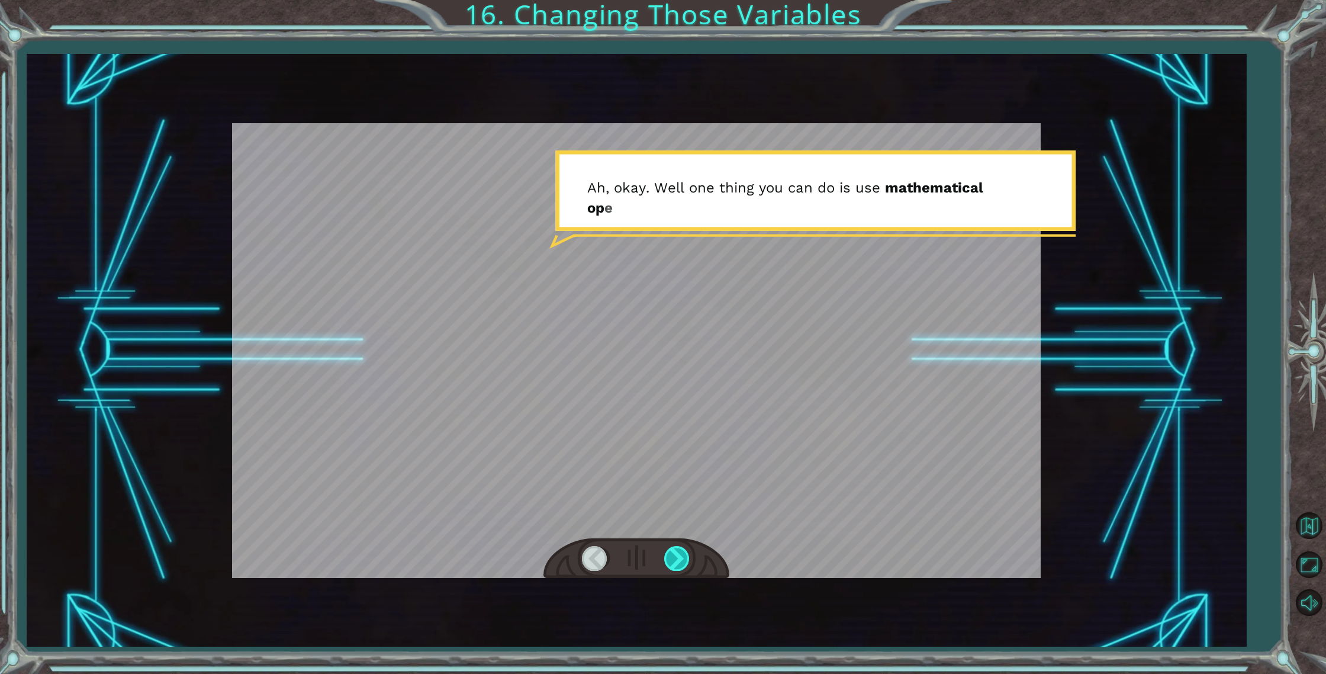
click at [681, 552] on div at bounding box center [677, 558] width 27 height 24
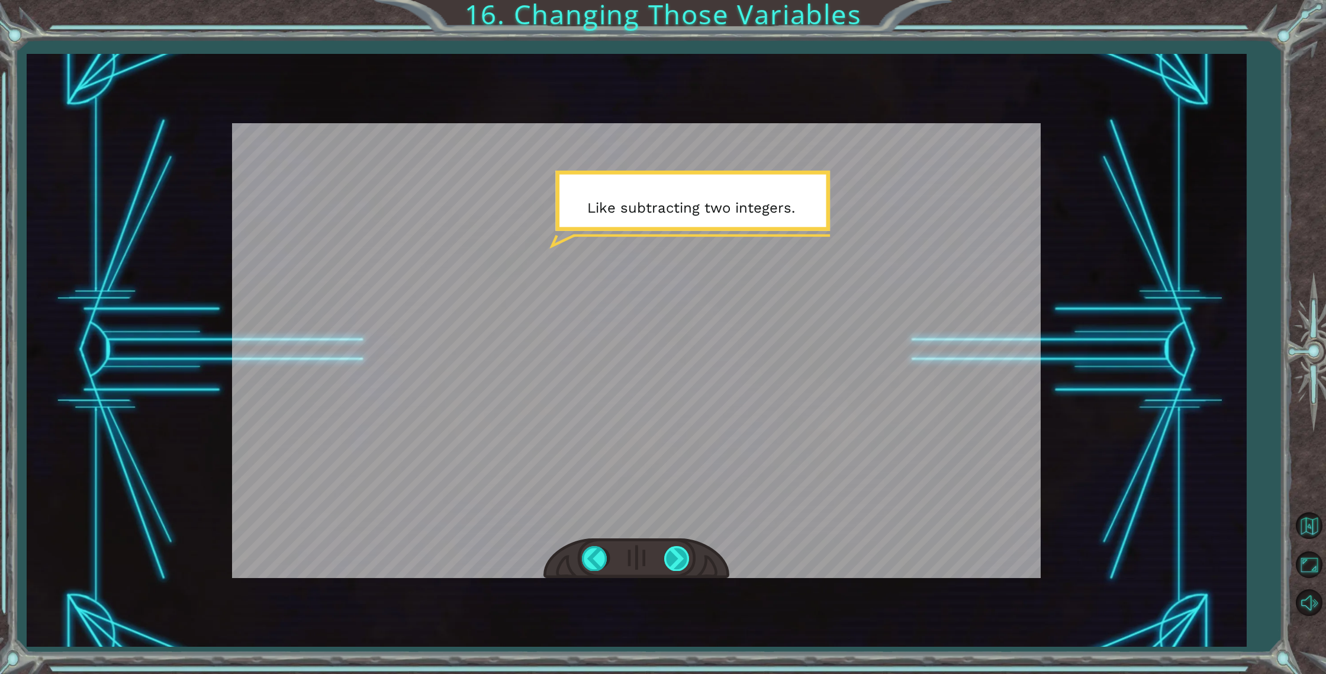
click at [667, 558] on div at bounding box center [677, 558] width 27 height 24
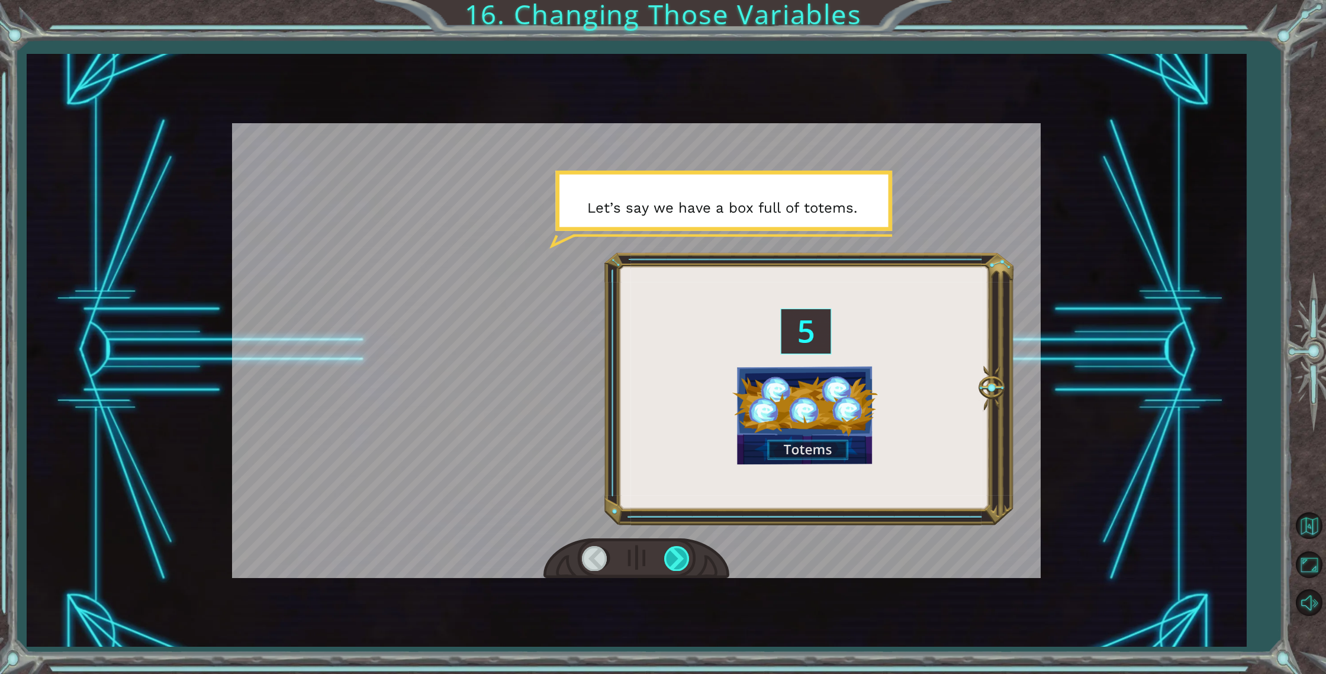
click at [667, 558] on div at bounding box center [677, 558] width 27 height 24
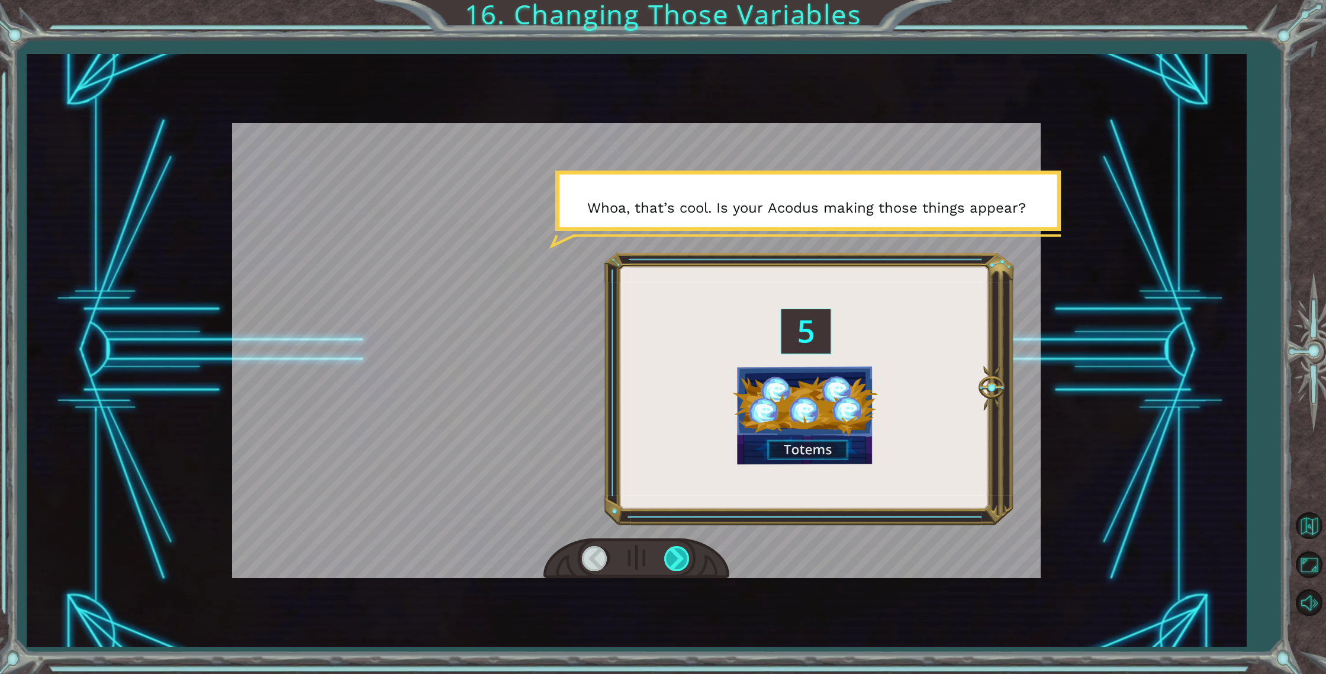
click at [670, 556] on div at bounding box center [677, 558] width 27 height 24
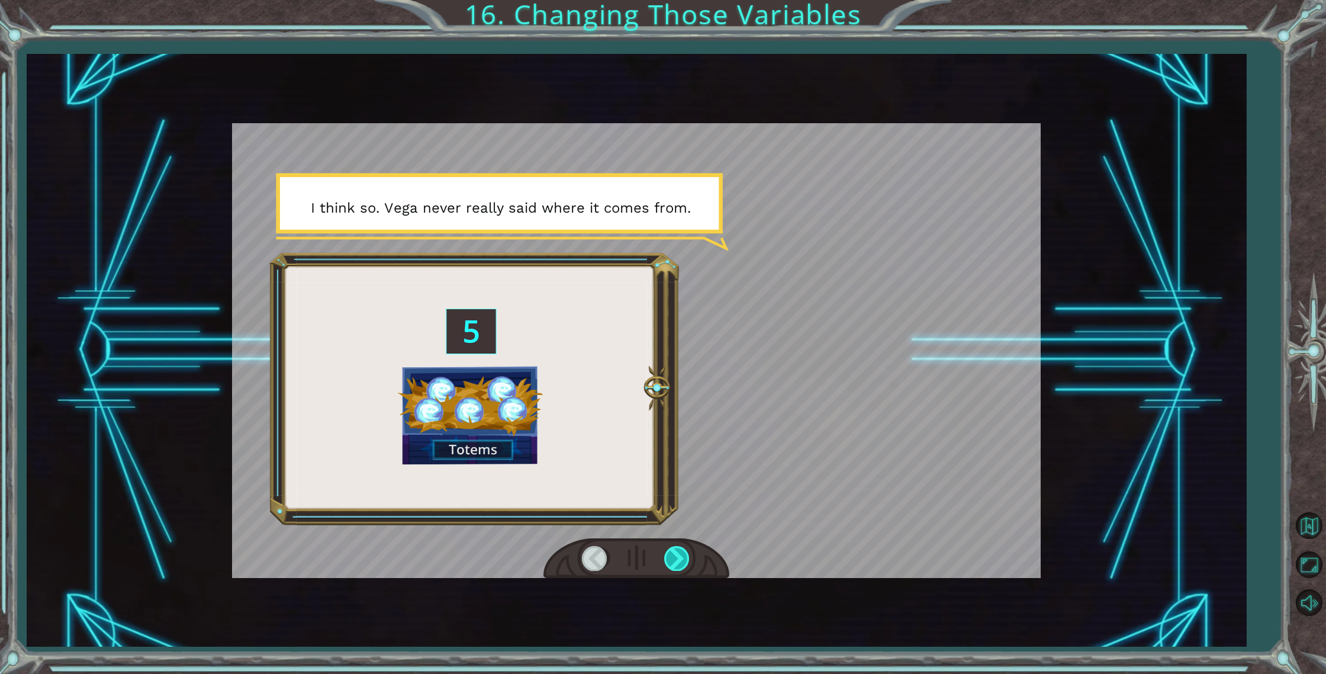
click at [668, 555] on div at bounding box center [677, 558] width 27 height 24
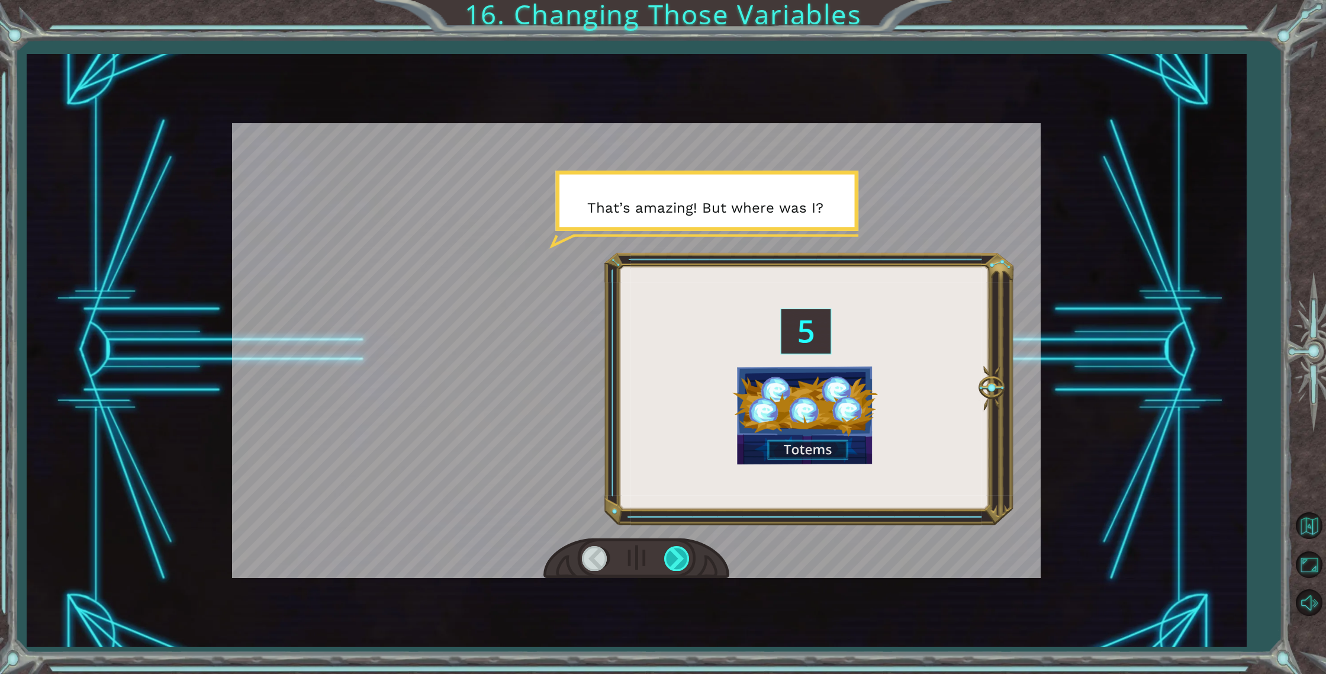
click at [671, 557] on div at bounding box center [677, 558] width 27 height 24
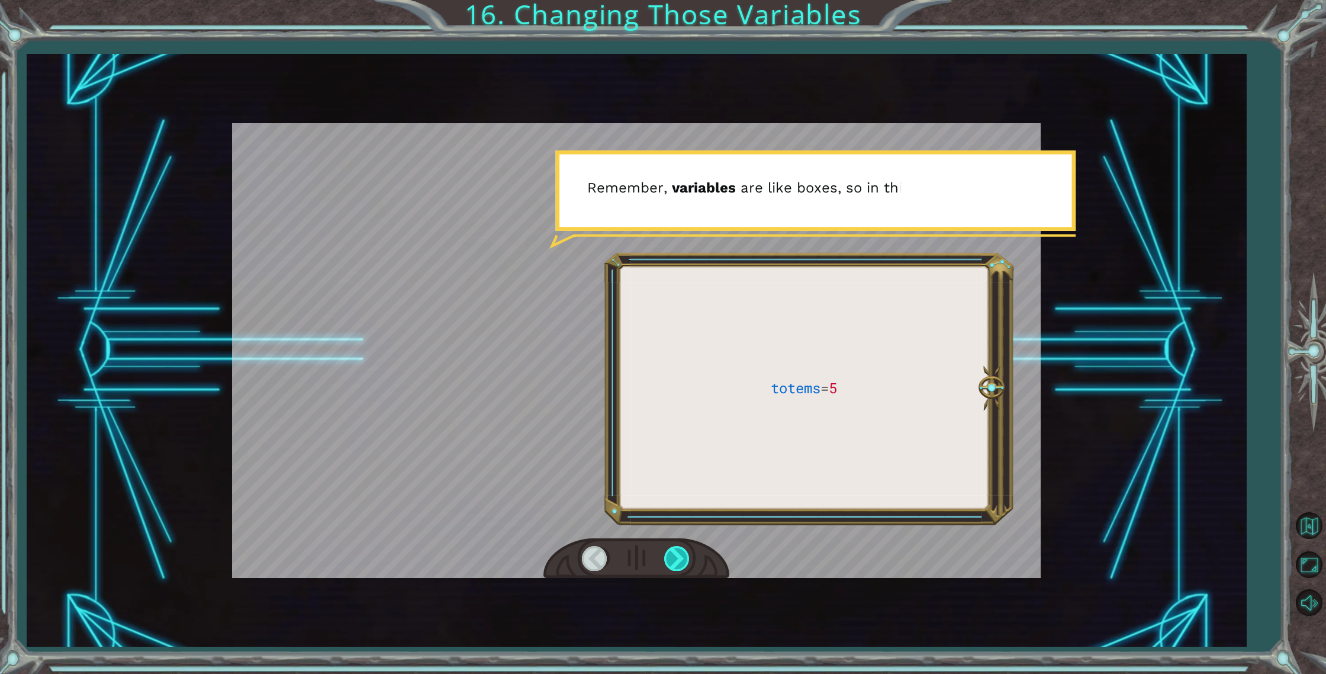
click at [671, 557] on div at bounding box center [677, 558] width 27 height 24
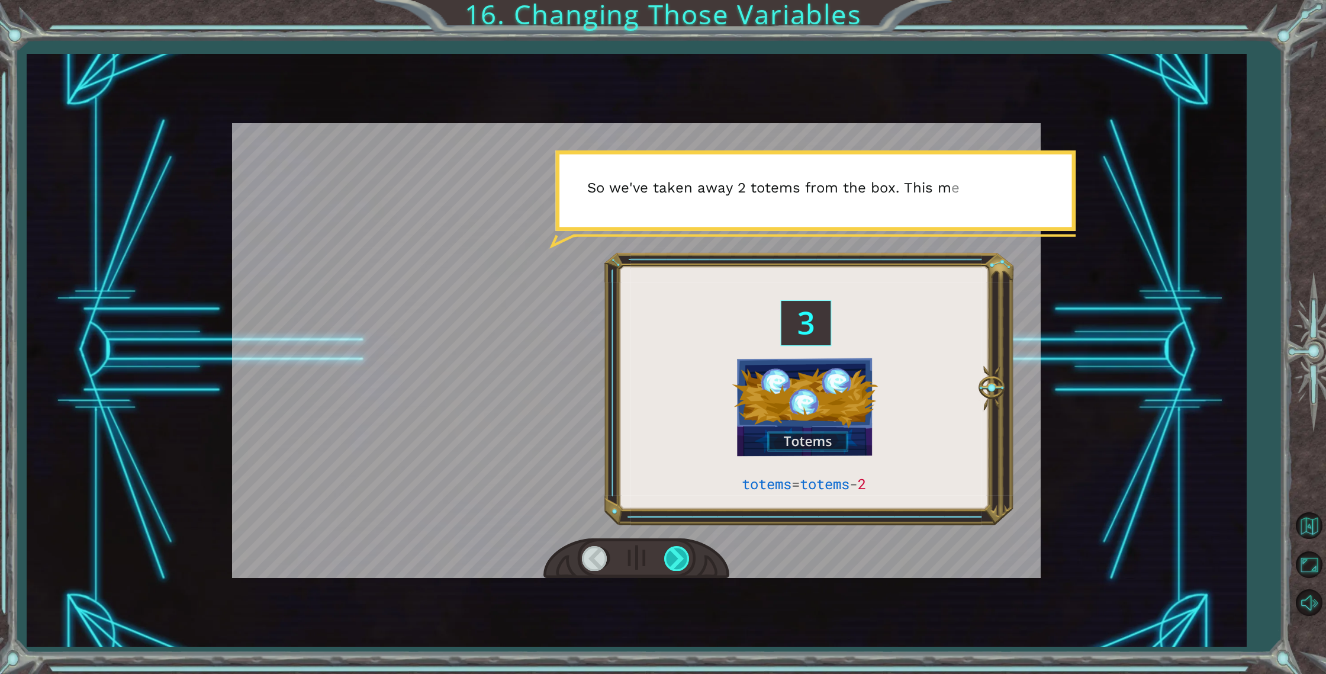
click at [671, 557] on div at bounding box center [677, 558] width 27 height 24
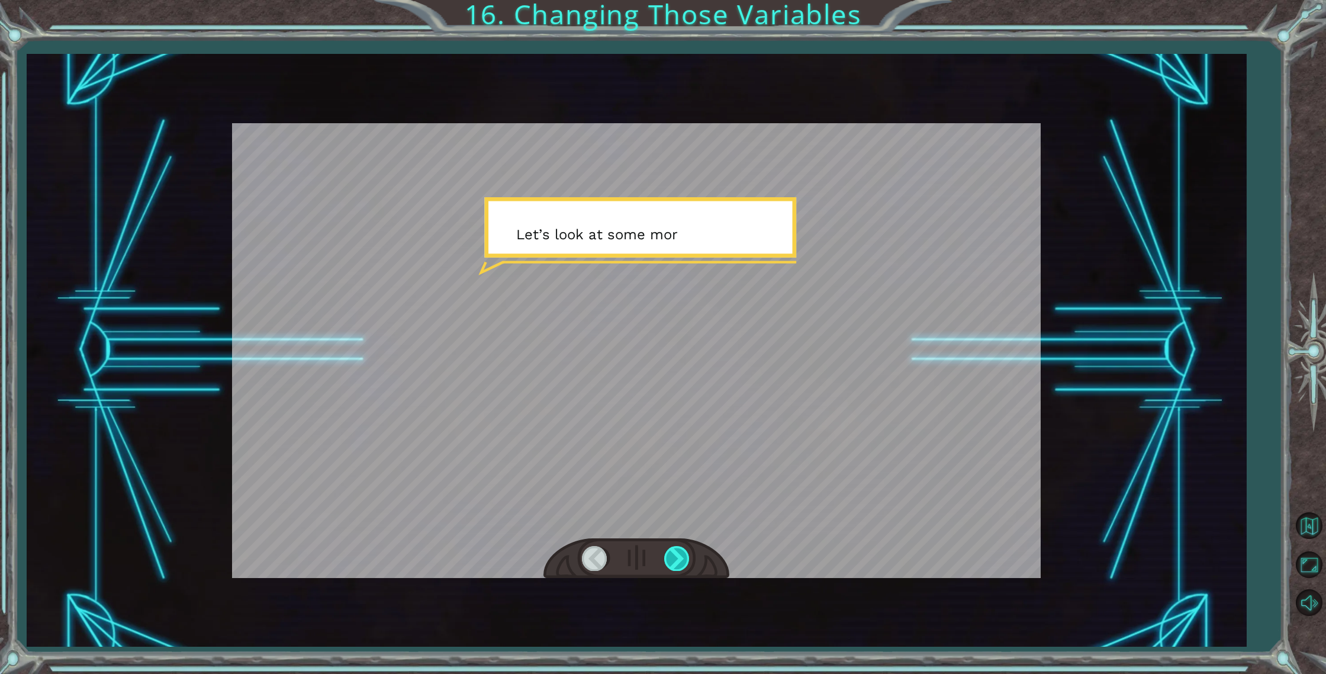
click at [670, 555] on div at bounding box center [677, 558] width 27 height 24
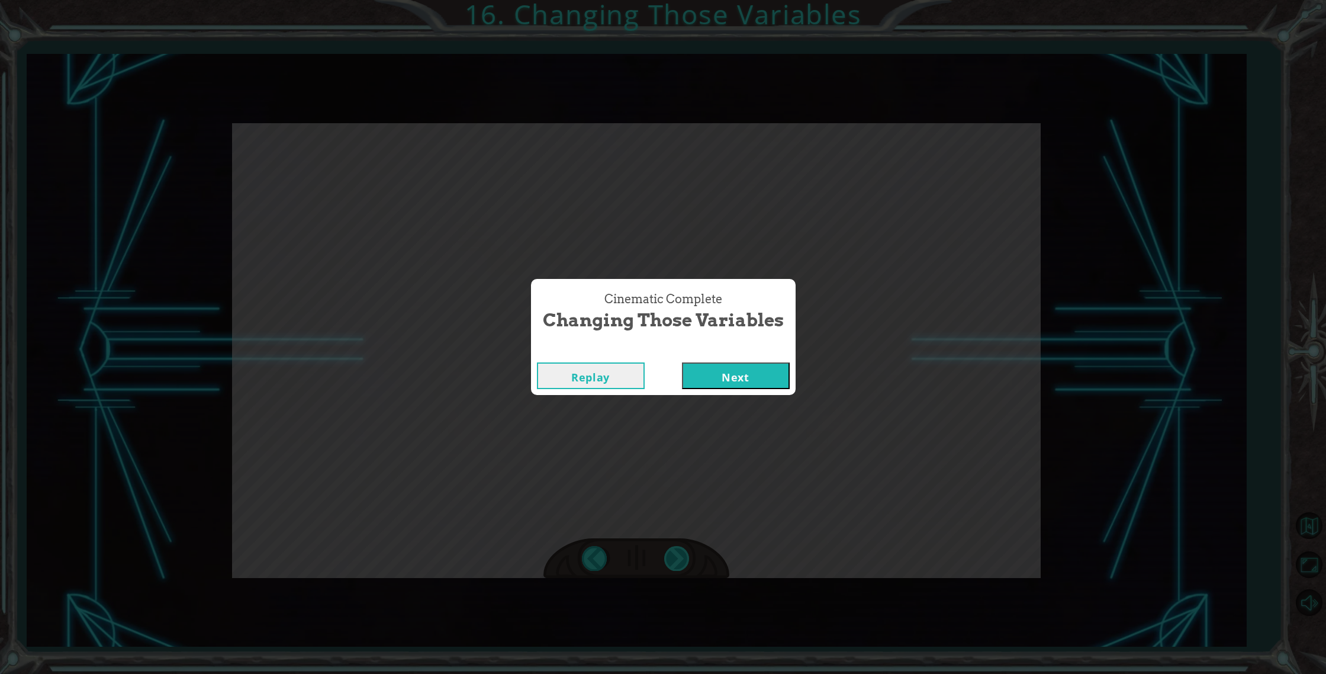
click at [671, 555] on div "Cinematic Complete Changing Those Variables Replay Next" at bounding box center [663, 337] width 1326 height 674
click at [715, 362] on button "Next" at bounding box center [736, 375] width 108 height 27
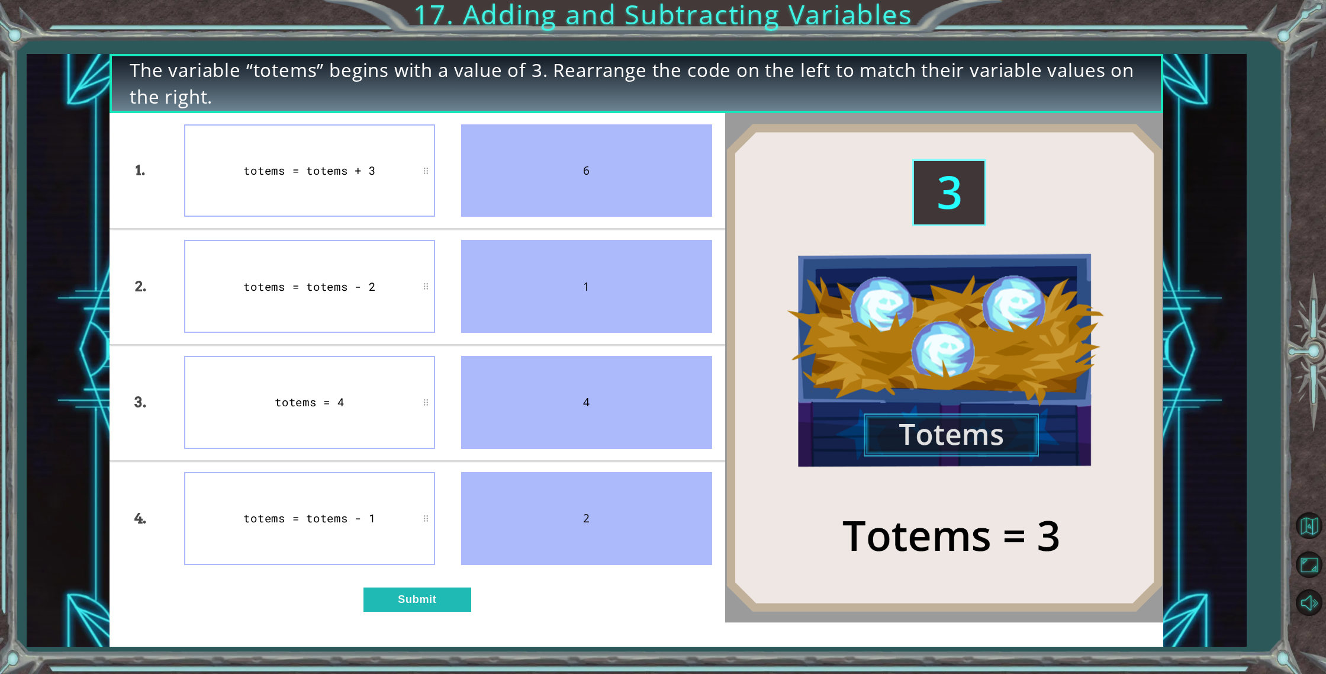
click at [440, 618] on div "1. 2. 3. 4. totems = totems + 3 totems = totems - 2 totems = 4 totems = totems …" at bounding box center [418, 367] width 616 height 509
click at [423, 596] on button "Submit" at bounding box center [418, 599] width 108 height 24
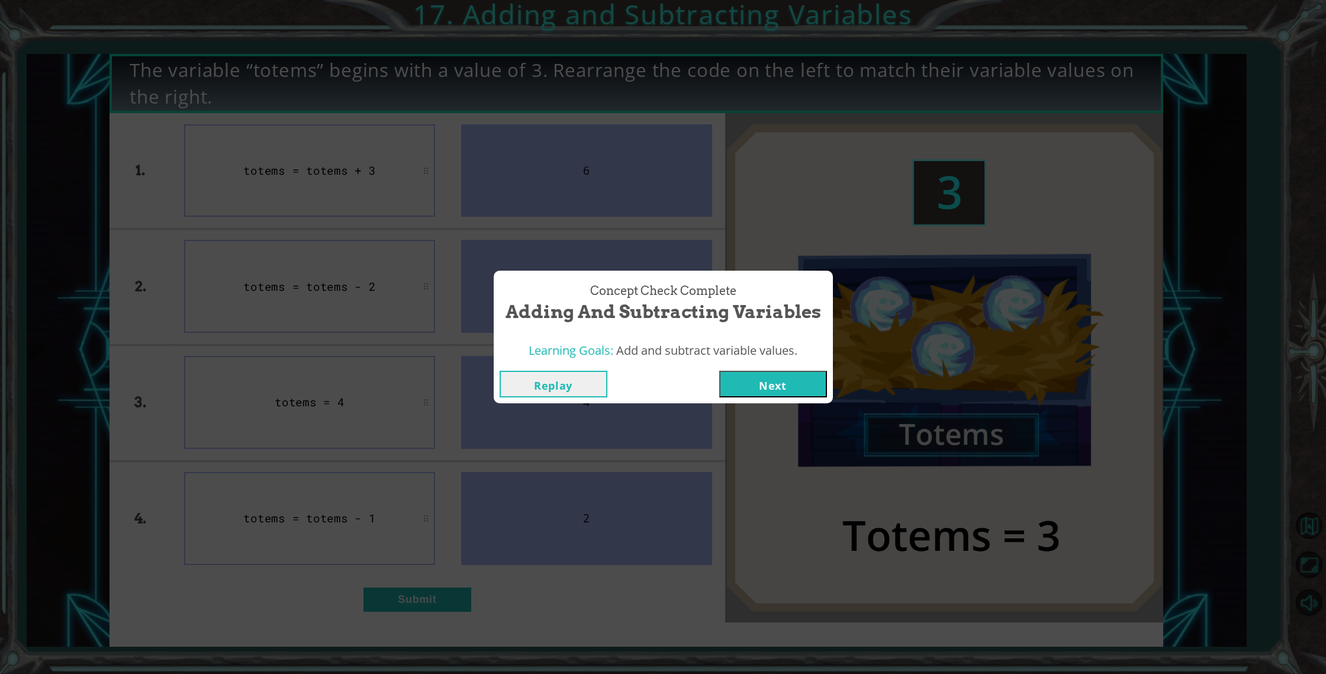
click at [758, 397] on button "Next" at bounding box center [773, 384] width 108 height 27
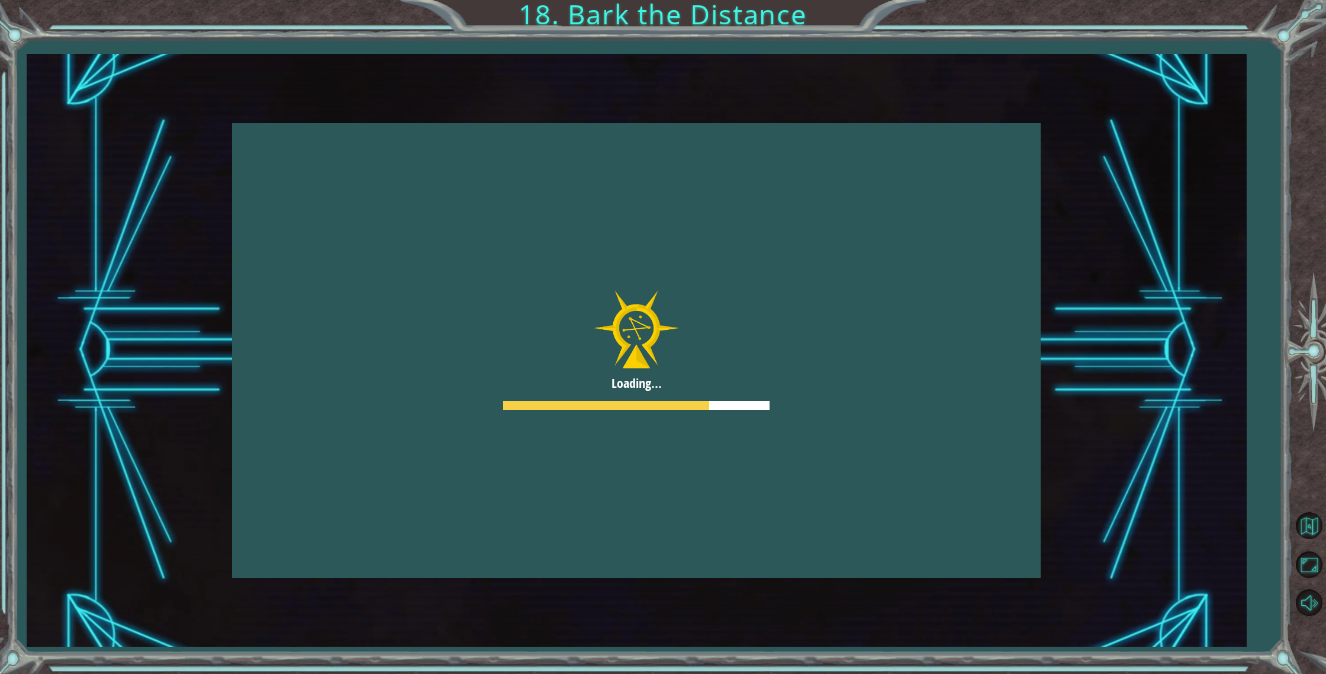
drag, startPoint x: 758, startPoint y: 396, endPoint x: 758, endPoint y: 409, distance: 13.0
click at [758, 396] on button "Next" at bounding box center [773, 384] width 108 height 27
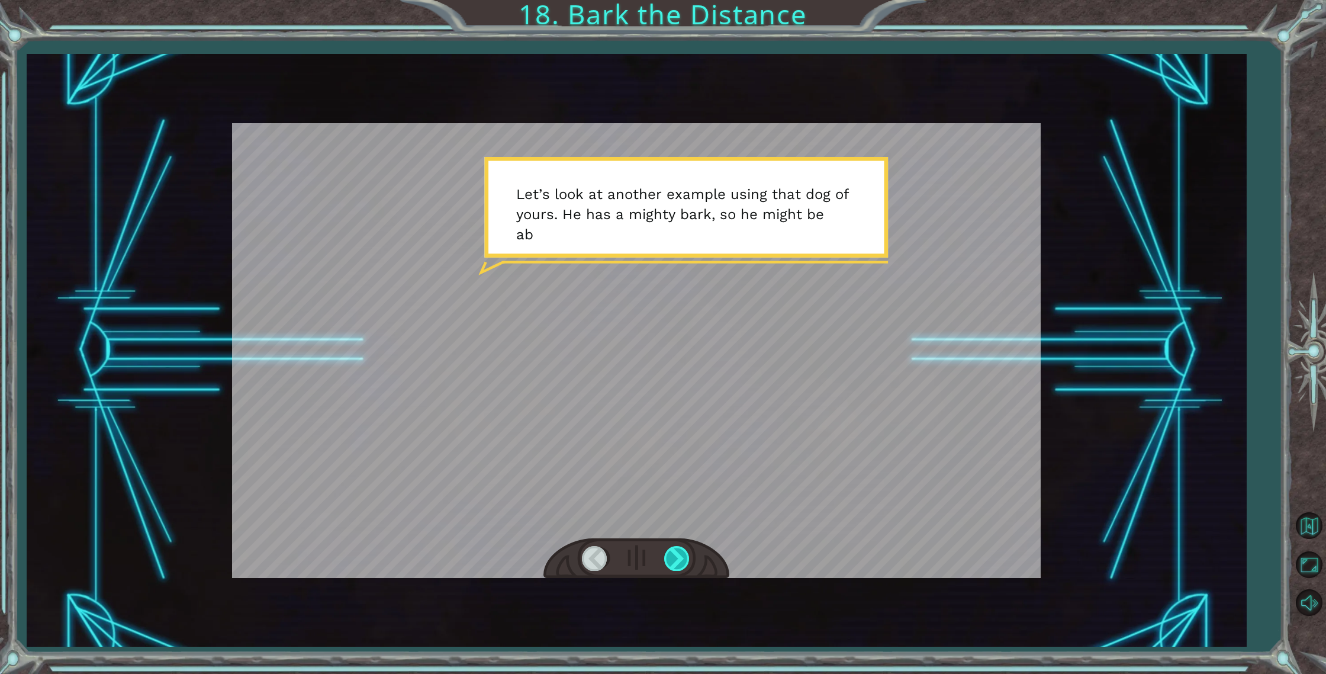
click at [689, 564] on div at bounding box center [677, 558] width 27 height 24
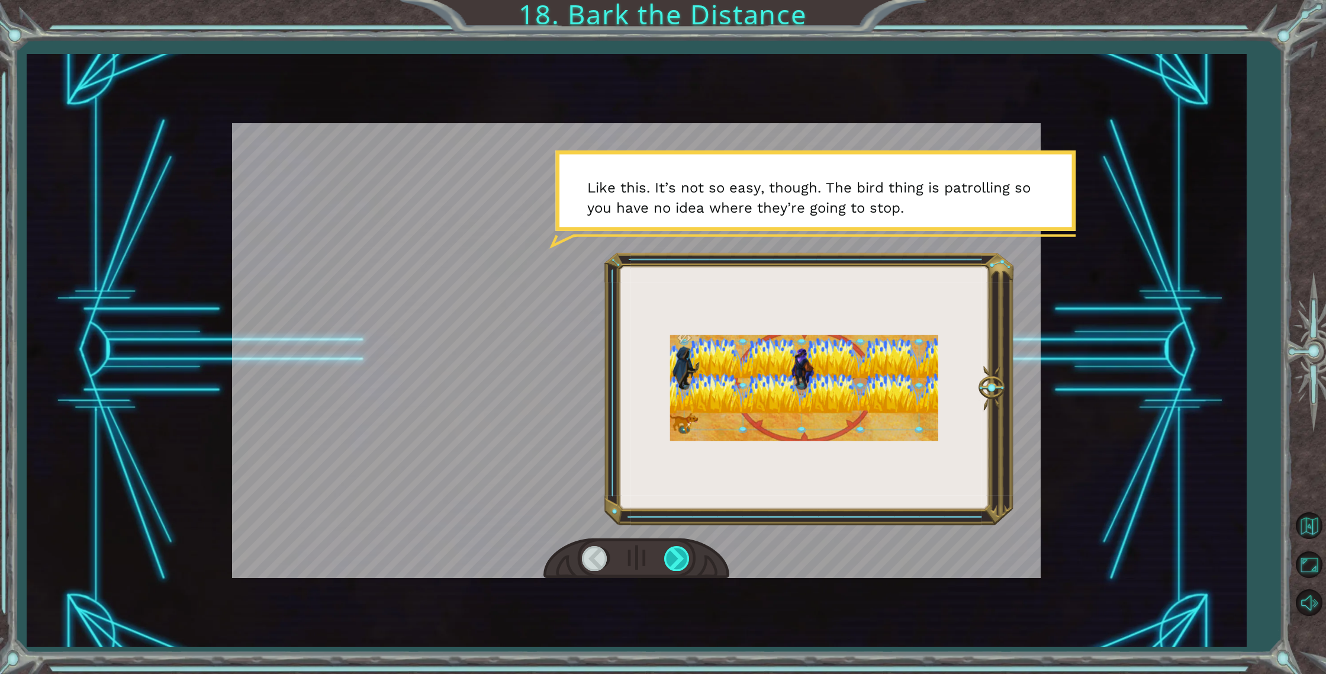
click at [689, 564] on div at bounding box center [677, 558] width 27 height 24
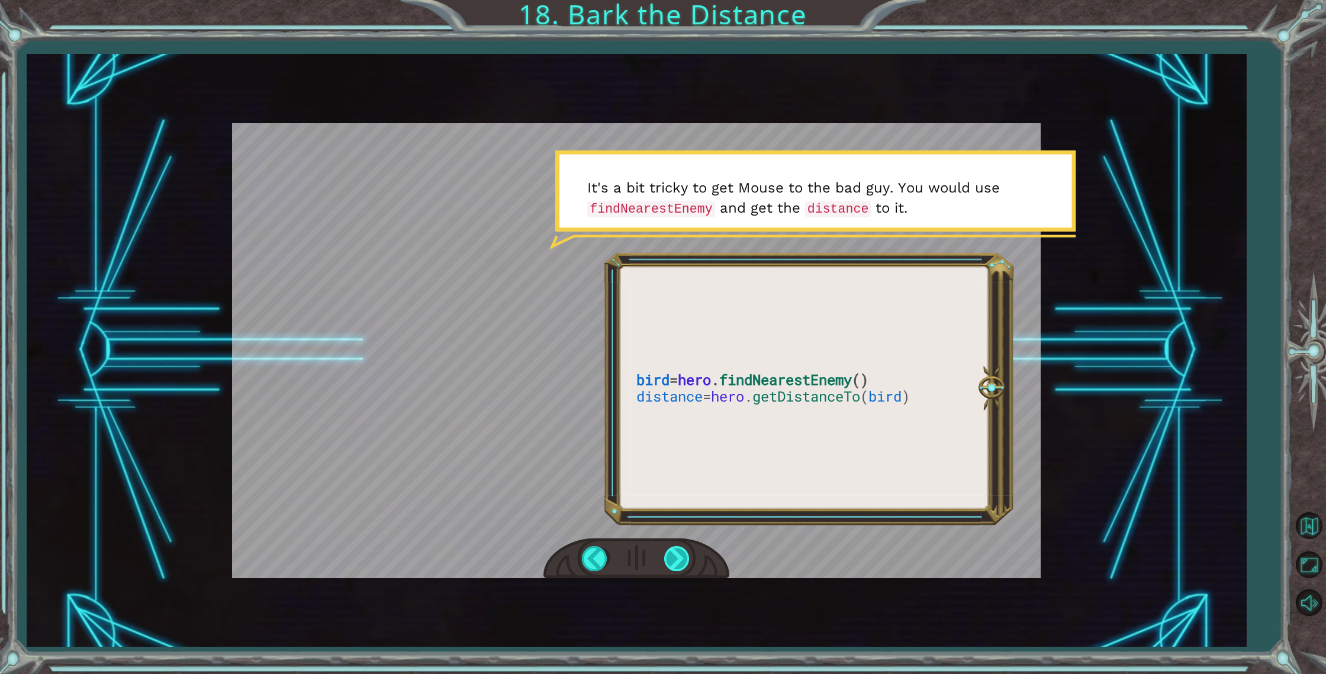
click at [689, 564] on div at bounding box center [677, 558] width 27 height 24
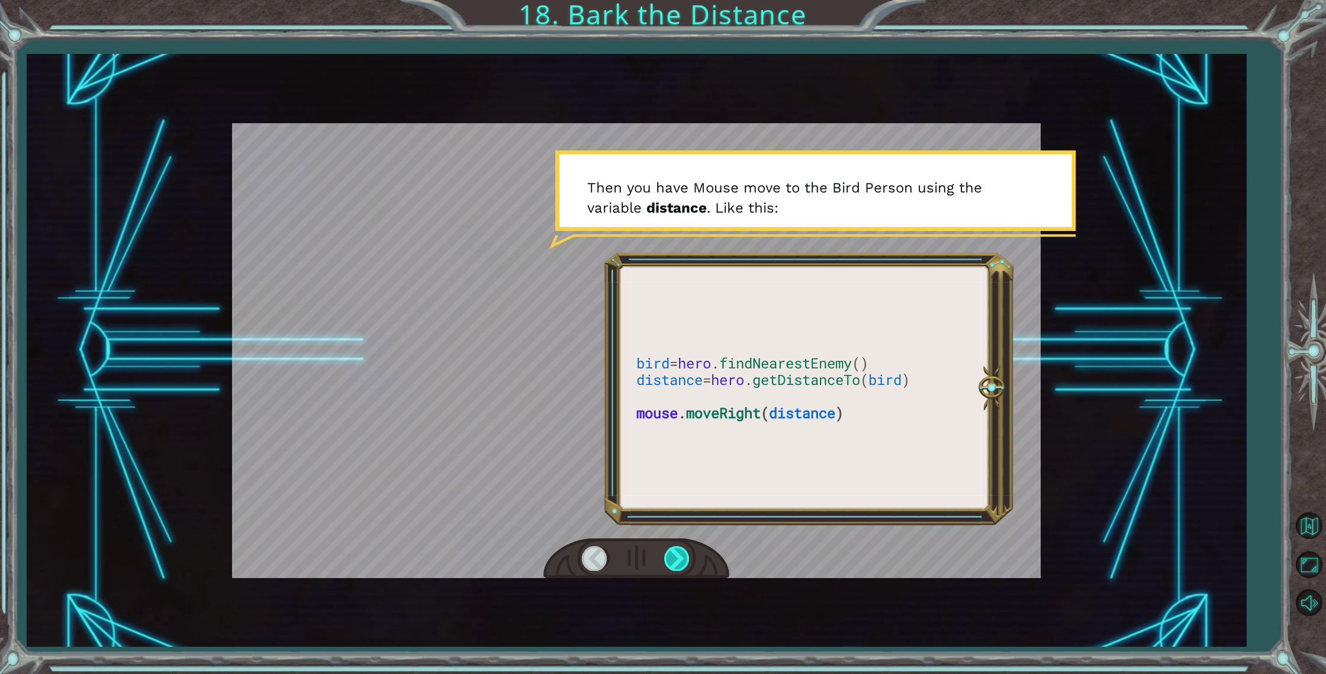
click at [689, 564] on div at bounding box center [677, 558] width 27 height 24
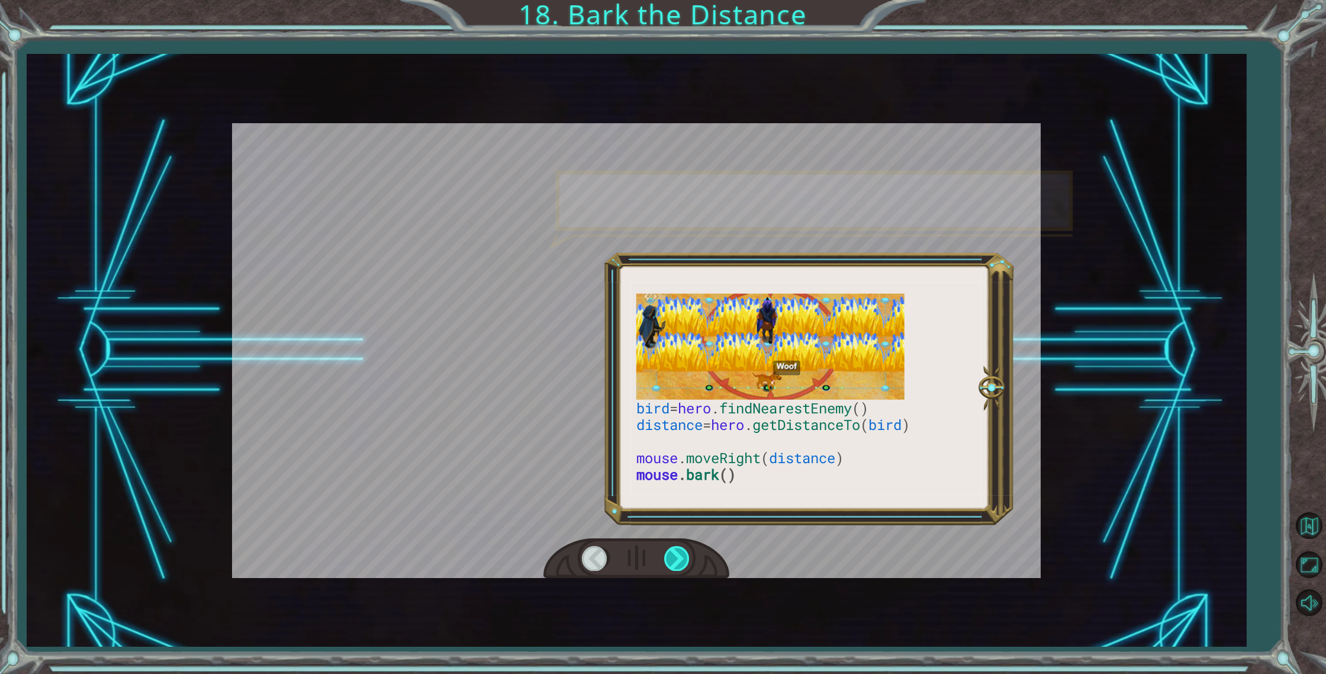
click at [689, 564] on div at bounding box center [677, 558] width 27 height 24
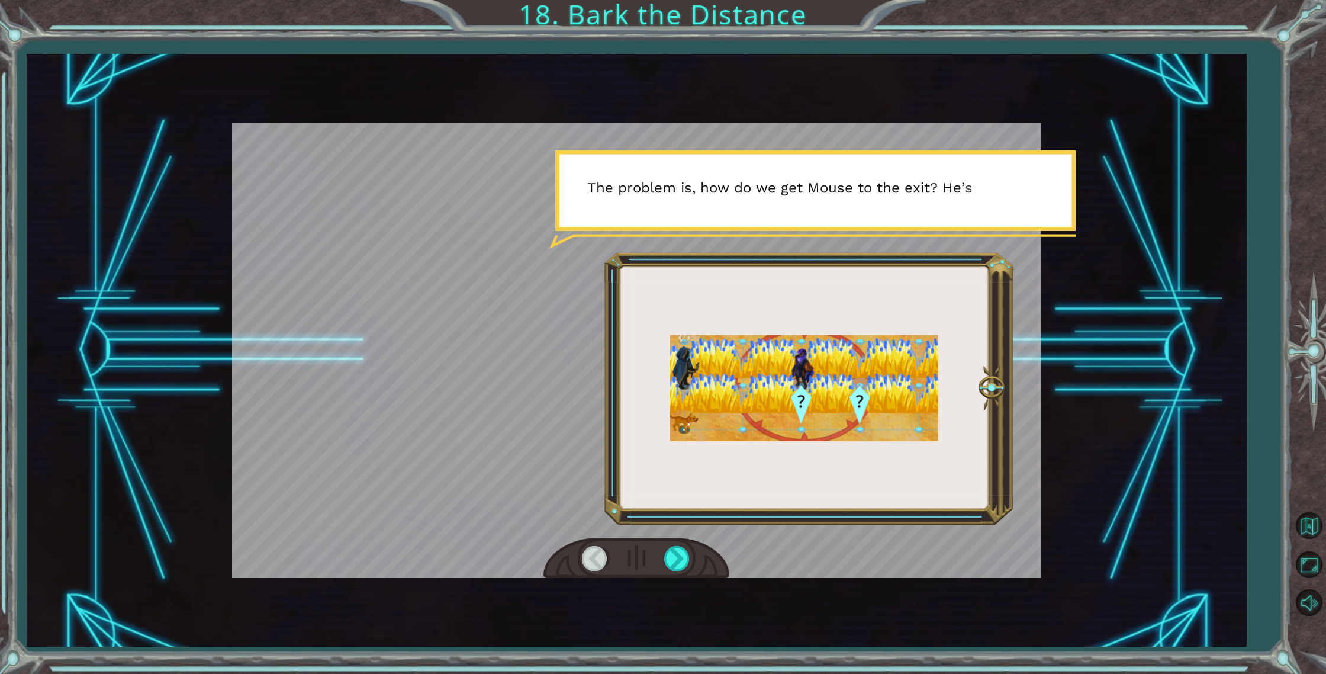
click at [616, 561] on div at bounding box center [637, 558] width 186 height 41
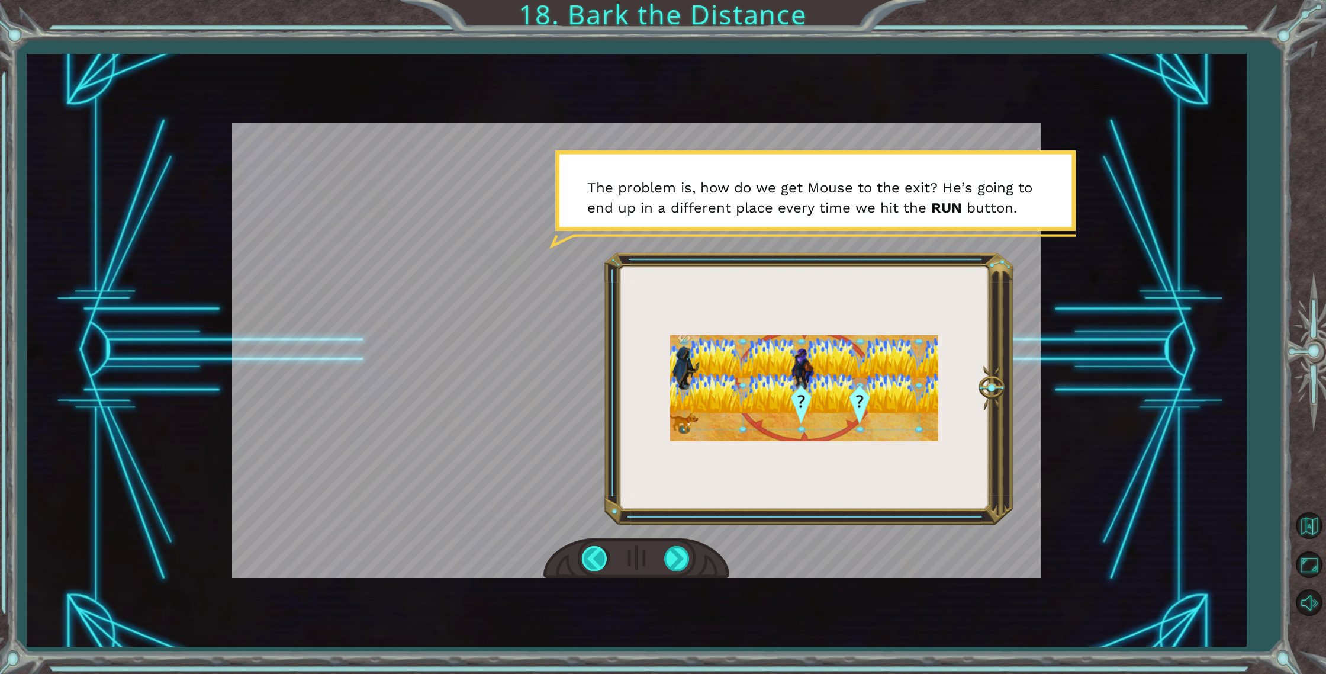
click at [587, 552] on div at bounding box center [595, 558] width 27 height 24
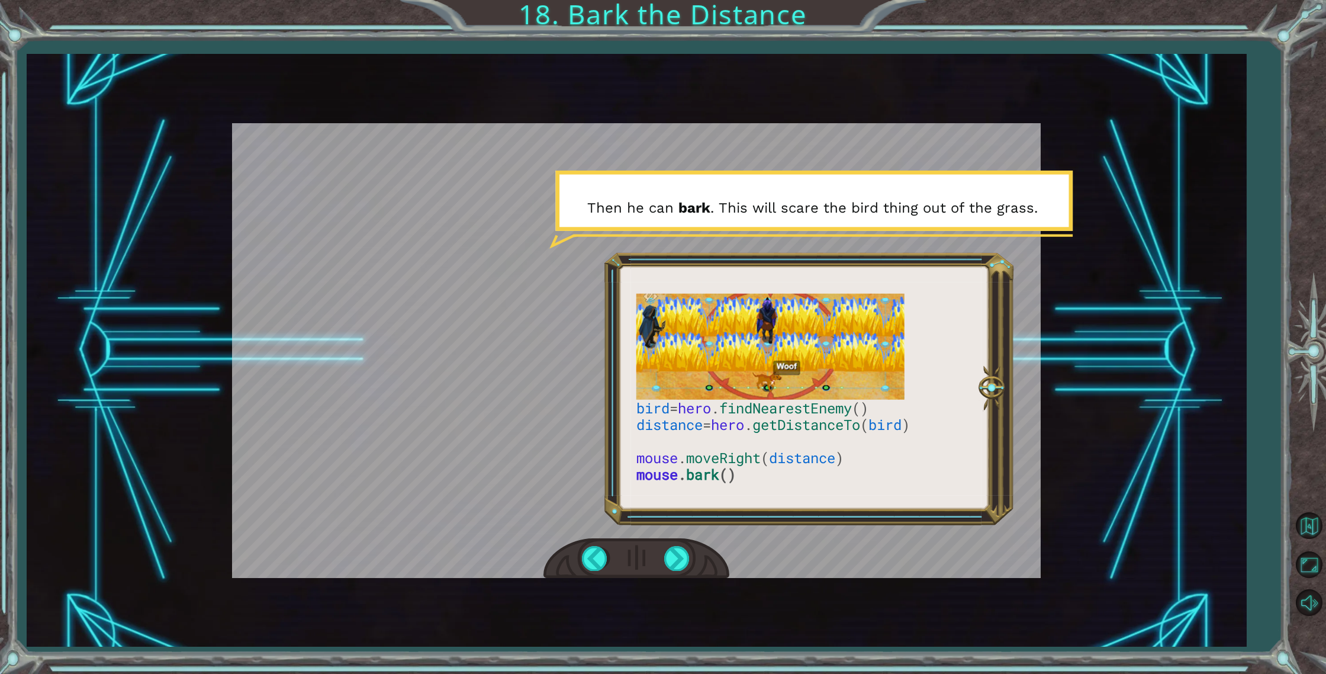
click at [692, 561] on div at bounding box center [637, 558] width 186 height 41
click at [686, 558] on div at bounding box center [677, 558] width 27 height 24
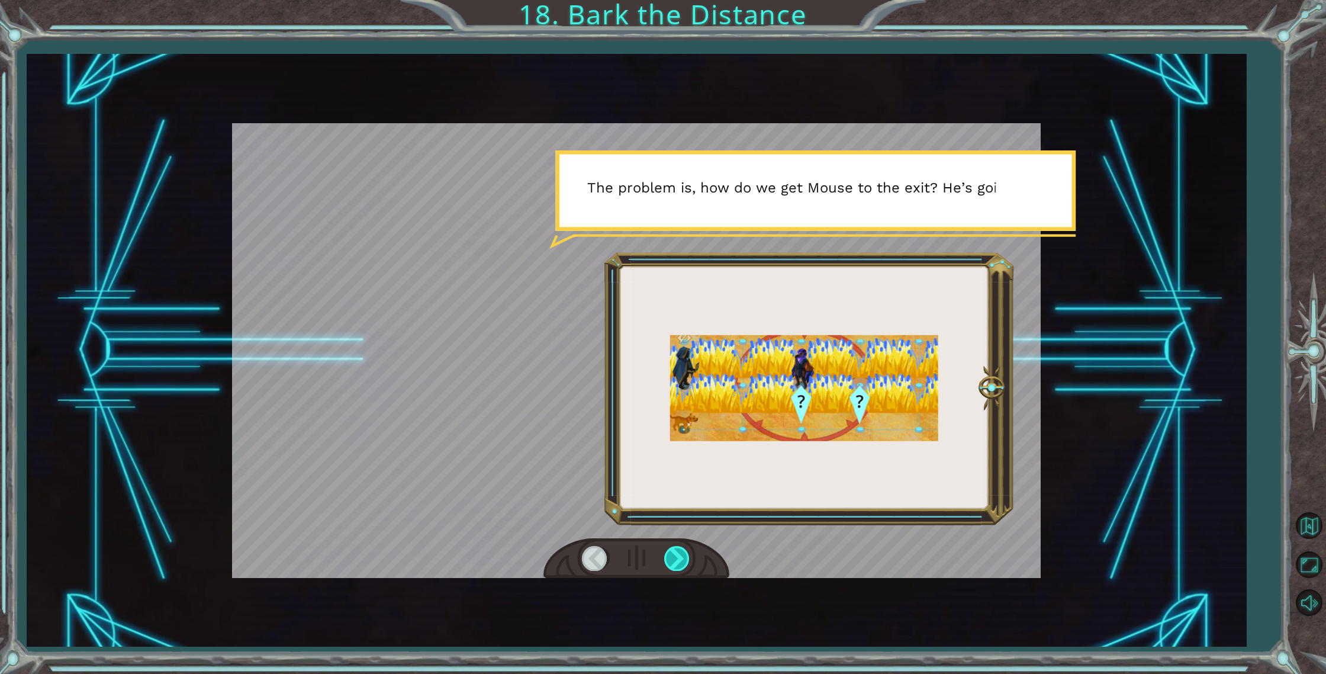
click at [686, 558] on div at bounding box center [677, 558] width 27 height 24
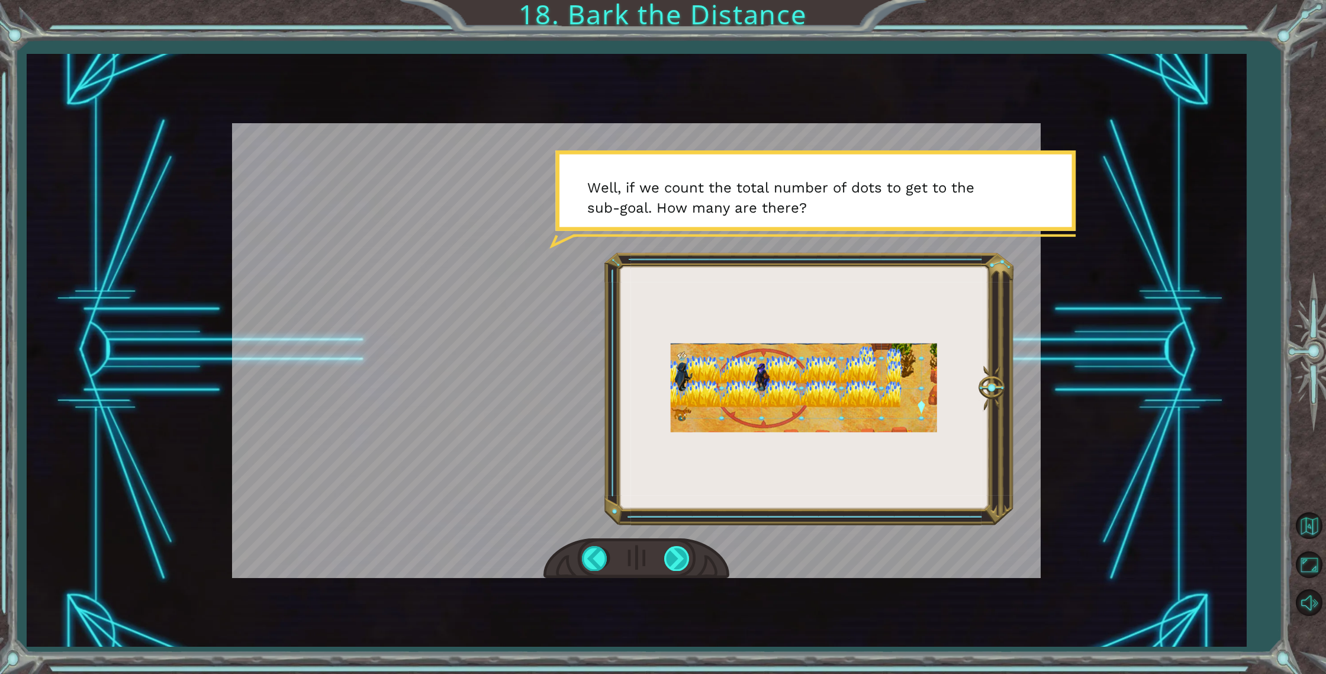
click at [686, 558] on div at bounding box center [677, 558] width 27 height 24
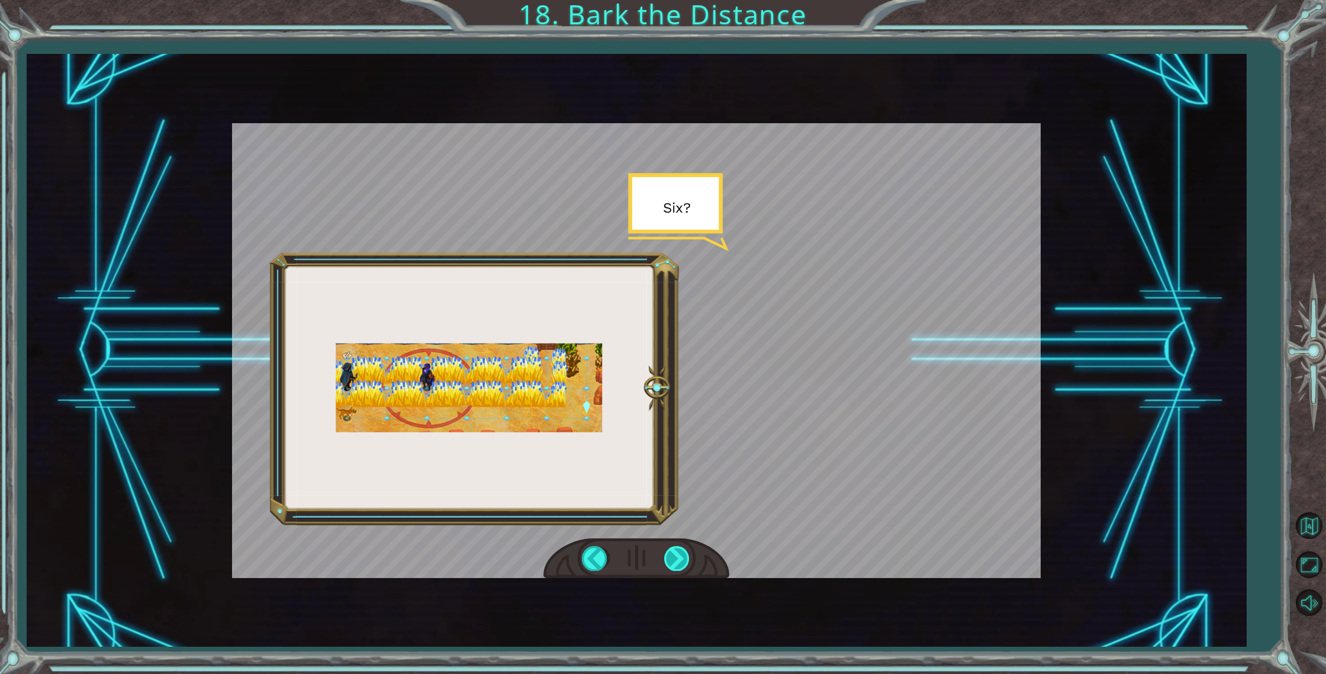
click at [686, 558] on div at bounding box center [677, 558] width 27 height 24
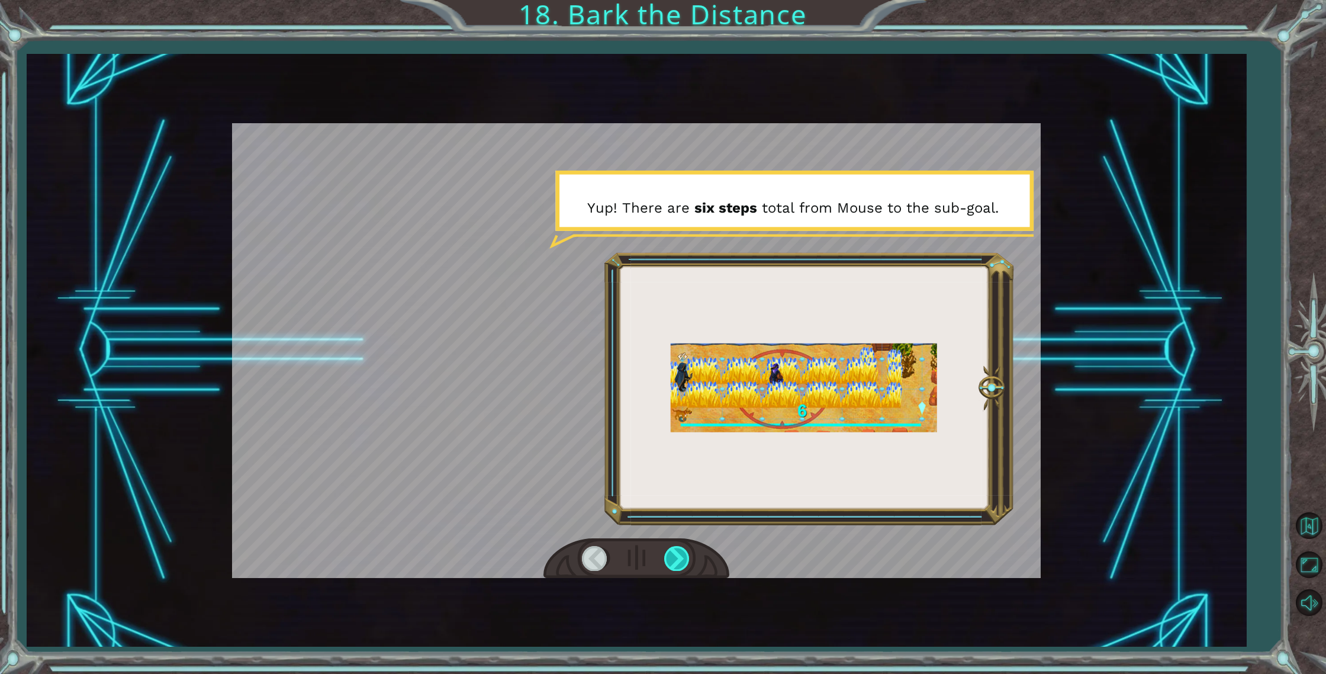
click at [686, 558] on div at bounding box center [677, 558] width 27 height 24
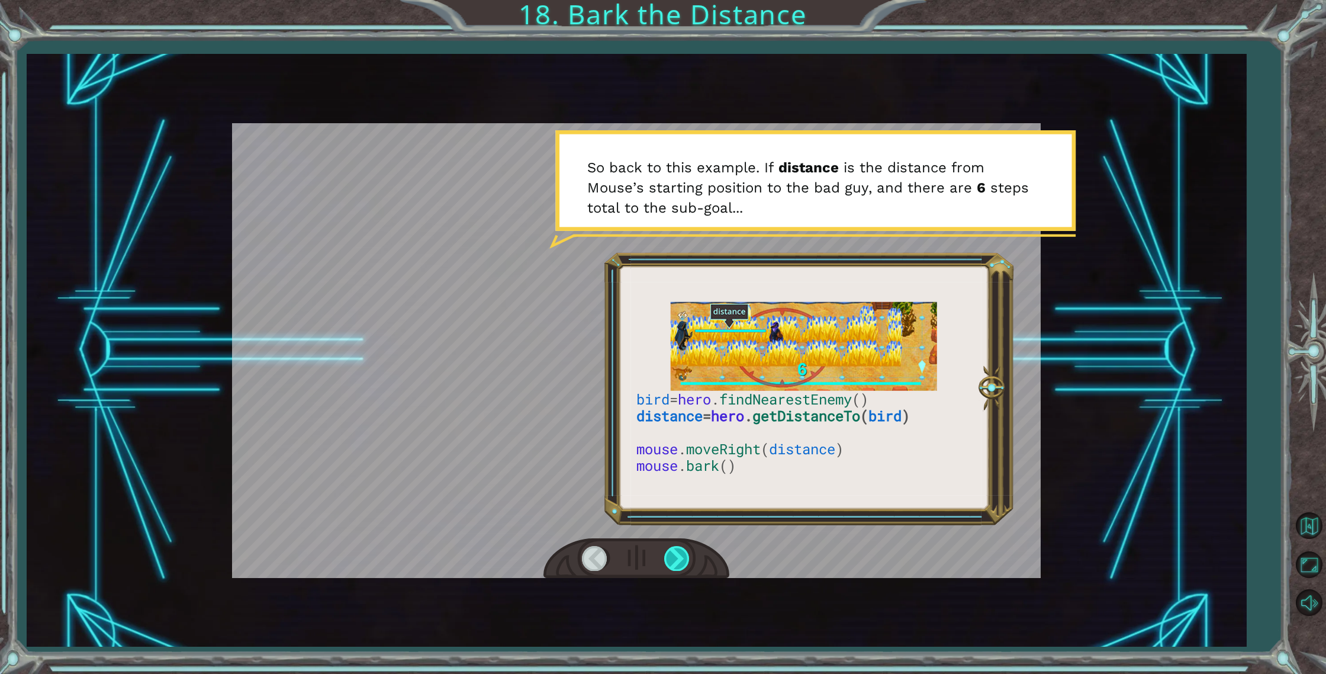
click at [686, 558] on div at bounding box center [677, 558] width 27 height 24
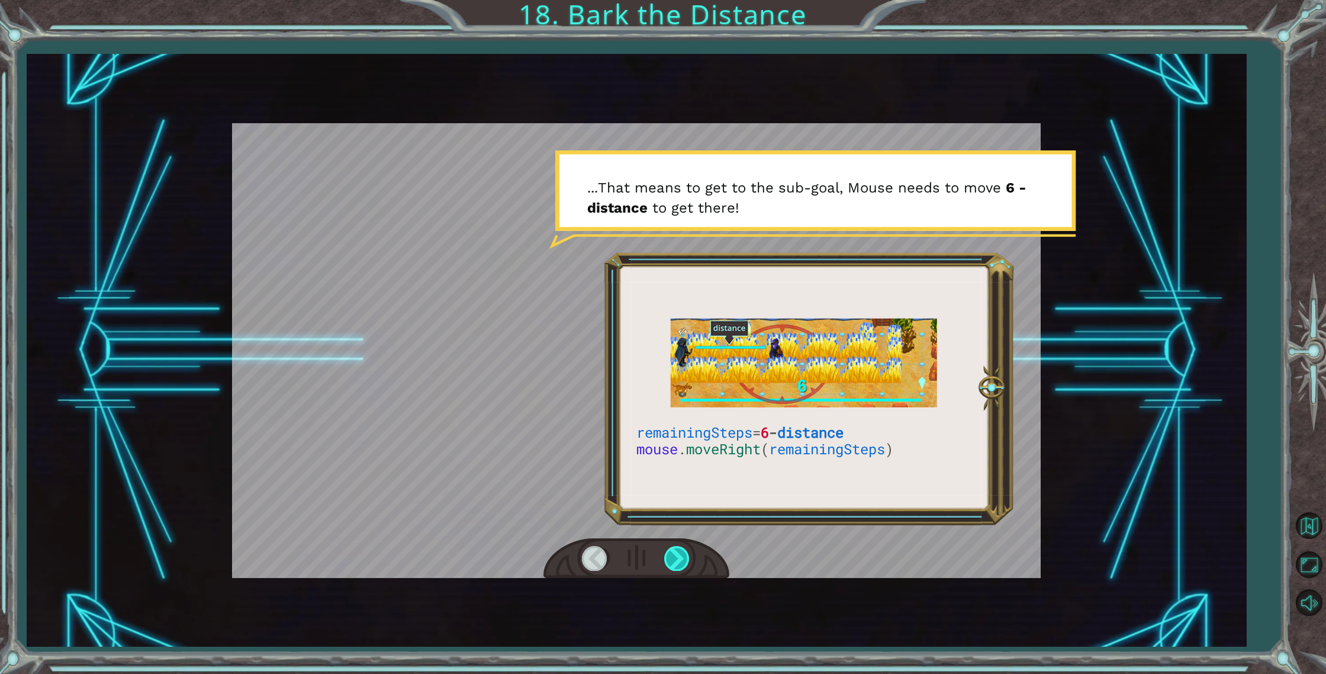
click at [686, 558] on div at bounding box center [677, 558] width 27 height 24
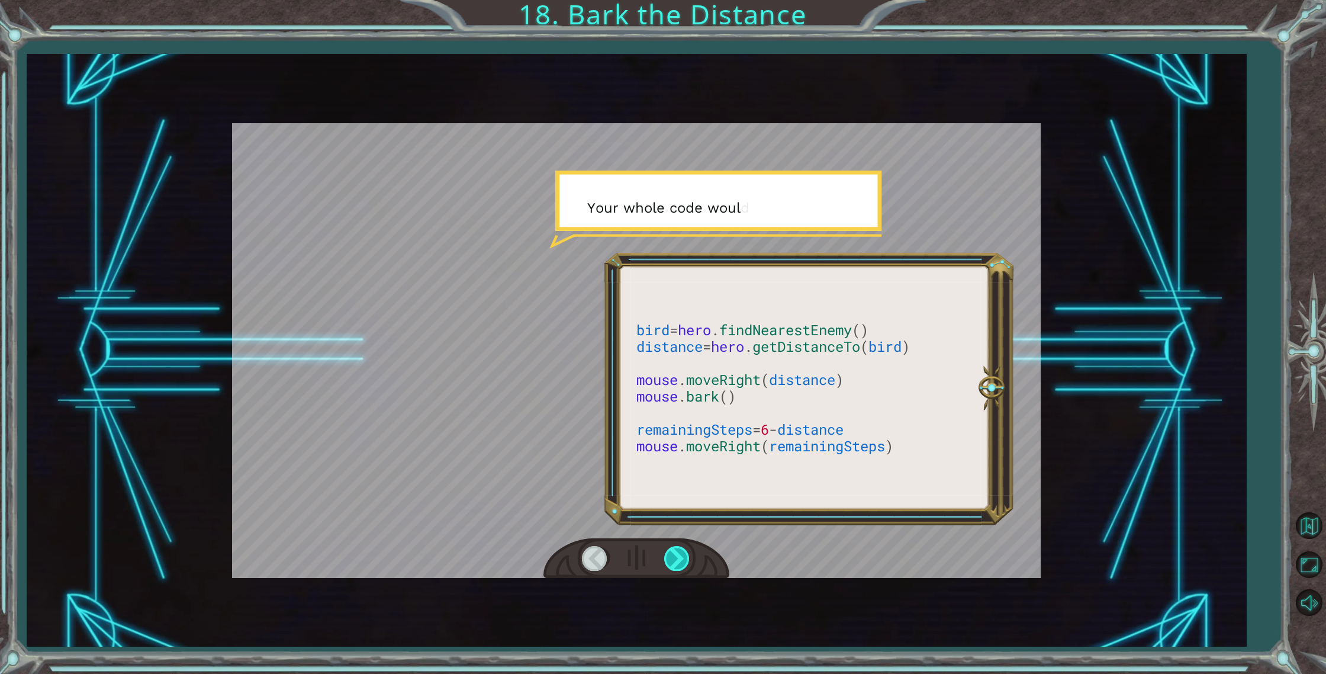
click at [686, 558] on div at bounding box center [677, 558] width 27 height 24
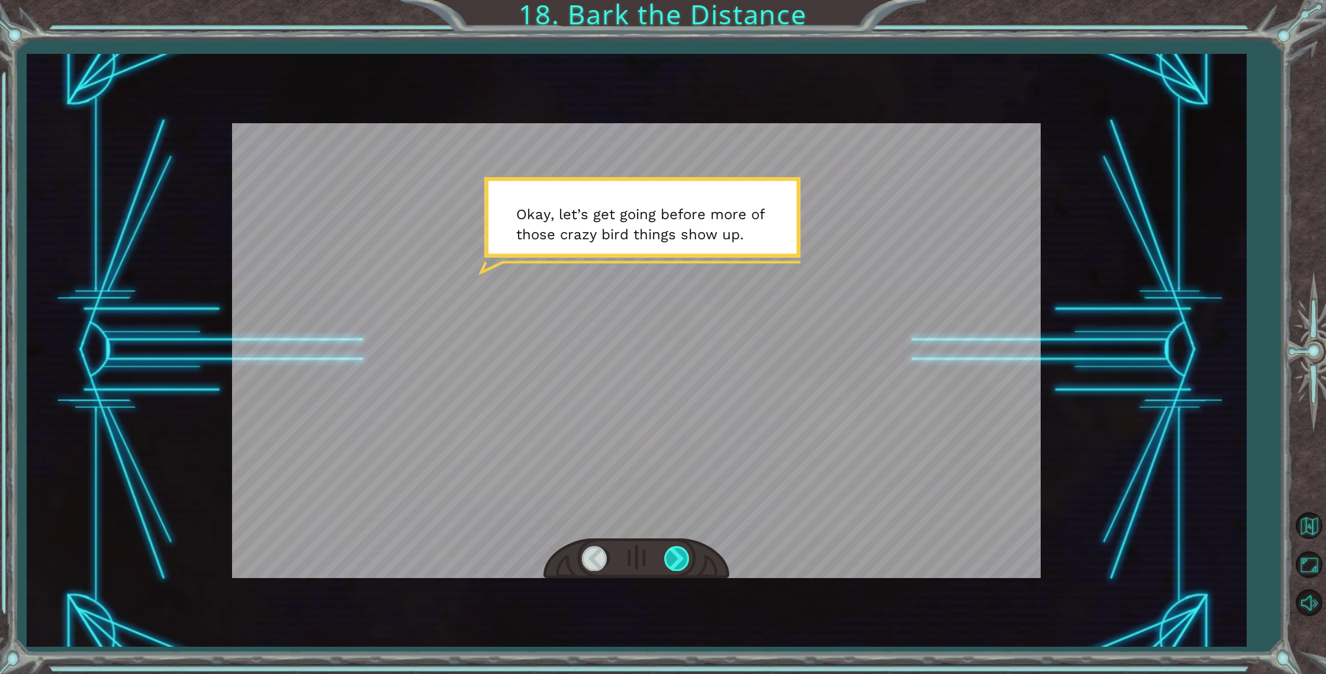
click at [686, 558] on div at bounding box center [677, 558] width 27 height 24
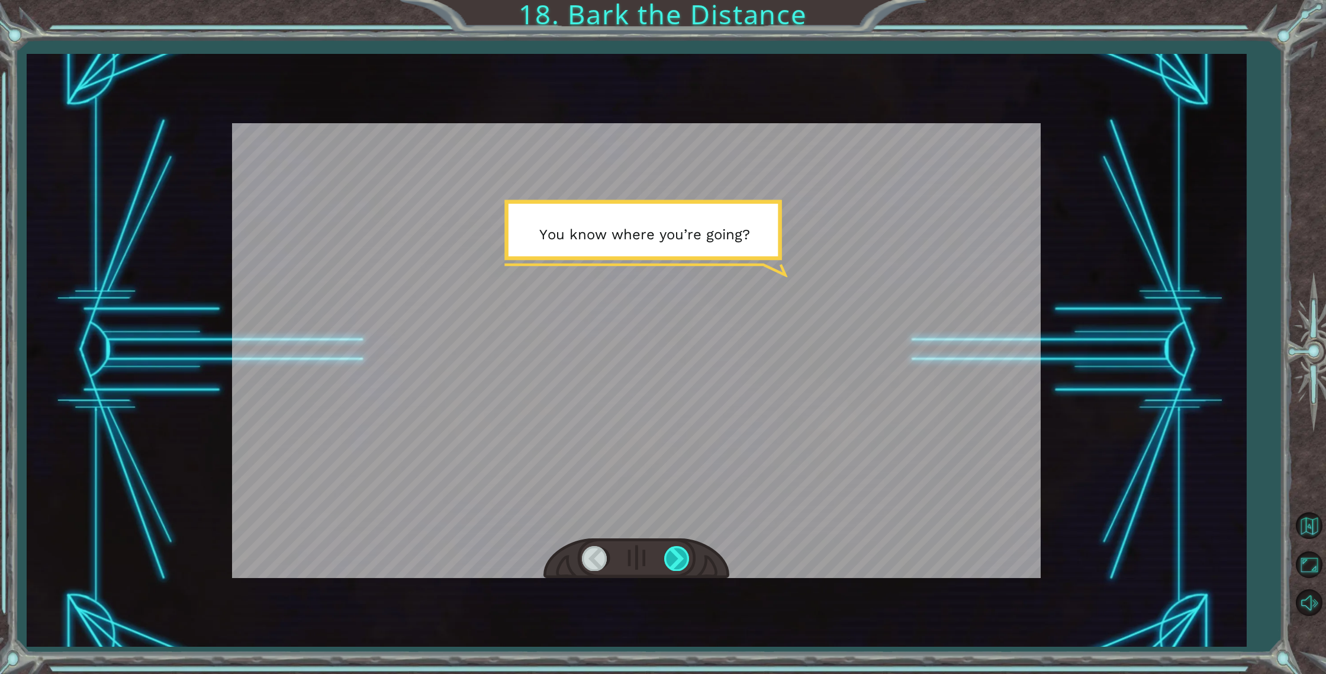
click at [686, 558] on div at bounding box center [677, 558] width 27 height 24
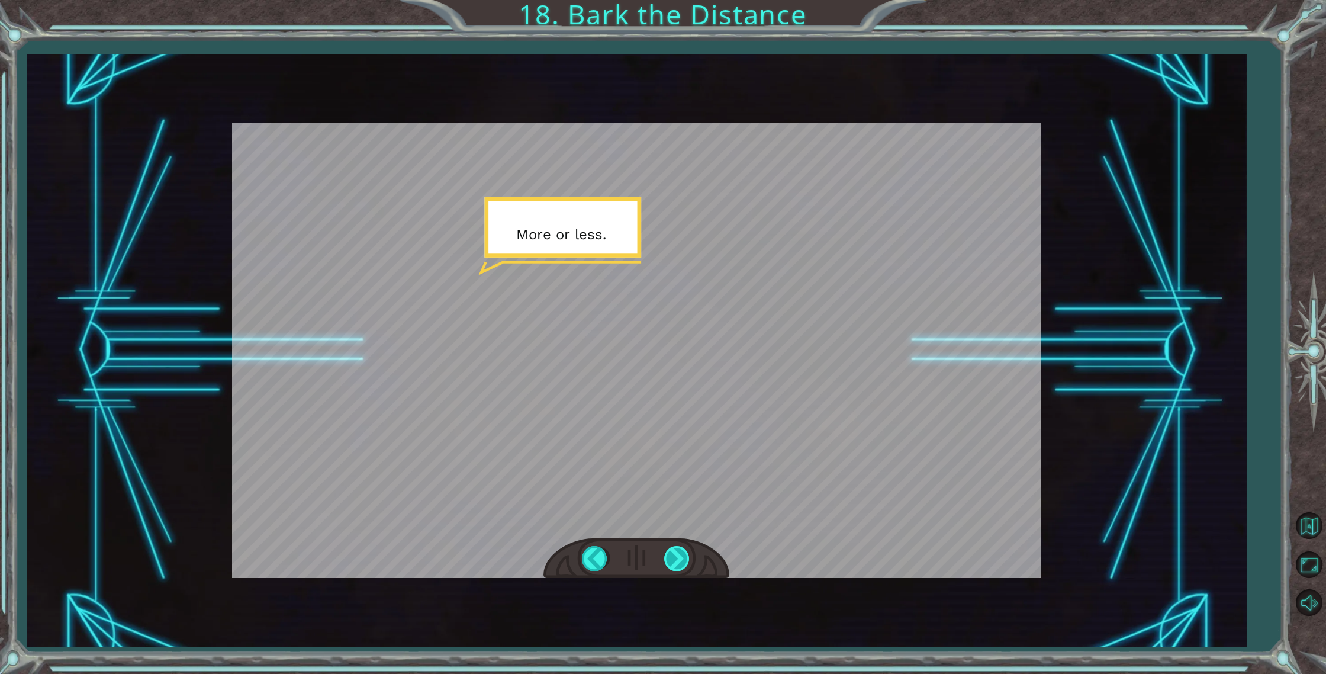
click at [686, 558] on div at bounding box center [677, 558] width 27 height 24
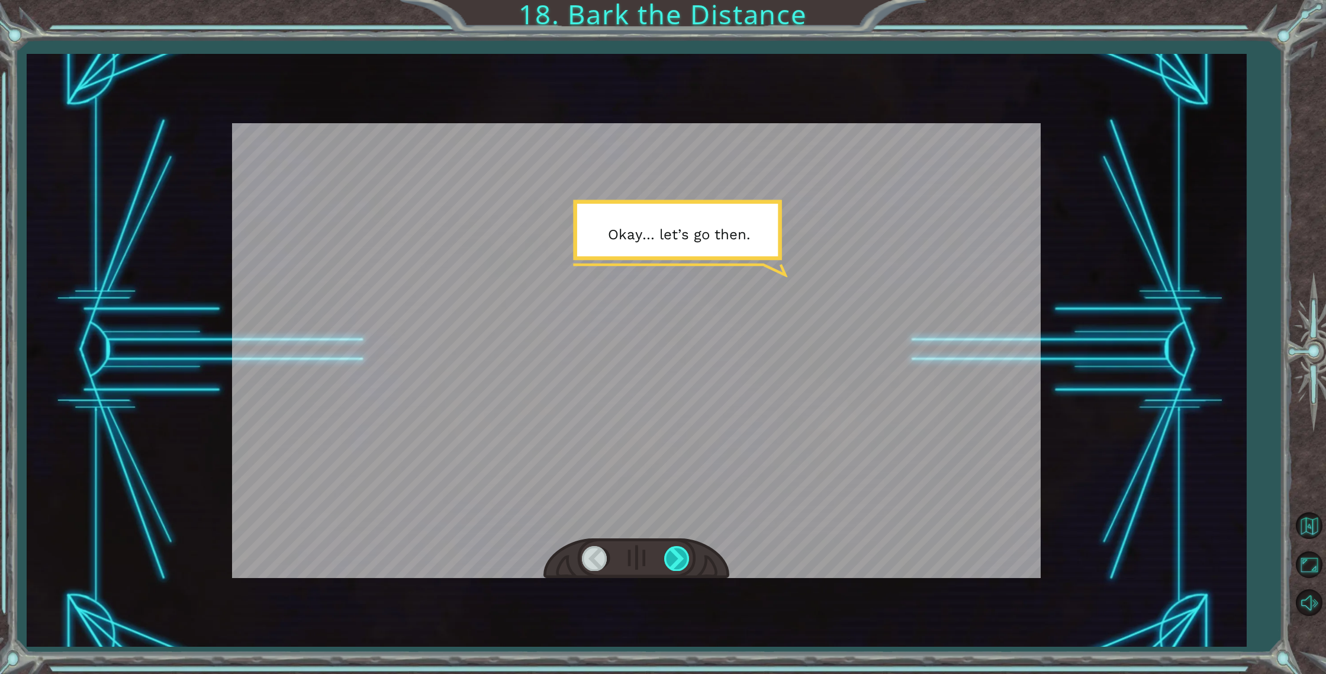
click at [686, 558] on div at bounding box center [677, 558] width 27 height 24
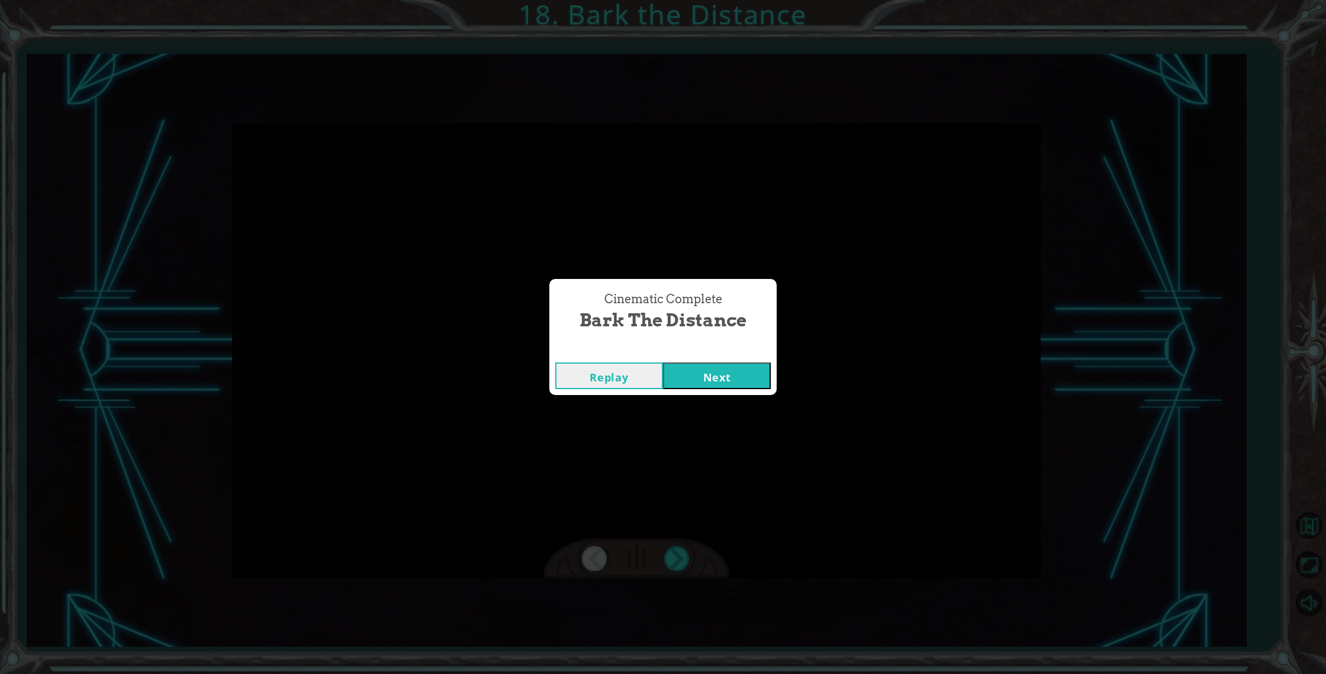
click at [680, 345] on div "Cinematic Complete Bark the Distance Replay Next" at bounding box center [662, 337] width 227 height 116
click at [689, 376] on button "Next" at bounding box center [717, 375] width 108 height 27
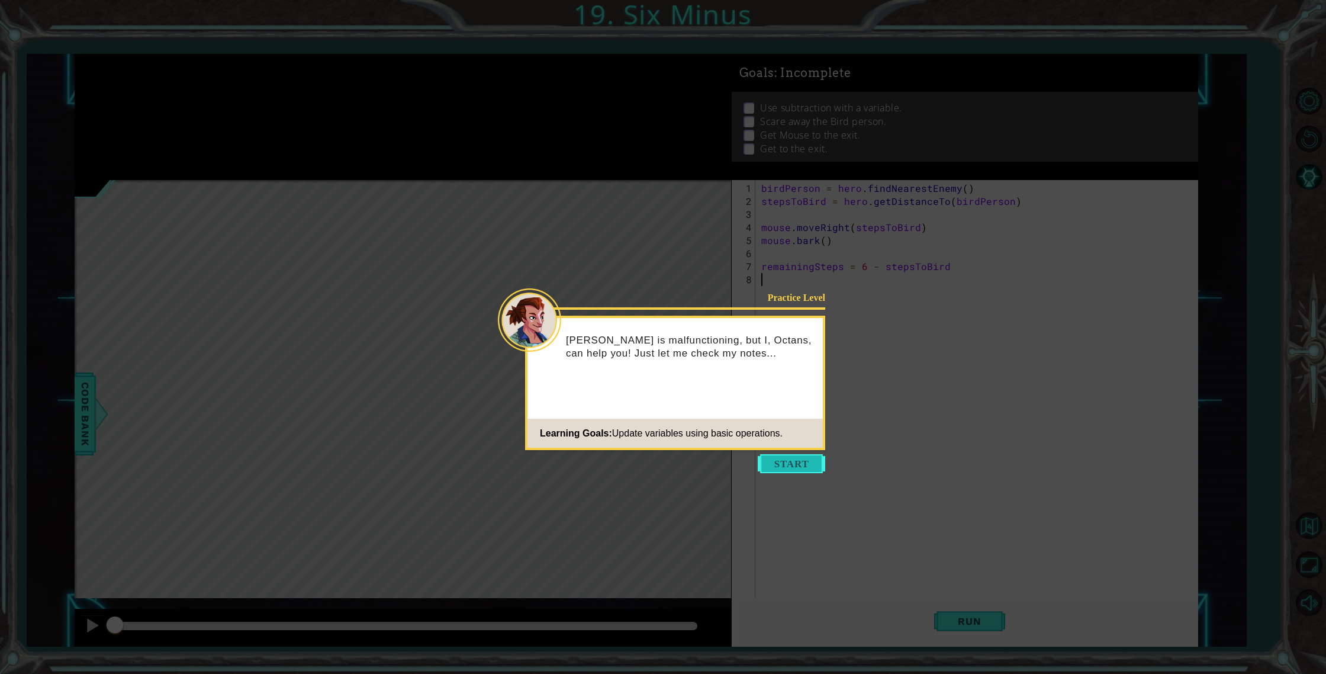
click at [789, 463] on button "Start" at bounding box center [791, 463] width 67 height 19
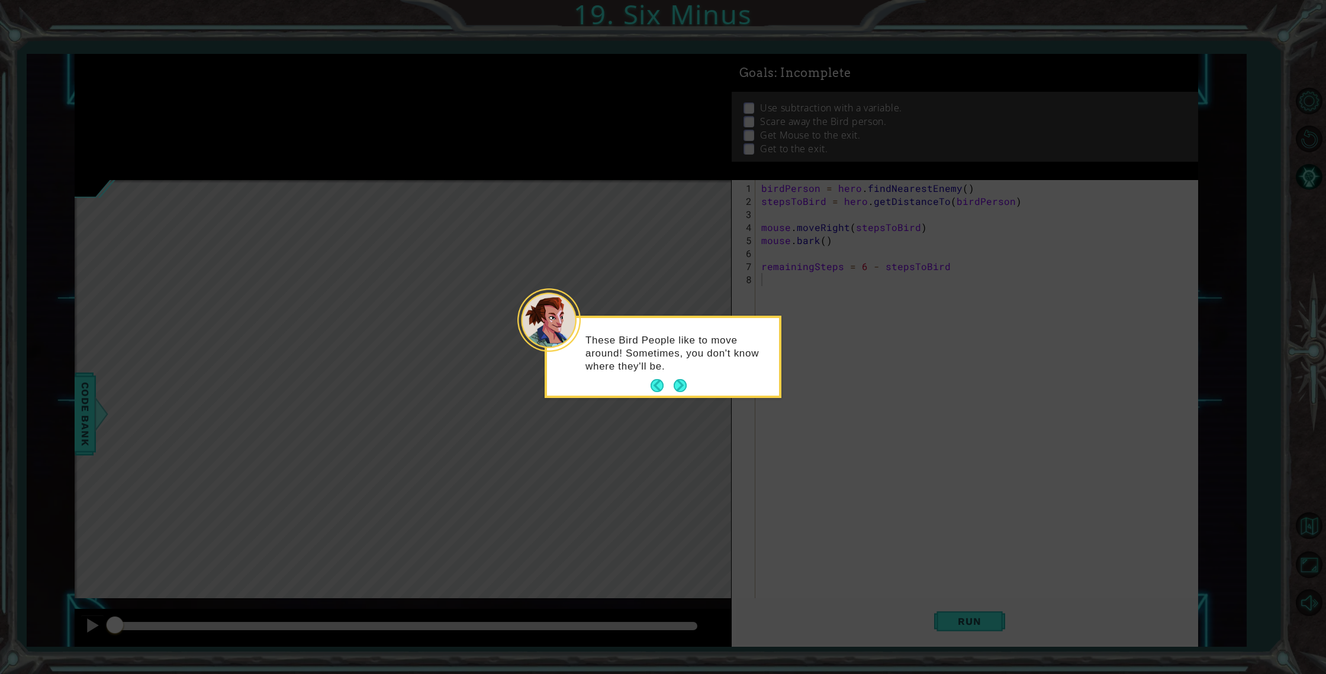
click at [696, 380] on div "These Bird People like to move around! Sometimes, you don't know where they'll …" at bounding box center [663, 359] width 232 height 73
click at [685, 390] on button "Next" at bounding box center [680, 385] width 13 height 13
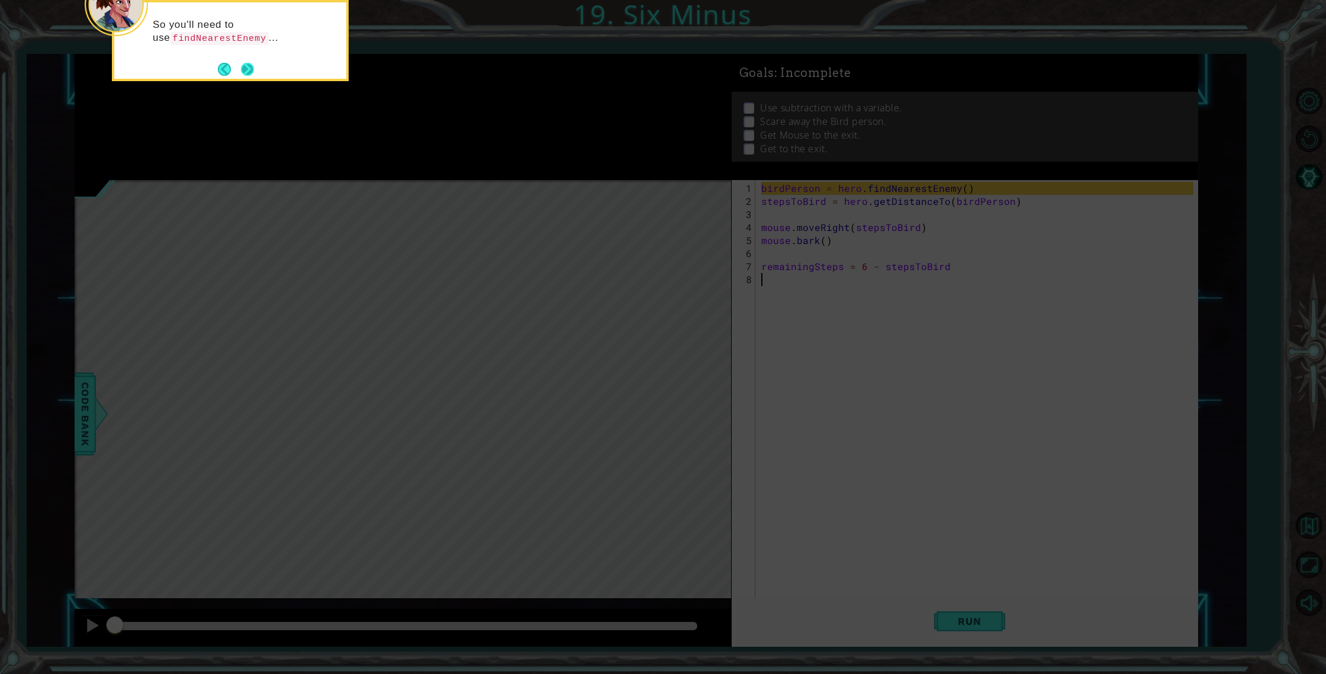
click at [245, 70] on button "Next" at bounding box center [247, 69] width 13 height 13
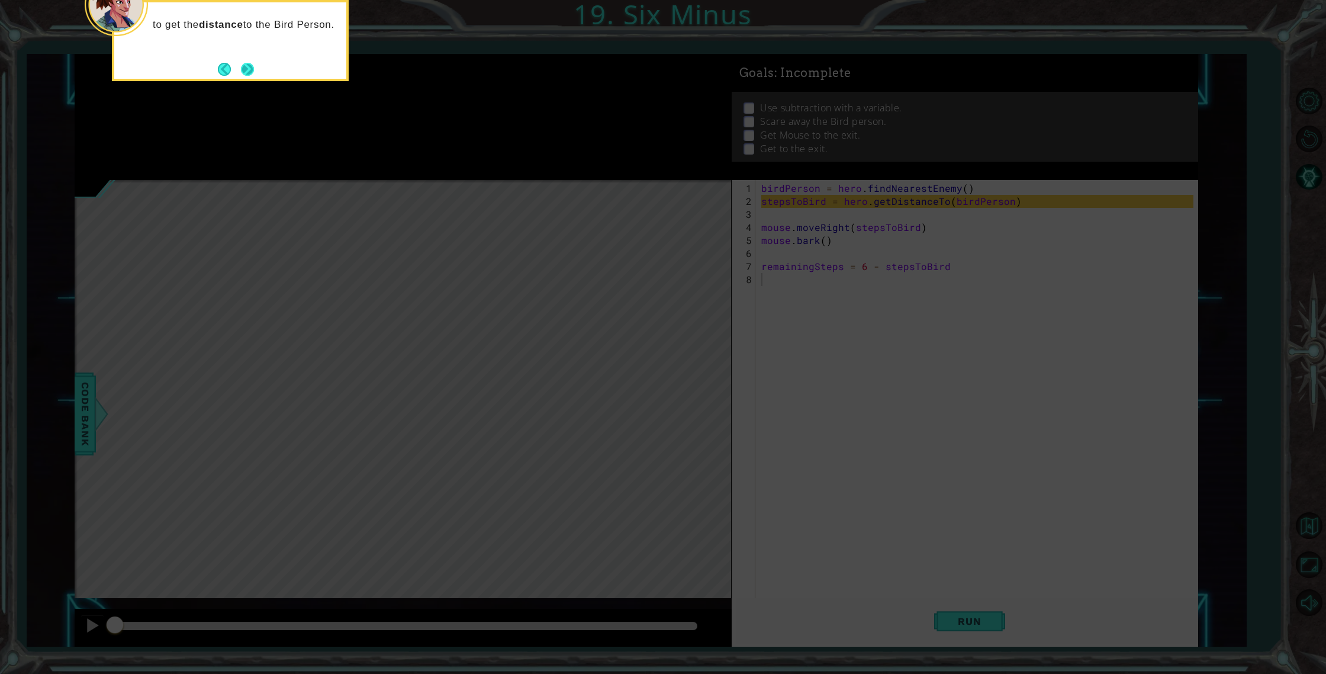
click at [245, 70] on button "Next" at bounding box center [247, 69] width 13 height 13
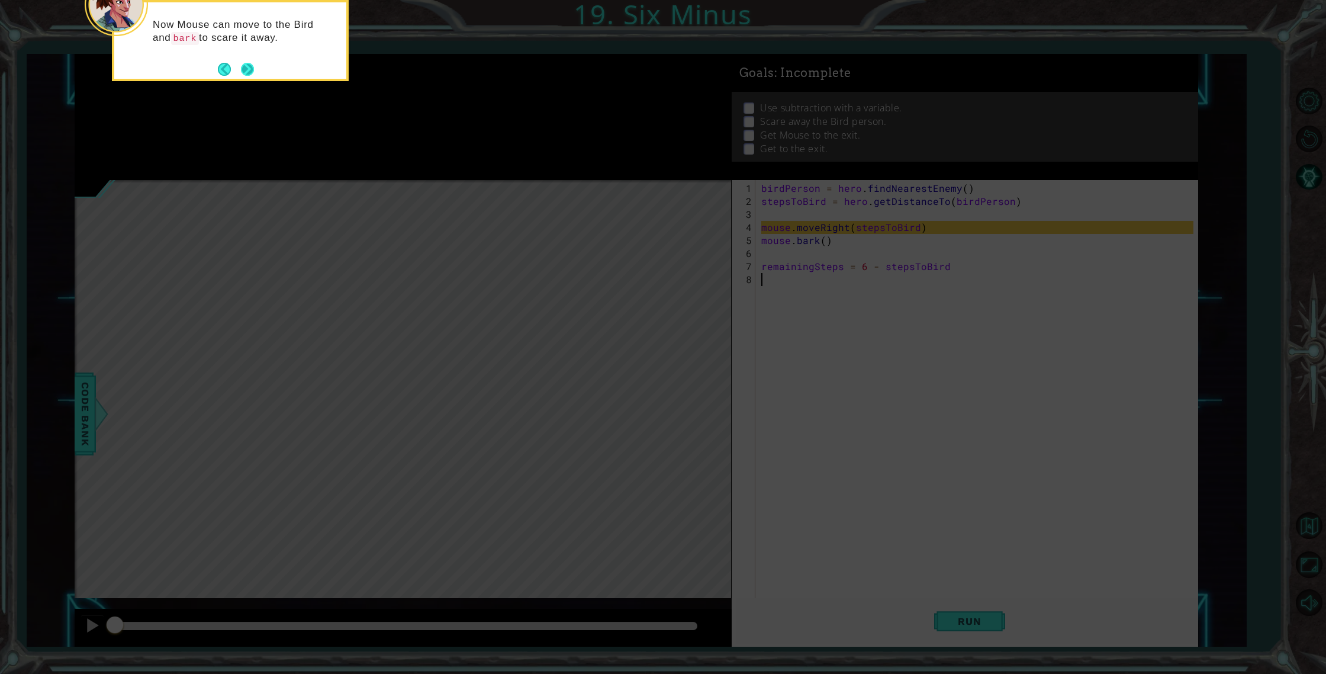
click at [245, 69] on button "Next" at bounding box center [247, 69] width 13 height 13
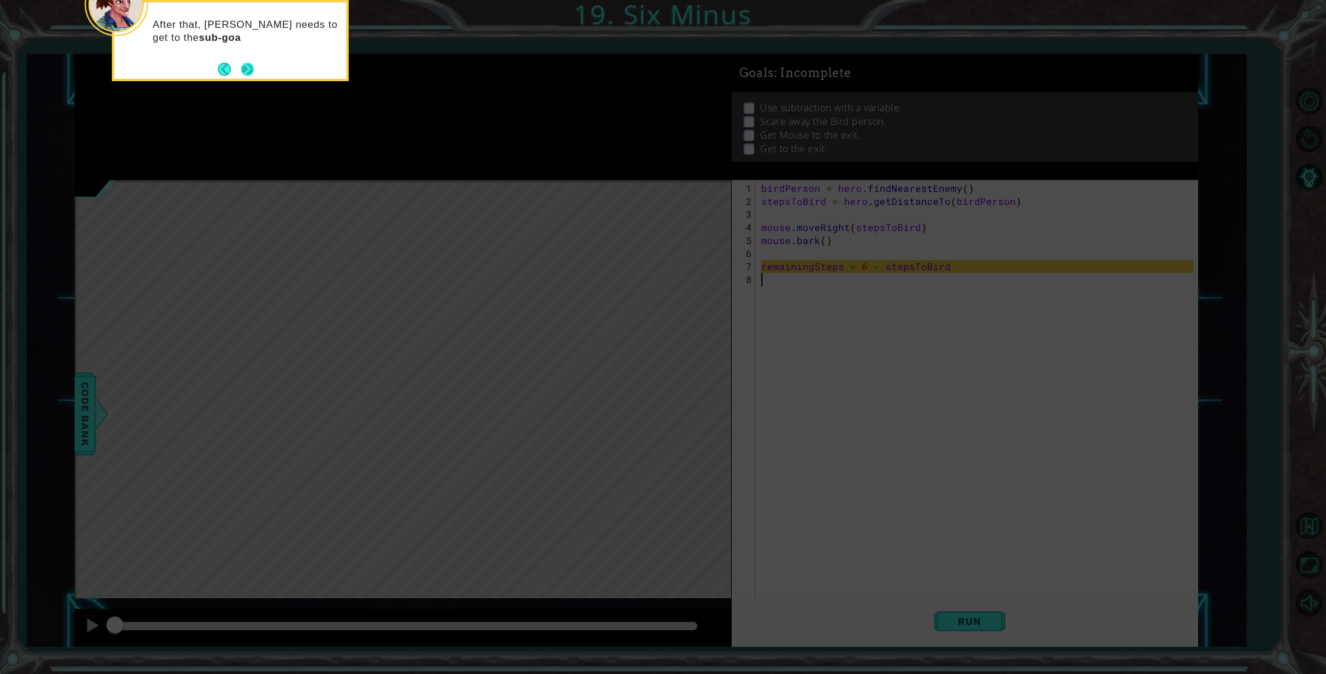
click at [245, 68] on button "Next" at bounding box center [247, 69] width 13 height 13
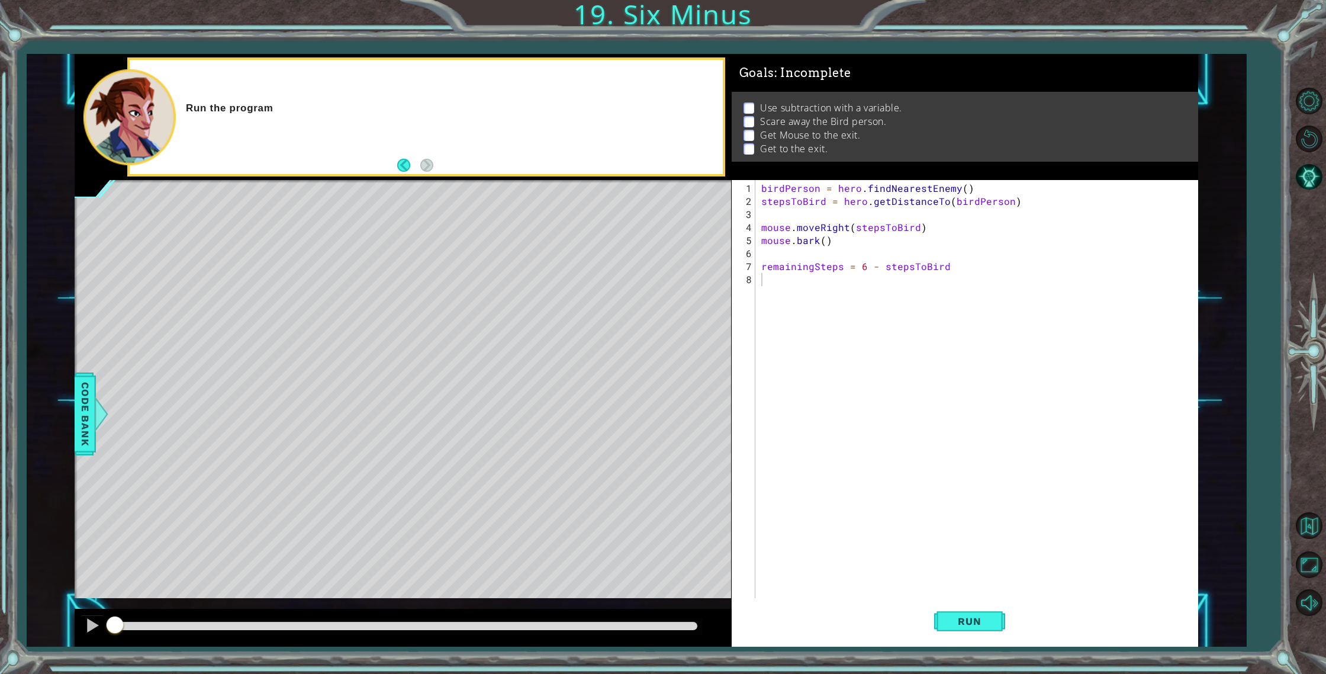
click at [246, 68] on div "Run the program" at bounding box center [426, 117] width 593 height 114
click at [1004, 319] on div "birdPerson = hero . findNearestEnemy ( ) stepsToBird = hero . getDistanceTo ( b…" at bounding box center [979, 410] width 441 height 456
click at [961, 621] on span "Run" at bounding box center [969, 621] width 47 height 12
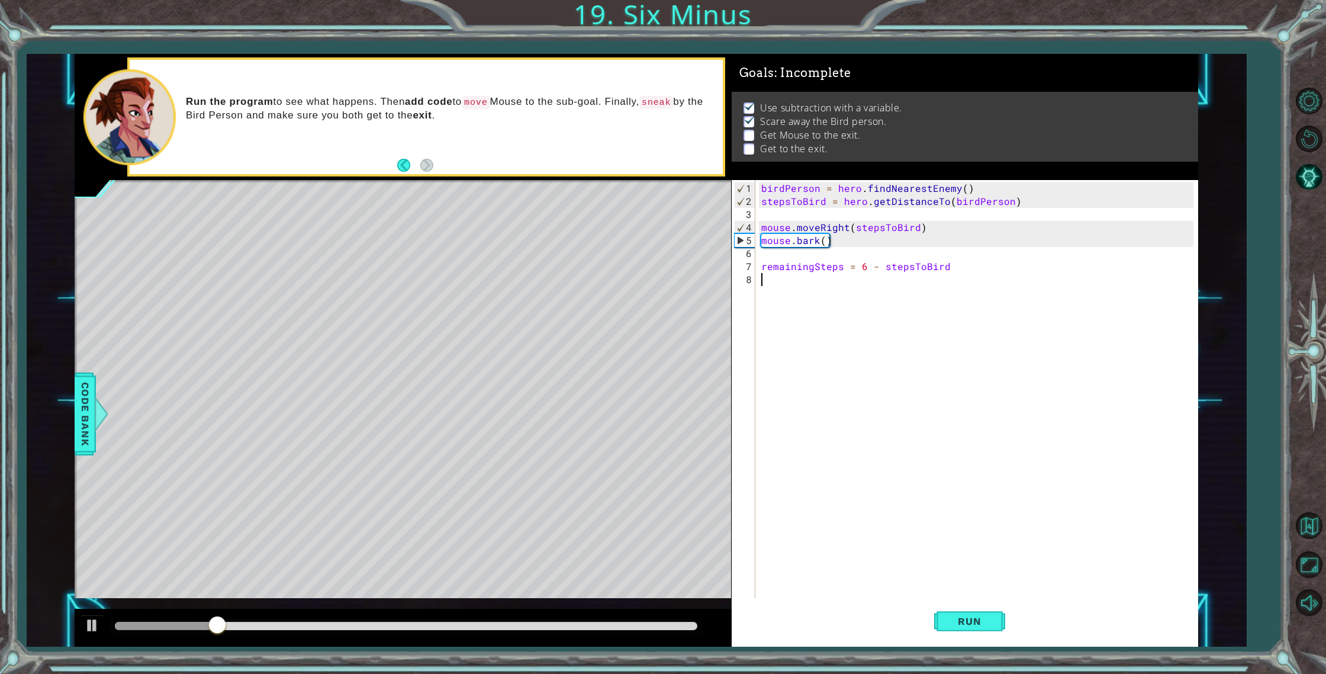
click at [832, 364] on div "birdPerson = hero . findNearestEnemy ( ) stepsToBird = hero . getDistanceTo ( b…" at bounding box center [979, 410] width 441 height 456
type textarea "hero.sneakRight(5)"
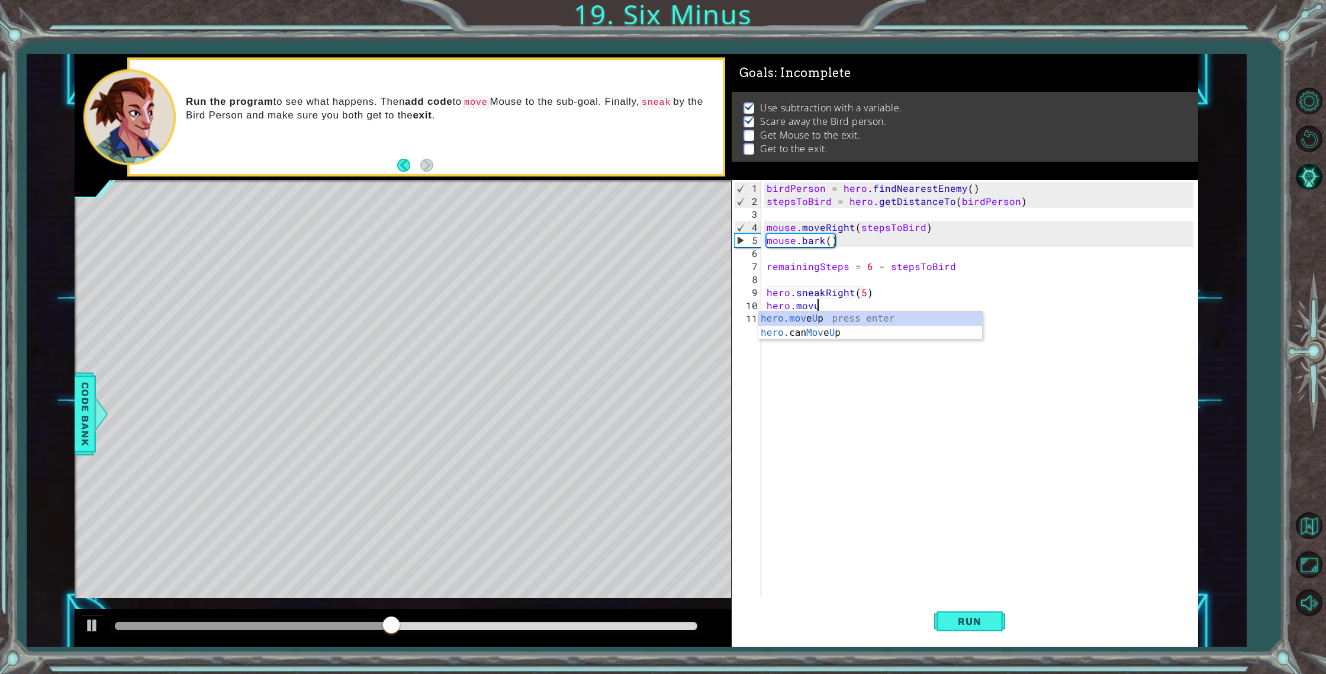
scroll to position [0, 2]
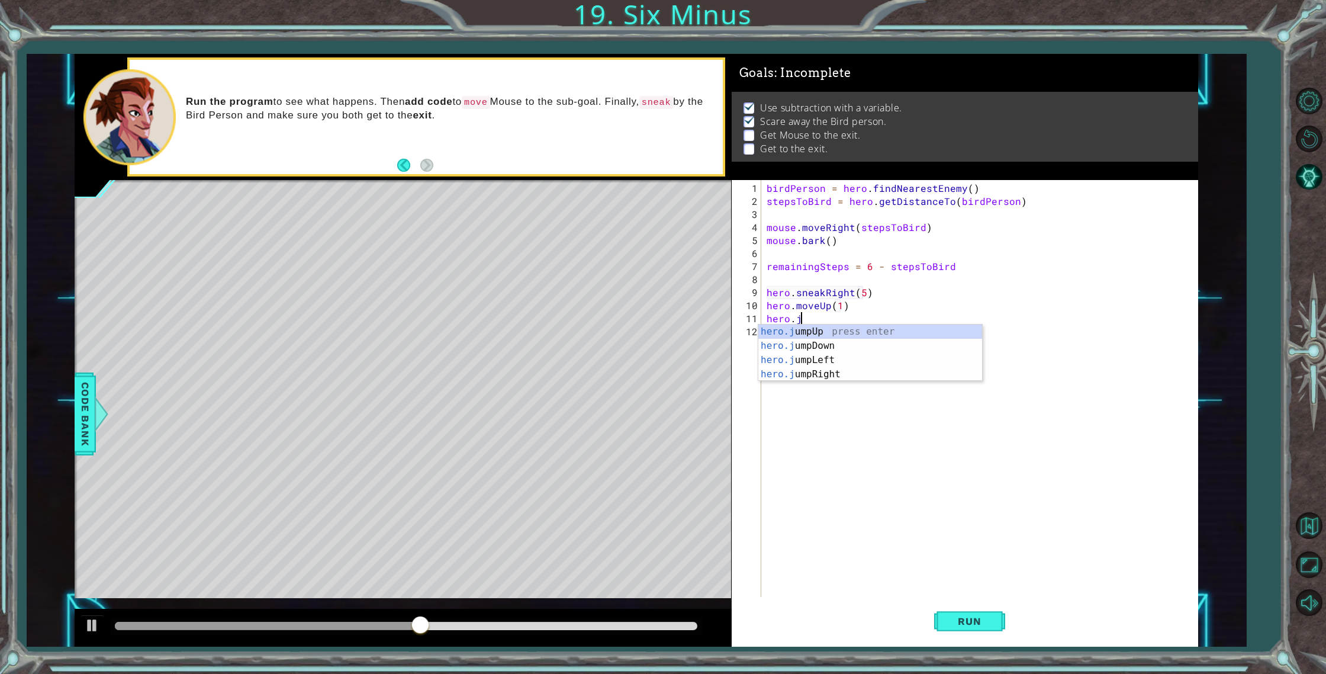
type textarea "hero.moveUp(1)hero.ju"
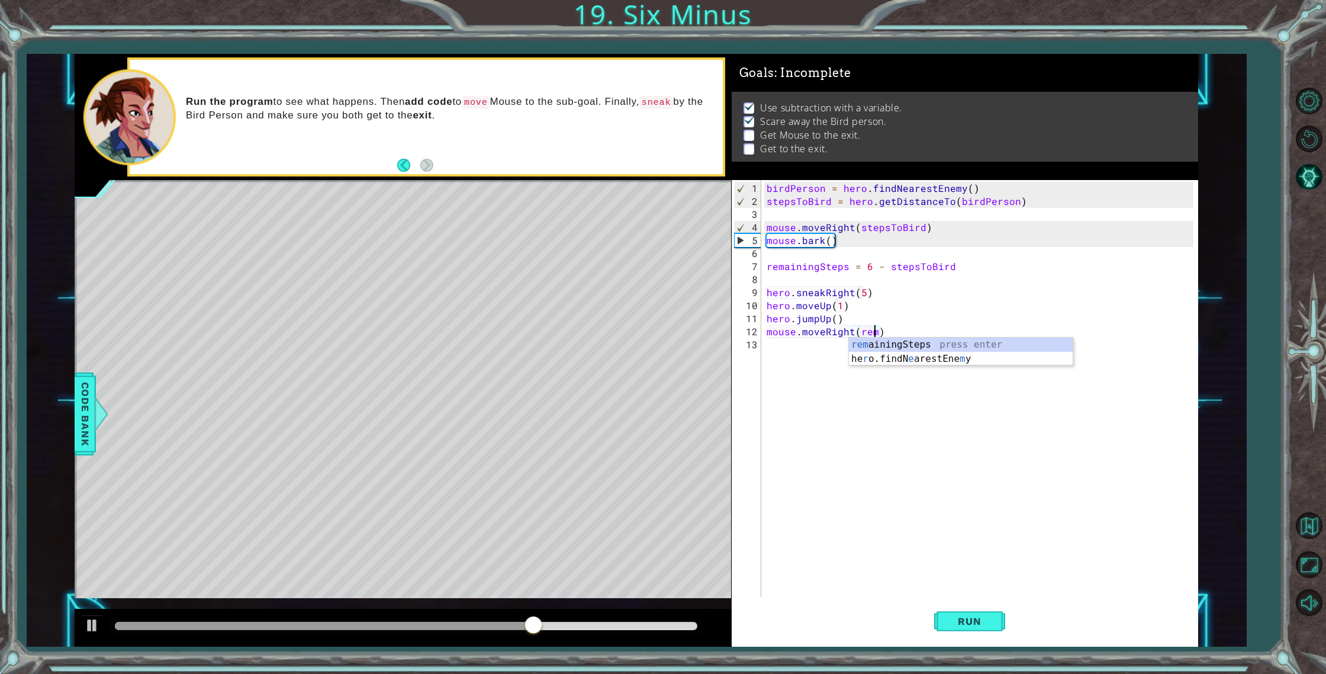
scroll to position [0, 7]
type textarea "mouse.moveRight(remainingSteps)"
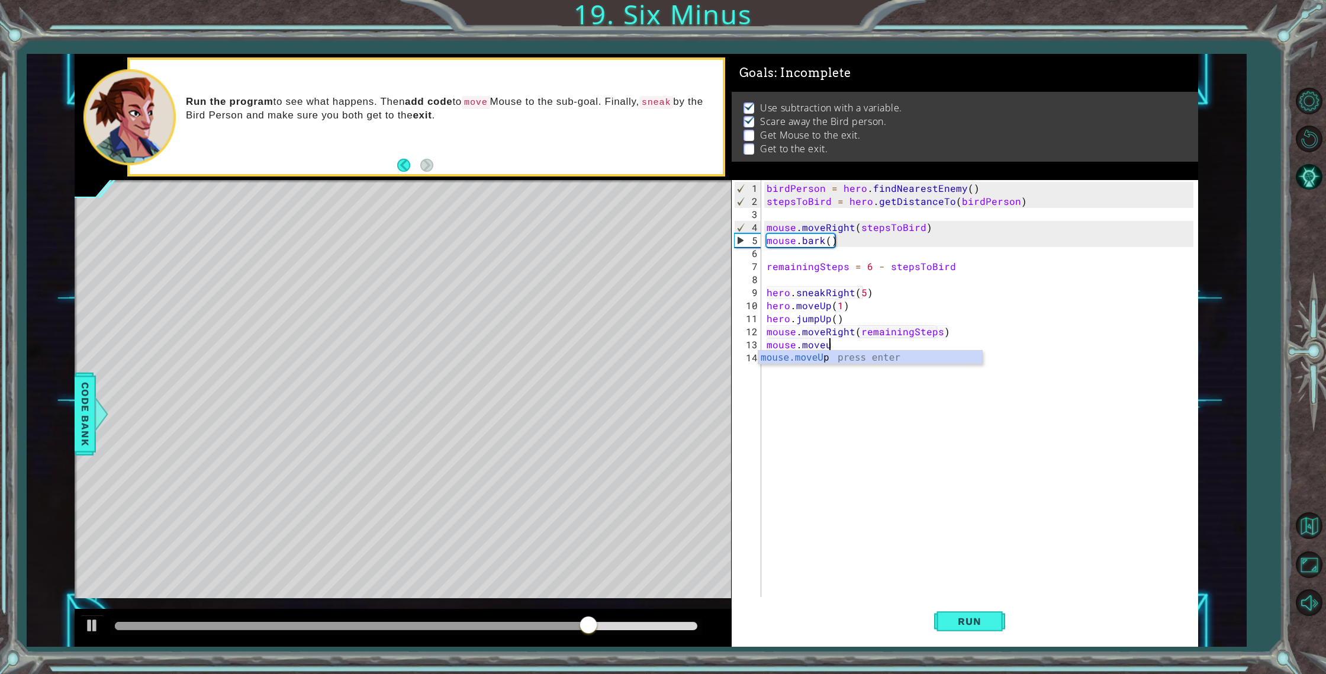
scroll to position [0, 4]
type textarea "mouse.moveUp(5)"
click at [930, 600] on div "mouse.moveUp(5) 1 2 3 4 5 6 7 8 9 10 11 12 13 14 birdPerson = hero . findNeares…" at bounding box center [965, 413] width 467 height 467
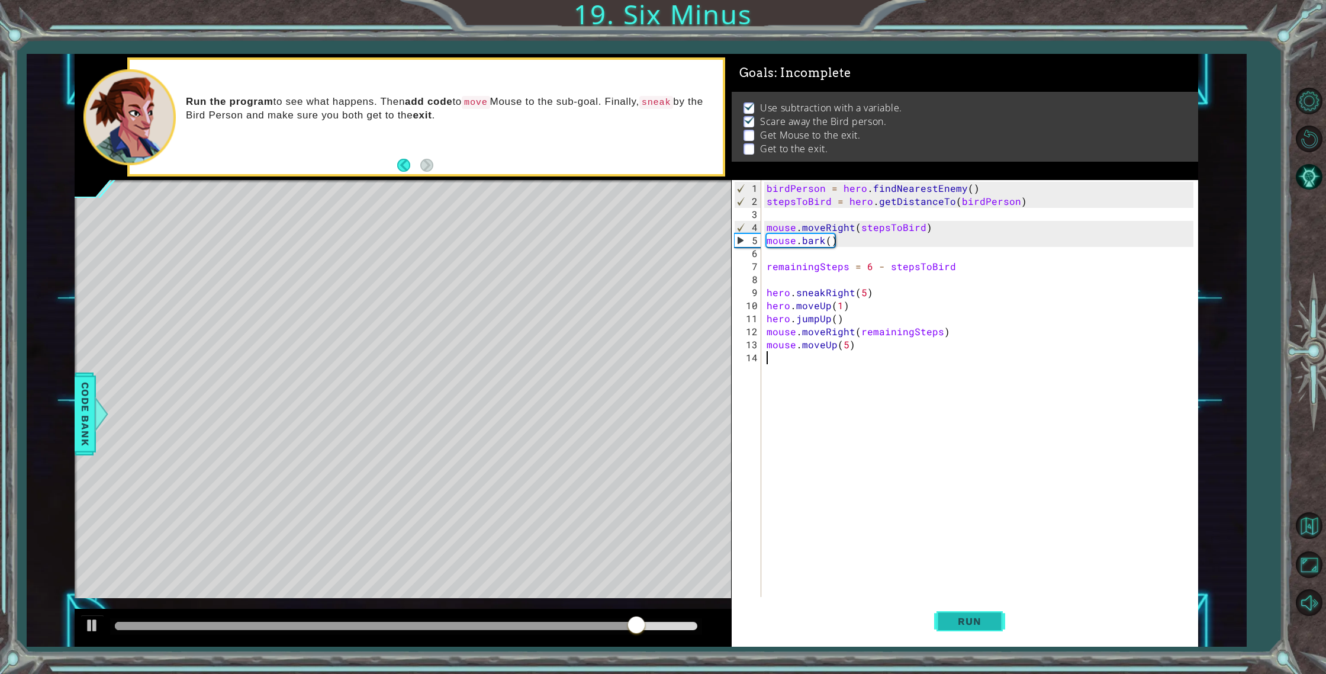
click at [954, 617] on span "Run" at bounding box center [969, 621] width 47 height 12
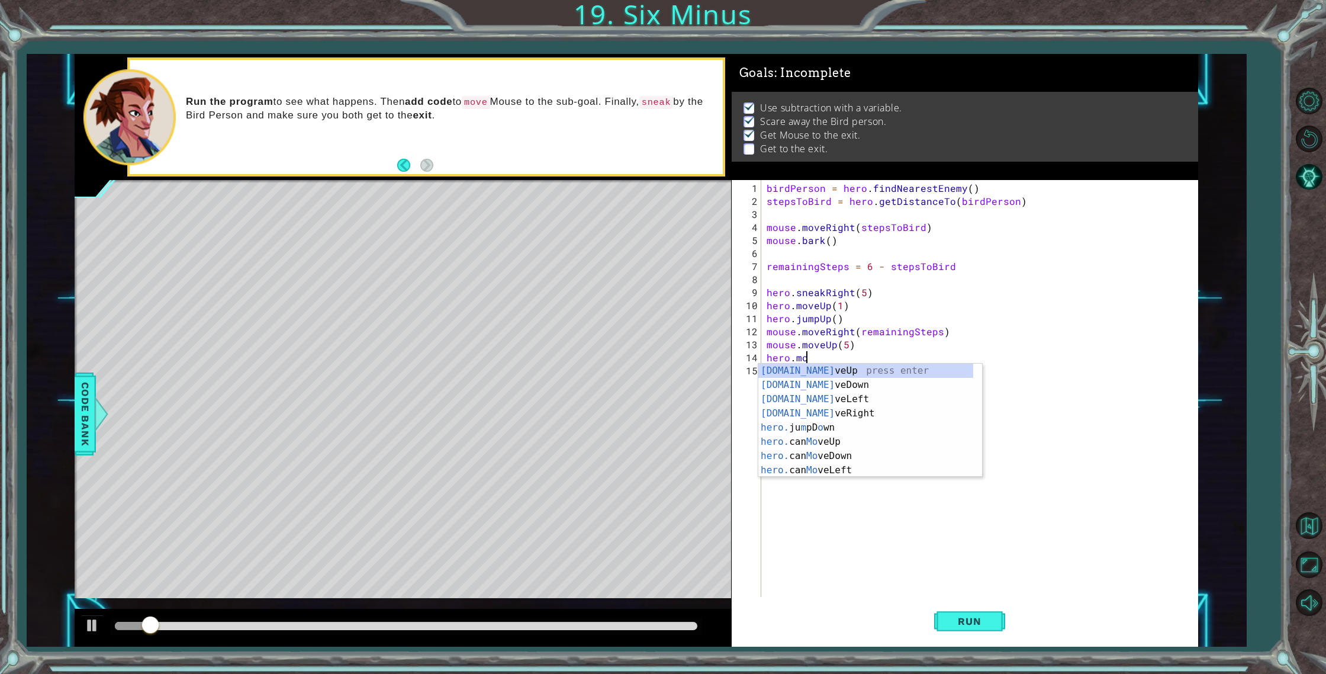
scroll to position [0, 2]
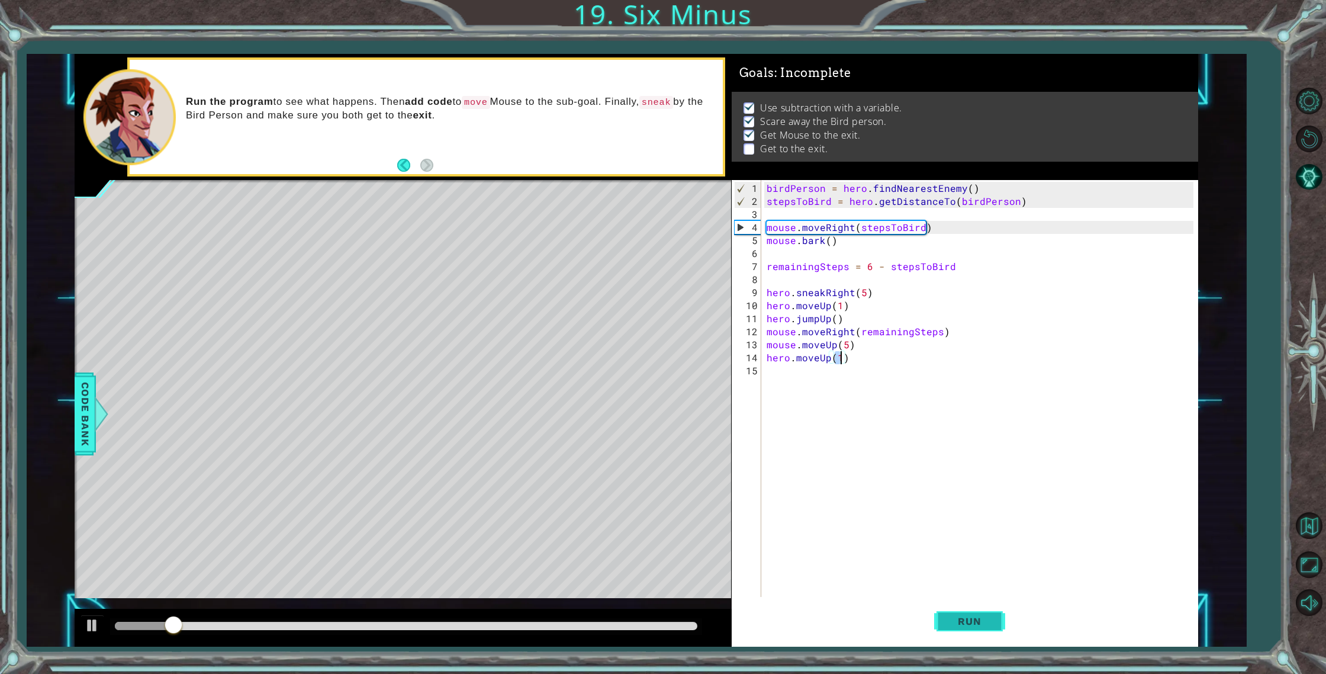
type textarea "hero.moveUp(1)"
click at [958, 612] on button "Run" at bounding box center [969, 621] width 71 height 47
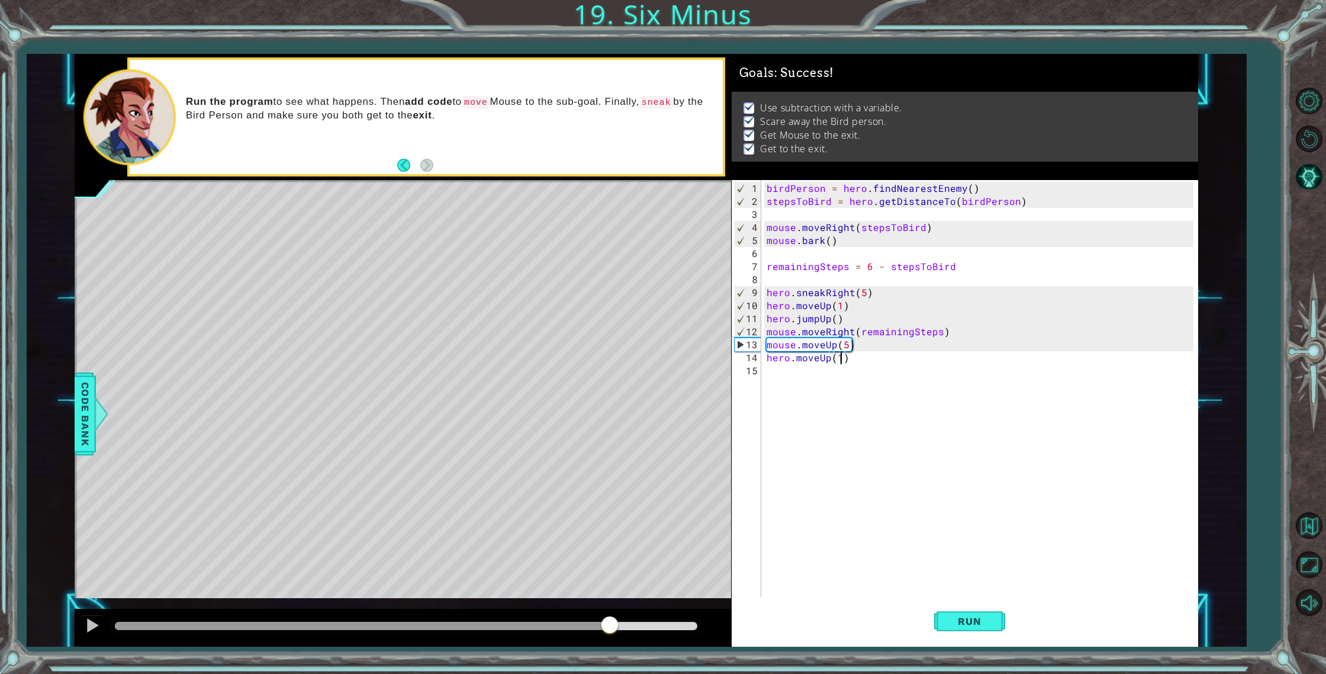
drag, startPoint x: 608, startPoint y: 629, endPoint x: 644, endPoint y: 627, distance: 35.6
click at [641, 626] on div at bounding box center [406, 626] width 582 height 8
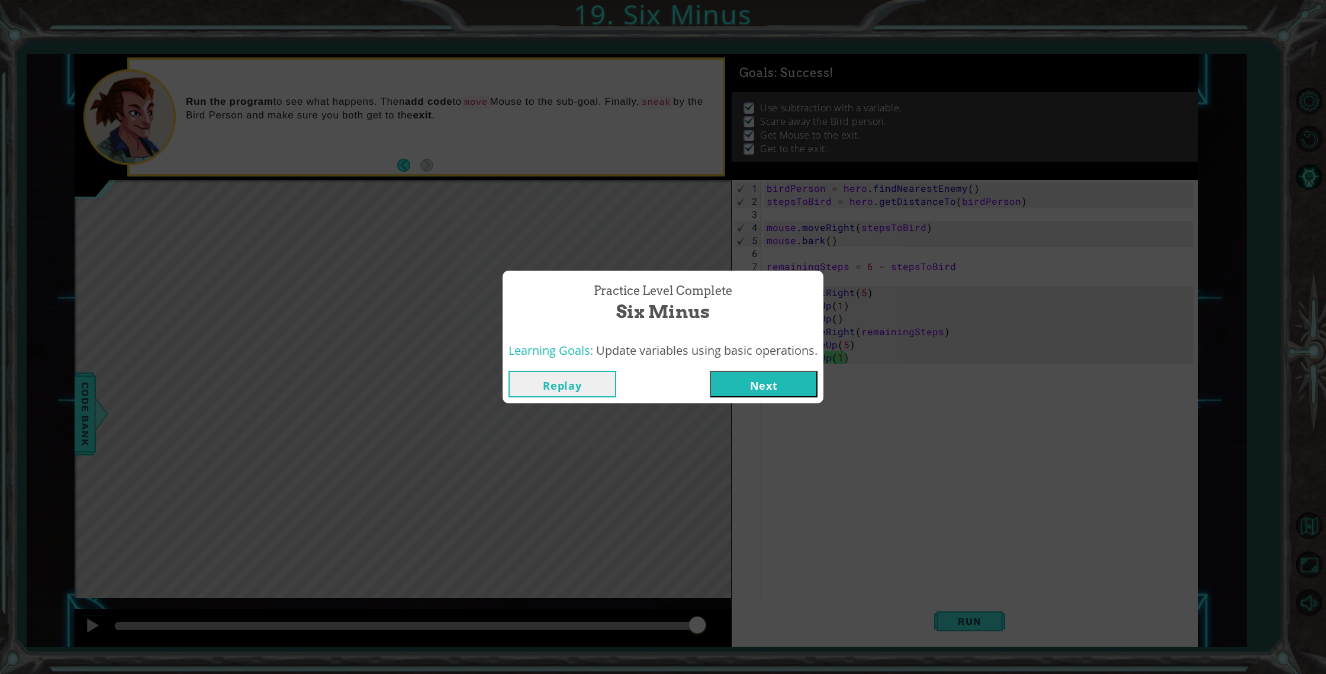
click at [749, 381] on button "Next" at bounding box center [764, 384] width 108 height 27
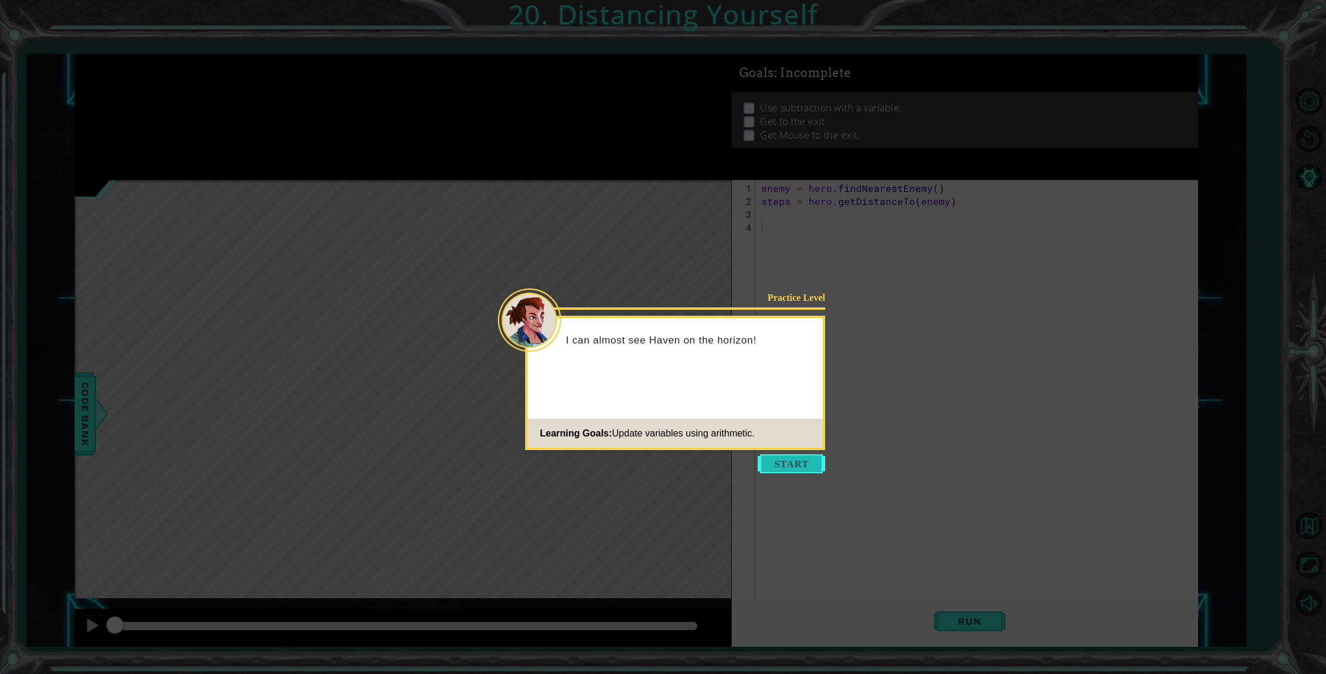
click at [774, 457] on button "Start" at bounding box center [791, 463] width 67 height 19
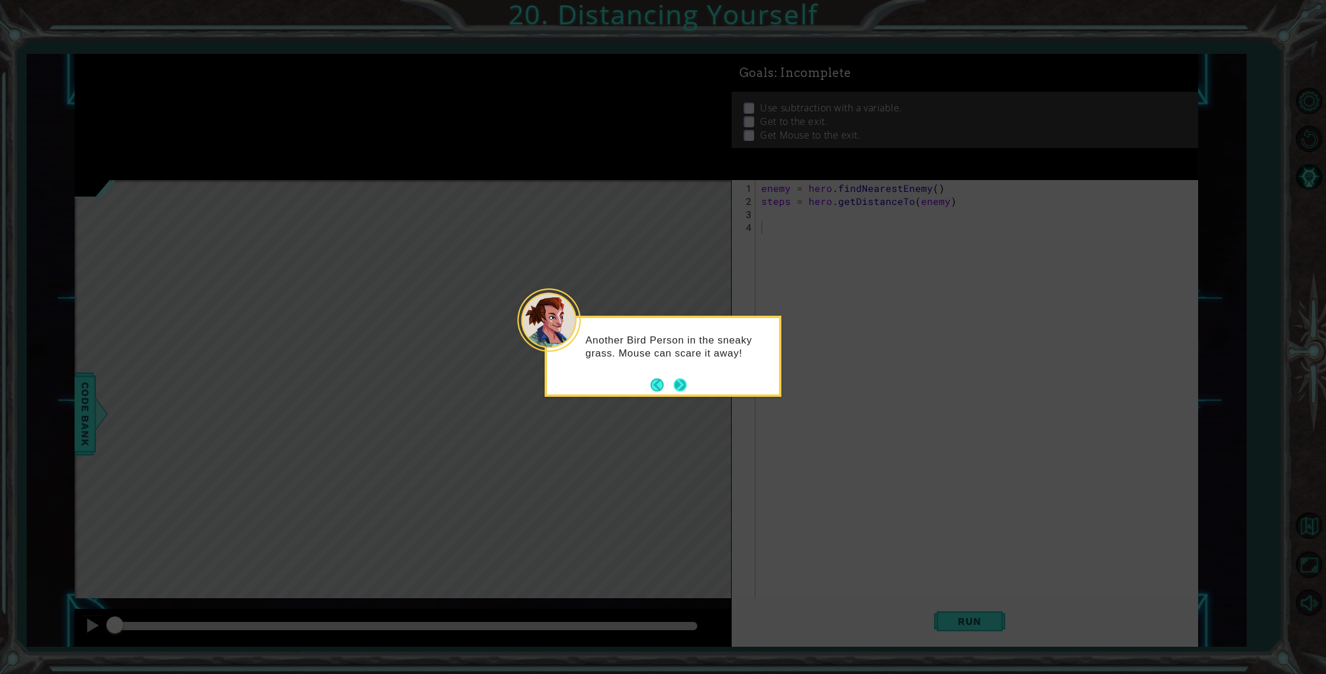
click at [680, 378] on button "Next" at bounding box center [680, 384] width 13 height 13
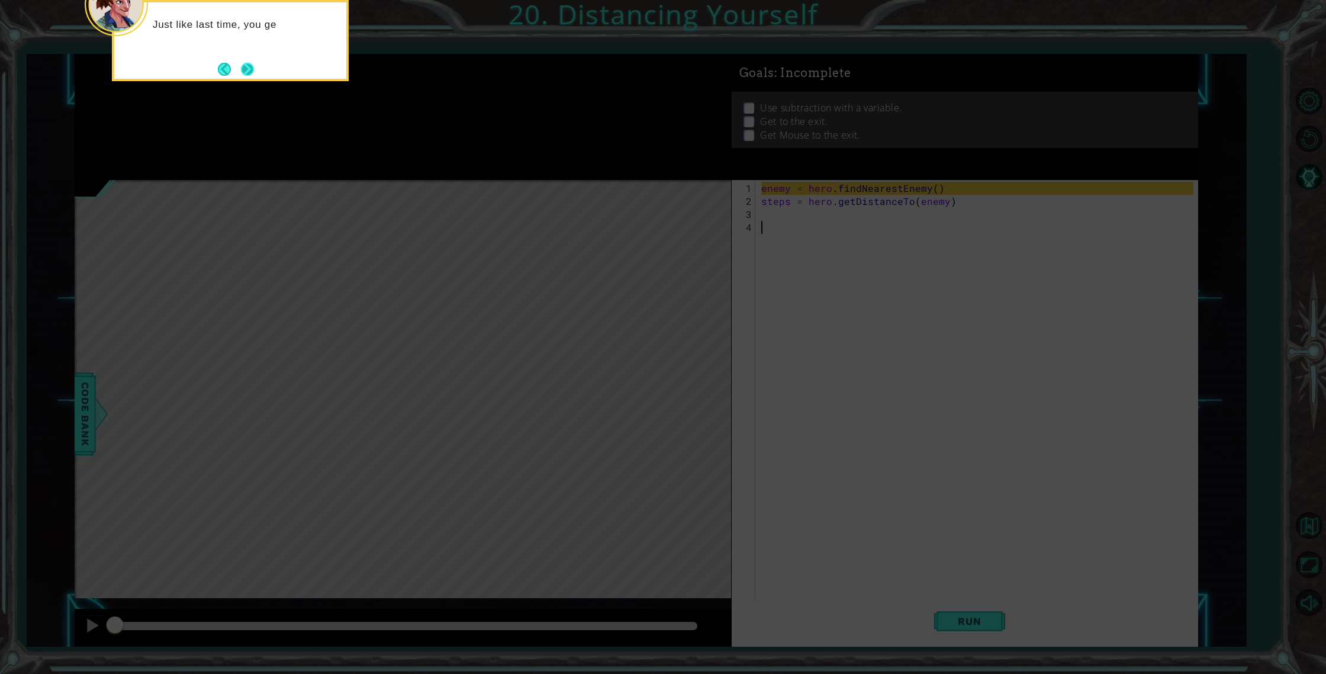
click at [245, 63] on button "Next" at bounding box center [247, 69] width 13 height 13
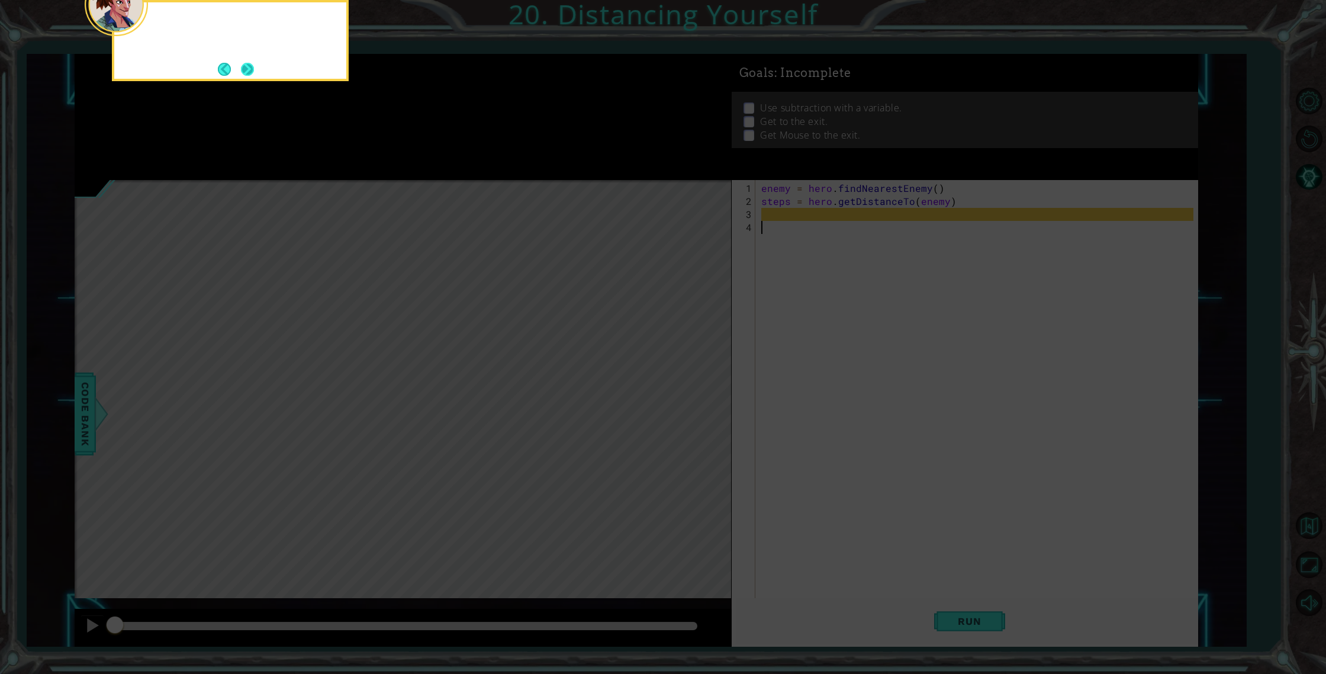
click at [254, 69] on button "Next" at bounding box center [247, 69] width 13 height 13
click at [254, 69] on div at bounding box center [230, 40] width 237 height 81
click at [254, 69] on button "Next" at bounding box center [247, 69] width 13 height 13
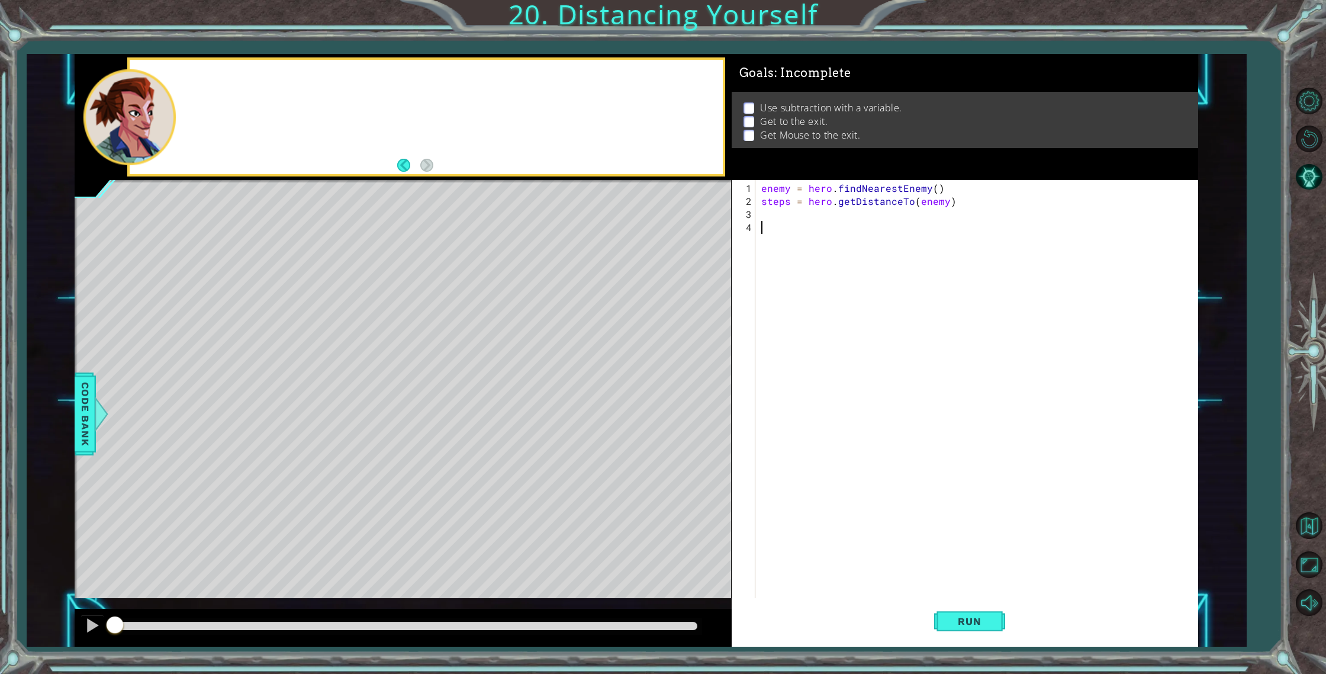
click at [254, 69] on div at bounding box center [426, 117] width 593 height 114
click at [809, 243] on div "enemy = hero . findNearestEnemy ( ) steps = hero . getDistanceTo ( enemy )" at bounding box center [979, 410] width 441 height 456
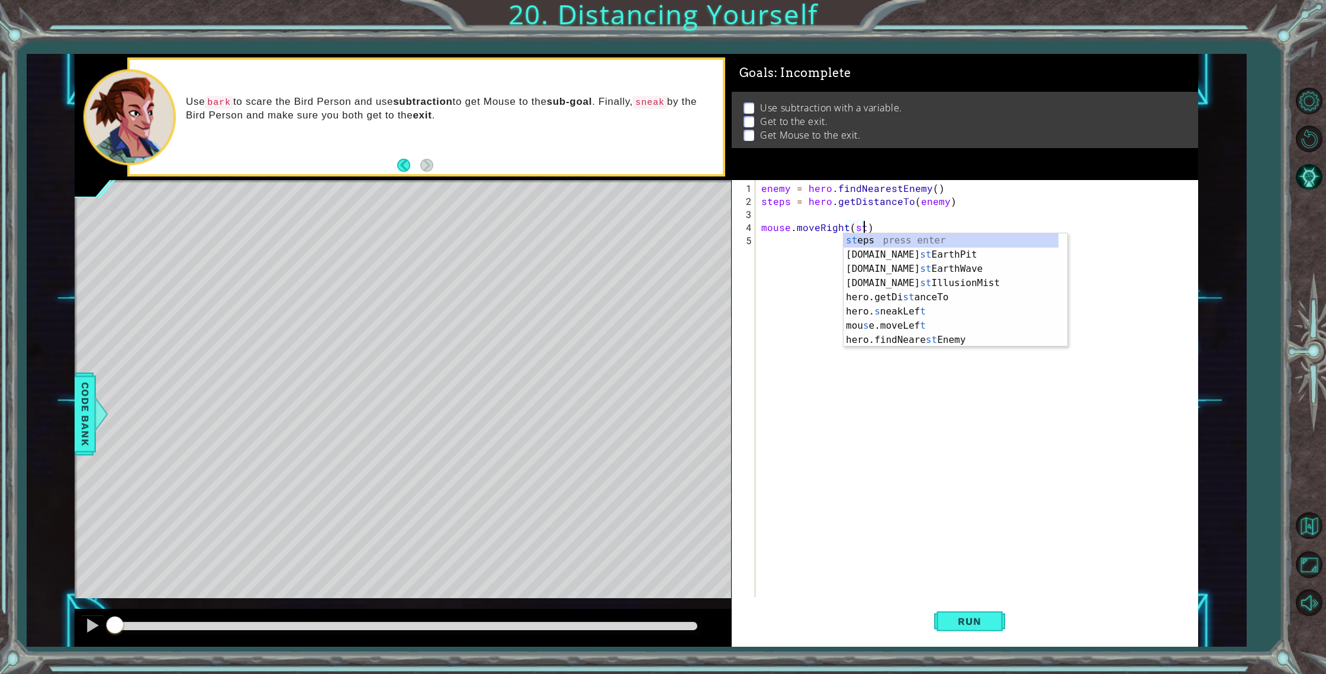
scroll to position [0, 6]
type textarea "mouse.moveRight(steps)"
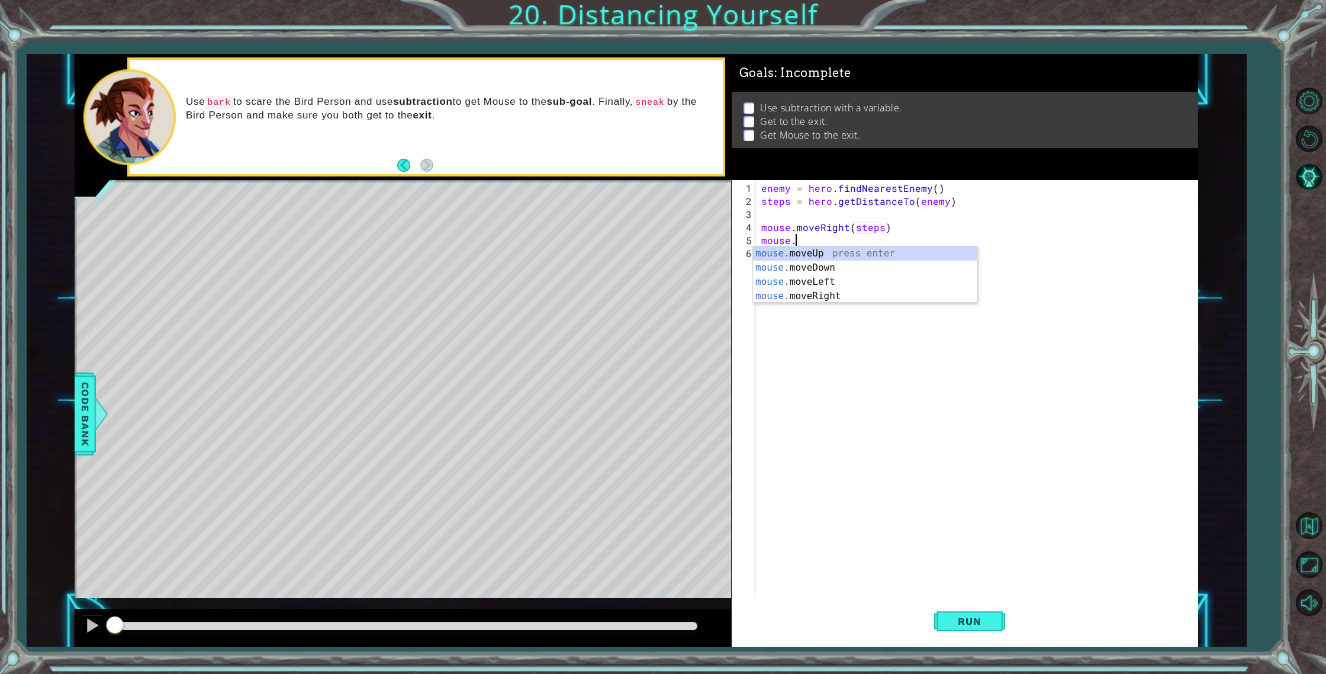
scroll to position [0, 1]
type textarea "mouse"
click at [82, 381] on span "Code Bank" at bounding box center [85, 414] width 19 height 72
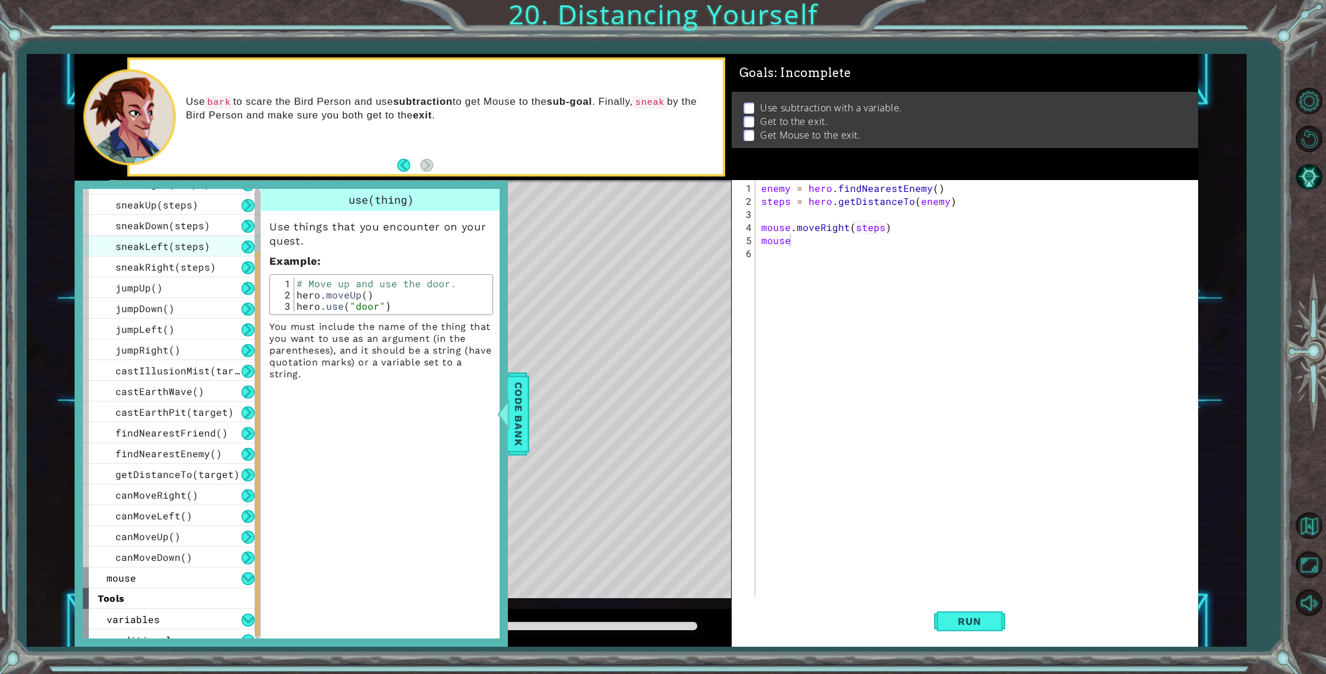
scroll to position [152, 0]
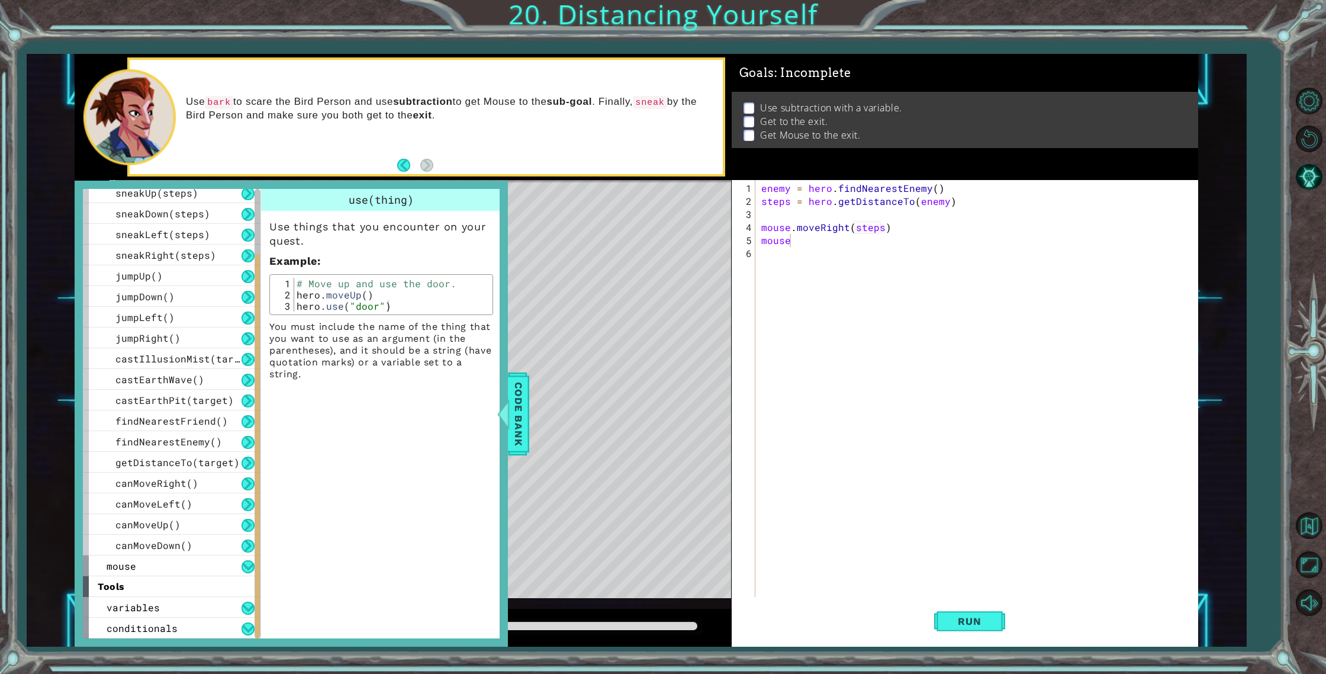
click at [142, 579] on div "tools" at bounding box center [172, 586] width 178 height 21
click at [140, 575] on div "mouse" at bounding box center [172, 565] width 178 height 21
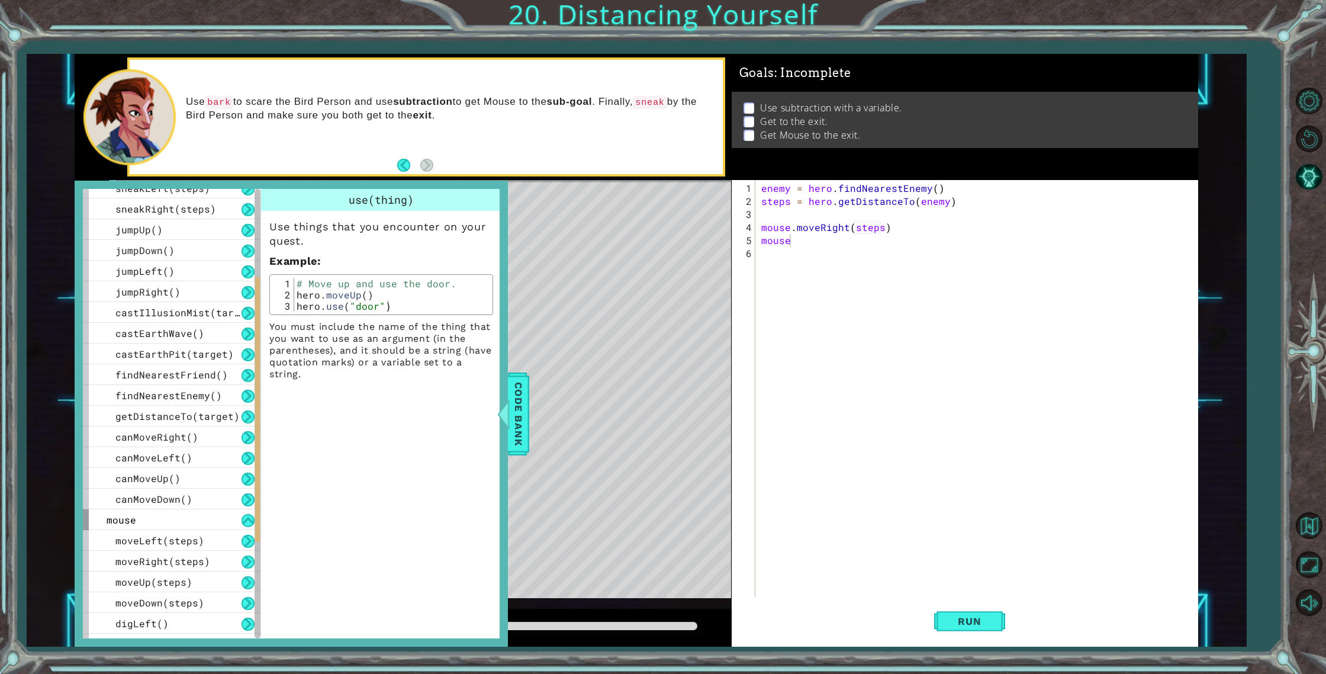
scroll to position [338, 0]
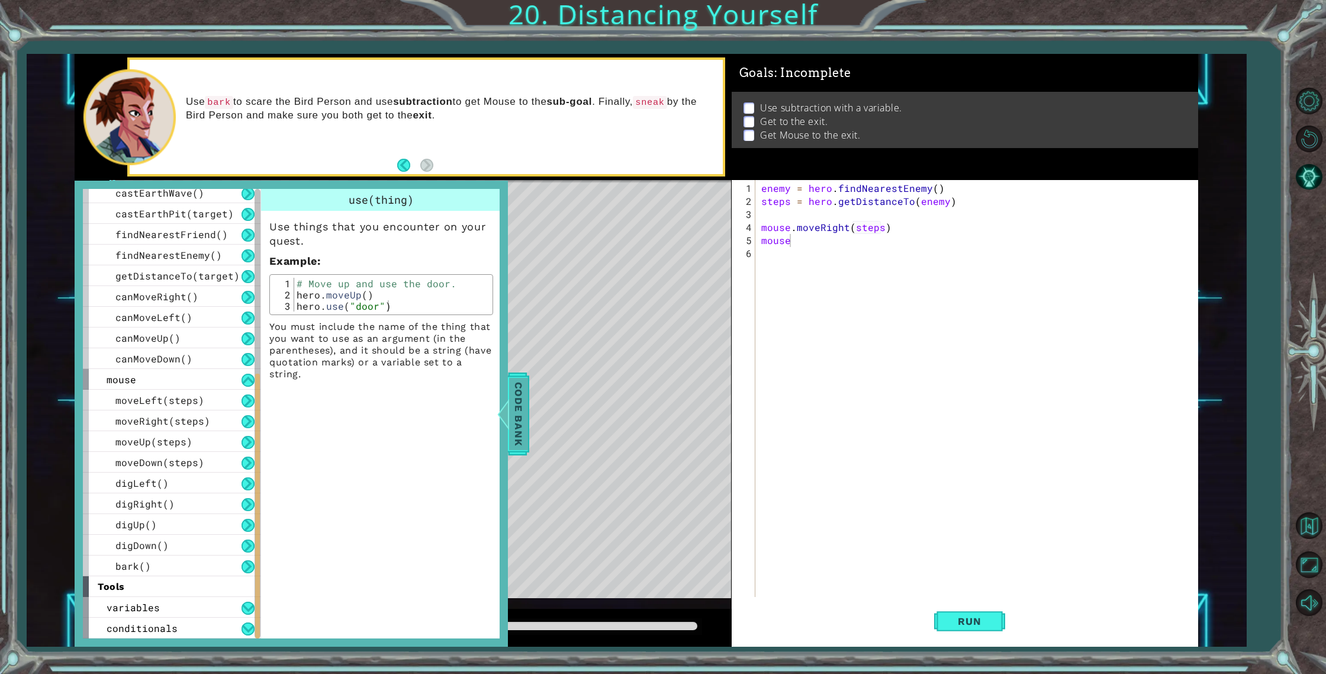
click at [525, 408] on span "Code Bank" at bounding box center [518, 414] width 19 height 72
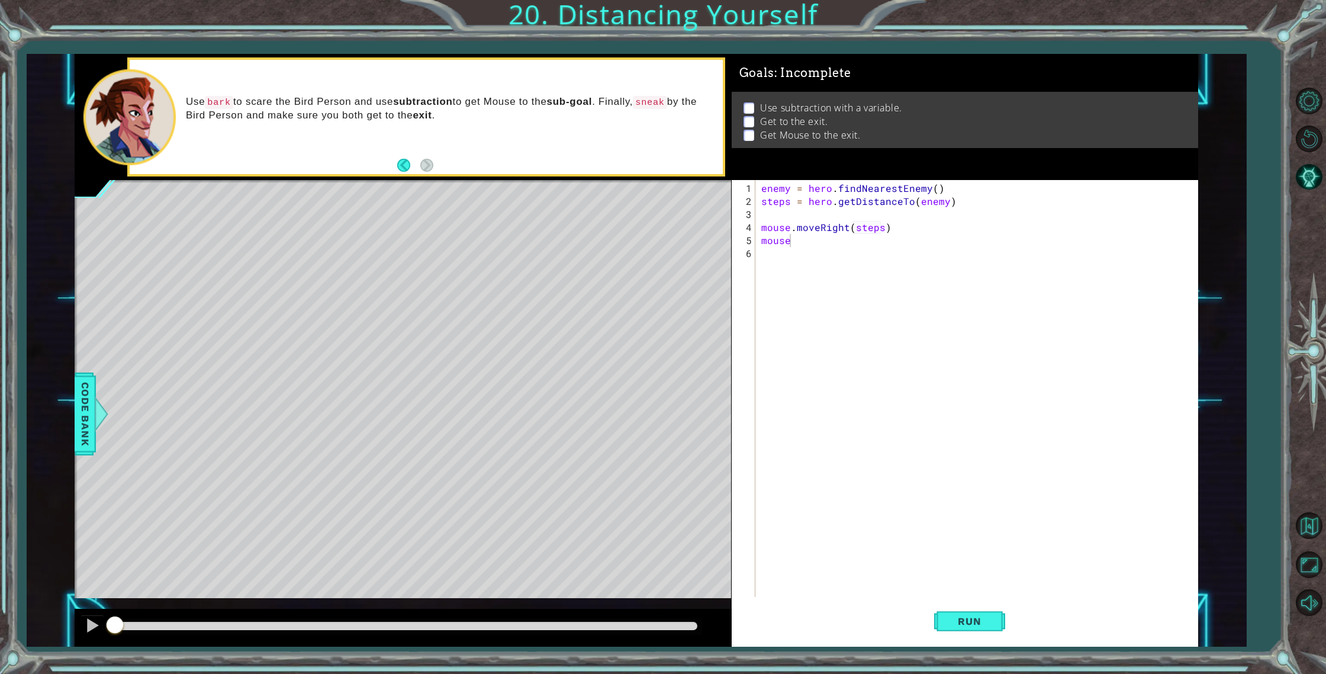
scroll to position [0, 0]
click at [944, 259] on div "enemy = hero . findNearestEnemy ( ) steps = hero . getDistanceTo ( enemy ) mous…" at bounding box center [979, 403] width 441 height 443
type textarea "mouse.bark()"
type textarea "mouse.moveRight(2)"
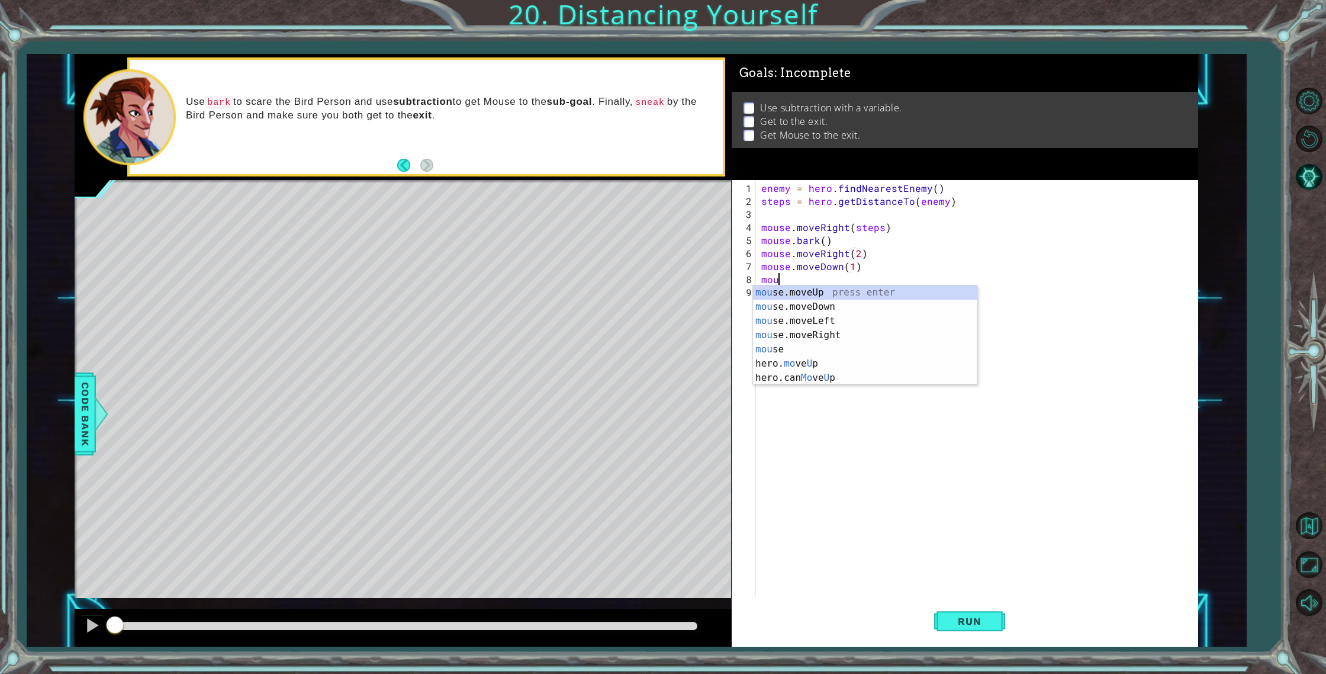
scroll to position [0, 0]
type textarea "m"
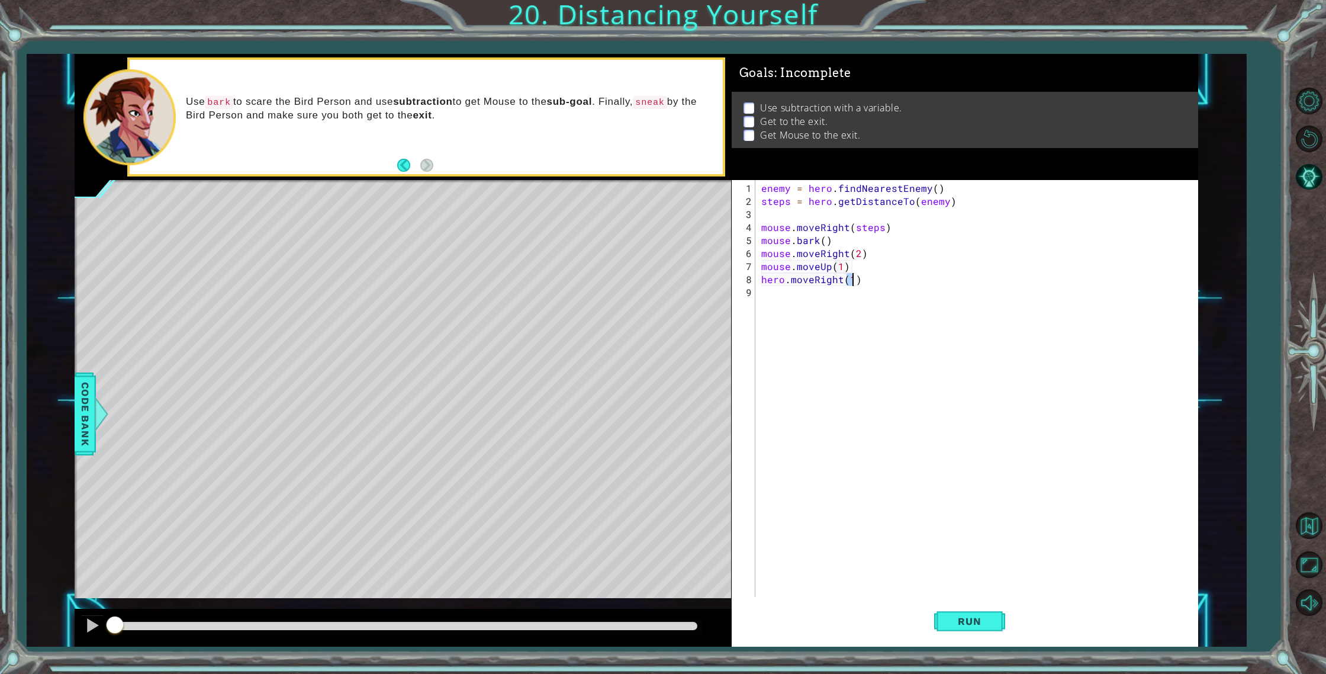
scroll to position [0, 5]
type textarea "hero.moveRight(5)"
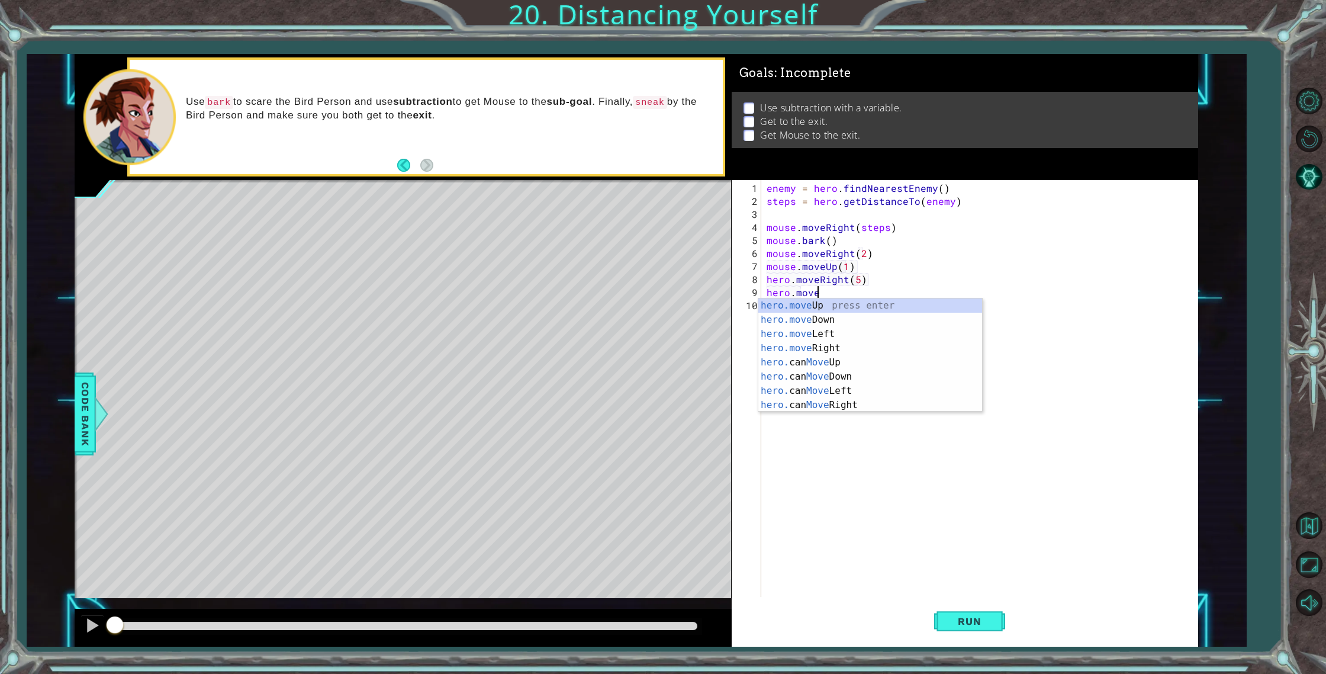
scroll to position [0, 3]
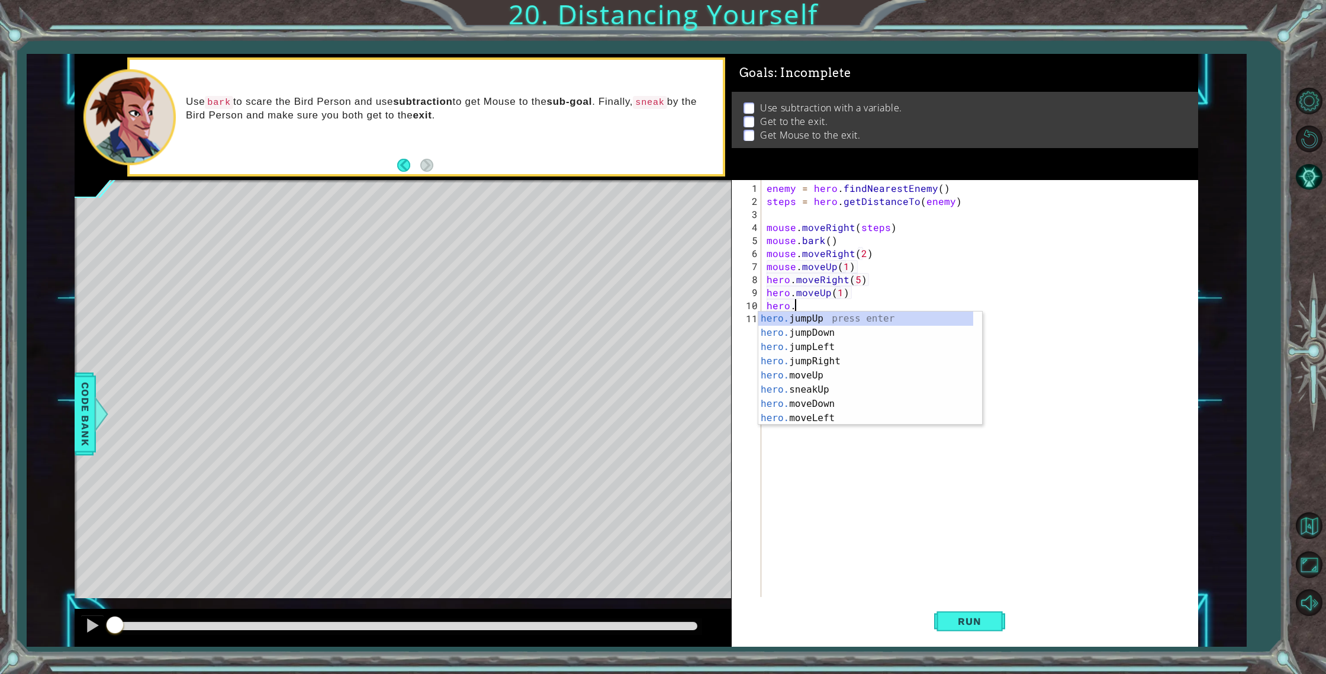
type textarea "hero.moveUp(1)hero.ju"
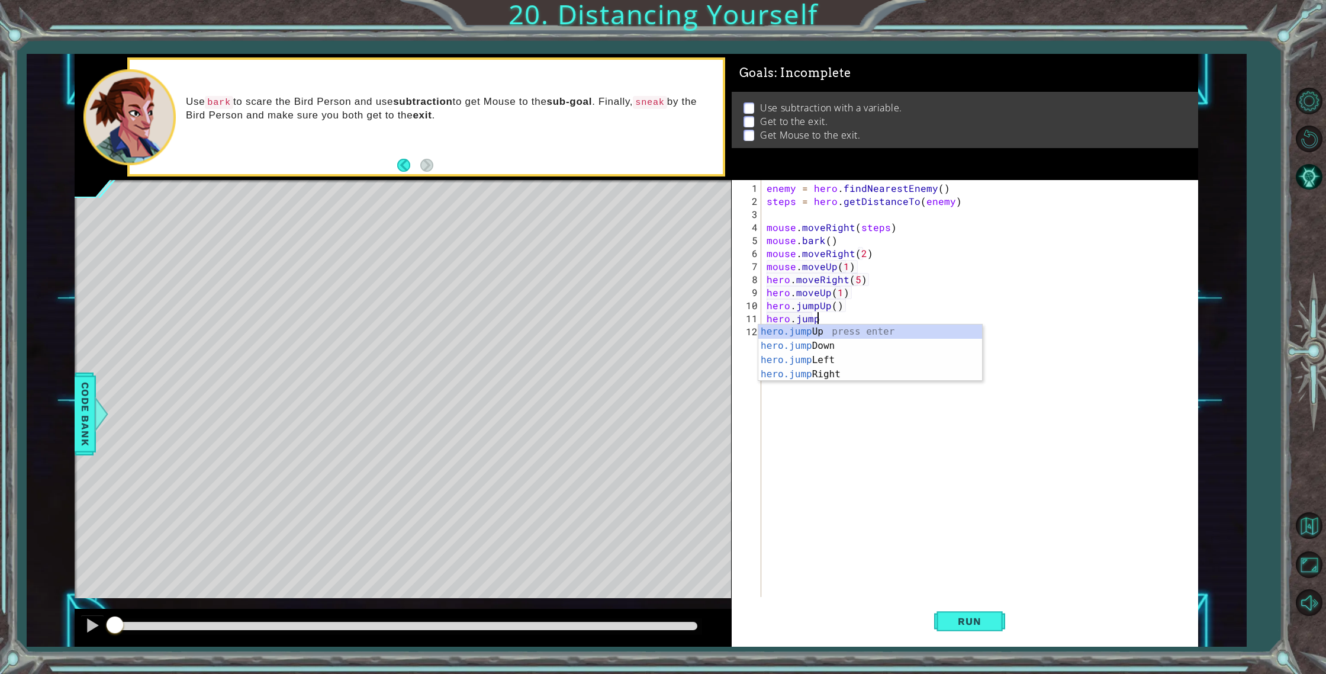
type textarea "hero.jumpr"
type textarea "h"
click at [979, 630] on button "Run" at bounding box center [969, 621] width 71 height 47
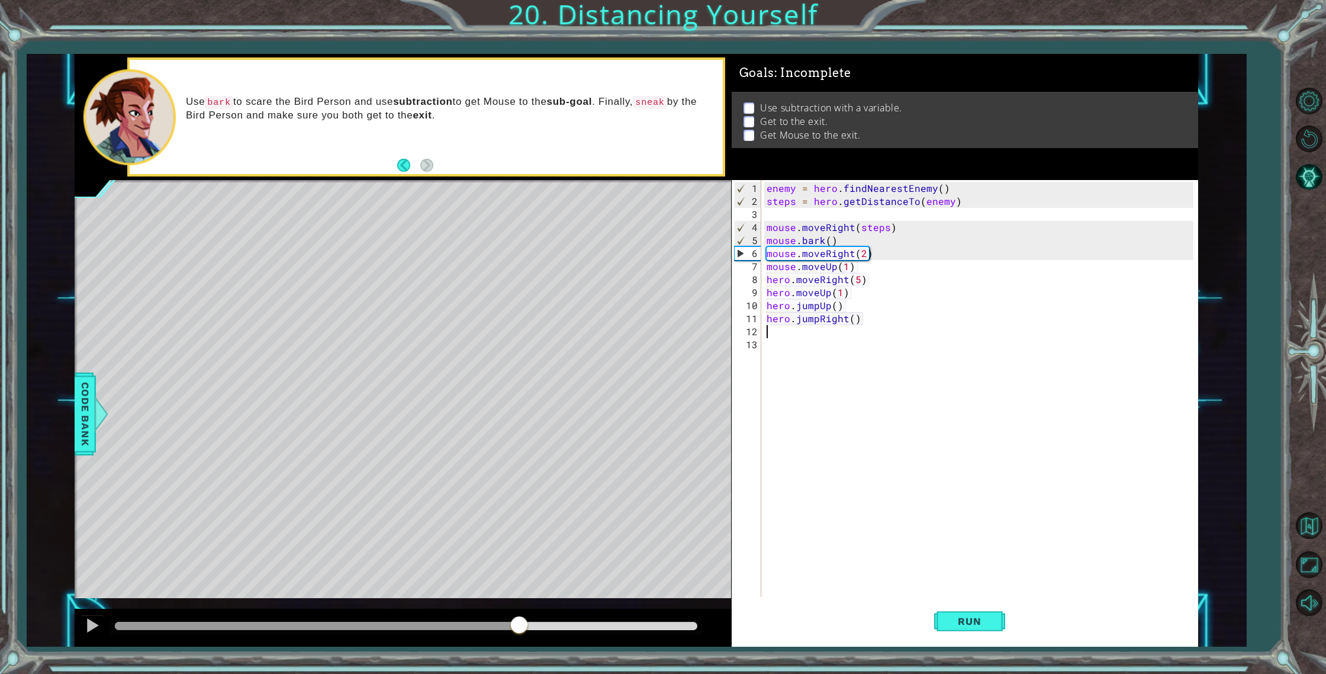
drag, startPoint x: 252, startPoint y: 625, endPoint x: 517, endPoint y: 614, distance: 266.1
click at [517, 614] on div at bounding box center [403, 628] width 657 height 38
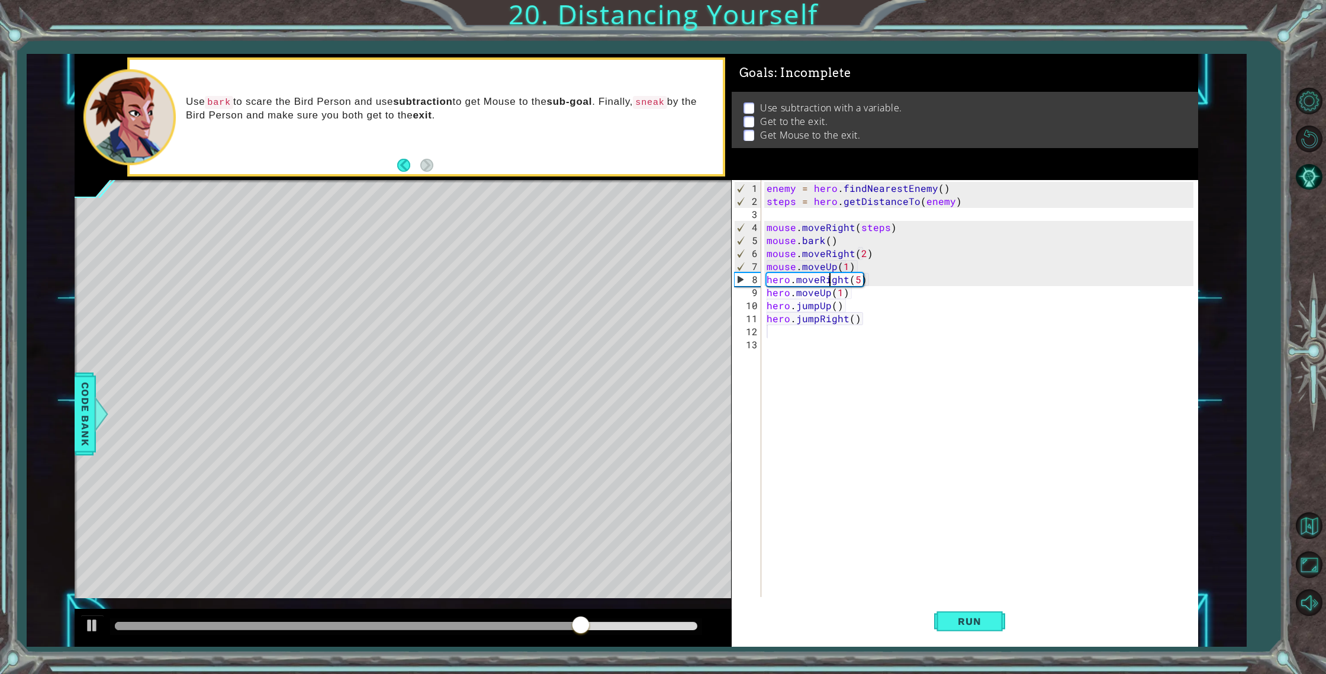
click at [827, 274] on div "enemy = hero . findNearestEnemy ( ) steps = hero . getDistanceTo ( enemy ) mous…" at bounding box center [982, 403] width 436 height 443
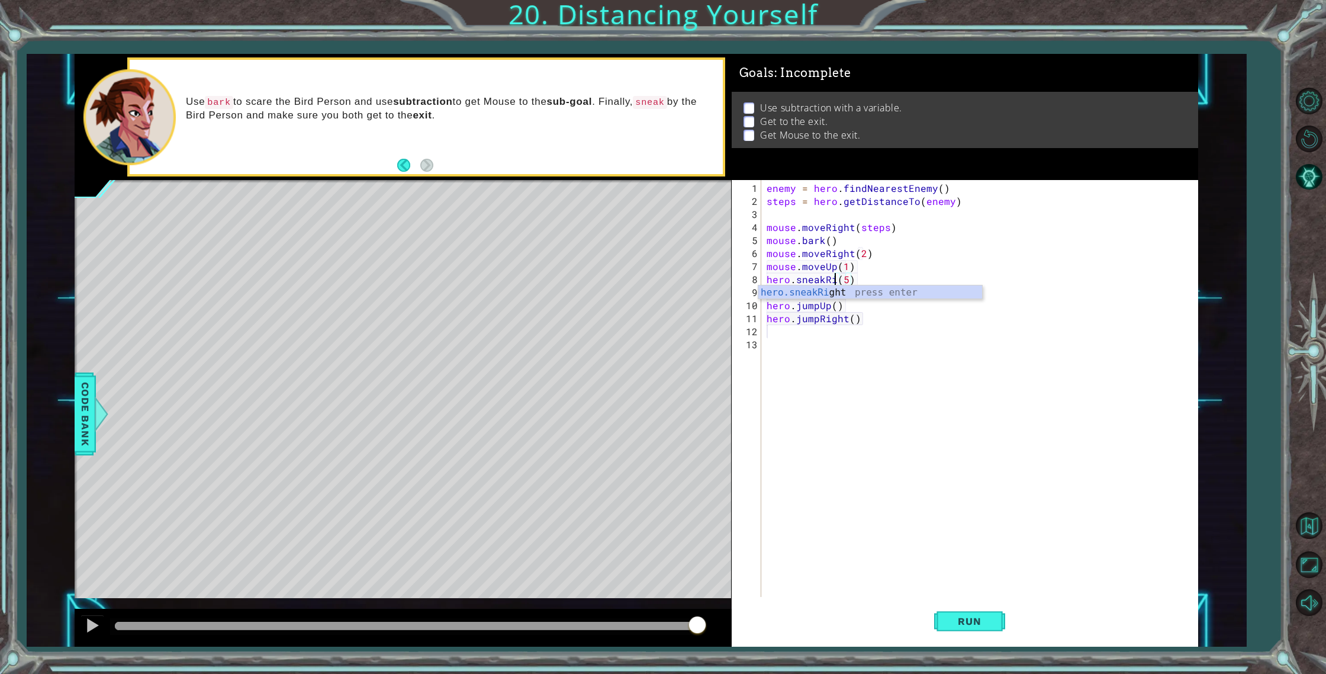
scroll to position [0, 5]
type textarea "hero.sneakRight(5)"
click at [844, 353] on div "enemy = hero . findNearestEnemy ( ) steps = hero . getDistanceTo ( enemy ) mous…" at bounding box center [982, 403] width 436 height 443
click at [843, 265] on div "enemy = hero . findNearestEnemy ( ) steps = hero . getDistanceTo ( enemy ) mous…" at bounding box center [982, 403] width 436 height 443
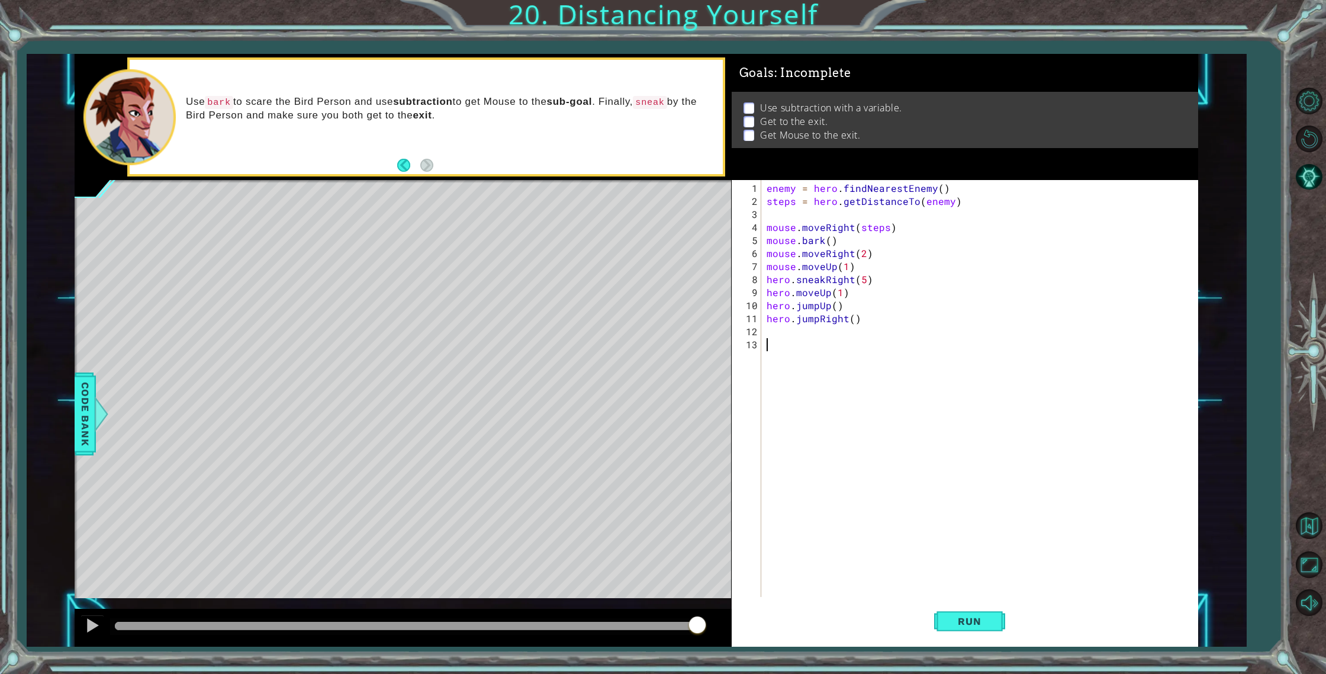
type textarea "mouse.moveUp(1)"
click at [849, 266] on div "enemy = hero . findNearestEnemy ( ) steps = hero . getDistanceTo ( enemy ) mous…" at bounding box center [982, 403] width 436 height 443
click at [867, 269] on div "enemy = hero . findNearestEnemy ( ) steps = hero . getDistanceTo ( enemy ) mous…" at bounding box center [982, 403] width 436 height 443
click at [962, 611] on button "Run" at bounding box center [969, 621] width 71 height 47
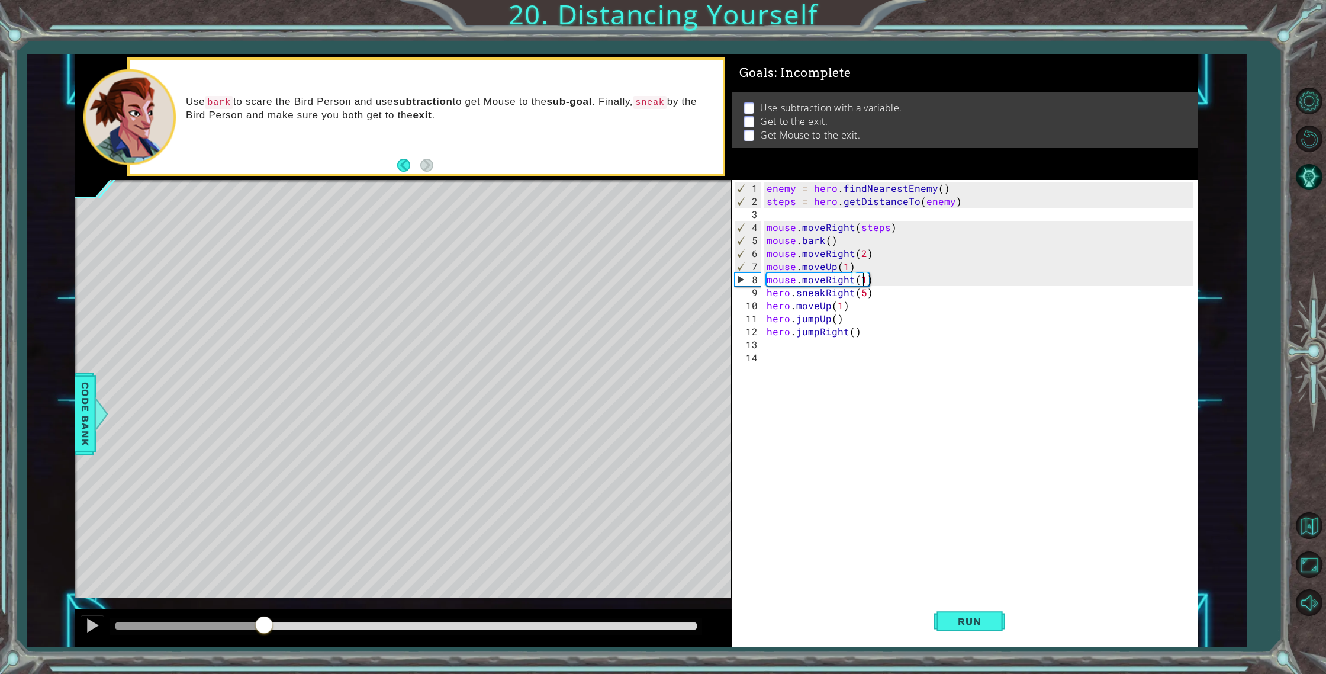
drag, startPoint x: 454, startPoint y: 622, endPoint x: 264, endPoint y: 621, distance: 189.5
click at [264, 622] on div at bounding box center [406, 626] width 582 height 8
click at [844, 282] on div "enemy = hero . findNearestEnemy ( ) steps = hero . getDistanceTo ( enemy ) mous…" at bounding box center [982, 403] width 436 height 443
drag, startPoint x: 325, startPoint y: 622, endPoint x: 336, endPoint y: 619, distance: 11.5
click at [336, 622] on div at bounding box center [406, 626] width 582 height 8
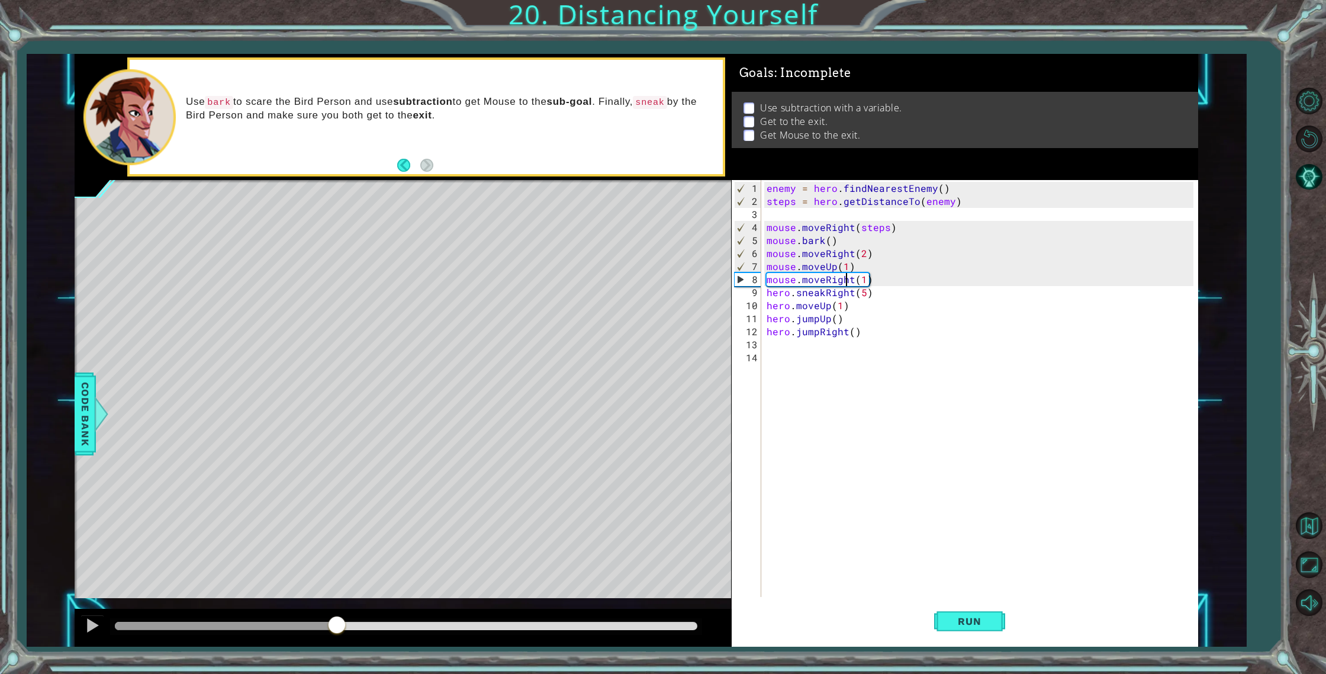
click at [854, 277] on div "enemy = hero . findNearestEnemy ( ) steps = hero . getDistanceTo ( enemy ) mous…" at bounding box center [982, 403] width 436 height 443
click at [855, 277] on div "enemy = hero . findNearestEnemy ( ) steps = hero . getDistanceTo ( enemy ) mous…" at bounding box center [982, 403] width 436 height 443
click at [851, 280] on div "enemy = hero . findNearestEnemy ( ) steps = hero . getDistanceTo ( enemy ) mous…" at bounding box center [982, 403] width 436 height 443
click at [850, 280] on div "enemy = hero . findNearestEnemy ( ) steps = hero . getDistanceTo ( enemy ) mous…" at bounding box center [982, 403] width 436 height 443
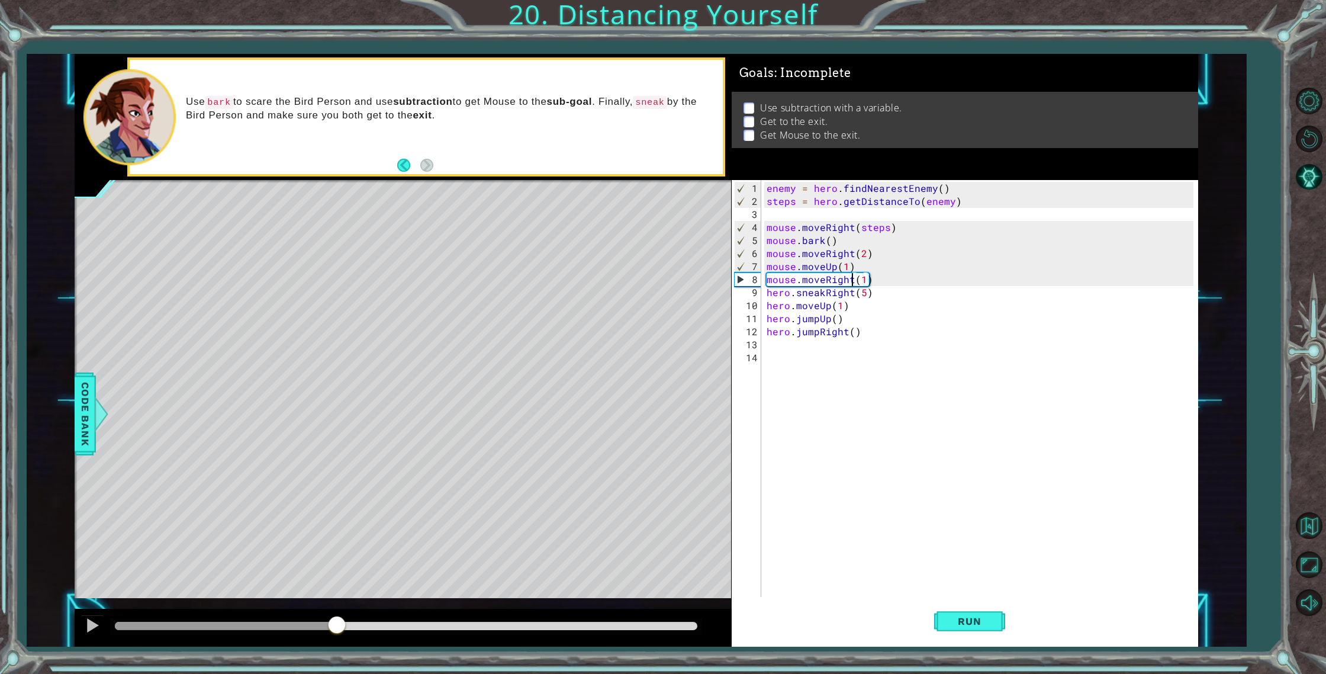
click at [850, 280] on div "enemy = hero . findNearestEnemy ( ) steps = hero . getDistanceTo ( enemy ) mous…" at bounding box center [982, 403] width 436 height 443
click at [845, 275] on div "enemy = hero . findNearestEnemy ( ) steps = hero . getDistanceTo ( enemy ) mous…" at bounding box center [982, 403] width 436 height 443
type textarea "hero.sneakRight(5)"
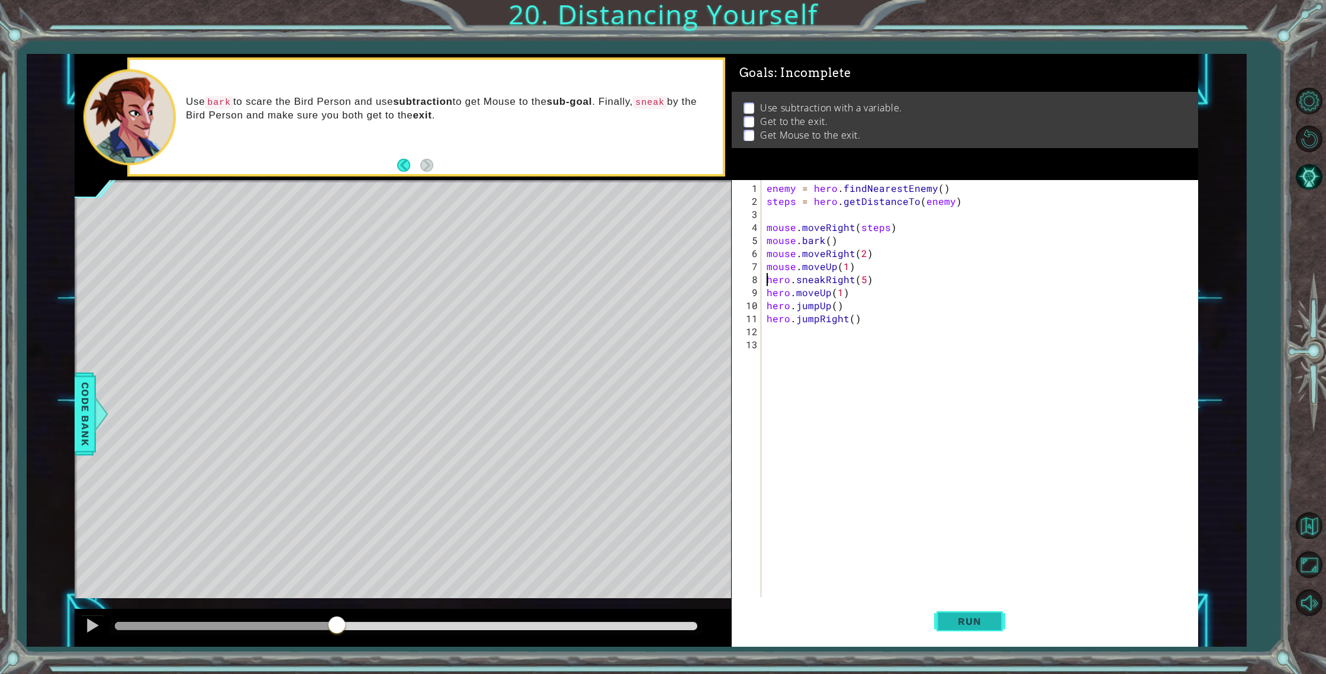
click at [963, 623] on span "Run" at bounding box center [969, 621] width 47 height 12
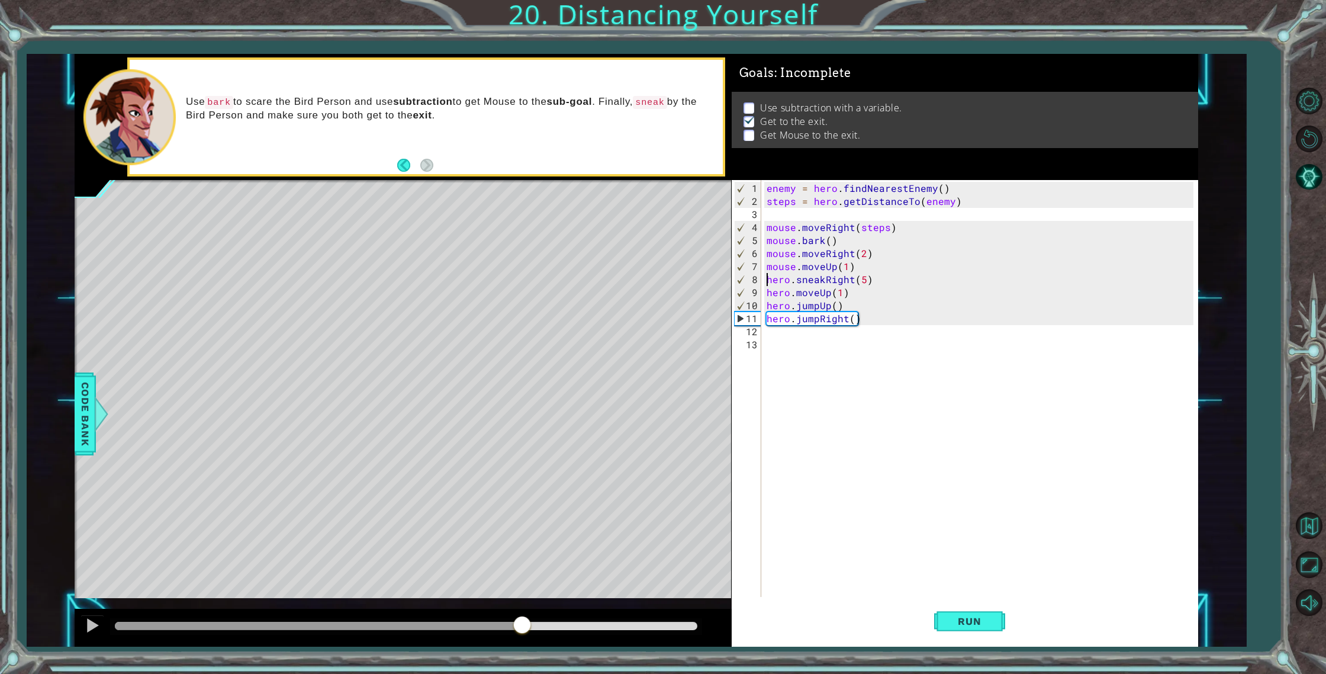
click at [524, 588] on div "methods hero use(thing) moveUp(steps) moveDown(steps) moveLeft(steps) moveRight…" at bounding box center [637, 350] width 1124 height 593
drag, startPoint x: 616, startPoint y: 619, endPoint x: 554, endPoint y: 615, distance: 62.3
click at [555, 615] on div at bounding box center [559, 625] width 21 height 21
click at [928, 331] on div "enemy = hero . findNearestEnemy ( ) steps = hero . getDistanceTo ( enemy ) mous…" at bounding box center [982, 403] width 436 height 443
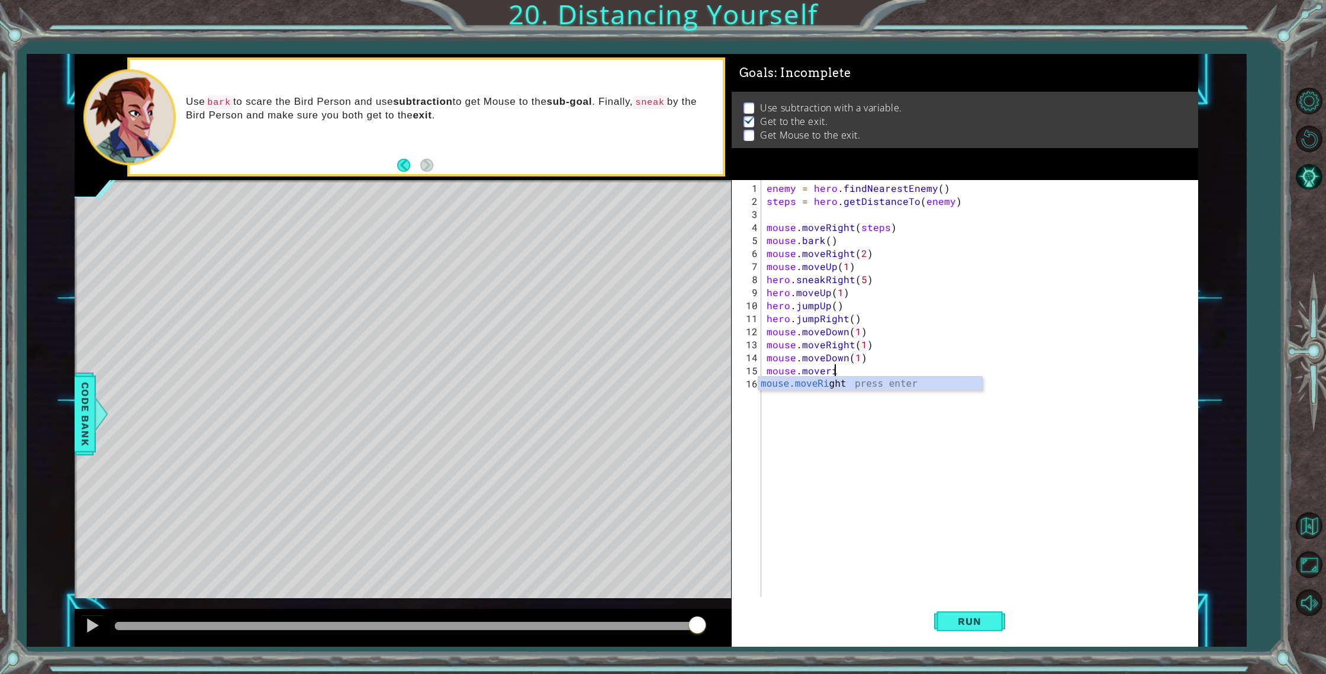
scroll to position [0, 6]
type textarea "mouse.moveRight(2)"
type textarea "mouse.moveUp(1)"
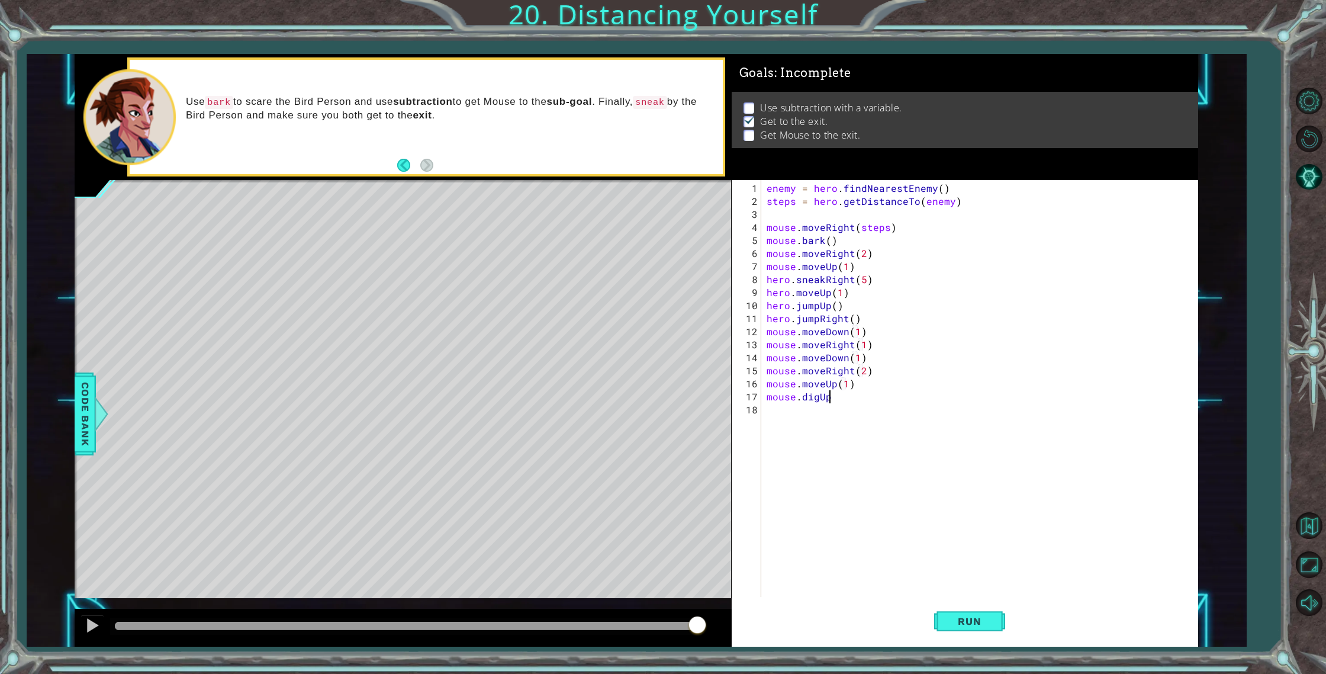
type textarea "mouse.digUp()"
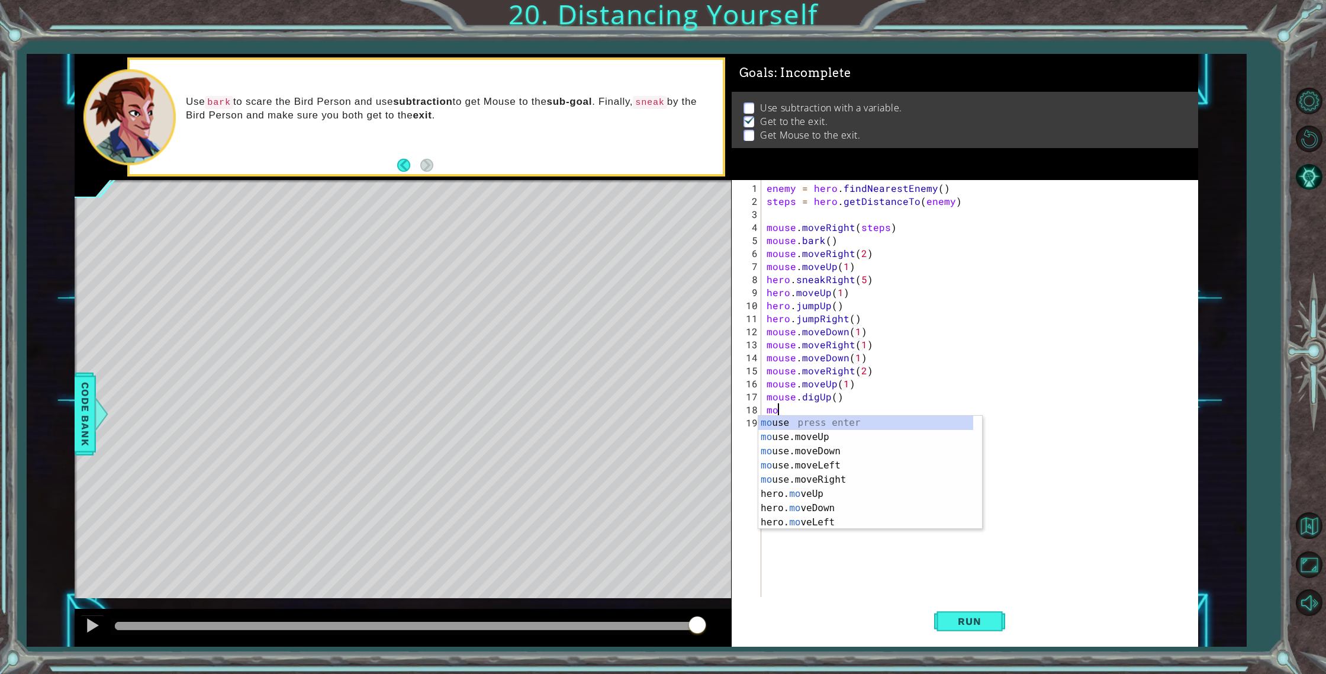
scroll to position [0, 0]
type textarea "m"
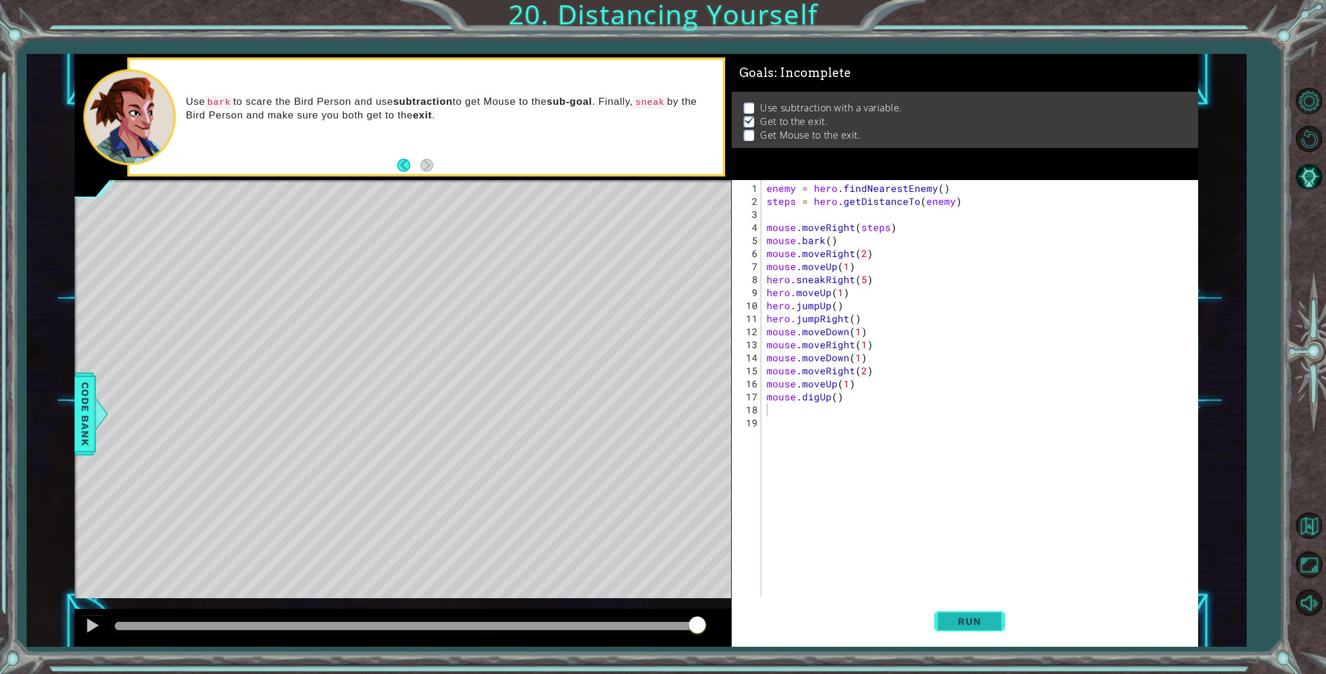
click at [952, 610] on button "Run" at bounding box center [969, 621] width 71 height 47
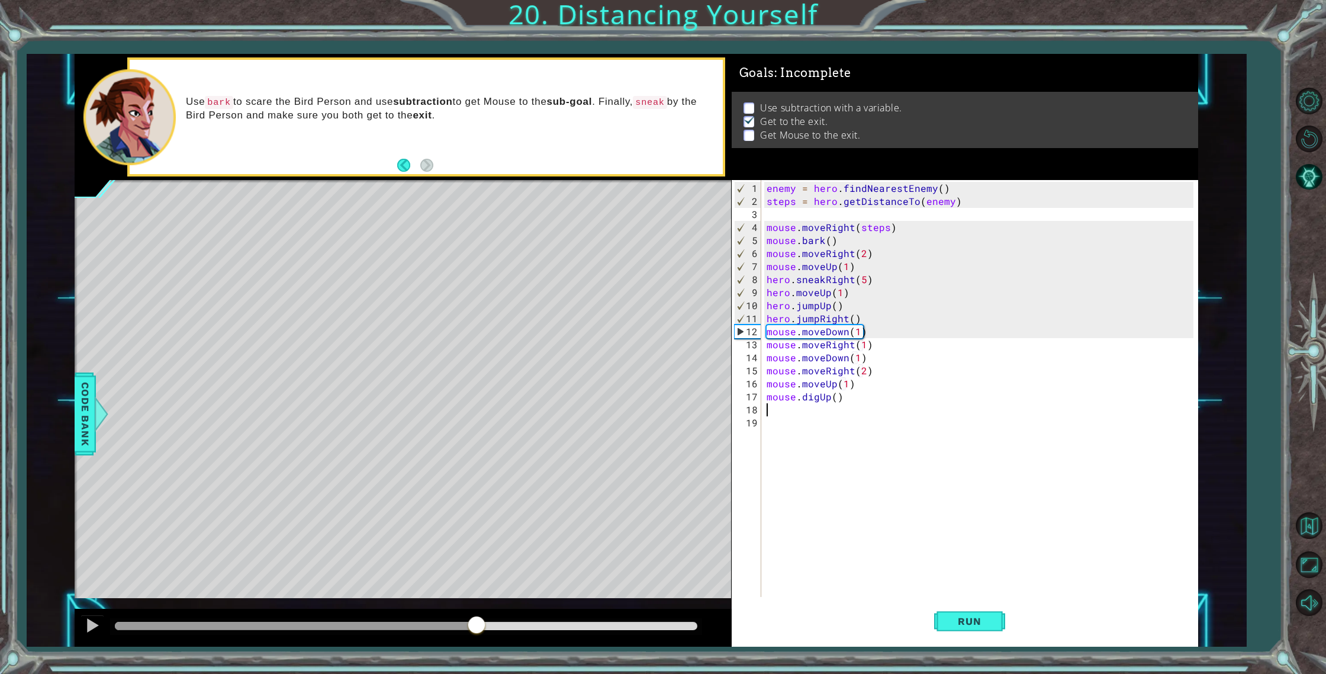
drag, startPoint x: 283, startPoint y: 623, endPoint x: 477, endPoint y: 614, distance: 193.8
click at [477, 614] on div at bounding box center [403, 628] width 657 height 38
click at [858, 352] on div "enemy = hero . findNearestEnemy ( ) steps = hero . getDistanceTo ( enemy ) mous…" at bounding box center [982, 403] width 436 height 443
click at [858, 328] on div "enemy = hero . findNearestEnemy ( ) steps = hero . getDistanceTo ( enemy ) mous…" at bounding box center [982, 403] width 436 height 443
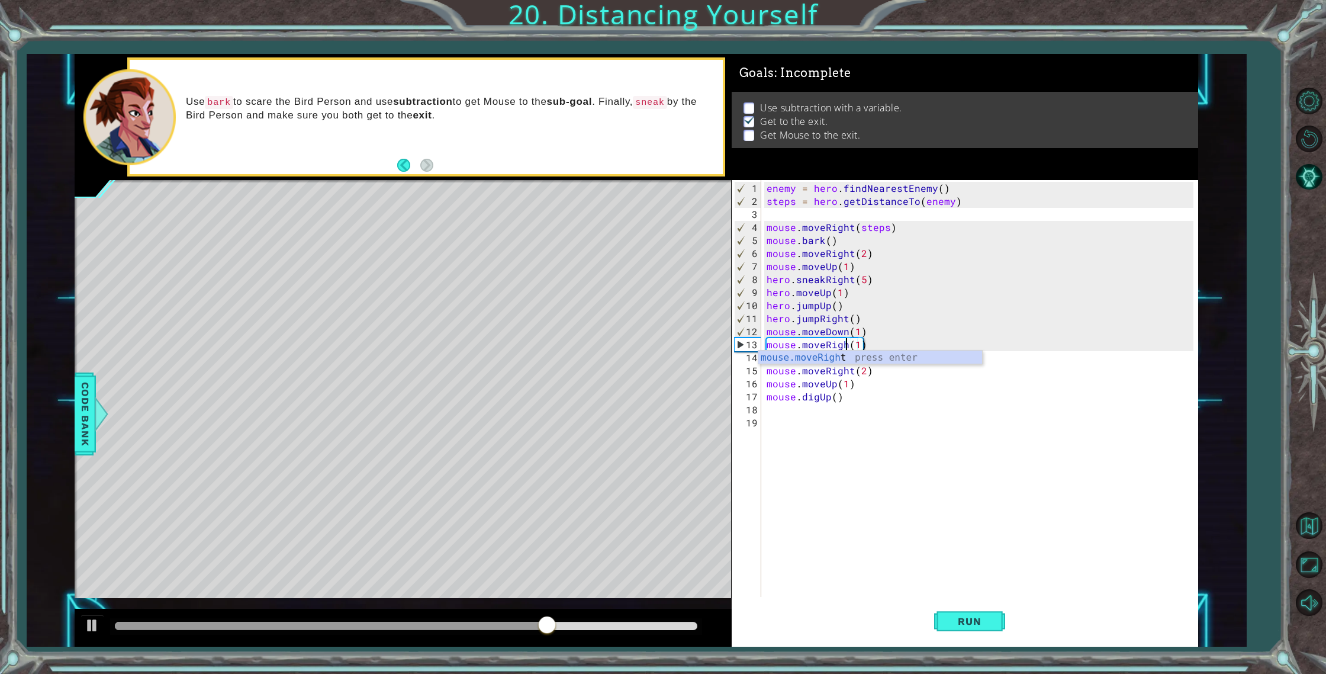
scroll to position [0, 5]
click at [856, 330] on div "enemy = hero . findNearestEnemy ( ) steps = hero . getDistanceTo ( enemy ) mous…" at bounding box center [982, 403] width 436 height 443
click at [973, 638] on button "Run" at bounding box center [969, 621] width 71 height 47
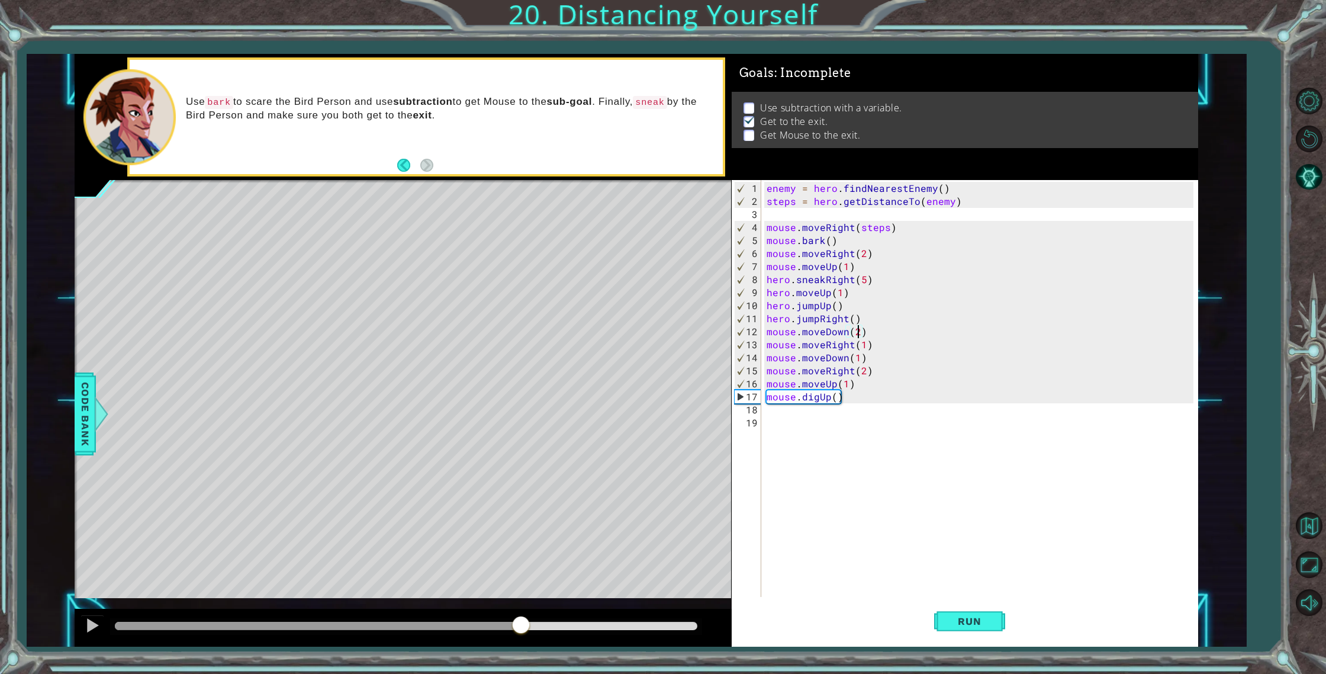
drag, startPoint x: 388, startPoint y: 622, endPoint x: 520, endPoint y: 611, distance: 132.5
click at [520, 611] on div at bounding box center [403, 628] width 657 height 38
click at [825, 362] on div "enemy = hero . findNearestEnemy ( ) steps = hero . getDistanceTo ( enemy ) mous…" at bounding box center [982, 403] width 436 height 443
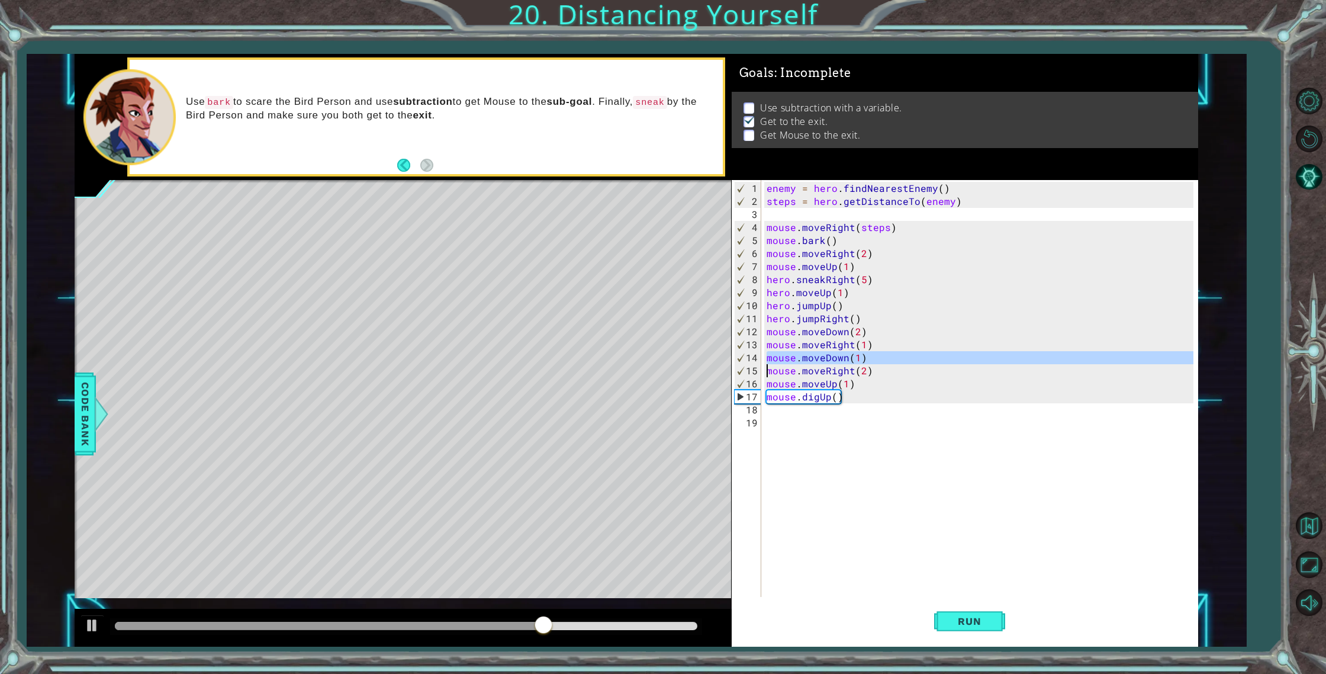
type textarea "mouse.moveRight(2)"
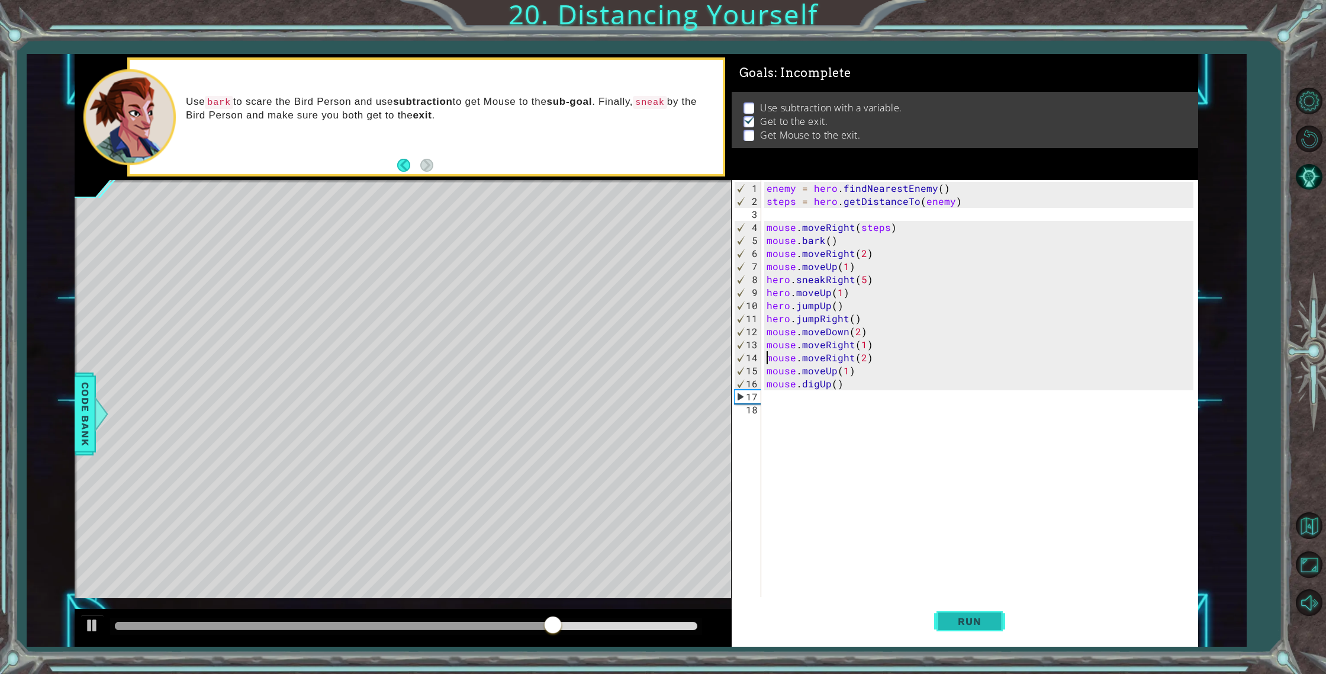
click at [973, 628] on button "Run" at bounding box center [969, 621] width 71 height 47
drag, startPoint x: 456, startPoint y: 629, endPoint x: 483, endPoint y: 622, distance: 26.9
click at [482, 622] on div at bounding box center [406, 626] width 582 height 8
click at [862, 477] on div "enemy = hero . findNearestEnemy ( ) steps = hero . getDistanceTo ( enemy ) mous…" at bounding box center [982, 403] width 436 height 443
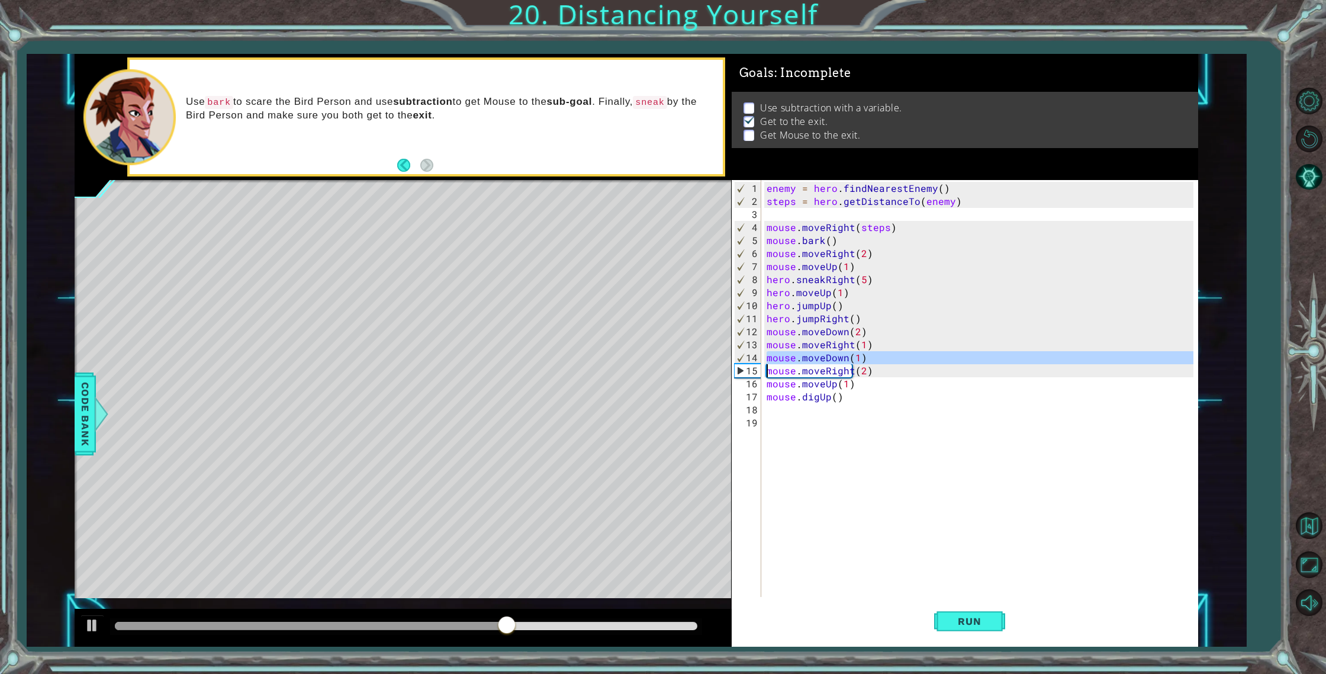
click at [819, 356] on div "enemy = hero . findNearestEnemy ( ) steps = hero . getDistanceTo ( enemy ) mous…" at bounding box center [982, 403] width 436 height 443
click at [818, 361] on div "enemy = hero . findNearestEnemy ( ) steps = hero . getDistanceTo ( enemy ) mous…" at bounding box center [982, 403] width 436 height 443
click at [818, 360] on div "enemy = hero . findNearestEnemy ( ) steps = hero . getDistanceTo ( enemy ) mous…" at bounding box center [982, 403] width 436 height 443
click at [818, 375] on div "enemy = hero . findNearestEnemy ( ) steps = hero . getDistanceTo ( enemy ) mous…" at bounding box center [982, 403] width 436 height 443
type textarea "mouse.moveRight(2)"
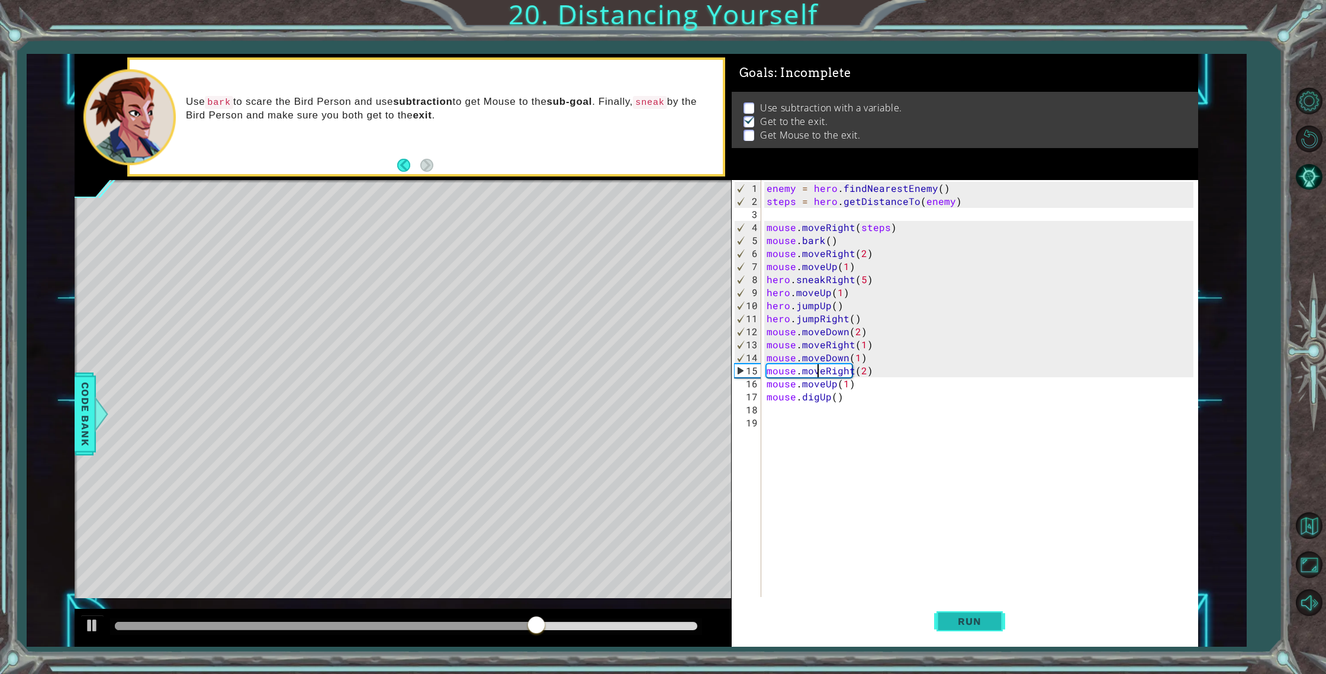
click at [954, 636] on button "Run" at bounding box center [969, 621] width 71 height 47
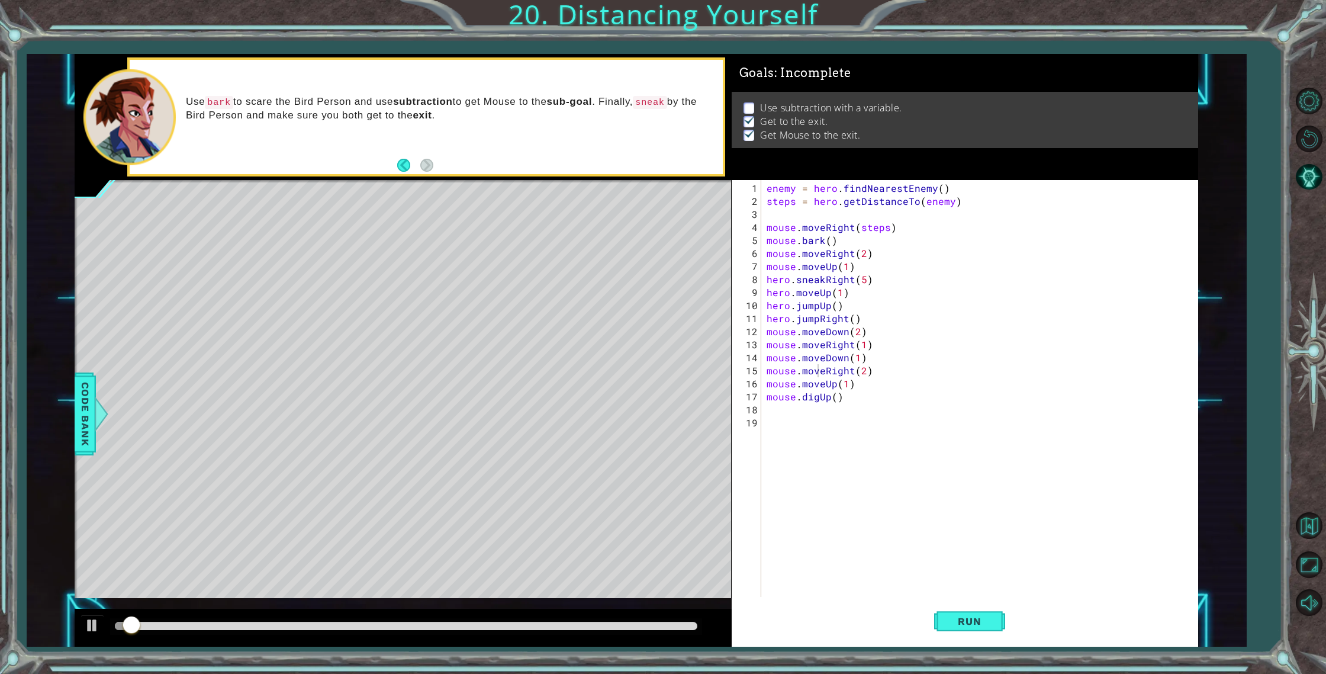
click at [451, 621] on div at bounding box center [405, 626] width 591 height 17
drag, startPoint x: 436, startPoint y: 631, endPoint x: 479, endPoint y: 633, distance: 43.3
click at [479, 633] on div at bounding box center [405, 626] width 591 height 17
drag, startPoint x: 441, startPoint y: 621, endPoint x: 507, endPoint y: 628, distance: 66.1
click at [516, 626] on div at bounding box center [405, 626] width 591 height 17
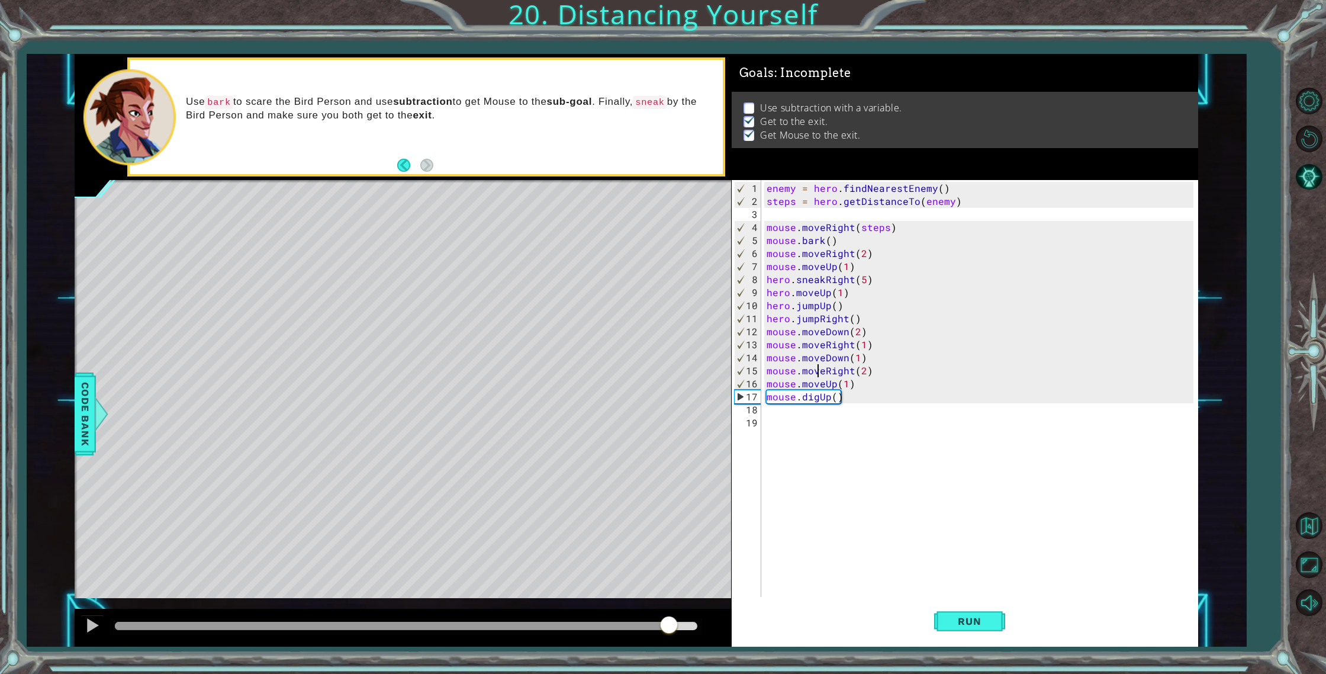
drag, startPoint x: 452, startPoint y: 628, endPoint x: 712, endPoint y: 609, distance: 260.6
click at [703, 608] on div "methods hero use(thing) moveUp(steps) moveDown(steps) moveLeft(steps) moveRight…" at bounding box center [637, 350] width 1124 height 593
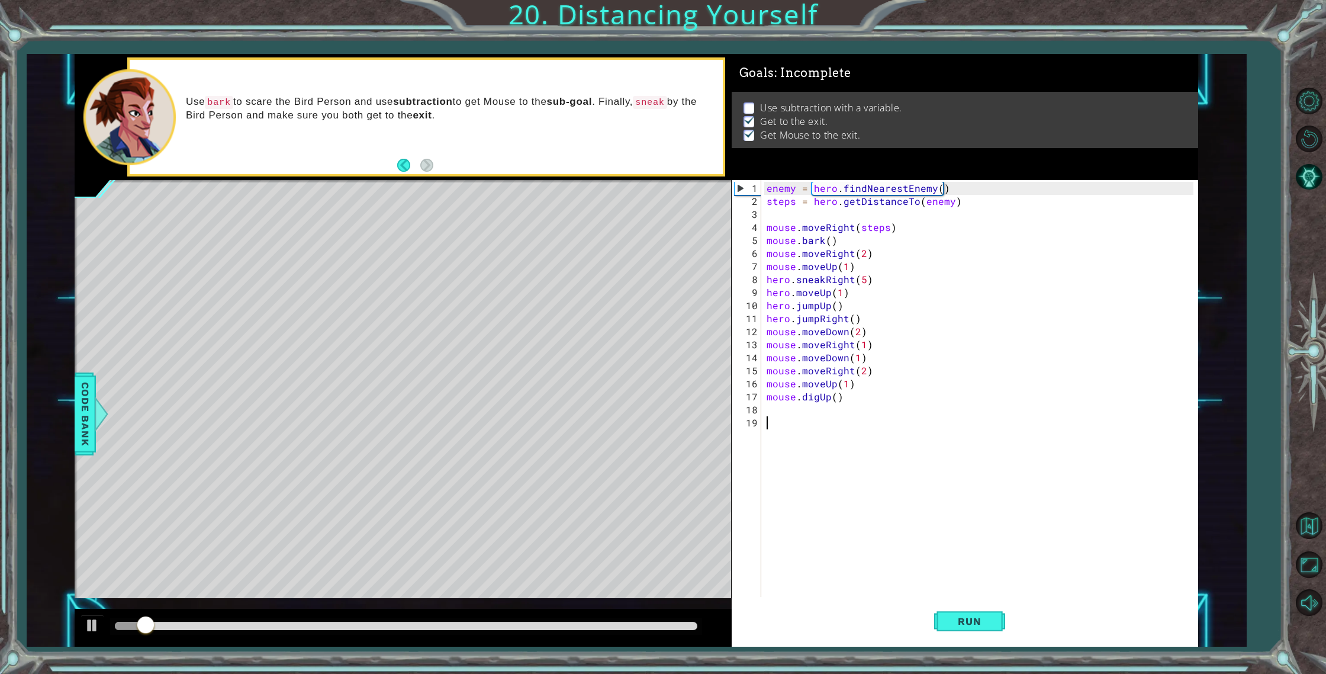
click at [864, 442] on div "enemy = hero . findNearestEnemy ( ) steps = hero . getDistanceTo ( enemy ) mous…" at bounding box center [982, 403] width 436 height 443
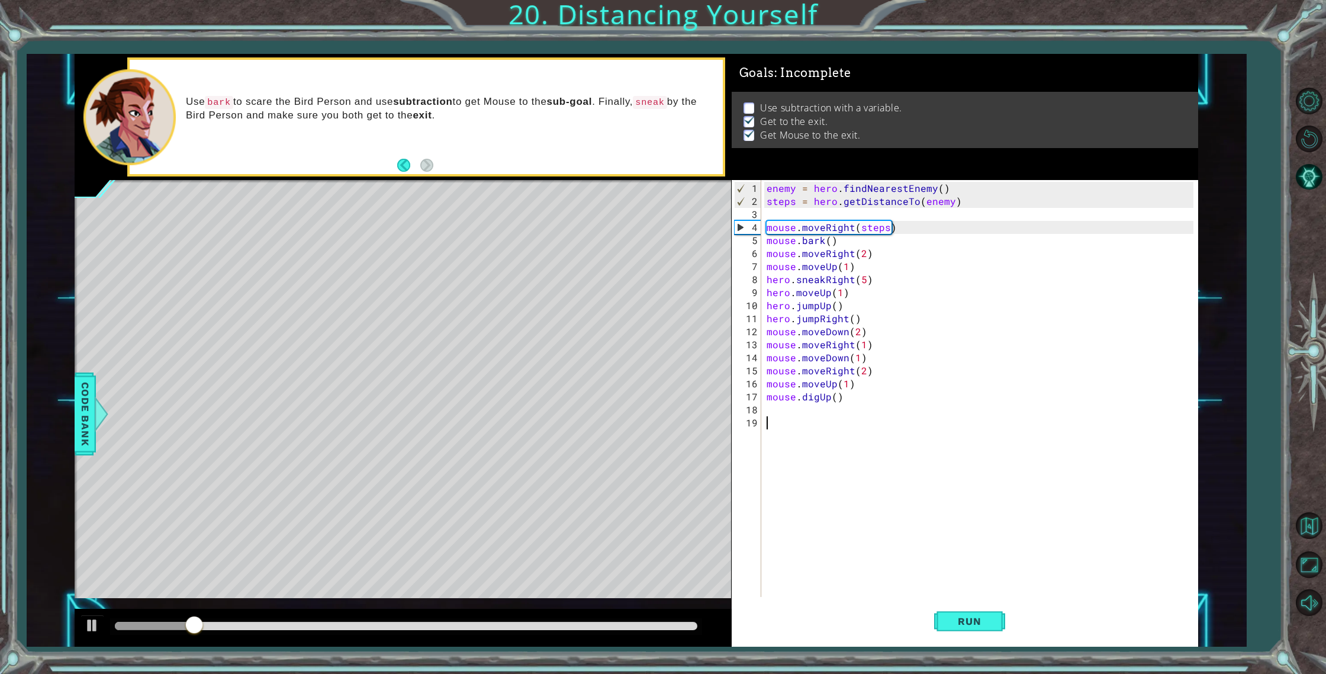
click at [846, 314] on div "enemy = hero . findNearestEnemy ( ) steps = hero . getDistanceTo ( enemy ) mous…" at bounding box center [982, 403] width 436 height 443
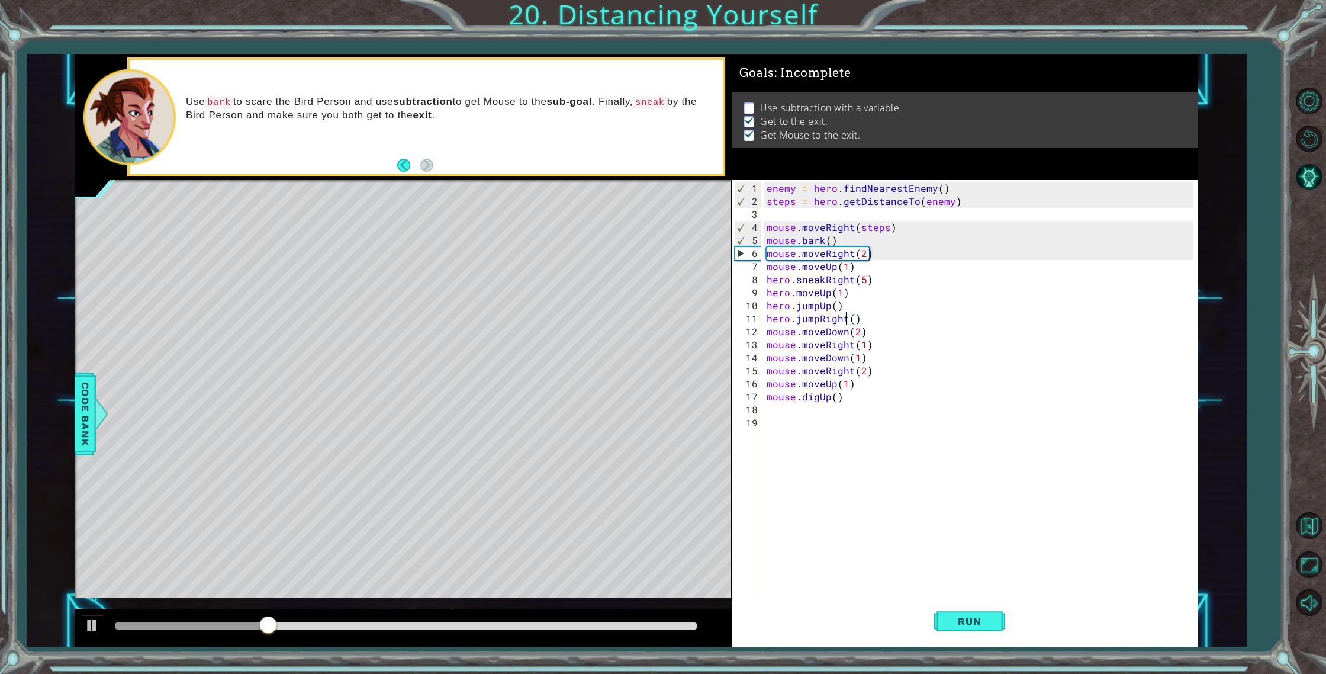
click at [866, 252] on div "enemy = hero . findNearestEnemy ( ) steps = hero . getDistanceTo ( enemy ) mous…" at bounding box center [982, 403] width 436 height 443
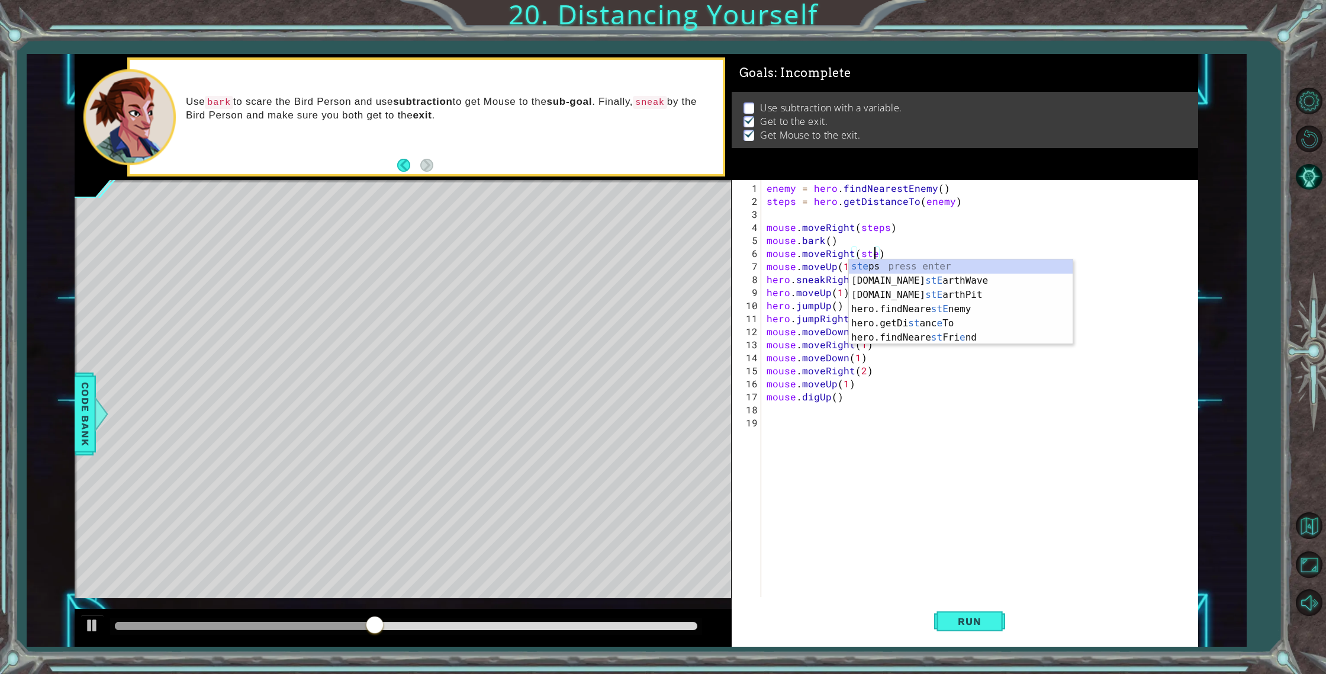
scroll to position [0, 7]
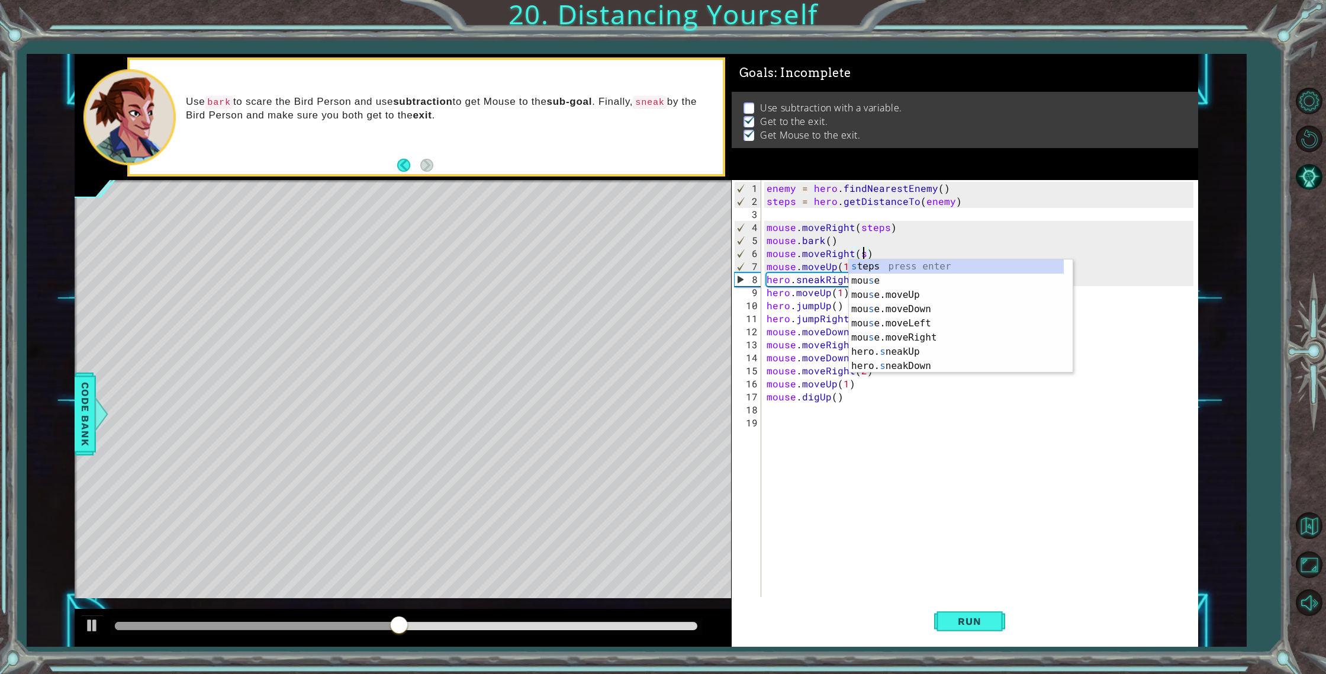
type textarea "mouse.moveRight()"
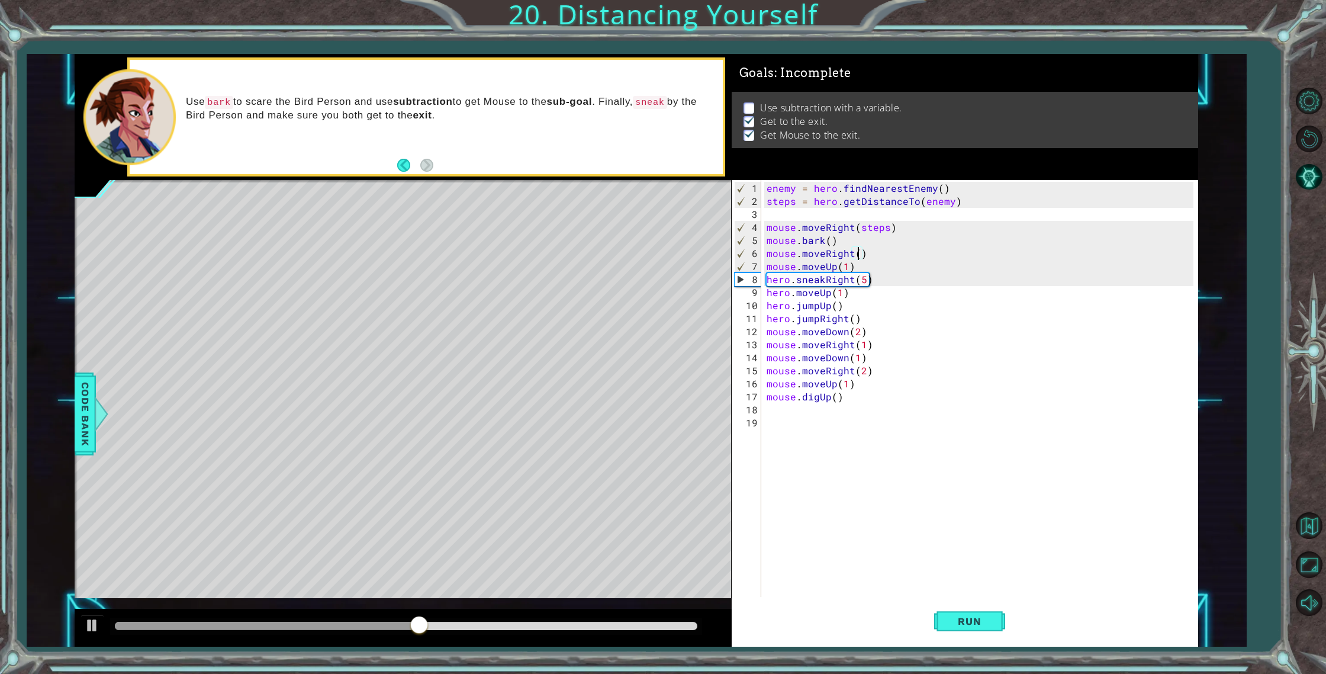
click at [854, 247] on div "enemy = hero . findNearestEnemy ( ) steps = hero . getDistanceTo ( enemy ) mous…" at bounding box center [982, 403] width 436 height 443
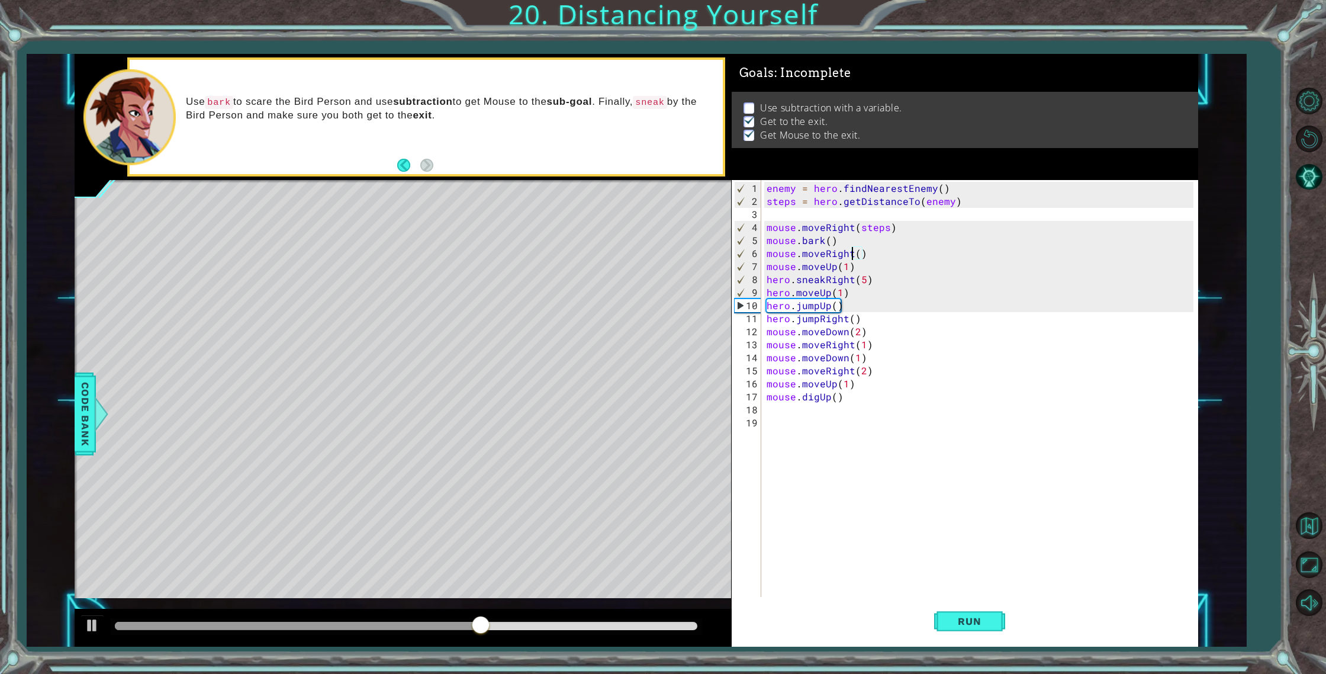
click at [969, 596] on div "enemy = hero . findNearestEnemy ( ) steps = hero . getDistanceTo ( enemy ) mous…" at bounding box center [982, 403] width 436 height 443
click at [971, 613] on button "Run" at bounding box center [969, 621] width 71 height 47
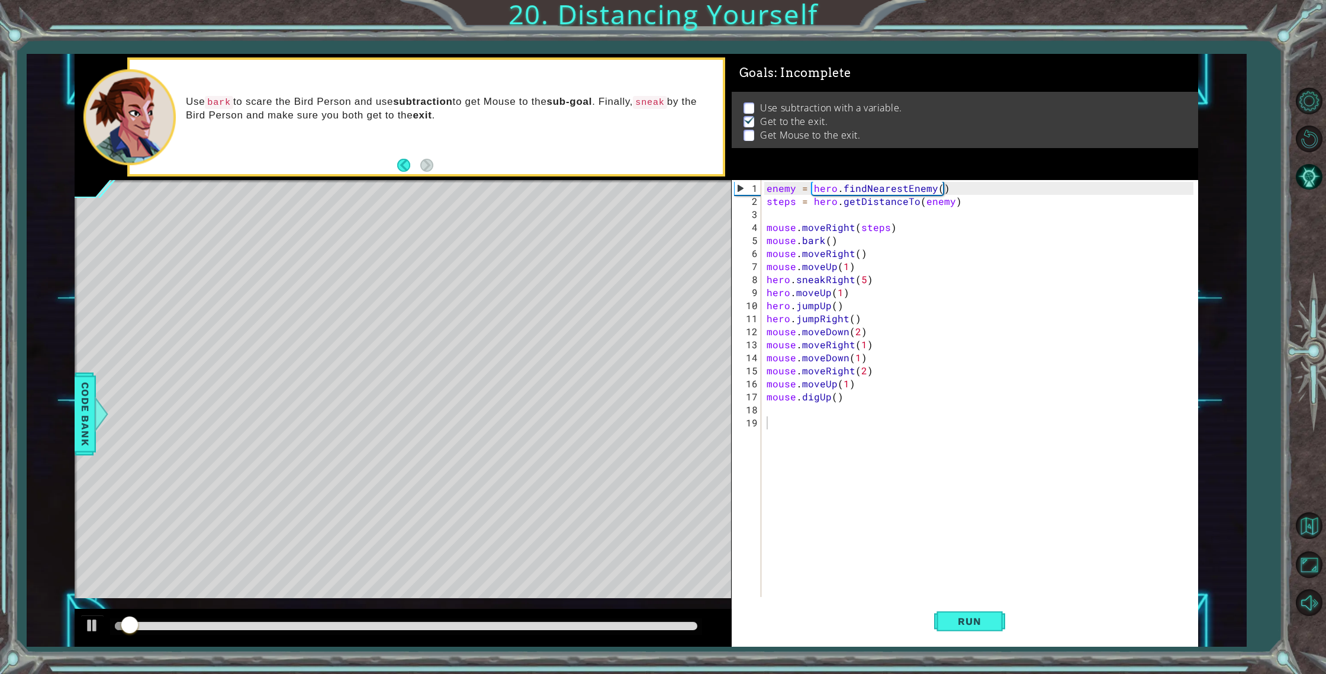
click at [139, 620] on div at bounding box center [405, 626] width 591 height 17
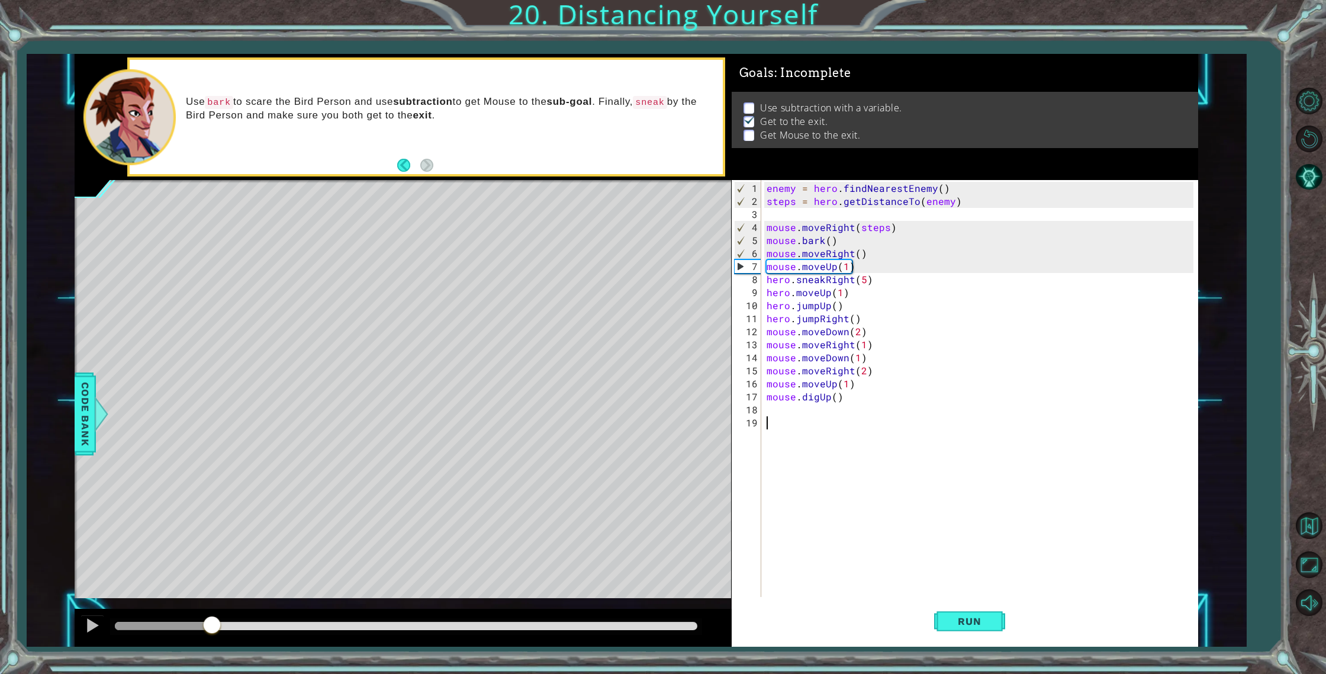
drag, startPoint x: 137, startPoint y: 623, endPoint x: 211, endPoint y: 629, distance: 74.8
click at [211, 629] on div at bounding box center [211, 625] width 21 height 21
click at [876, 250] on div "enemy = hero . findNearestEnemy ( ) steps = hero . getDistanceTo ( enemy ) mous…" at bounding box center [982, 403] width 436 height 443
click at [854, 245] on div "enemy = hero . findNearestEnemy ( ) steps = hero . getDistanceTo ( enemy ) mous…" at bounding box center [982, 403] width 436 height 443
type textarea "mouse.bark()"
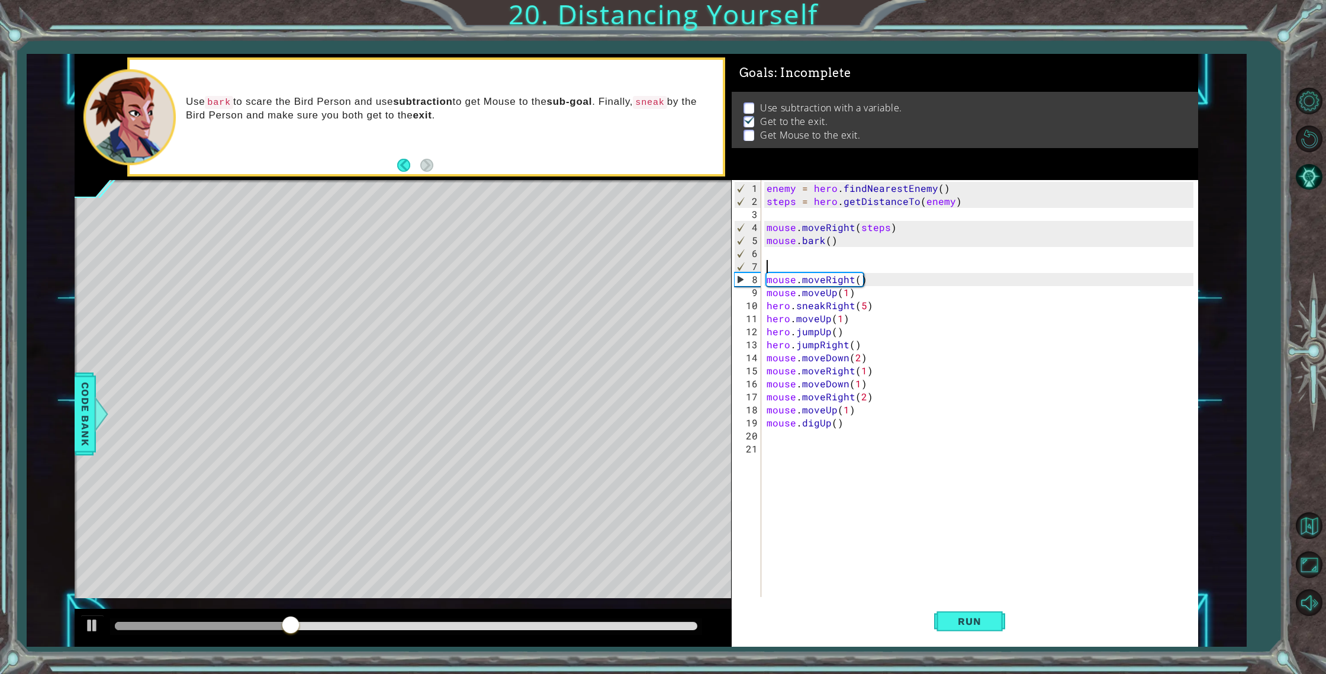
click at [883, 281] on div "enemy = hero . findNearestEnemy ( ) steps = hero . getDistanceTo ( enemy ) mous…" at bounding box center [982, 403] width 436 height 443
type textarea "mouse.moveRight()"
click at [869, 268] on div "enemy = hero . findNearestEnemy ( ) steps = hero . getDistanceTo ( enemy ) mous…" at bounding box center [982, 403] width 436 height 443
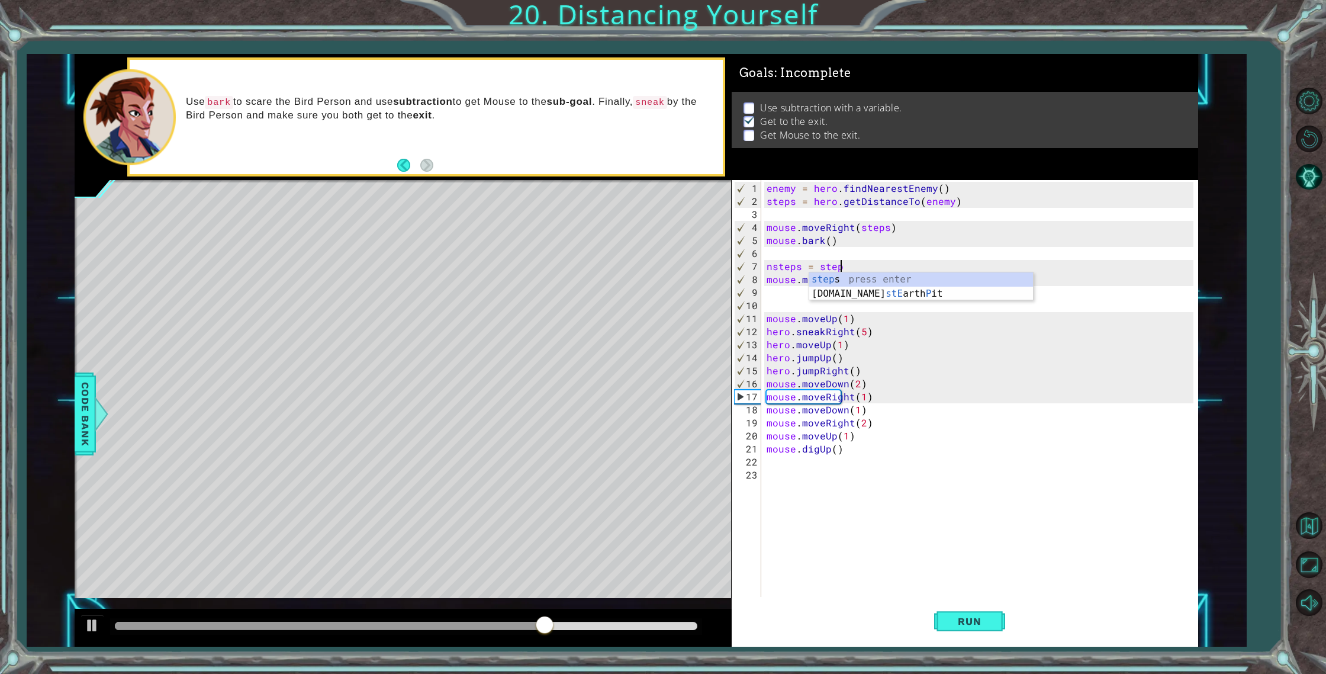
scroll to position [0, 4]
type textarea "nsteps = steps-7"
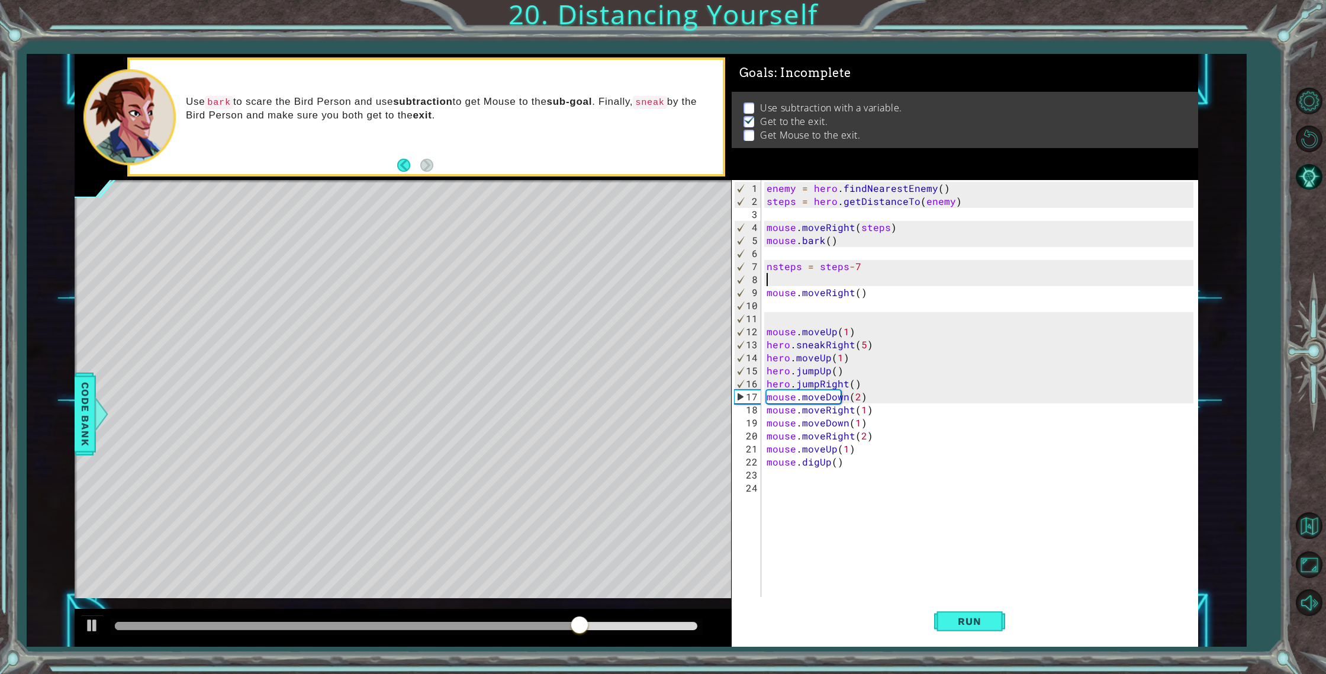
scroll to position [0, 0]
click at [956, 631] on button "Run" at bounding box center [969, 621] width 71 height 47
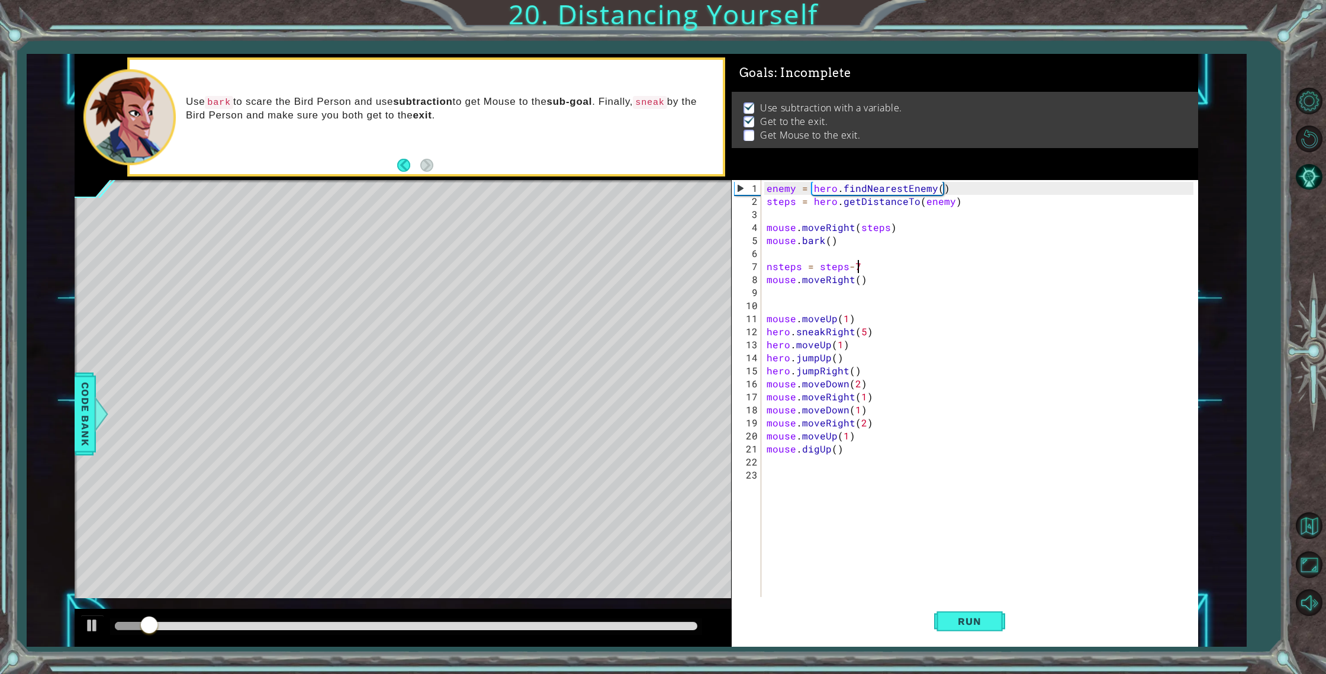
click at [213, 501] on div "Level Map" at bounding box center [348, 354] width 547 height 349
click at [285, 492] on div "Level Map" at bounding box center [348, 354] width 547 height 349
drag, startPoint x: 337, startPoint y: 502, endPoint x: 369, endPoint y: 500, distance: 31.4
click at [339, 502] on div "Level Map" at bounding box center [348, 354] width 547 height 349
click at [438, 501] on div "Level Map" at bounding box center [348, 354] width 547 height 349
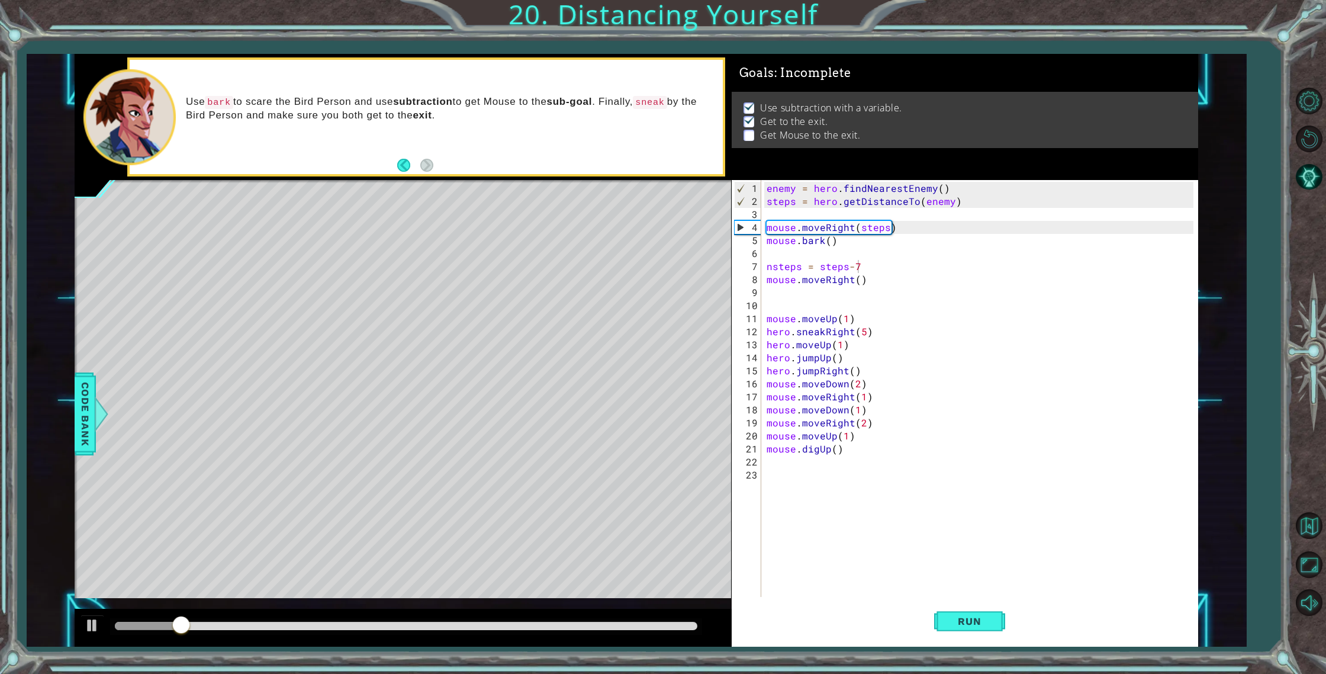
click at [519, 493] on div "Level Map" at bounding box center [348, 354] width 547 height 349
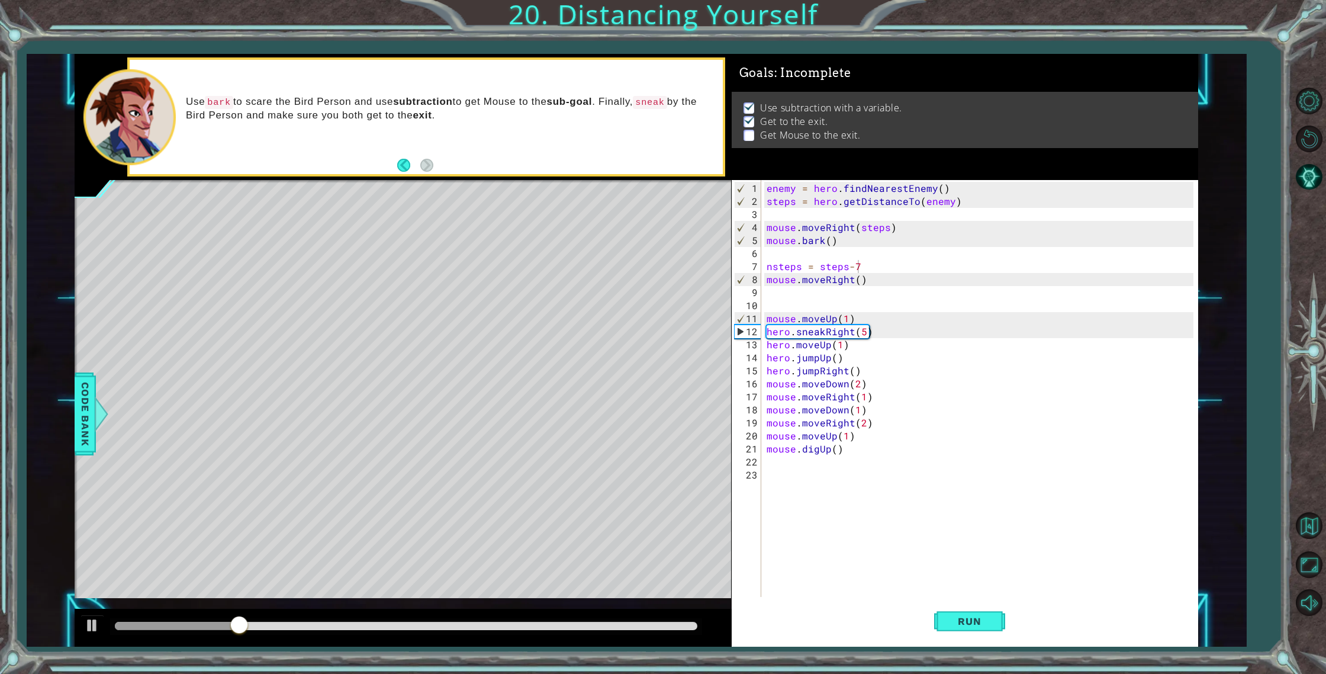
click at [903, 264] on div "enemy = hero . findNearestEnemy ( ) steps = hero . getDistanceTo ( enemy ) mous…" at bounding box center [982, 403] width 436 height 443
click at [946, 613] on button "Run" at bounding box center [969, 621] width 71 height 47
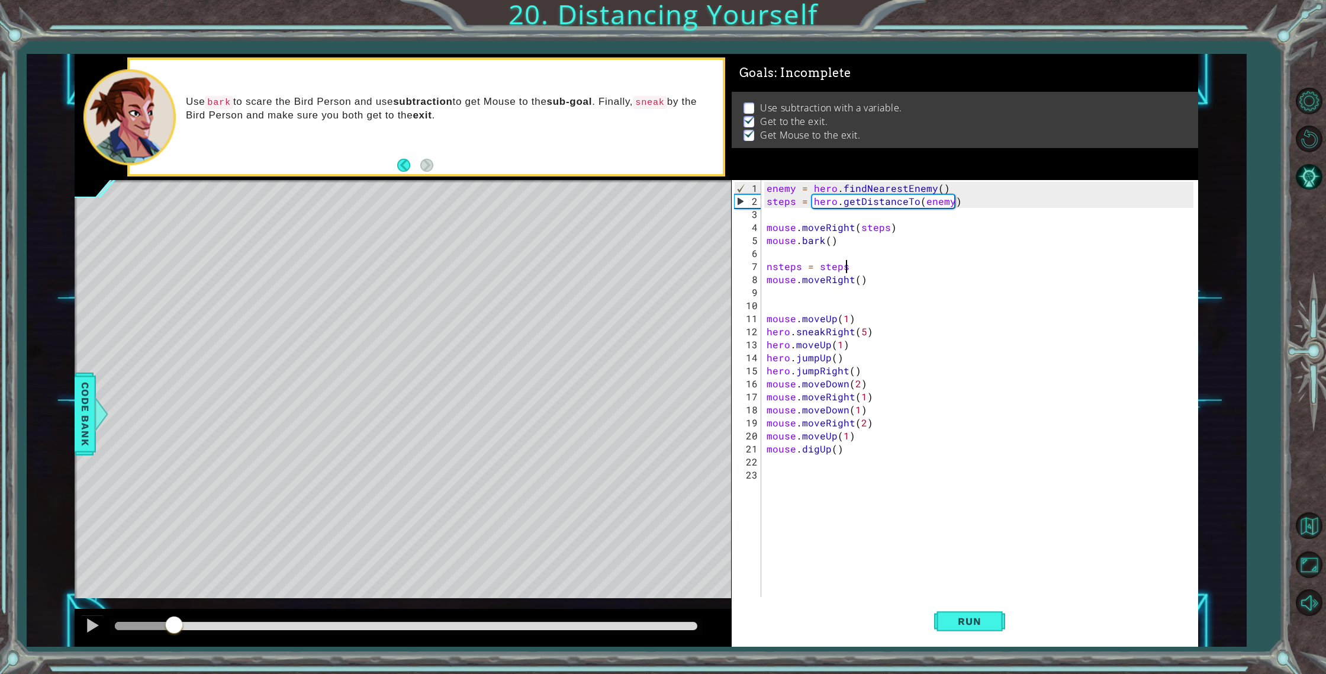
drag, startPoint x: 140, startPoint y: 627, endPoint x: 207, endPoint y: 614, distance: 68.2
click at [175, 621] on div at bounding box center [173, 625] width 21 height 21
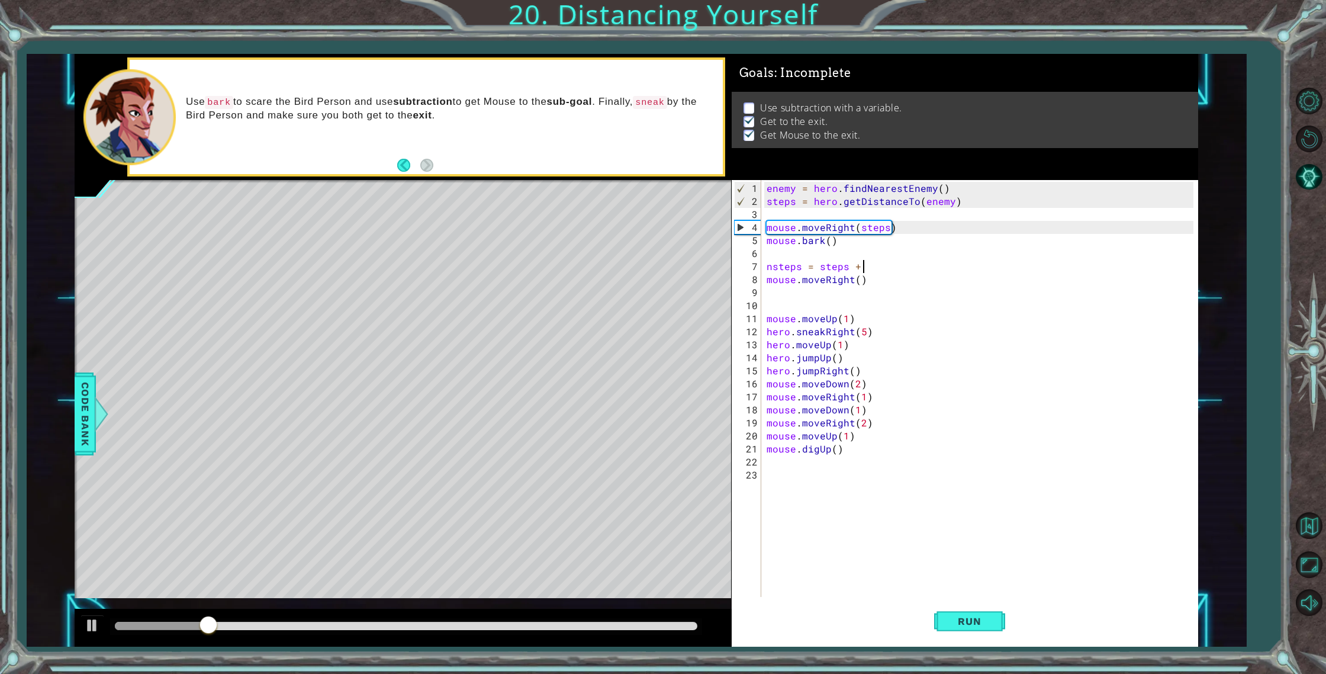
scroll to position [0, 6]
click at [949, 628] on button "Run" at bounding box center [969, 621] width 71 height 47
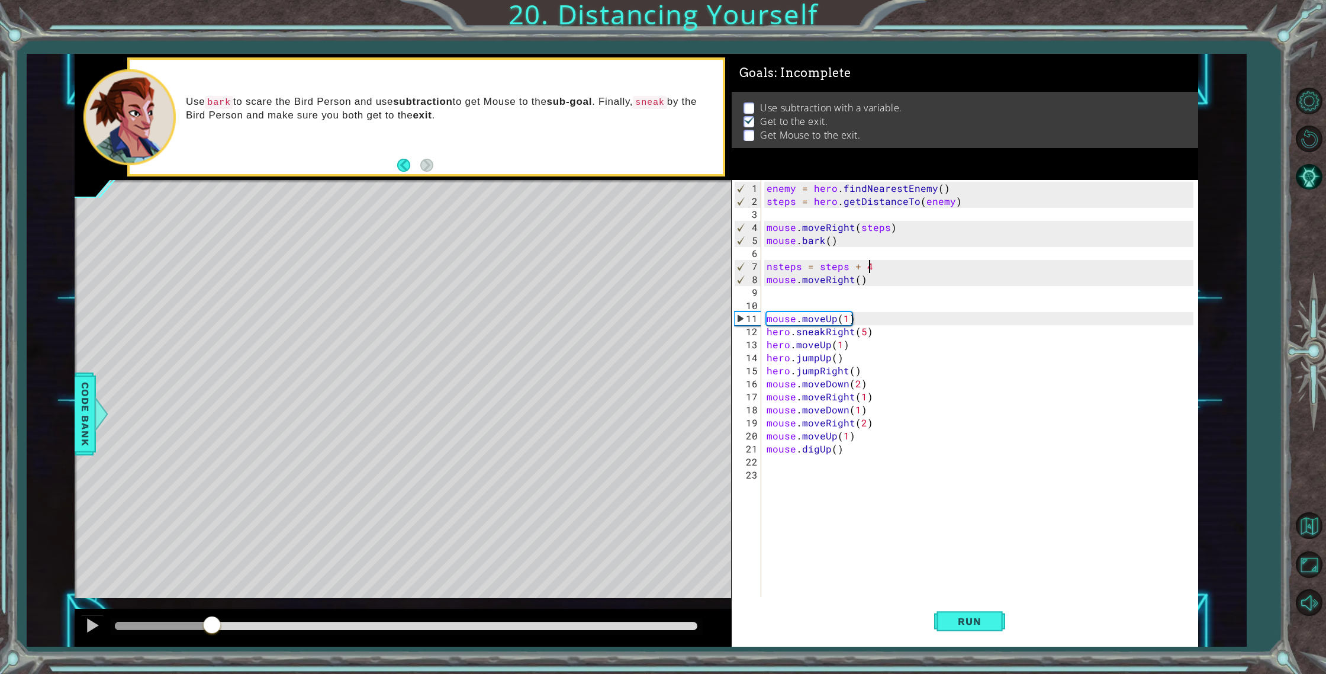
drag, startPoint x: 170, startPoint y: 627, endPoint x: 213, endPoint y: 625, distance: 43.3
click at [213, 625] on div at bounding box center [211, 625] width 21 height 21
click at [856, 277] on div "enemy = hero . findNearestEnemy ( ) steps = hero . getDistanceTo ( enemy ) mous…" at bounding box center [982, 403] width 436 height 443
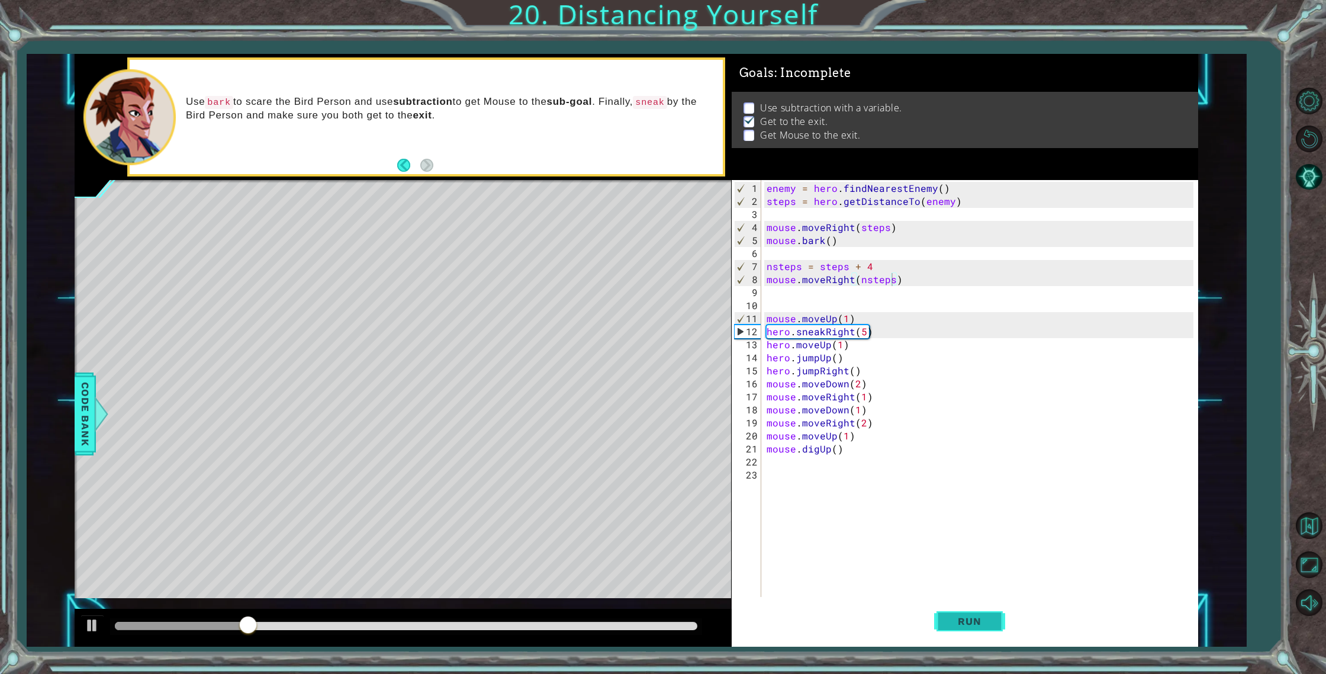
click at [953, 618] on span "Run" at bounding box center [969, 621] width 47 height 12
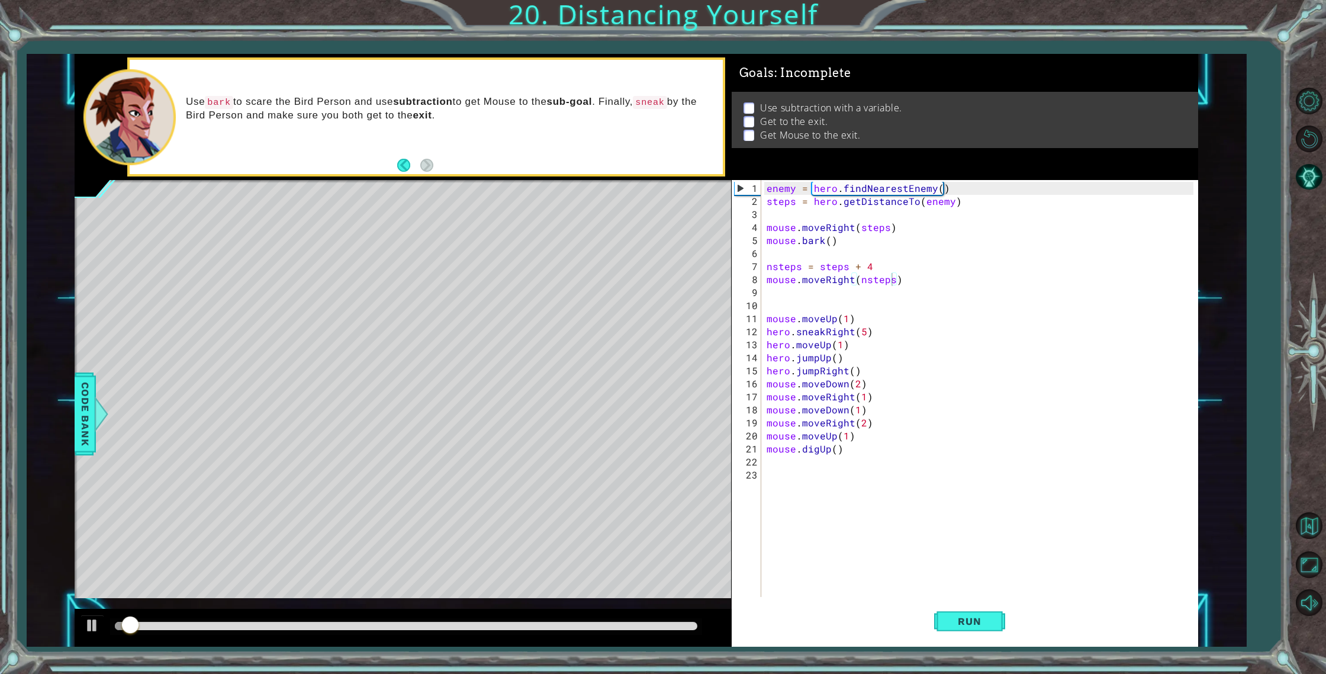
click at [189, 603] on div "methods hero use(thing) moveUp(steps) moveDown(steps) moveLeft(steps) moveRight…" at bounding box center [637, 350] width 1124 height 593
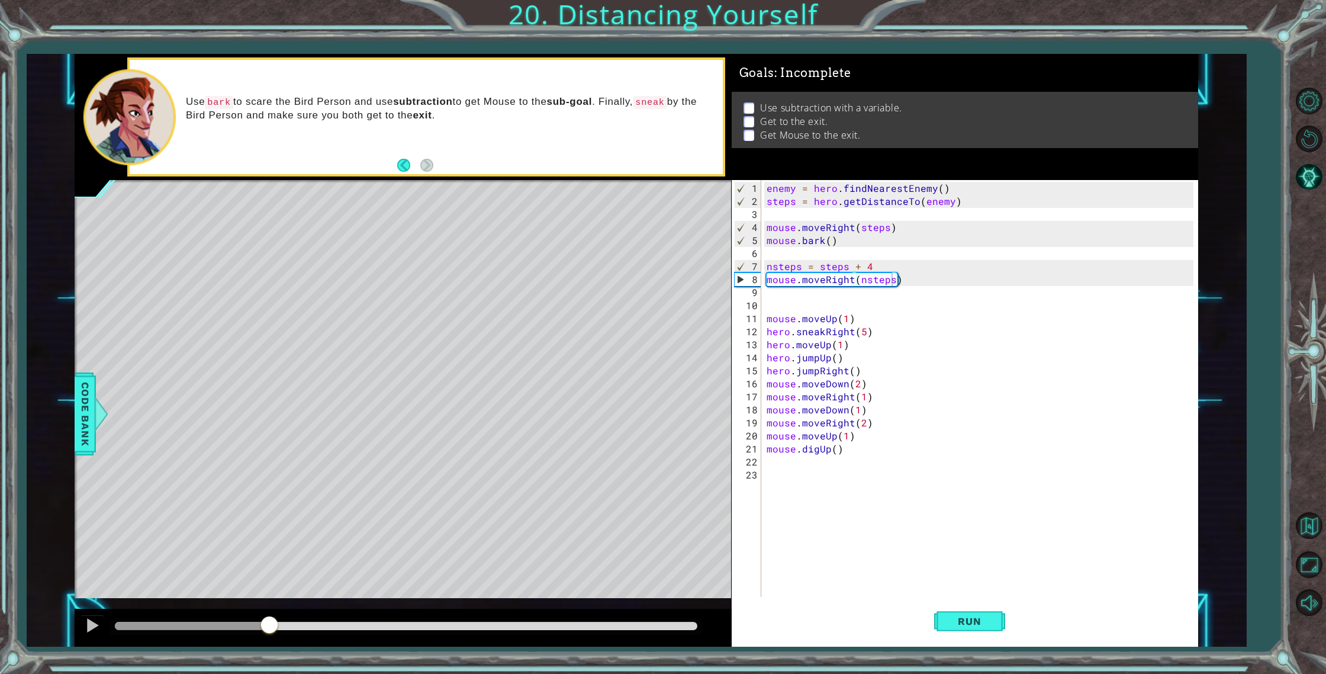
drag, startPoint x: 139, startPoint y: 623, endPoint x: 268, endPoint y: 627, distance: 129.7
click at [268, 627] on div at bounding box center [269, 625] width 21 height 21
click at [952, 268] on div "enemy = hero . findNearestEnemy ( ) steps = hero . getDistanceTo ( enemy ) mous…" at bounding box center [982, 403] width 436 height 443
drag, startPoint x: 976, startPoint y: 619, endPoint x: 967, endPoint y: 608, distance: 13.9
click at [976, 619] on span "Run" at bounding box center [969, 621] width 47 height 12
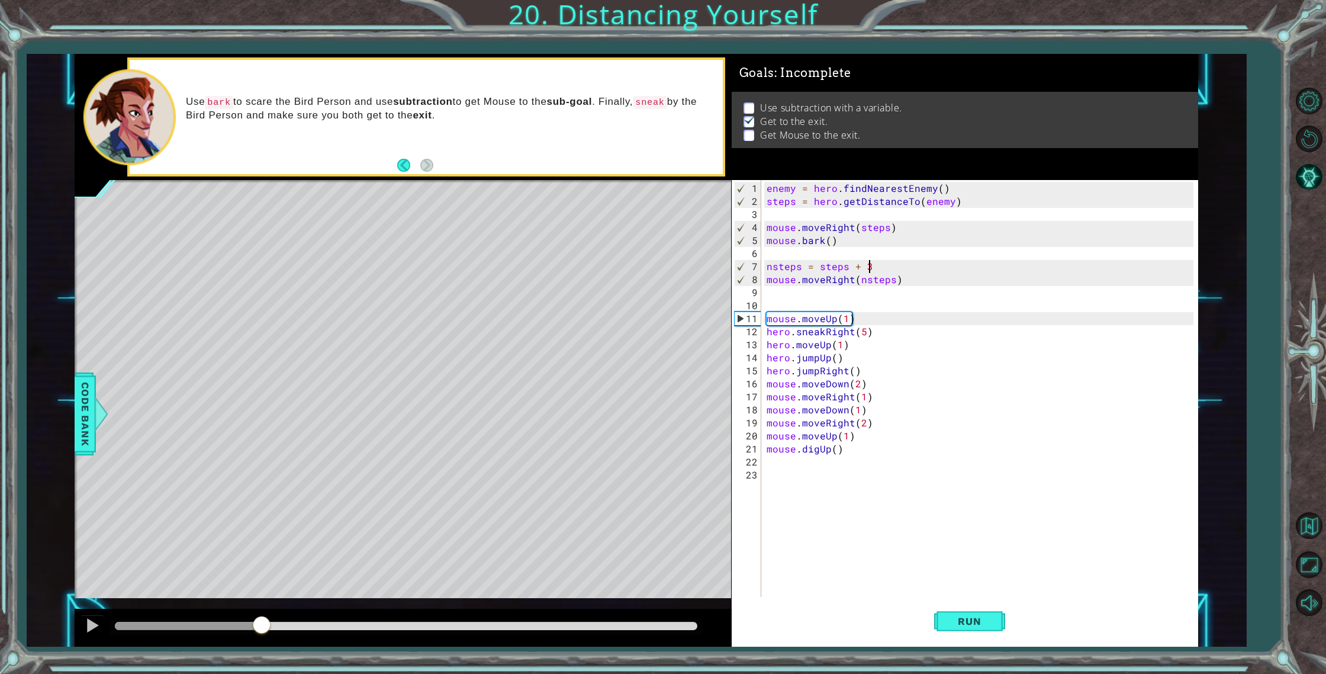
drag, startPoint x: 168, startPoint y: 622, endPoint x: 262, endPoint y: 614, distance: 94.5
click at [262, 614] on div at bounding box center [403, 628] width 657 height 38
click at [795, 314] on div "enemy = hero . findNearestEnemy ( ) steps = hero . getDistanceTo ( enemy ) mous…" at bounding box center [982, 403] width 436 height 443
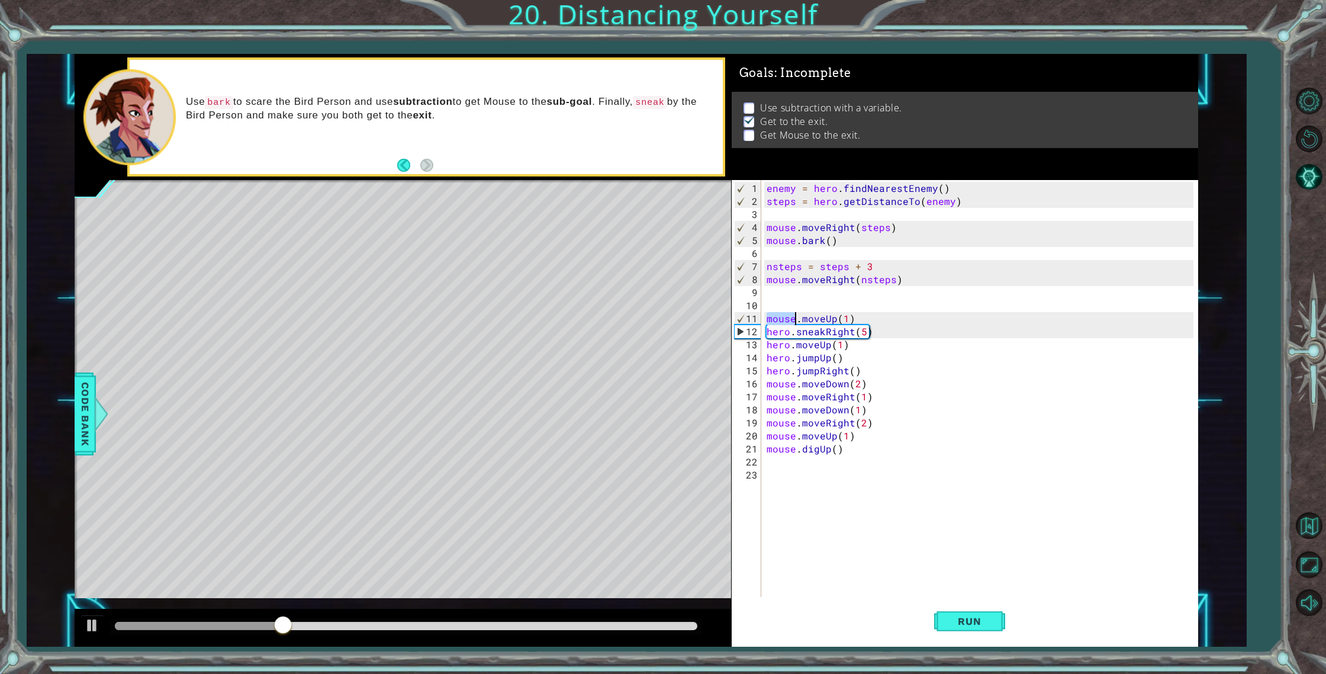
click at [792, 317] on div "enemy = hero . findNearestEnemy ( ) steps = hero . getDistanceTo ( enemy ) mous…" at bounding box center [982, 403] width 436 height 443
click at [791, 316] on div "enemy = hero . findNearestEnemy ( ) steps = hero . getDistanceTo ( enemy ) mous…" at bounding box center [982, 403] width 436 height 443
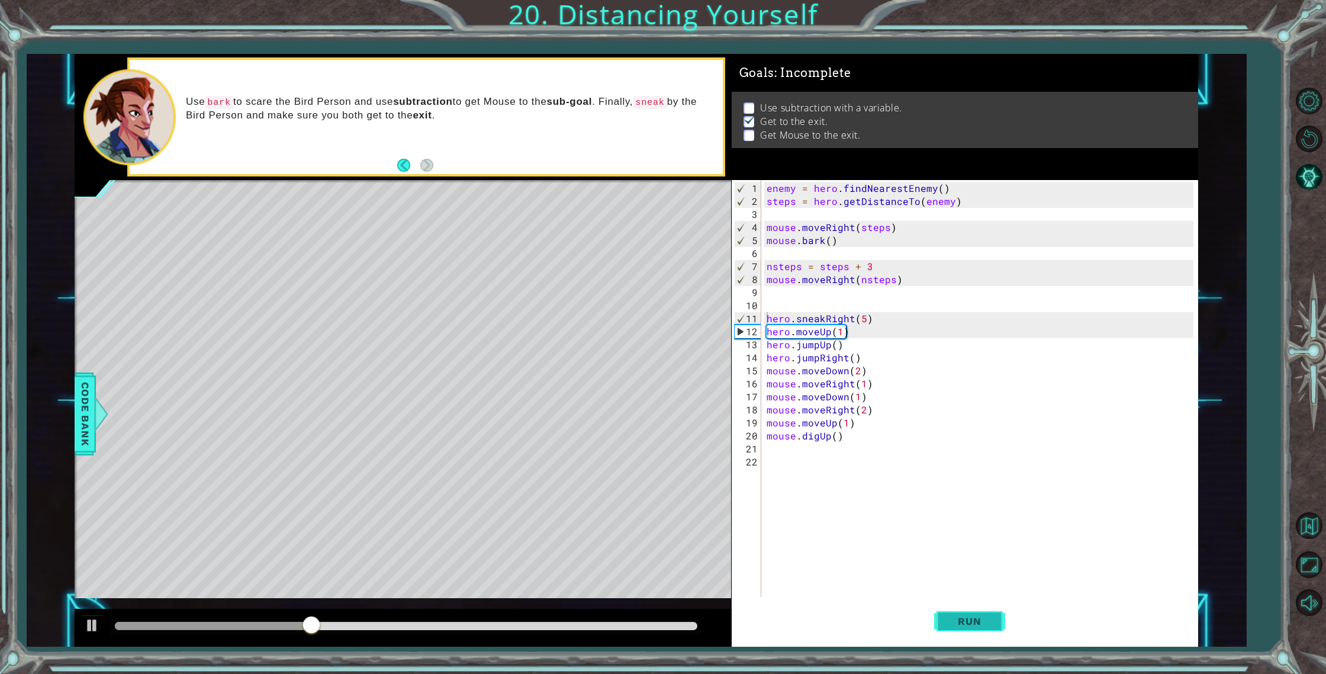
click at [997, 610] on button "Run" at bounding box center [969, 621] width 71 height 47
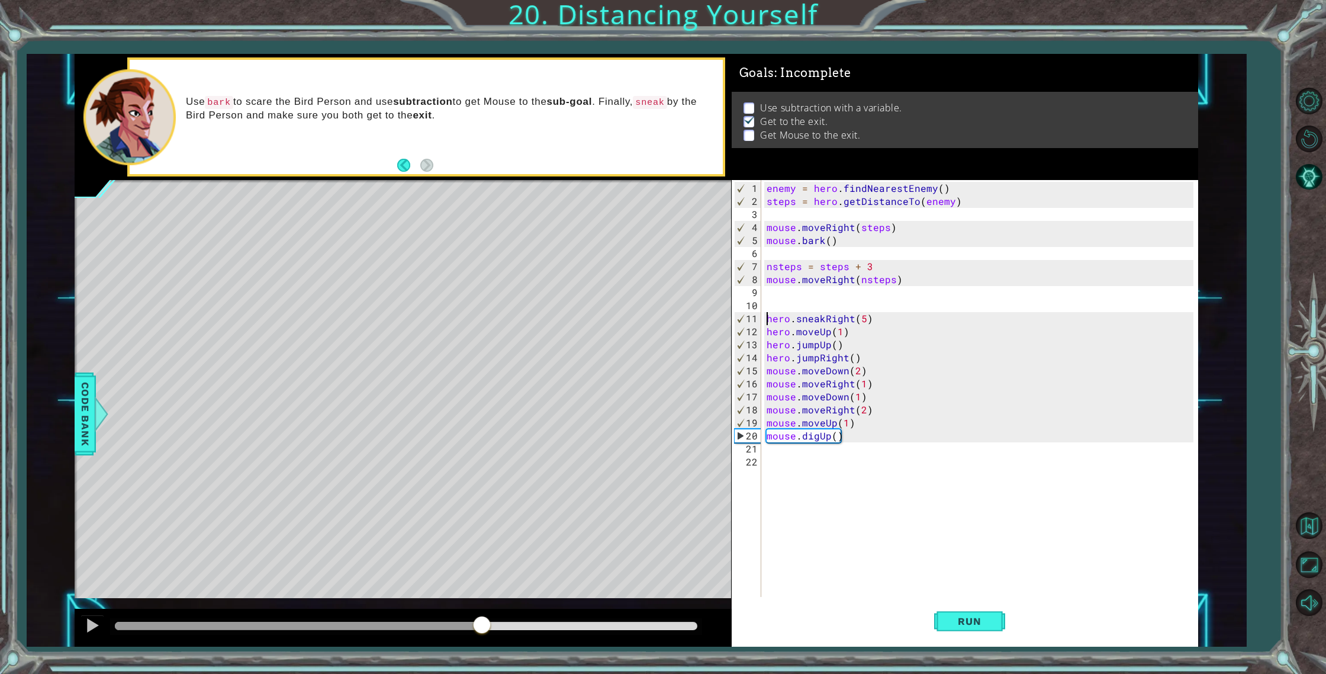
drag, startPoint x: 171, startPoint y: 625, endPoint x: 481, endPoint y: 615, distance: 310.4
click at [481, 622] on div at bounding box center [406, 626] width 582 height 8
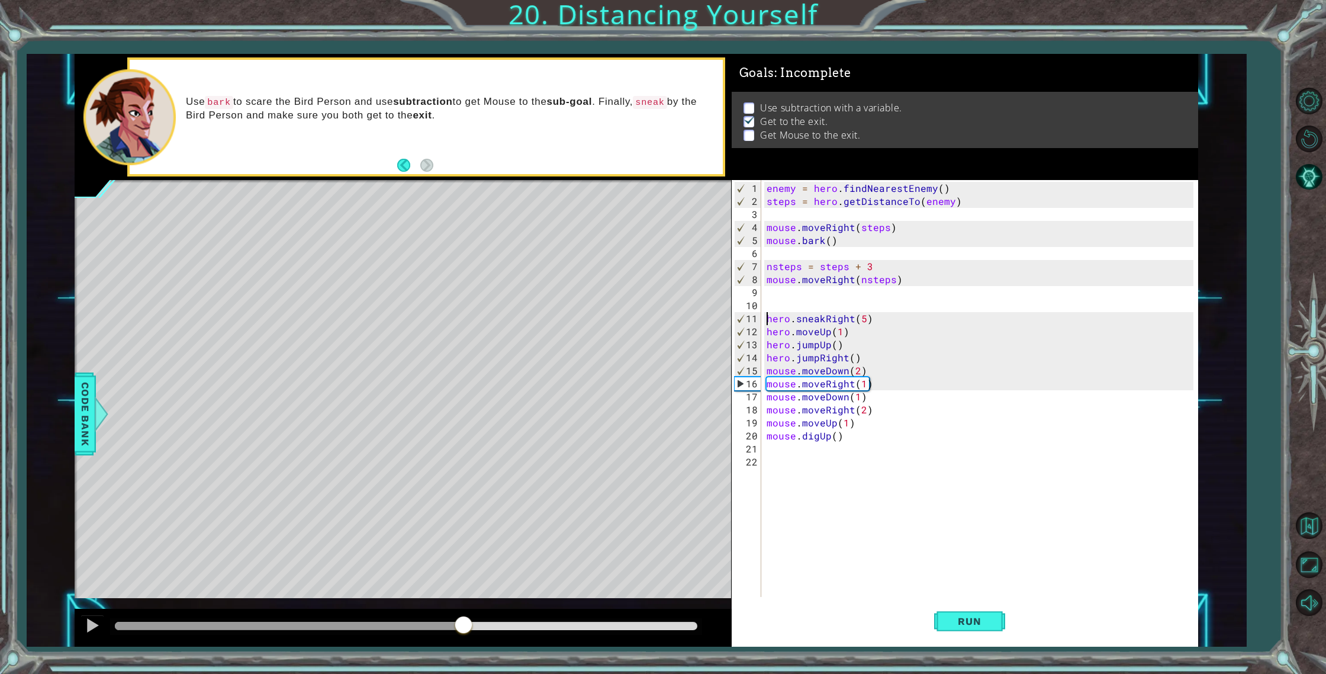
drag, startPoint x: 503, startPoint y: 625, endPoint x: 462, endPoint y: 626, distance: 40.3
click at [462, 626] on div at bounding box center [463, 625] width 21 height 21
click at [856, 374] on div "enemy = hero . findNearestEnemy ( ) steps = hero . getDistanceTo ( enemy ) mous…" at bounding box center [982, 403] width 436 height 443
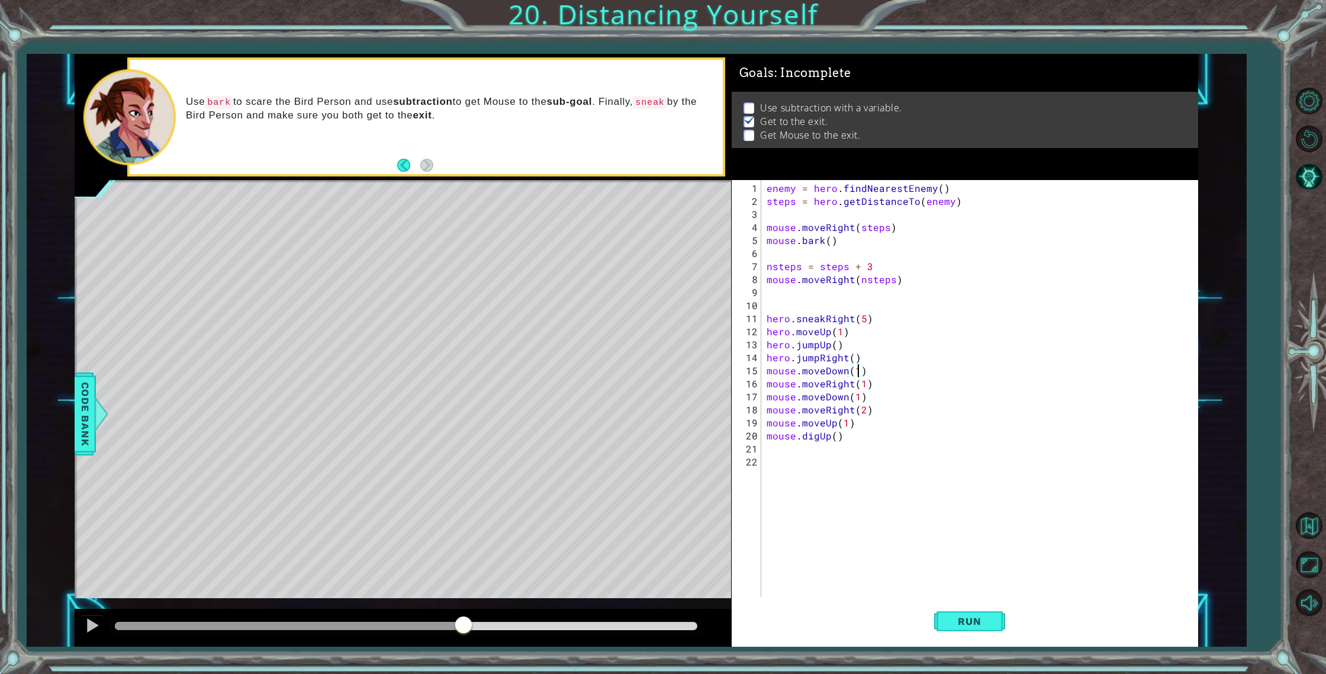
scroll to position [0, 5]
click at [959, 618] on span "Run" at bounding box center [969, 621] width 47 height 12
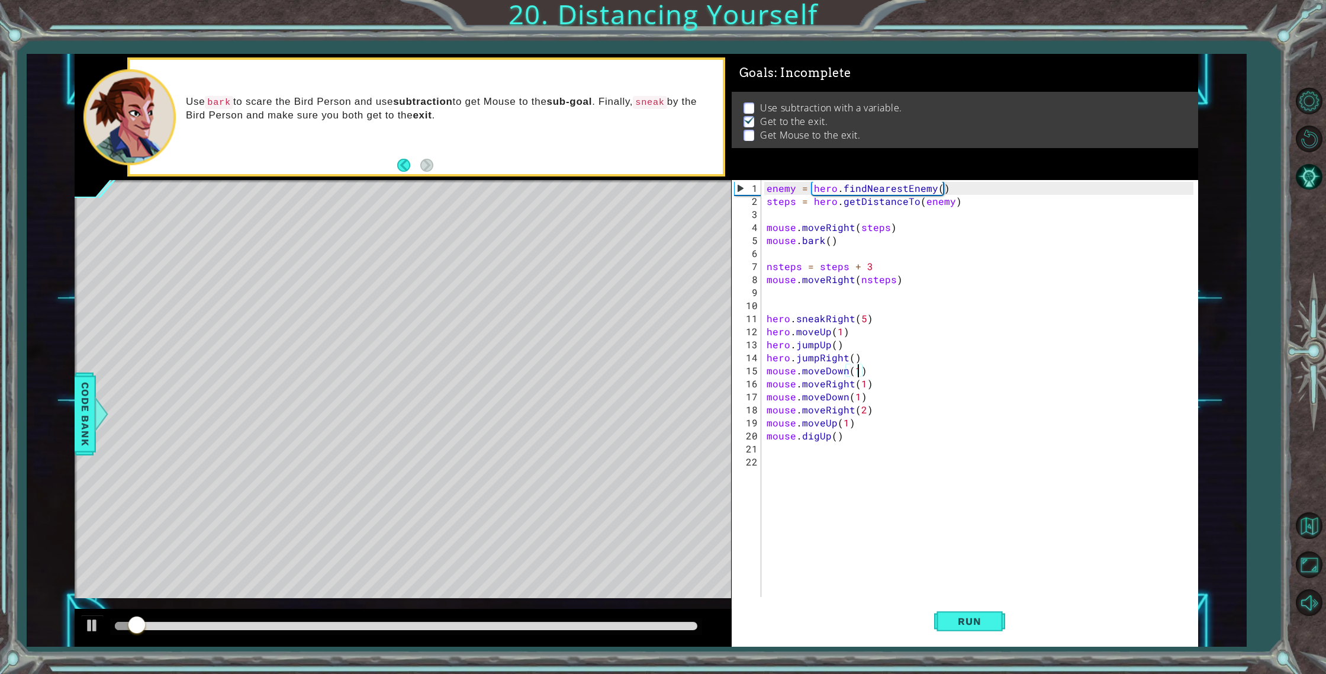
click at [878, 428] on div "enemy = hero . findNearestEnemy ( ) steps = hero . getDistanceTo ( enemy ) mous…" at bounding box center [982, 403] width 436 height 443
click at [860, 406] on div "enemy = hero . findNearestEnemy ( ) steps = hero . getDistanceTo ( enemy ) mous…" at bounding box center [982, 403] width 436 height 443
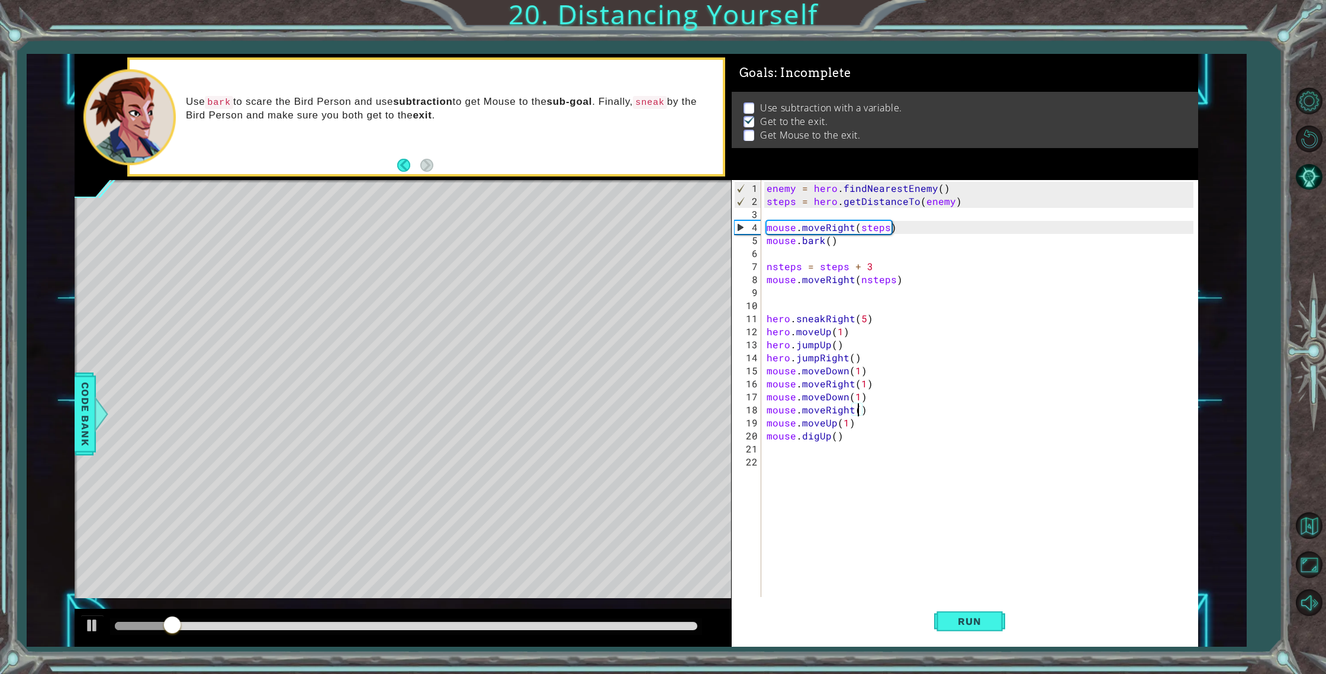
click at [924, 428] on div "enemy = hero . findNearestEnemy ( ) steps = hero . getDistanceTo ( enemy ) mous…" at bounding box center [982, 403] width 436 height 443
click at [849, 427] on div "enemy = hero . findNearestEnemy ( ) steps = hero . getDistanceTo ( enemy ) mous…" at bounding box center [982, 403] width 436 height 443
type textarea "mouse.moveUp(1)"
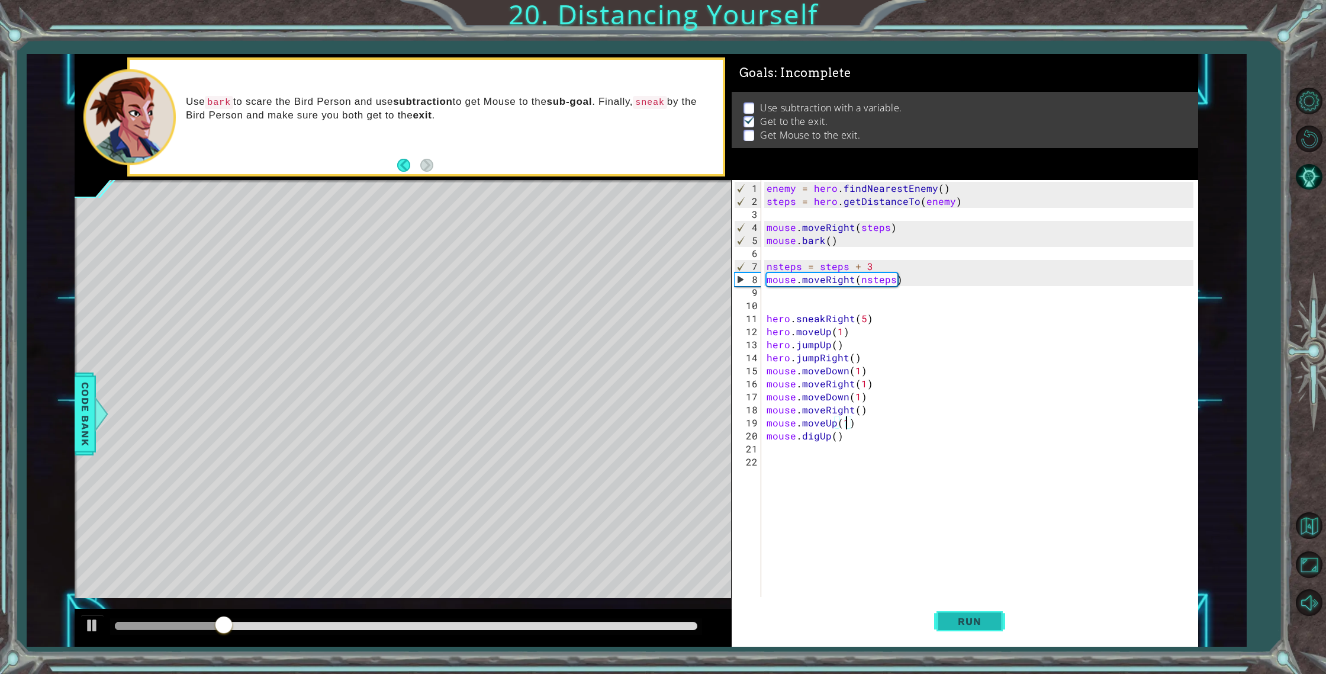
click at [961, 607] on button "Run" at bounding box center [969, 621] width 71 height 47
drag, startPoint x: 221, startPoint y: 619, endPoint x: 294, endPoint y: 599, distance: 75.6
click at [223, 614] on div at bounding box center [403, 628] width 657 height 38
click at [866, 511] on div "enemy = hero . findNearestEnemy ( ) steps = hero . getDistanceTo ( enemy ) mous…" at bounding box center [982, 403] width 436 height 443
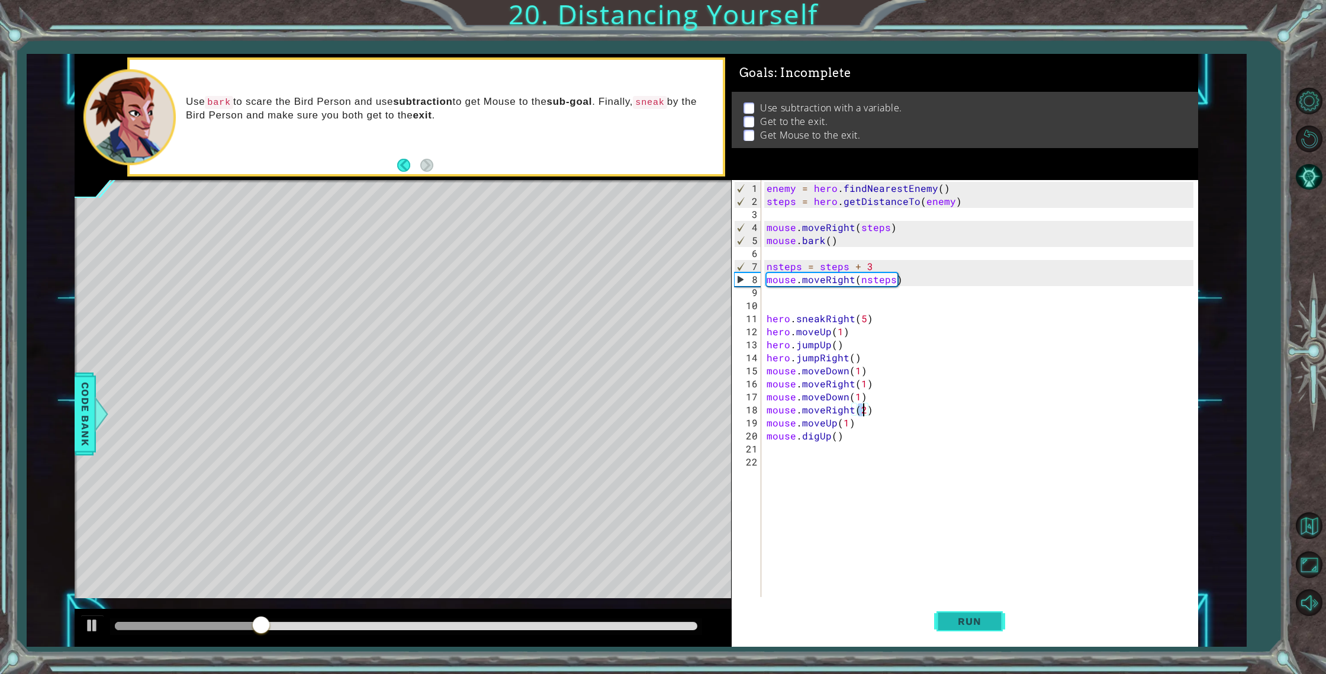
click at [975, 619] on span "Run" at bounding box center [969, 621] width 47 height 12
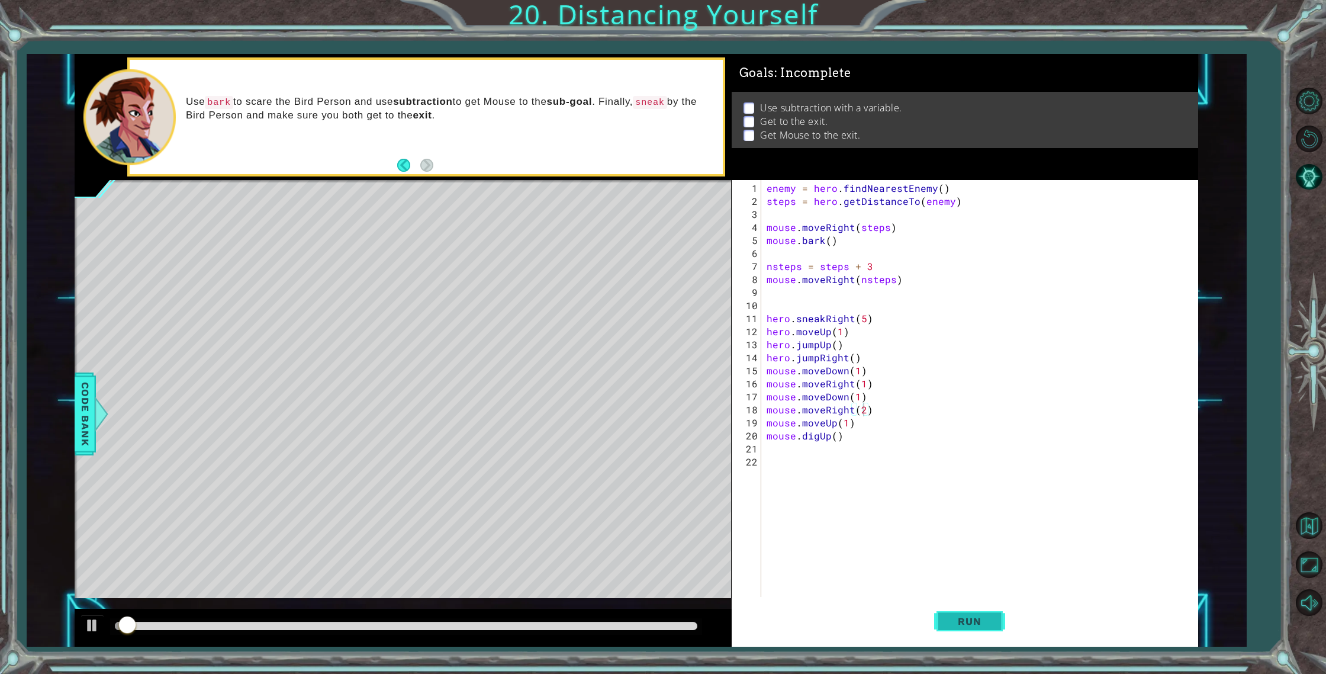
click at [975, 619] on span "Run" at bounding box center [969, 621] width 47 height 12
click at [969, 606] on button "Run" at bounding box center [969, 621] width 71 height 47
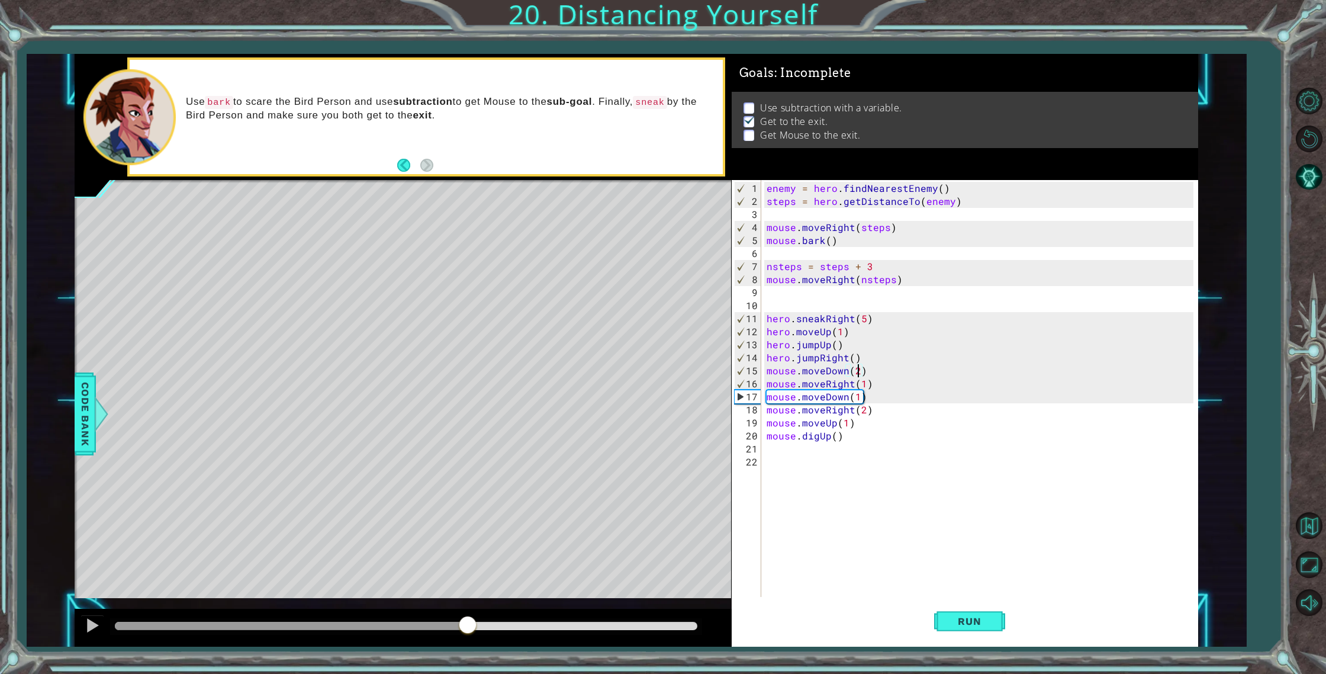
drag, startPoint x: 146, startPoint y: 624, endPoint x: 470, endPoint y: 605, distance: 325.0
click at [468, 605] on div "methods hero use(thing) moveUp(steps) moveDown(steps) moveLeft(steps) moveRight…" at bounding box center [637, 350] width 1124 height 593
click at [472, 605] on div "methods hero use(thing) moveUp(steps) moveDown(steps) moveLeft(steps) moveRight…" at bounding box center [637, 350] width 1124 height 593
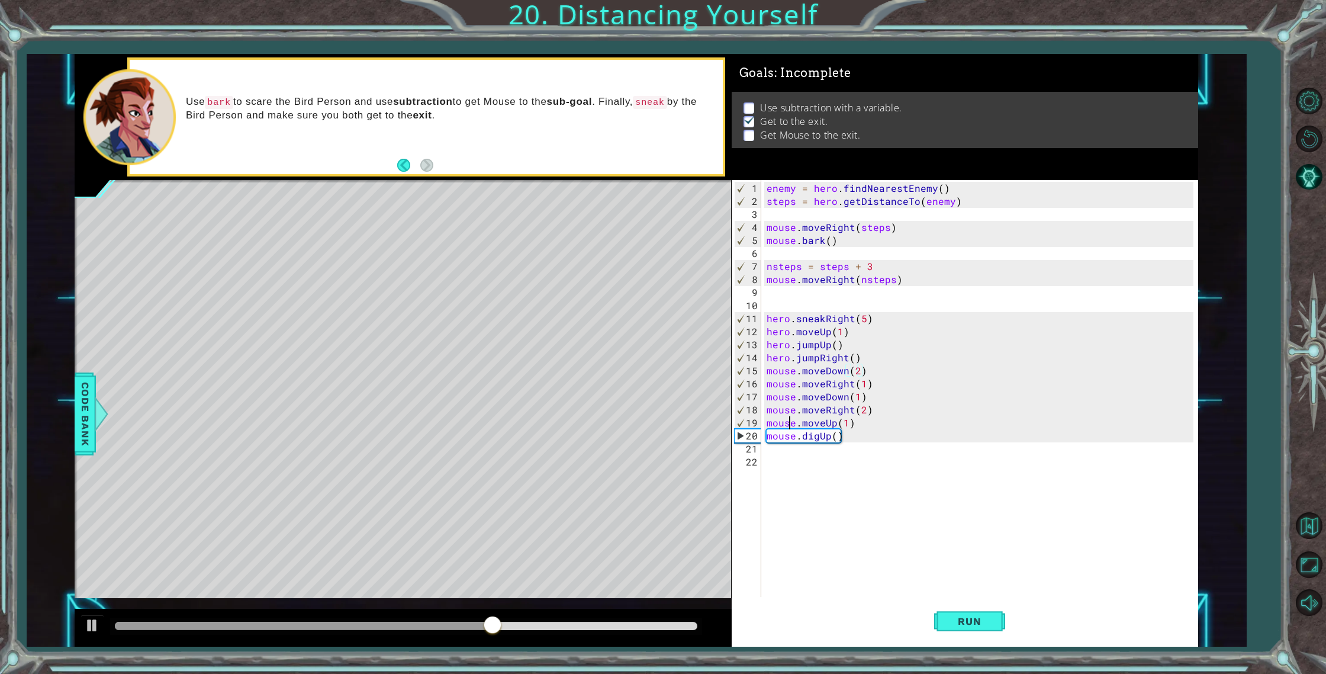
click at [792, 427] on div "enemy = hero . findNearestEnemy ( ) steps = hero . getDistanceTo ( enemy ) mous…" at bounding box center [982, 403] width 436 height 443
click at [791, 427] on div "enemy = hero . findNearestEnemy ( ) steps = hero . getDistanceTo ( enemy ) mous…" at bounding box center [982, 403] width 436 height 443
click at [955, 664] on div "1 ההההההההההההההההההההההההההההההההההההההההההההההההההההההההההההההההההההההההההההה…" at bounding box center [663, 337] width 1326 height 674
drag, startPoint x: 957, startPoint y: 647, endPoint x: 954, endPoint y: 636, distance: 11.6
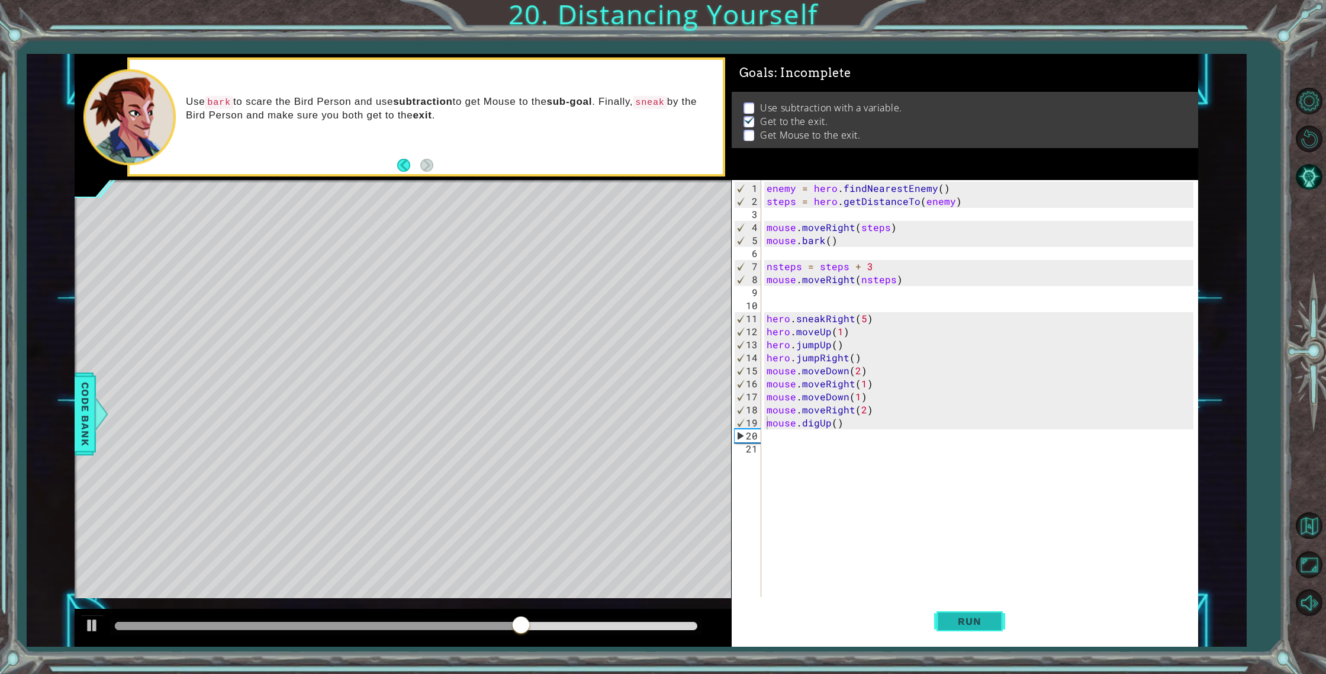
click at [957, 647] on div "1 ההההההההההההההההההההההההההההההההההההההההההההההההההההההההההההההההההההההההההההה…" at bounding box center [663, 337] width 1326 height 674
click at [952, 629] on button "Run" at bounding box center [969, 621] width 71 height 47
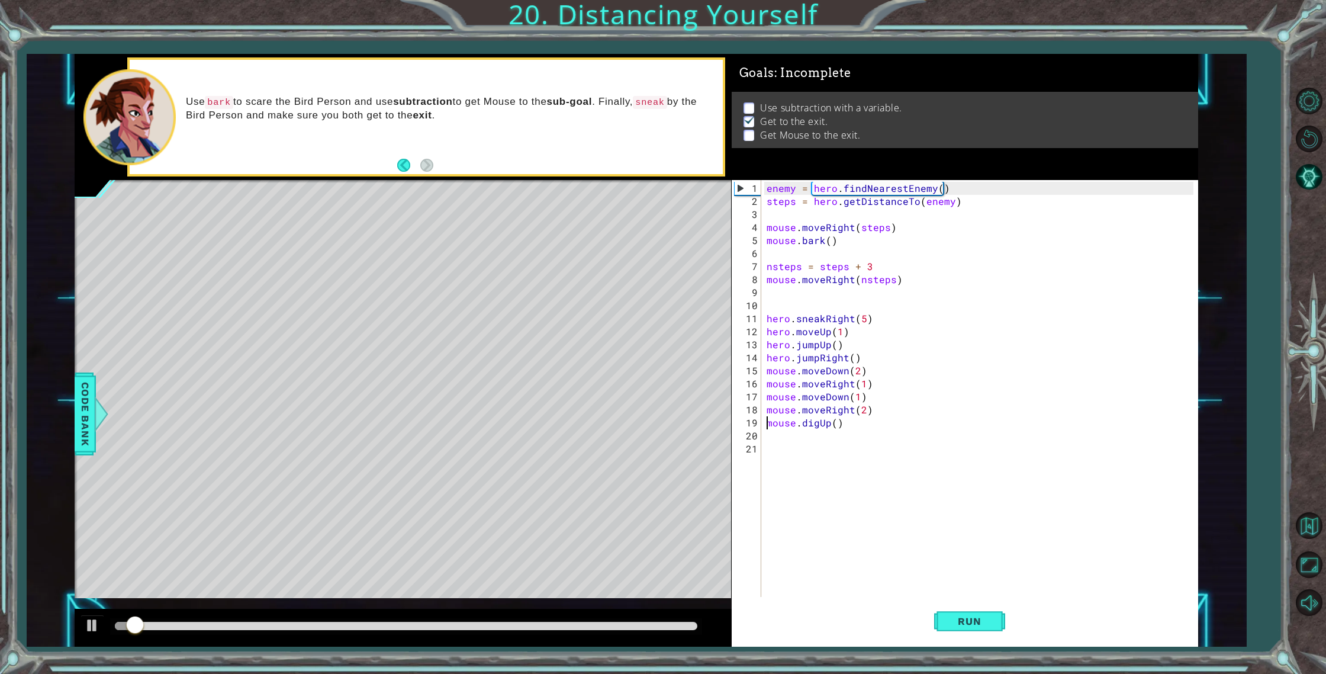
click at [865, 407] on div "enemy = hero . findNearestEnemy ( ) steps = hero . getDistanceTo ( enemy ) mous…" at bounding box center [982, 403] width 436 height 443
type textarea "mouse.moveRight(2)"
click at [875, 403] on div "enemy = hero . findNearestEnemy ( ) steps = hero . getDistanceTo ( enemy ) mous…" at bounding box center [982, 403] width 436 height 443
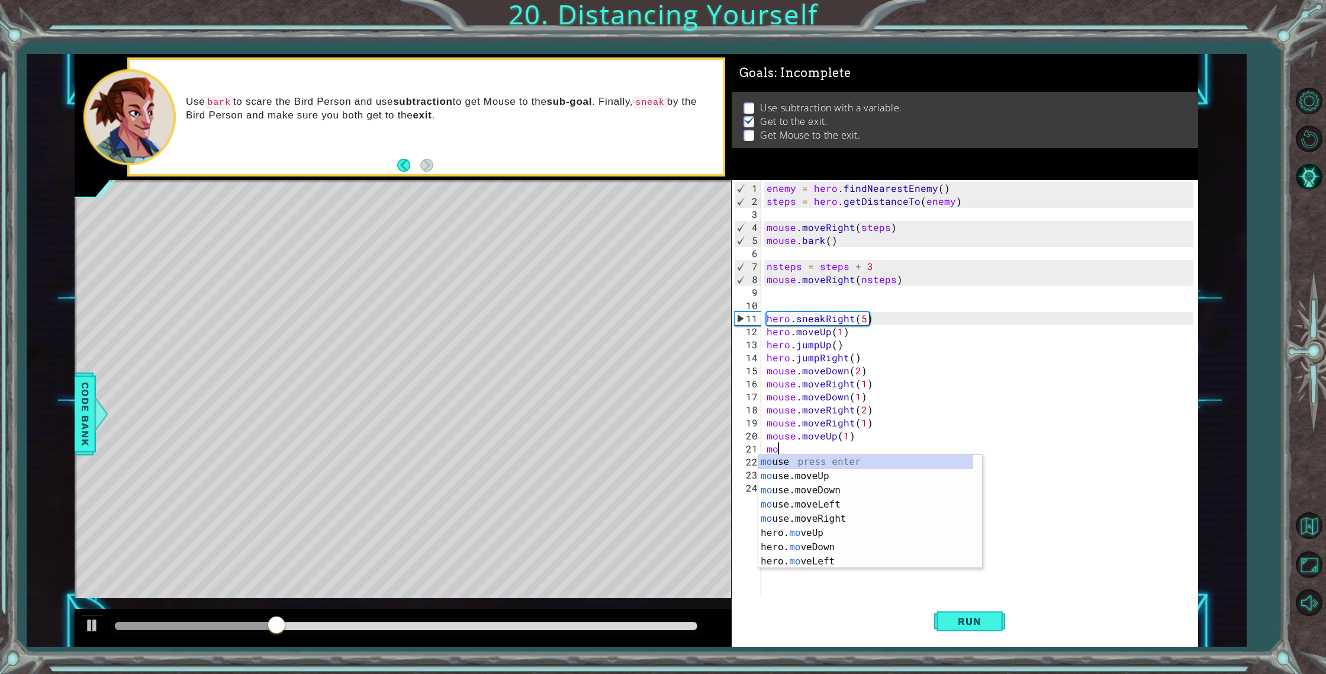
type textarea "m"
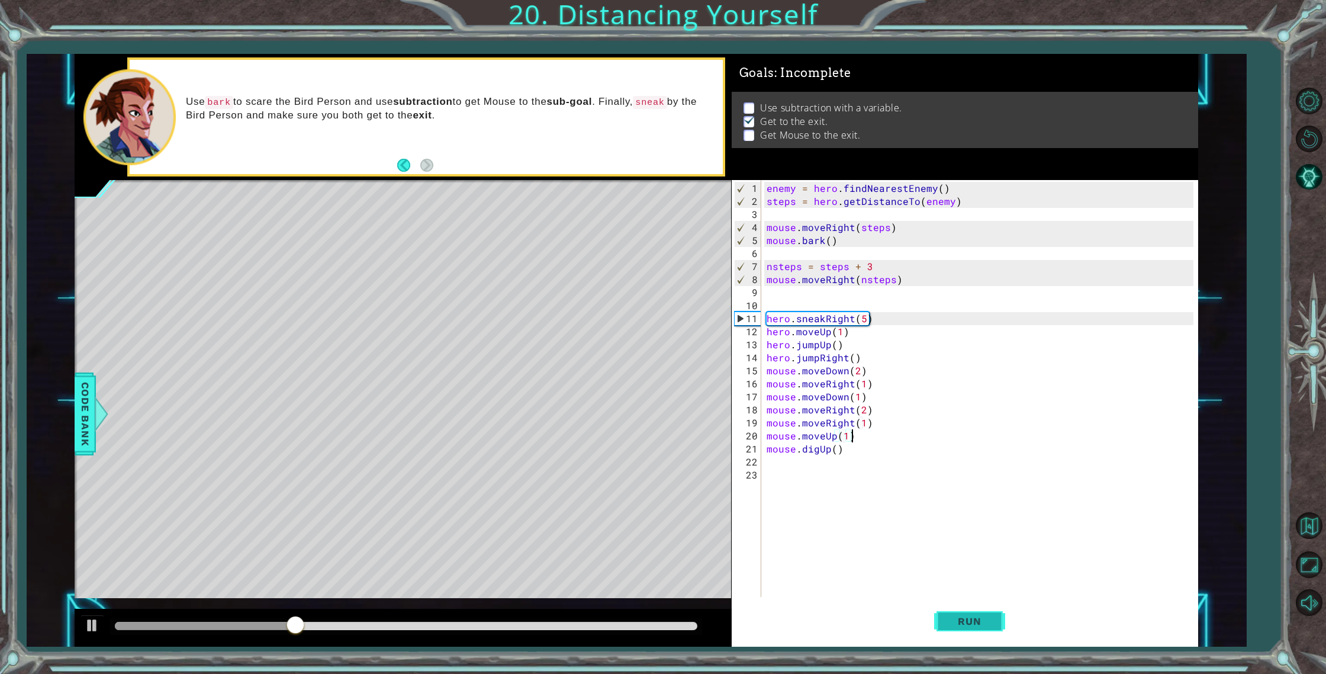
click at [951, 613] on button "Run" at bounding box center [969, 621] width 71 height 47
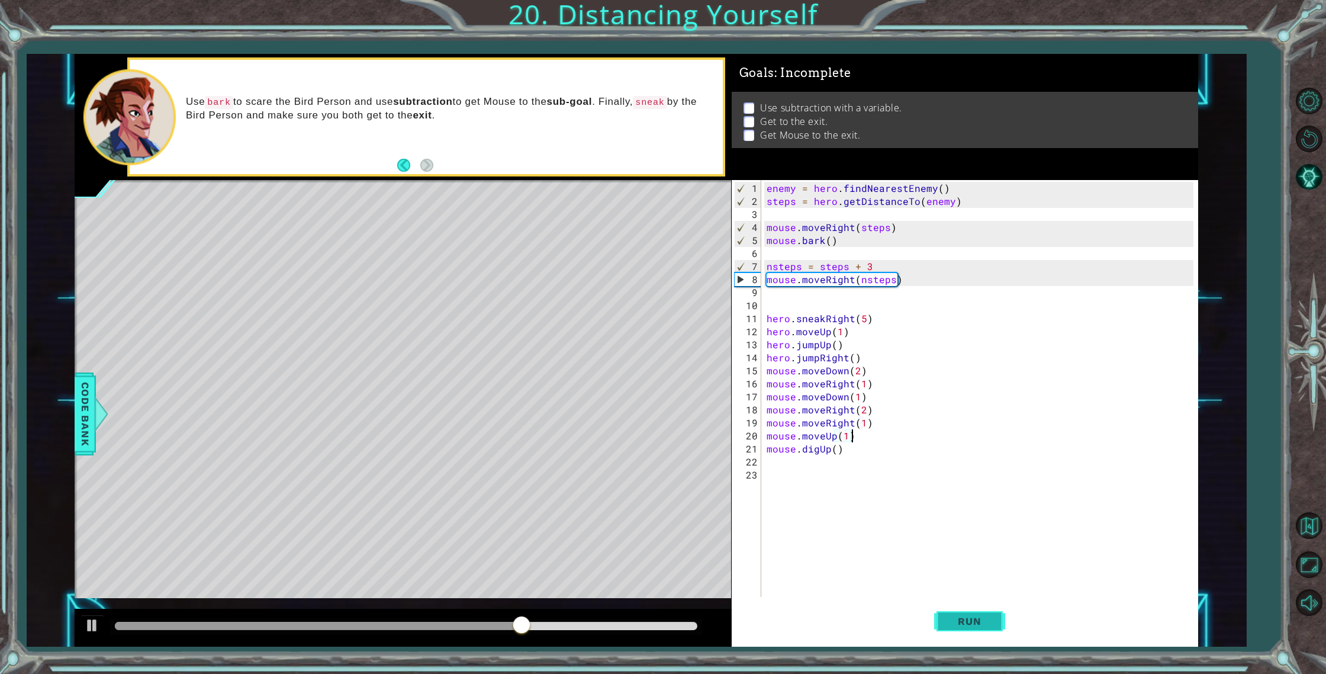
click at [956, 629] on button "Run" at bounding box center [969, 621] width 71 height 47
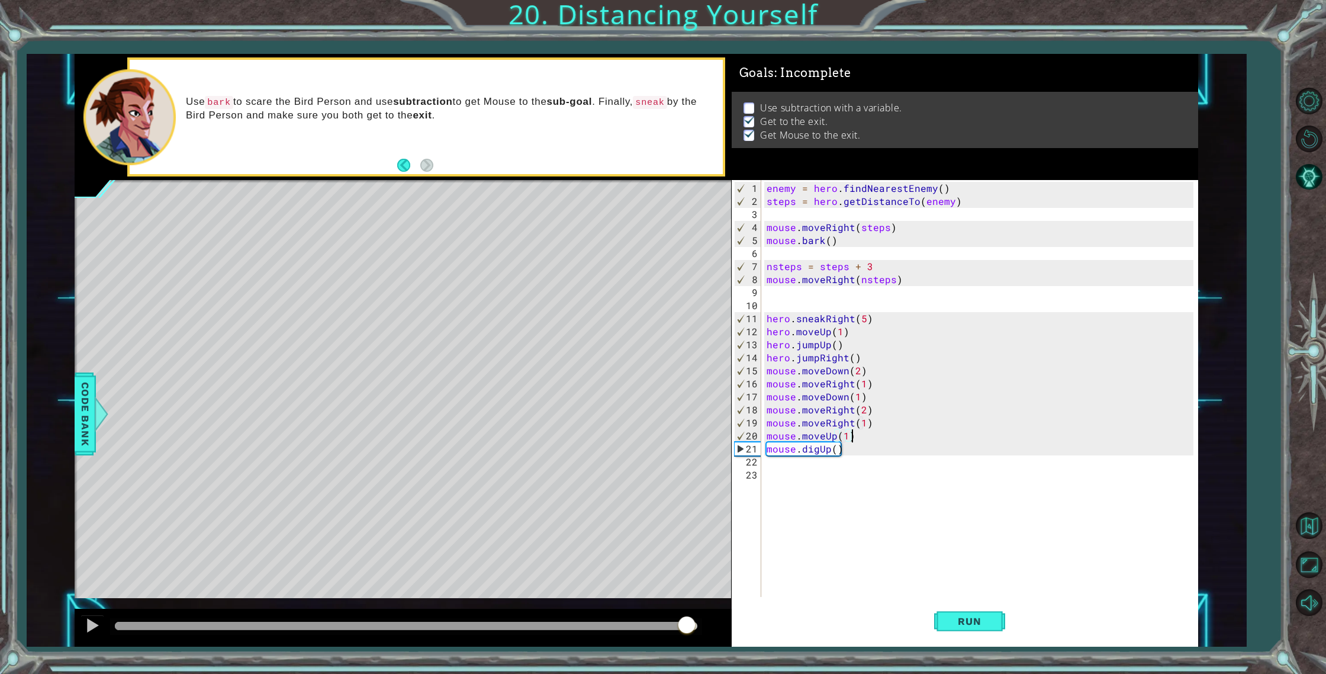
drag, startPoint x: 238, startPoint y: 625, endPoint x: 701, endPoint y: 636, distance: 463.1
click at [697, 630] on div at bounding box center [406, 626] width 582 height 8
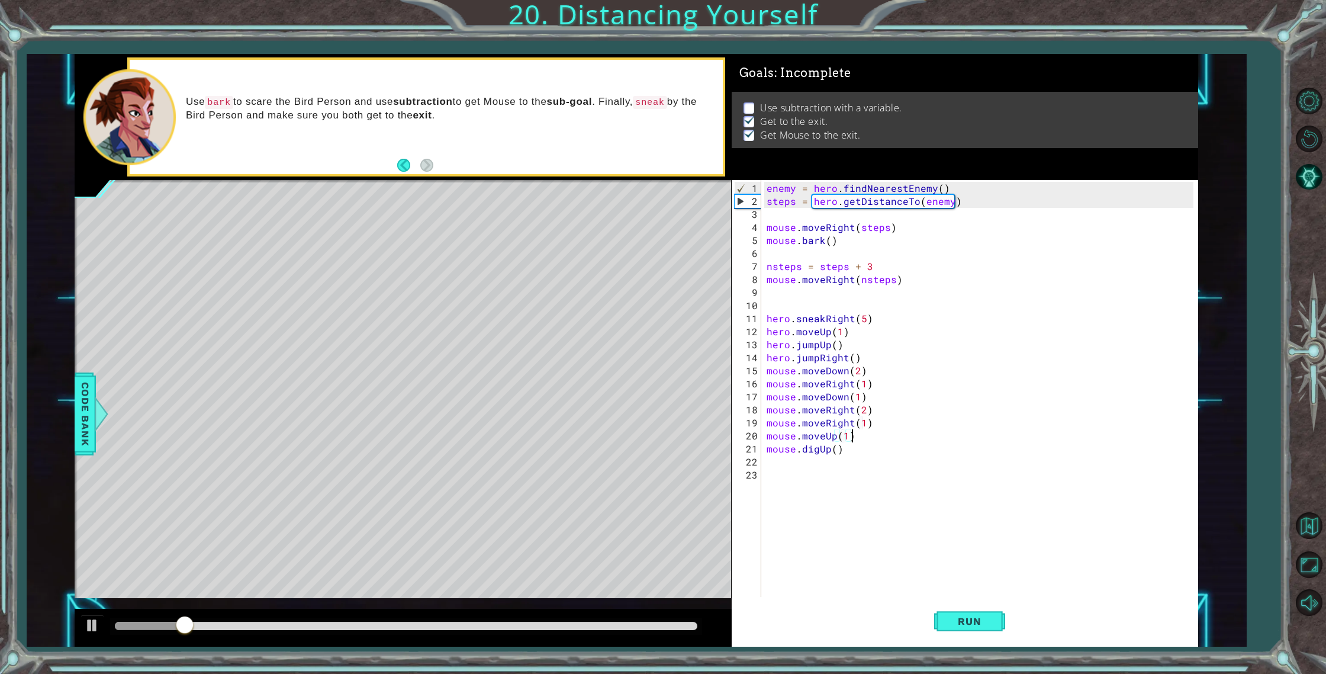
click at [905, 269] on div "enemy = hero . findNearestEnemy ( ) steps = hero . getDistanceTo ( enemy ) mous…" at bounding box center [982, 403] width 436 height 443
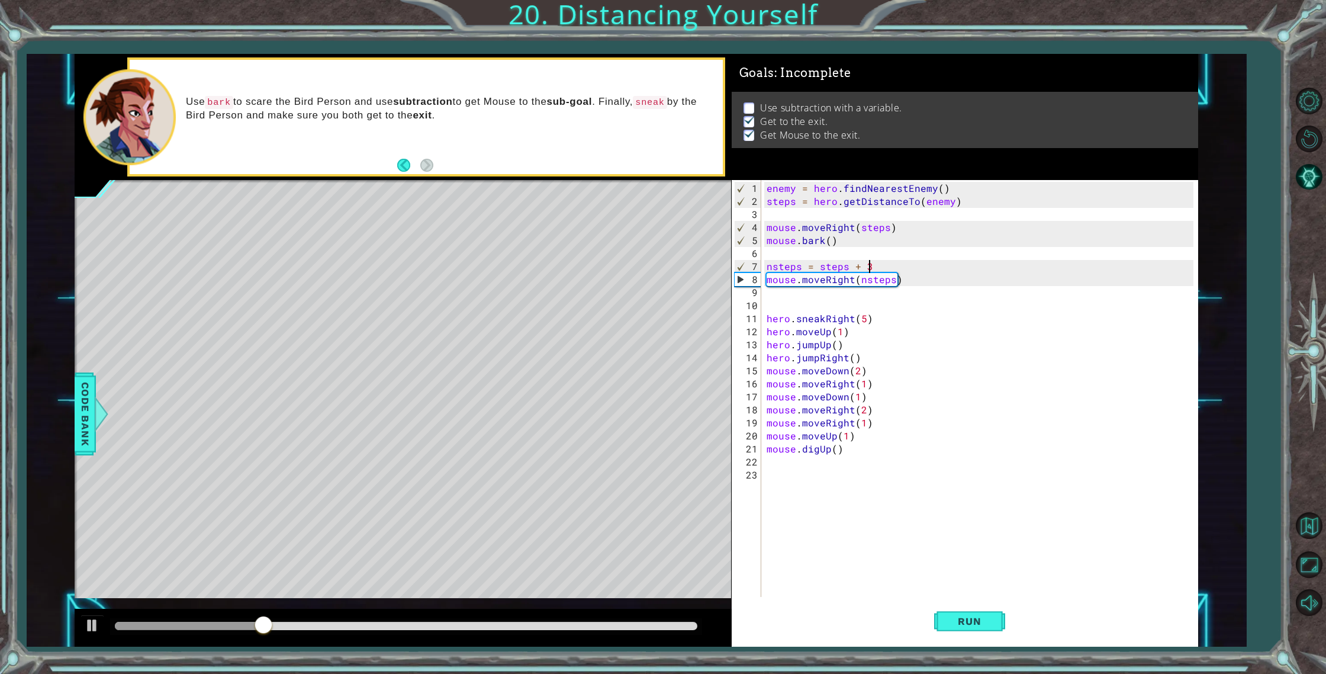
click at [879, 268] on div "enemy = hero . findNearestEnemy ( ) steps = hero . getDistanceTo ( enemy ) mous…" at bounding box center [982, 403] width 436 height 443
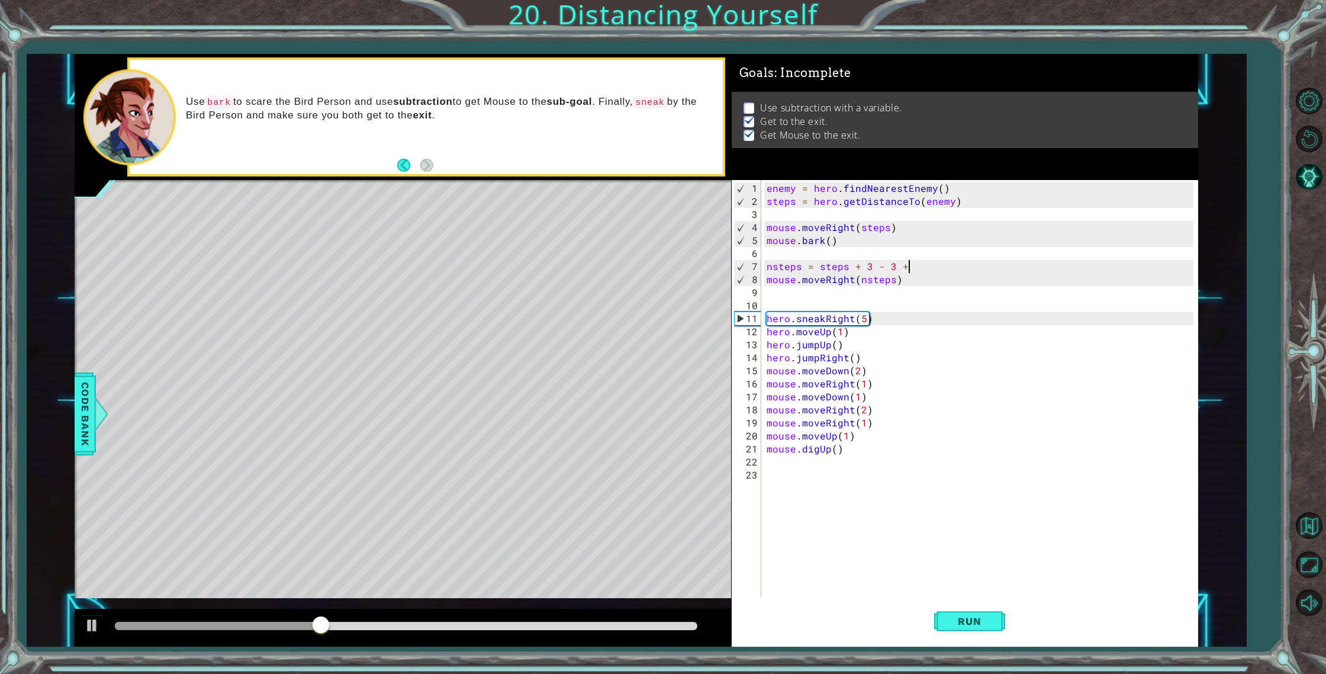
scroll to position [0, 8]
click at [972, 618] on span "Run" at bounding box center [969, 621] width 47 height 12
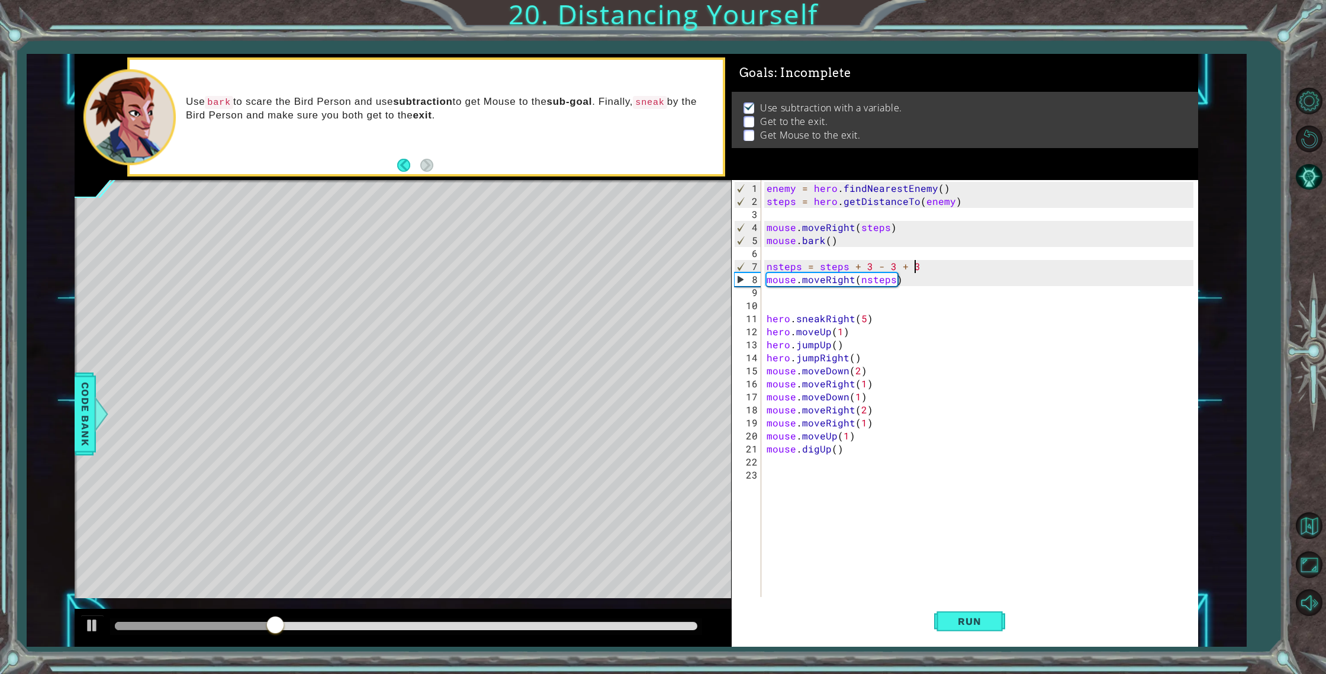
click at [894, 278] on div "enemy = hero . findNearestEnemy ( ) steps = hero . getDistanceTo ( enemy ) mous…" at bounding box center [982, 403] width 436 height 443
type textarea "mouse.moveRight(2)"
click at [937, 574] on div "enemy = hero . findNearestEnemy ( ) steps = hero . getDistanceTo ( enemy ) mous…" at bounding box center [982, 403] width 436 height 443
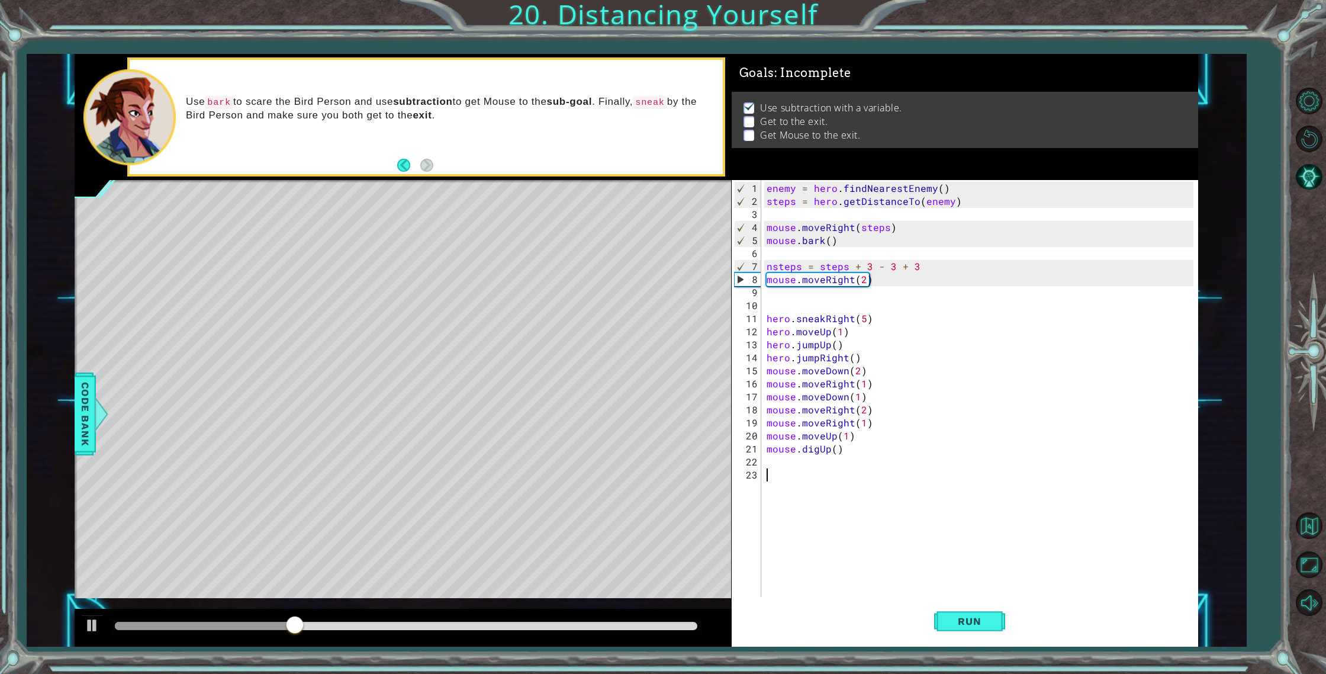
scroll to position [0, 0]
click at [1003, 634] on button "Run" at bounding box center [969, 621] width 71 height 47
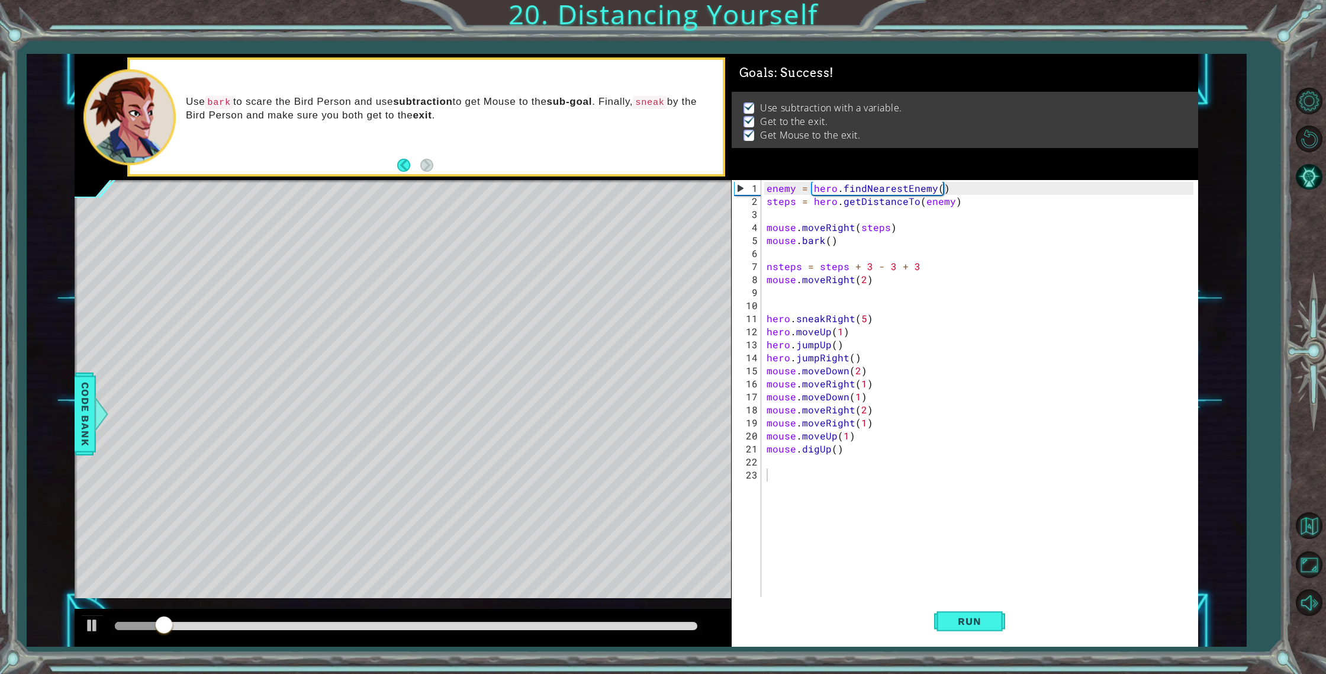
drag, startPoint x: 571, startPoint y: 619, endPoint x: 612, endPoint y: 620, distance: 41.5
click at [612, 620] on div at bounding box center [405, 626] width 591 height 17
drag, startPoint x: 591, startPoint y: 632, endPoint x: 639, endPoint y: 627, distance: 47.6
click at [639, 627] on div at bounding box center [405, 626] width 591 height 17
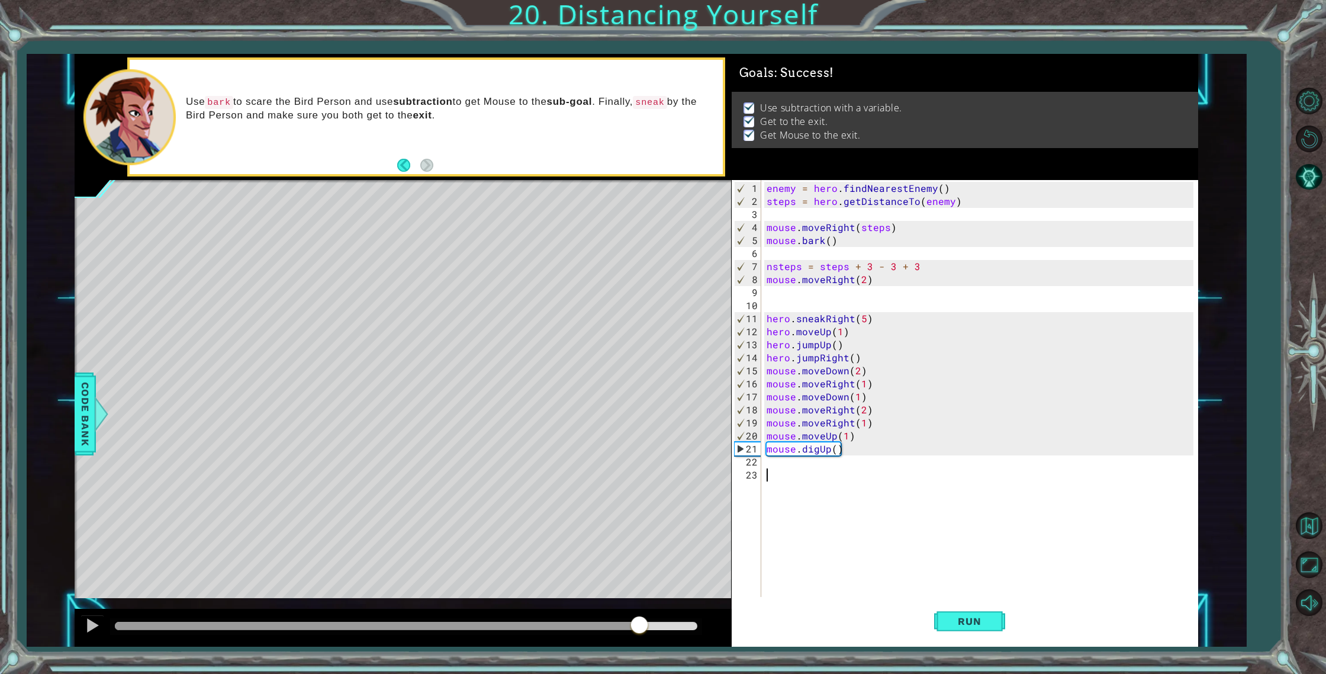
drag, startPoint x: 614, startPoint y: 626, endPoint x: 665, endPoint y: 628, distance: 51.0
click at [661, 628] on div at bounding box center [406, 626] width 582 height 8
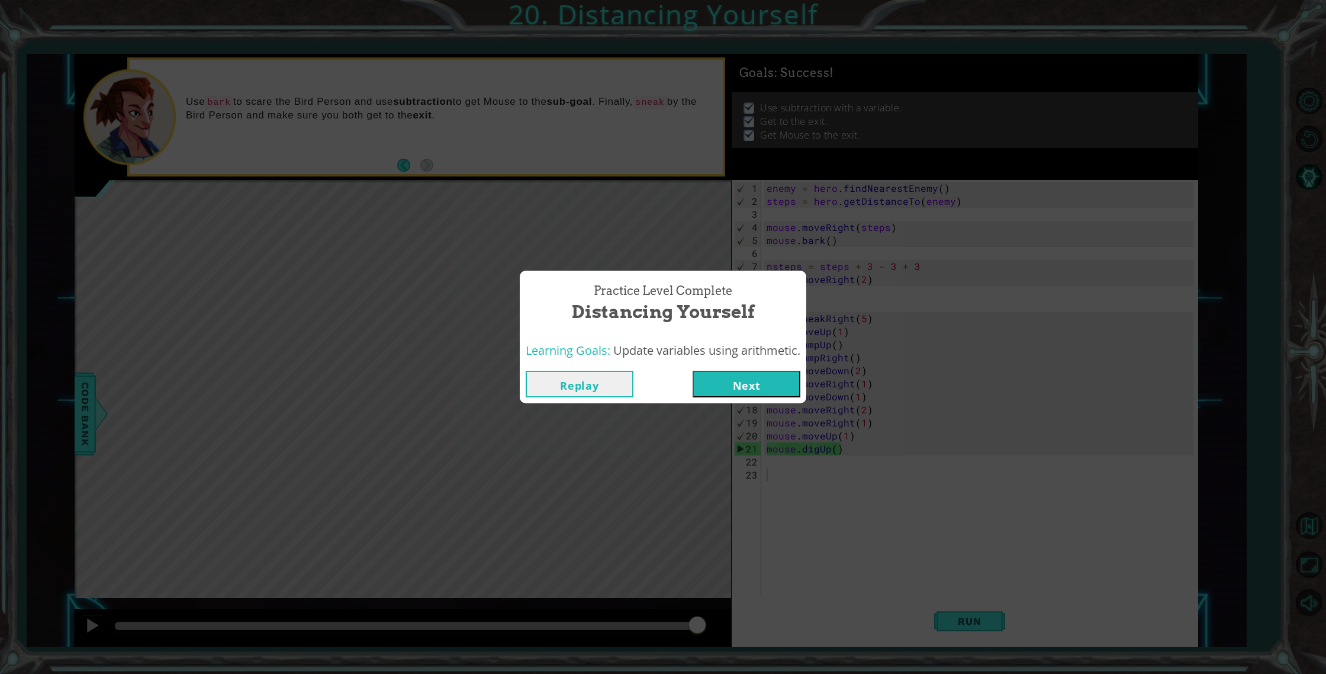
click at [762, 378] on button "Next" at bounding box center [747, 384] width 108 height 27
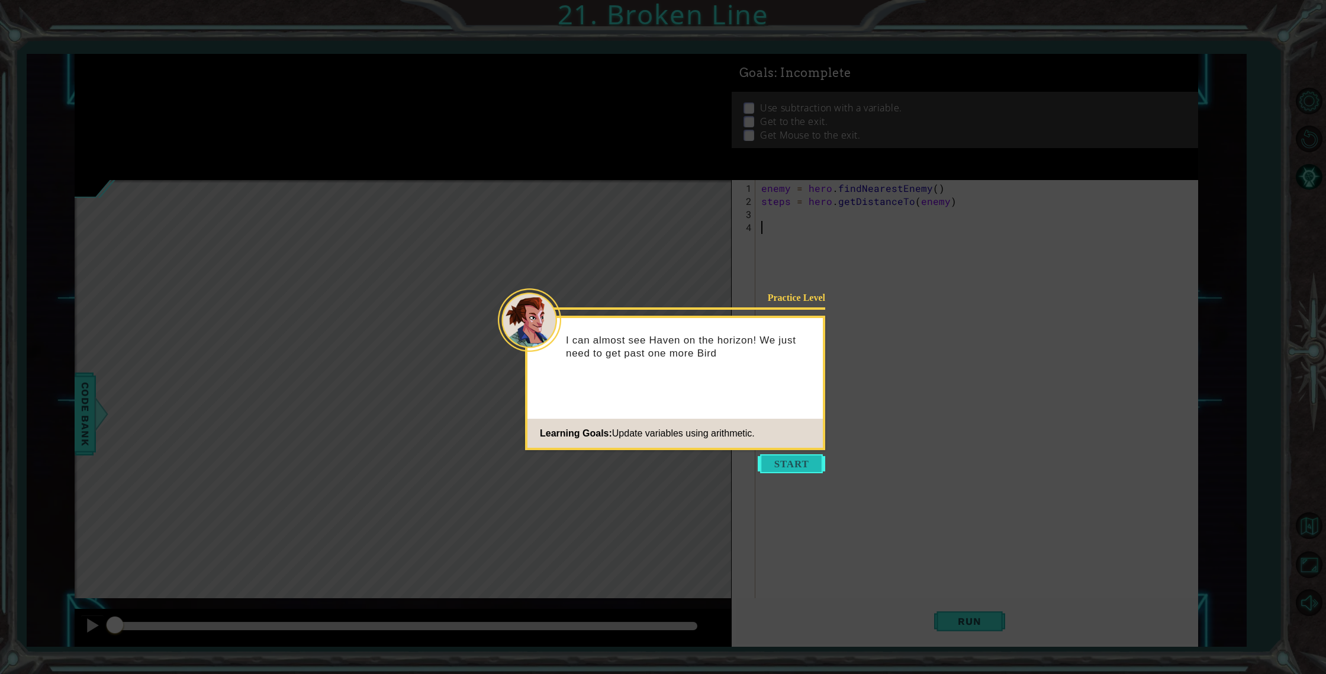
click at [791, 456] on button "Start" at bounding box center [791, 463] width 67 height 19
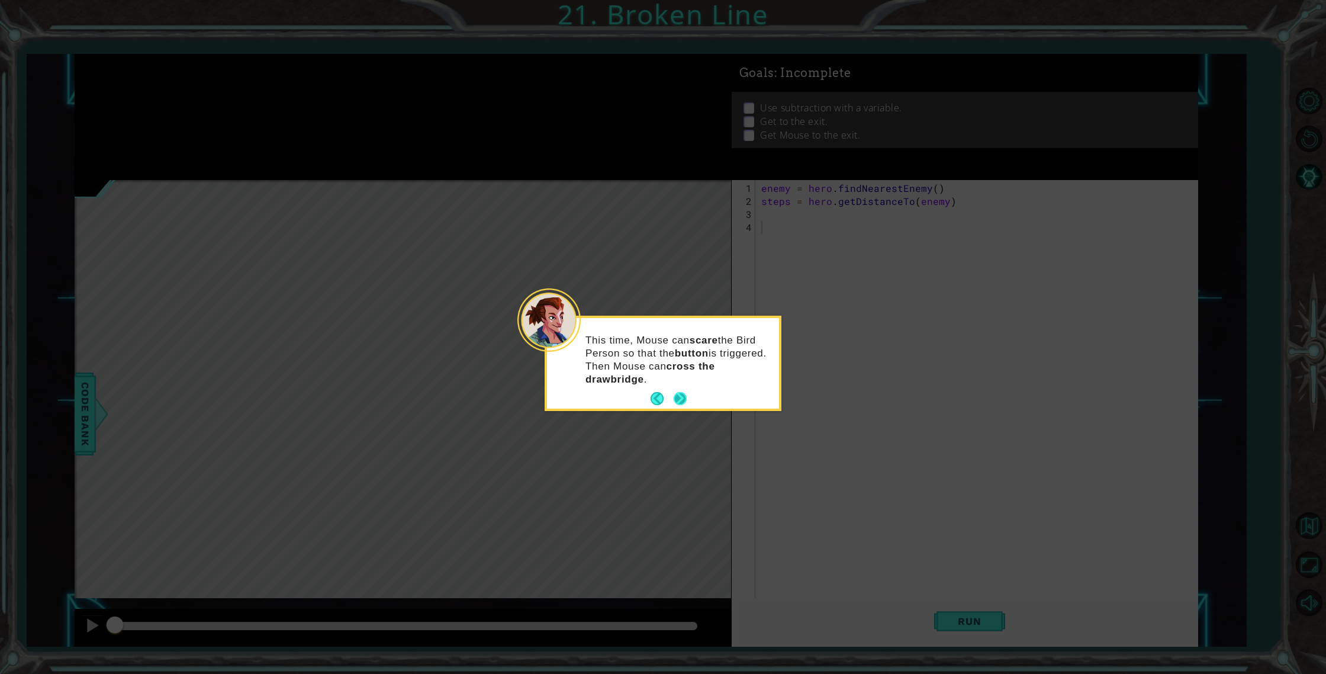
click at [686, 394] on button "Next" at bounding box center [680, 398] width 13 height 13
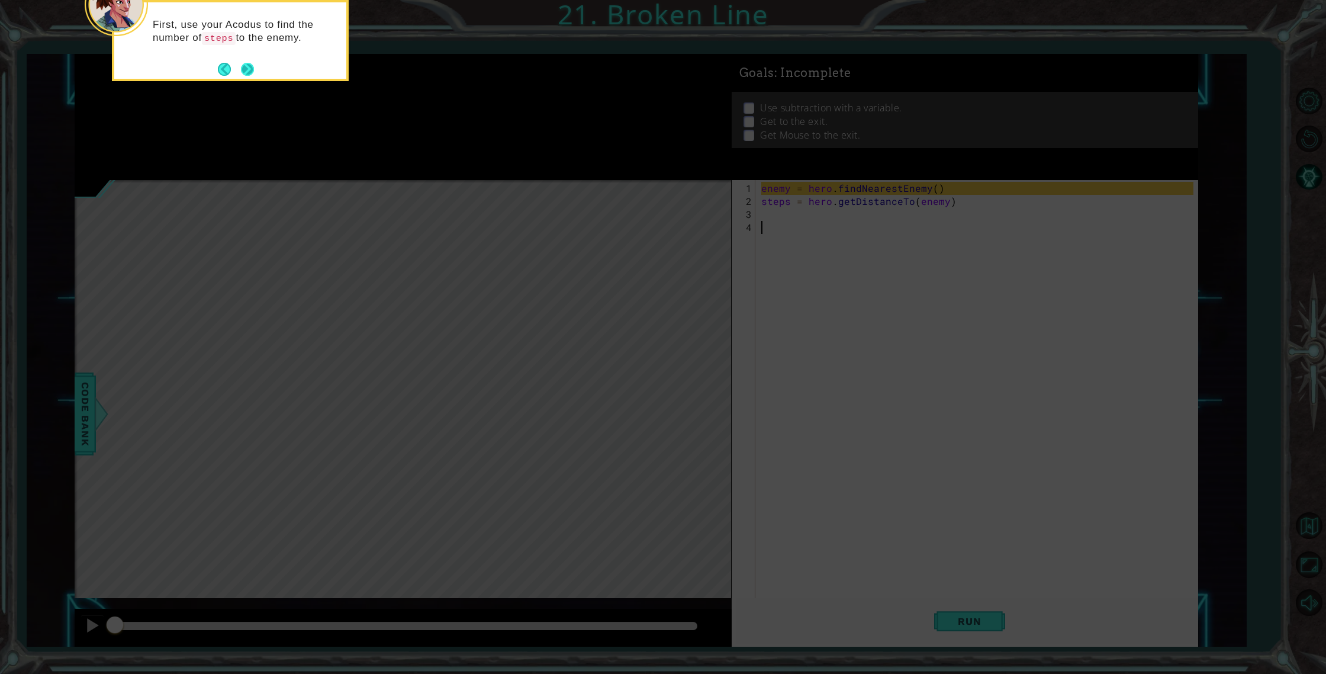
click at [249, 71] on button "Next" at bounding box center [247, 69] width 13 height 13
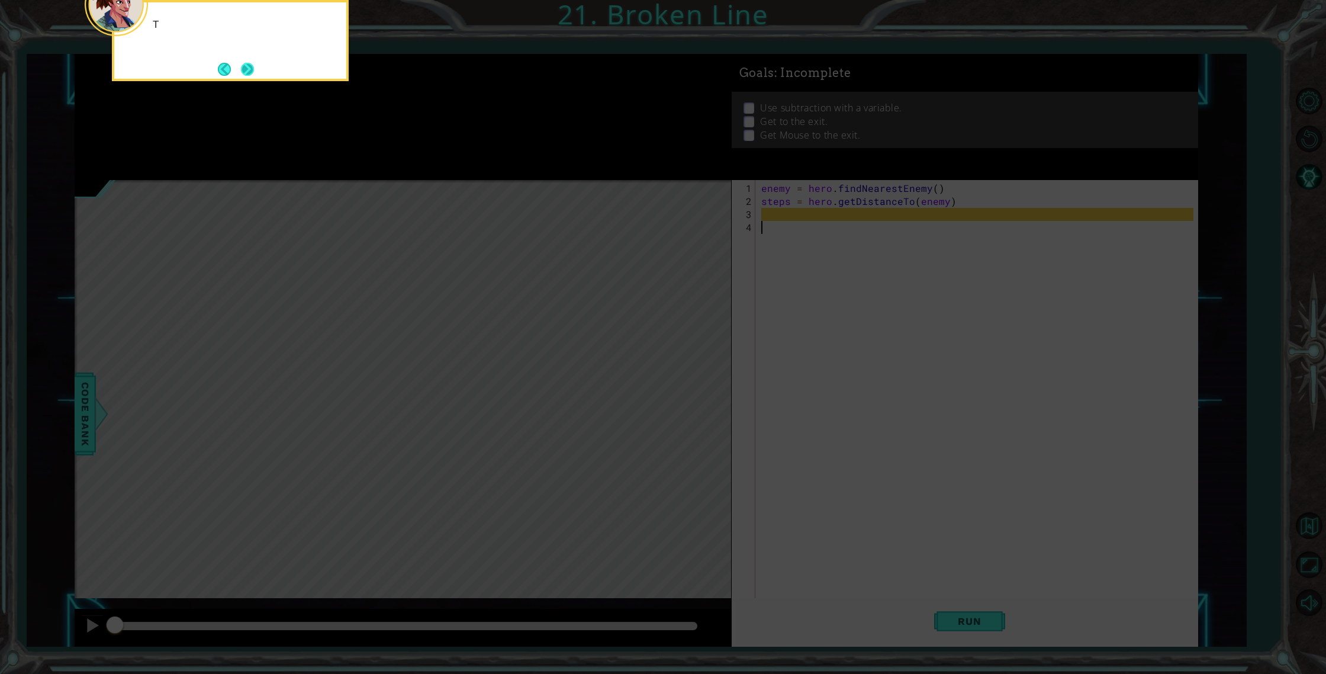
click at [250, 70] on button "Next" at bounding box center [247, 69] width 13 height 13
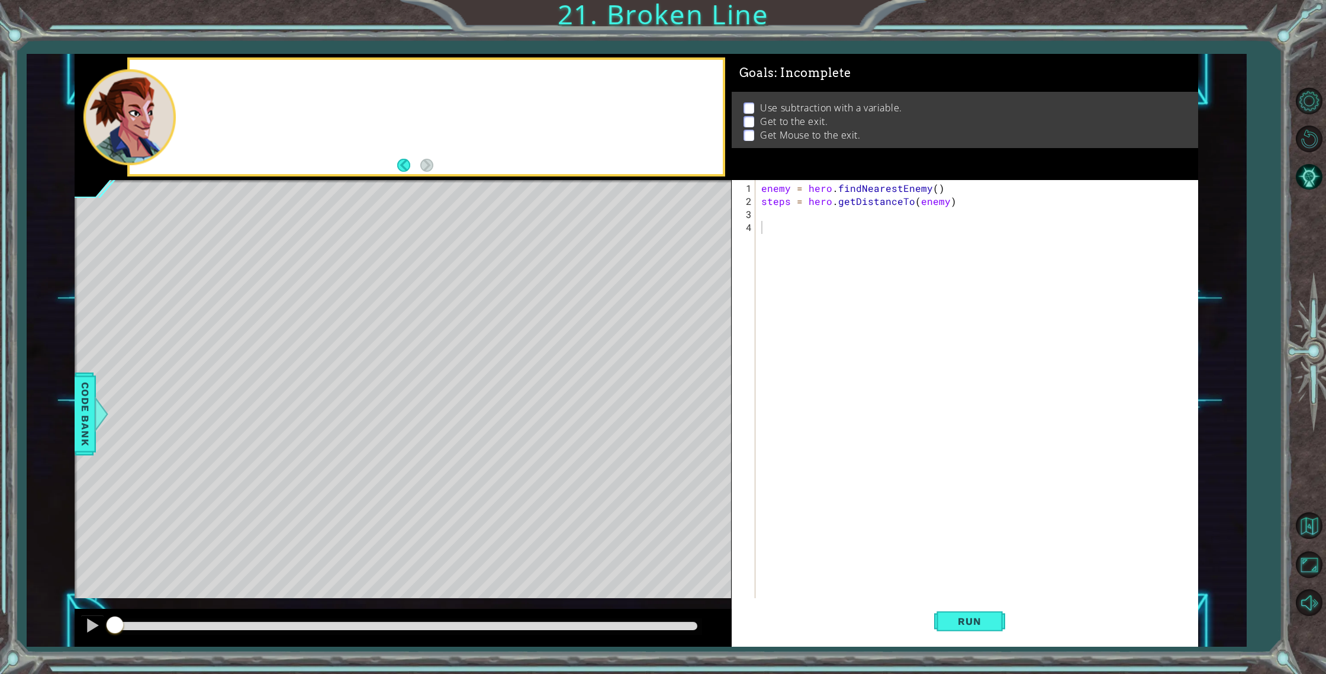
click at [250, 70] on div at bounding box center [426, 117] width 593 height 114
click at [821, 236] on div "enemy = hero . findNearestEnemy ( ) steps = hero . getDistanceTo ( enemy )" at bounding box center [979, 410] width 441 height 456
drag, startPoint x: 960, startPoint y: 596, endPoint x: 980, endPoint y: 625, distance: 34.8
click at [960, 596] on div "enemy = hero . findNearestEnemy ( ) steps = hero . getDistanceTo ( enemy )" at bounding box center [979, 410] width 441 height 456
click at [980, 625] on span "Run" at bounding box center [969, 621] width 47 height 12
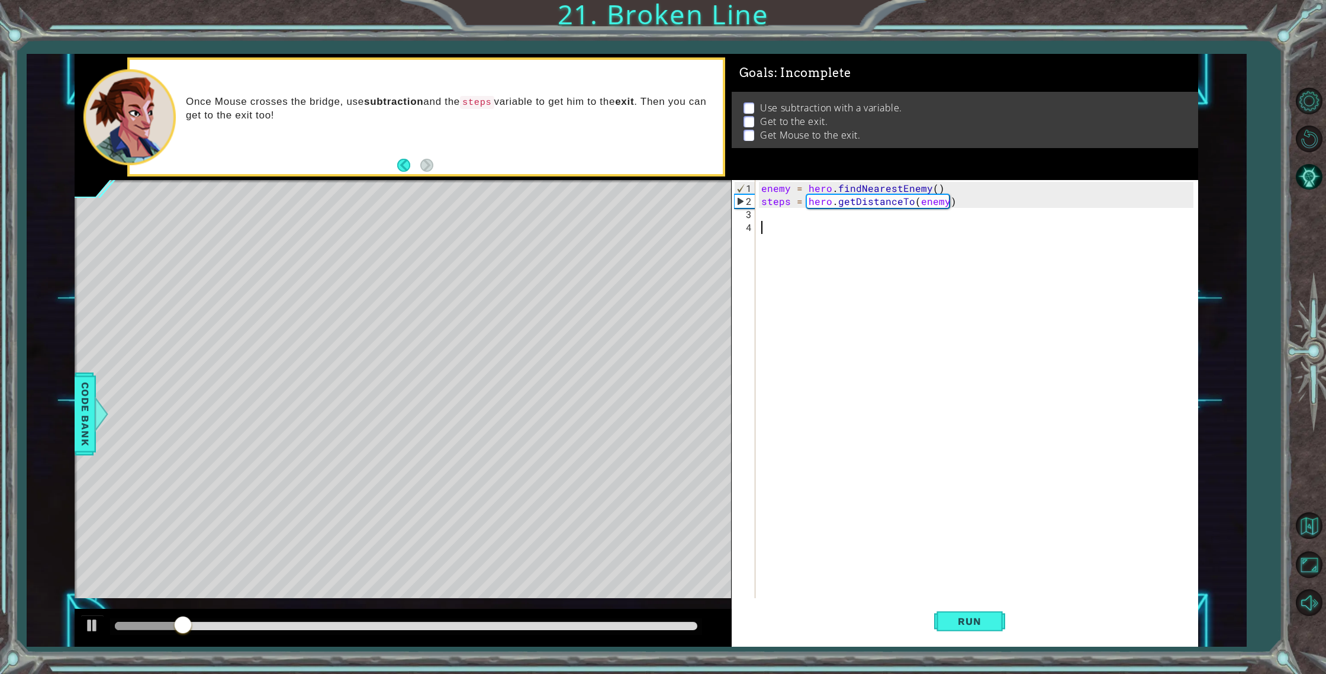
click at [816, 197] on div "enemy = hero . findNearestEnemy ( ) steps = hero . getDistanceTo ( enemy )" at bounding box center [979, 410] width 441 height 456
type textarea "steps = hero.getDistanceTo(enemy)"
click at [825, 249] on div "enemy = hero . findNearestEnemy ( ) steps = hero . getDistanceTo ( enemy )" at bounding box center [979, 410] width 441 height 456
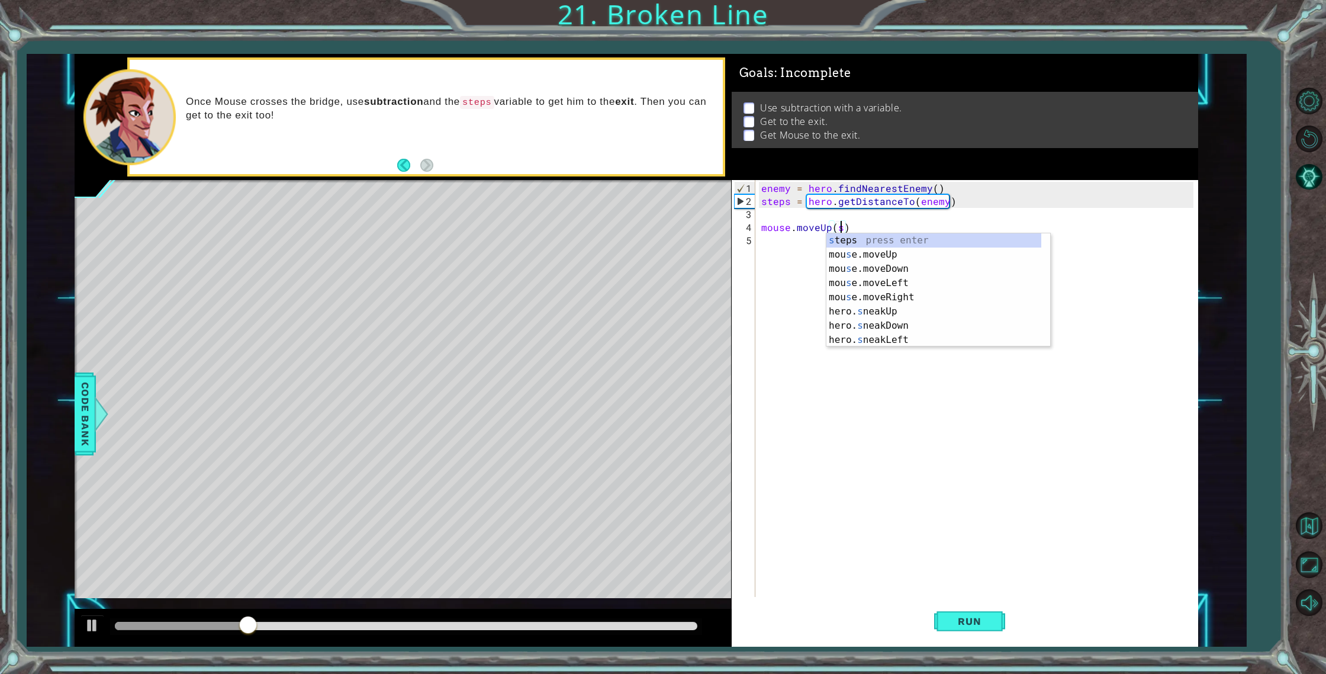
type textarea "mouse.moveUp(steps)"
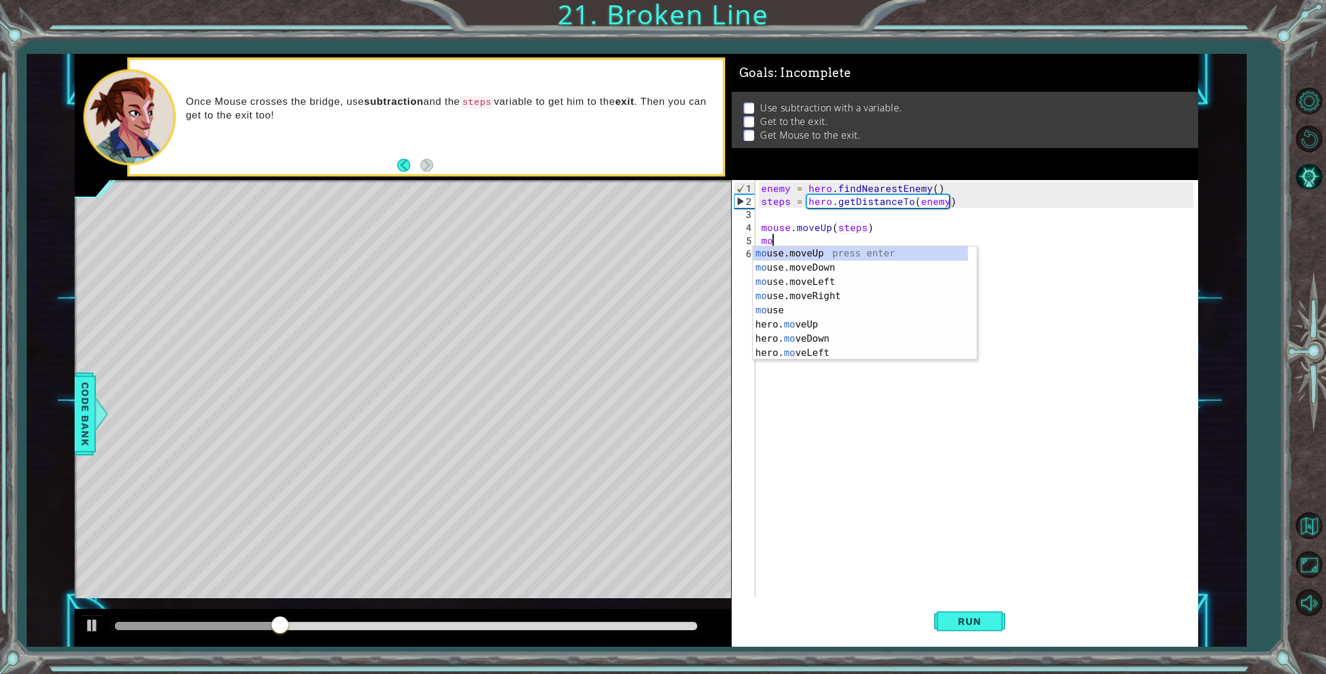
scroll to position [0, 0]
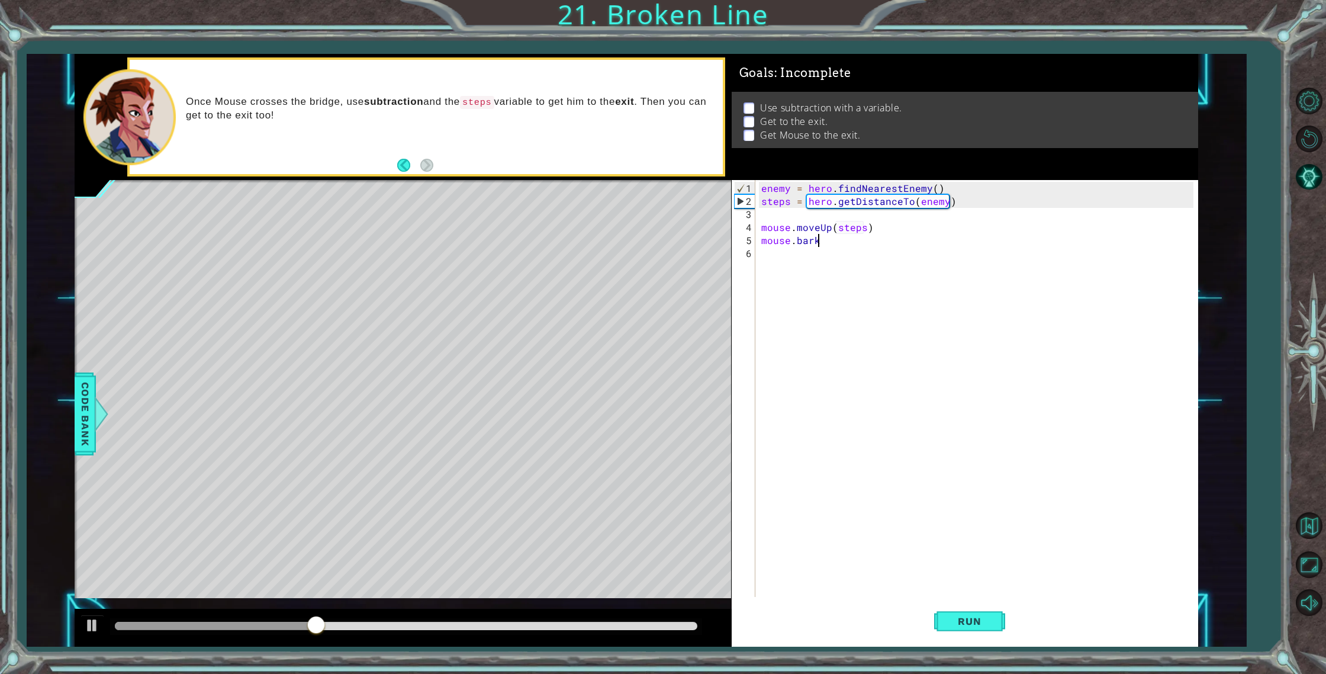
type textarea "mouse.bark()"
click at [968, 622] on span "Run" at bounding box center [969, 621] width 47 height 12
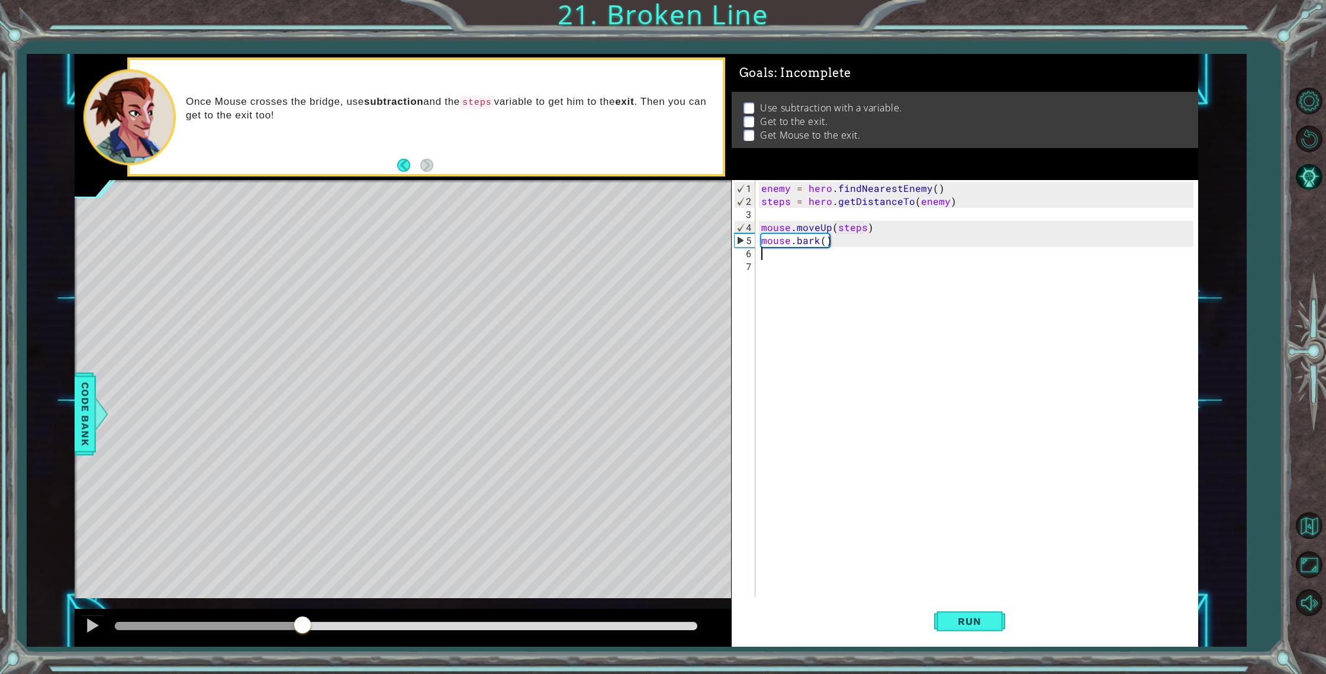
drag, startPoint x: 294, startPoint y: 626, endPoint x: 301, endPoint y: 625, distance: 7.2
click at [301, 625] on div at bounding box center [406, 626] width 582 height 8
type textarea "n"
type textarea "mouse.moveRight(2)"
click at [948, 608] on button "Run" at bounding box center [969, 621] width 71 height 47
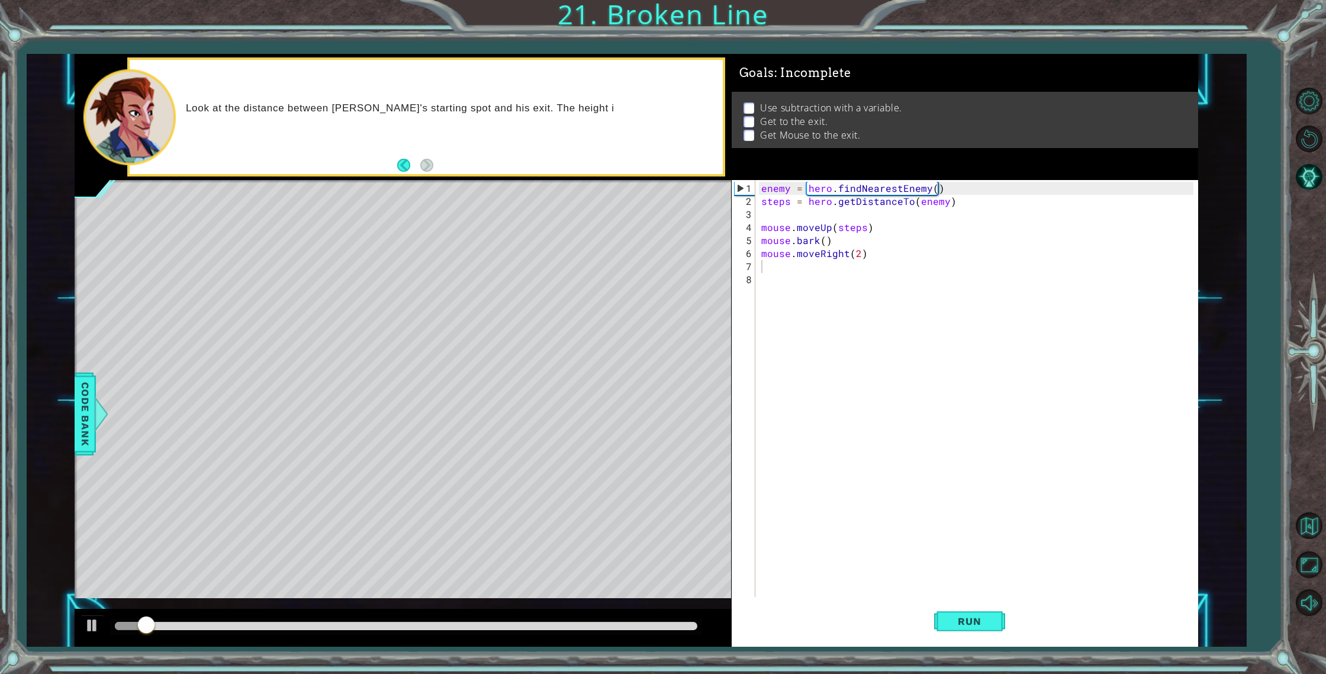
drag, startPoint x: 242, startPoint y: 632, endPoint x: 262, endPoint y: 631, distance: 20.1
click at [261, 632] on div at bounding box center [405, 626] width 591 height 17
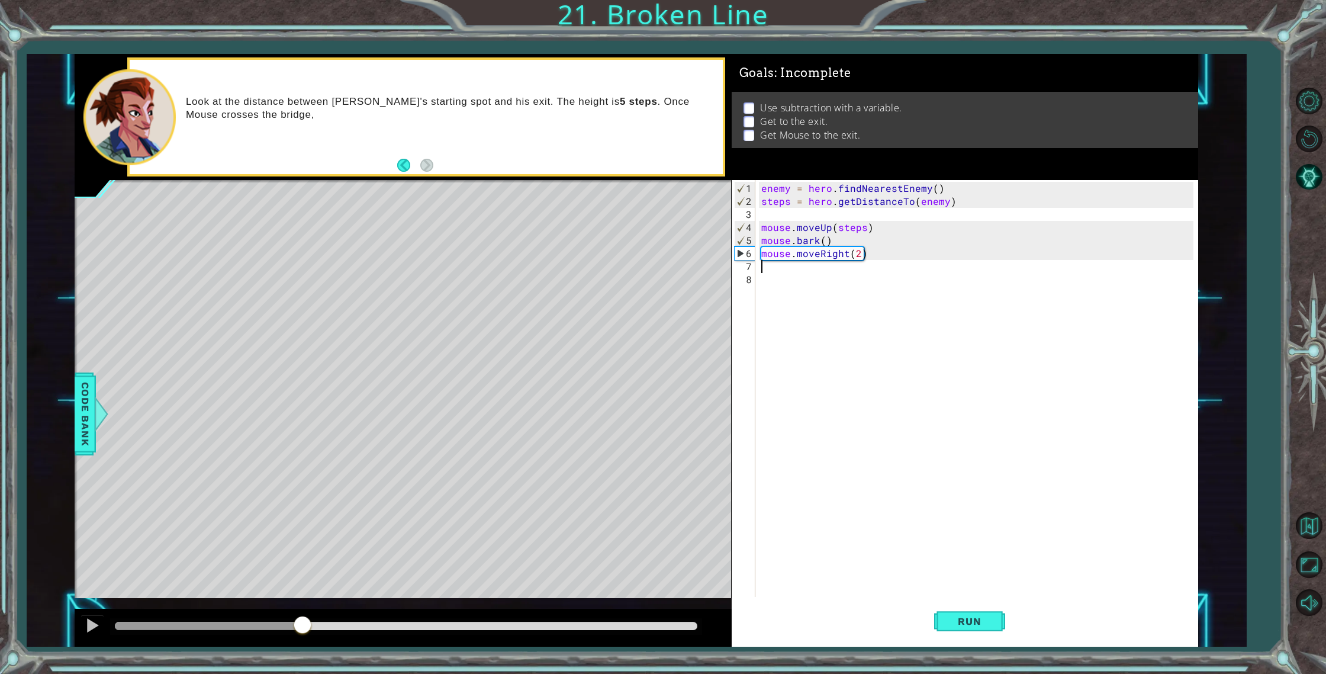
drag, startPoint x: 271, startPoint y: 626, endPoint x: 335, endPoint y: 622, distance: 64.7
click at [323, 622] on div at bounding box center [406, 626] width 582 height 8
click at [338, 622] on div at bounding box center [406, 626] width 582 height 8
click at [363, 621] on div at bounding box center [405, 626] width 591 height 17
click at [364, 621] on div at bounding box center [405, 626] width 591 height 17
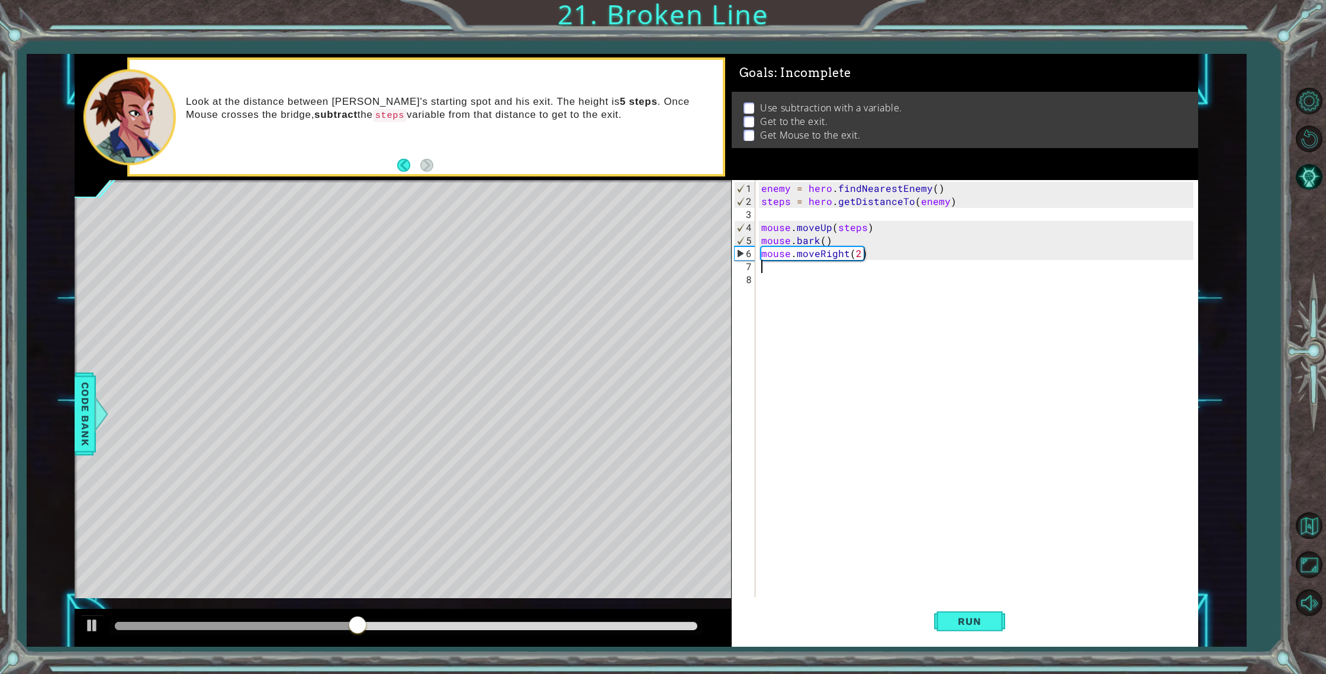
click at [822, 364] on div "enemy = hero . findNearestEnemy ( ) steps = hero . getDistanceTo ( enemy ) mous…" at bounding box center [979, 403] width 441 height 443
click at [791, 268] on div "enemy = hero . findNearestEnemy ( ) steps = hero . getDistanceTo ( enemy ) mous…" at bounding box center [979, 403] width 441 height 443
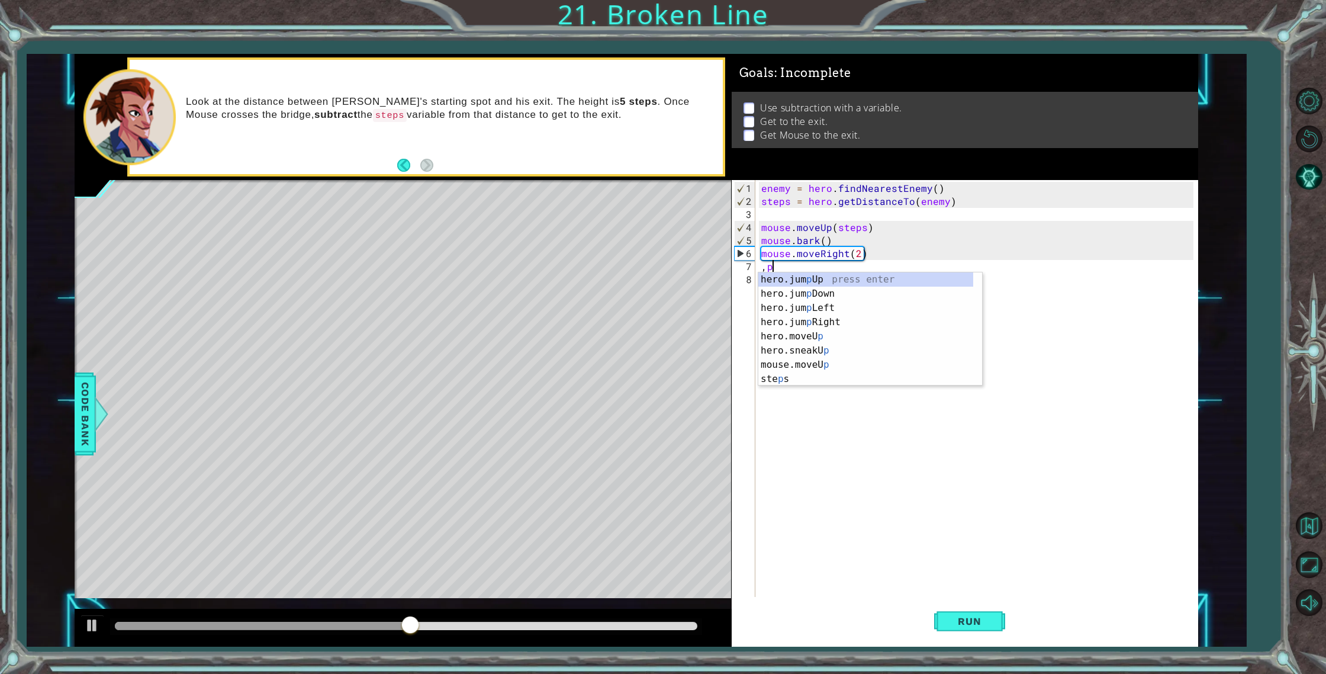
type textarea ","
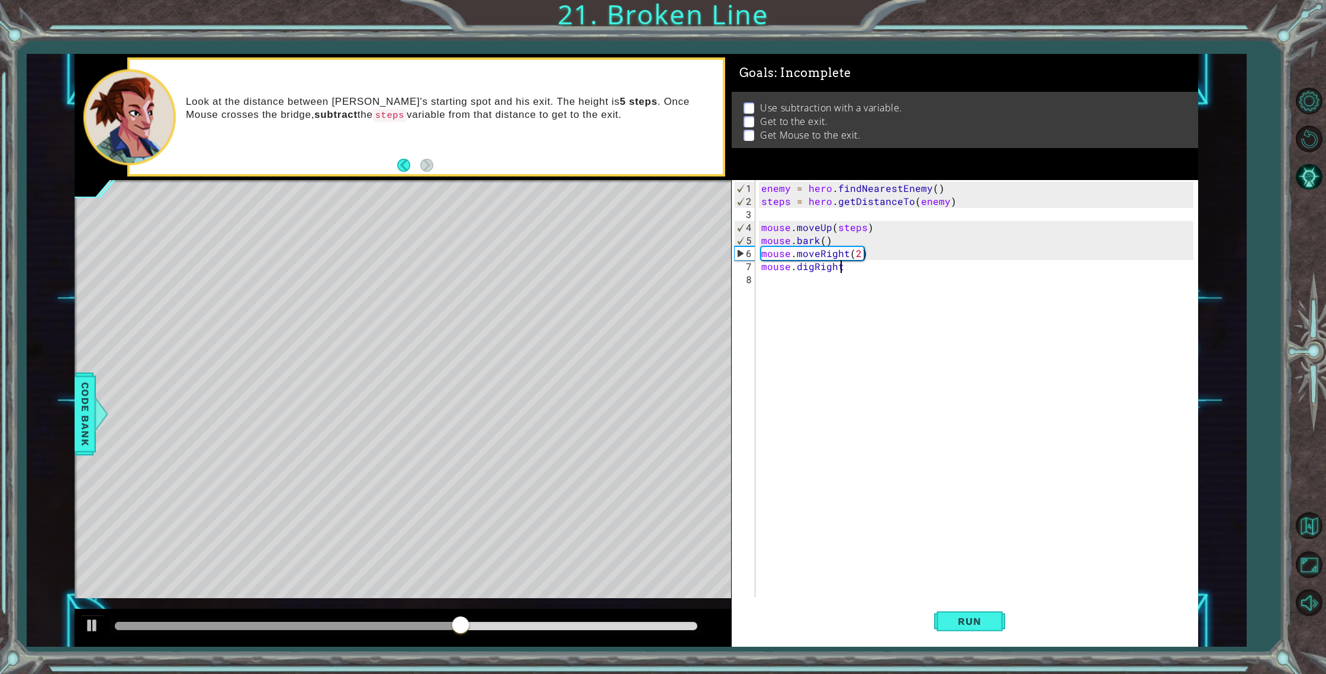
type textarea "mouse.digRight()"
type textarea "mouse.moveDown(2)"
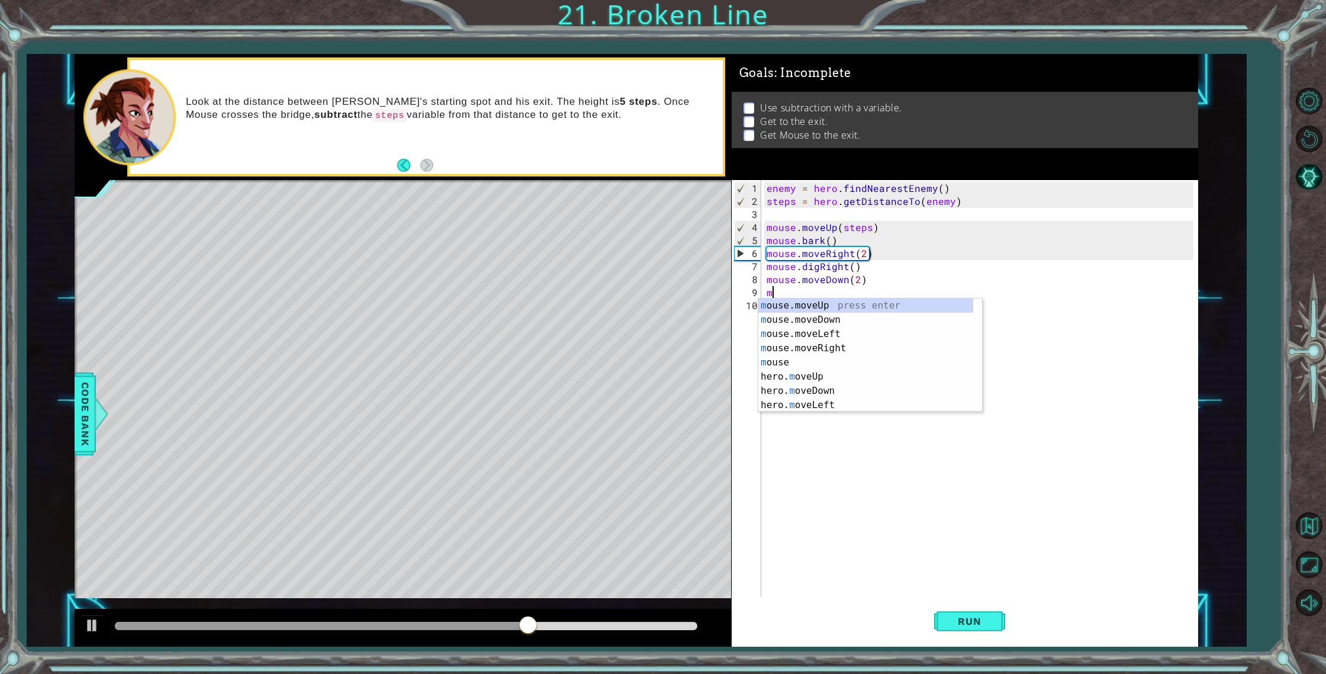
type textarea "mo"
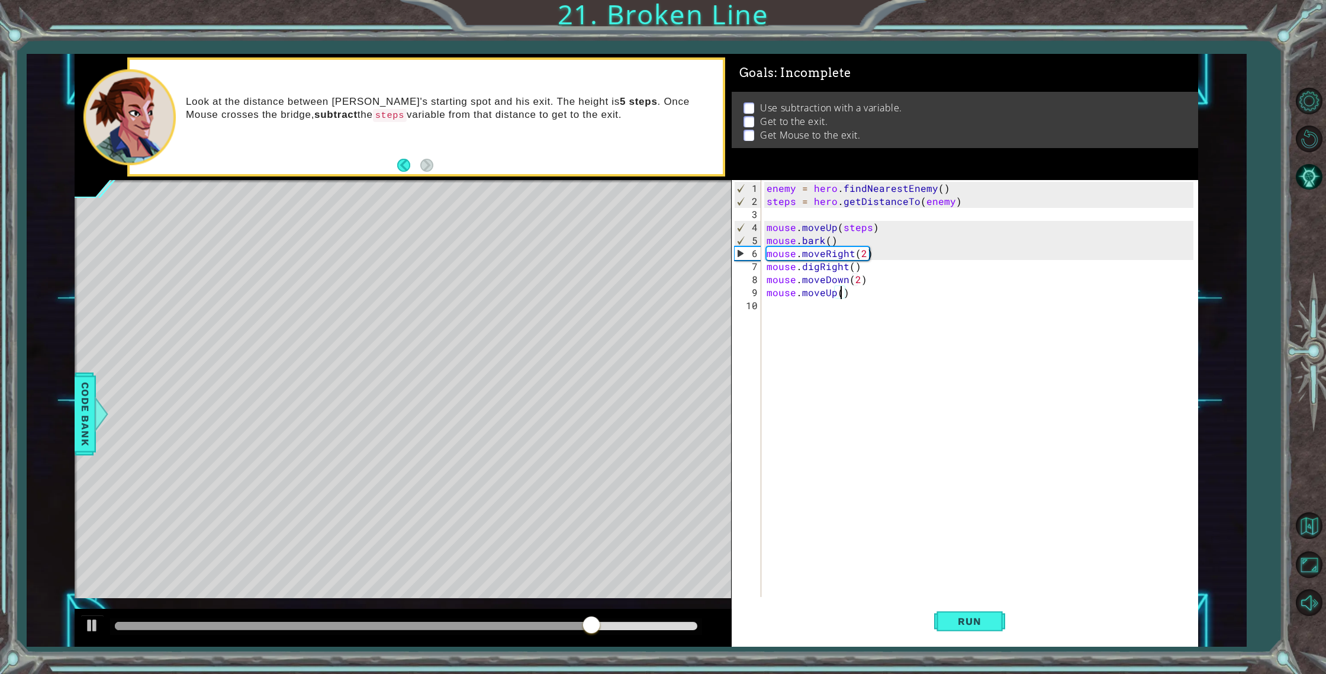
click at [894, 278] on div "enemy = hero . findNearestEnemy ( ) steps = hero . getDistanceTo ( enemy ) mous…" at bounding box center [982, 403] width 436 height 443
type textarea "mouse.moveDown(2)"
click at [840, 333] on div "enemy = hero . findNearestEnemy ( ) steps = hero . getDistanceTo ( enemy ) mous…" at bounding box center [982, 403] width 436 height 443
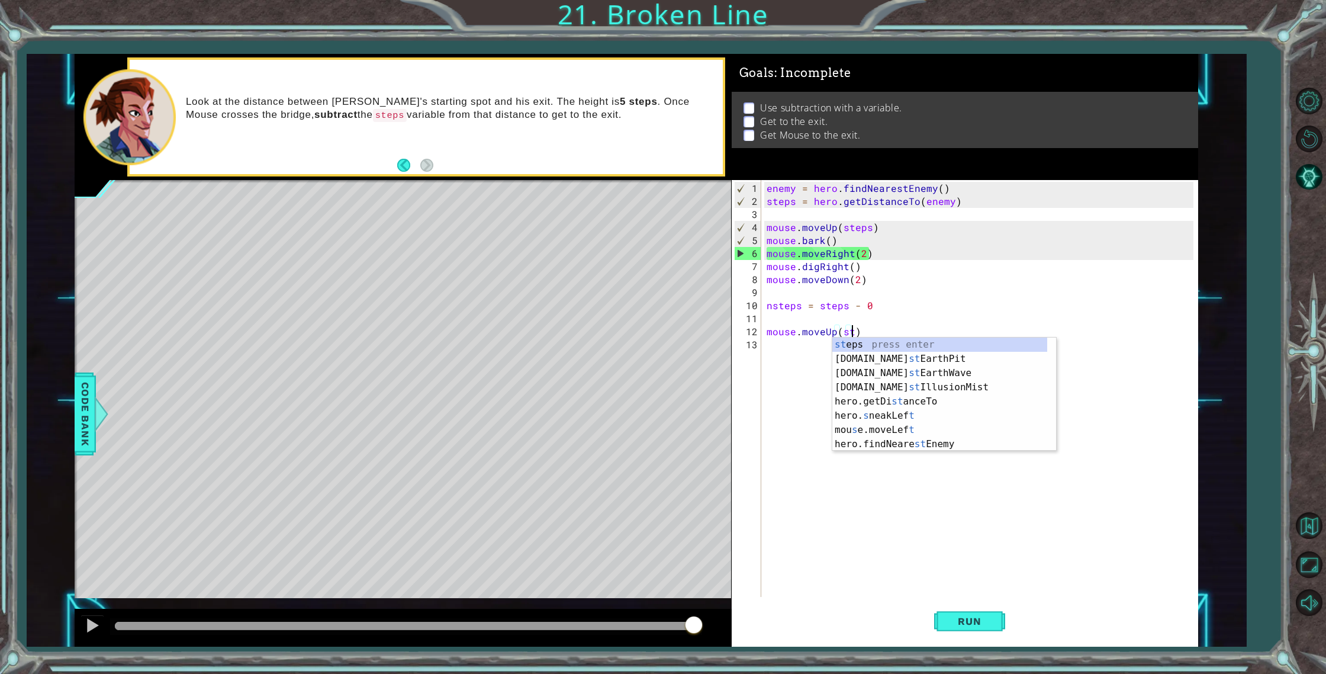
scroll to position [0, 5]
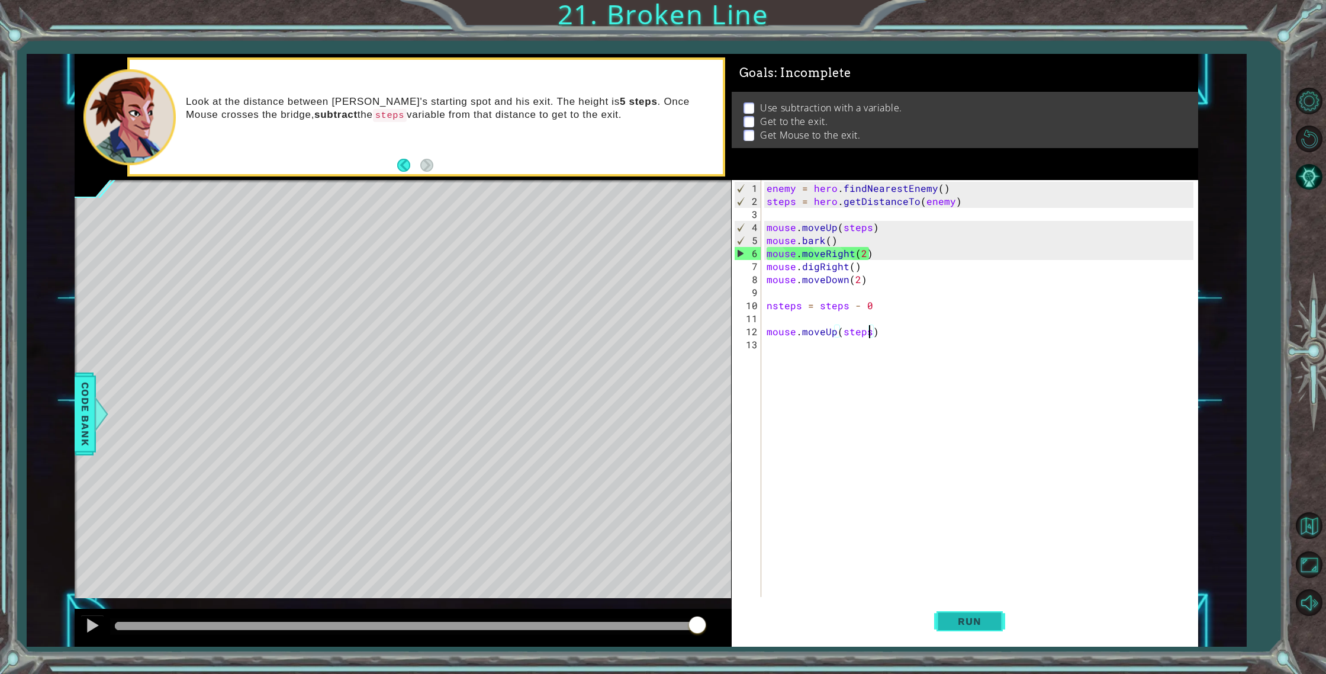
type textarea "mouse.moveUp(steps)"
click at [954, 627] on button "Run" at bounding box center [969, 621] width 71 height 47
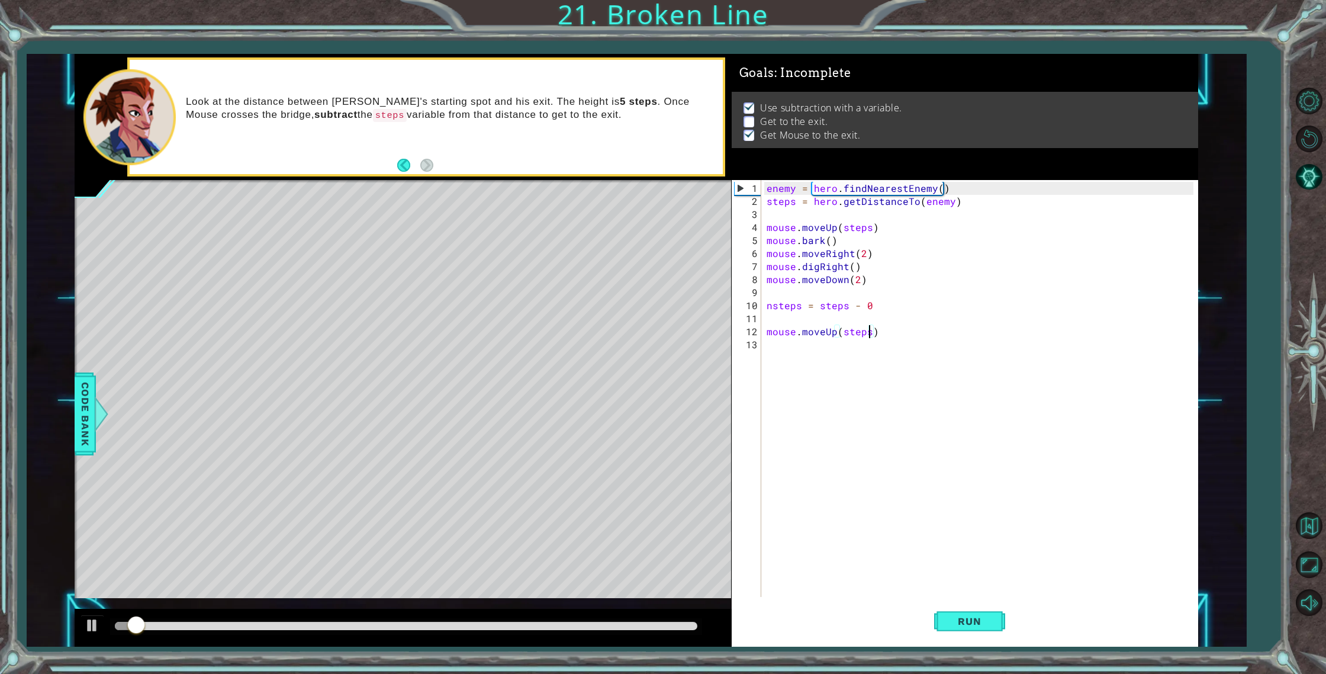
click at [927, 380] on div "enemy = hero . findNearestEnemy ( ) steps = hero . getDistanceTo ( enemy ) mous…" at bounding box center [982, 403] width 436 height 443
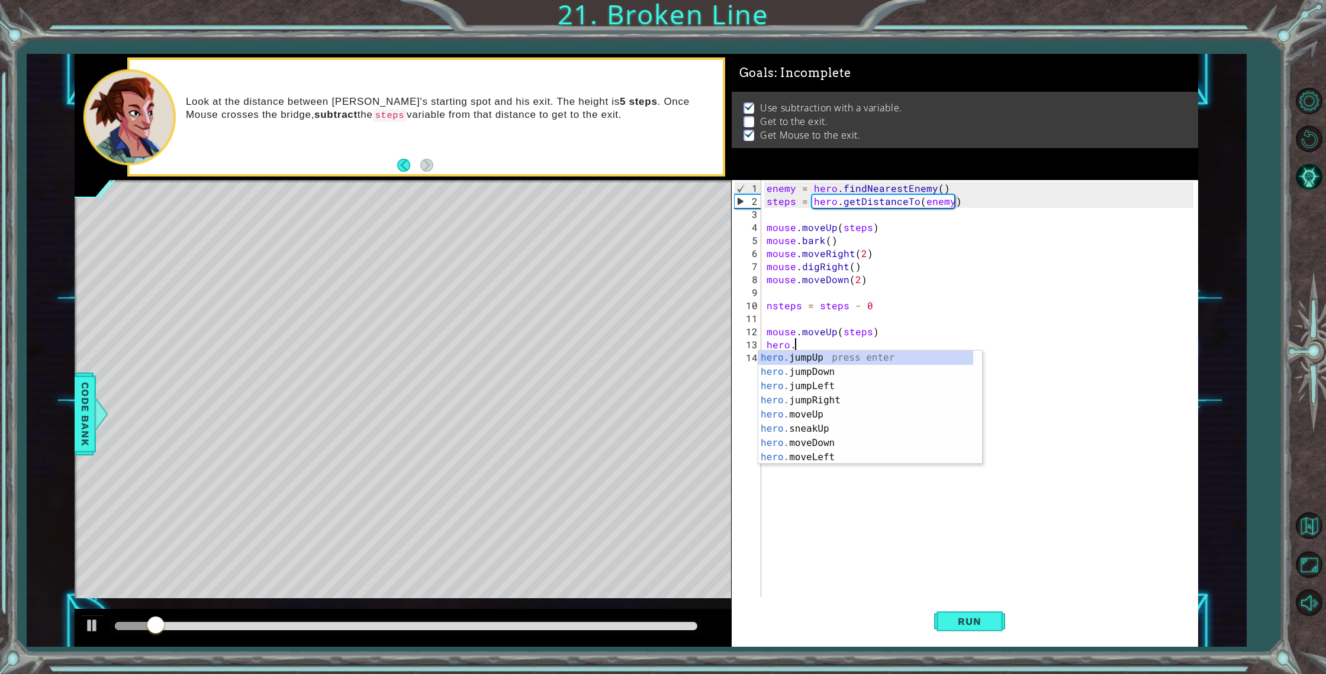
scroll to position [0, 2]
type textarea "hero.ju"
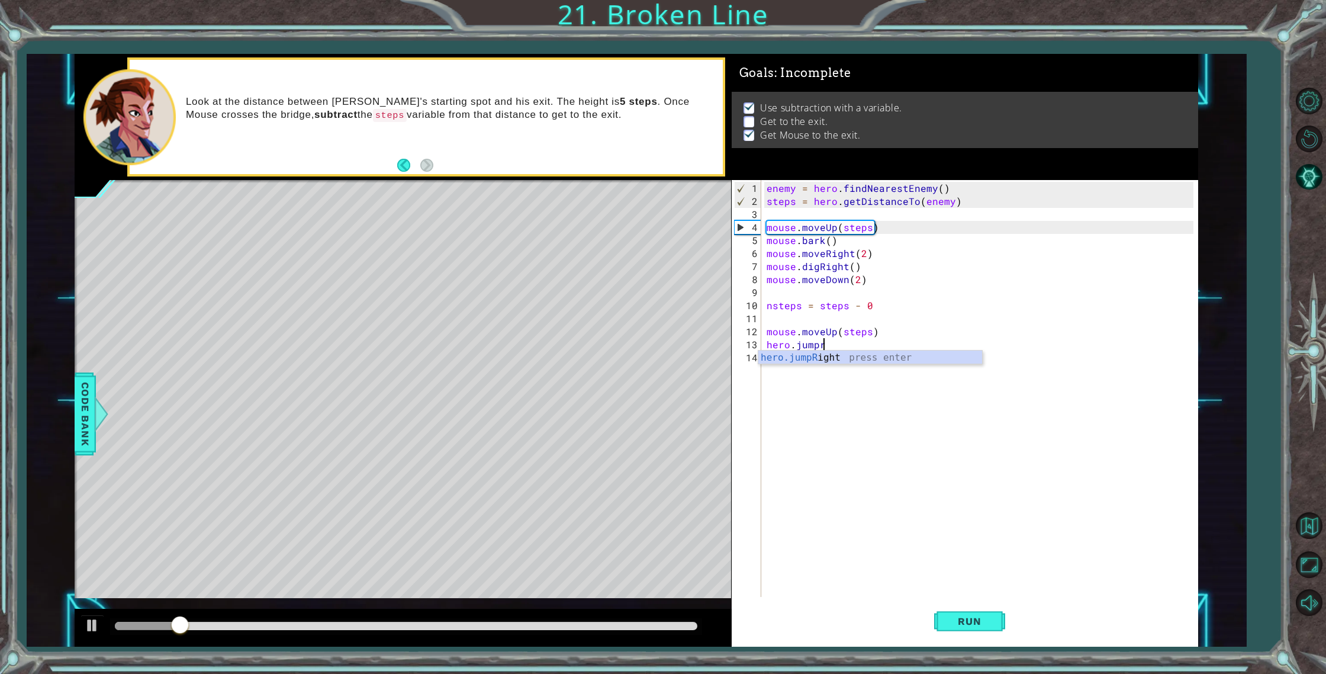
type textarea "hero.jumpri"
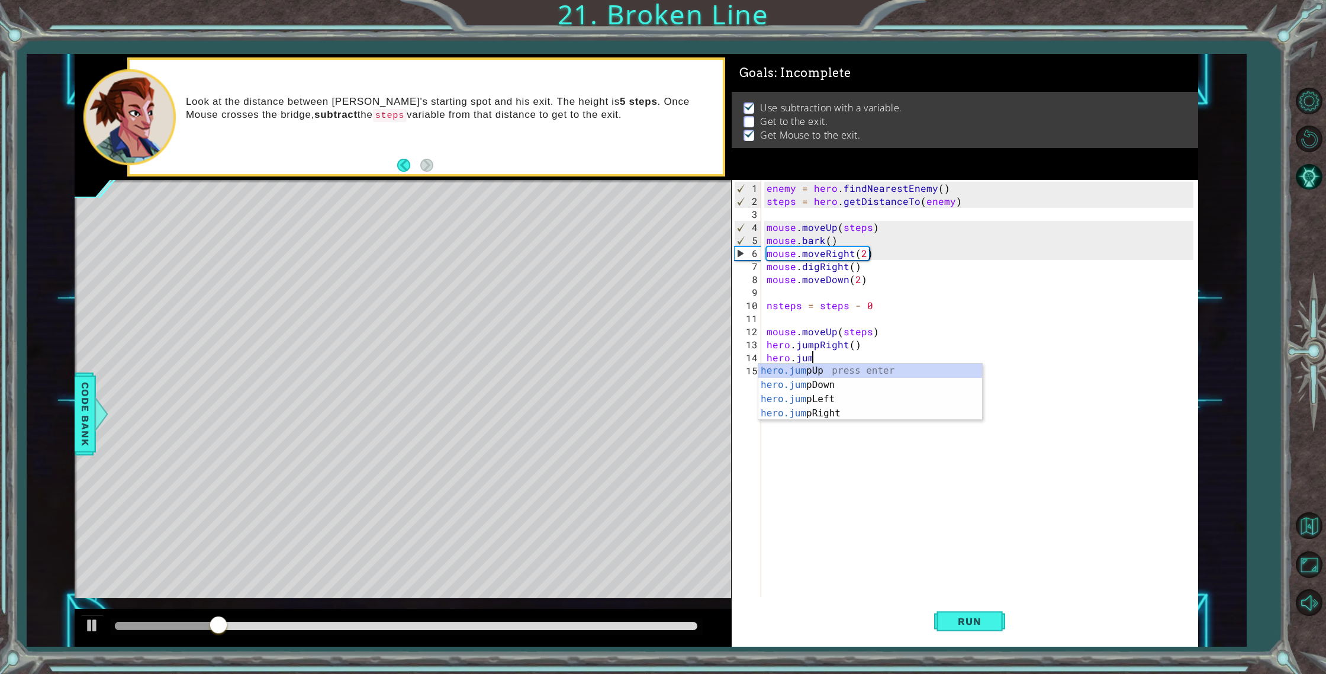
type textarea "hero.jumpri"
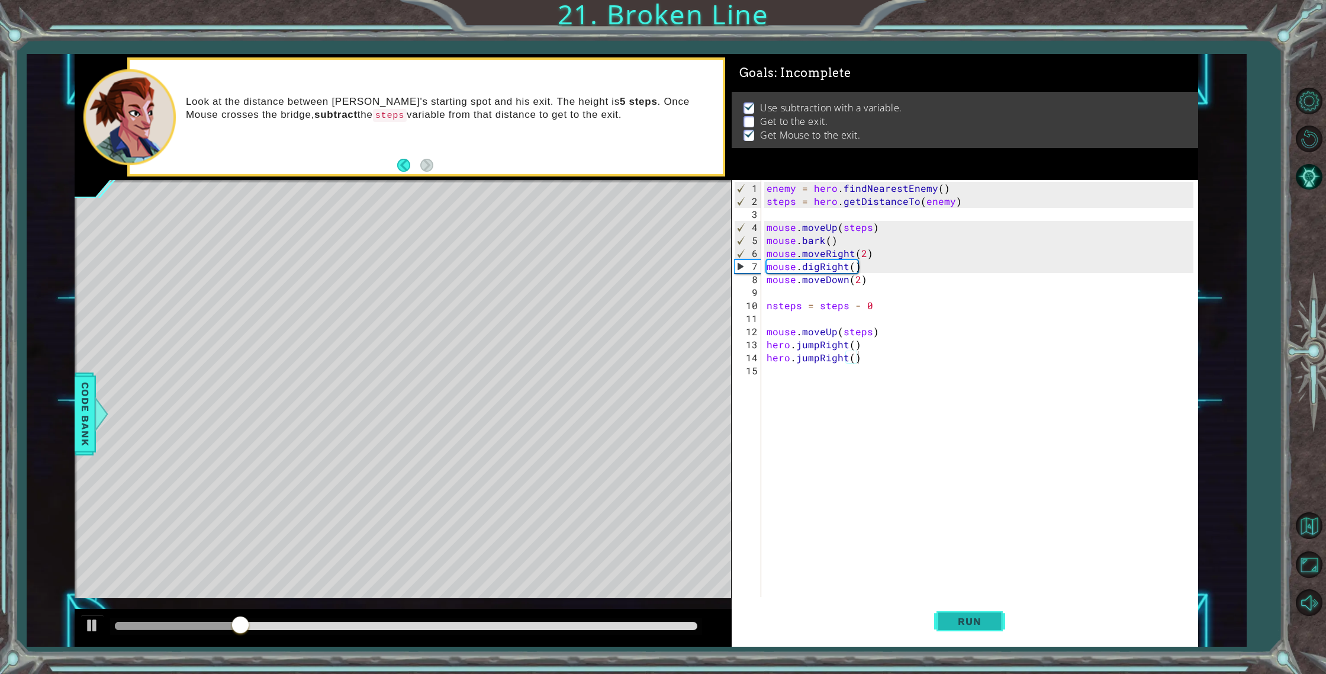
click at [956, 602] on button "Run" at bounding box center [969, 621] width 71 height 47
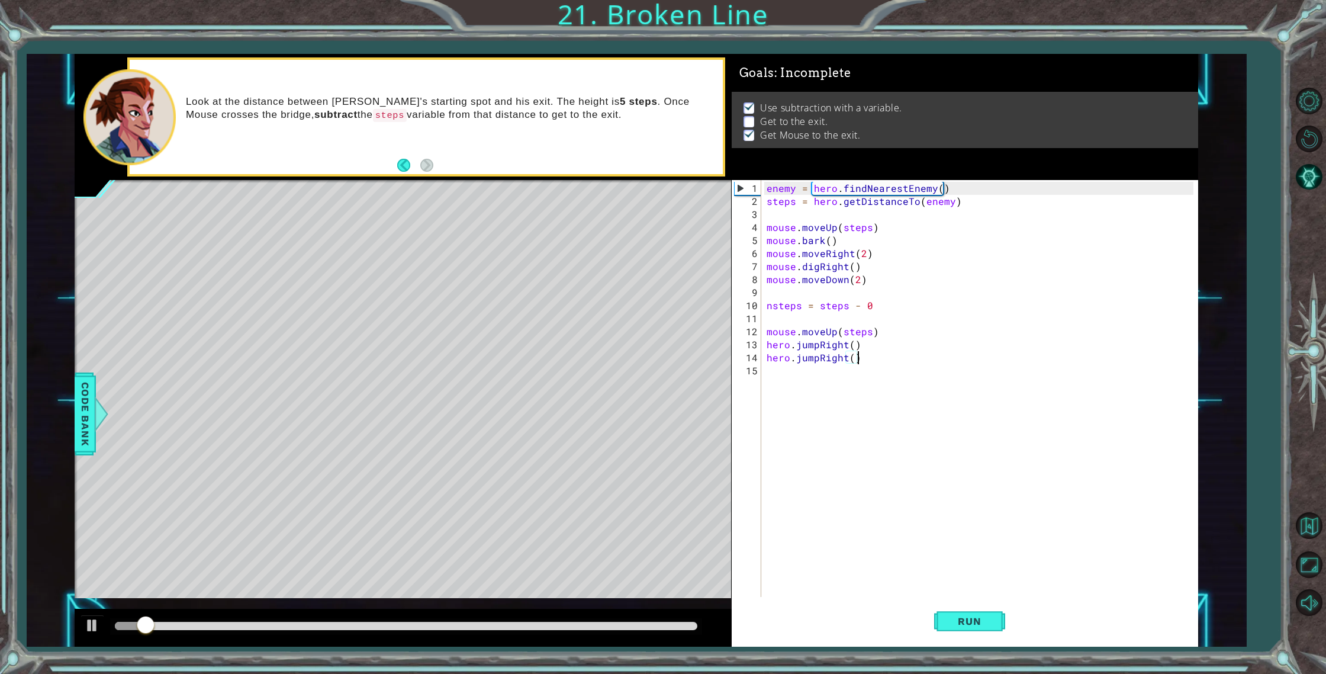
click at [889, 340] on div "enemy = hero . findNearestEnemy ( ) steps = hero . getDistanceTo ( enemy ) mous…" at bounding box center [982, 403] width 436 height 443
click at [901, 330] on div "enemy = hero . findNearestEnemy ( ) steps = hero . getDistanceTo ( enemy ) mous…" at bounding box center [982, 403] width 436 height 443
type textarea "mouse.moveUp(steps)"
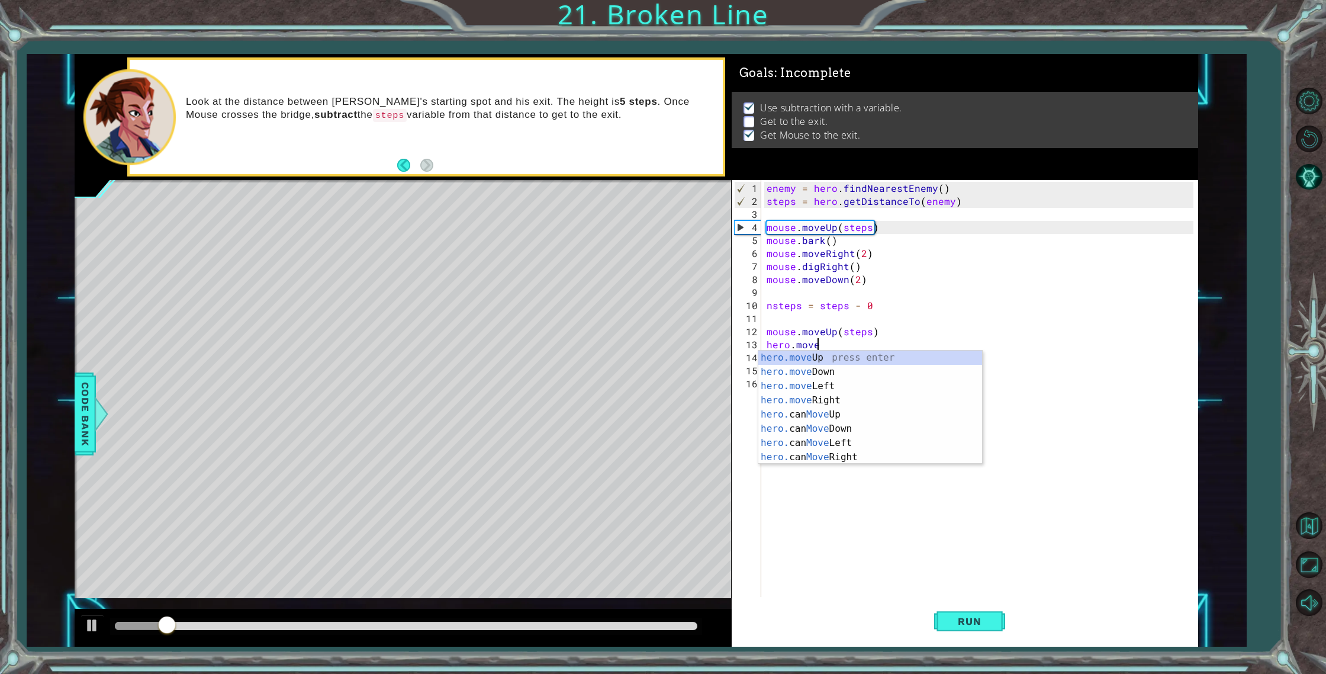
scroll to position [0, 3]
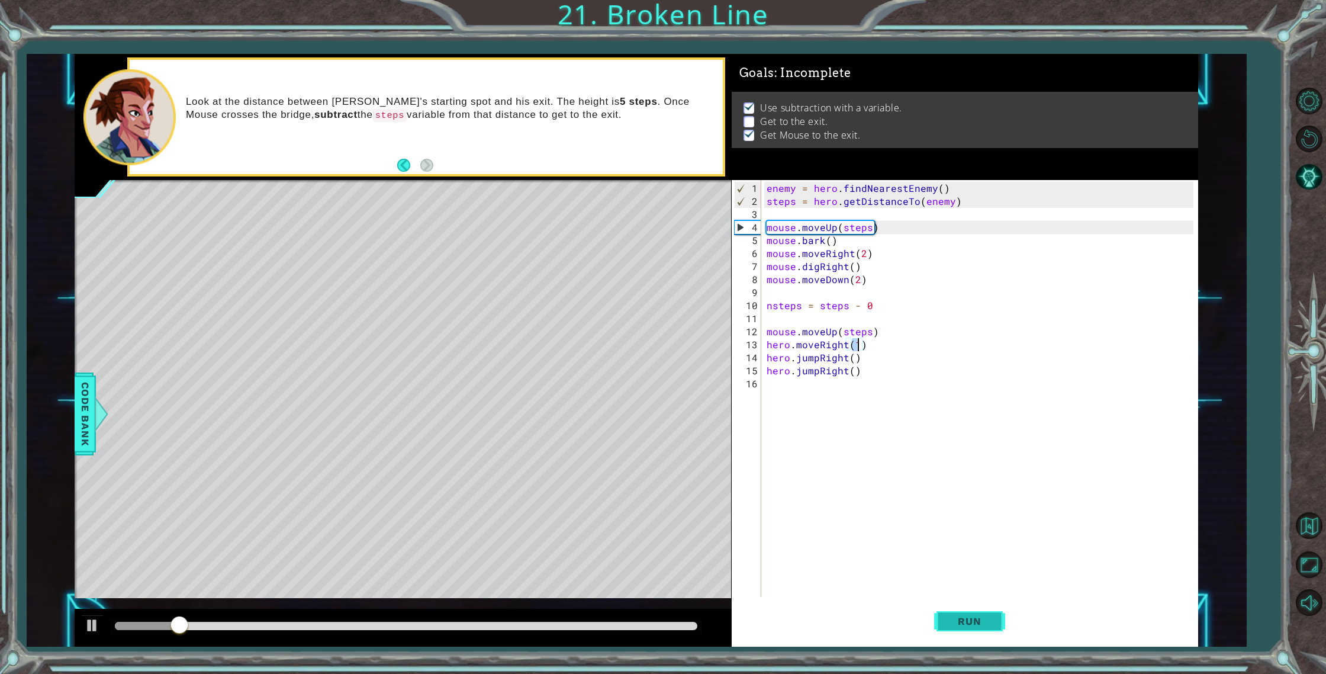
click at [976, 627] on button "Run" at bounding box center [969, 621] width 71 height 47
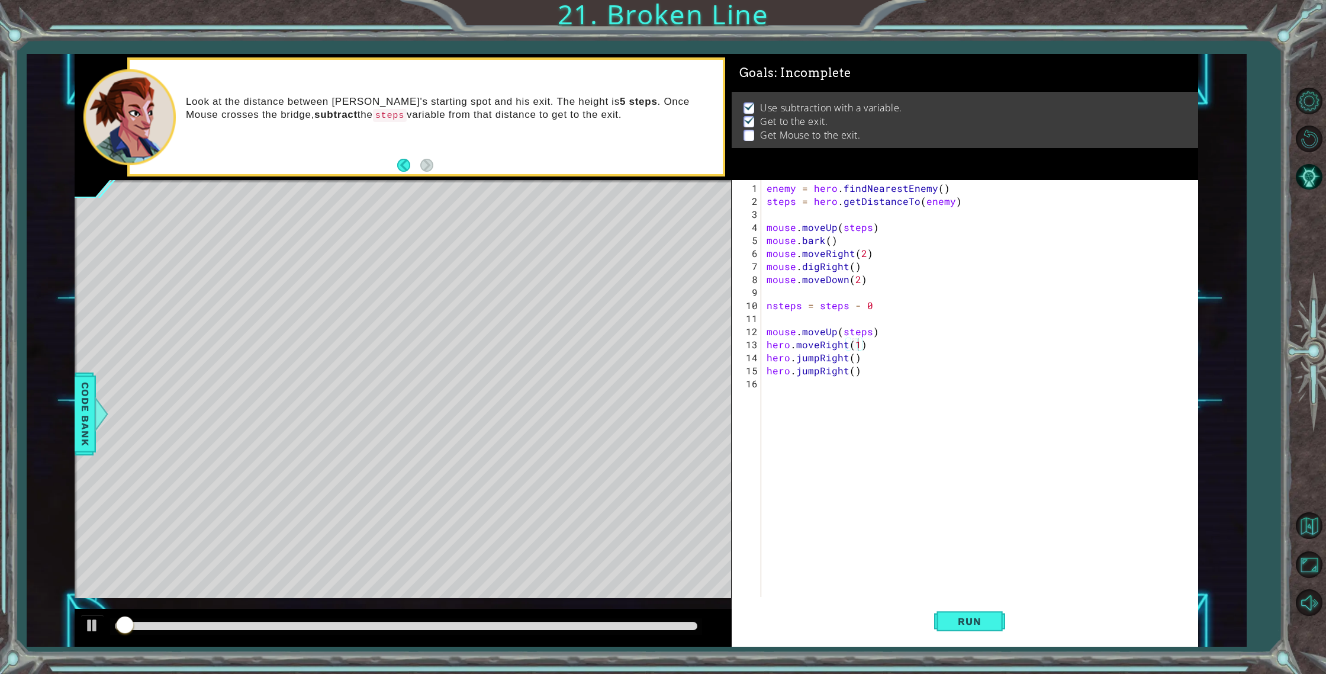
drag, startPoint x: 550, startPoint y: 618, endPoint x: 580, endPoint y: 620, distance: 30.2
click at [581, 619] on div at bounding box center [405, 626] width 591 height 17
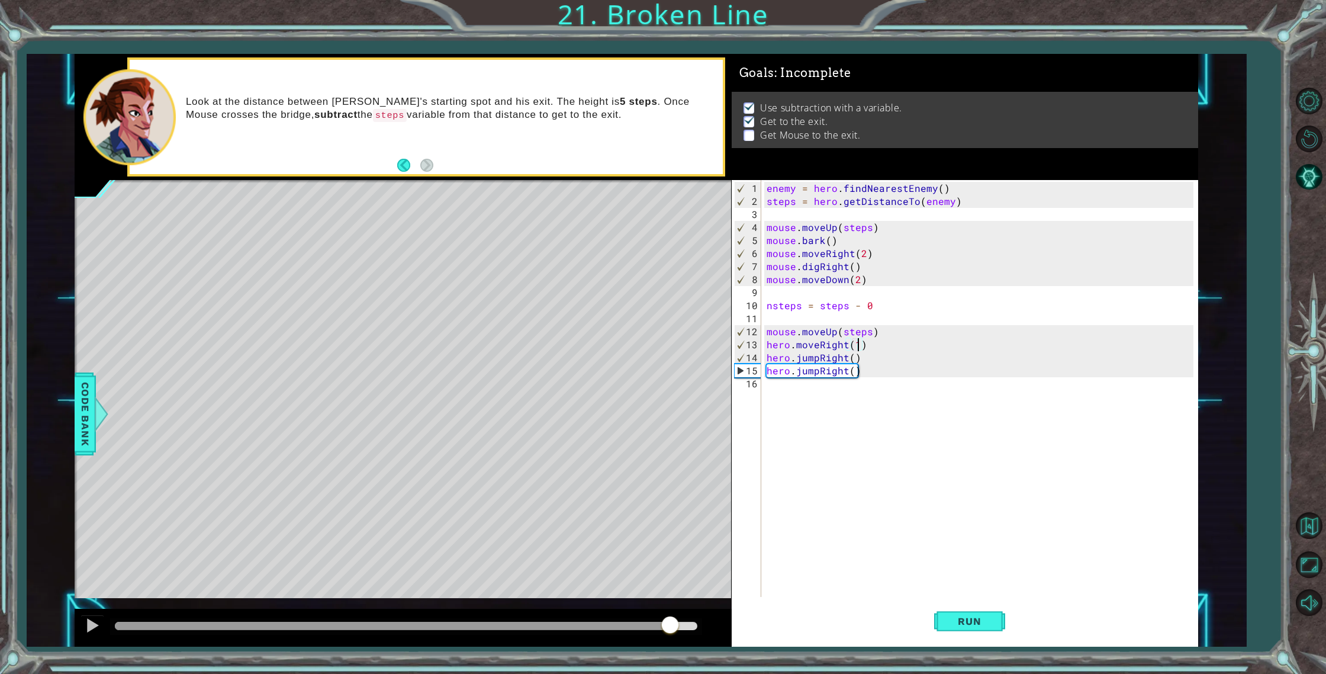
drag, startPoint x: 592, startPoint y: 626, endPoint x: 670, endPoint y: 624, distance: 78.2
click at [670, 624] on div at bounding box center [406, 626] width 582 height 8
click at [894, 329] on div "enemy = hero . findNearestEnemy ( ) steps = hero . getDistanceTo ( enemy ) mous…" at bounding box center [982, 403] width 436 height 443
type textarea "mouse.moveUp(steps)"
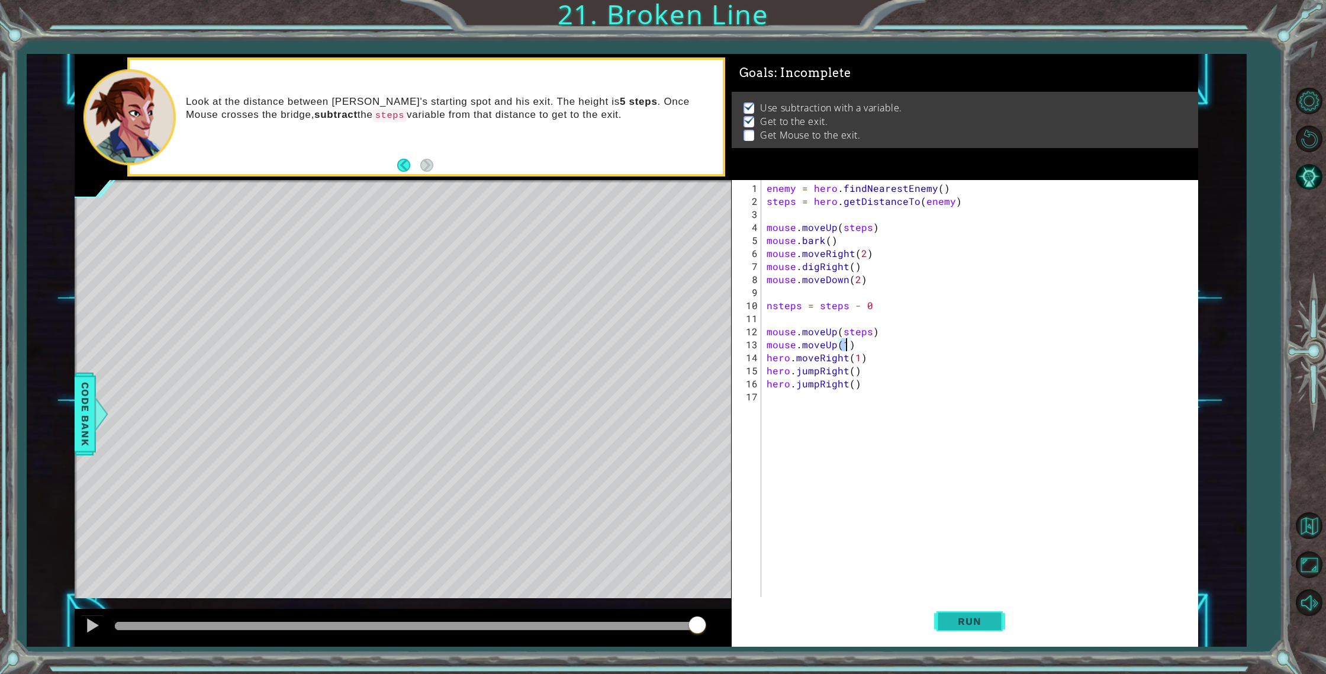
type textarea "mouse.moveUp(1)"
click at [961, 620] on span "Run" at bounding box center [969, 621] width 47 height 12
click at [642, 613] on div at bounding box center [403, 628] width 657 height 38
drag, startPoint x: 607, startPoint y: 622, endPoint x: 641, endPoint y: 623, distance: 33.8
click at [641, 623] on div at bounding box center [406, 626] width 582 height 8
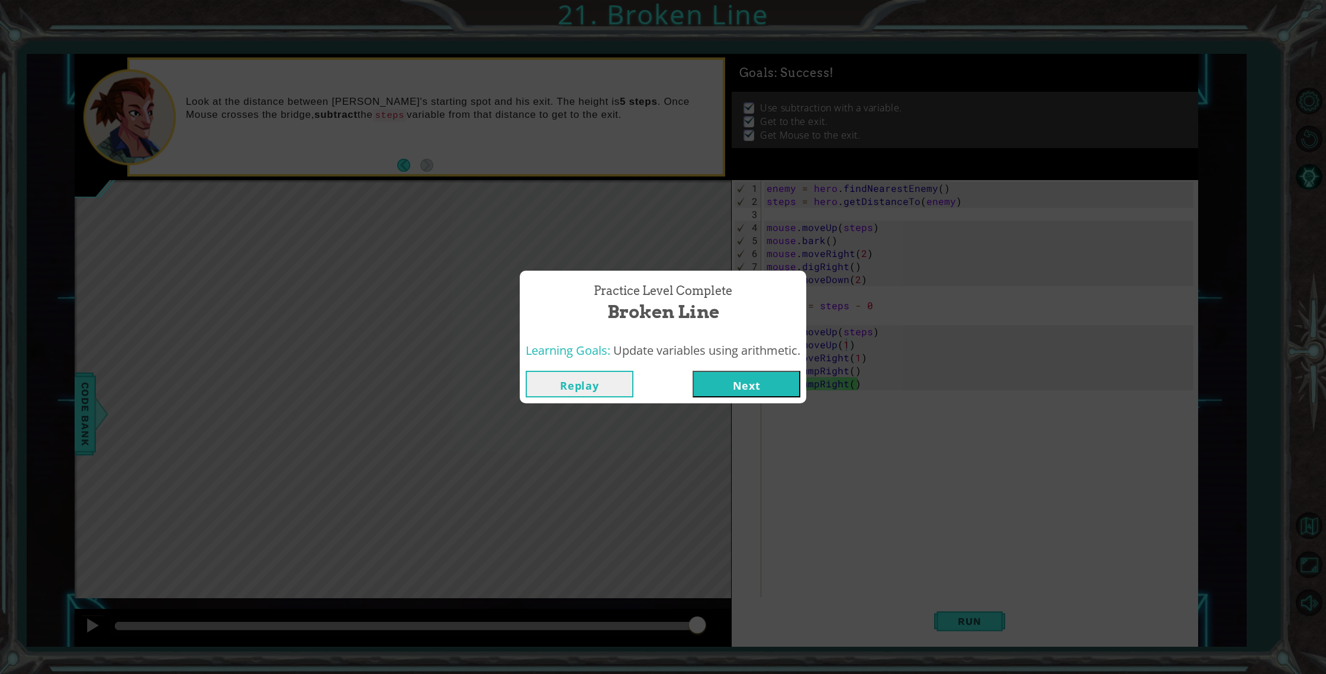
click at [771, 375] on button "Next" at bounding box center [747, 384] width 108 height 27
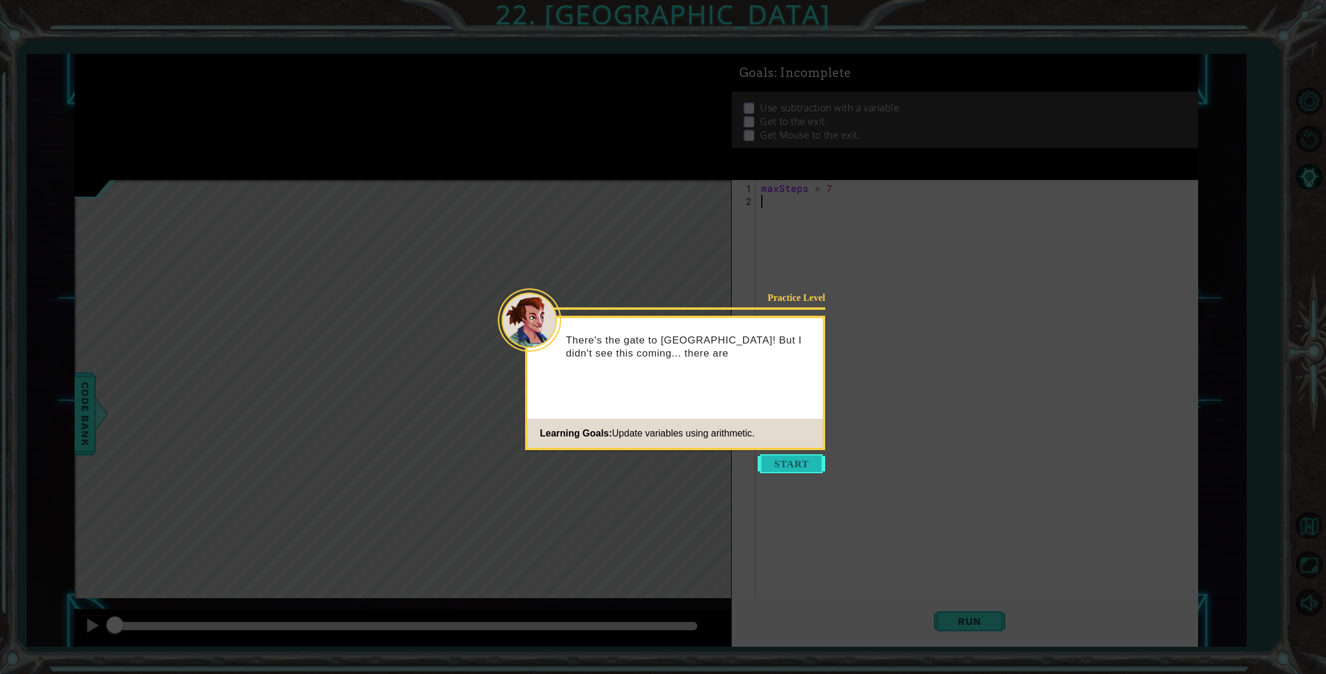
click at [773, 464] on button "Start" at bounding box center [791, 463] width 67 height 19
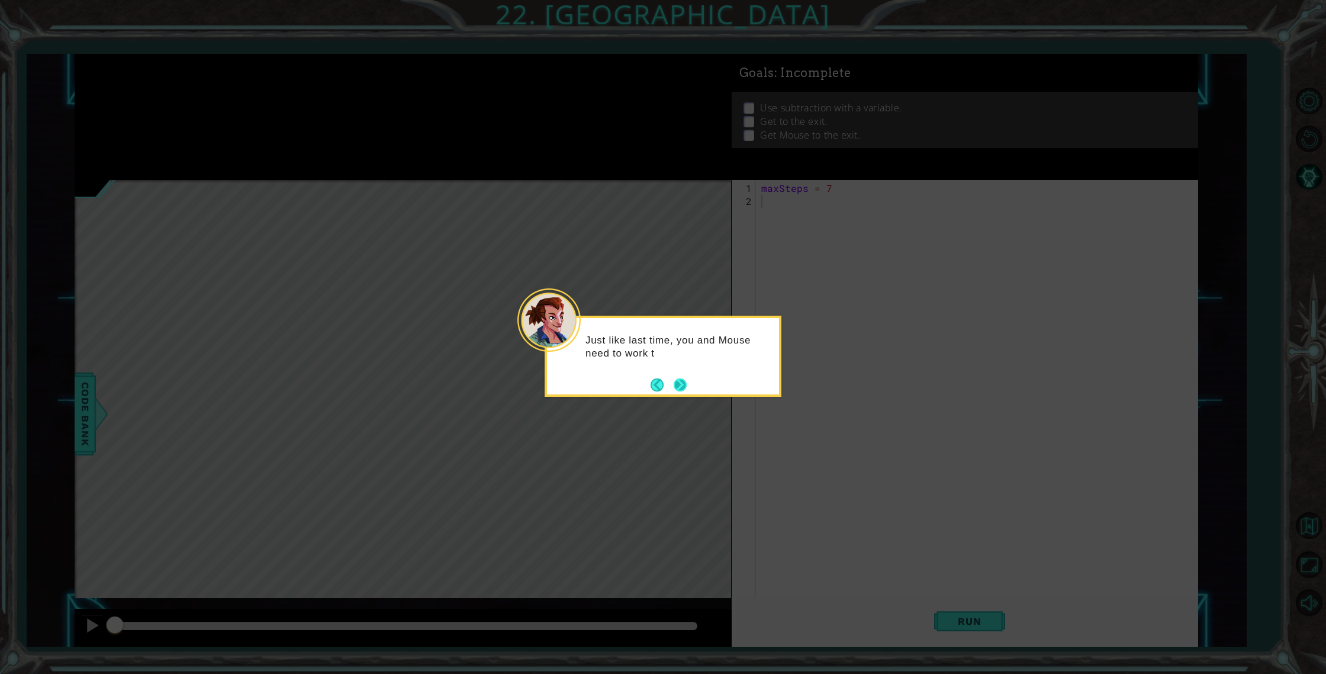
click at [684, 384] on button "Next" at bounding box center [680, 384] width 13 height 13
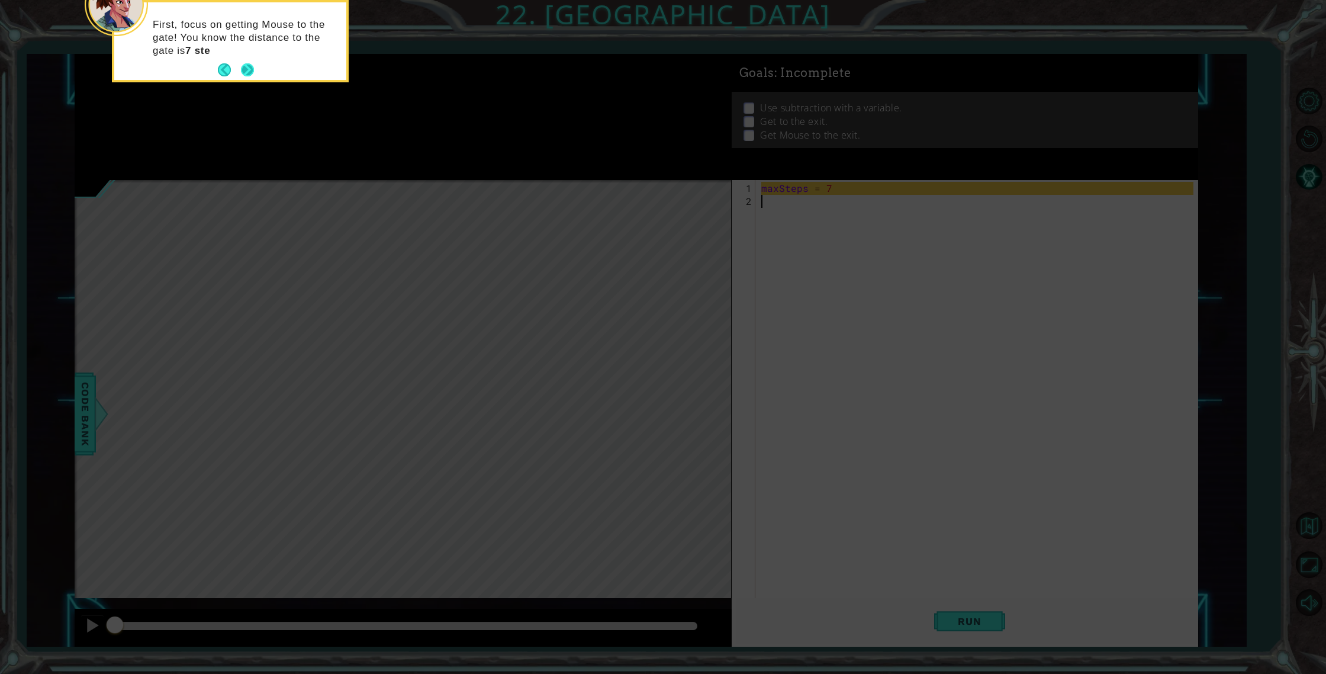
click at [252, 74] on button "Next" at bounding box center [247, 70] width 15 height 15
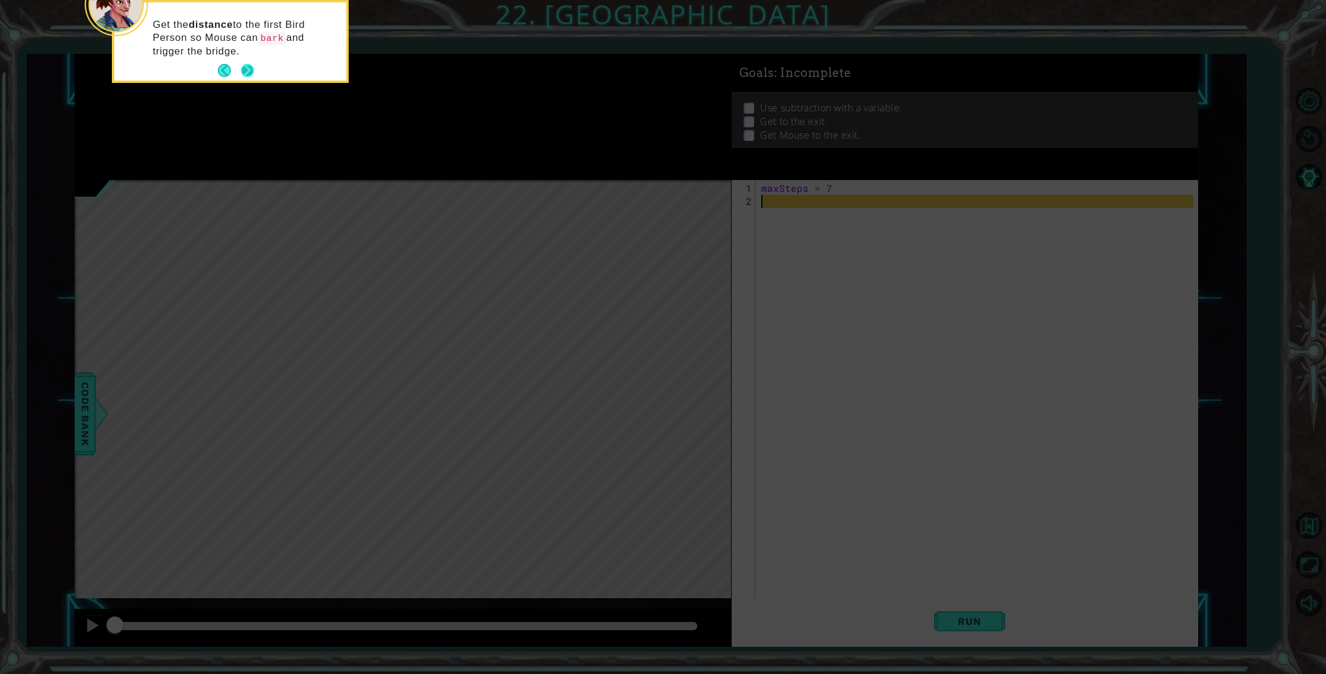
click at [252, 75] on button "Next" at bounding box center [247, 70] width 13 height 13
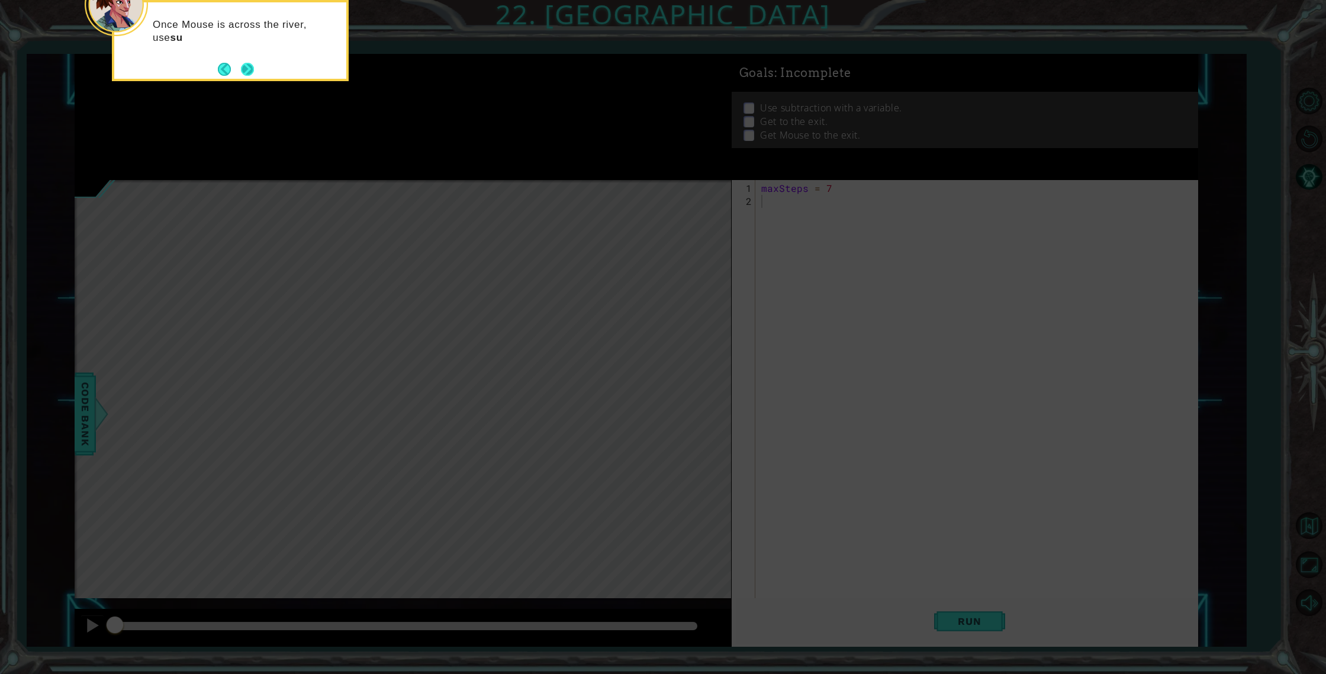
click at [246, 78] on div "Once Mouse is across the river, use su" at bounding box center [230, 40] width 237 height 81
click at [247, 76] on footer at bounding box center [236, 69] width 36 height 18
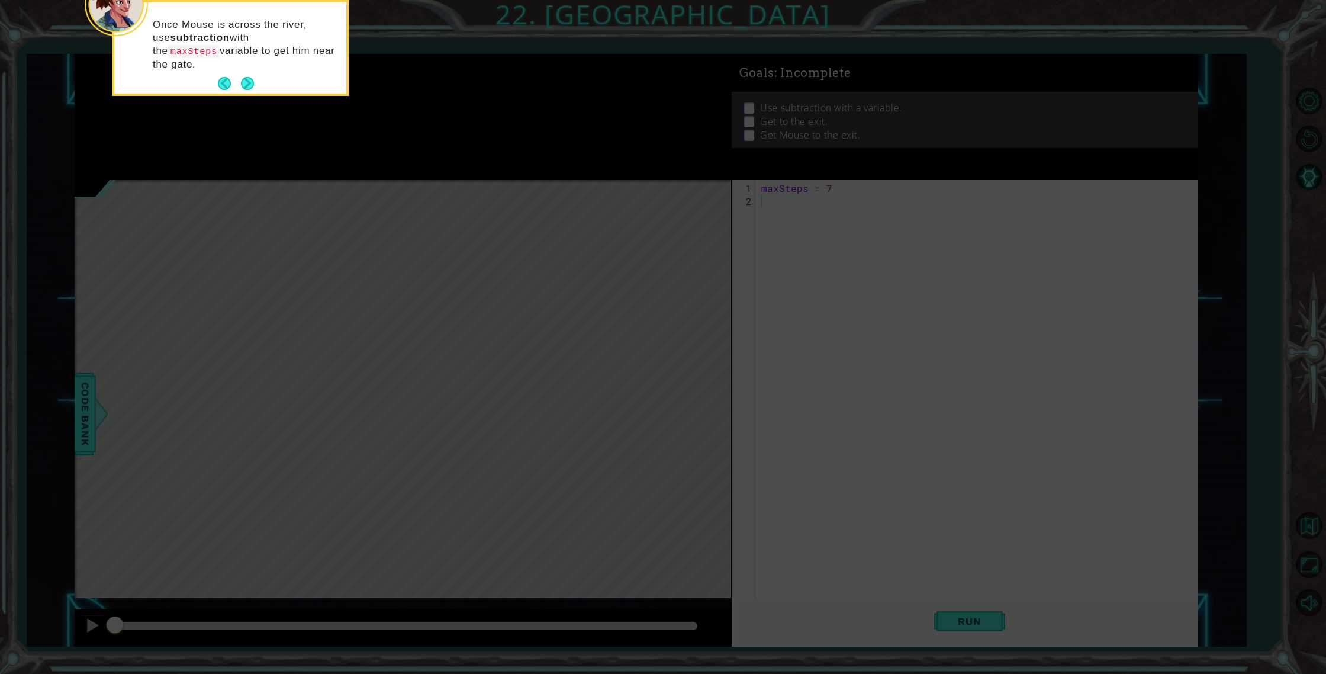
click at [255, 73] on div "Once Mouse is across the river, use subtraction with the maxSteps variable to g…" at bounding box center [230, 47] width 232 height 91
click at [251, 77] on button "Next" at bounding box center [247, 83] width 13 height 13
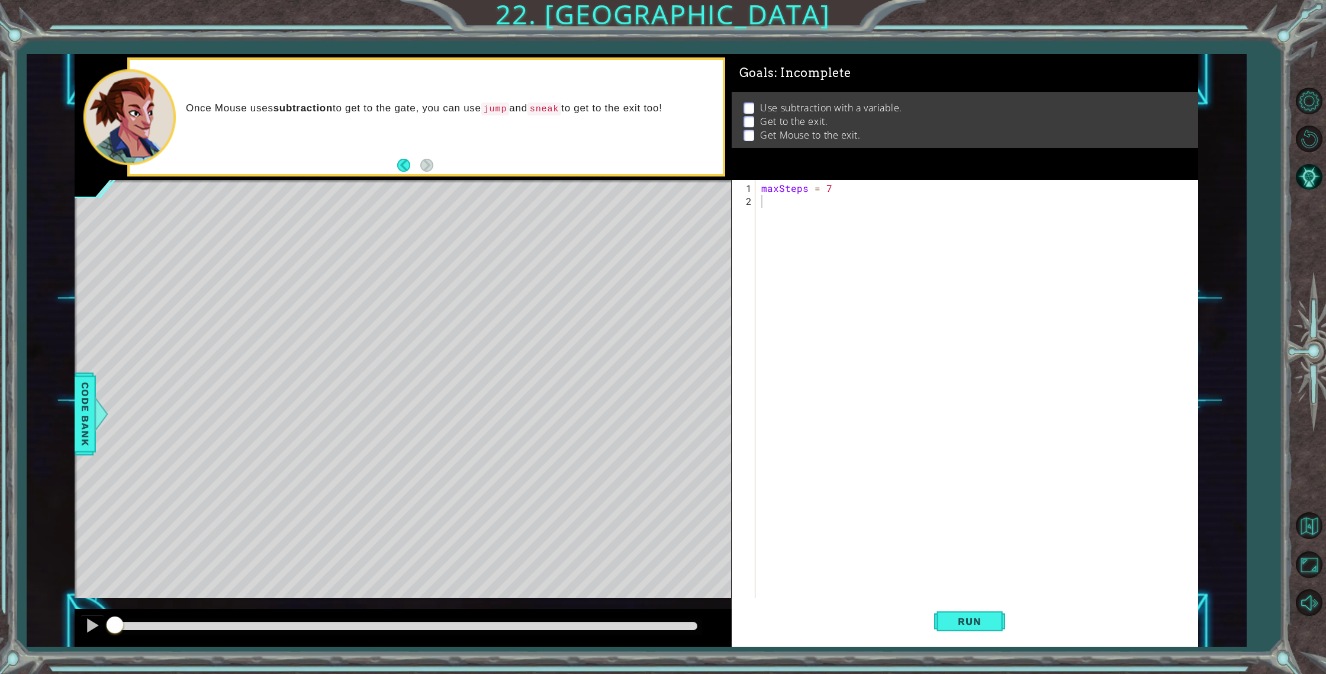
drag, startPoint x: 405, startPoint y: 104, endPoint x: 480, endPoint y: 120, distance: 76.8
click at [480, 120] on div "Once Mouse uses subtraction to get to the gate, you can use jump and sneak to g…" at bounding box center [450, 117] width 545 height 43
click at [471, 122] on div "Once Mouse uses subtraction to get to the gate, you can use jump and sneak to g…" at bounding box center [450, 117] width 545 height 43
